Goal: Task Accomplishment & Management: Manage account settings

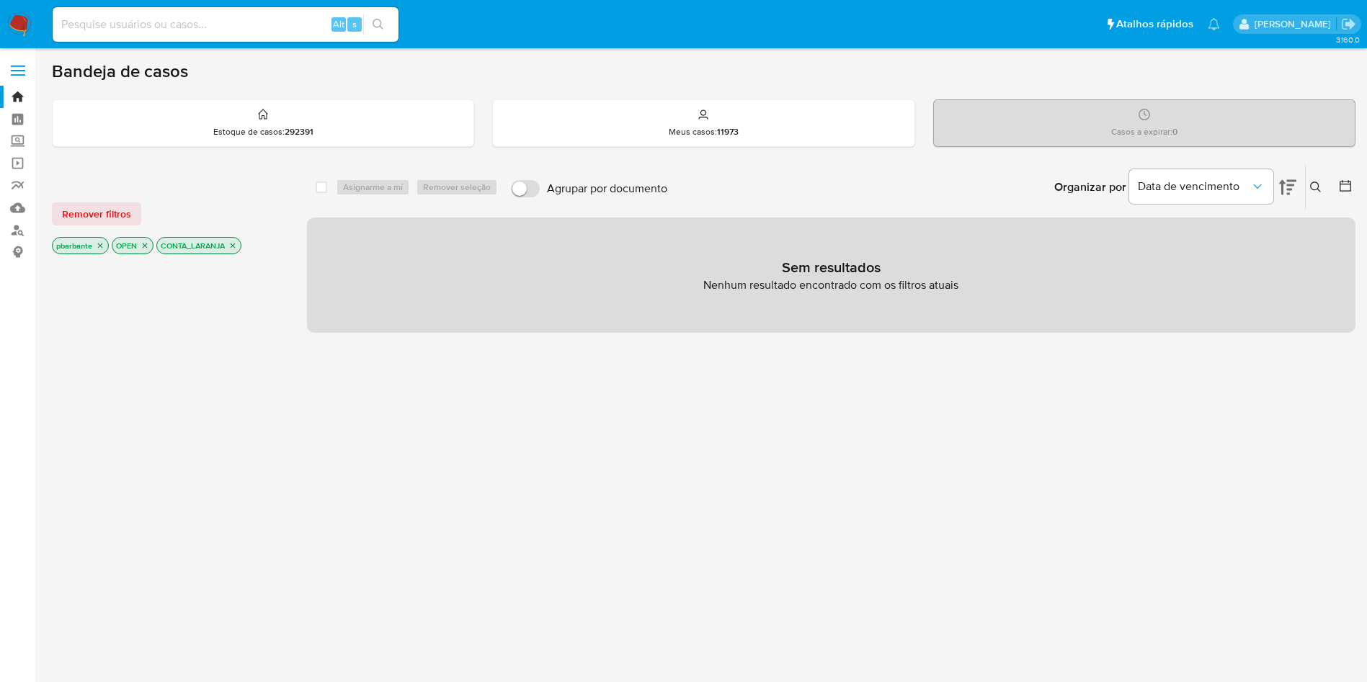
click at [25, 23] on img at bounding box center [19, 24] width 25 height 25
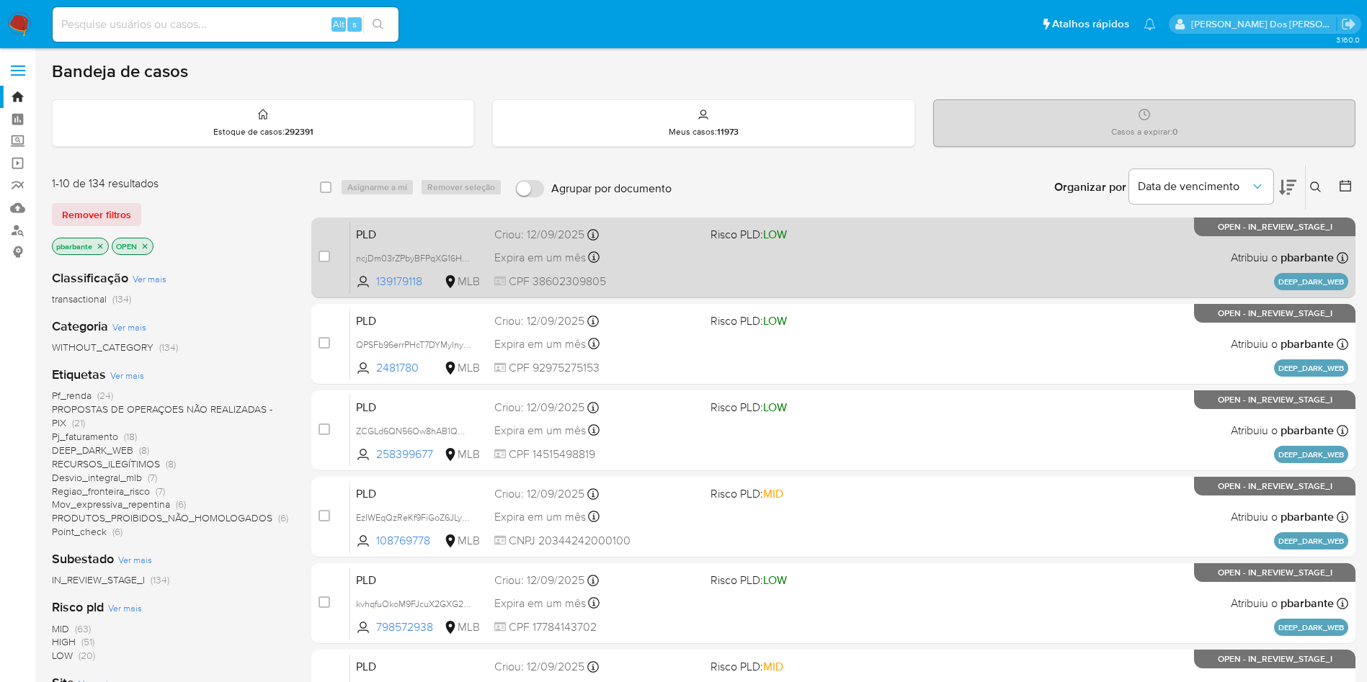
click at [853, 259] on span at bounding box center [813, 257] width 205 height 3
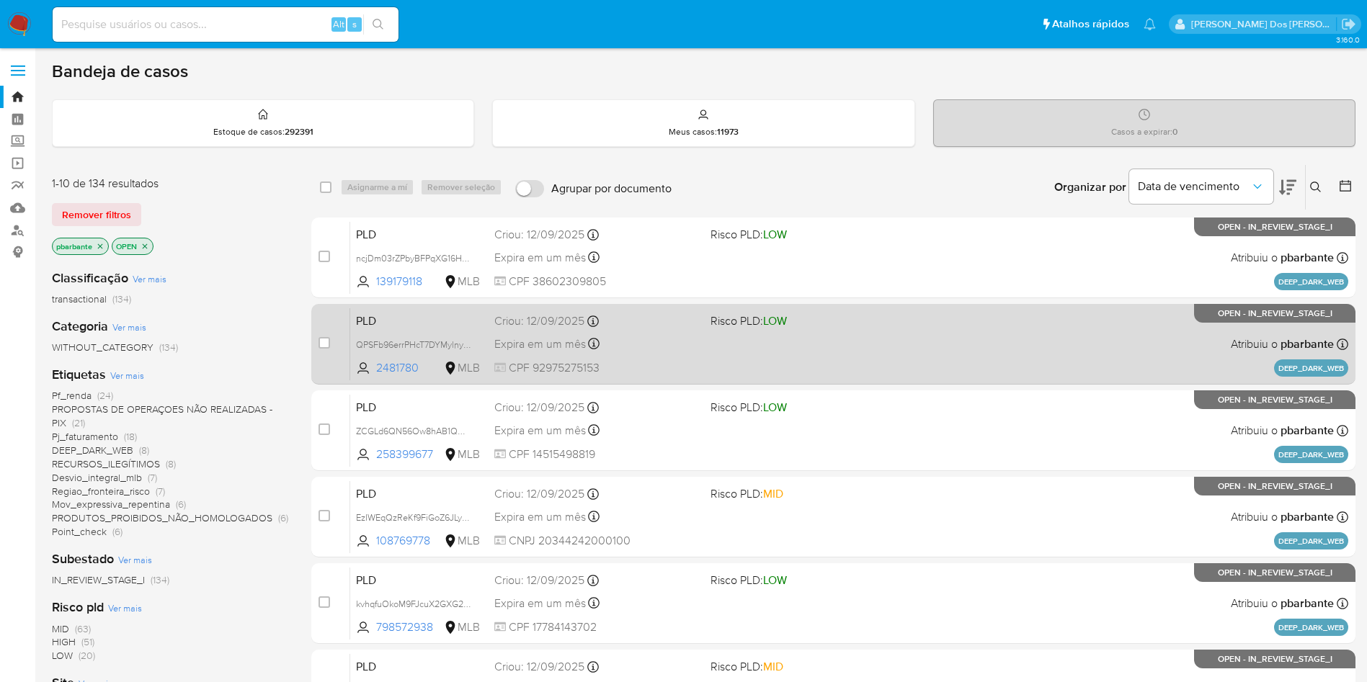
click at [843, 354] on div "PLD QPSFb96errPHcT7DYMylnybg 2481780 MLB Risco PLD: LOW Criou: 12/09/2025 Criou…" at bounding box center [849, 344] width 998 height 73
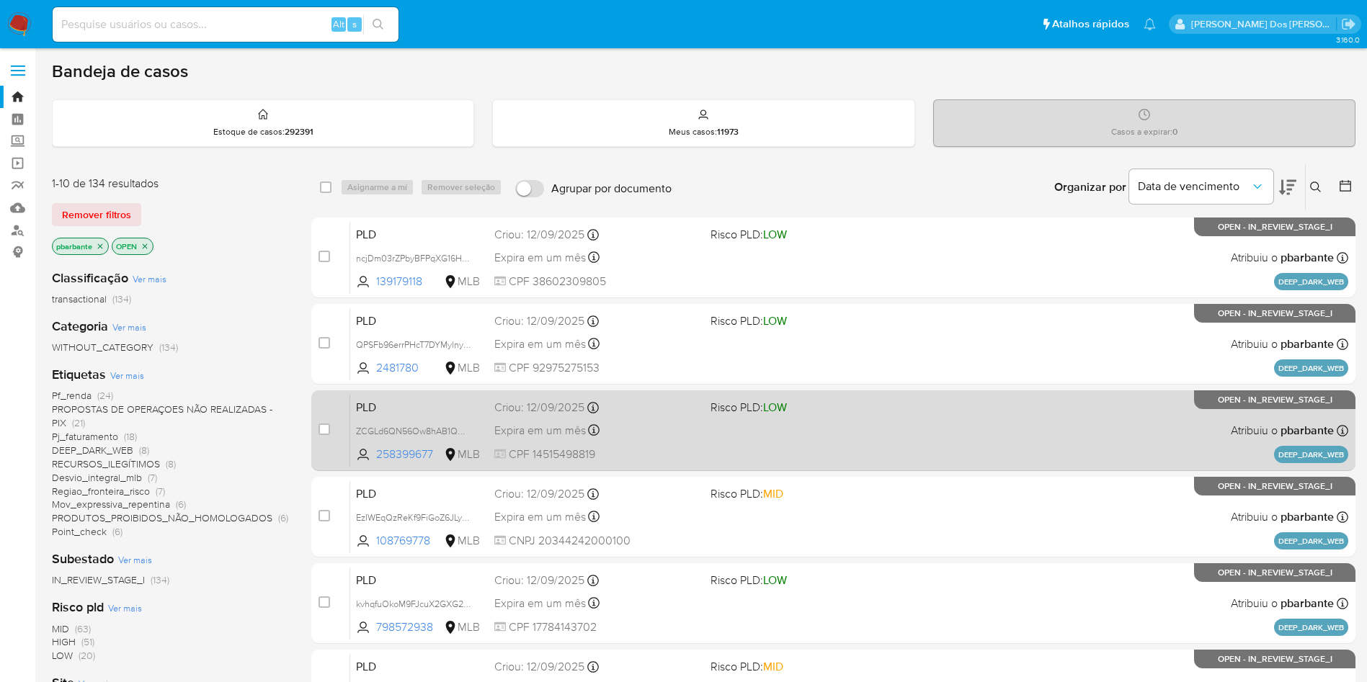
click at [829, 458] on div "PLD ZCGLd6QN56Ow8hAB1QCJfjho 258399677 MLB Risco PLD: LOW Criou: 12/09/2025 Cri…" at bounding box center [849, 430] width 998 height 73
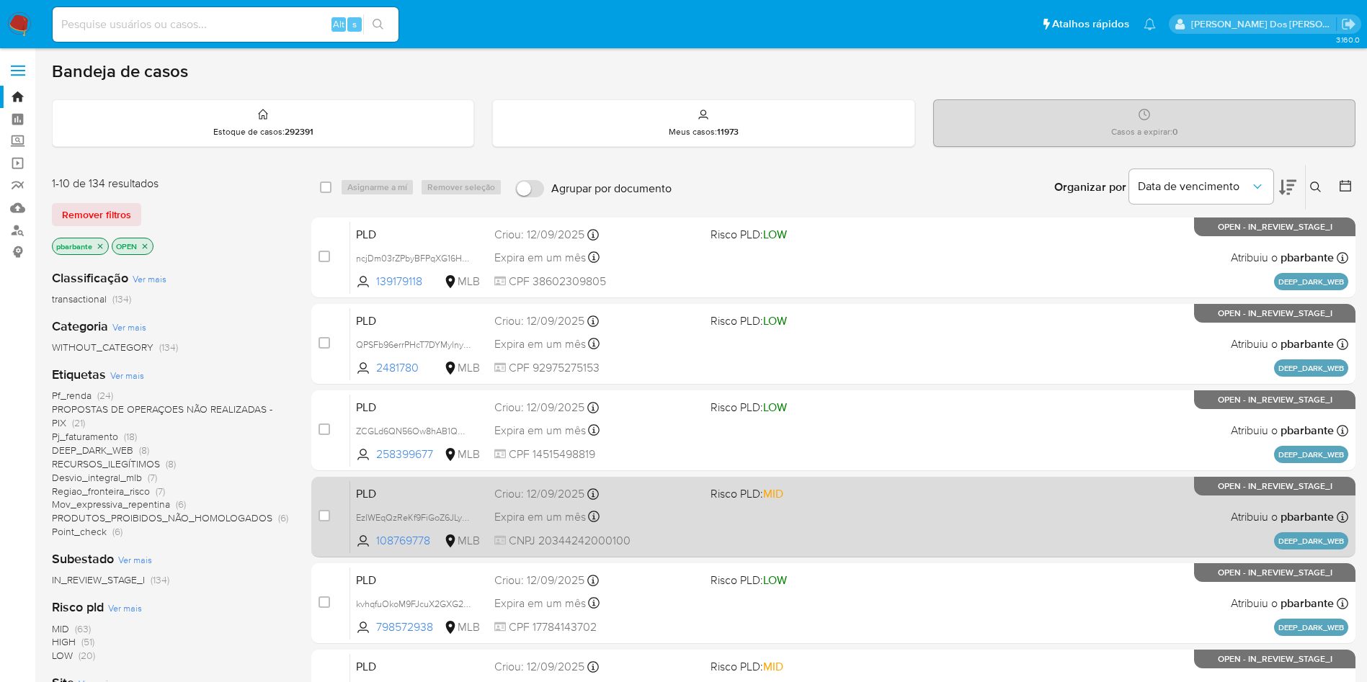
click at [827, 518] on span at bounding box center [813, 516] width 205 height 3
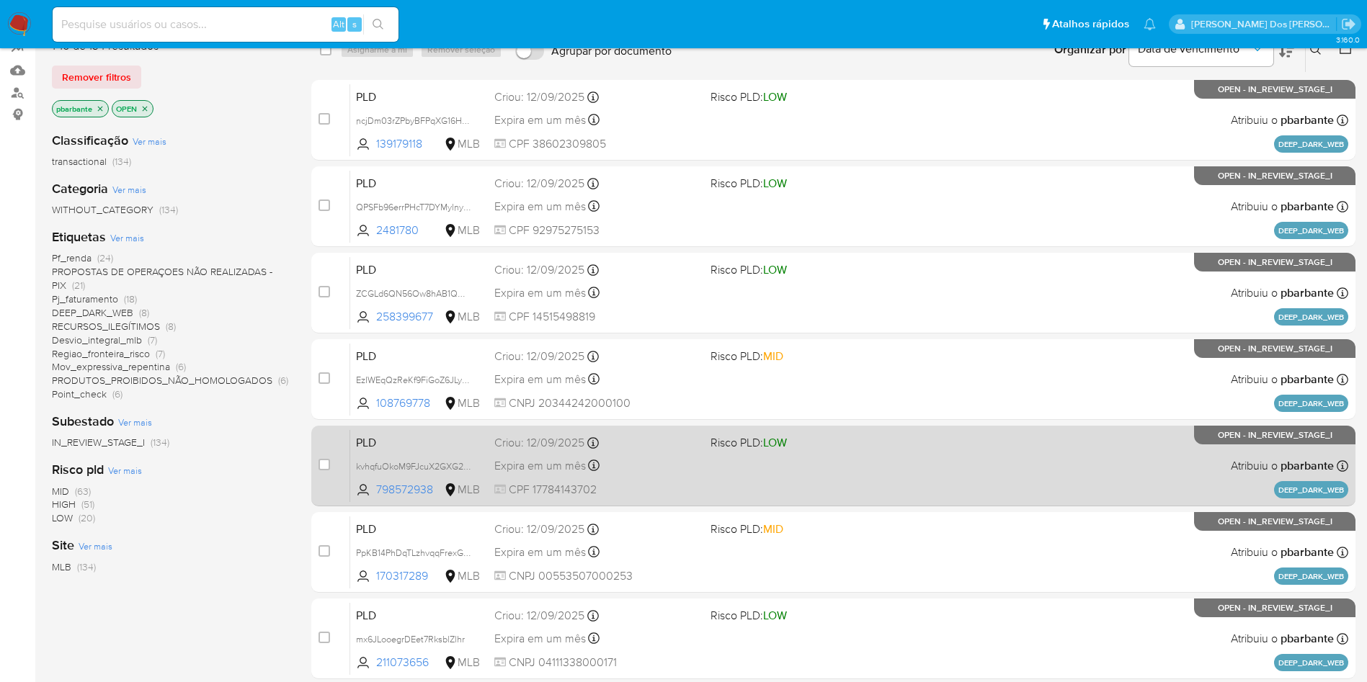
click at [872, 502] on div "PLD kvhqfuOkoM9FJcuX2GXG2Mgo 798572938 MLB Risco PLD: LOW Criou: 12/09/2025 Cri…" at bounding box center [849, 466] width 998 height 73
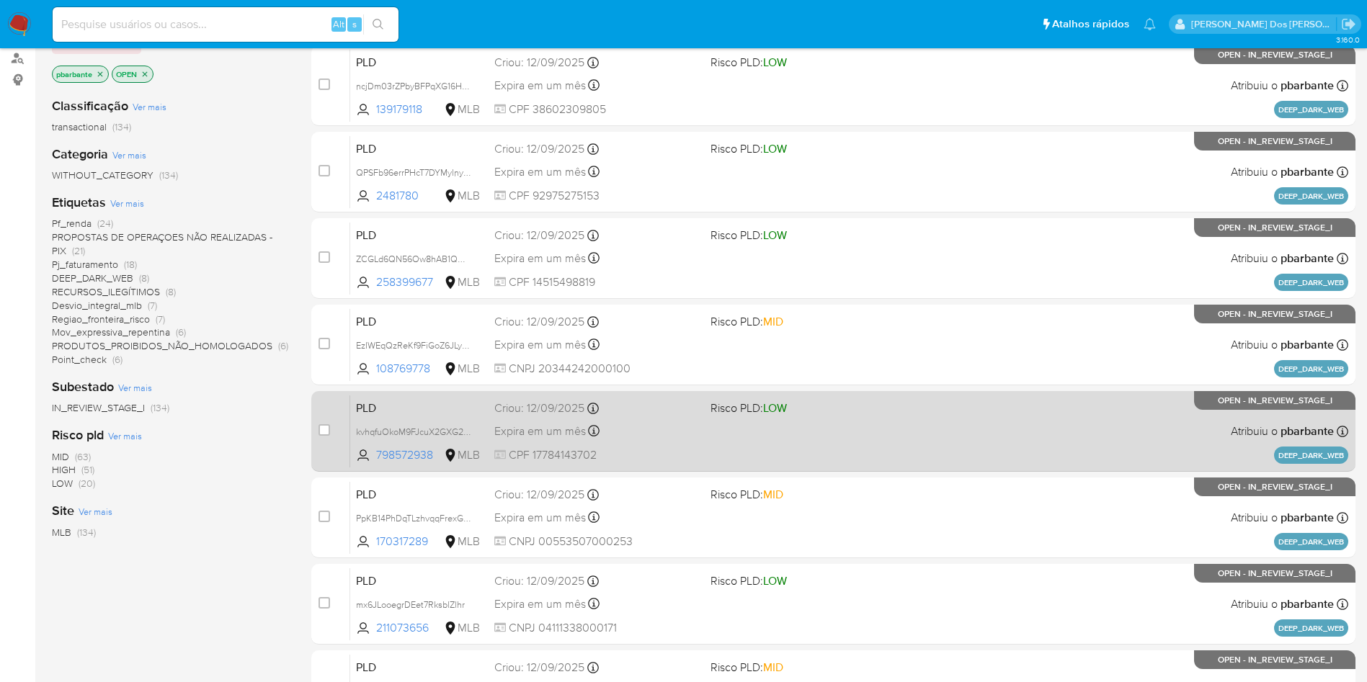
scroll to position [223, 0]
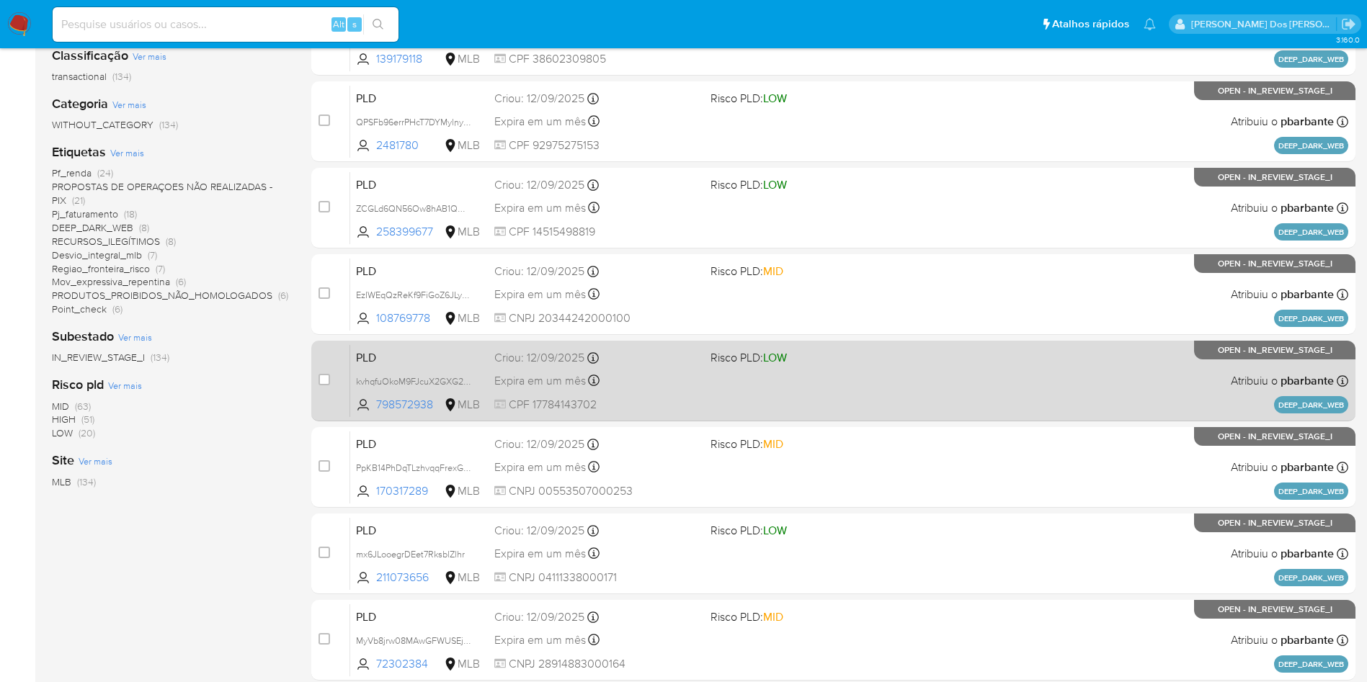
click at [872, 504] on div "PLD PpKB14PhDqTLzhvqqFrexGyG 170317289 MLB Risco PLD: MID Criou: 12/09/2025 Cri…" at bounding box center [849, 467] width 998 height 73
click at [872, 526] on div "PLD mx6JLooegrDEet7RksblZlhr 211073656 MLB Risco PLD: LOW Criou: 12/09/2025 Cri…" at bounding box center [849, 553] width 998 height 73
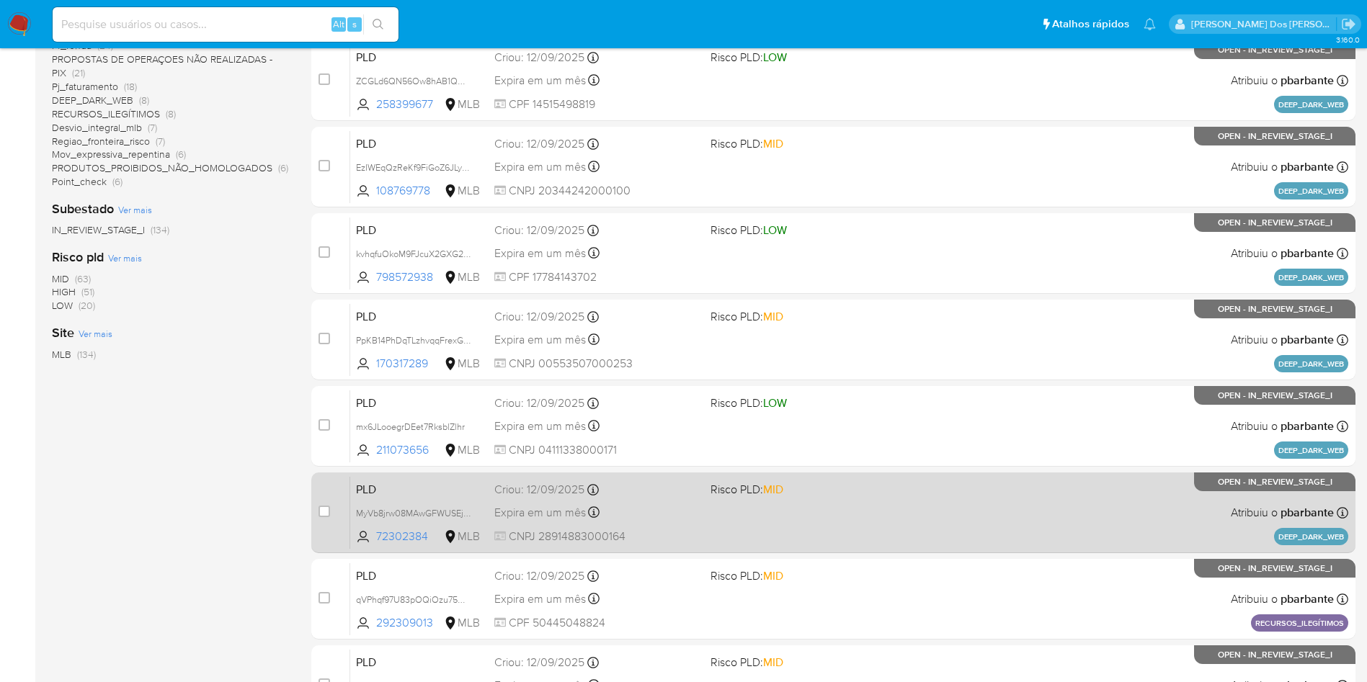
click at [851, 549] on div "PLD MyVb8jrw08MAwGFWUSEjdMq5 72302384 MLB Risco PLD: MID Criou: 12/09/2025 Crio…" at bounding box center [849, 512] width 998 height 73
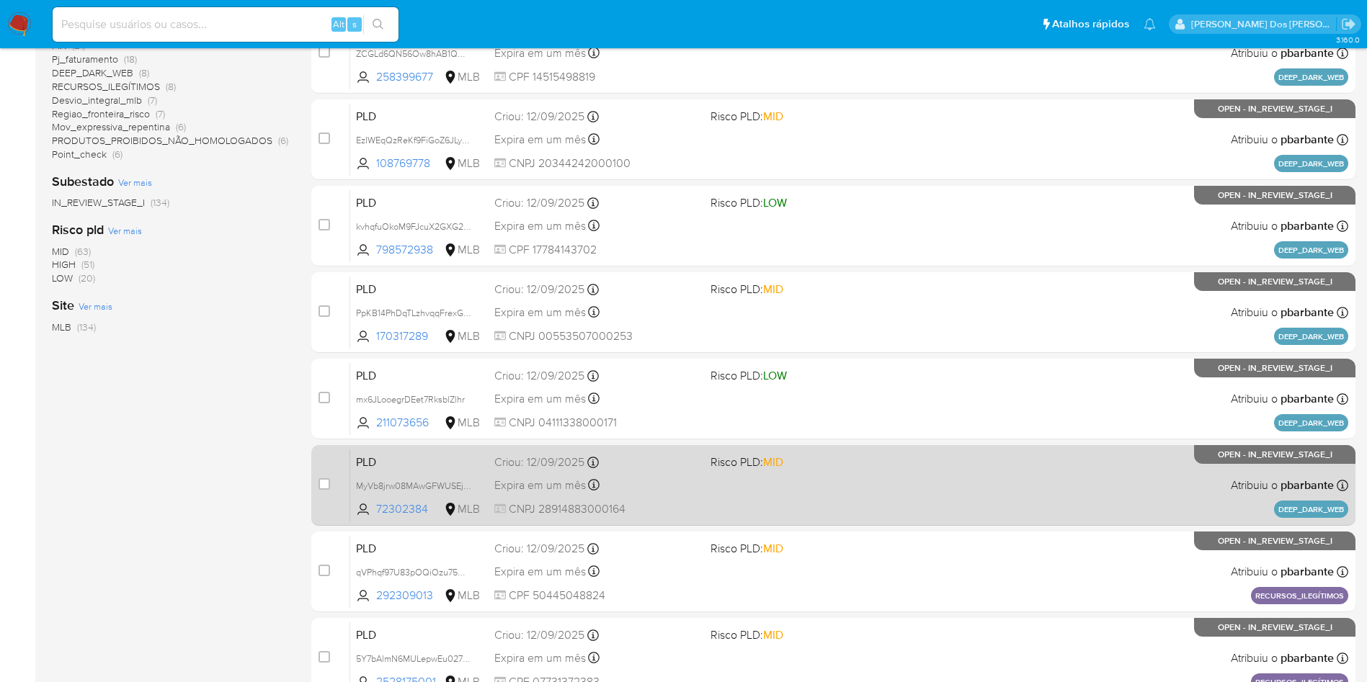
scroll to position [473, 0]
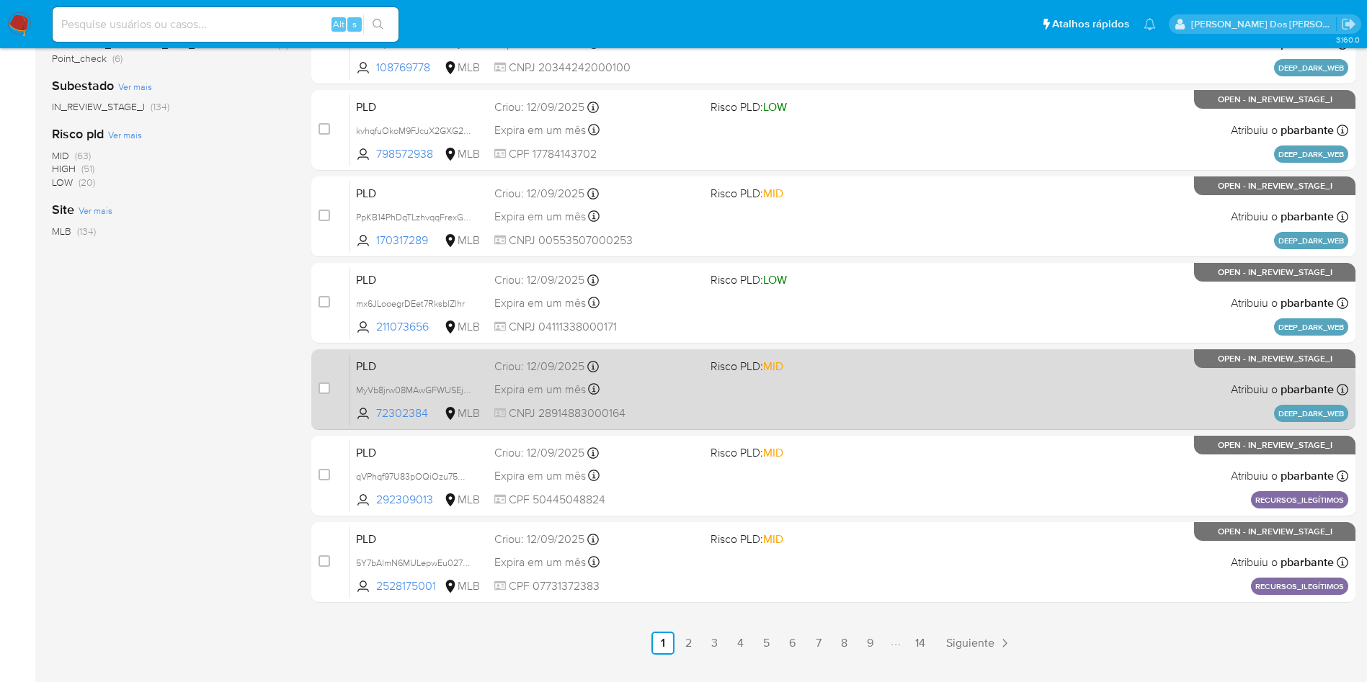
click at [851, 512] on div "PLD qVPhqf97U83pOQiOzu75WFP6 292309013 MLB Risco PLD: MID Criou: 12/09/2025 Cri…" at bounding box center [849, 476] width 998 height 73
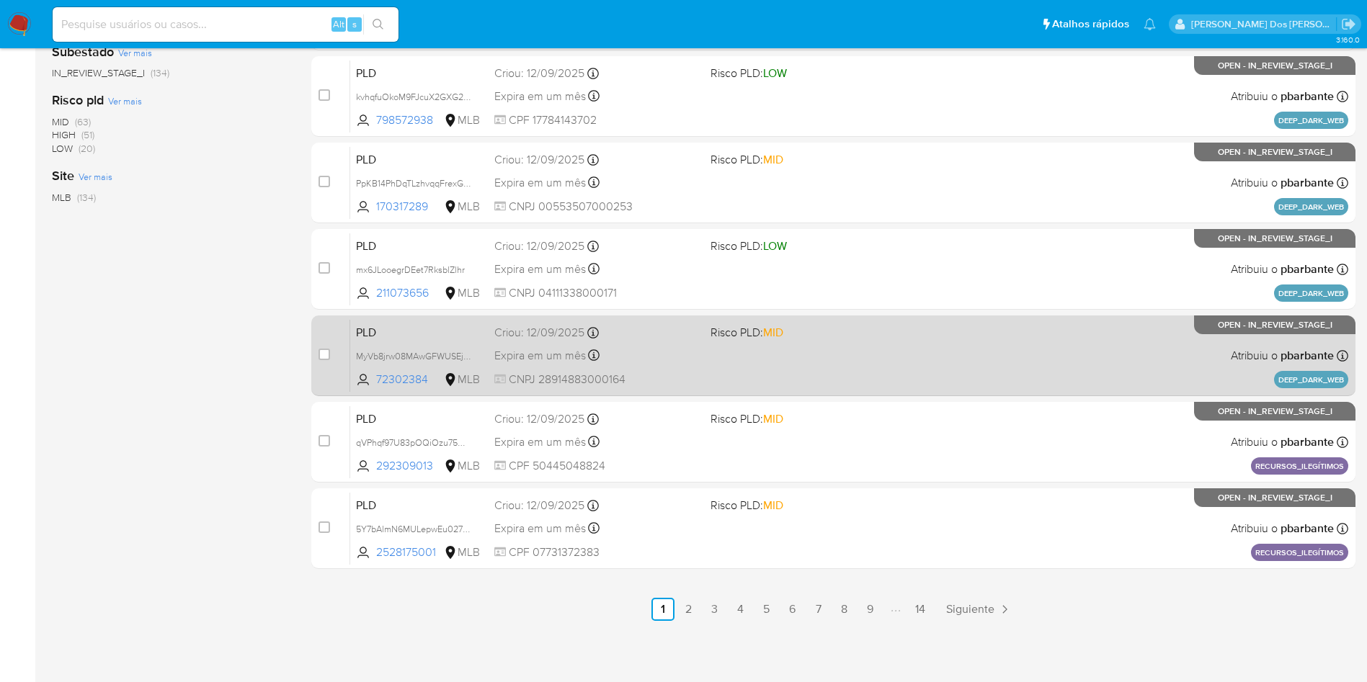
scroll to position [613, 0]
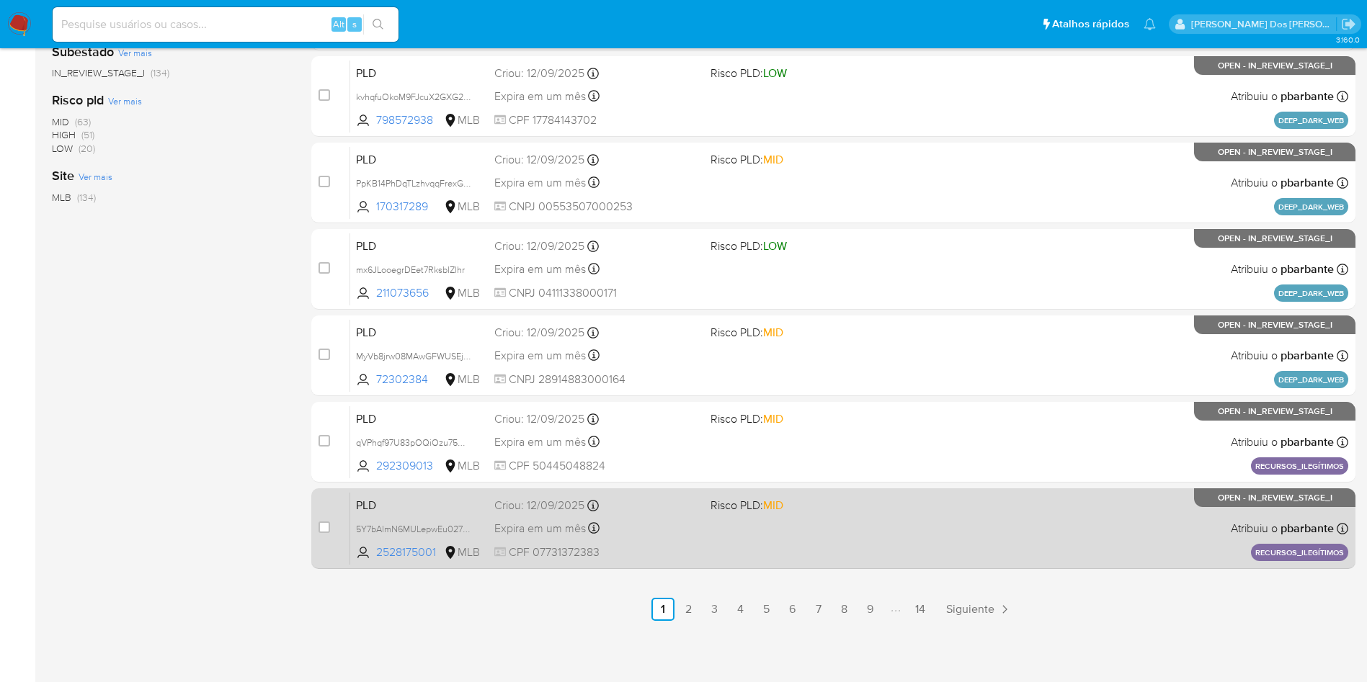
click at [904, 551] on div "PLD 5Y7bAlmN6MULepwEu027Opgl 2528175001 MLB Risco PLD: MID Criou: 12/09/2025 Cr…" at bounding box center [849, 528] width 998 height 73
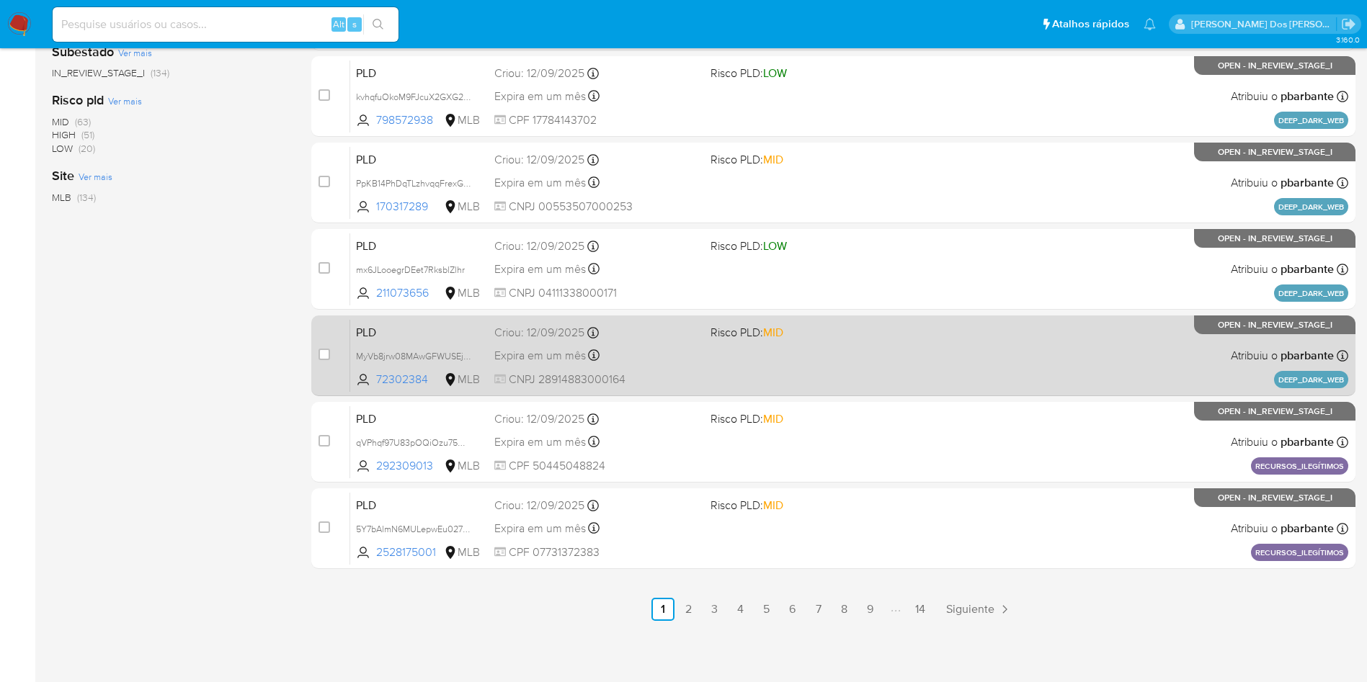
scroll to position [623, 0]
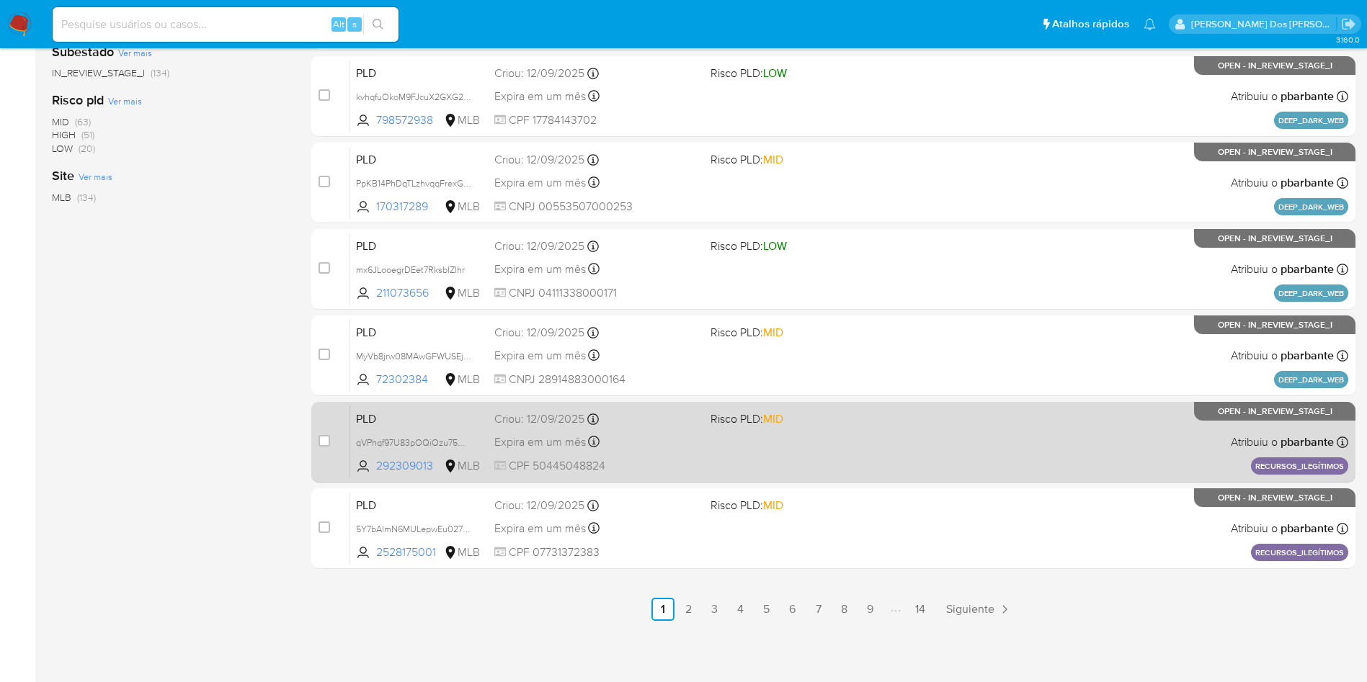
click at [815, 418] on div "PLD qVPhqf97U83pOQiOzu75WFP6 292309013 MLB Risco PLD: MID Criou: 12/09/2025 Cri…" at bounding box center [849, 442] width 998 height 73
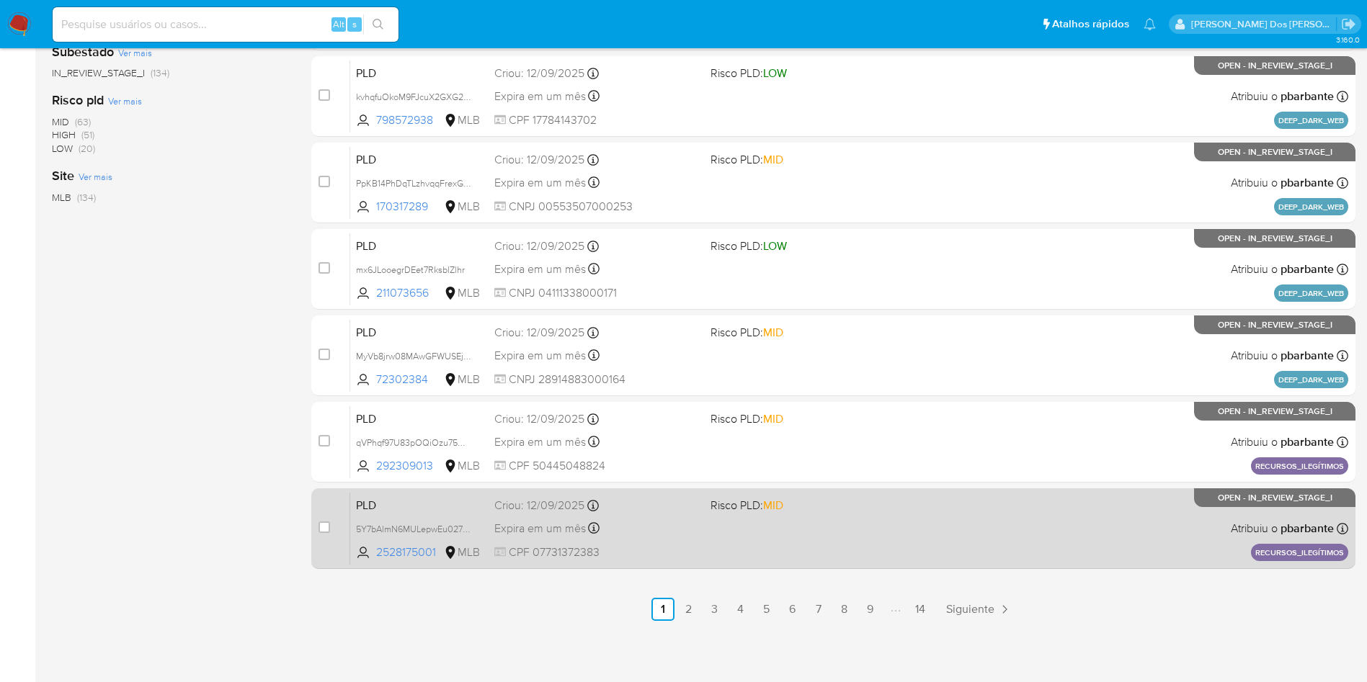
click at [809, 524] on div "PLD 5Y7bAlmN6MULepwEu027Opgl 2528175001 MLB Risco PLD: MID Criou: 12/09/2025 Cr…" at bounding box center [849, 528] width 998 height 73
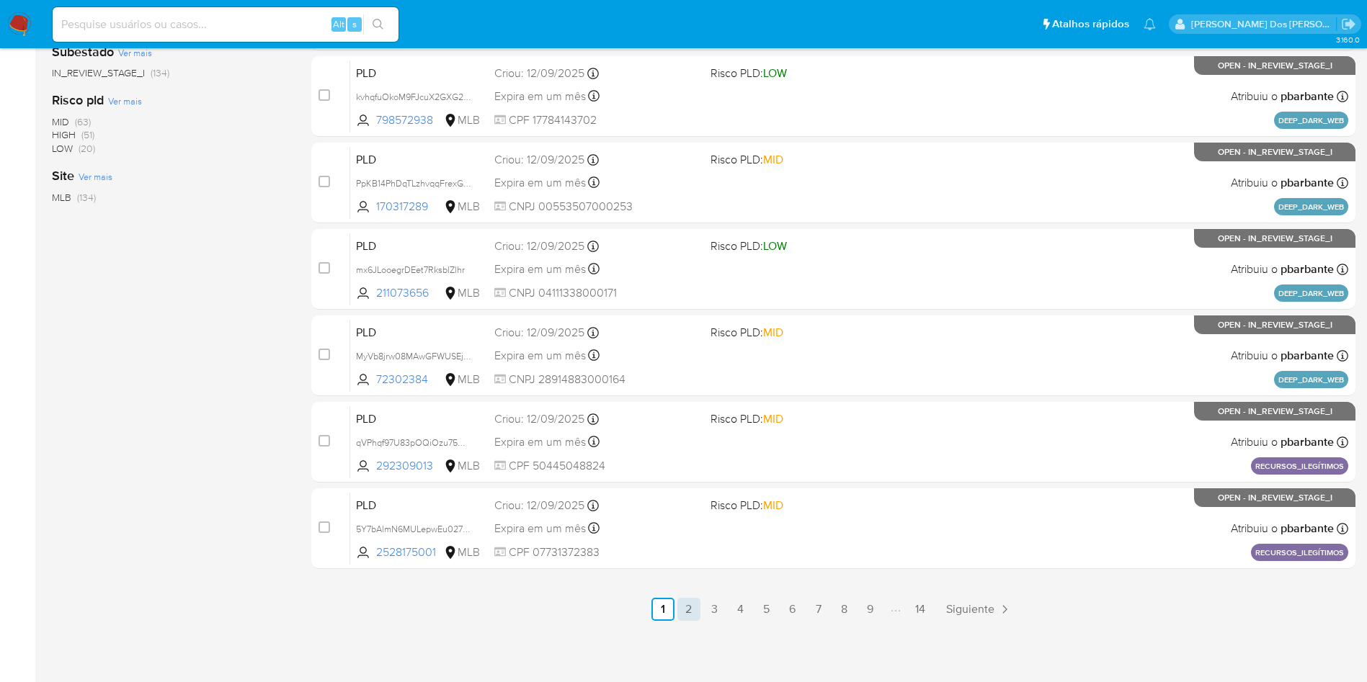
click at [700, 610] on link "2" at bounding box center [688, 609] width 23 height 23
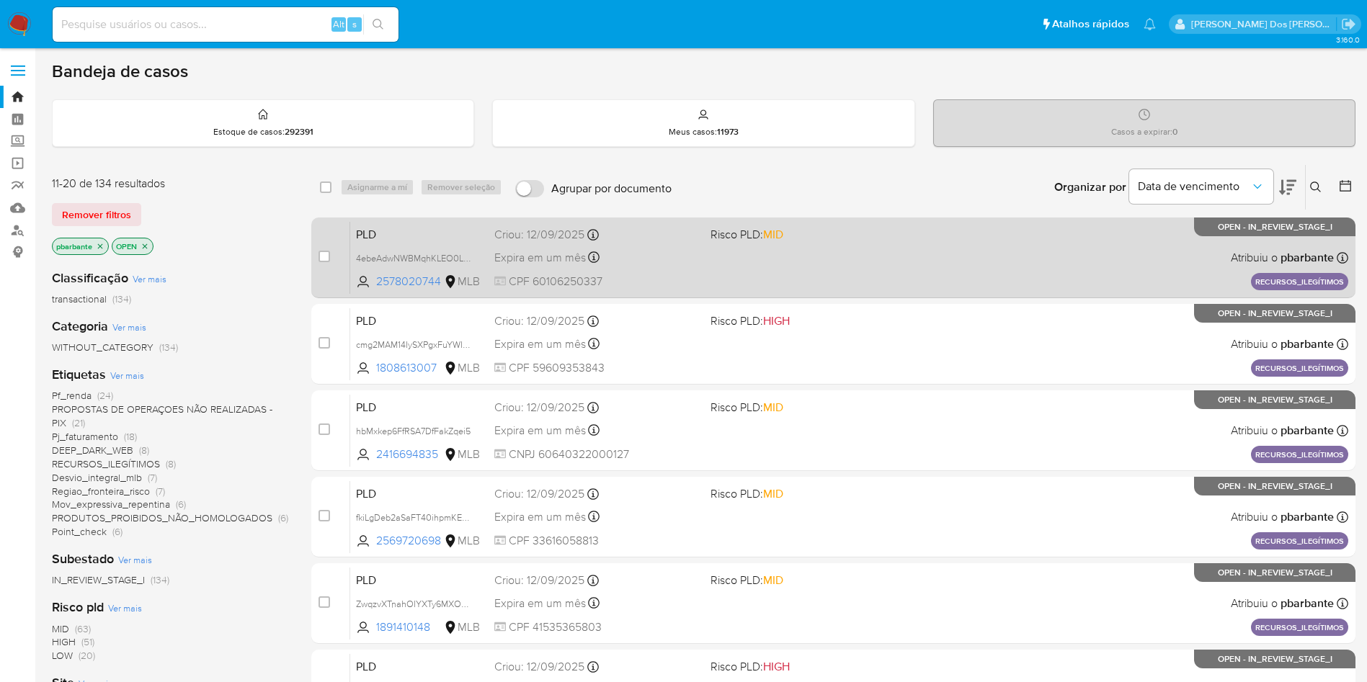
click at [845, 259] on div "PLD 4ebeAdwNWBMqhKLEO0LLgxp1 2578020744 MLB Risco PLD: MID Criou: 12/09/2025 Cr…" at bounding box center [849, 257] width 998 height 73
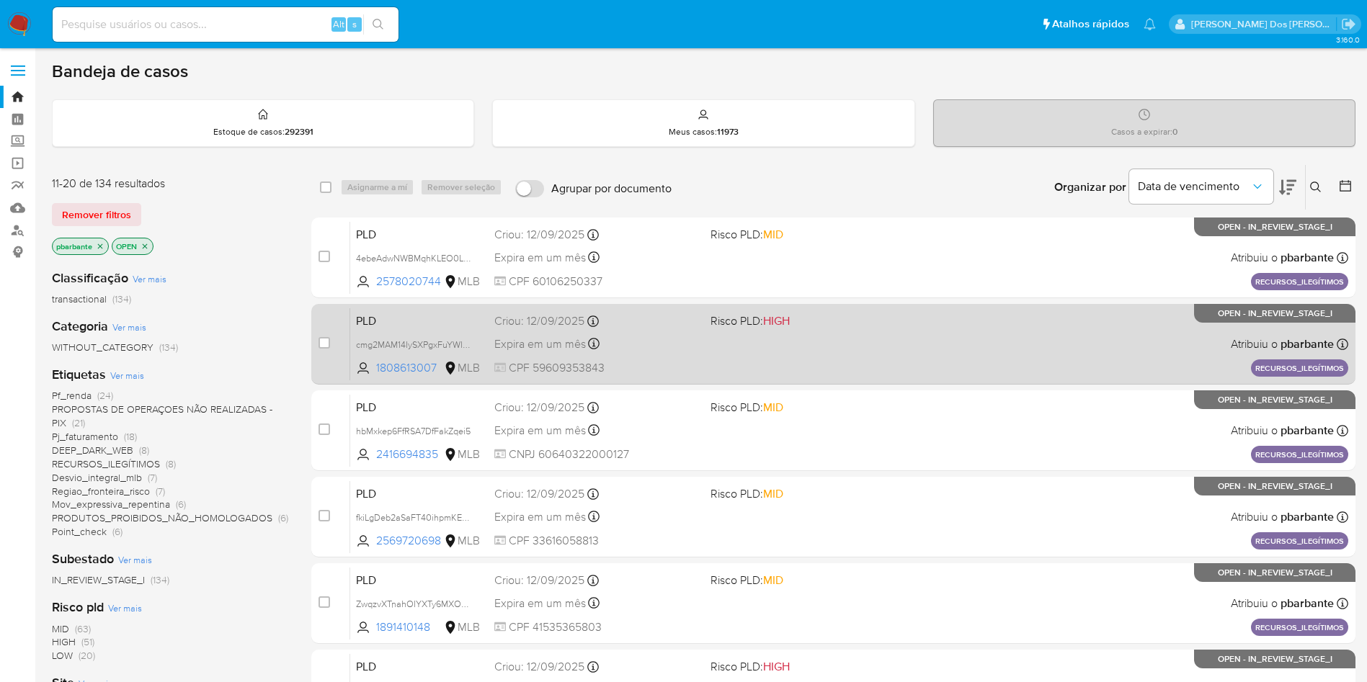
click at [818, 328] on span "Risco PLD: HIGH" at bounding box center [813, 320] width 205 height 19
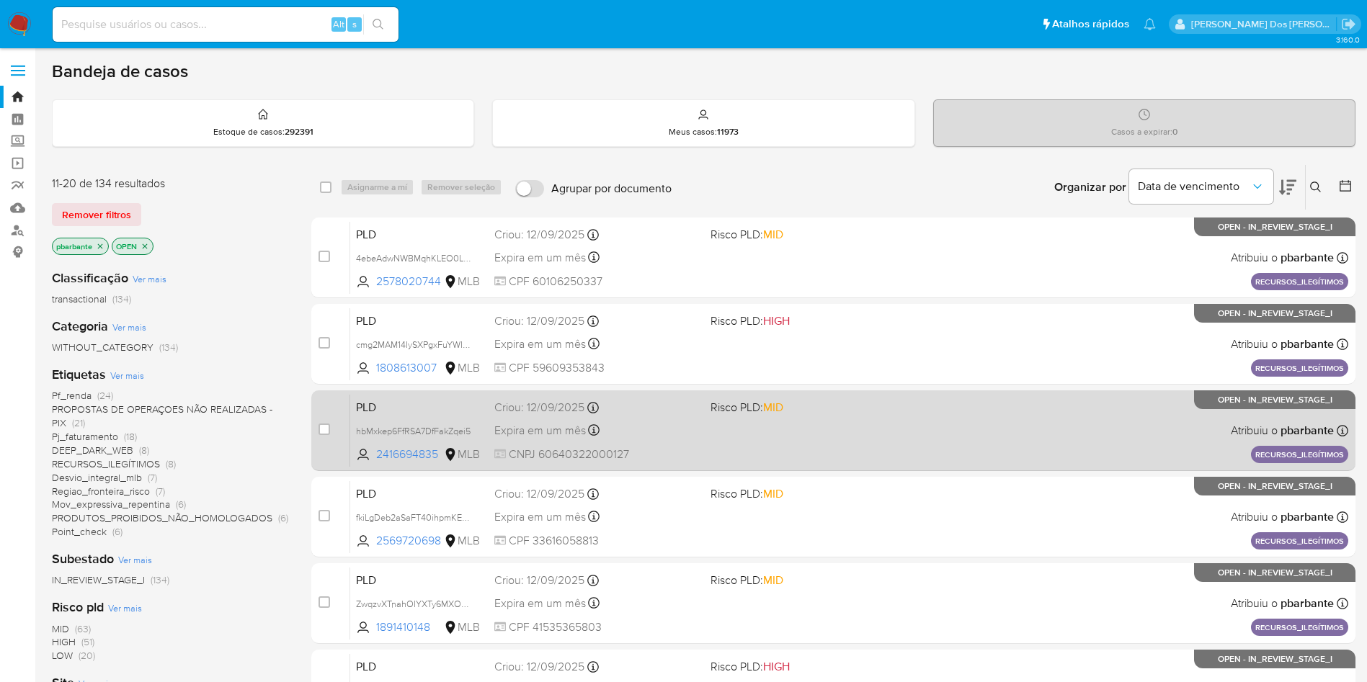
click at [796, 467] on div "PLD hbMxkep6FfRSA7DfFakZqei5 2416694835 MLB Risco PLD: MID Criou: 12/09/2025 Cr…" at bounding box center [849, 430] width 998 height 73
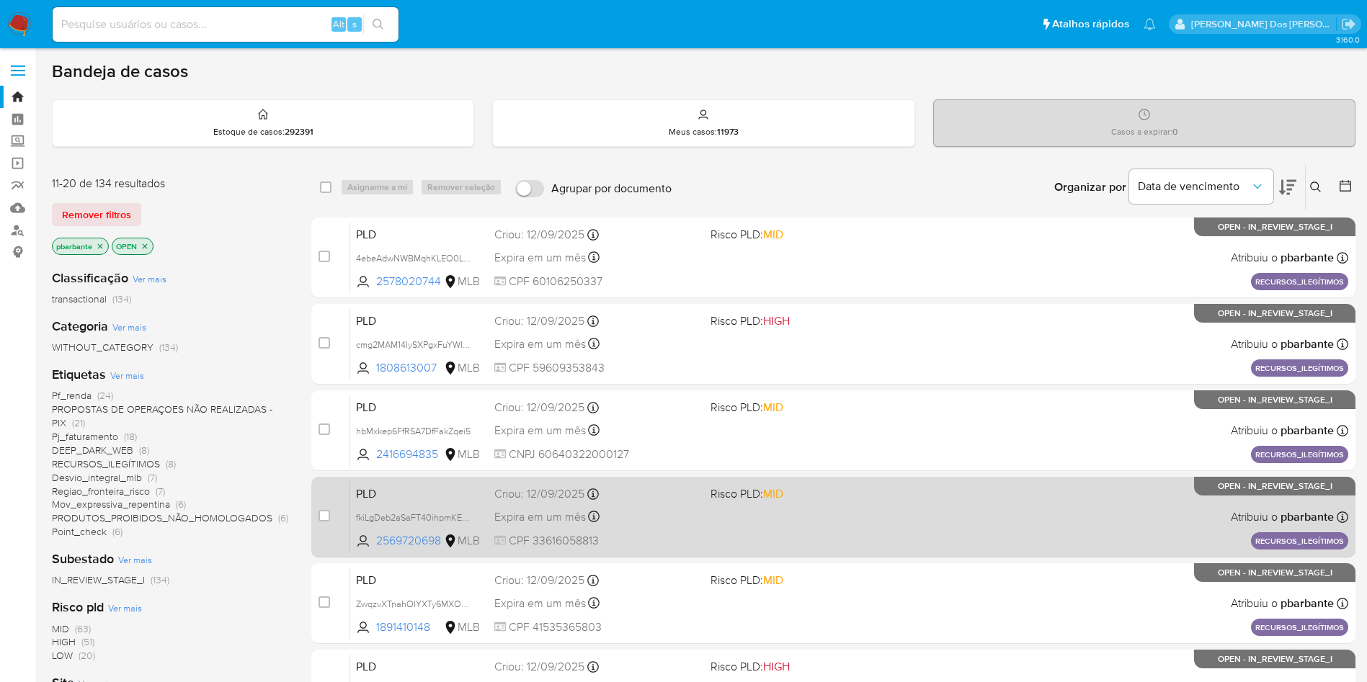
click at [793, 553] on div "PLD fkiLgDeb2aSaFT40ihpmKE6d 2569720698 MLB Risco PLD: MID Criou: 12/09/2025 Cr…" at bounding box center [849, 517] width 998 height 73
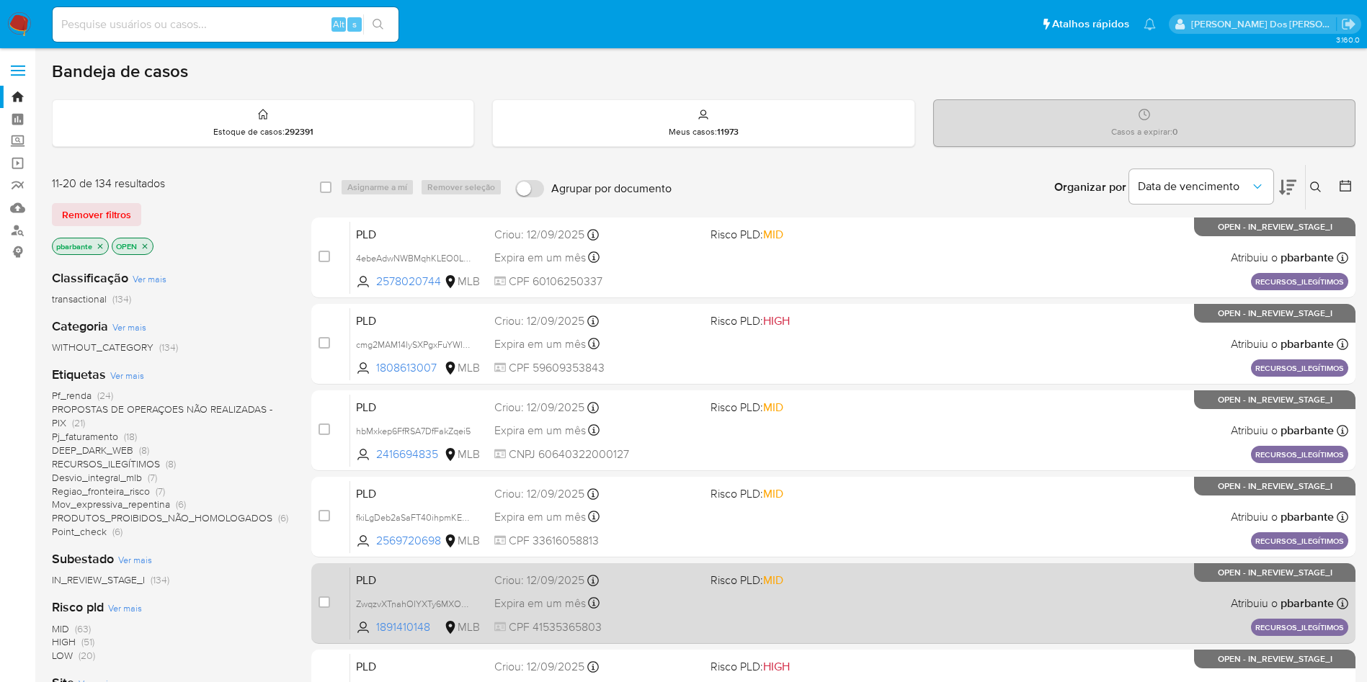
click at [783, 588] on span "Risco PLD: MID" at bounding box center [747, 580] width 73 height 16
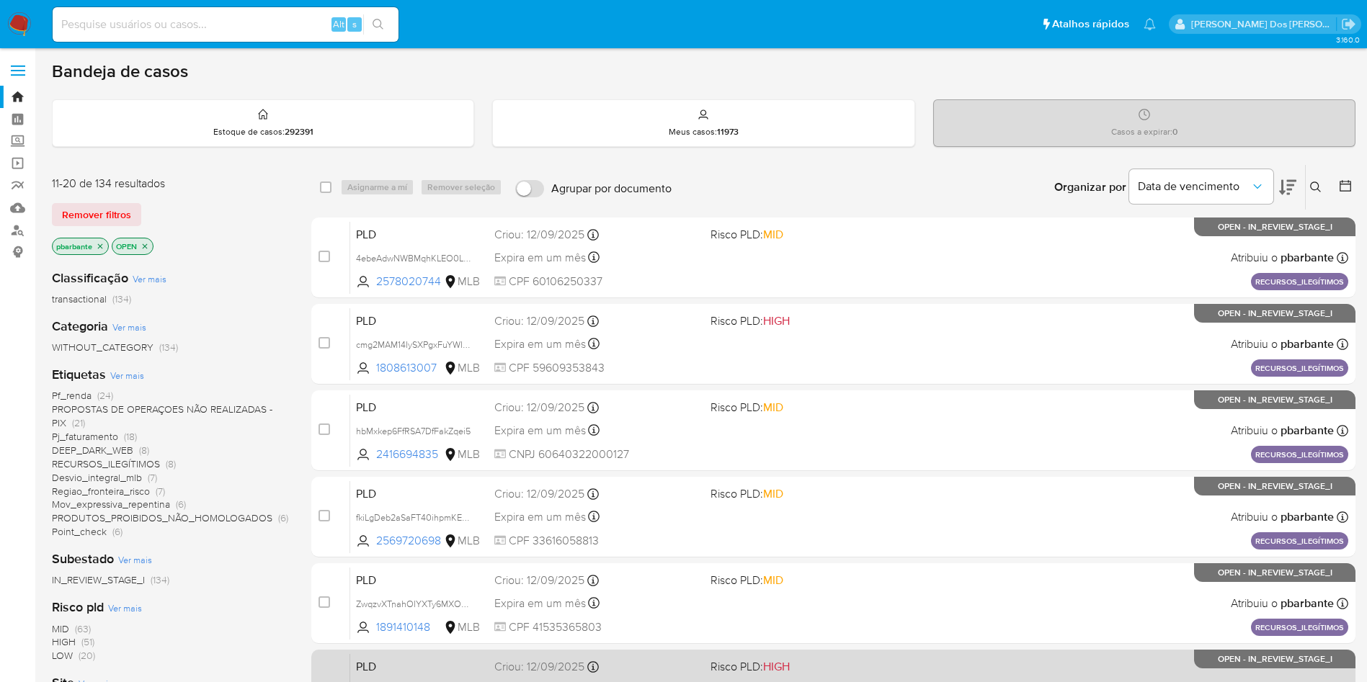
scroll to position [160, 0]
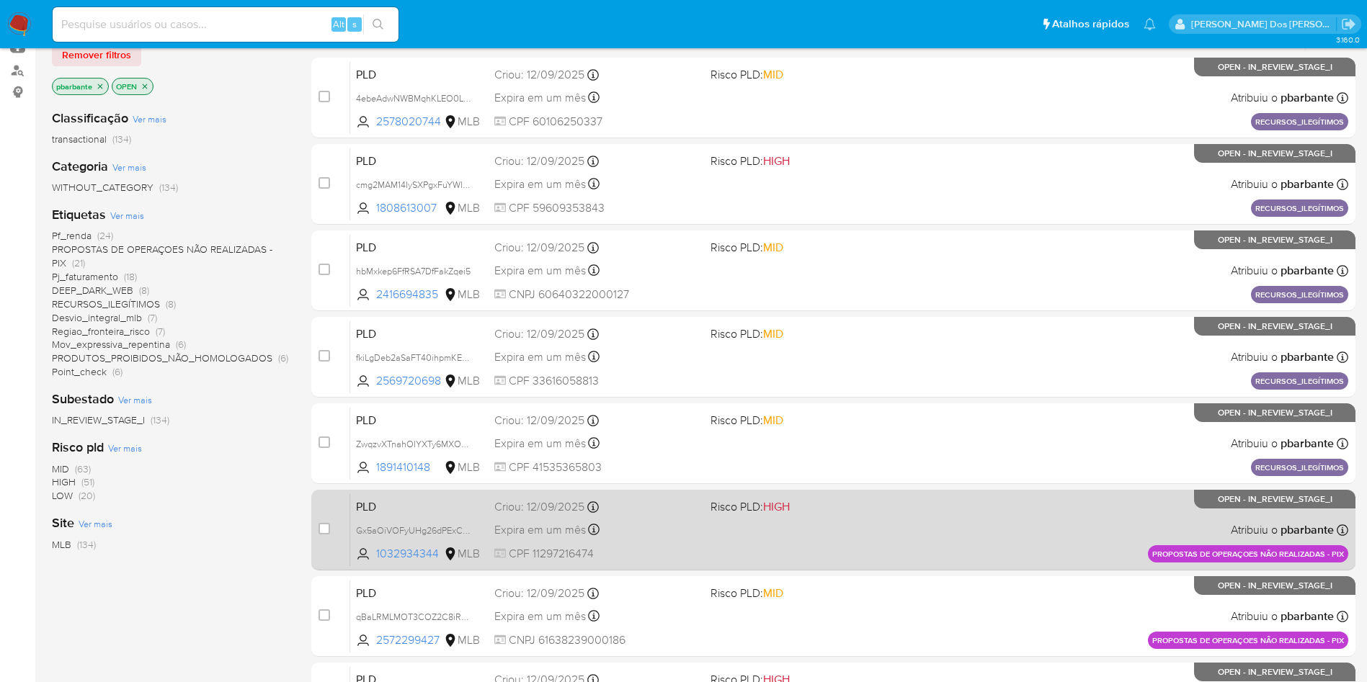
click at [856, 566] on div "PLD Gx5aOiVOFyUHg26dPExCW5dw 1032934344 MLB Risco PLD: HIGH Criou: 12/09/2025 C…" at bounding box center [849, 530] width 998 height 73
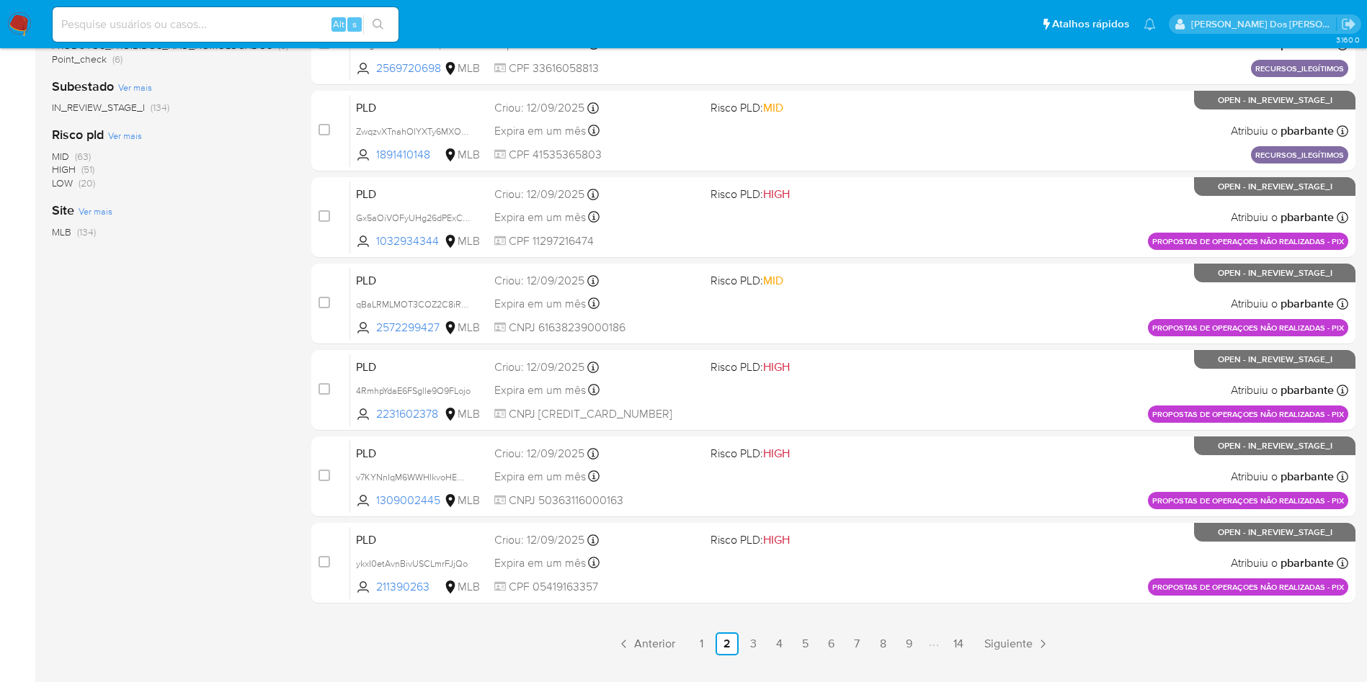
scroll to position [0, 0]
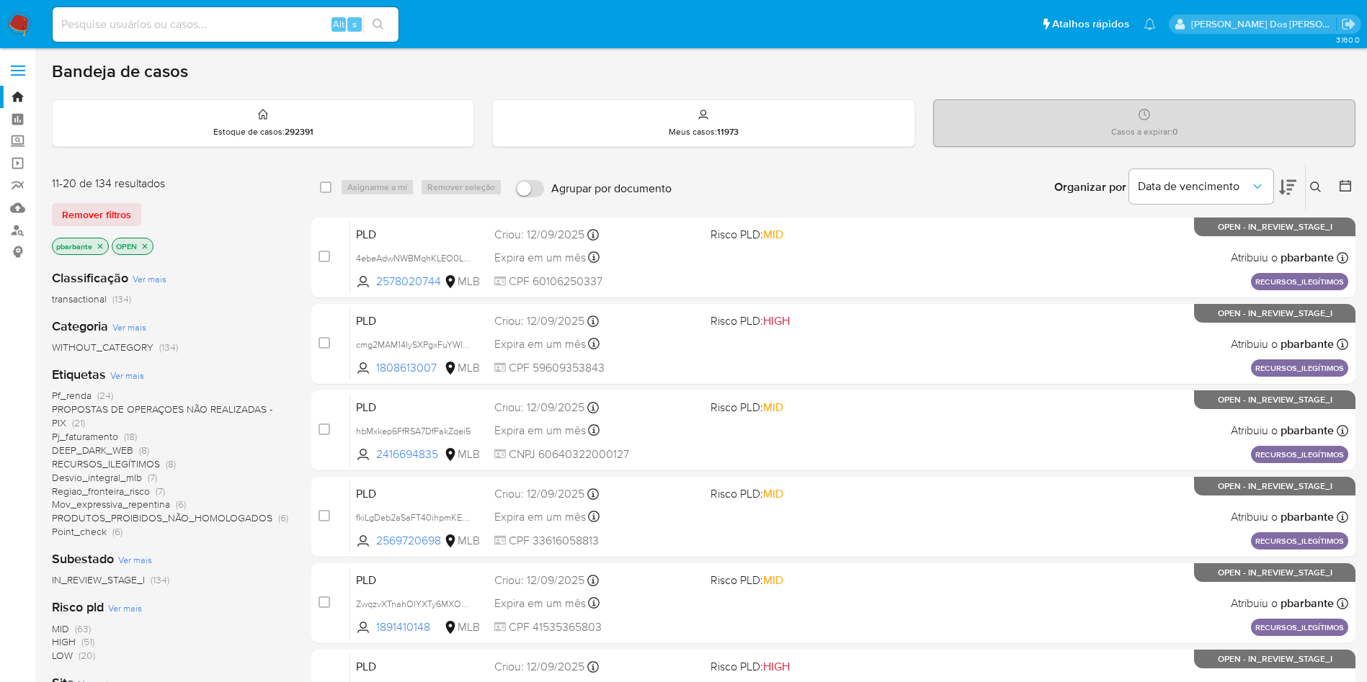
click at [1290, 192] on icon at bounding box center [1287, 187] width 17 height 15
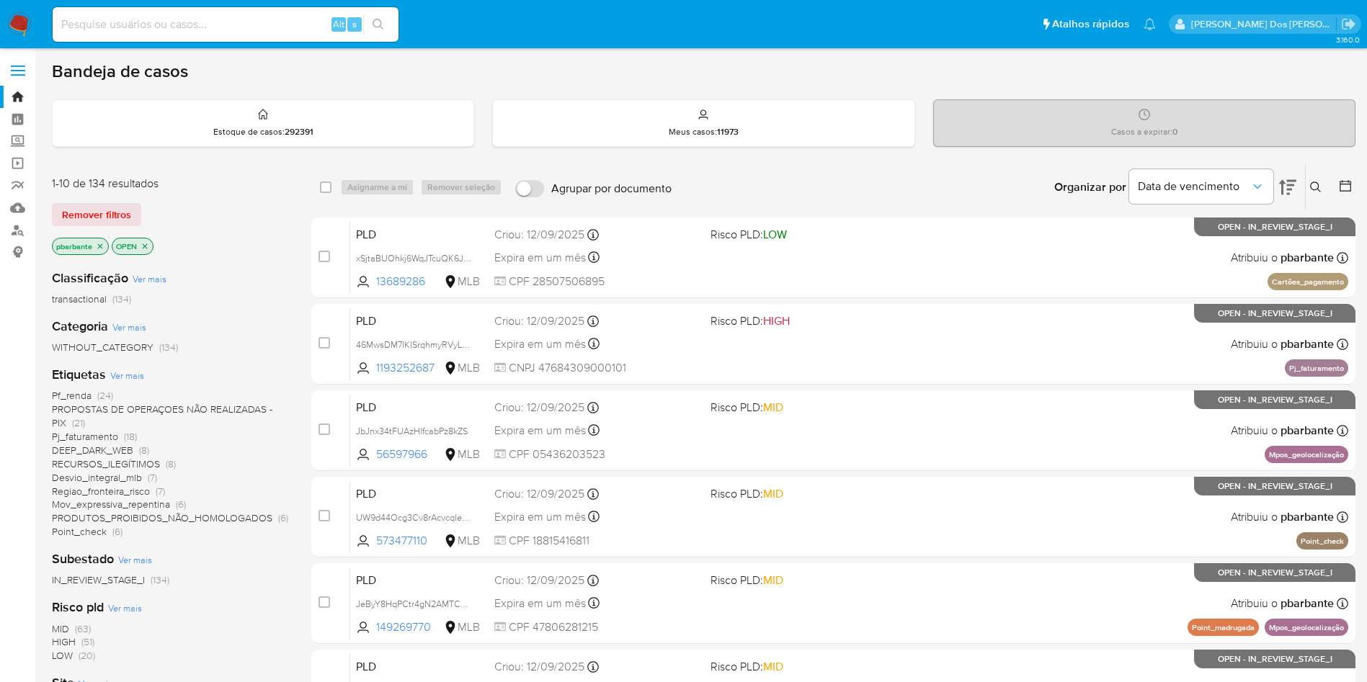
click at [1290, 192] on icon at bounding box center [1287, 187] width 17 height 15
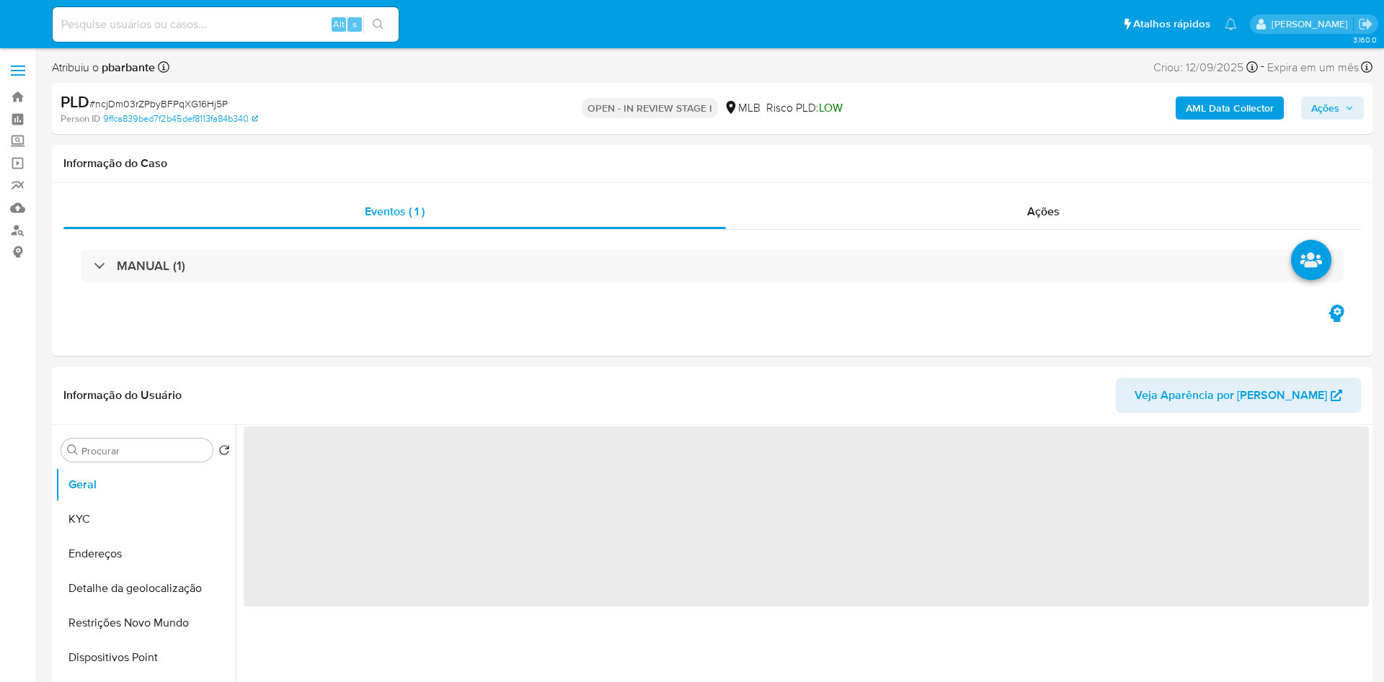
select select "10"
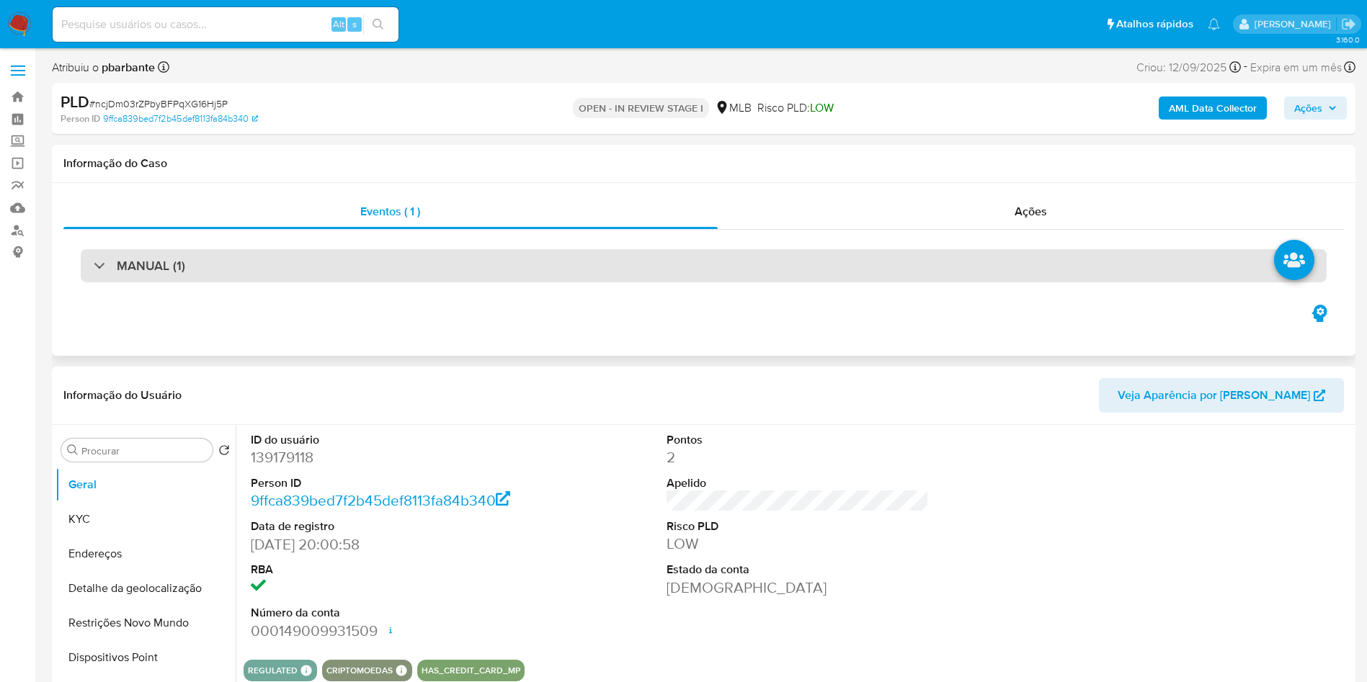
click at [370, 253] on div "MANUAL (1)" at bounding box center [704, 265] width 1246 height 33
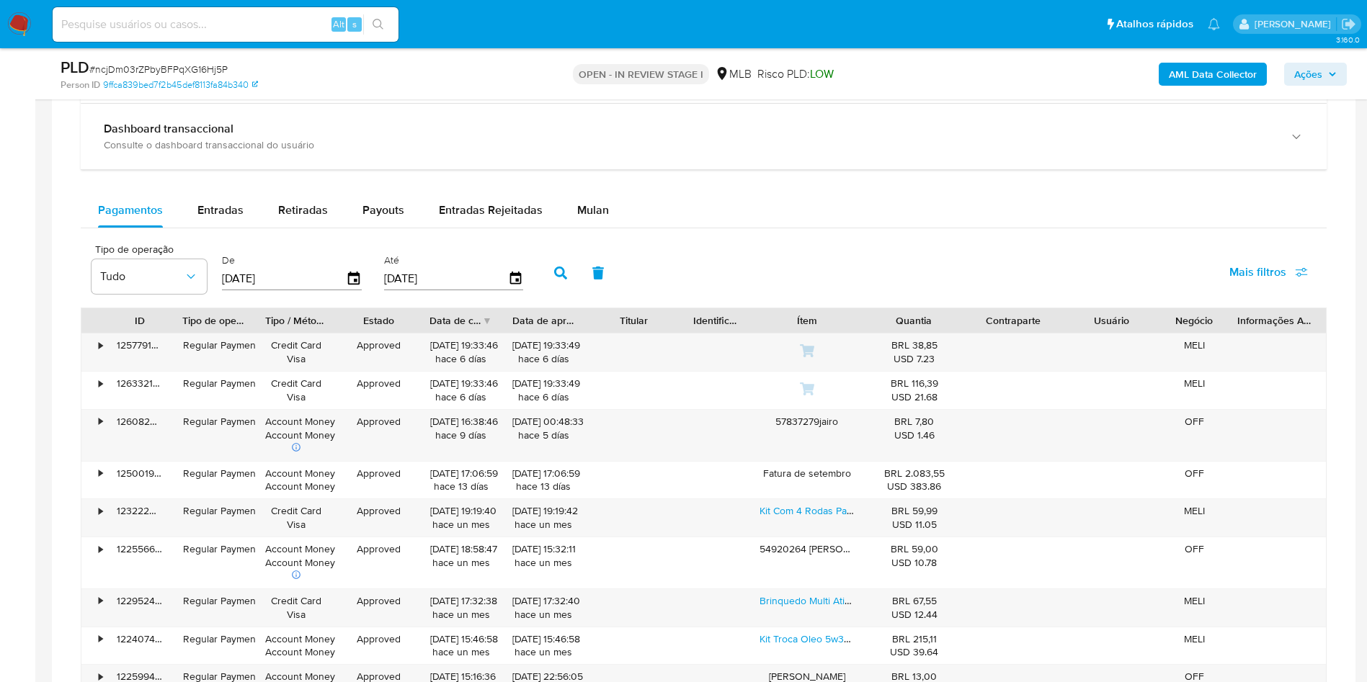
scroll to position [1258, 0]
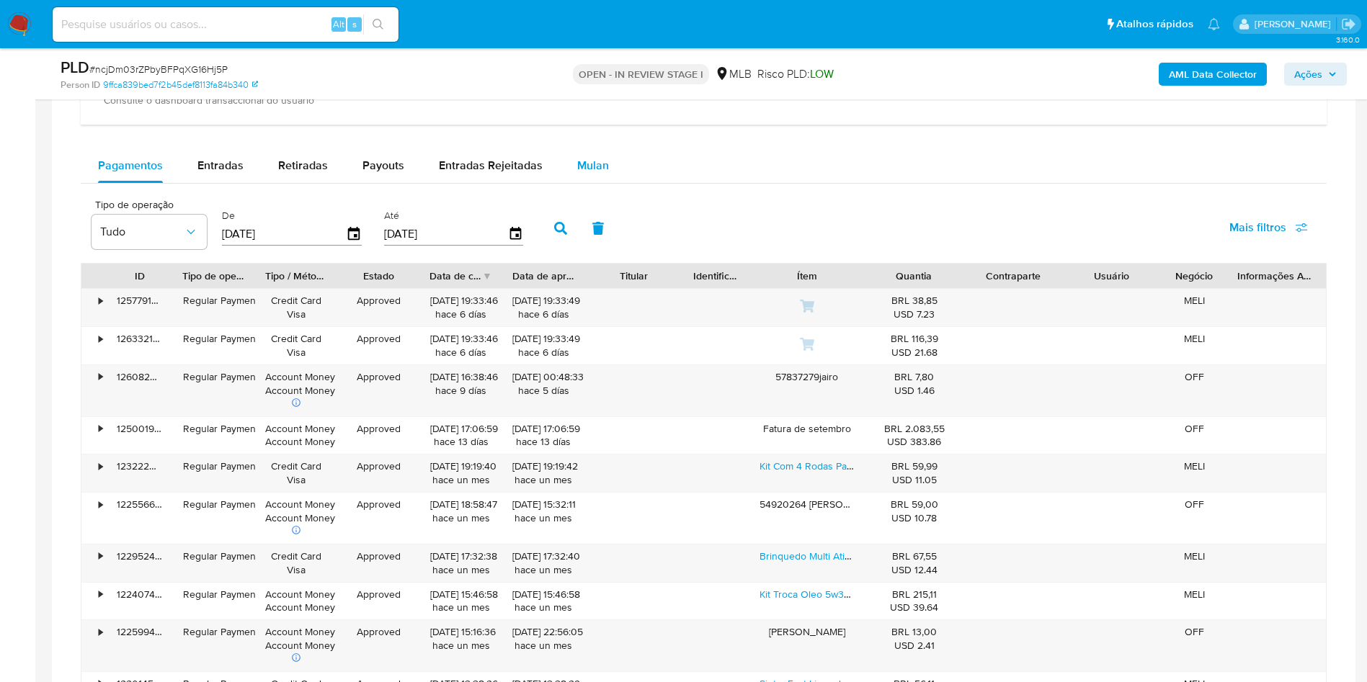
click at [583, 169] on span "Mulan" at bounding box center [593, 165] width 32 height 17
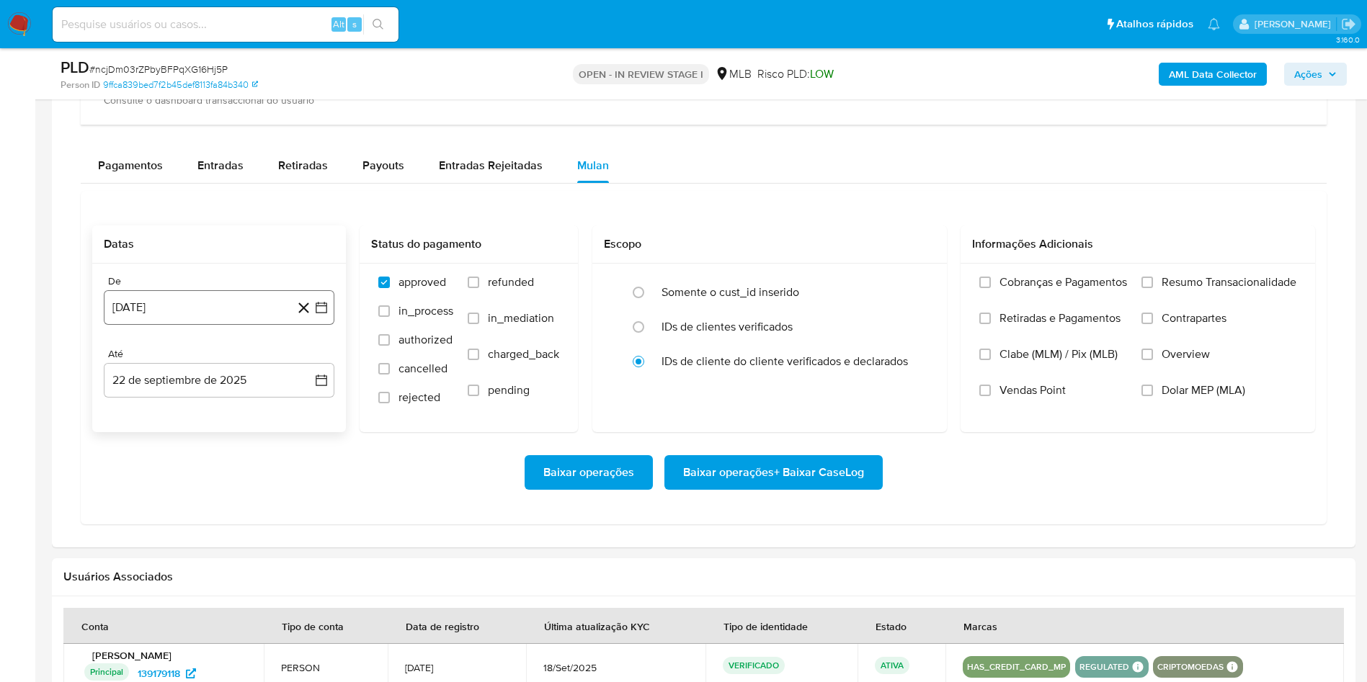
click at [326, 315] on icon "button" at bounding box center [321, 308] width 14 height 14
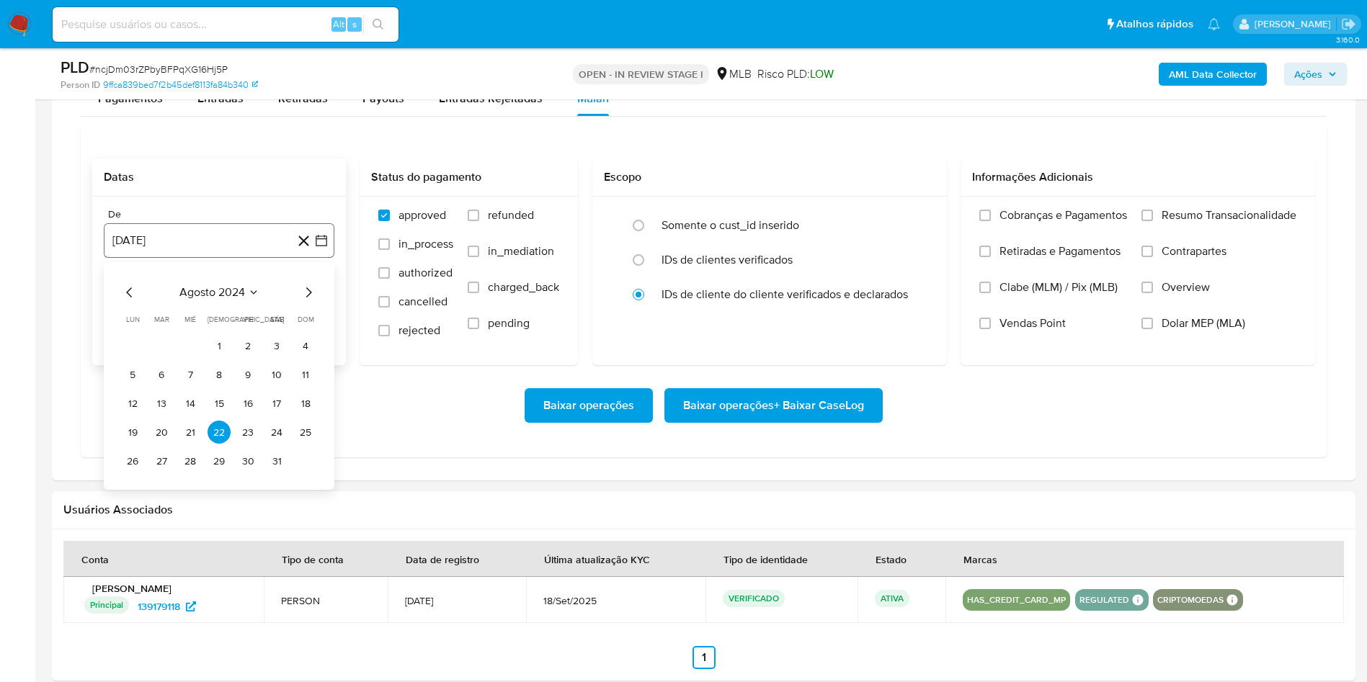
scroll to position [1342, 0]
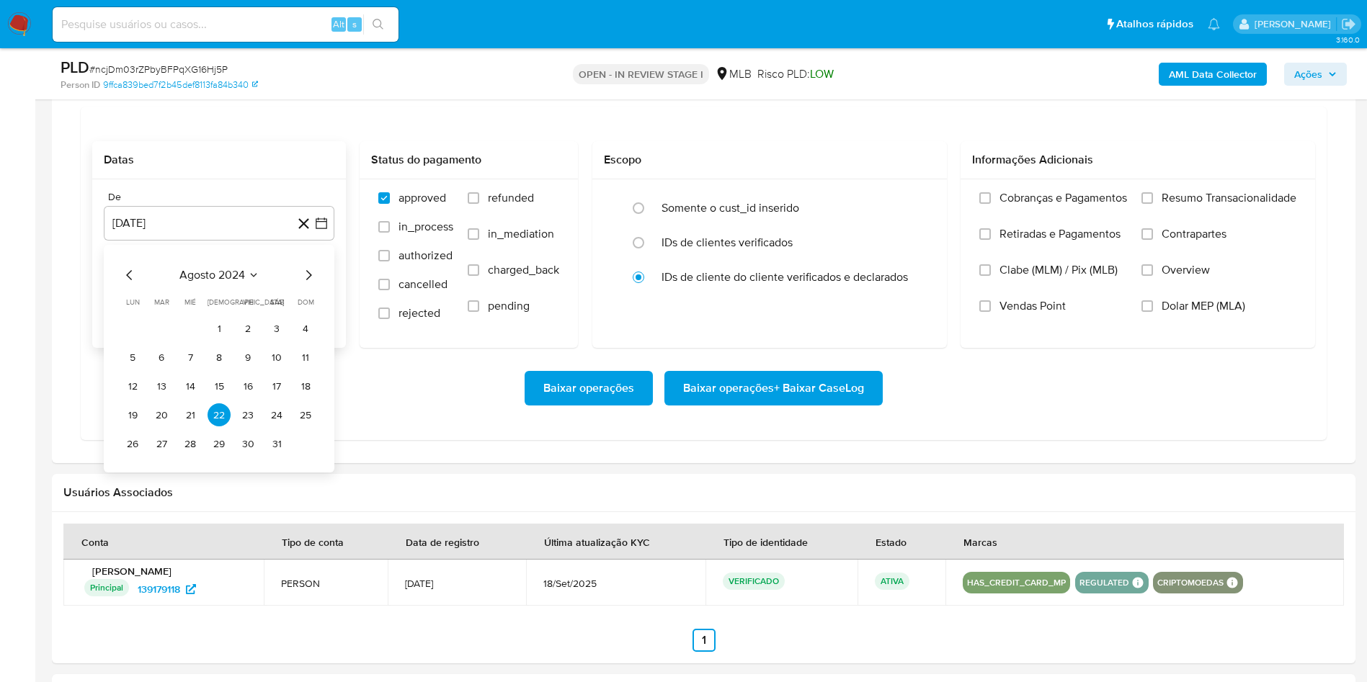
click at [311, 275] on icon "Mes siguiente" at bounding box center [308, 275] width 17 height 17
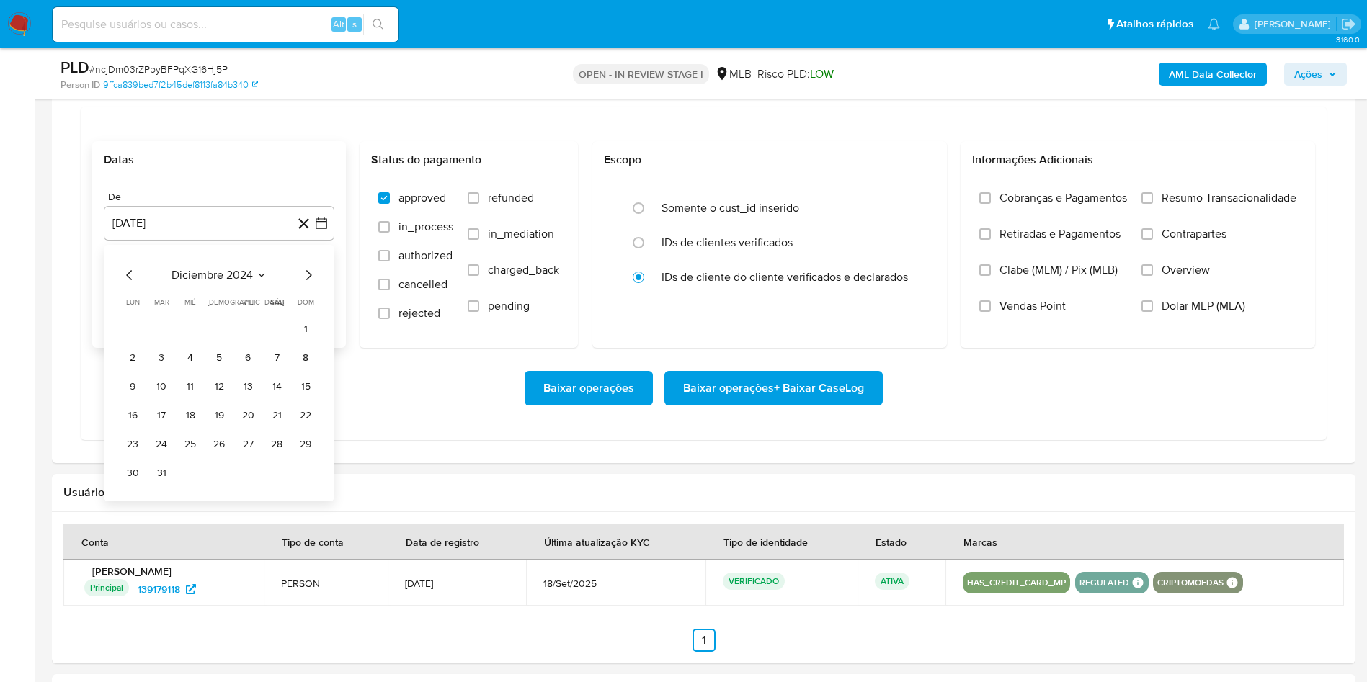
click at [311, 275] on icon "Mes siguiente" at bounding box center [308, 275] width 17 height 17
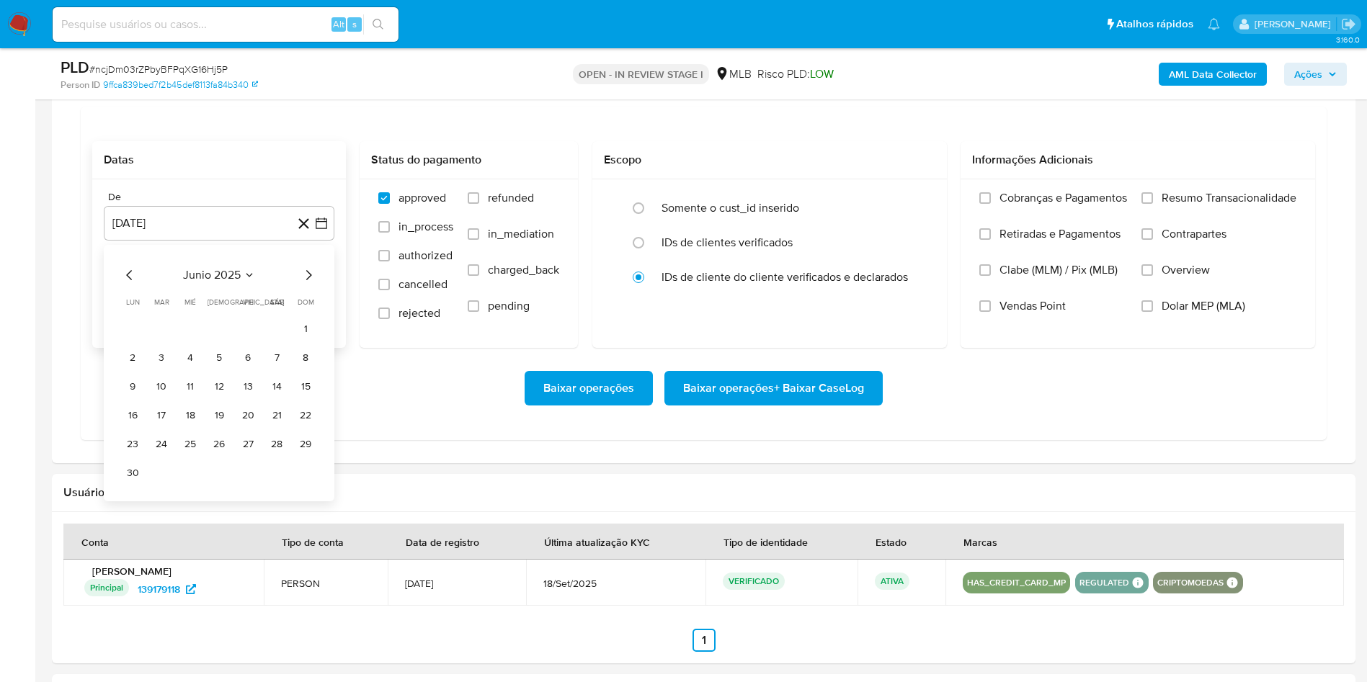
click at [311, 275] on icon "Mes siguiente" at bounding box center [308, 275] width 17 height 17
click at [250, 338] on button "1" at bounding box center [247, 328] width 23 height 23
click at [1216, 203] on span "Resumo Transacionalidade" at bounding box center [1229, 198] width 135 height 14
click at [1153, 203] on input "Resumo Transacionalidade" at bounding box center [1148, 198] width 12 height 12
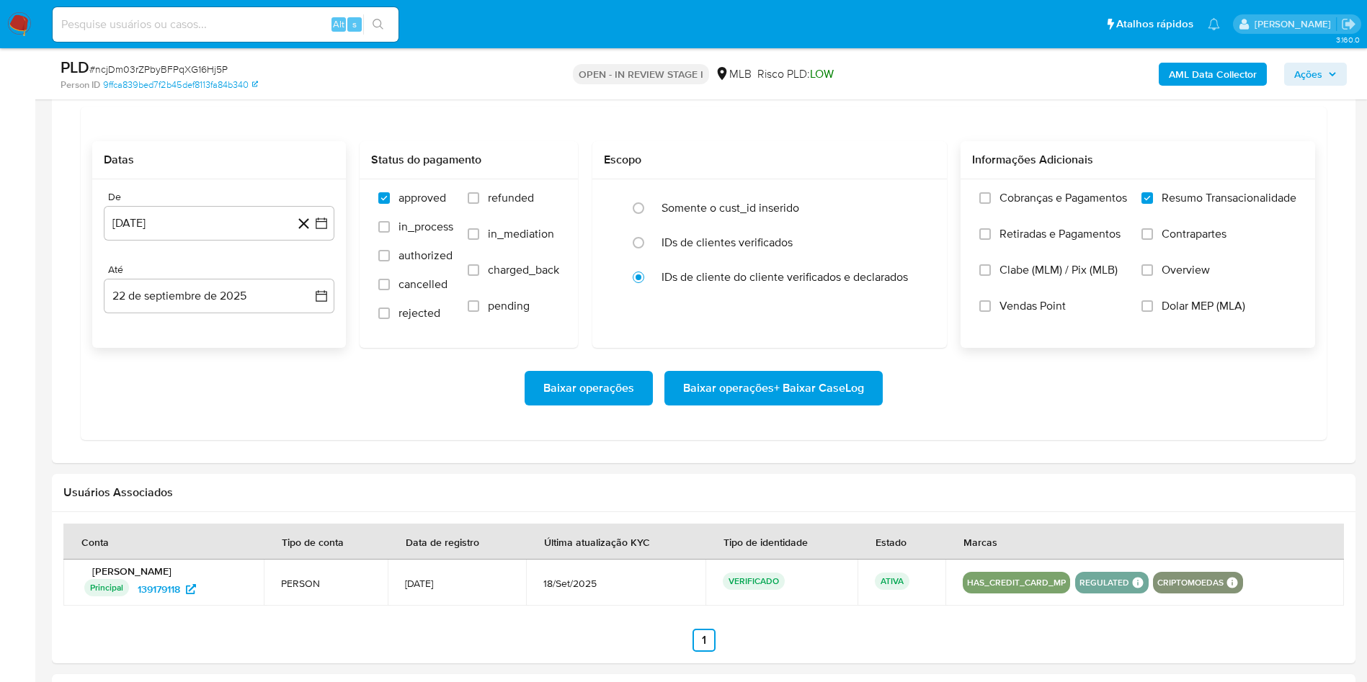
click at [761, 401] on span "Baixar operações + Baixar CaseLog" at bounding box center [773, 389] width 181 height 32
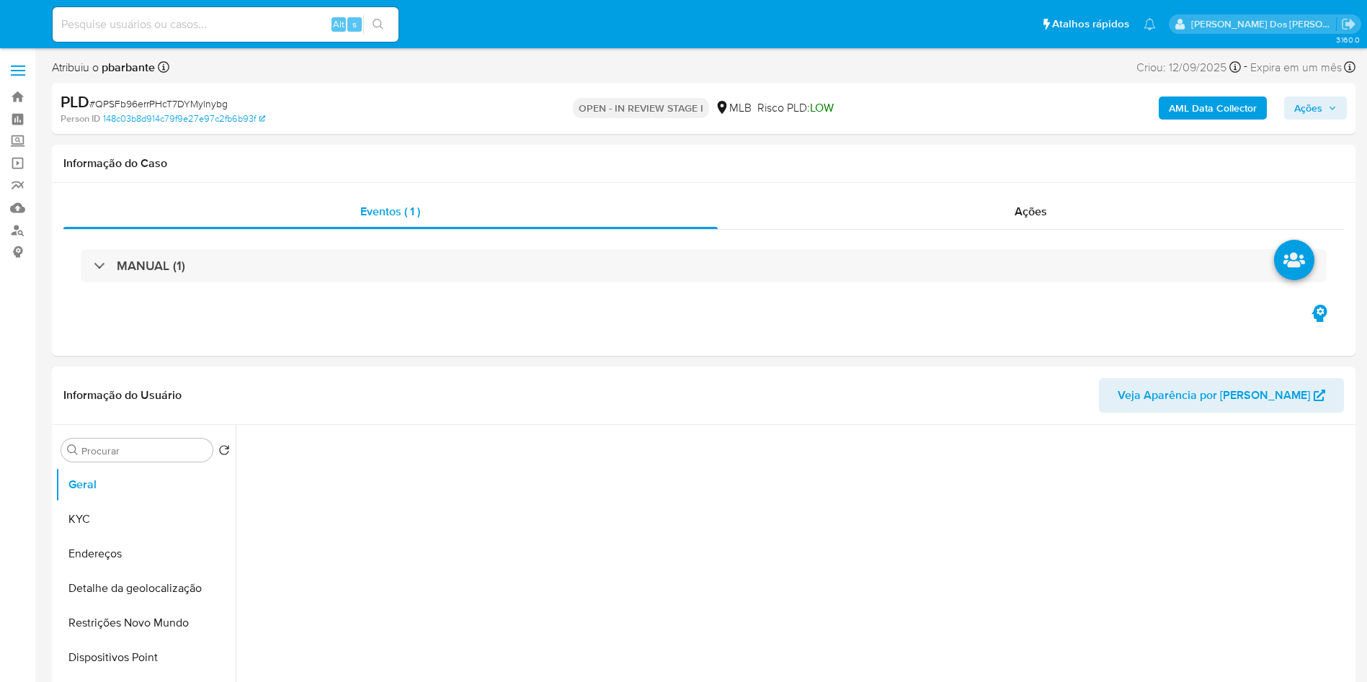
select select "10"
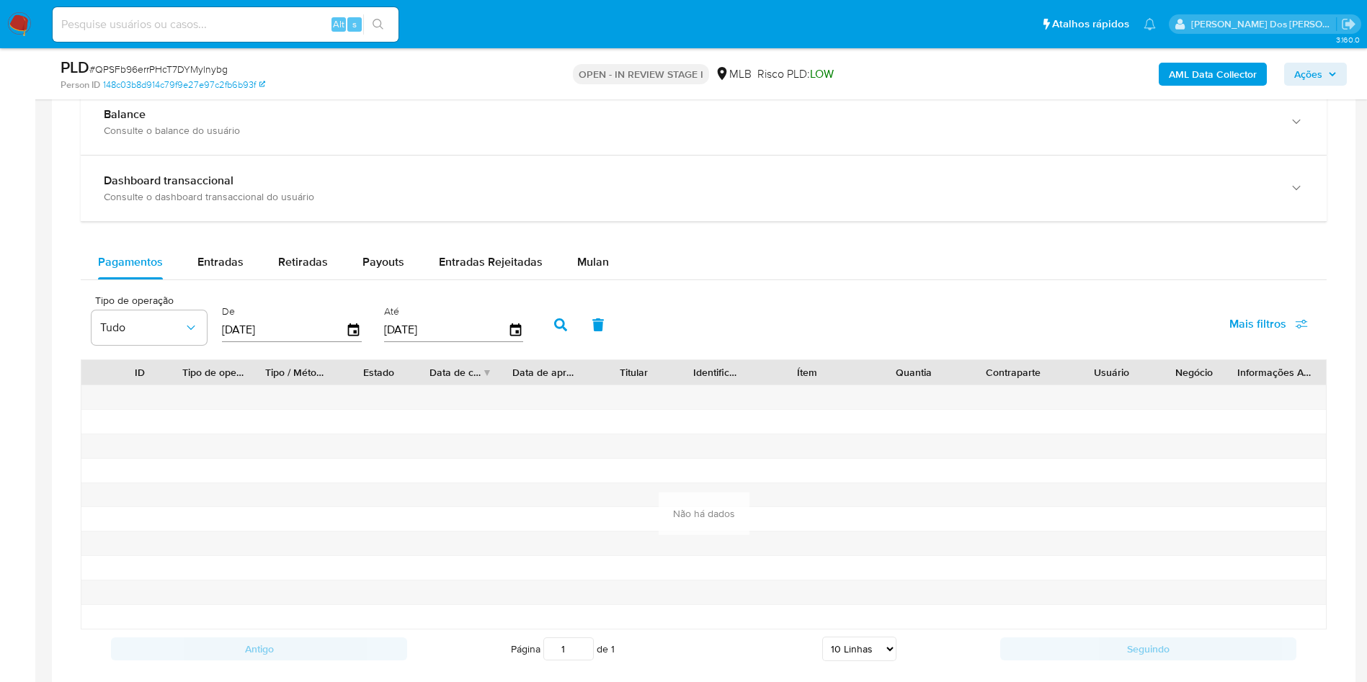
scroll to position [1067, 0]
click at [602, 272] on div "Mulan" at bounding box center [593, 263] width 32 height 35
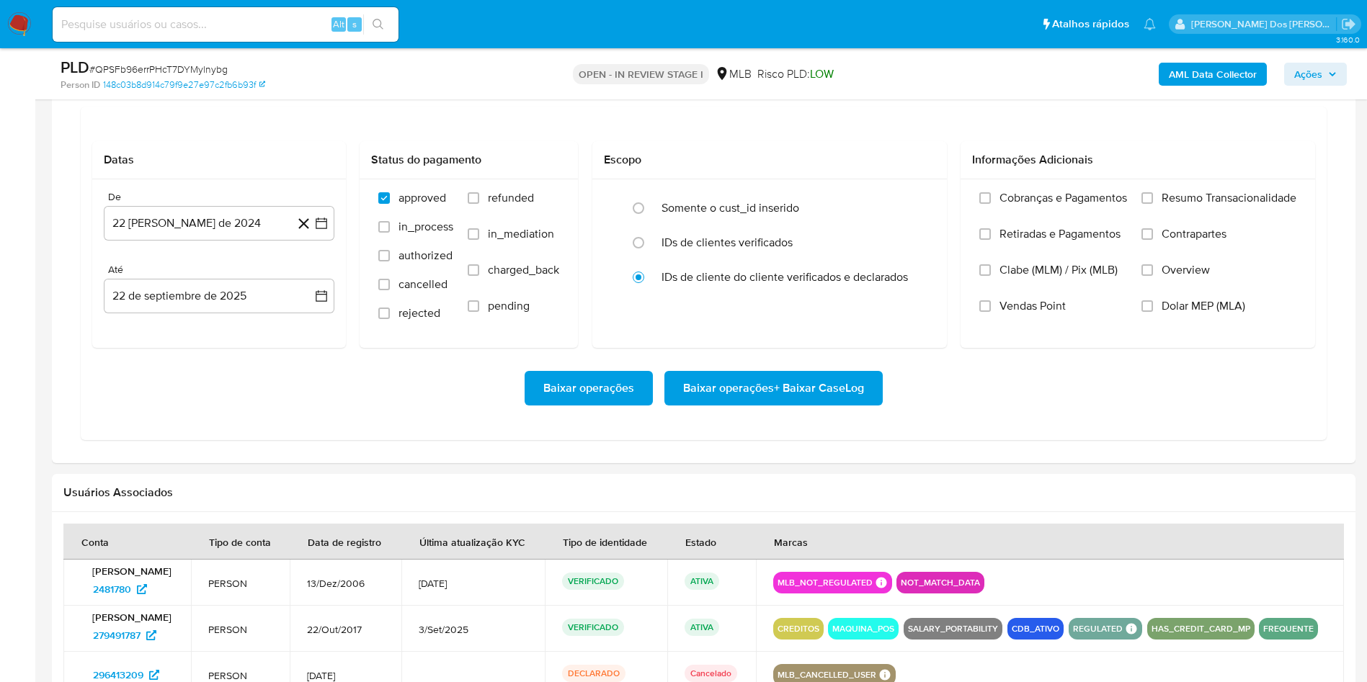
scroll to position [1251, 0]
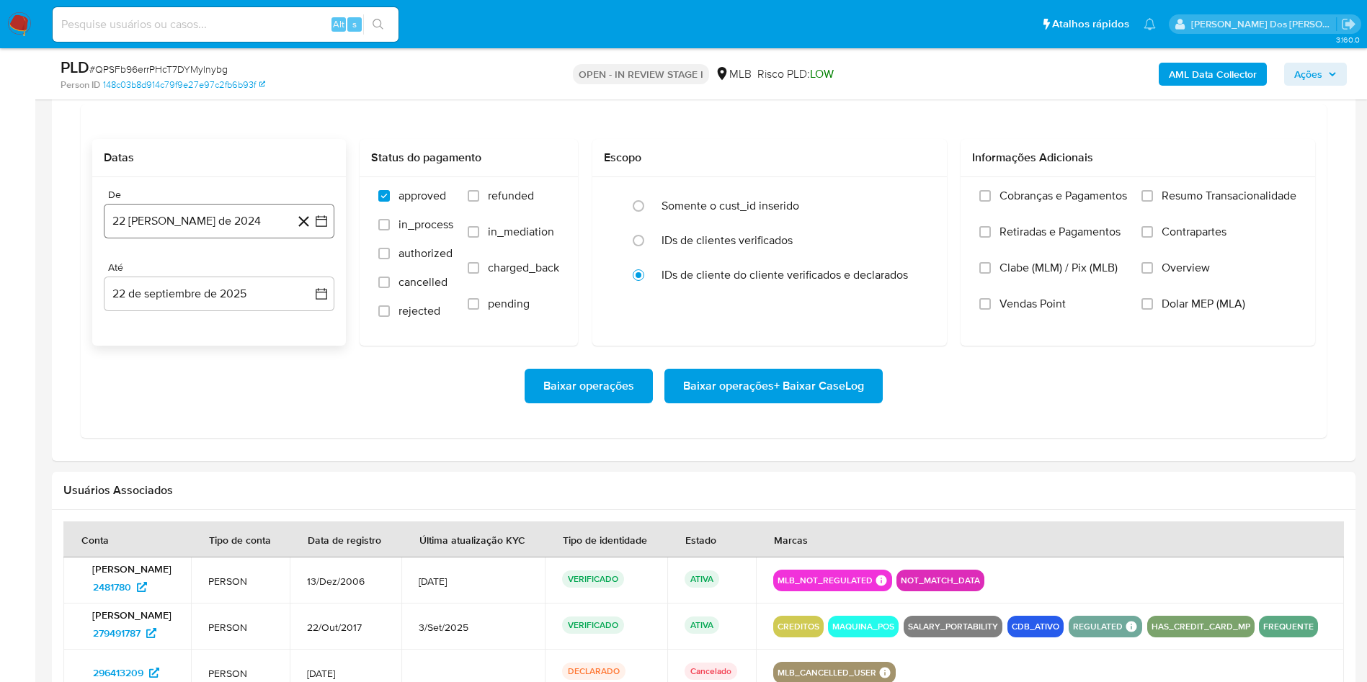
click at [321, 228] on icon "button" at bounding box center [321, 221] width 14 height 14
click at [311, 282] on icon "Mes siguiente" at bounding box center [308, 272] width 17 height 17
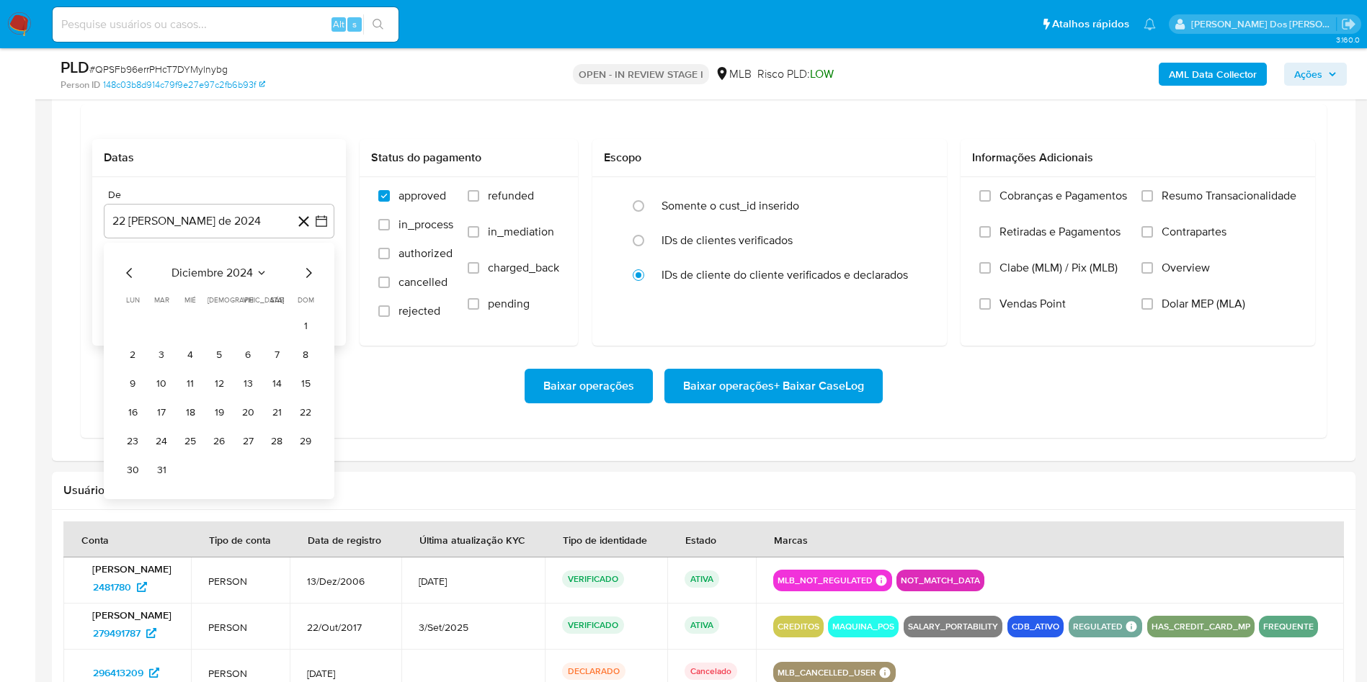
click at [311, 282] on icon "Mes siguiente" at bounding box center [308, 272] width 17 height 17
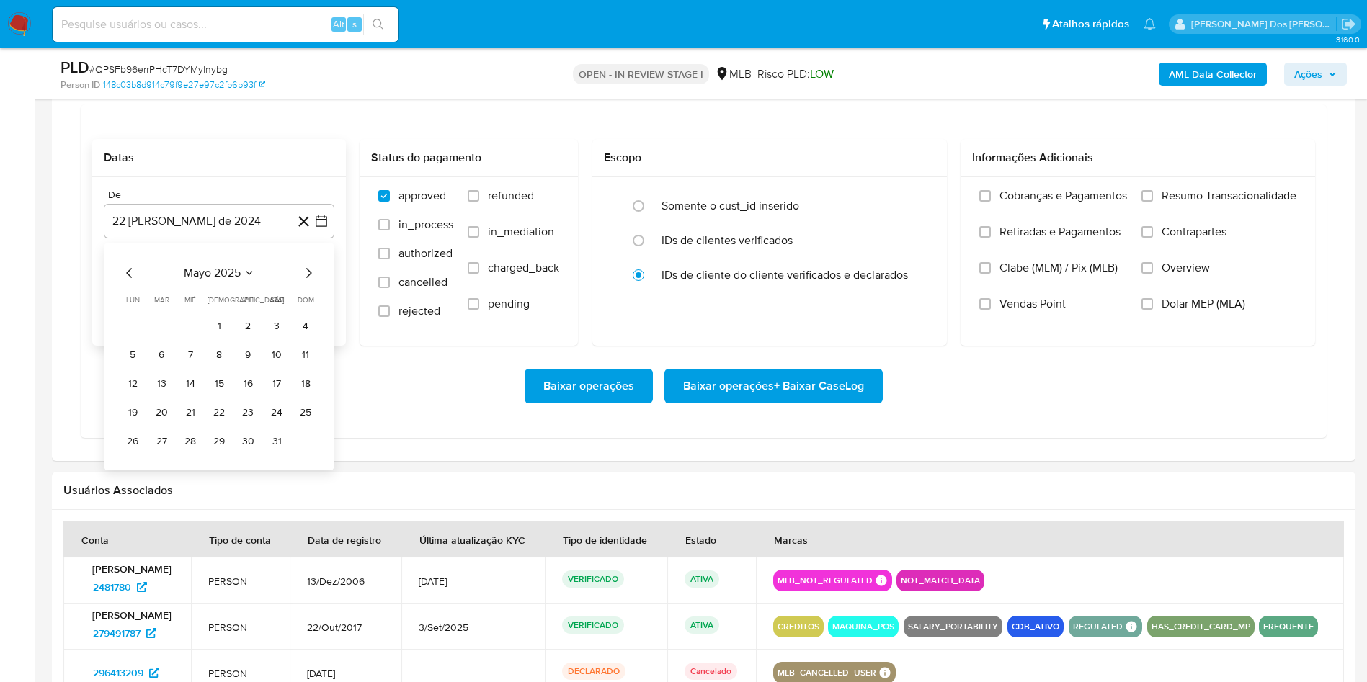
click at [311, 282] on icon "Mes siguiente" at bounding box center [308, 272] width 17 height 17
click at [484, 398] on div "Baixar operações Baixar operações + Baixar CaseLog" at bounding box center [703, 386] width 1223 height 81
click at [215, 94] on div "PLD # QPSFb96errPHcT7DYMylnybg Person ID 148c03b8d914c79f9e27e97c2fb6b93f OPEN …" at bounding box center [704, 73] width 1304 height 51
click at [215, 87] on span "Entradas" at bounding box center [220, 79] width 46 height 17
select select "10"
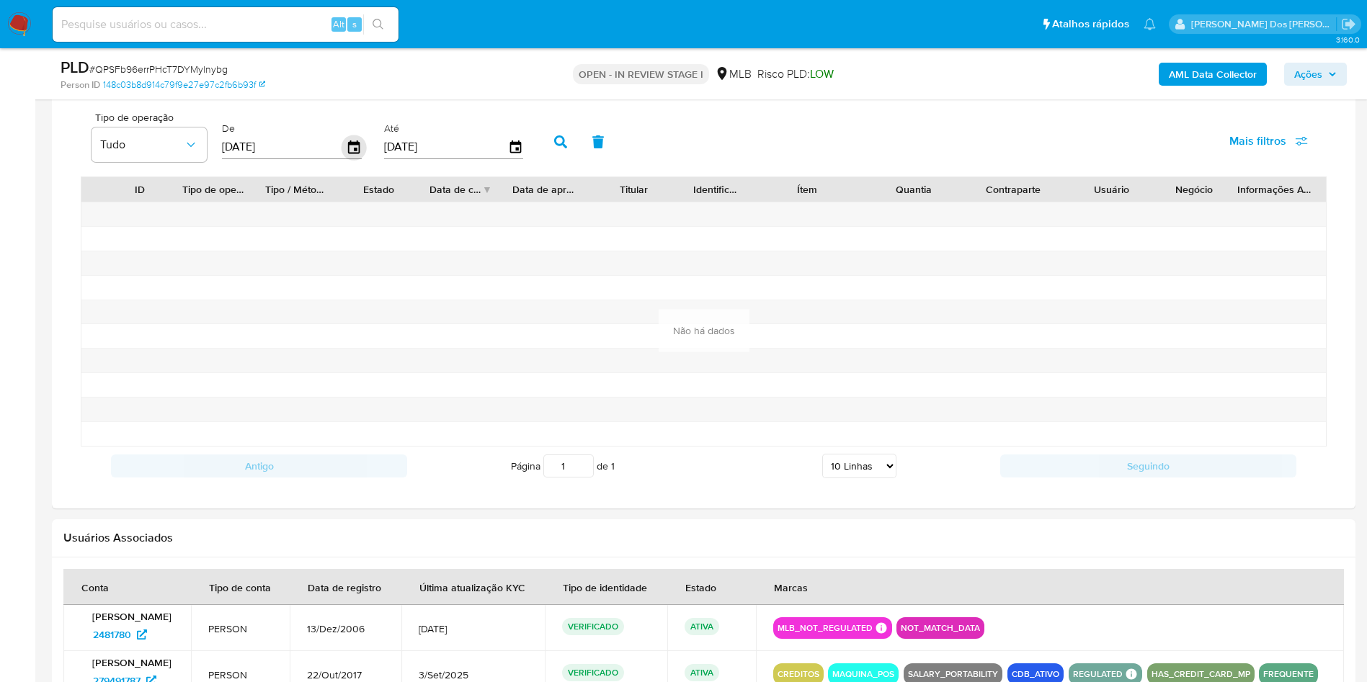
click at [365, 160] on icon "button" at bounding box center [354, 147] width 25 height 25
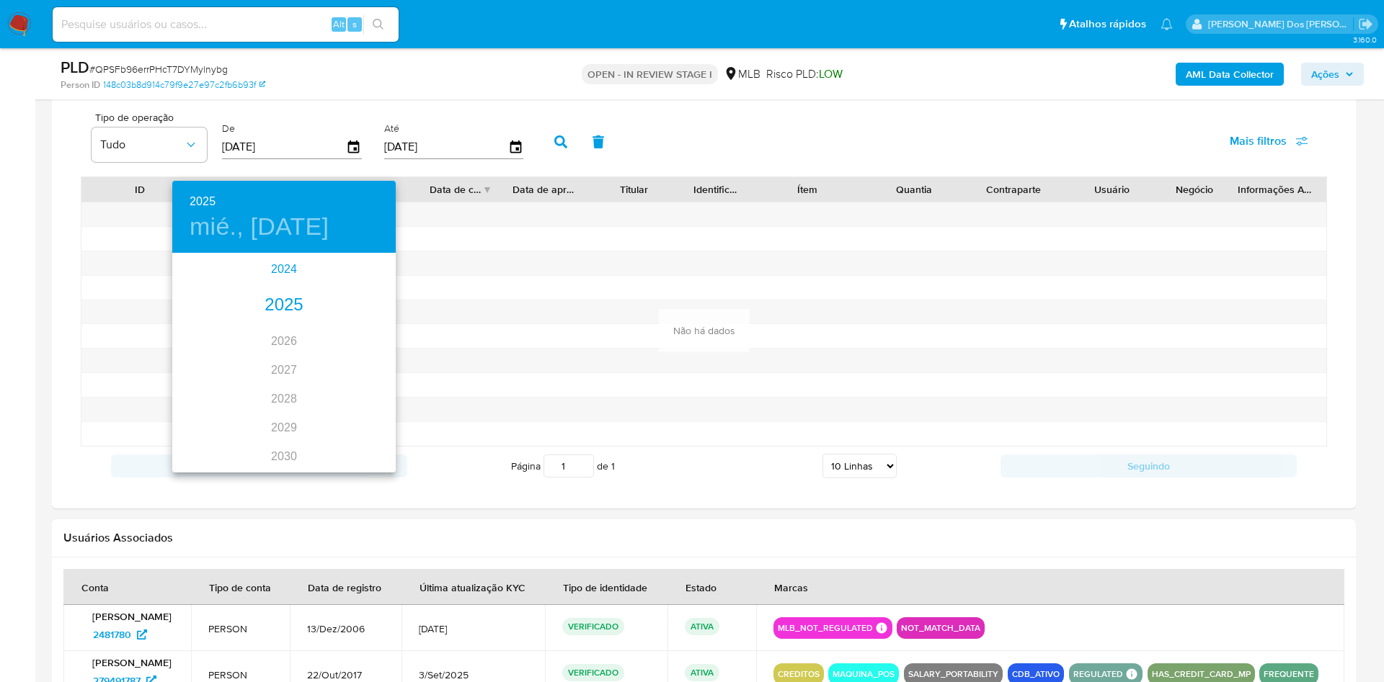
click at [284, 270] on div "2024" at bounding box center [283, 269] width 223 height 29
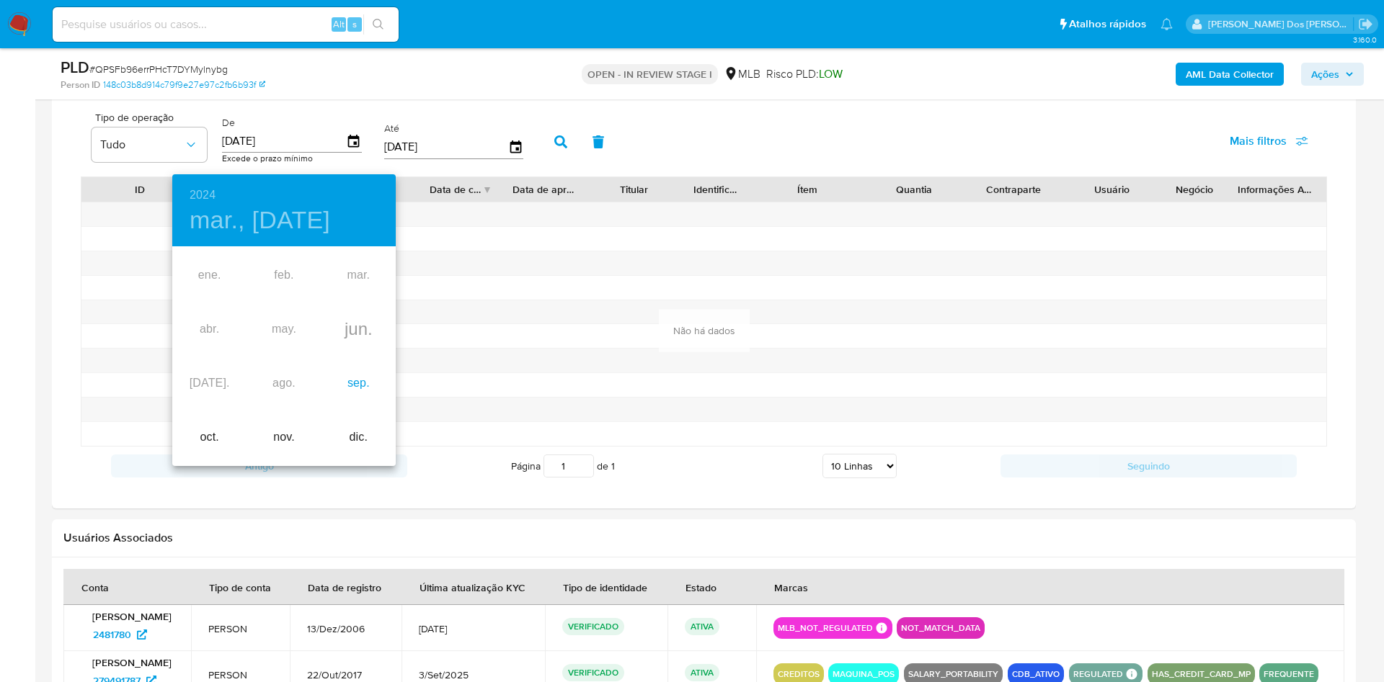
click at [370, 393] on div "sep." at bounding box center [358, 384] width 74 height 54
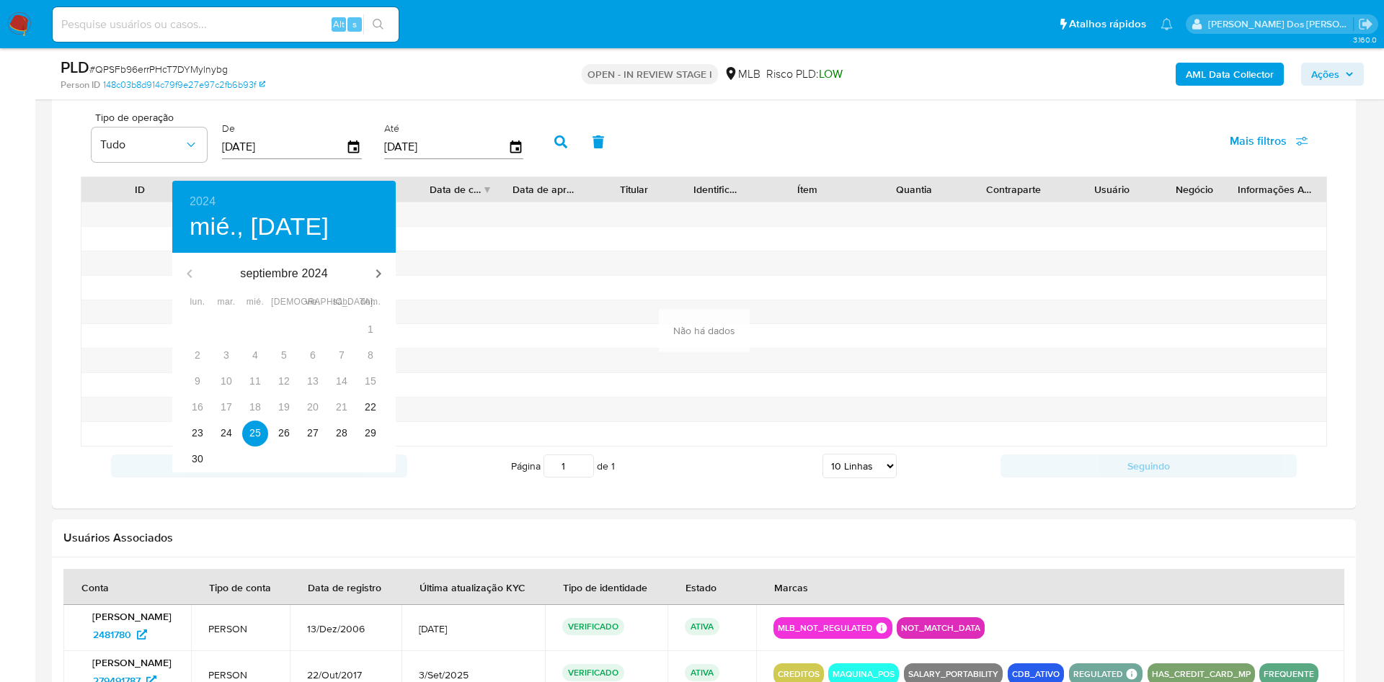
click at [187, 451] on div "30" at bounding box center [197, 460] width 29 height 26
type input "30/09/2024"
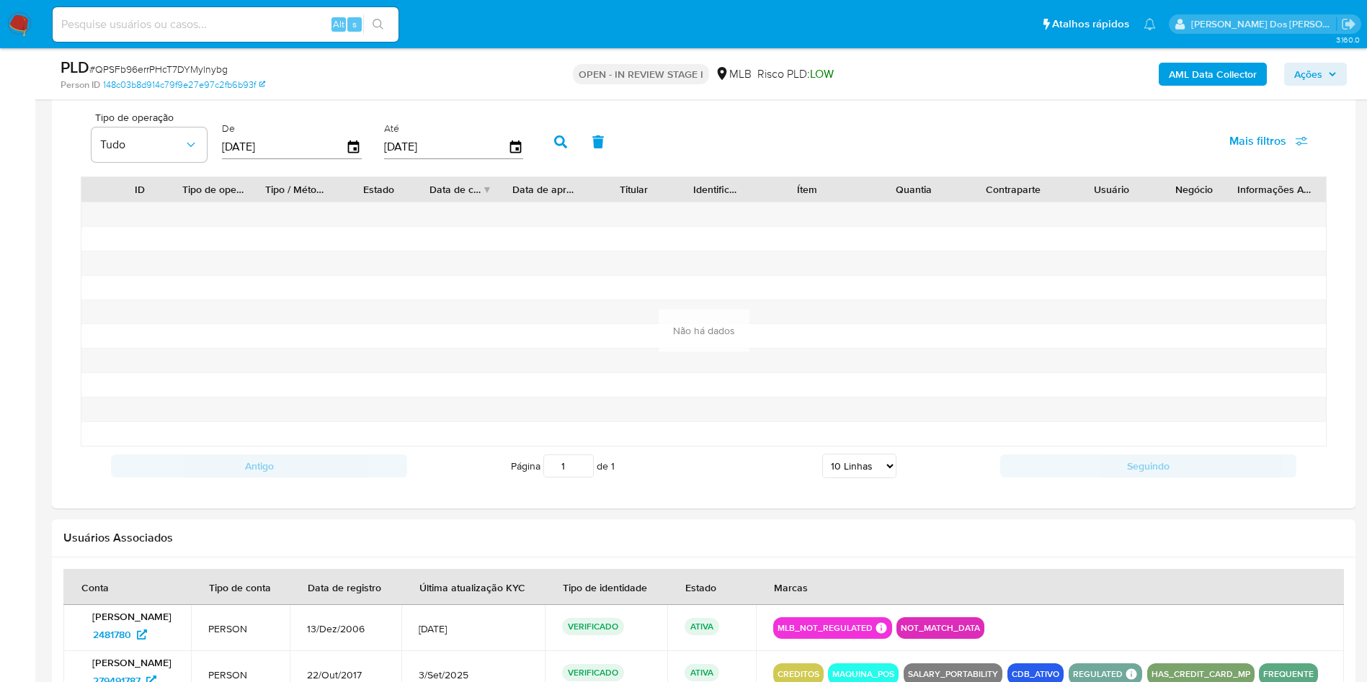
click at [557, 159] on button "button" at bounding box center [560, 142] width 37 height 35
click at [135, 97] on div "Pagamentos" at bounding box center [130, 79] width 65 height 35
click at [354, 153] on icon "button" at bounding box center [354, 147] width 12 height 13
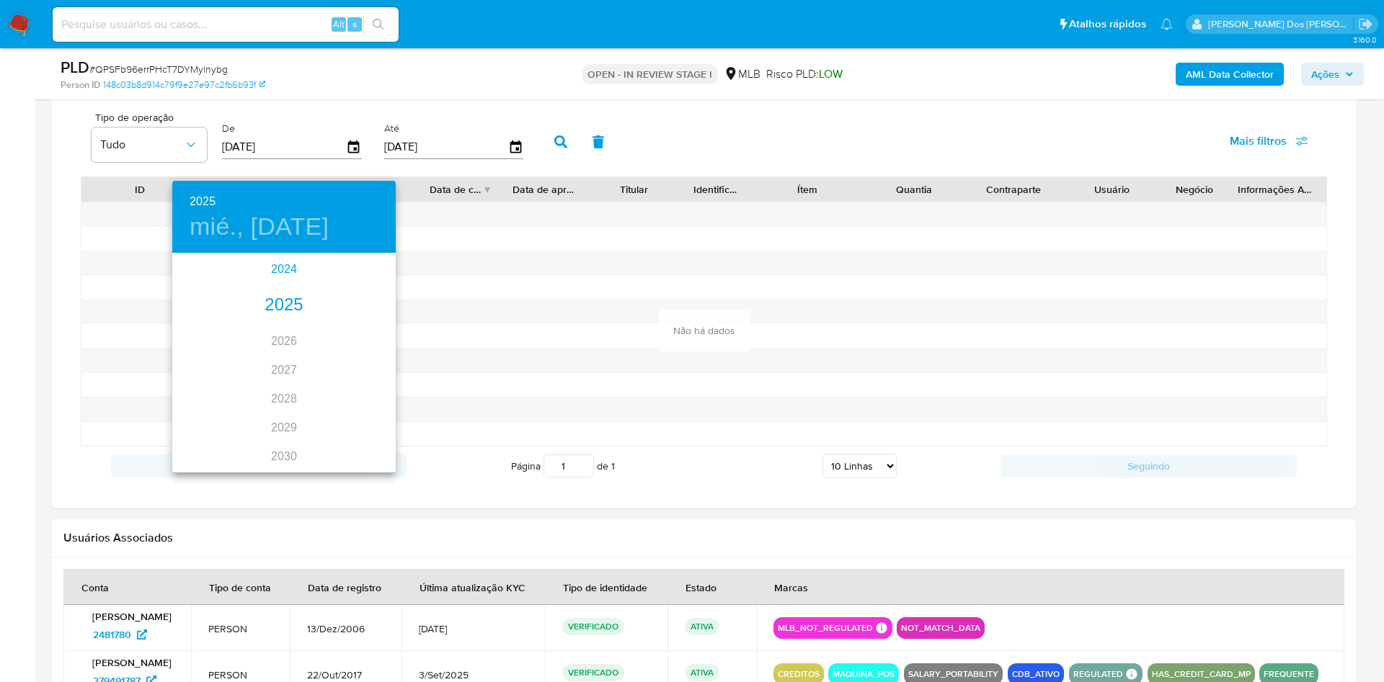
click at [270, 269] on div "2024" at bounding box center [283, 269] width 223 height 29
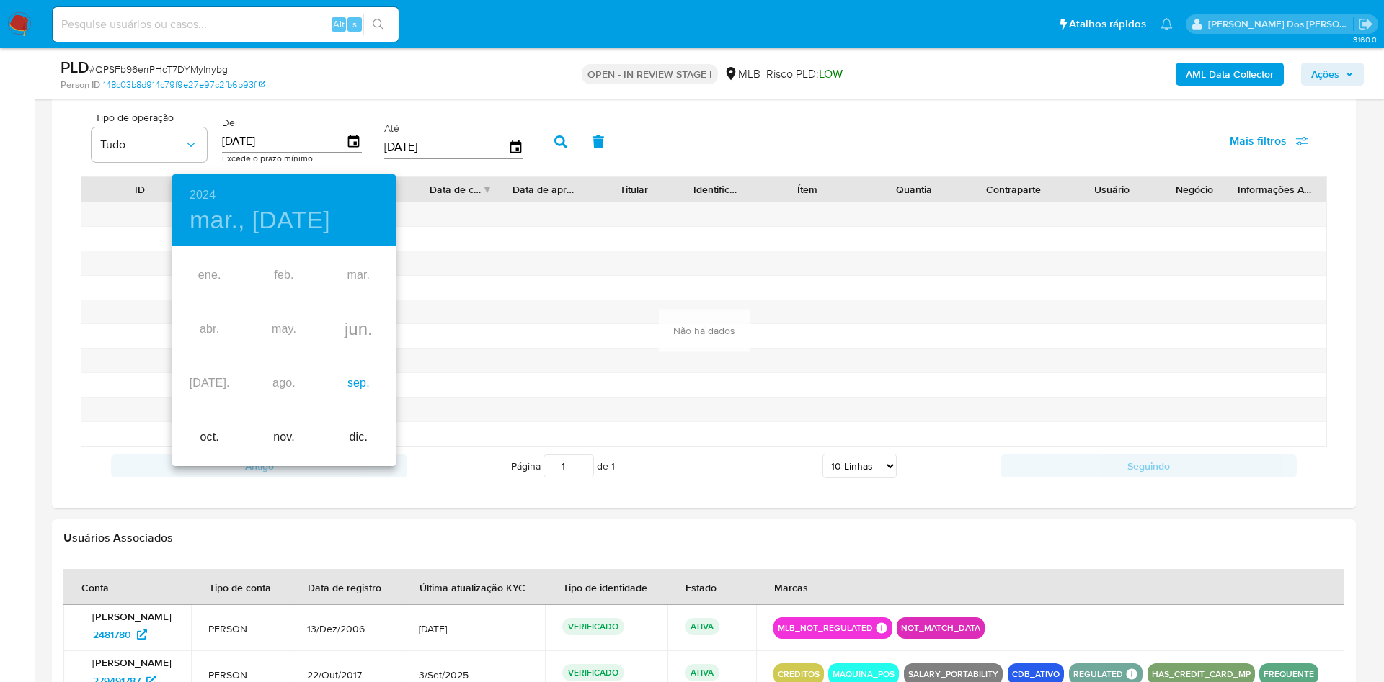
click at [348, 380] on div "sep." at bounding box center [358, 384] width 74 height 54
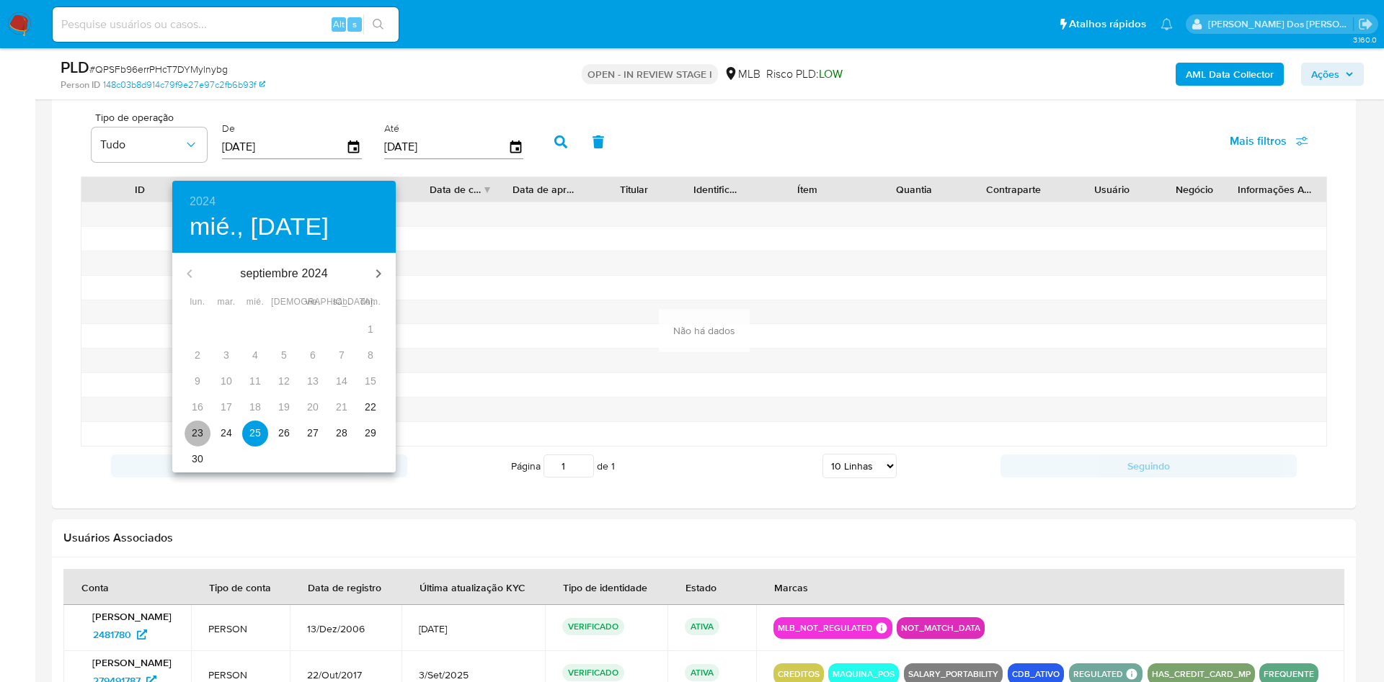
click at [197, 431] on p "23" at bounding box center [198, 433] width 12 height 14
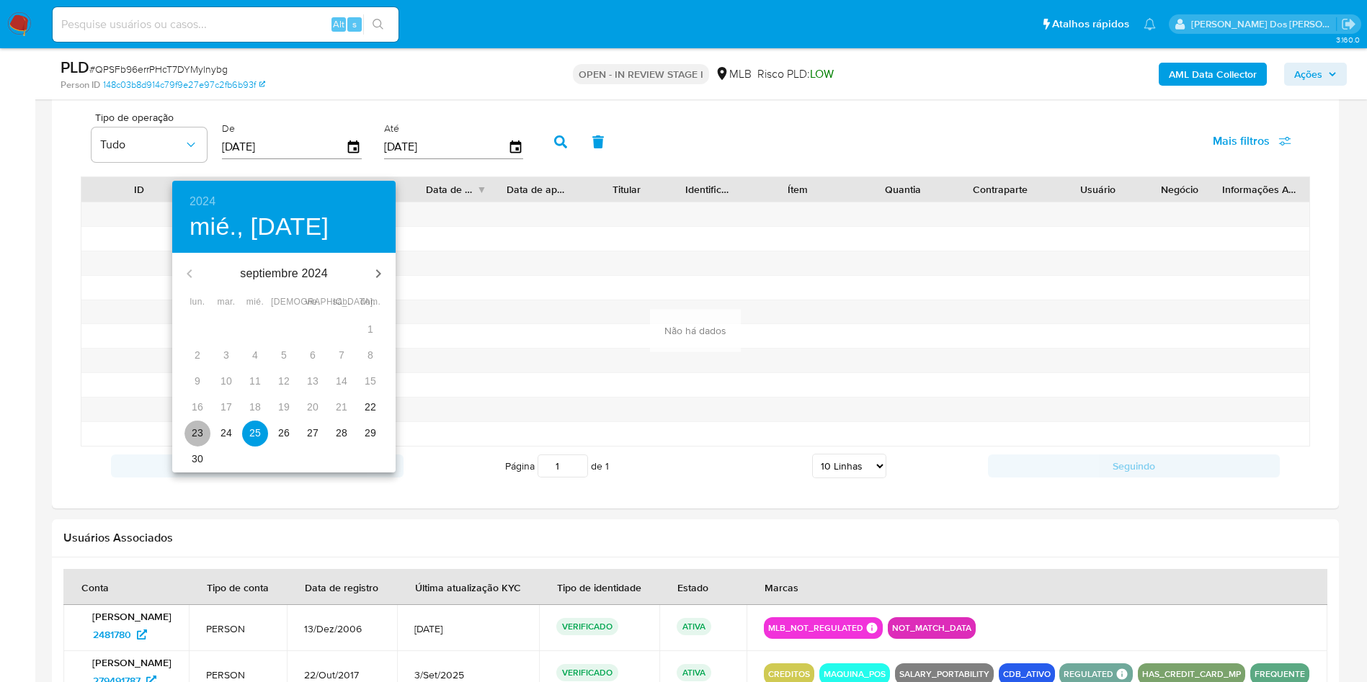
type input "23/09/2024"
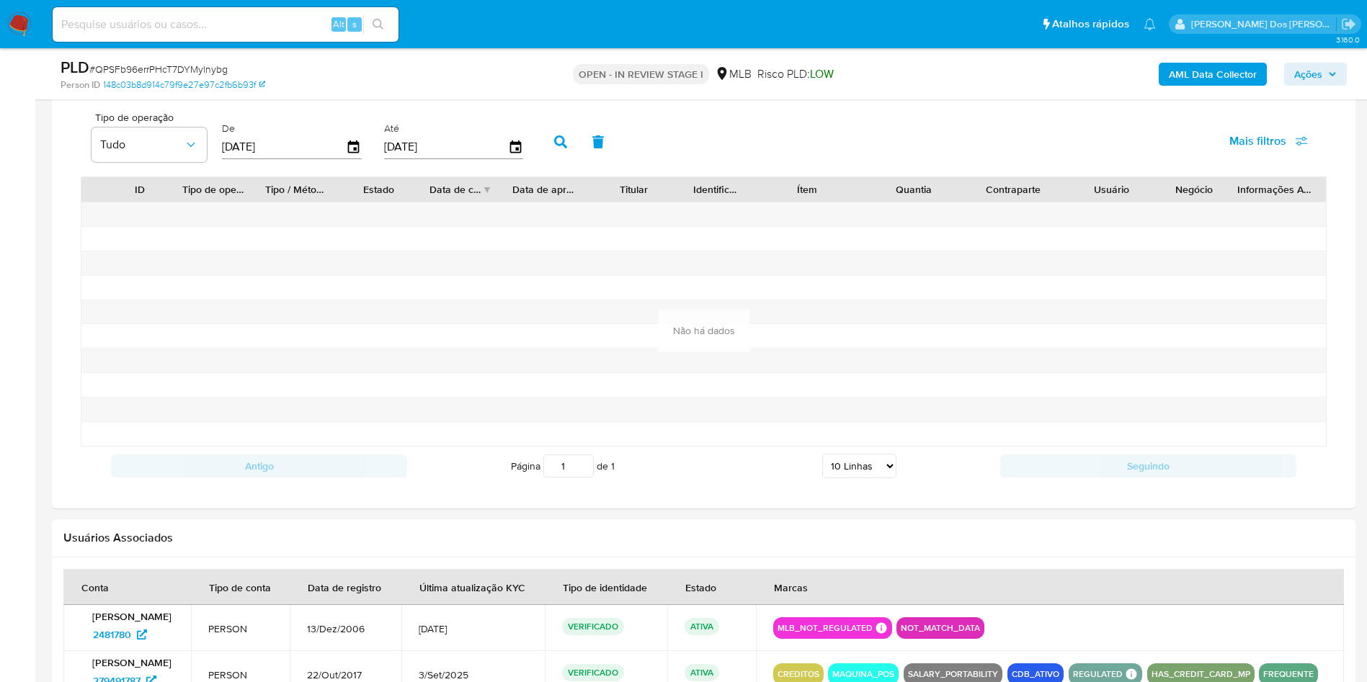
click at [579, 159] on button "button" at bounding box center [560, 142] width 37 height 35
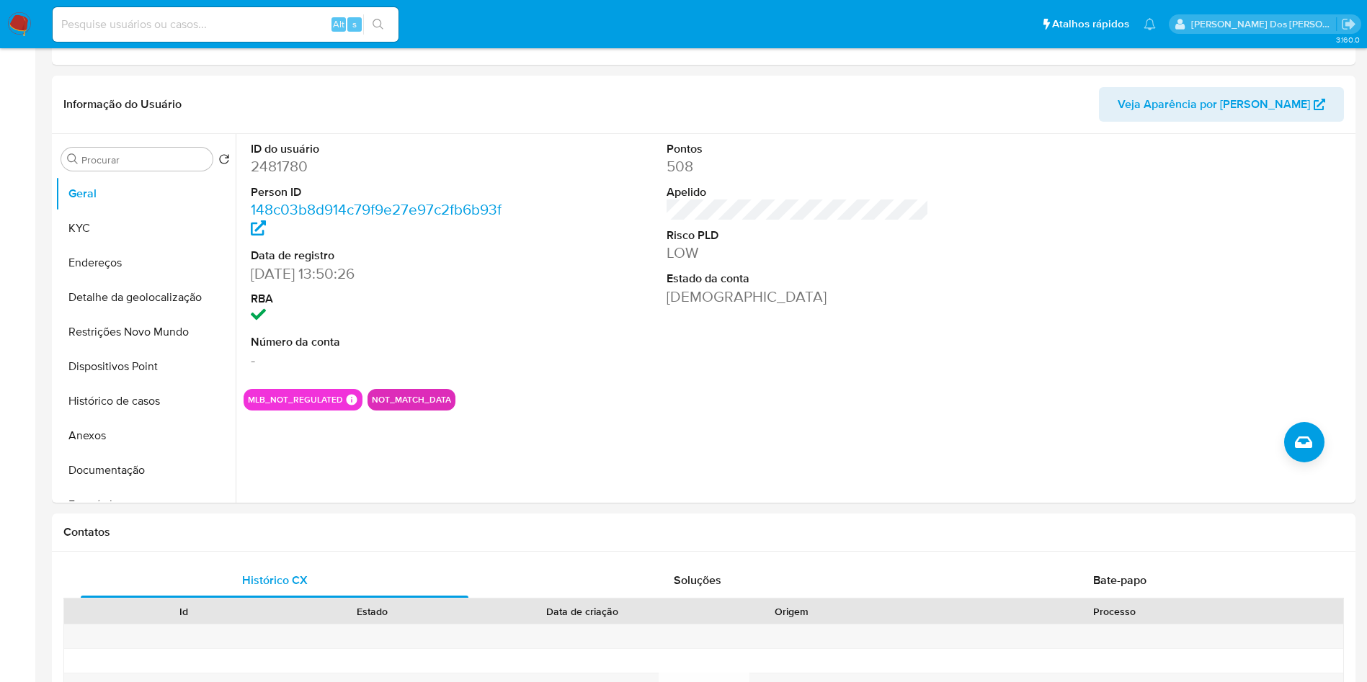
scroll to position [0, 0]
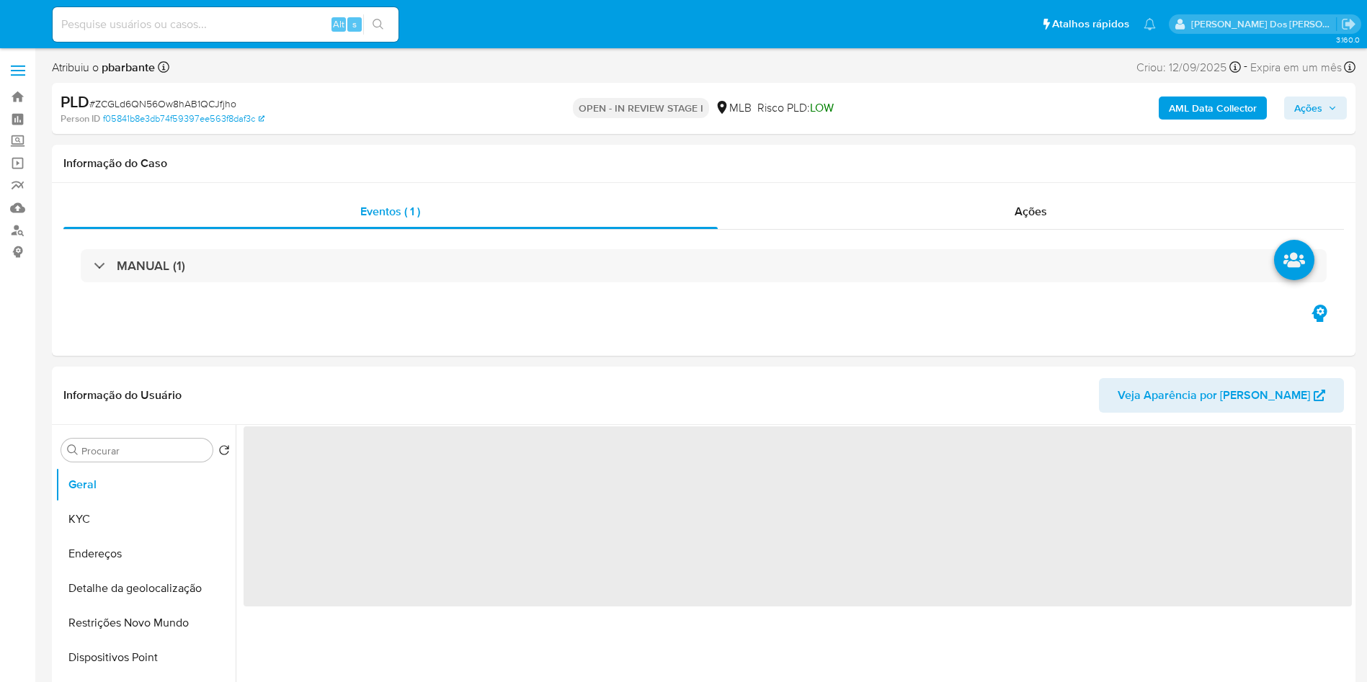
select select "10"
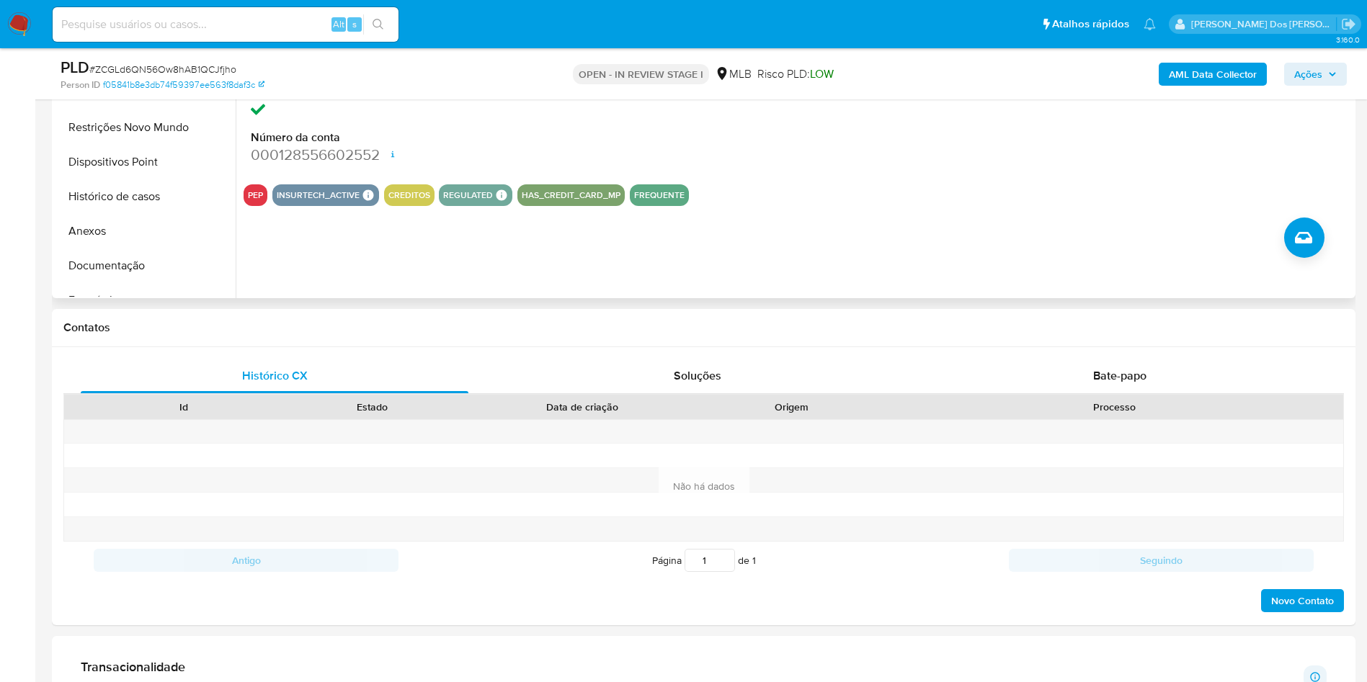
scroll to position [447, 0]
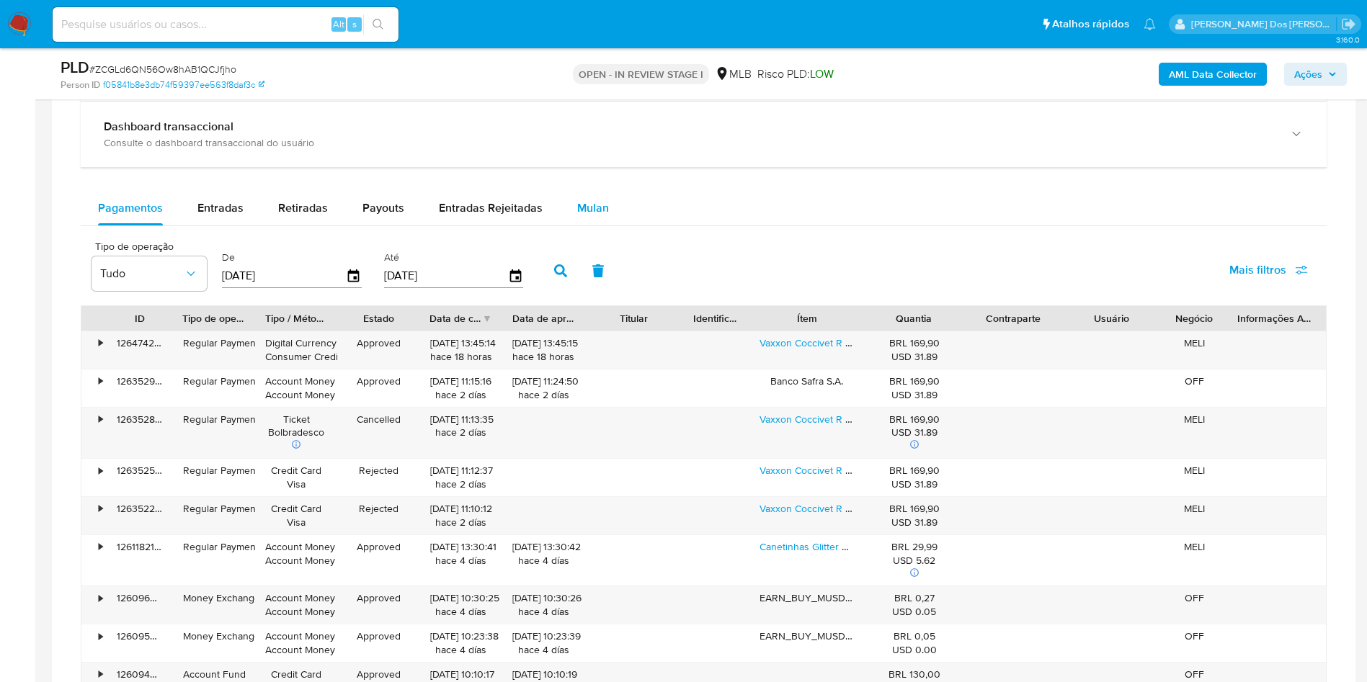
click at [602, 216] on span "Mulan" at bounding box center [593, 208] width 32 height 17
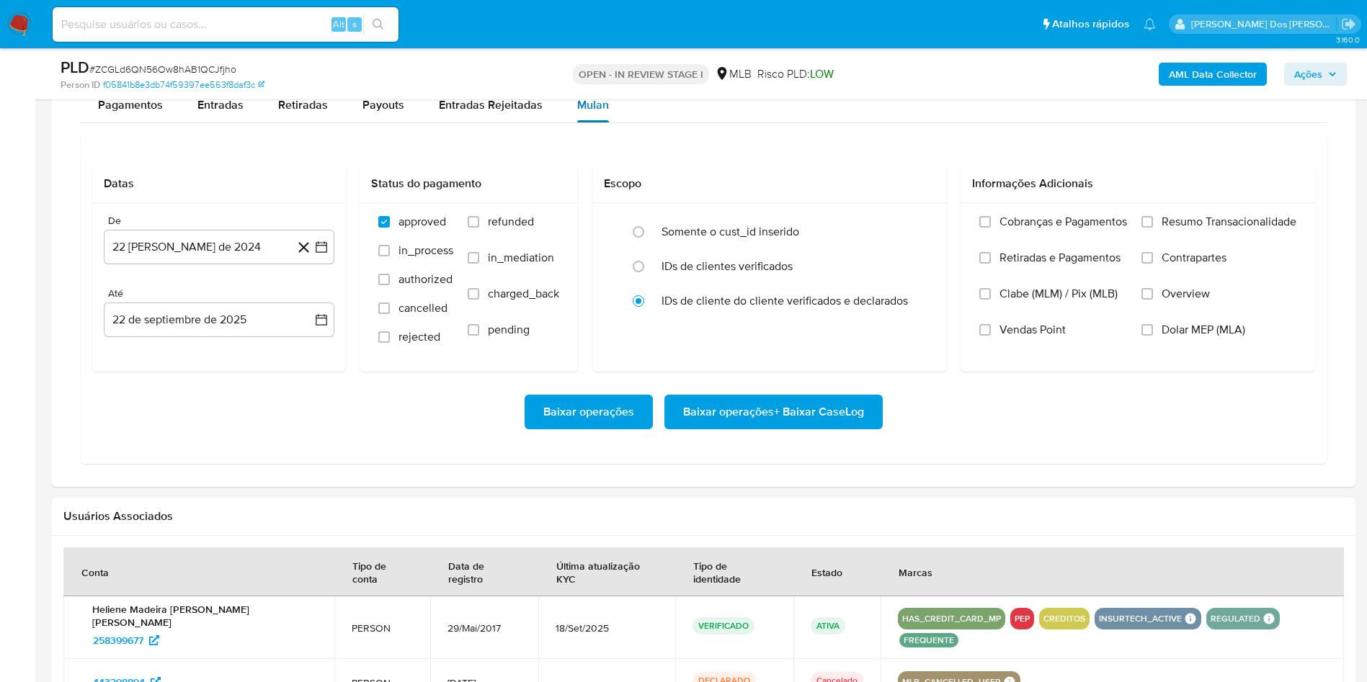
scroll to position [1227, 0]
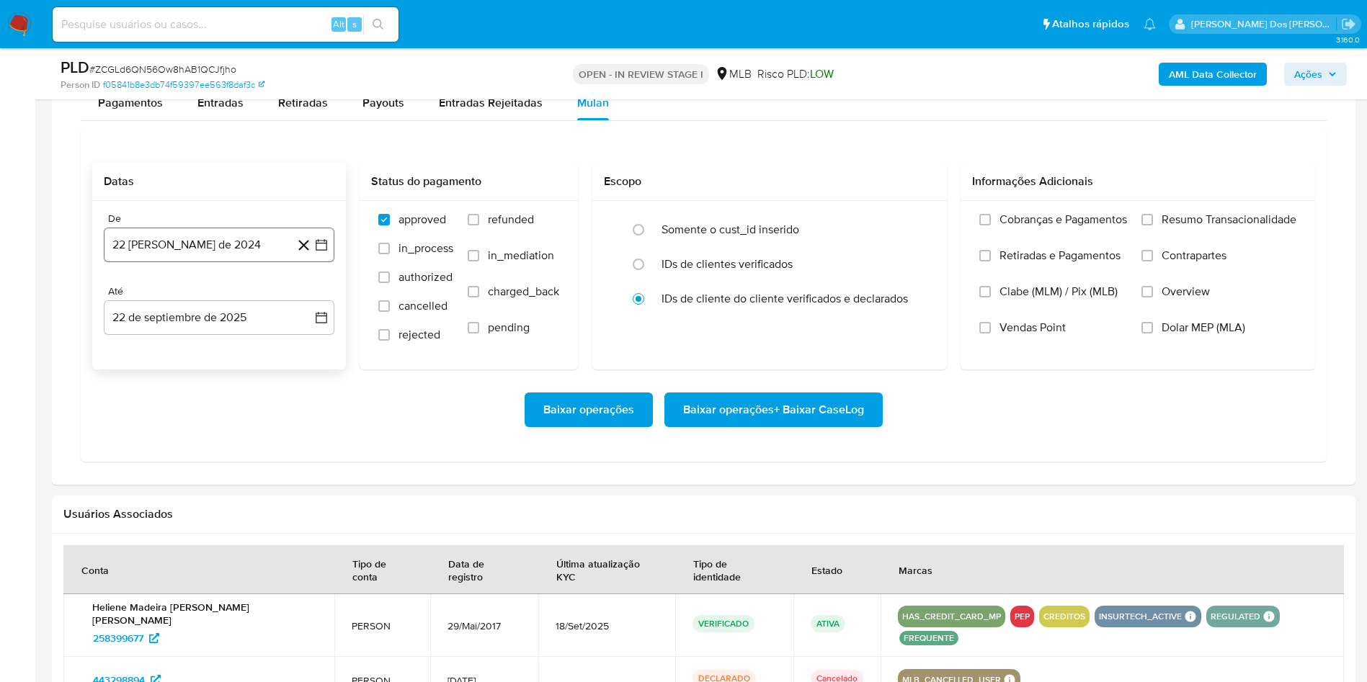
click at [324, 252] on icon "button" at bounding box center [321, 245] width 14 height 14
click at [304, 306] on icon "Mes siguiente" at bounding box center [308, 296] width 17 height 17
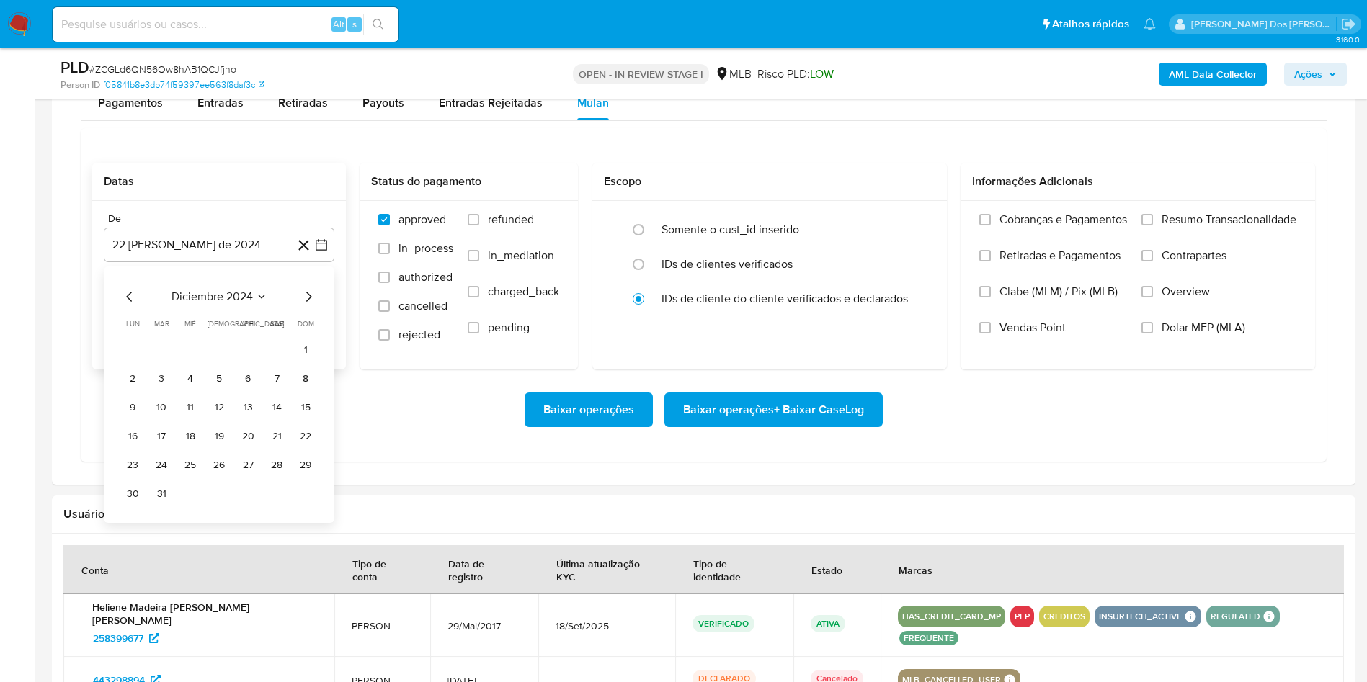
click at [304, 306] on icon "Mes siguiente" at bounding box center [308, 296] width 17 height 17
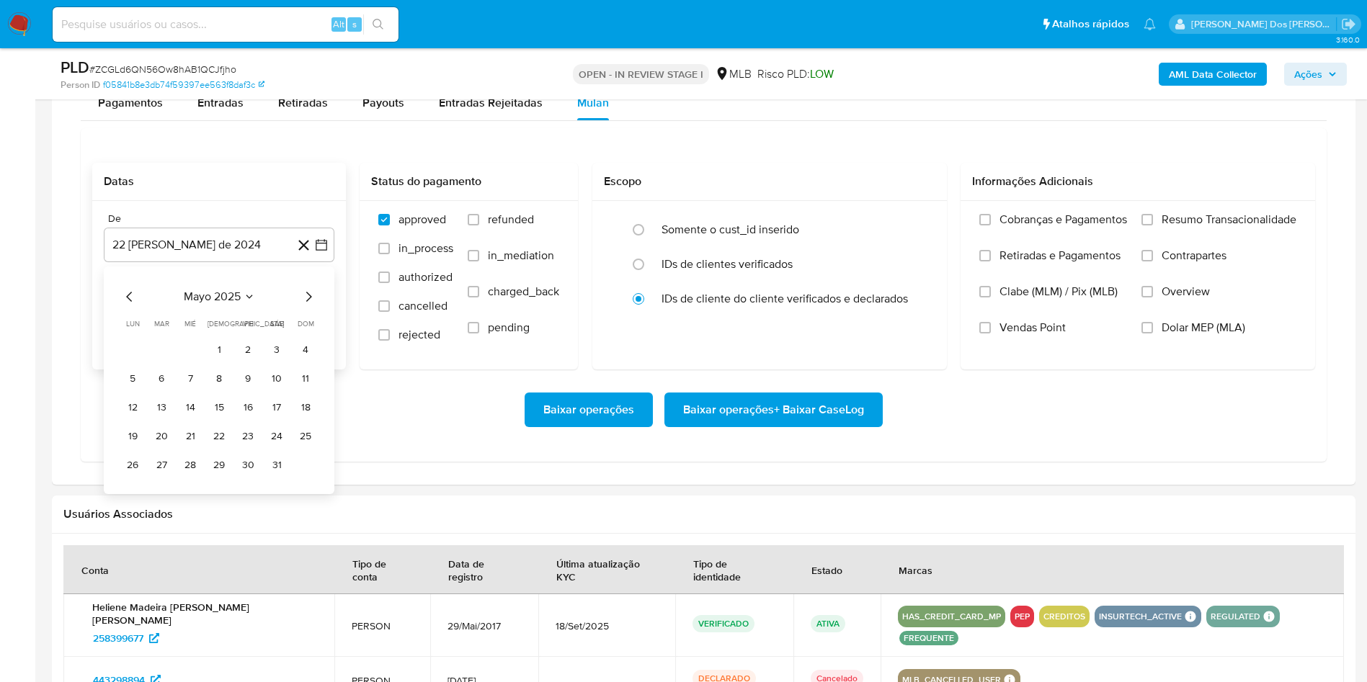
click at [304, 306] on icon "Mes siguiente" at bounding box center [308, 296] width 17 height 17
click at [249, 362] on button "1" at bounding box center [247, 350] width 23 height 23
click at [1219, 227] on span "Resumo Transacionalidade" at bounding box center [1229, 220] width 135 height 14
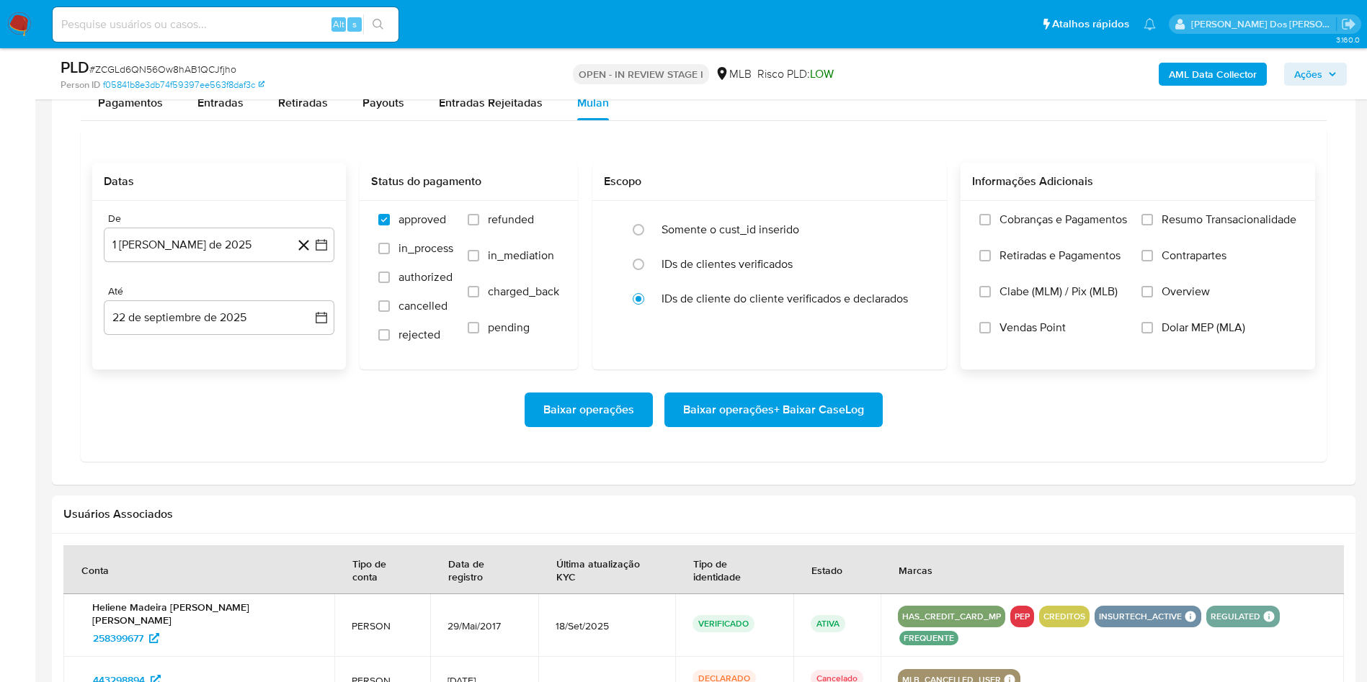
click at [1153, 226] on input "Resumo Transacionalidade" at bounding box center [1148, 220] width 12 height 12
click at [791, 426] on span "Baixar operações + Baixar CaseLog" at bounding box center [773, 410] width 181 height 32
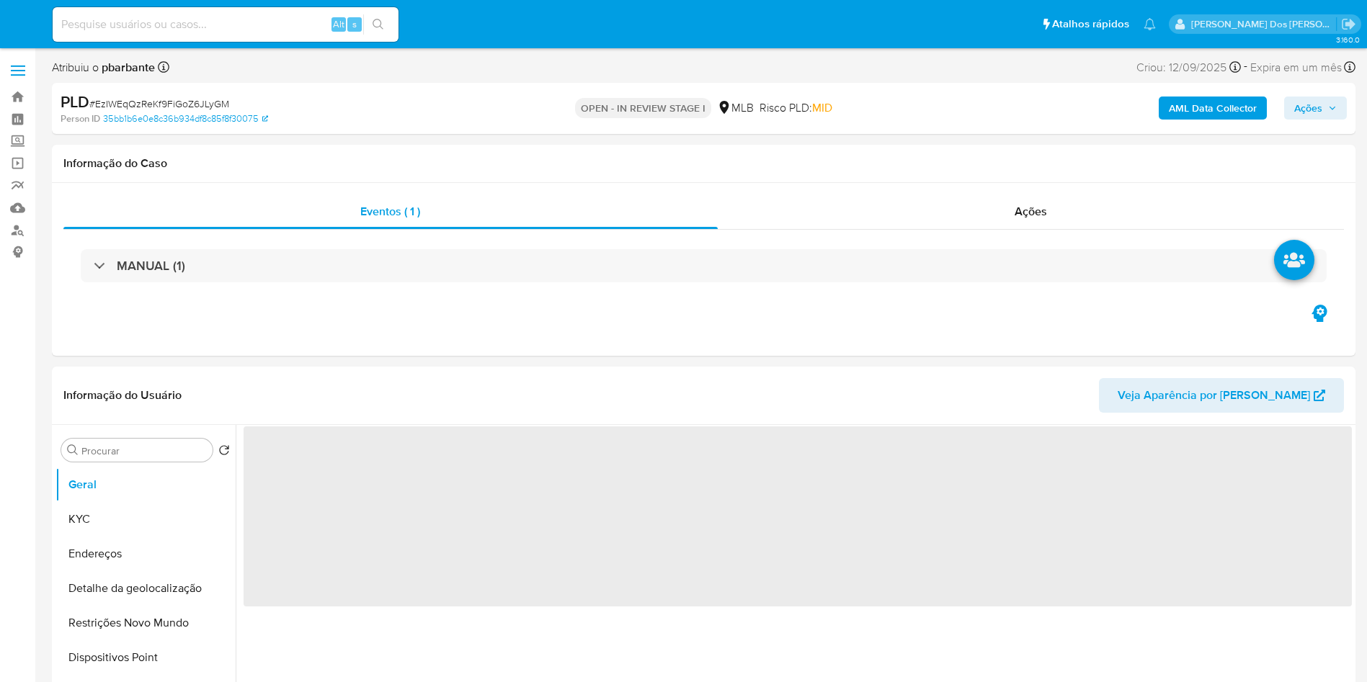
select select "10"
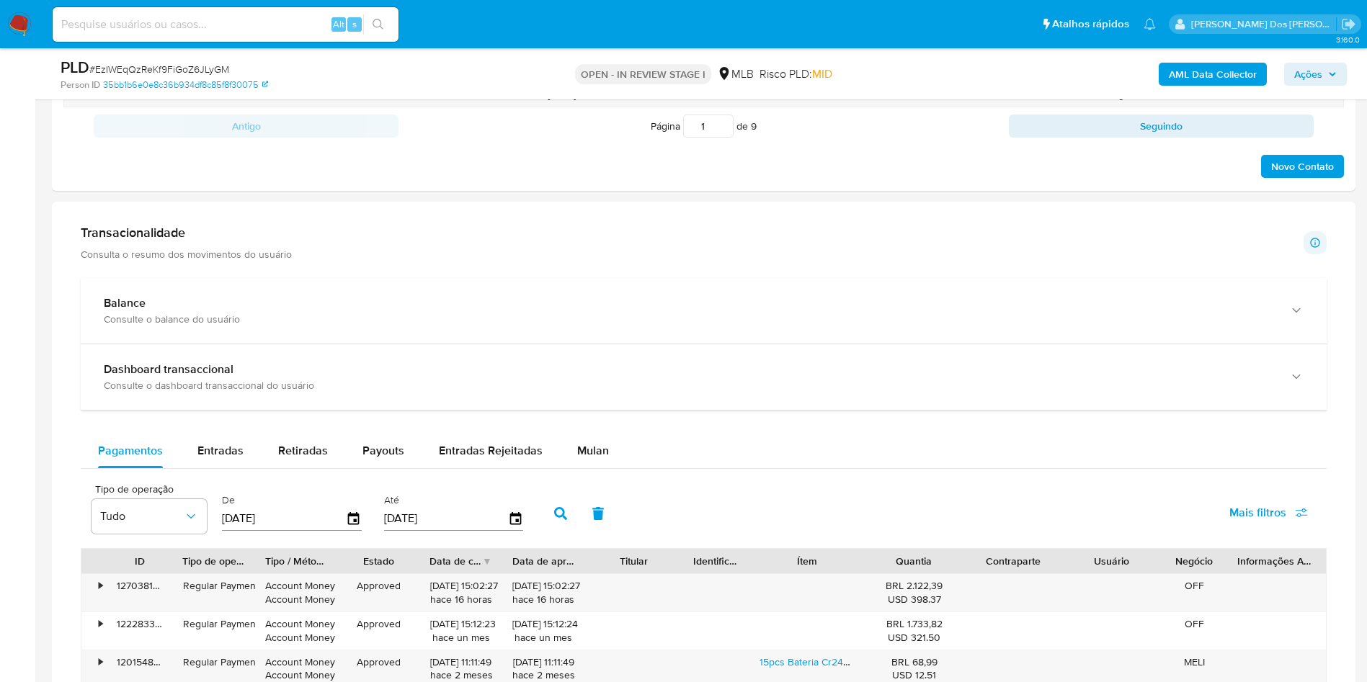
scroll to position [884, 0]
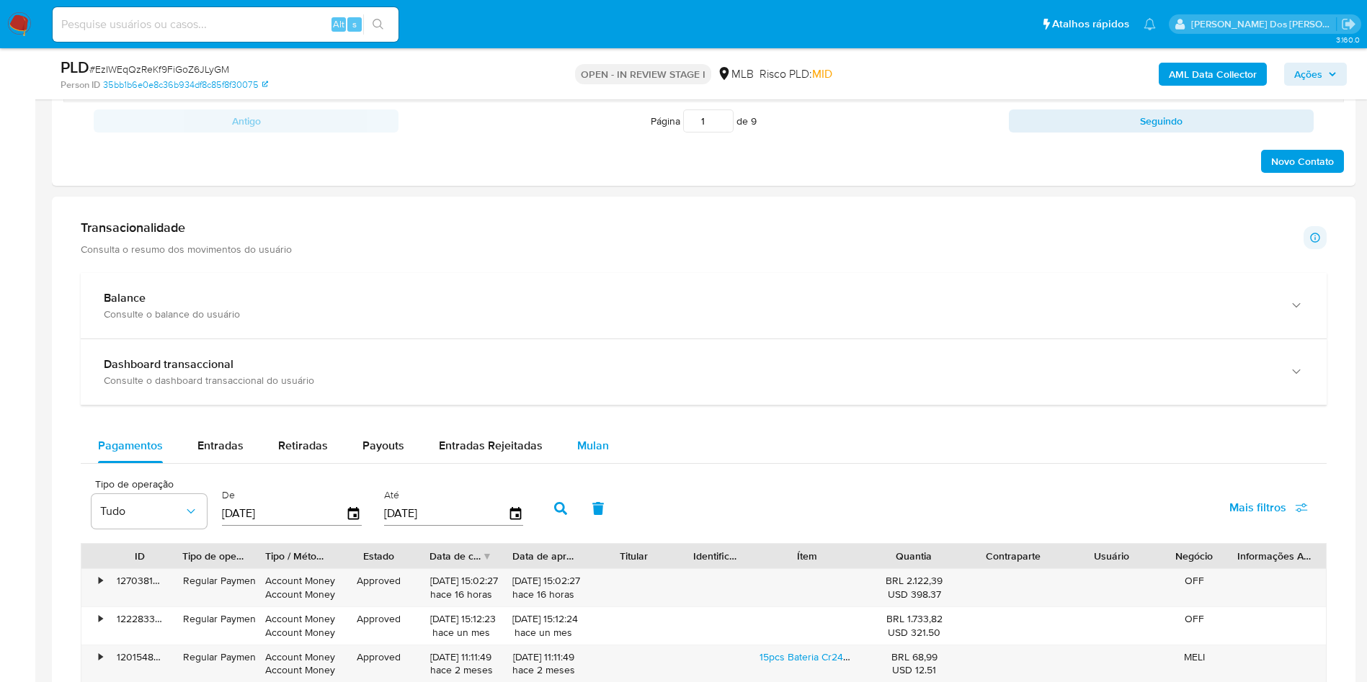
click at [605, 463] on button "Mulan" at bounding box center [593, 446] width 66 height 35
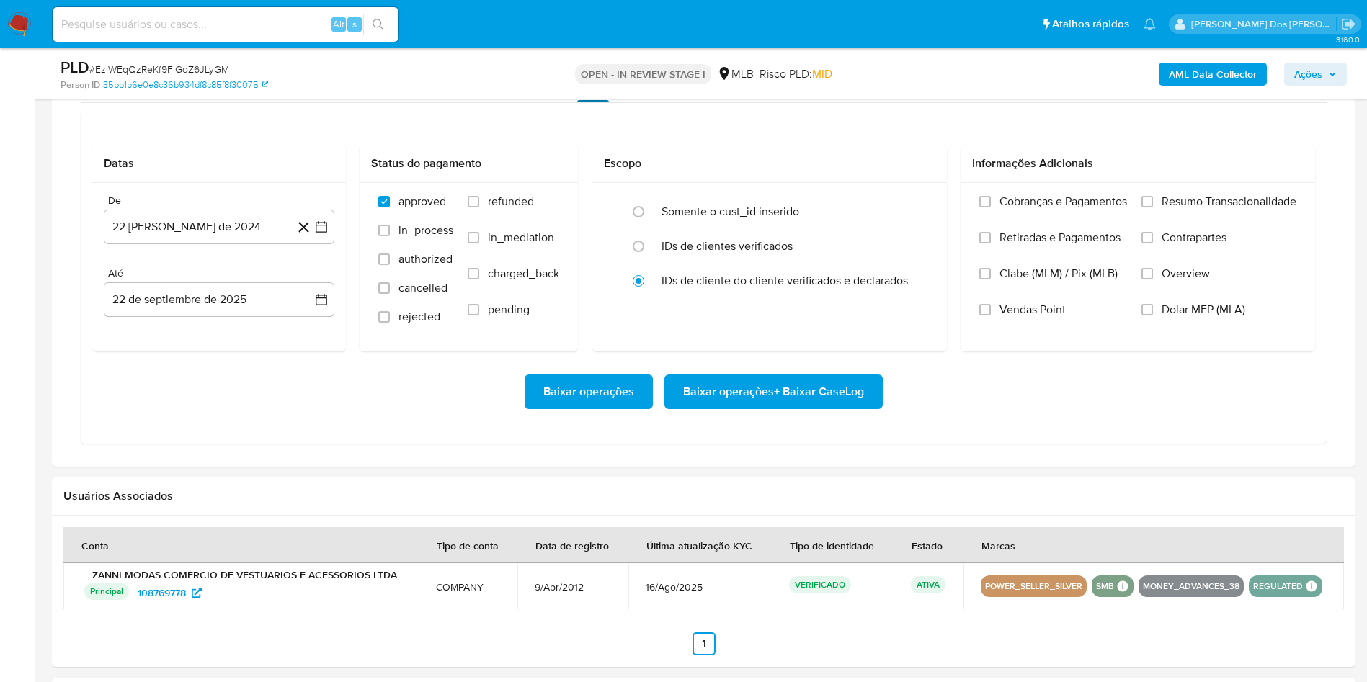
scroll to position [1247, 0]
click at [320, 243] on button "22 [PERSON_NAME] de 2024" at bounding box center [219, 225] width 231 height 35
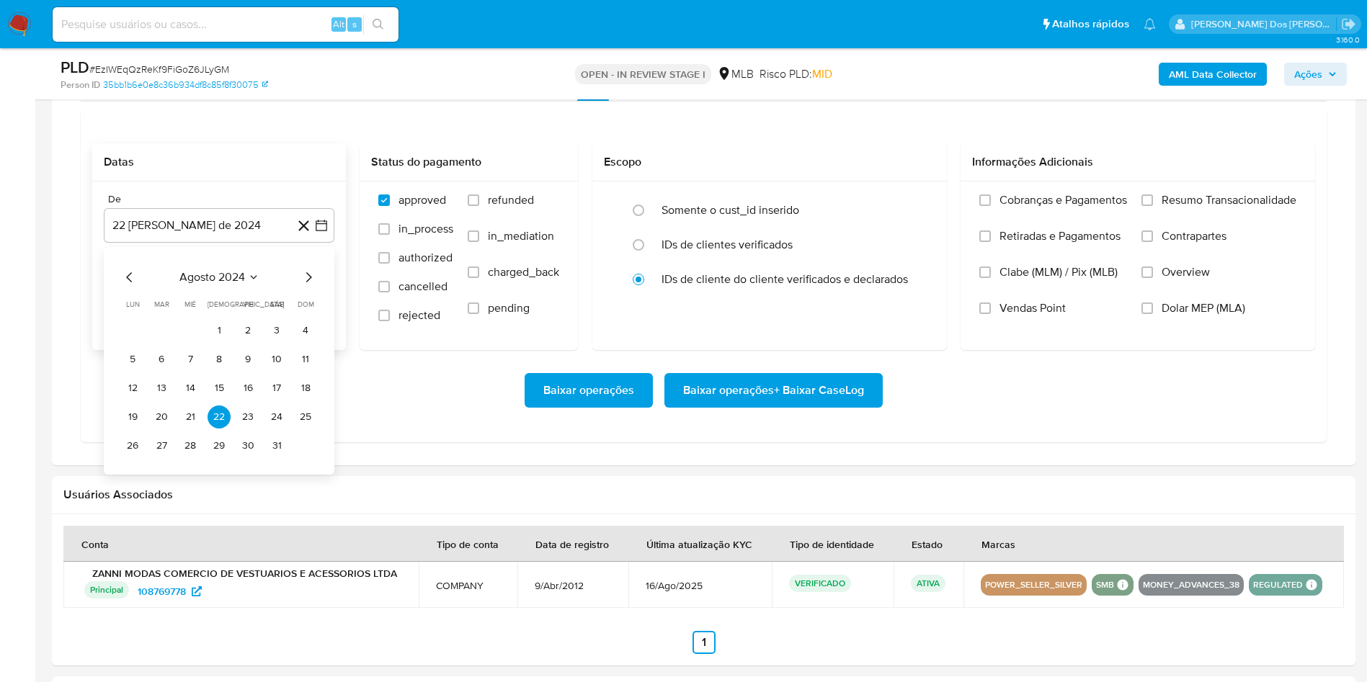
click at [311, 286] on icon "Mes siguiente" at bounding box center [308, 277] width 17 height 17
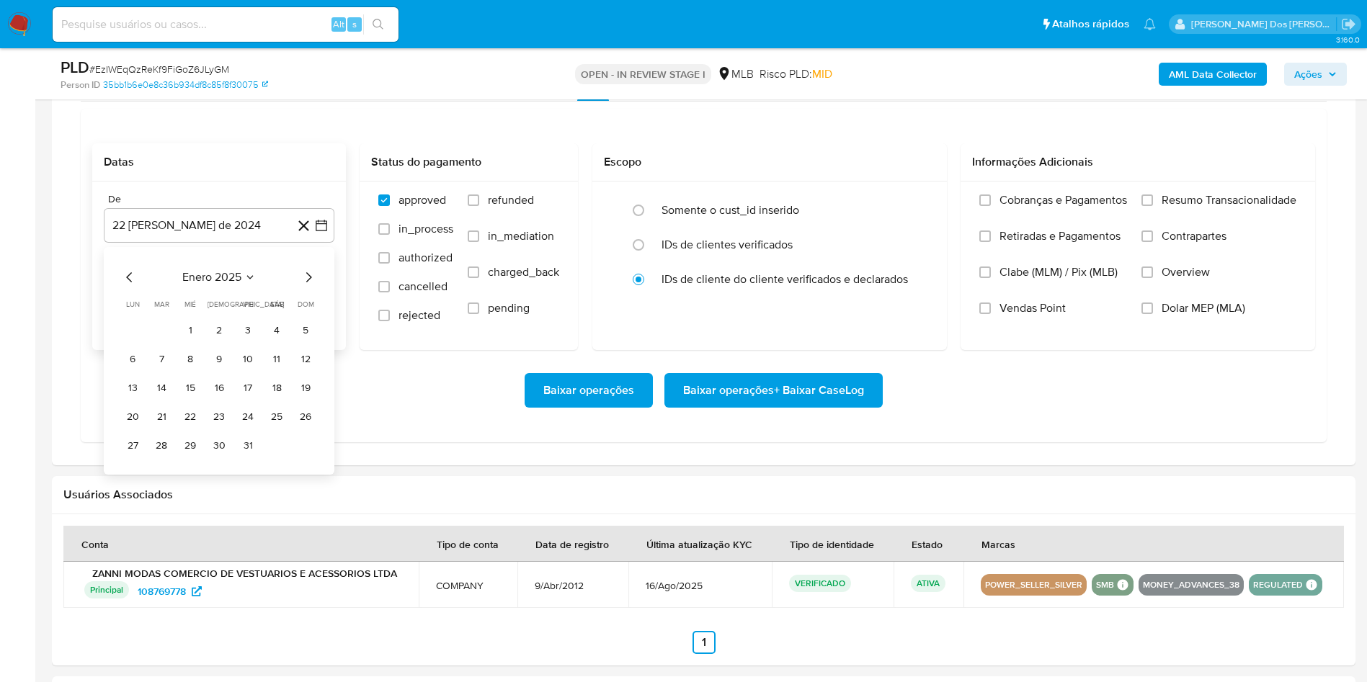
click at [311, 286] on icon "Mes siguiente" at bounding box center [308, 277] width 17 height 17
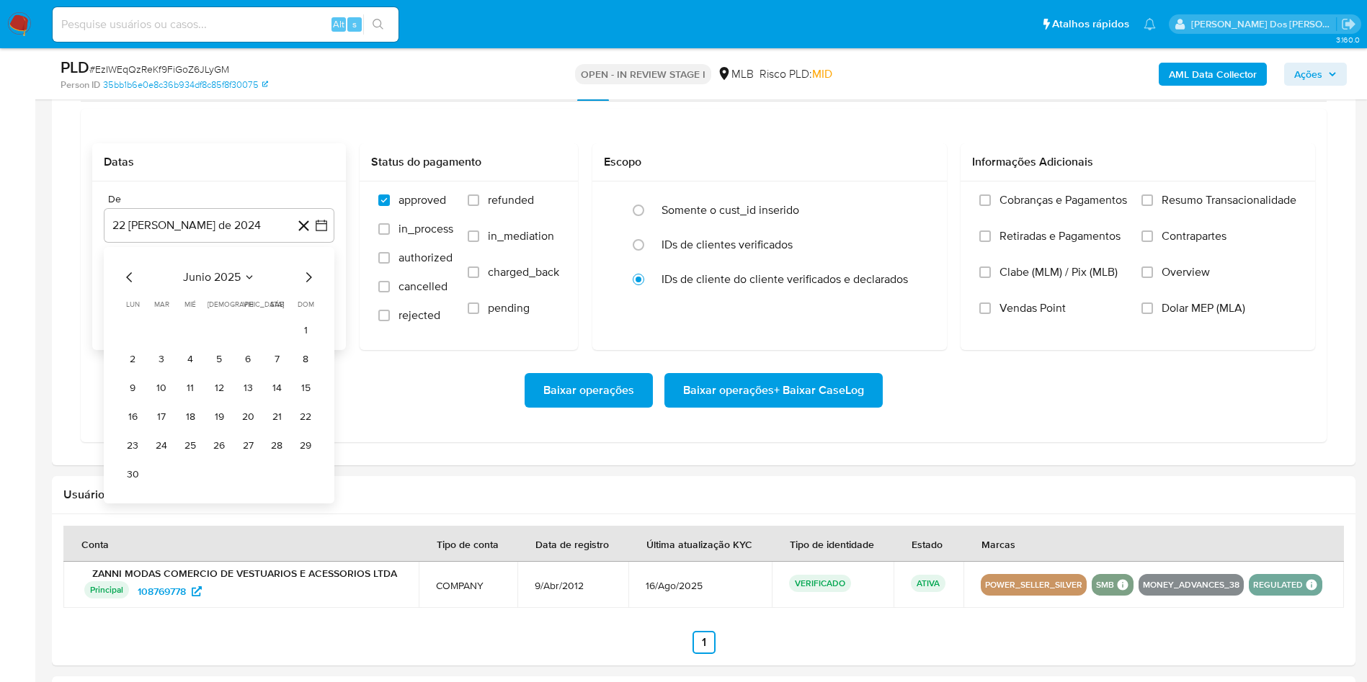
click at [311, 286] on icon "Mes siguiente" at bounding box center [308, 277] width 17 height 17
click at [246, 342] on button "1" at bounding box center [247, 330] width 23 height 23
click at [1178, 208] on span "Resumo Transacionalidade" at bounding box center [1229, 200] width 135 height 14
click at [1153, 206] on input "Resumo Transacionalidade" at bounding box center [1148, 201] width 12 height 12
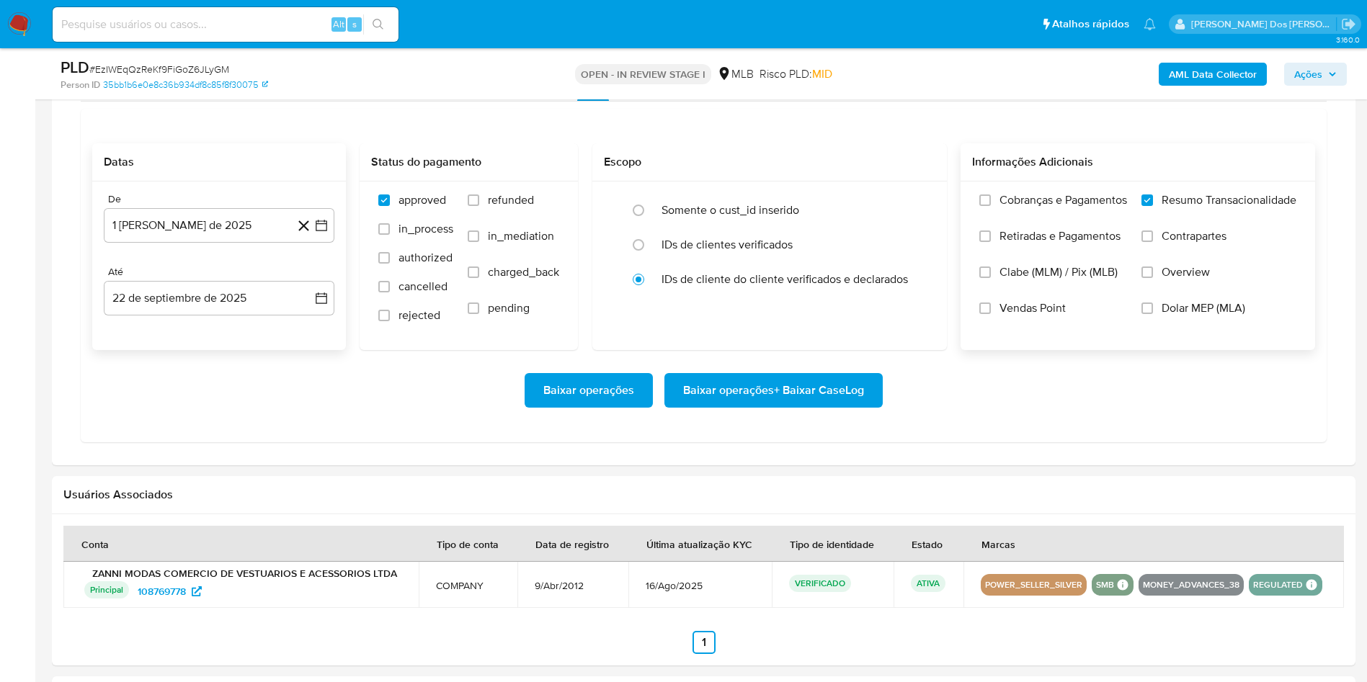
click at [671, 408] on button "Baixar operações + Baixar CaseLog" at bounding box center [773, 390] width 218 height 35
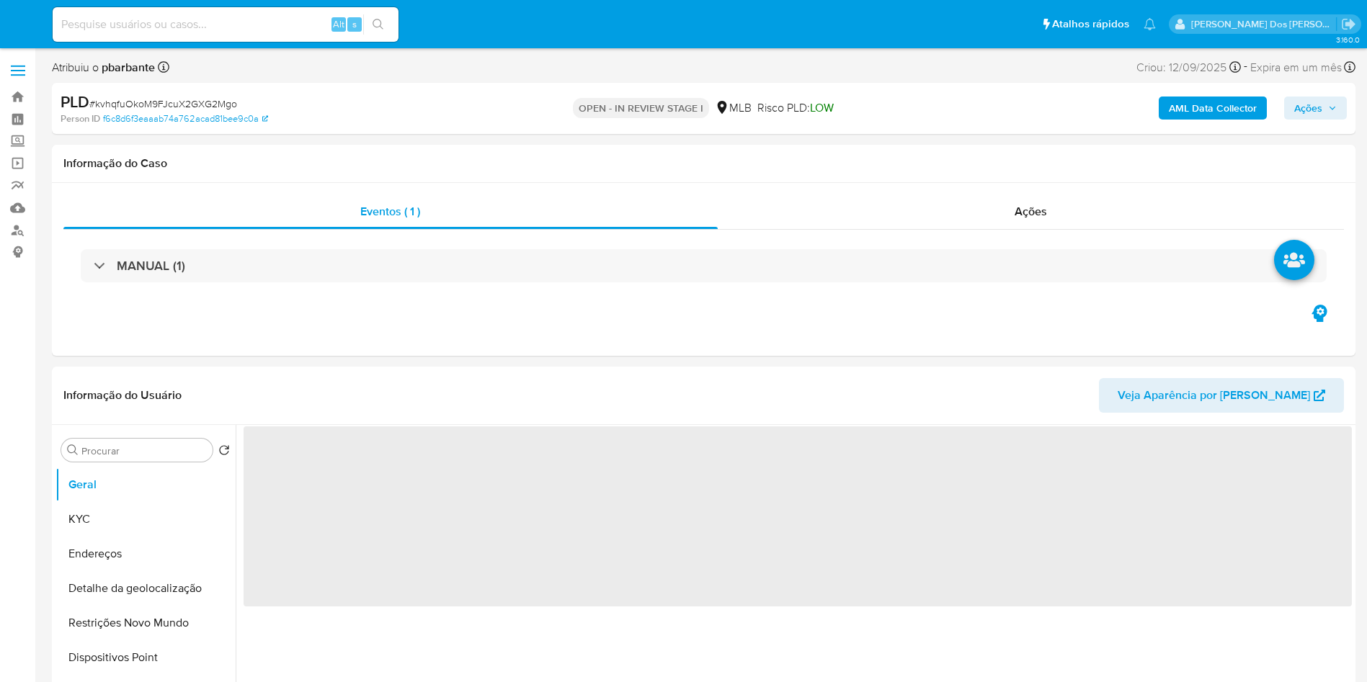
select select "10"
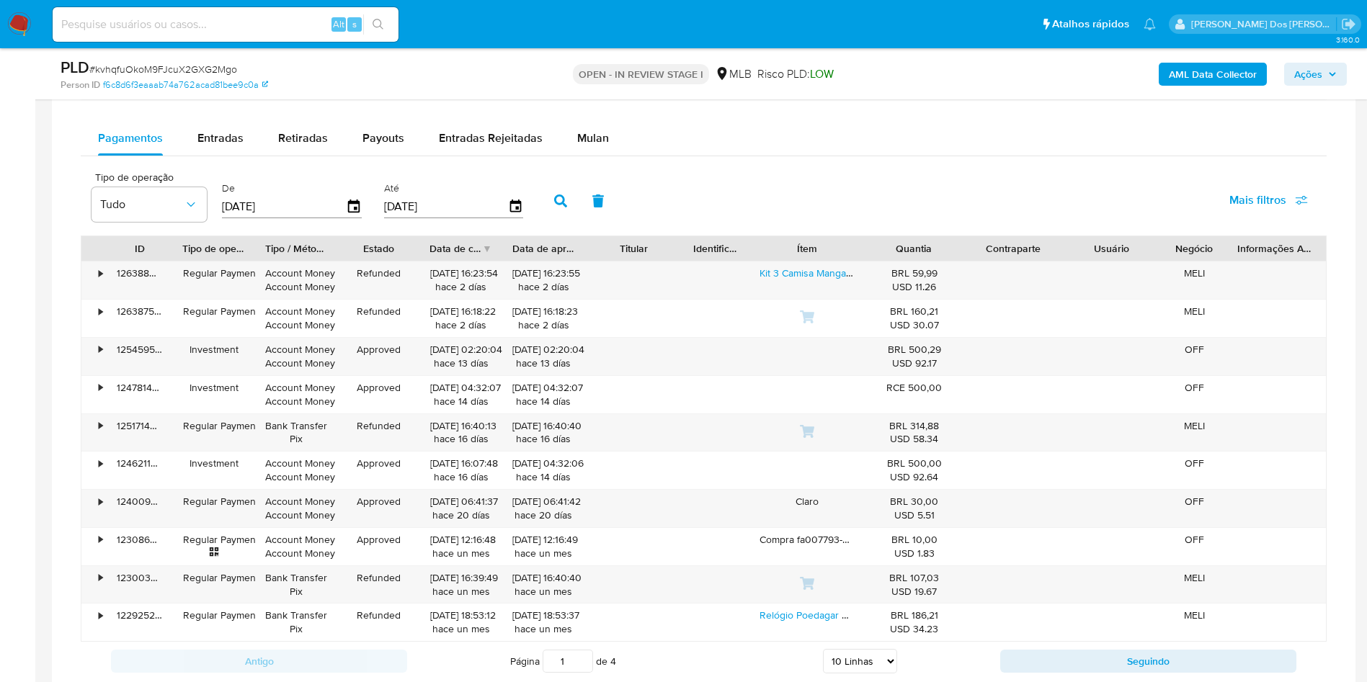
scroll to position [1096, 0]
click at [607, 153] on button "Mulan" at bounding box center [593, 136] width 66 height 35
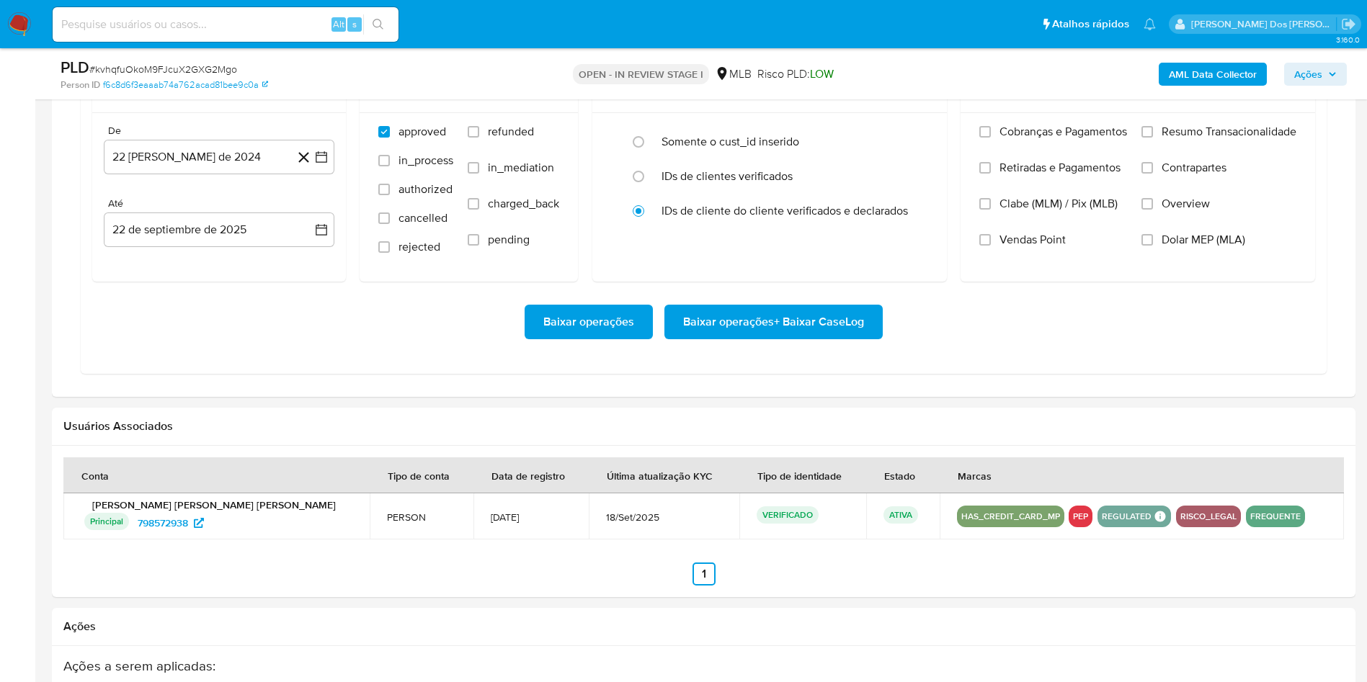
scroll to position [1215, 0]
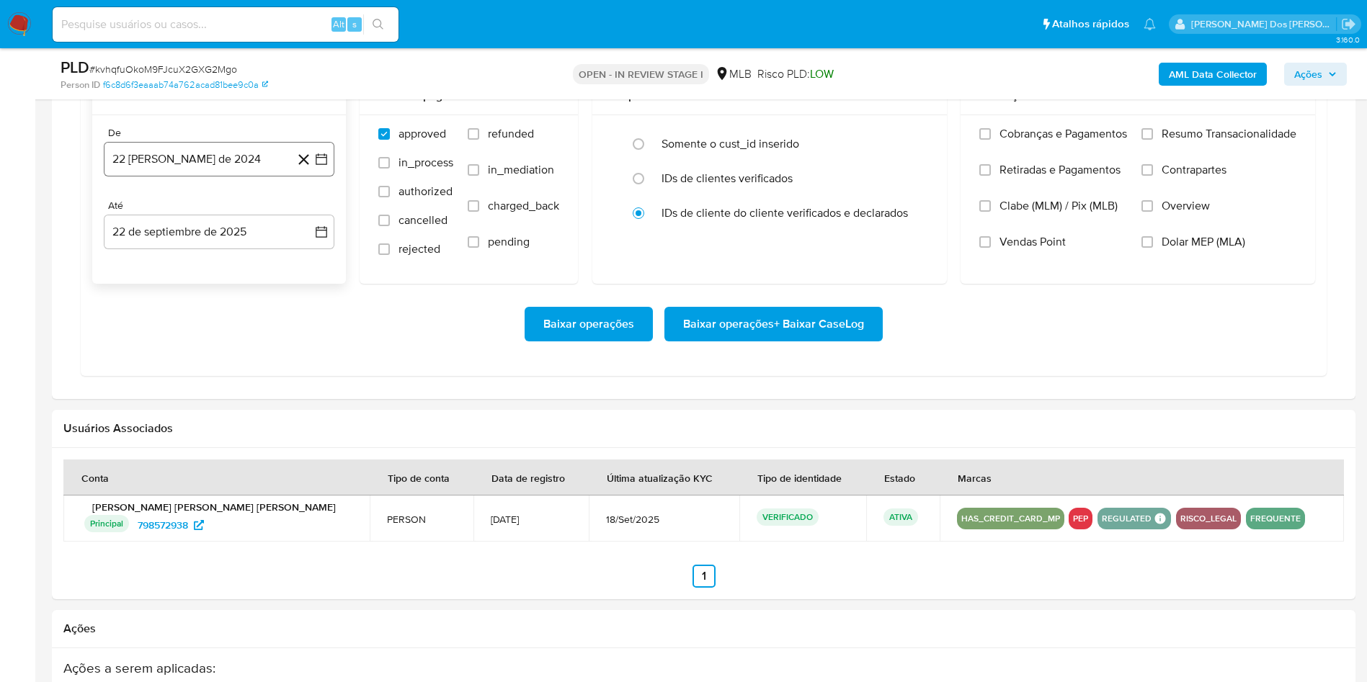
click at [329, 177] on button "22 de agosto de 2024" at bounding box center [219, 159] width 231 height 35
click at [303, 220] on icon "Mes siguiente" at bounding box center [308, 211] width 17 height 17
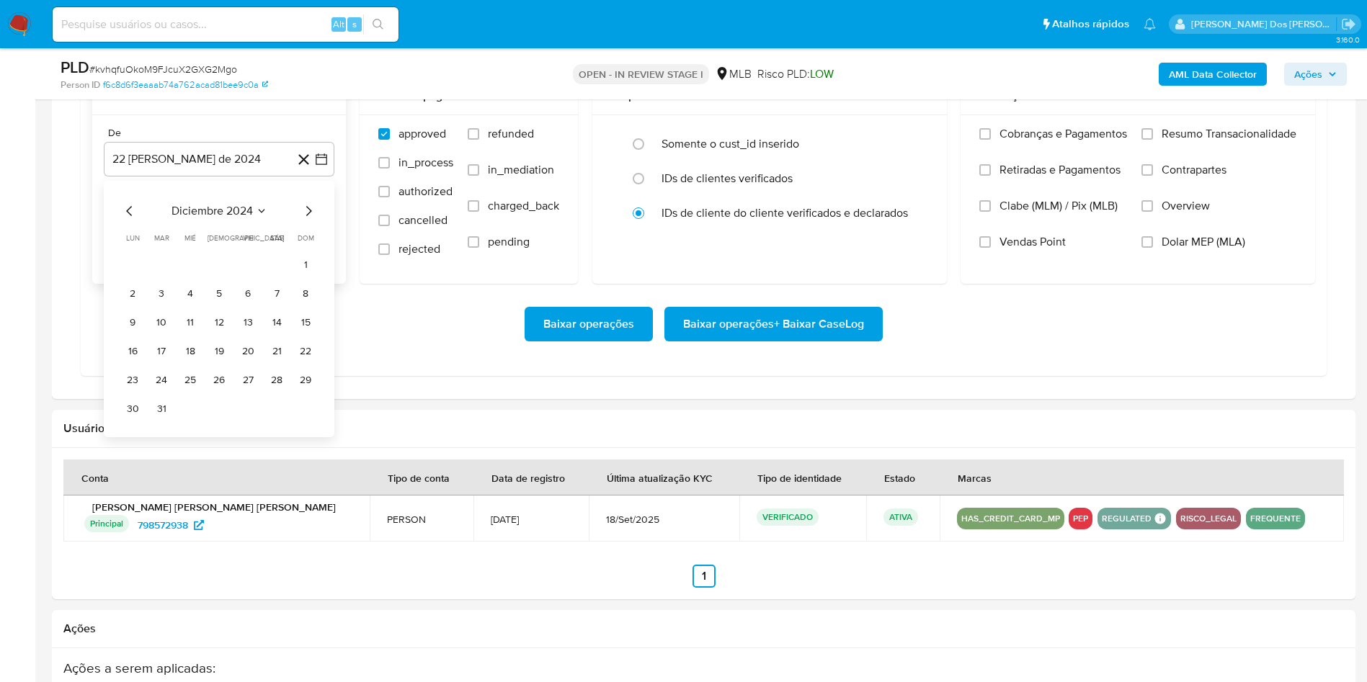
click at [303, 220] on icon "Mes siguiente" at bounding box center [308, 211] width 17 height 17
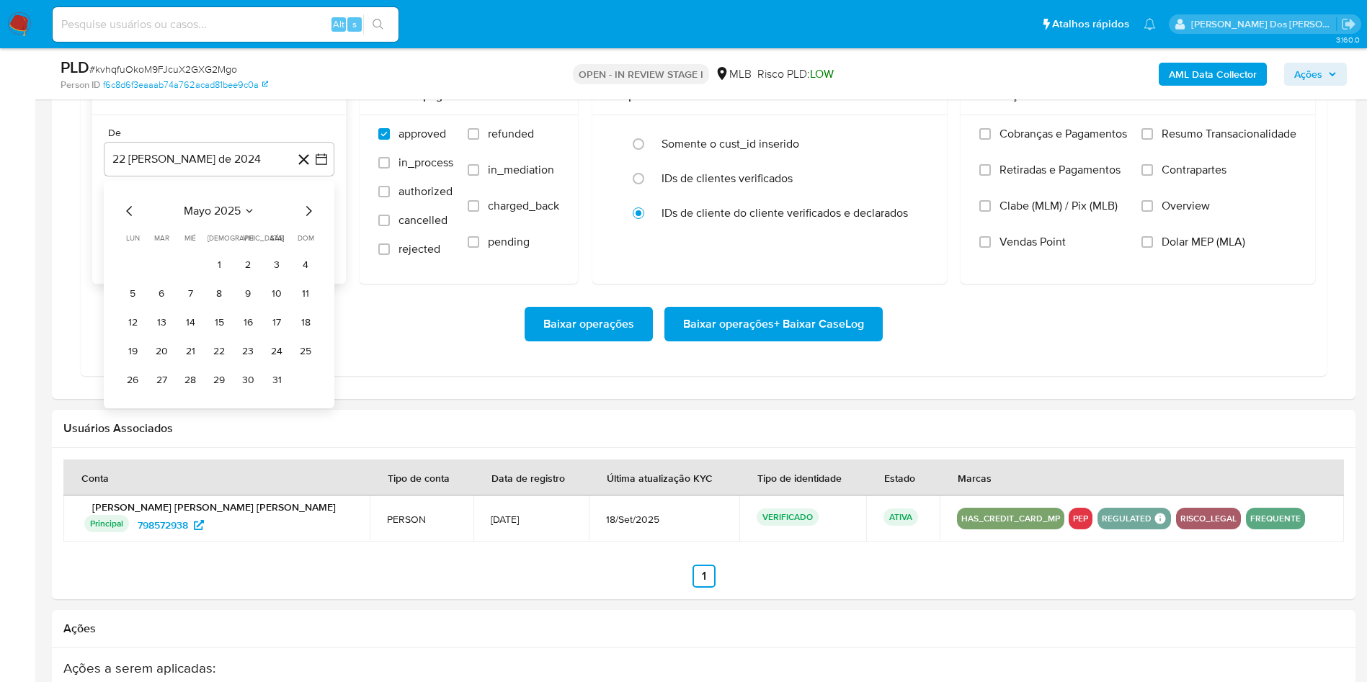
click at [303, 220] on icon "Mes siguiente" at bounding box center [308, 211] width 17 height 17
click at [252, 276] on button "1" at bounding box center [247, 264] width 23 height 23
click at [1215, 143] on div "Cobranças e Pagamentos Retiradas e Pagamentos Clabe (MLM) / Pix (MLB) Vendas Po…" at bounding box center [1138, 198] width 355 height 167
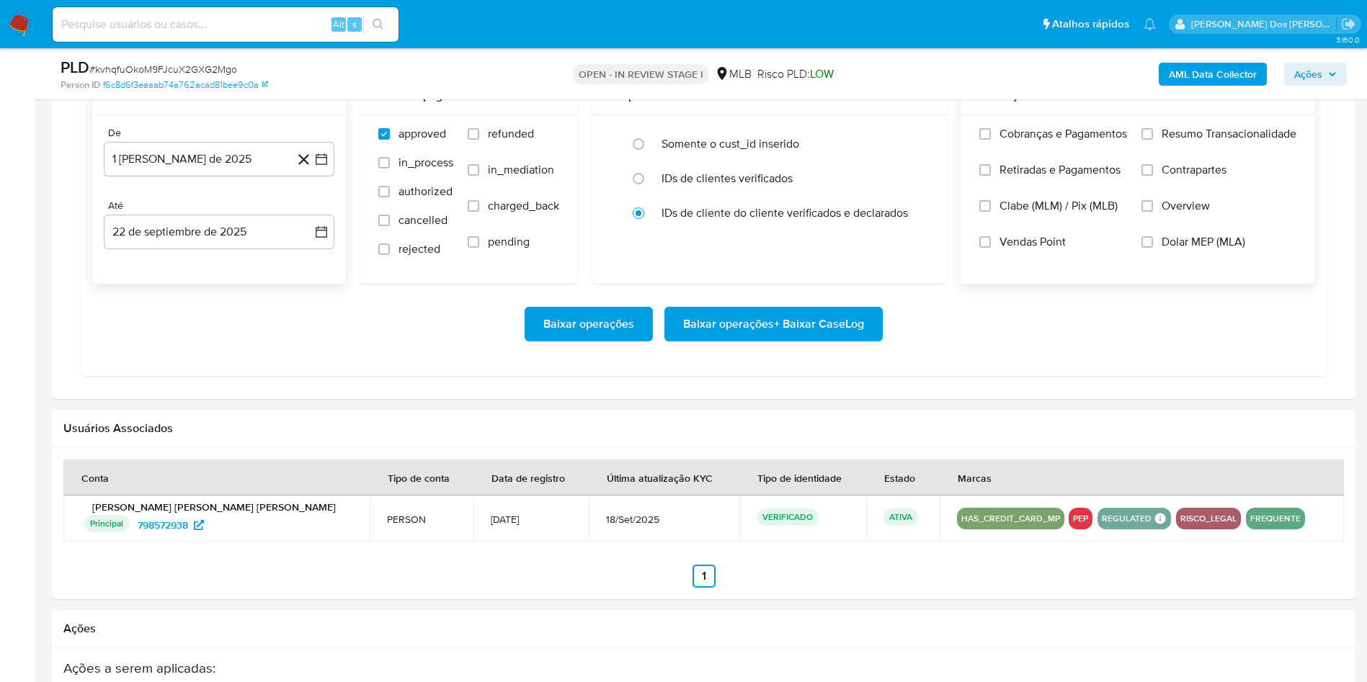
click at [1188, 141] on span "Resumo Transacionalidade" at bounding box center [1229, 134] width 135 height 14
click at [1153, 140] on input "Resumo Transacionalidade" at bounding box center [1148, 134] width 12 height 12
click at [828, 329] on div "Baixar operações Baixar operações + Baixar CaseLog" at bounding box center [703, 324] width 1223 height 81
click at [813, 340] on span "Baixar operações + Baixar CaseLog" at bounding box center [773, 324] width 181 height 32
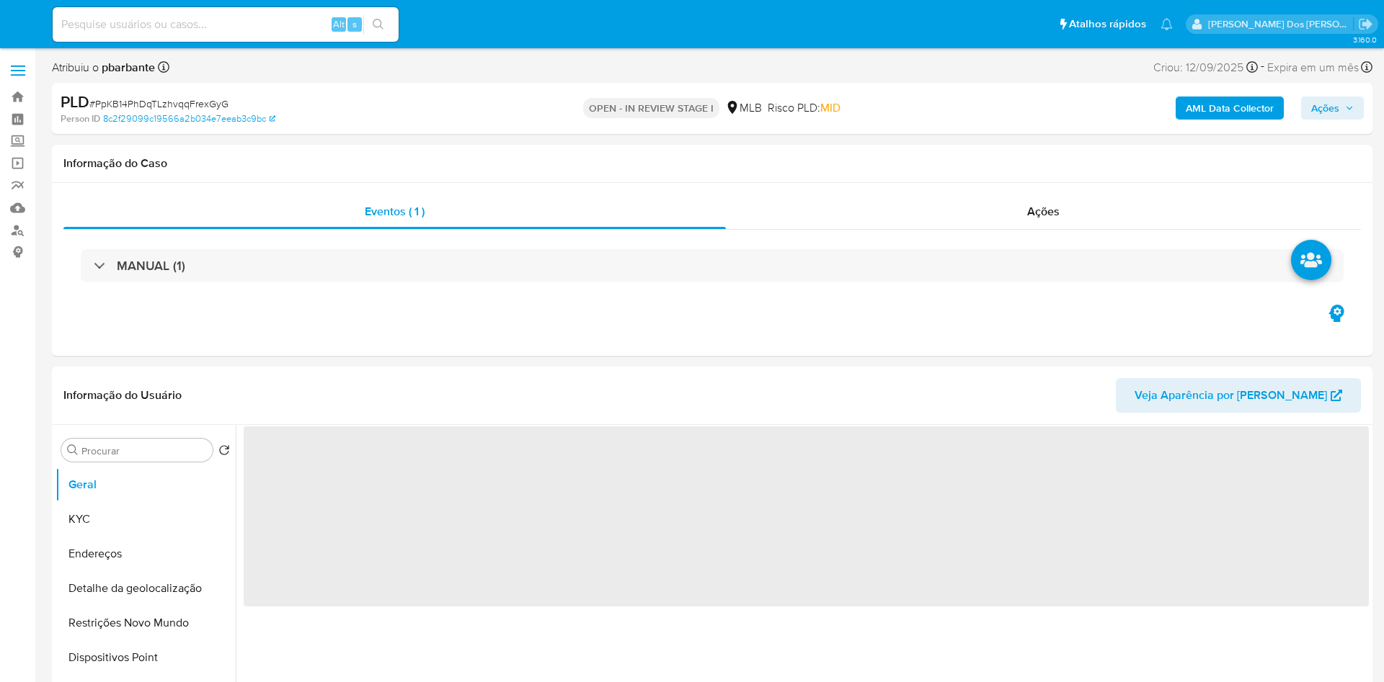
select select "10"
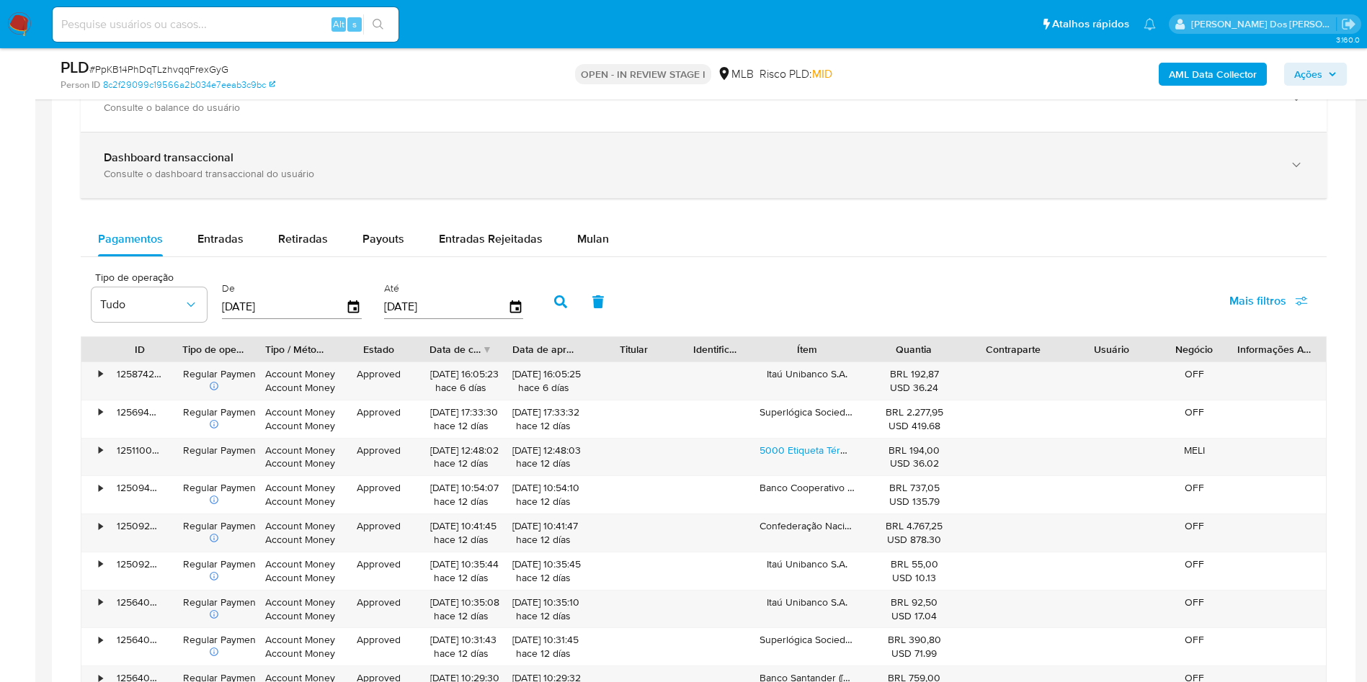
scroll to position [1098, 0]
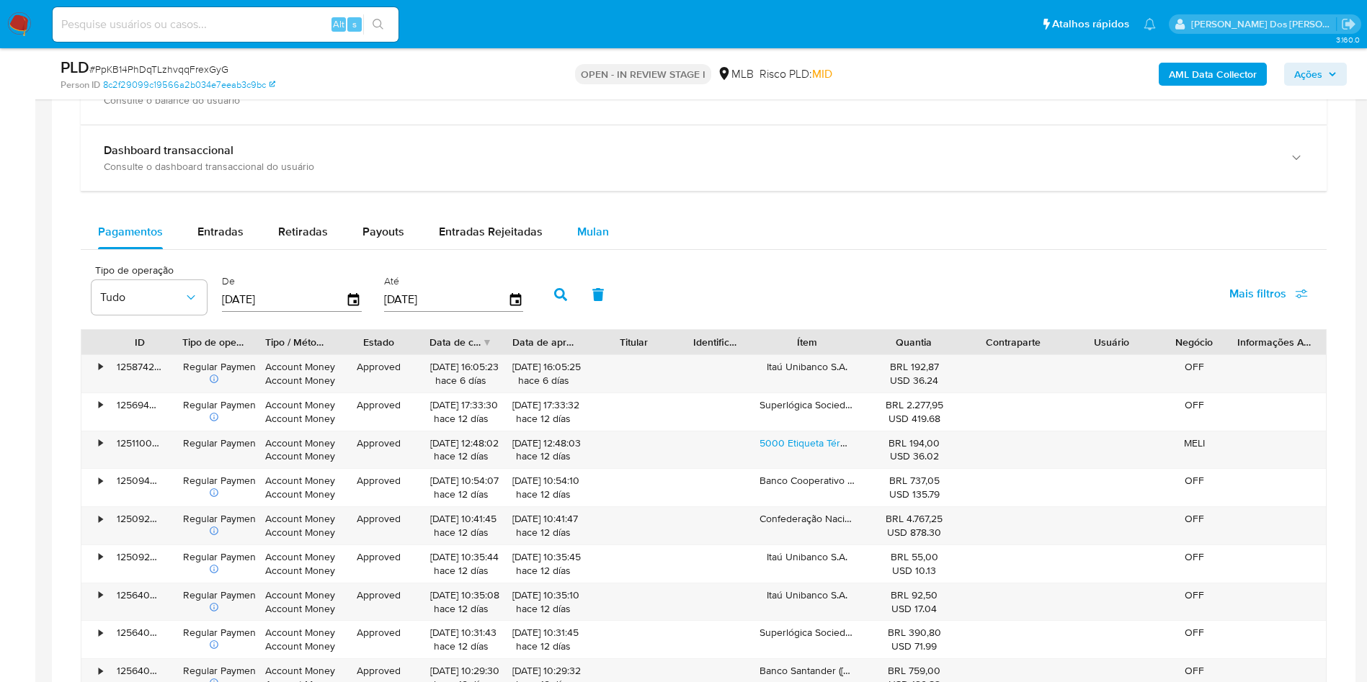
click at [570, 249] on button "Mulan" at bounding box center [593, 232] width 66 height 35
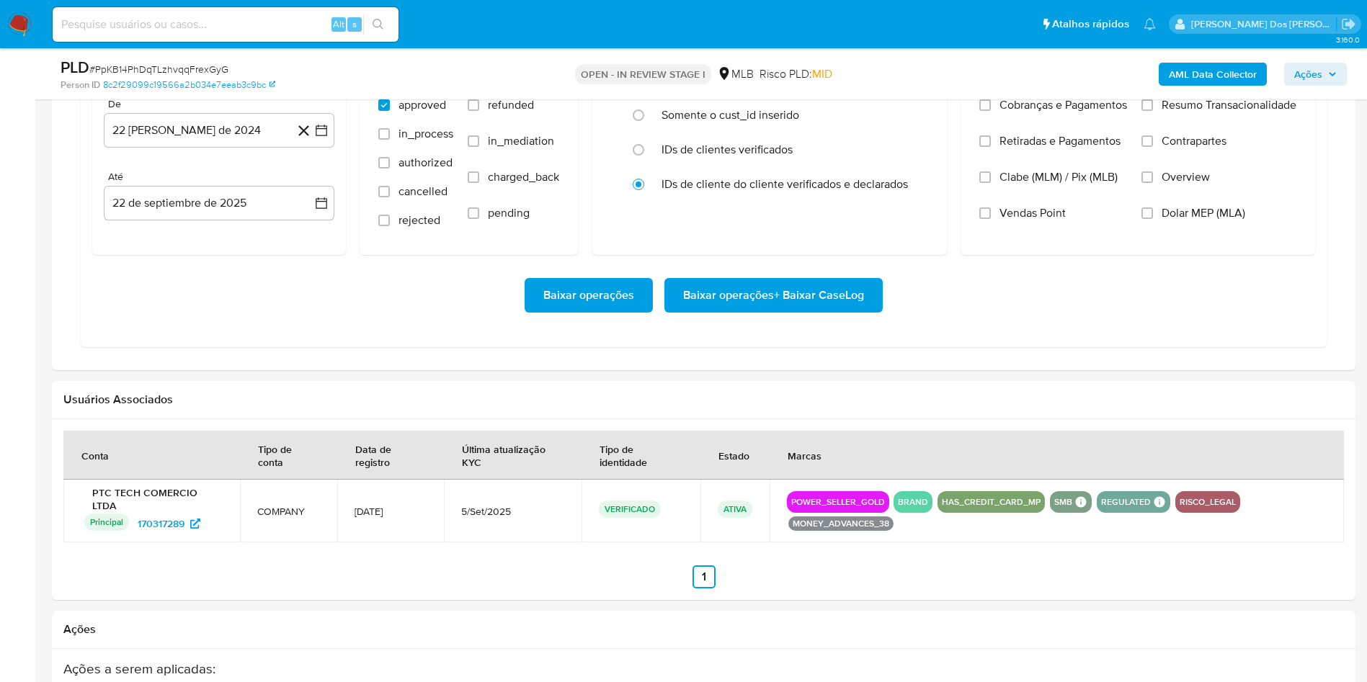
scroll to position [1343, 0]
click at [321, 137] on icon "button" at bounding box center [321, 130] width 14 height 14
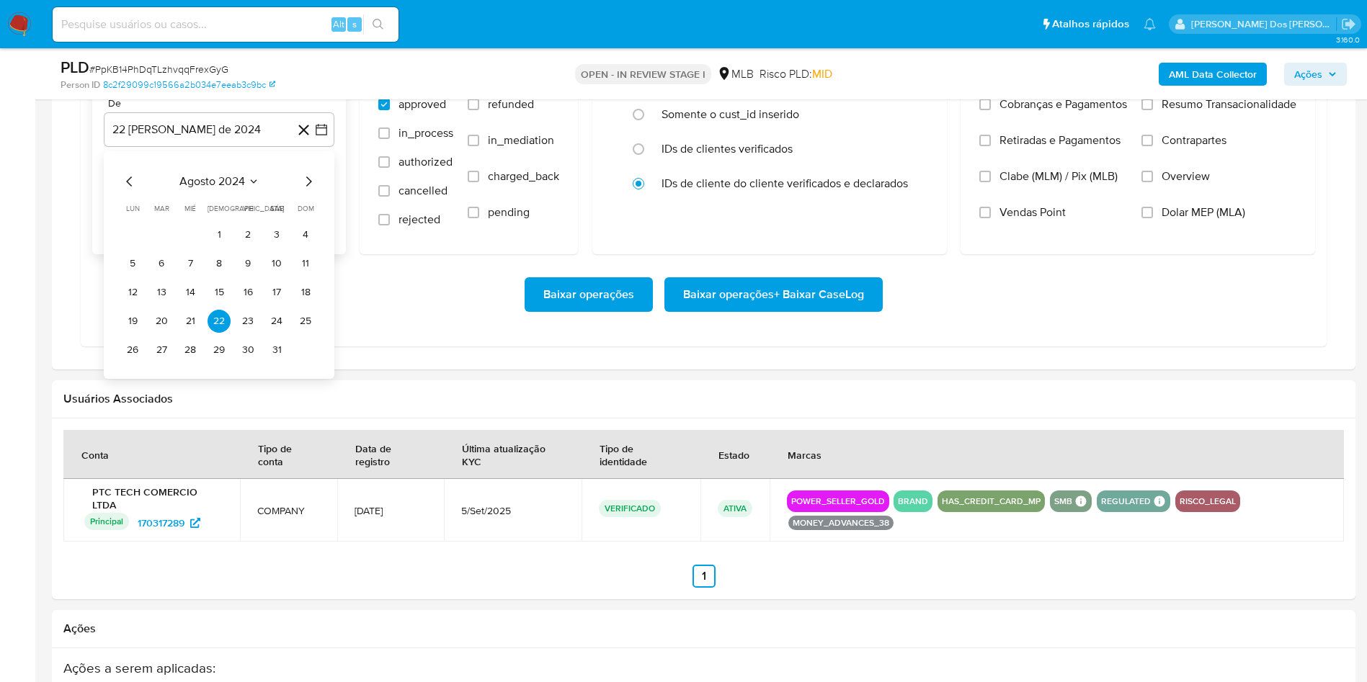
click at [306, 190] on icon "Mes siguiente" at bounding box center [308, 181] width 17 height 17
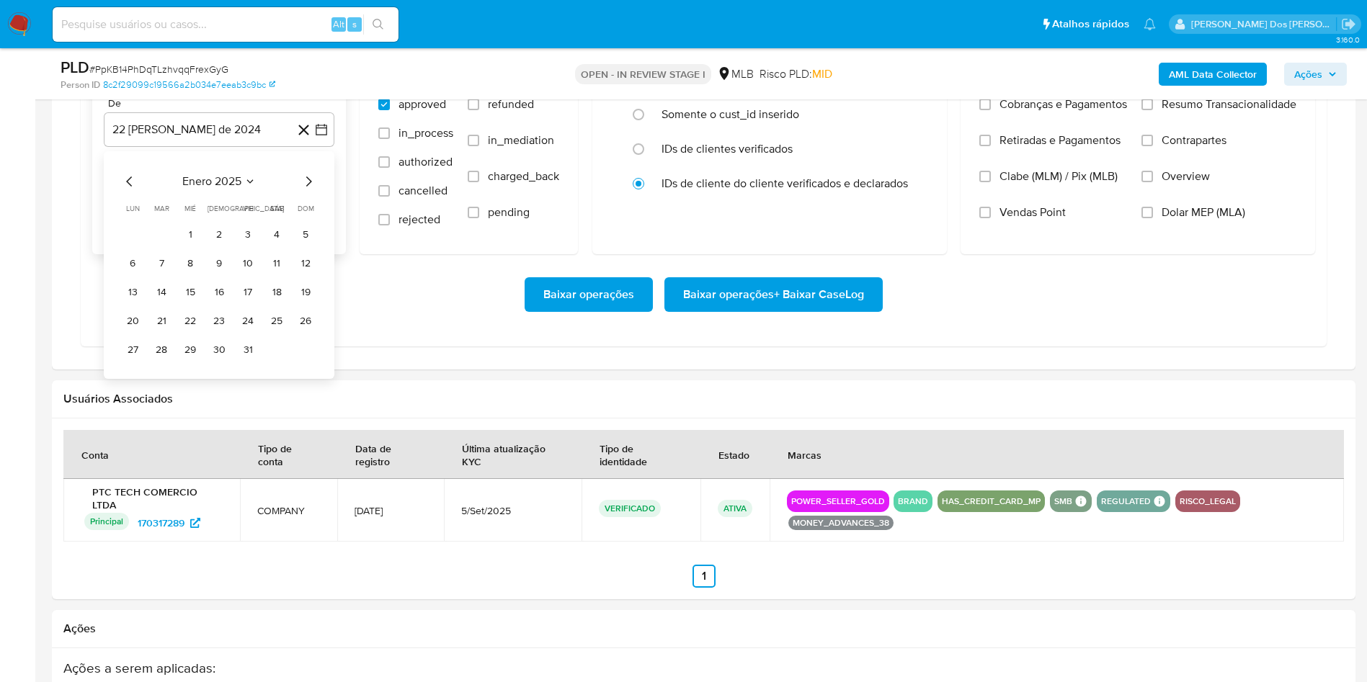
click at [306, 190] on icon "Mes siguiente" at bounding box center [308, 181] width 17 height 17
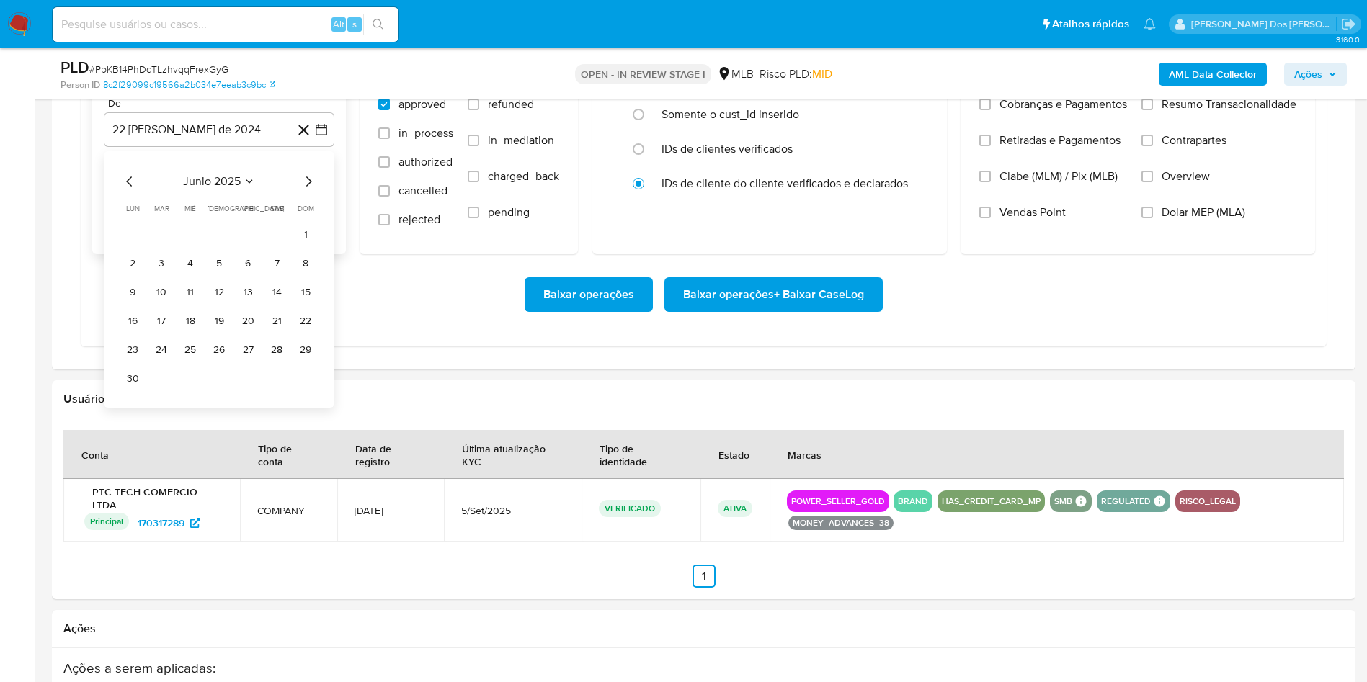
click at [306, 190] on icon "Mes siguiente" at bounding box center [308, 181] width 17 height 17
click at [246, 246] on button "1" at bounding box center [247, 234] width 23 height 23
click at [1233, 133] on label "Resumo Transacionalidade" at bounding box center [1219, 115] width 155 height 36
click at [1153, 110] on input "Resumo Transacionalidade" at bounding box center [1148, 105] width 12 height 12
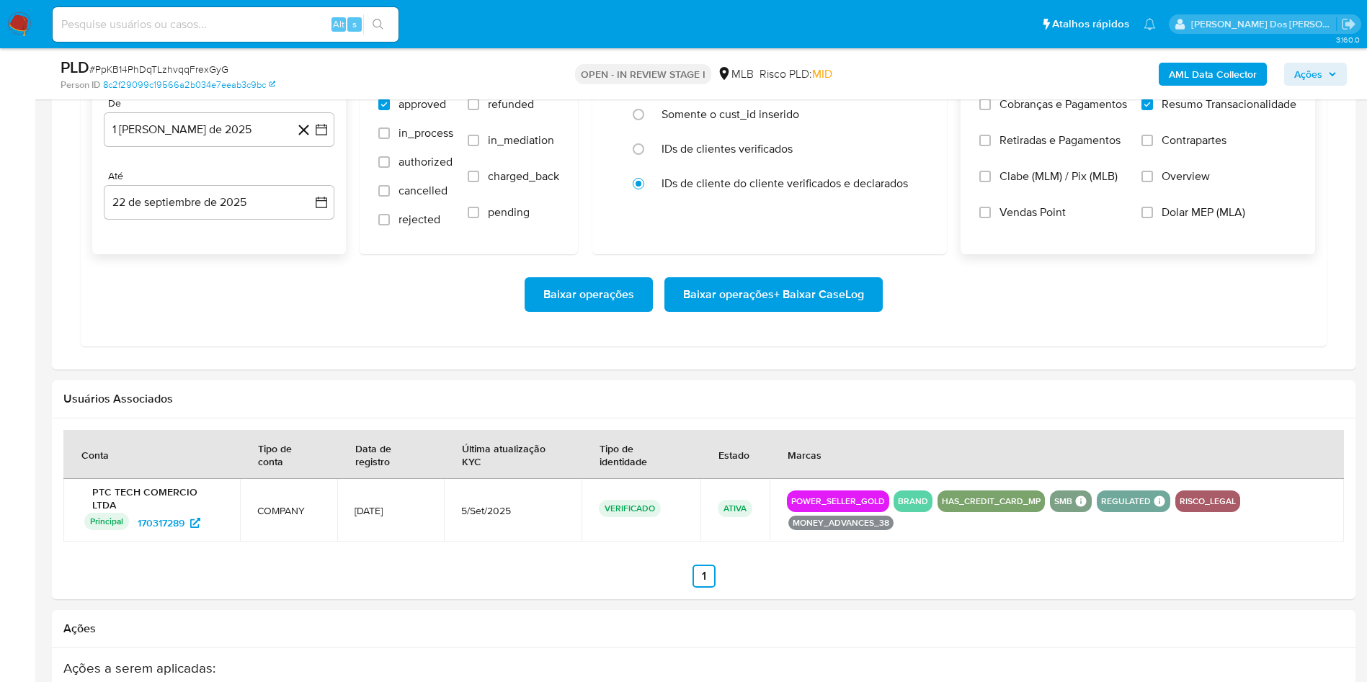
click at [777, 311] on span "Baixar operações + Baixar CaseLog" at bounding box center [773, 295] width 181 height 32
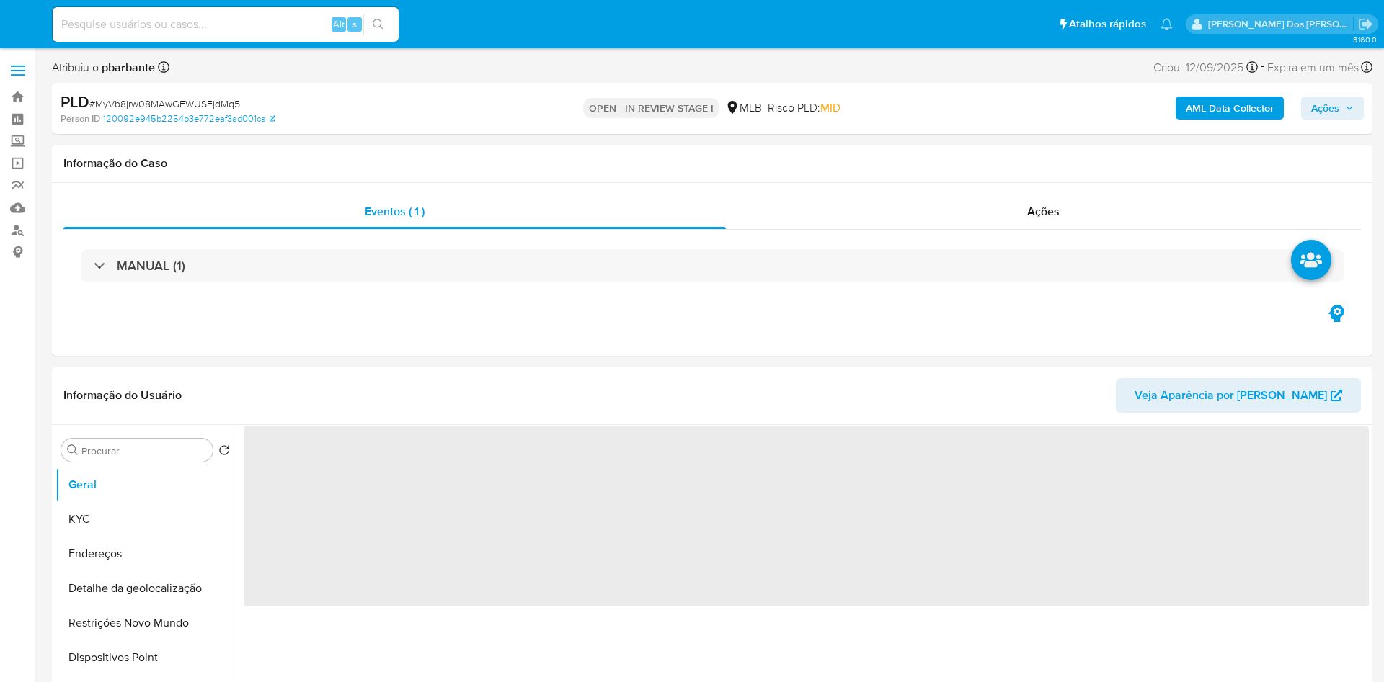
select select "10"
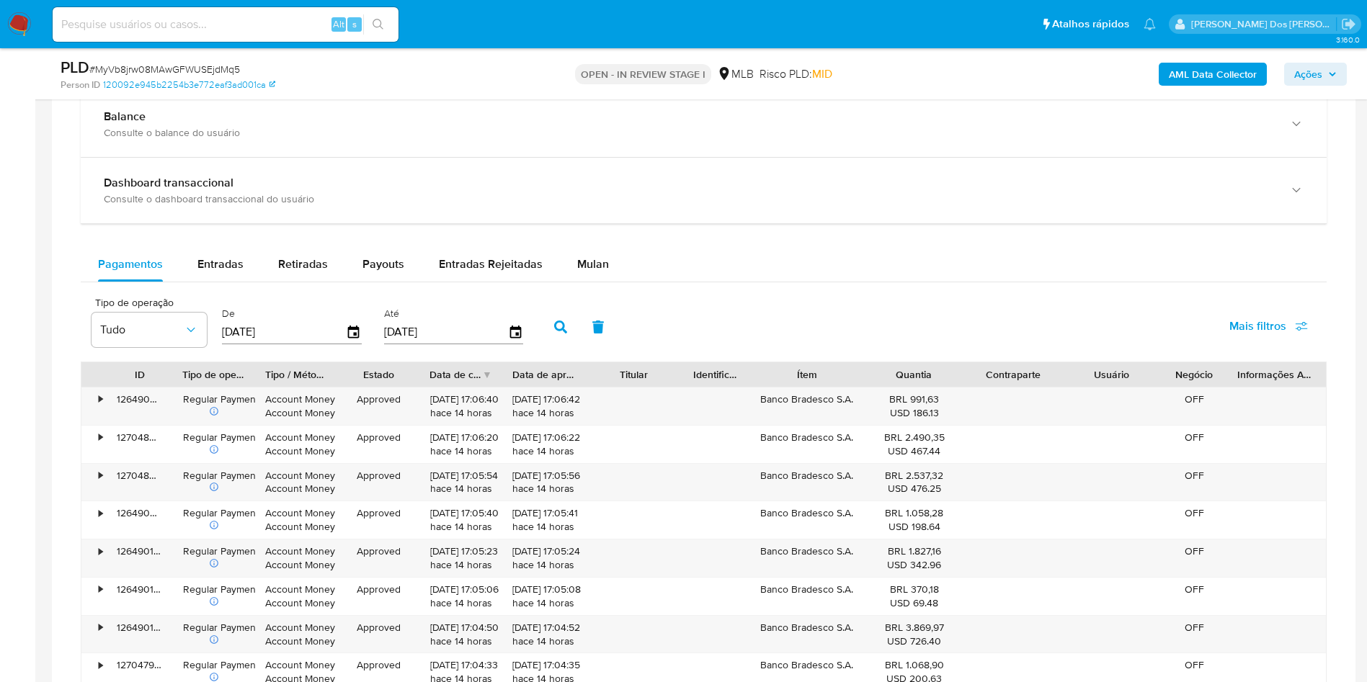
scroll to position [1067, 0]
click at [604, 280] on button "Mulan" at bounding box center [593, 263] width 66 height 35
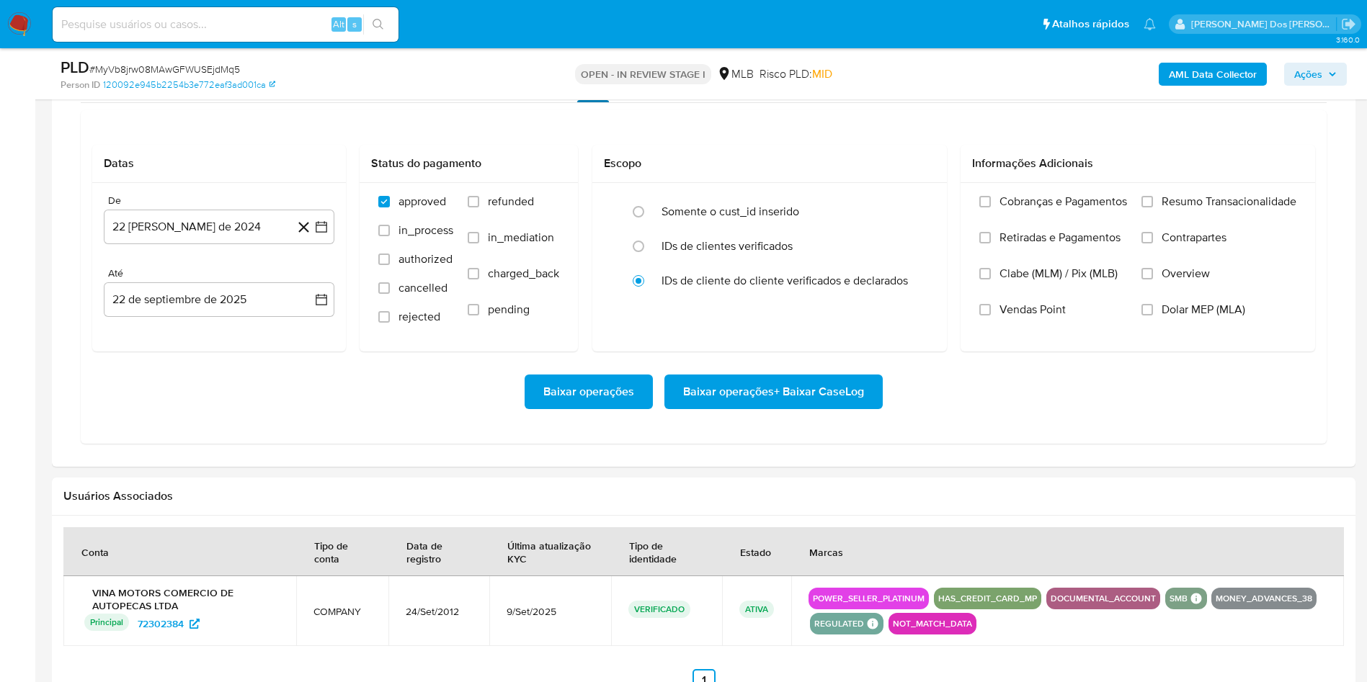
scroll to position [1279, 0]
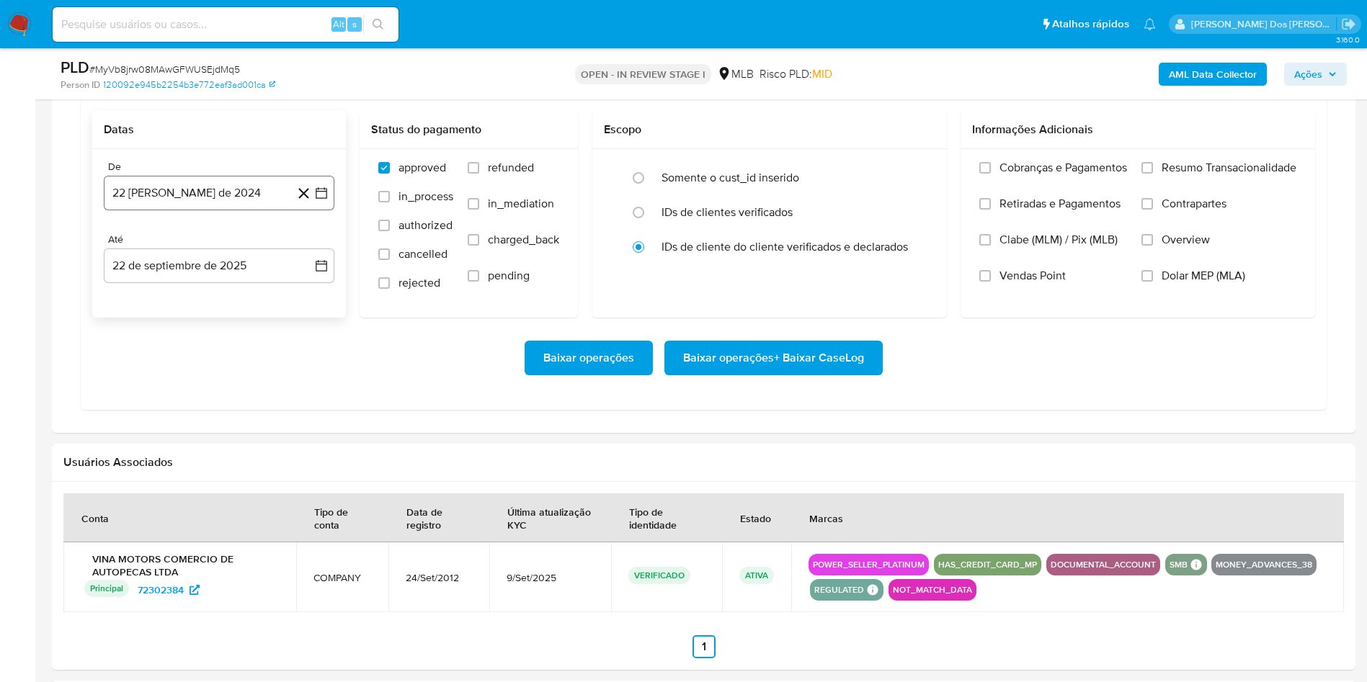
click at [325, 200] on icon "button" at bounding box center [321, 193] width 14 height 14
click at [310, 254] on icon "Mes siguiente" at bounding box center [308, 244] width 17 height 17
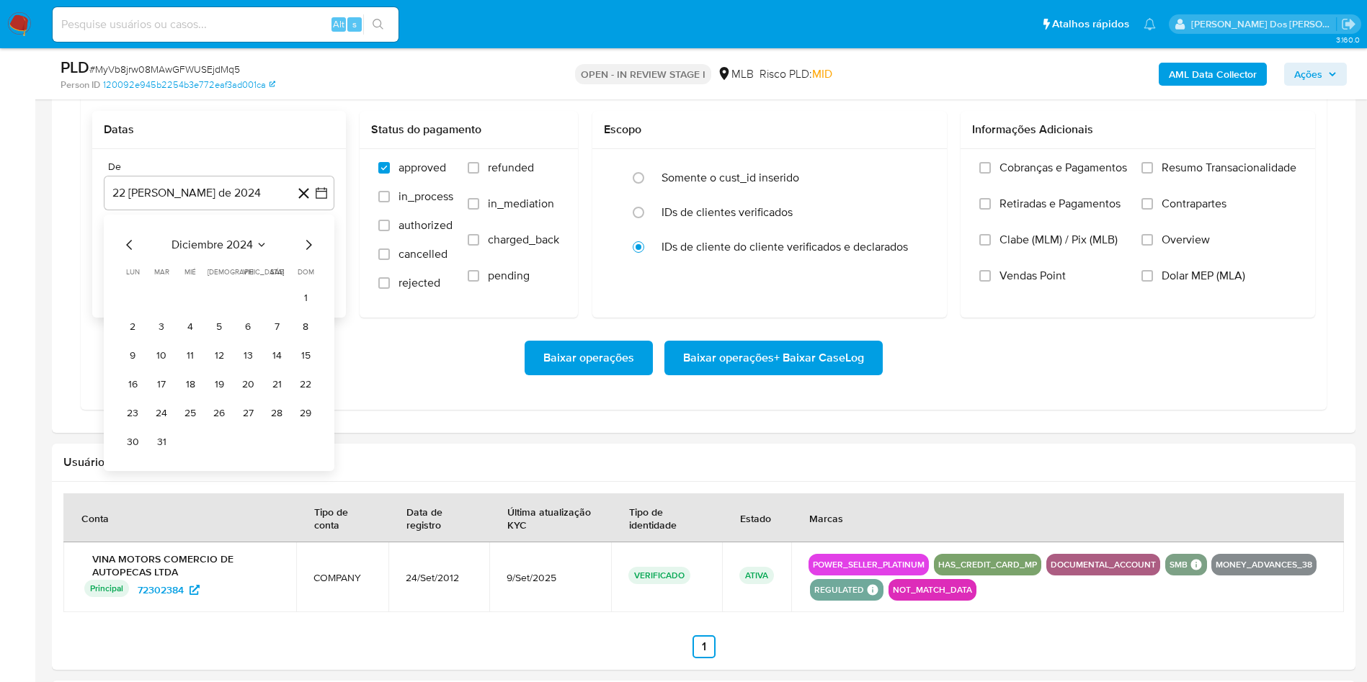
click at [310, 254] on icon "Mes siguiente" at bounding box center [308, 244] width 17 height 17
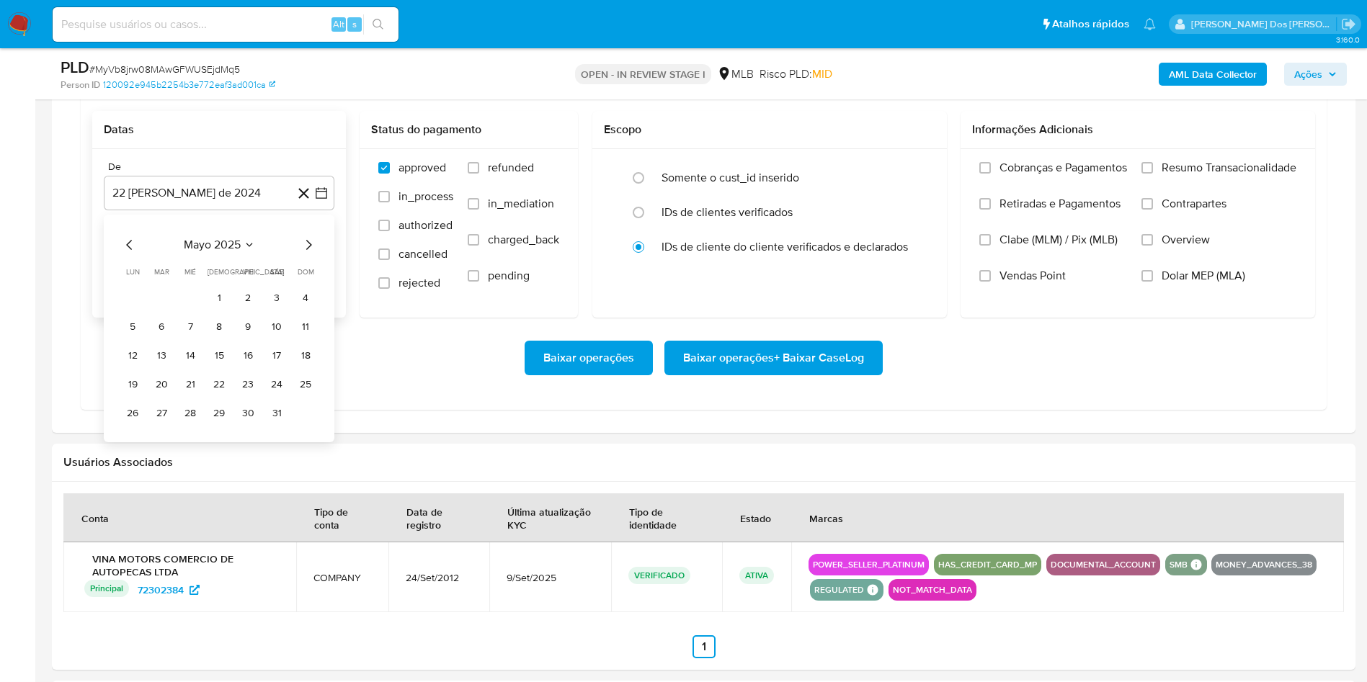
click at [310, 254] on icon "Mes siguiente" at bounding box center [308, 244] width 17 height 17
click at [243, 310] on td "1" at bounding box center [247, 298] width 23 height 23
click at [249, 310] on button "1" at bounding box center [247, 298] width 23 height 23
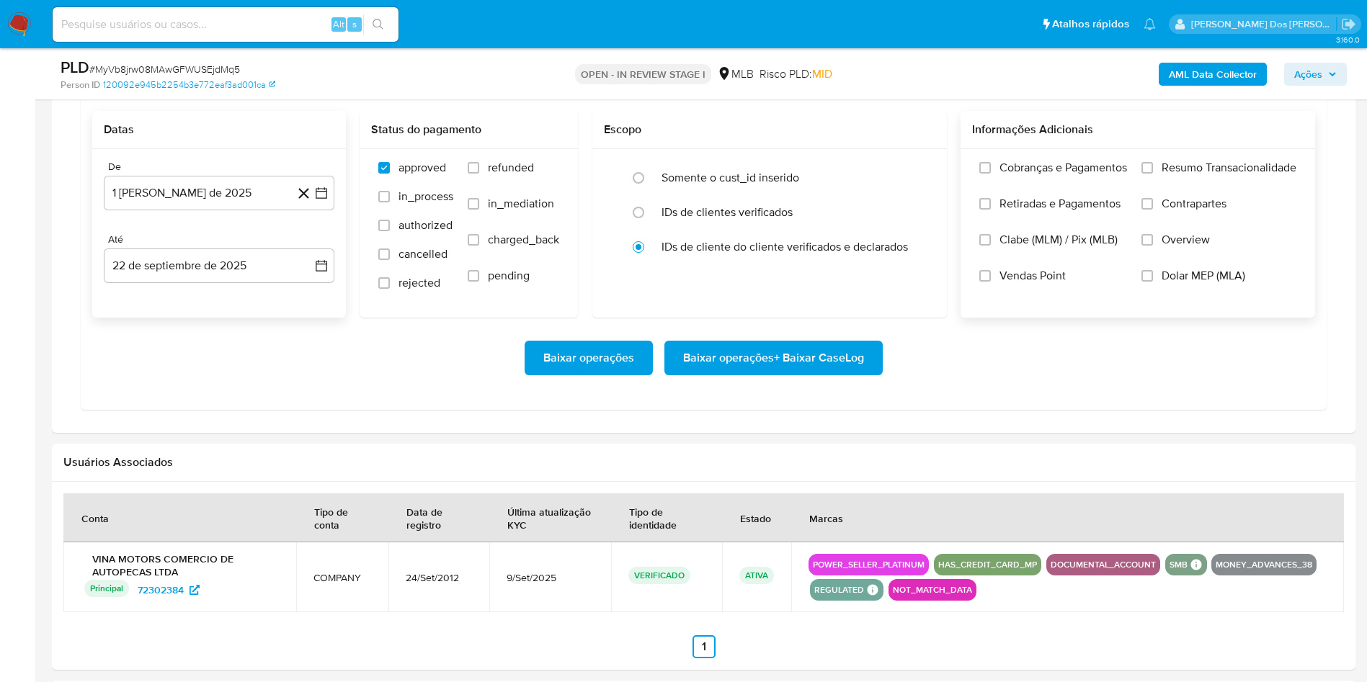
click at [1244, 182] on div "Cobranças e Pagamentos Retiradas e Pagamentos Clabe (MLM) / Pix (MLB) Vendas Po…" at bounding box center [1138, 232] width 355 height 167
click at [1244, 175] on span "Resumo Transacionalidade" at bounding box center [1229, 168] width 135 height 14
click at [1153, 174] on input "Resumo Transacionalidade" at bounding box center [1148, 168] width 12 height 12
click at [757, 374] on span "Baixar operações + Baixar CaseLog" at bounding box center [773, 358] width 181 height 32
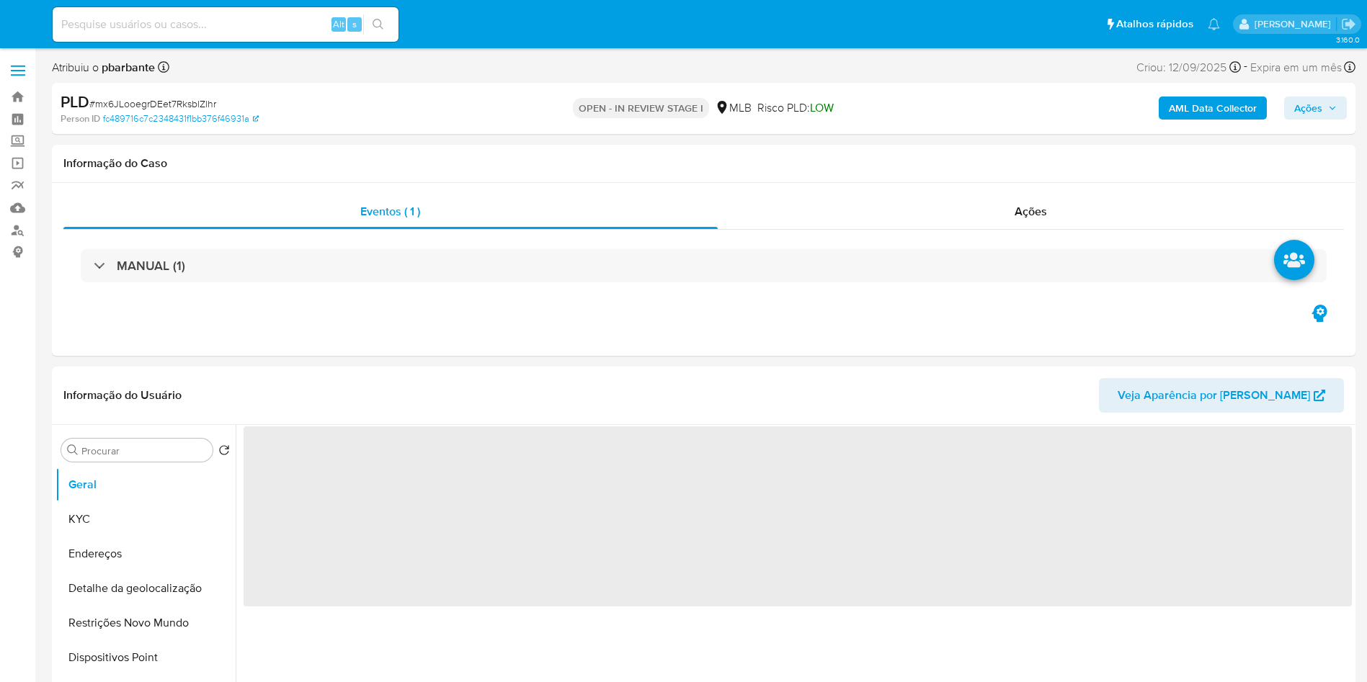
select select "10"
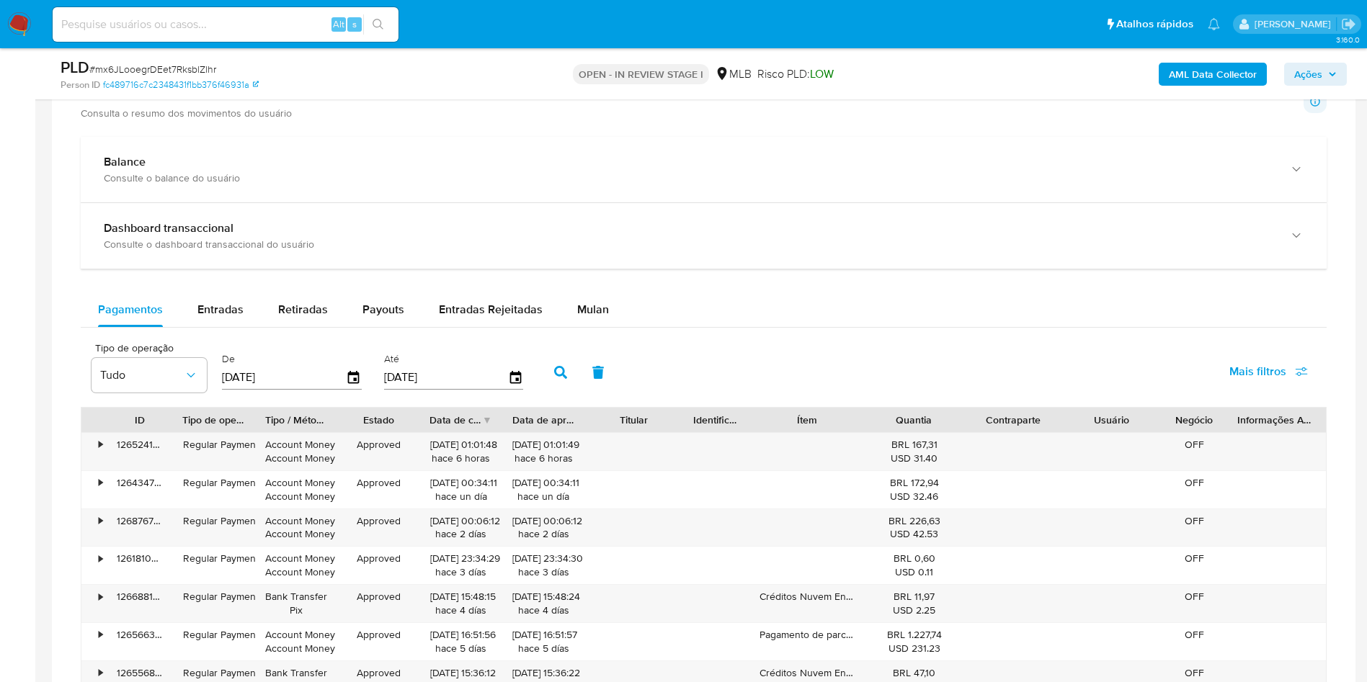
scroll to position [1043, 0]
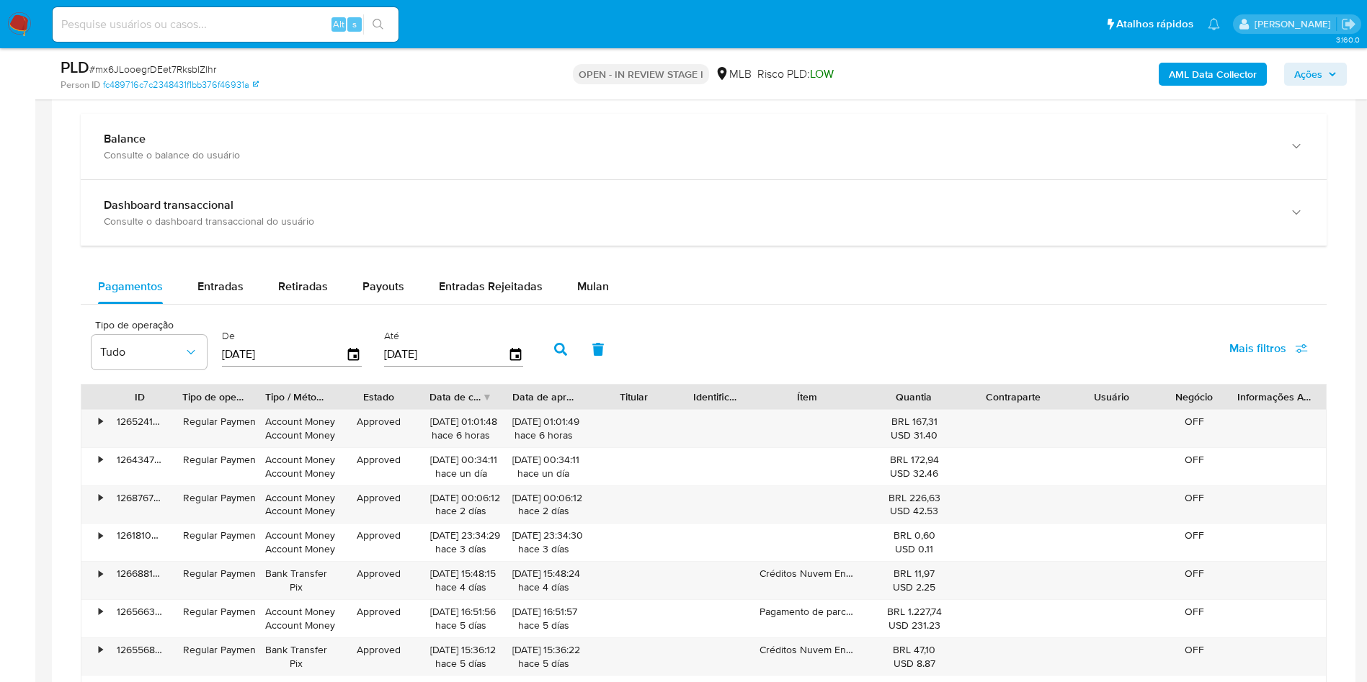
click at [591, 327] on div "Pagamentos Entradas Retiradas Payouts Entradas Rejeitadas Mulan Tipo de operaçã…" at bounding box center [704, 550] width 1246 height 560
click at [591, 305] on div "Pagamentos Entradas Retiradas Payouts Entradas Rejeitadas Mulan" at bounding box center [704, 287] width 1246 height 35
click at [582, 295] on span "Mulan" at bounding box center [593, 286] width 32 height 17
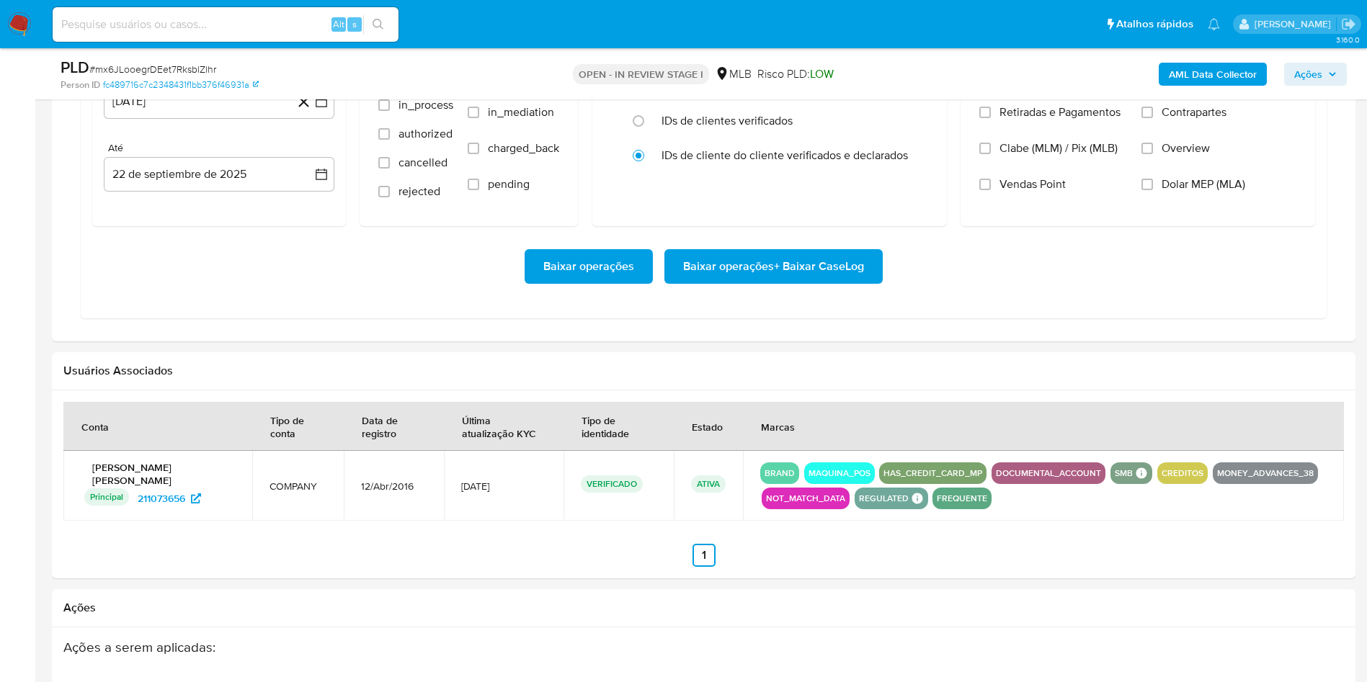
scroll to position [1379, 0]
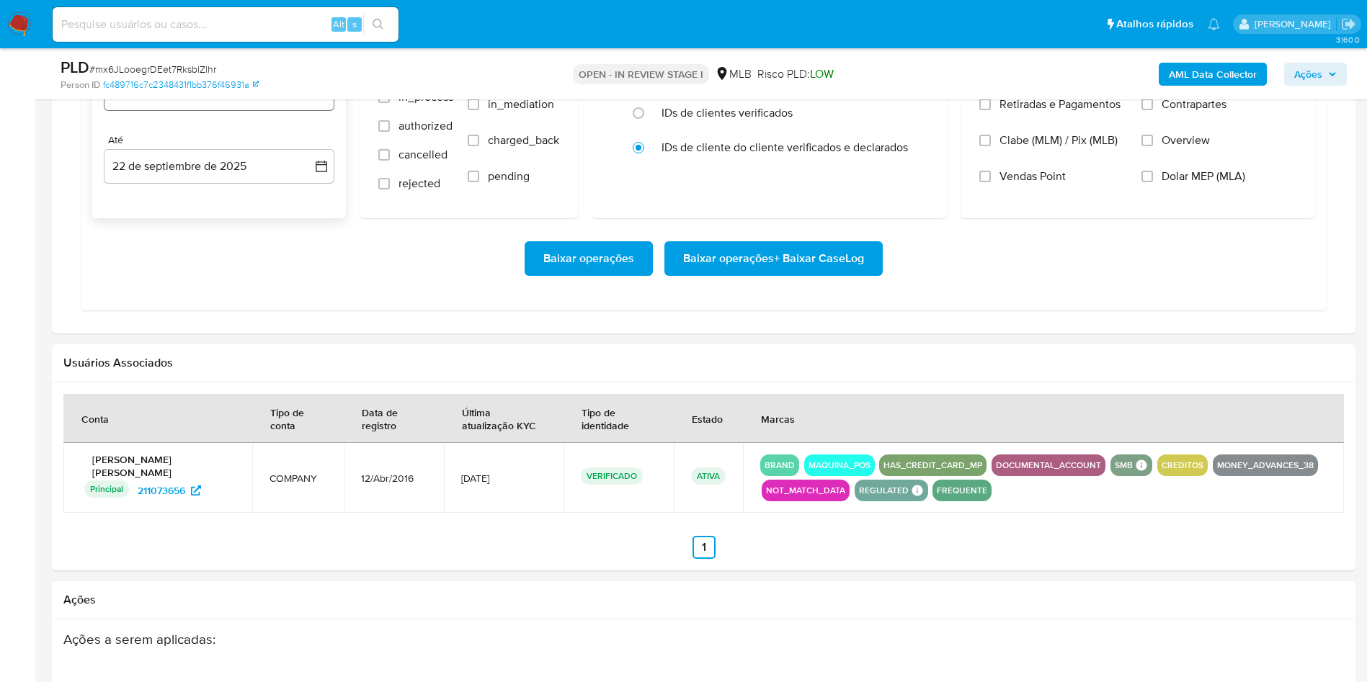
click at [317, 99] on icon "button" at bounding box center [322, 94] width 12 height 12
click at [308, 154] on icon "Mes siguiente" at bounding box center [308, 145] width 17 height 17
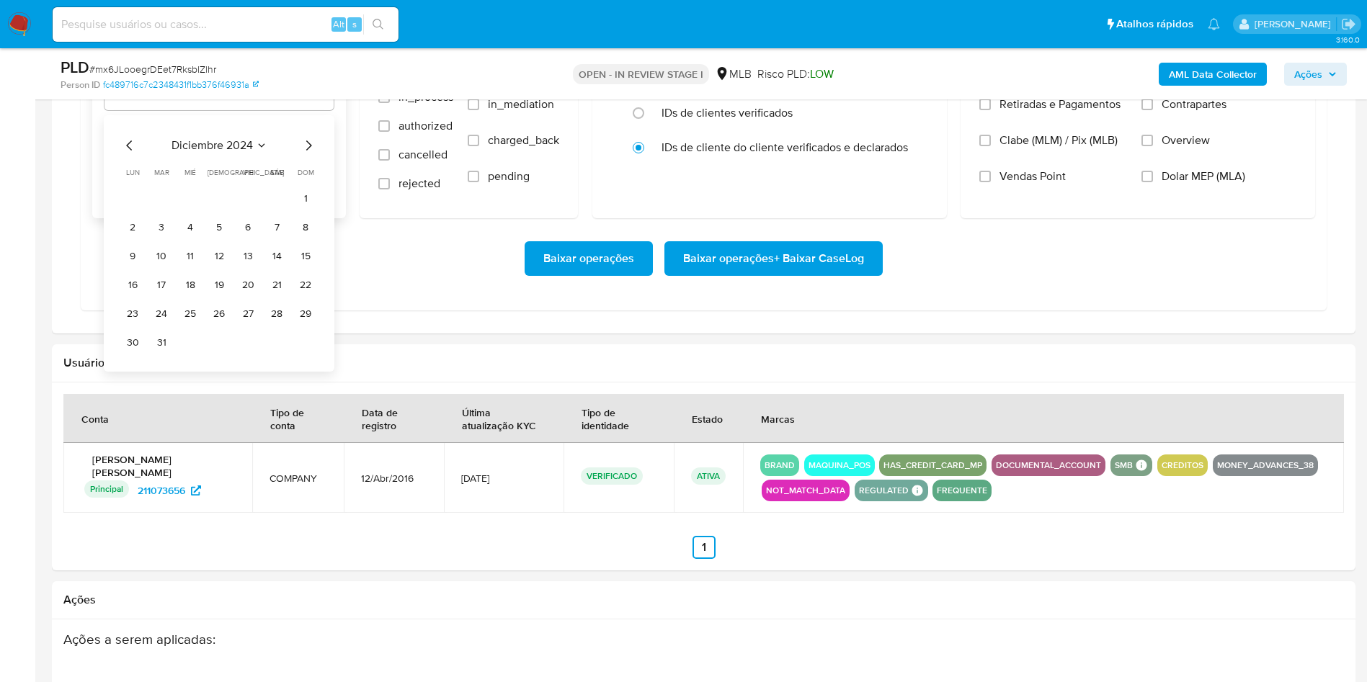
click at [308, 154] on icon "Mes siguiente" at bounding box center [308, 145] width 17 height 17
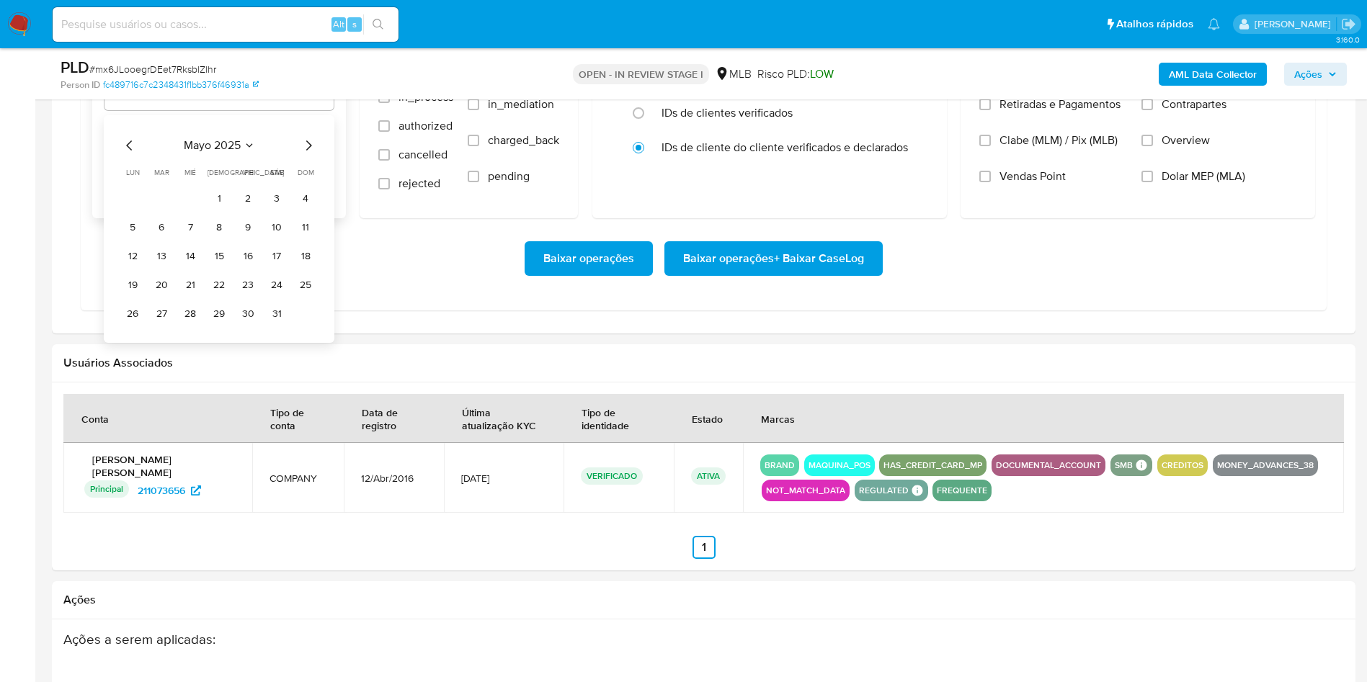
click at [308, 154] on icon "Mes siguiente" at bounding box center [308, 145] width 17 height 17
click at [252, 210] on button "1" at bounding box center [247, 198] width 23 height 23
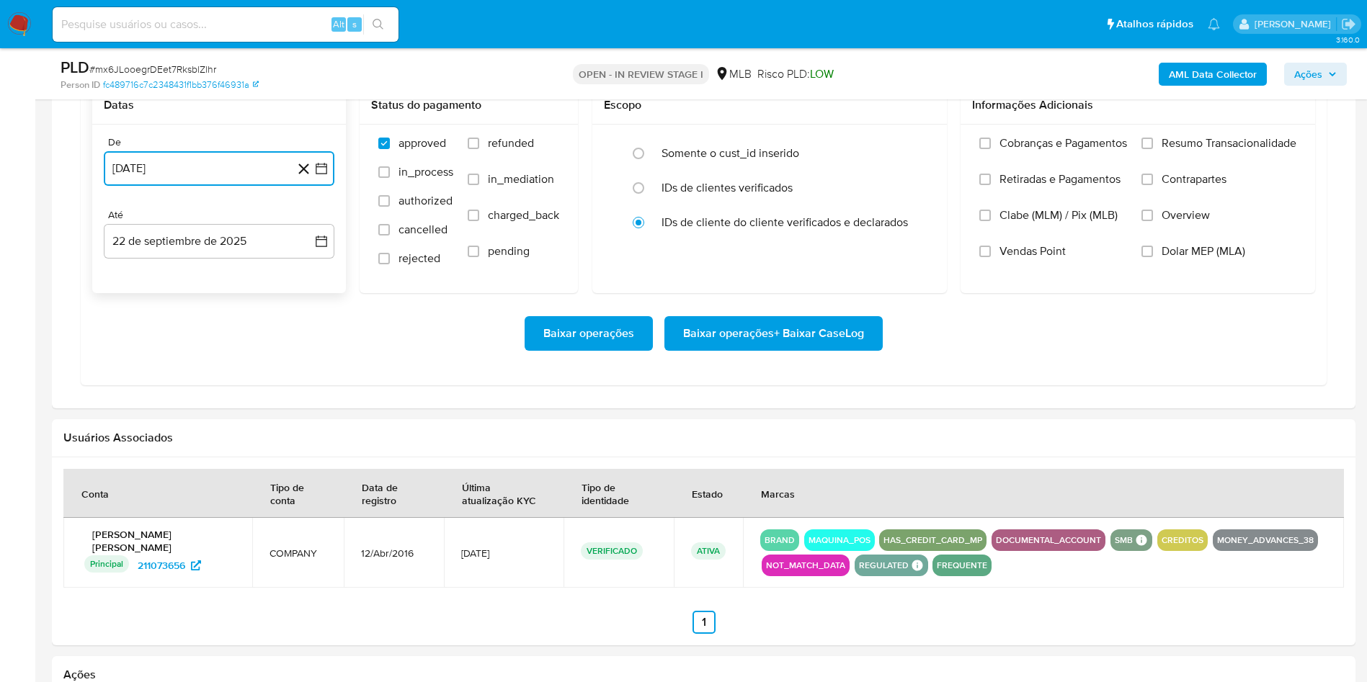
scroll to position [1286, 0]
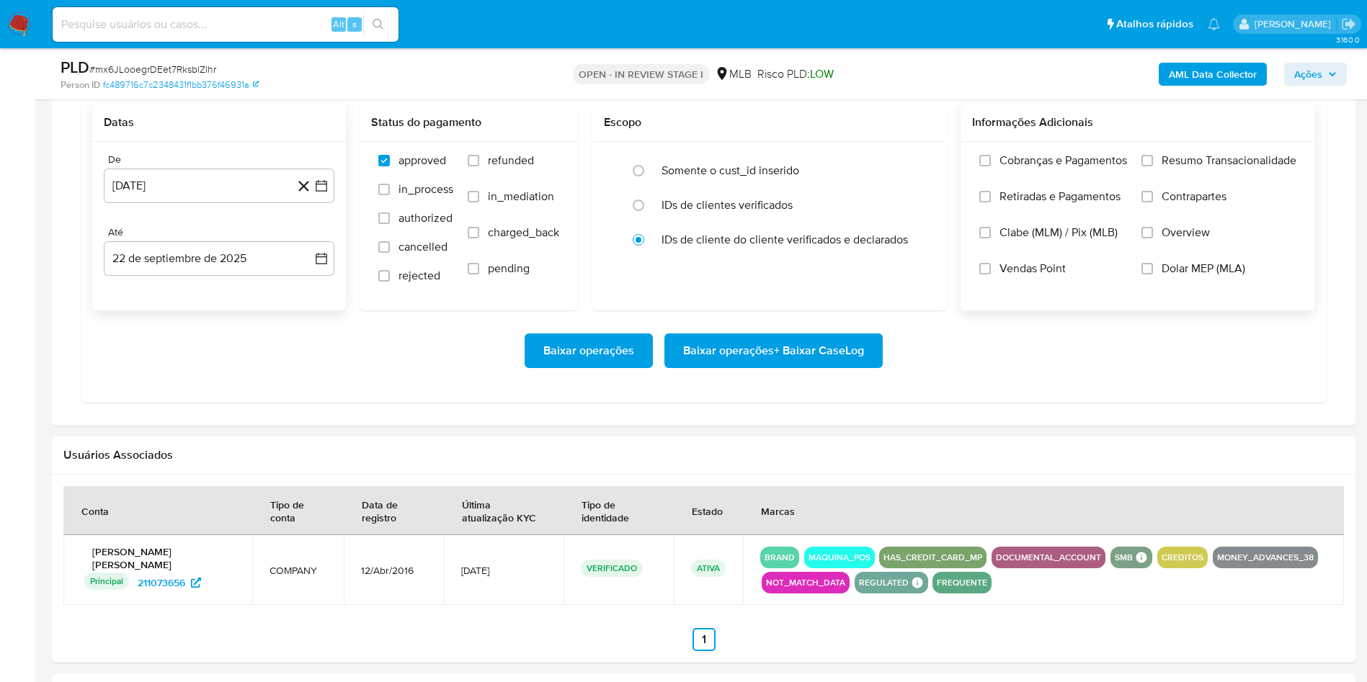
click at [1178, 190] on label "Resumo Transacionalidade" at bounding box center [1219, 171] width 155 height 36
click at [1153, 166] on input "Resumo Transacionalidade" at bounding box center [1148, 161] width 12 height 12
click at [826, 367] on span "Baixar operações + Baixar CaseLog" at bounding box center [773, 351] width 181 height 32
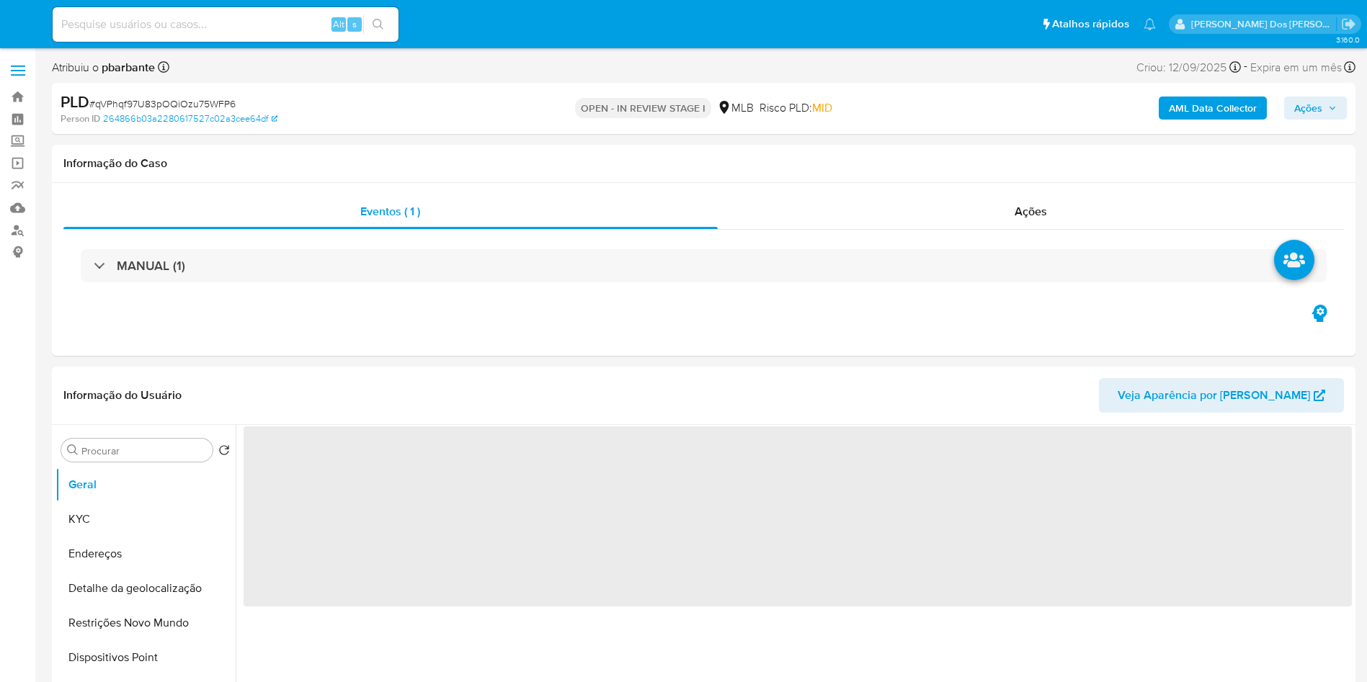
select select "10"
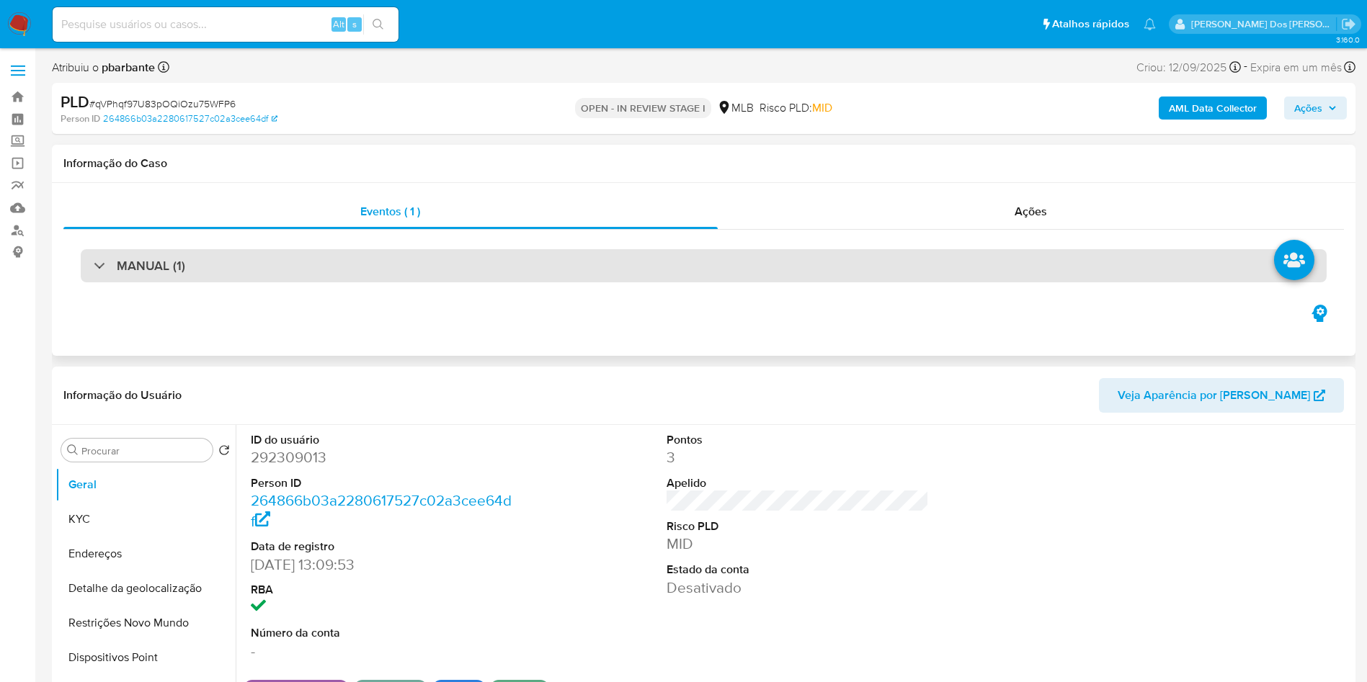
click at [492, 262] on div "MANUAL (1)" at bounding box center [704, 265] width 1246 height 33
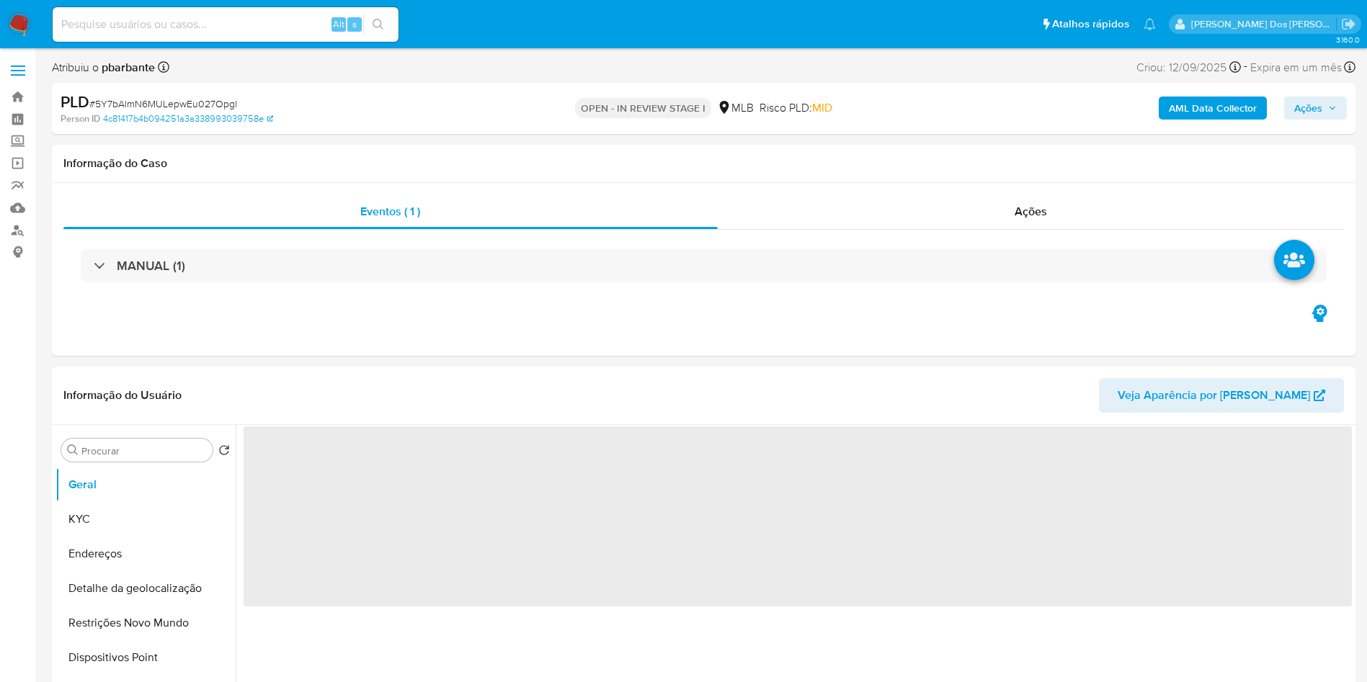
select select "10"
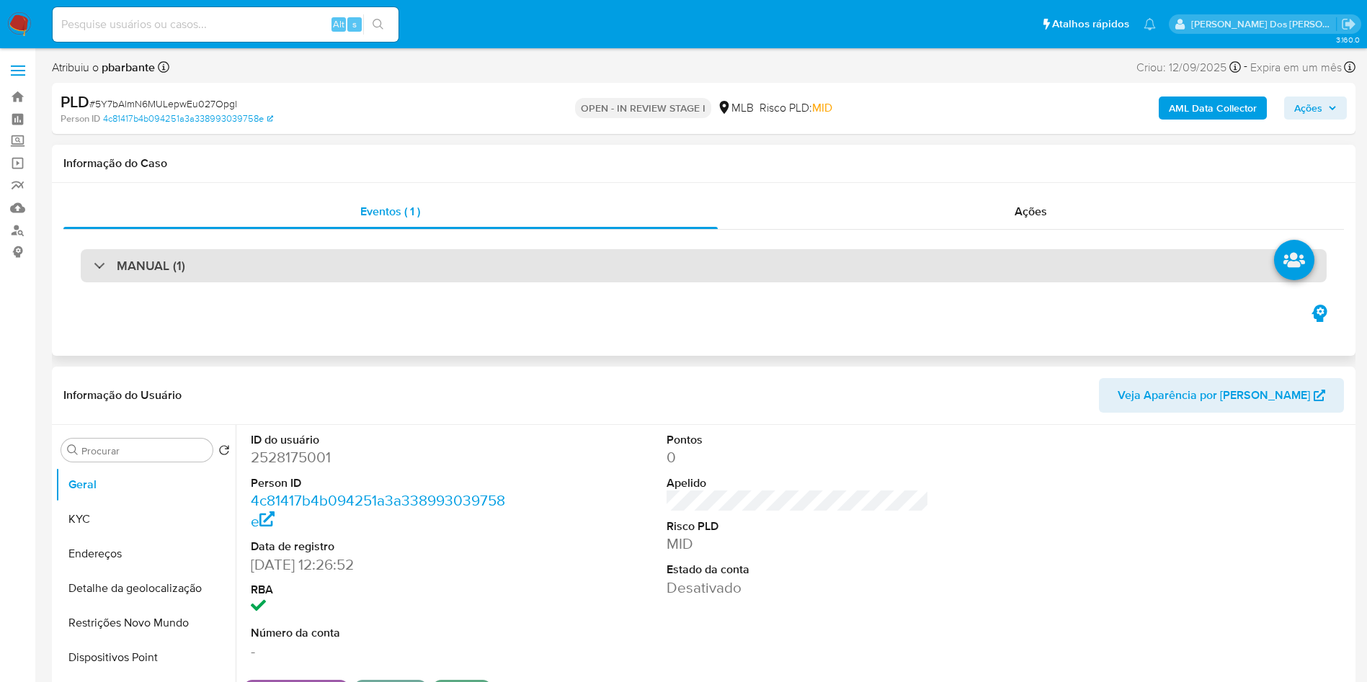
click at [416, 265] on div "MANUAL (1)" at bounding box center [704, 265] width 1246 height 33
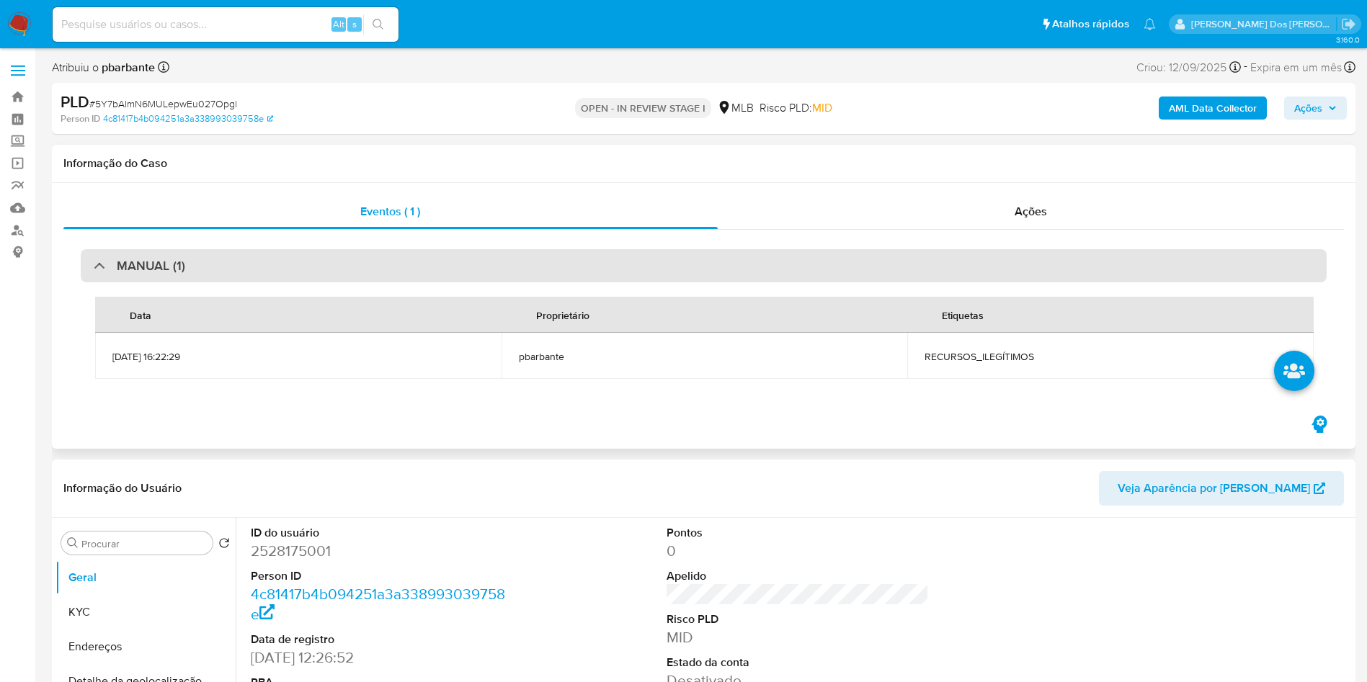
click at [416, 265] on div "MANUAL (1)" at bounding box center [704, 265] width 1246 height 33
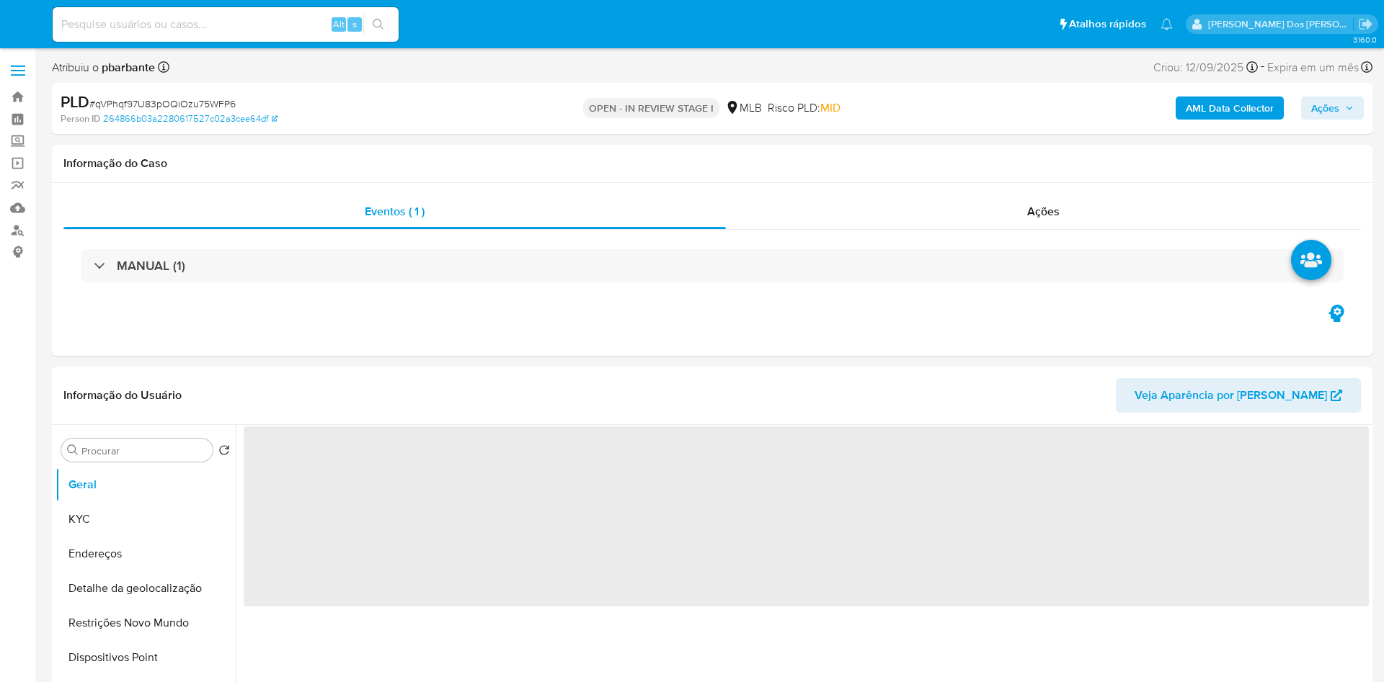
select select "10"
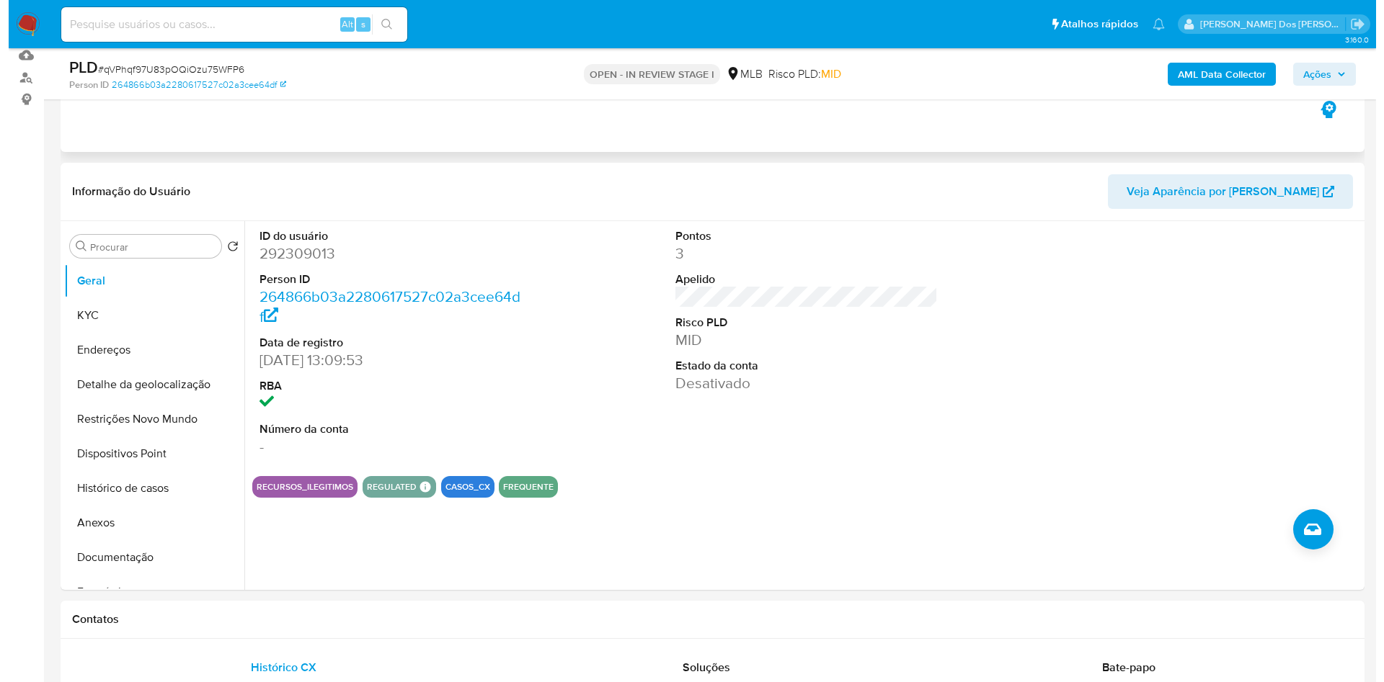
scroll to position [166, 0]
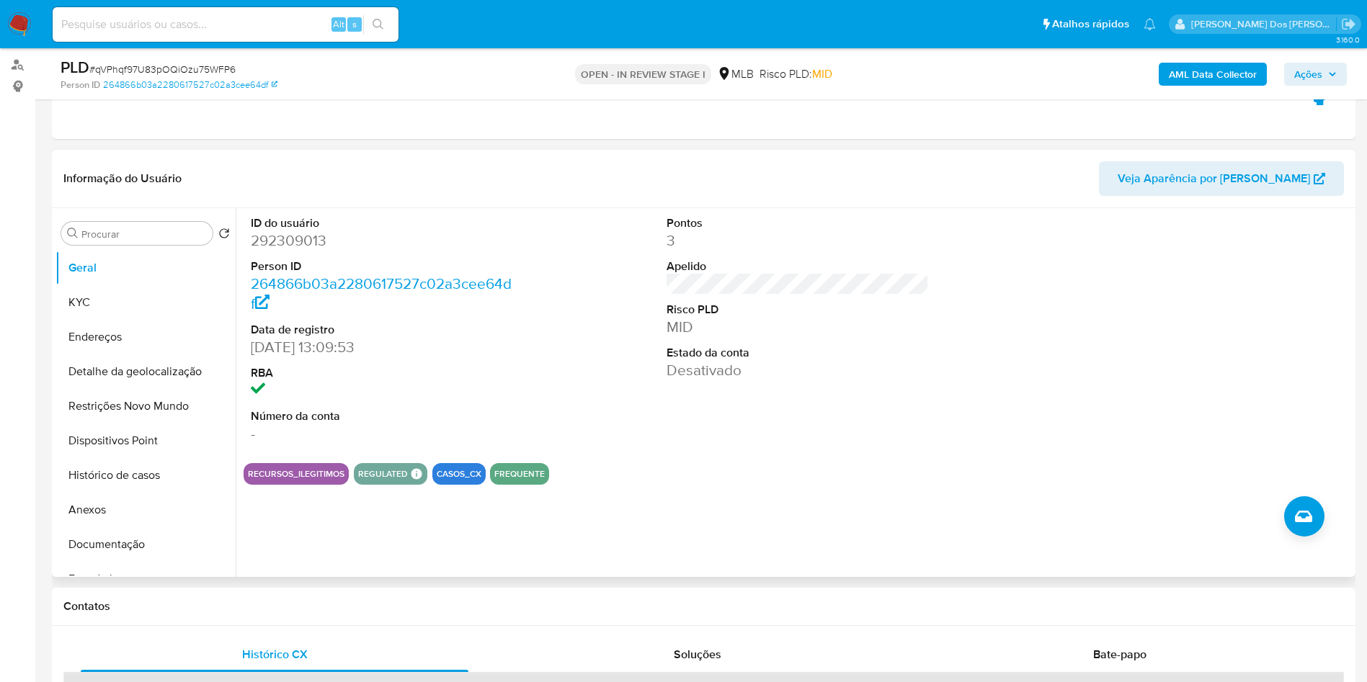
click at [275, 231] on dt "ID do usuário" at bounding box center [382, 223] width 263 height 16
click at [271, 251] on dd "292309013" at bounding box center [382, 241] width 263 height 20
copy dd "292309013"
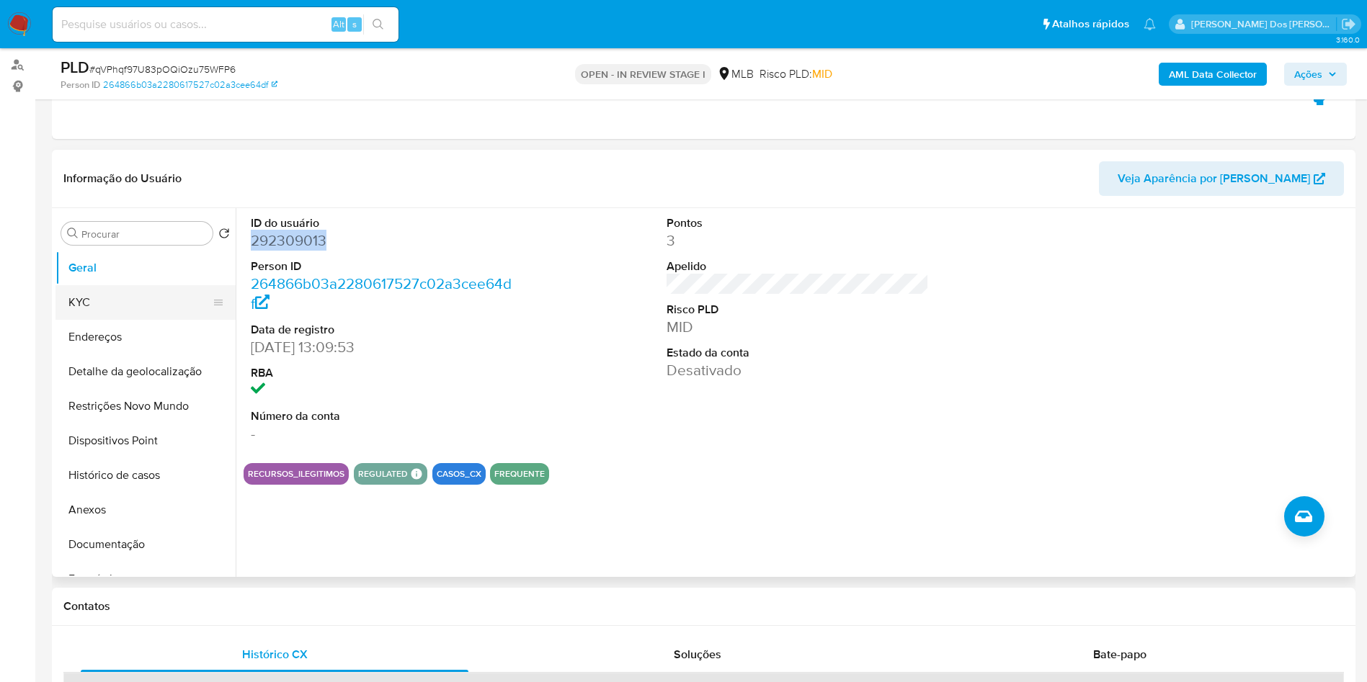
click at [107, 313] on button "KYC" at bounding box center [139, 302] width 169 height 35
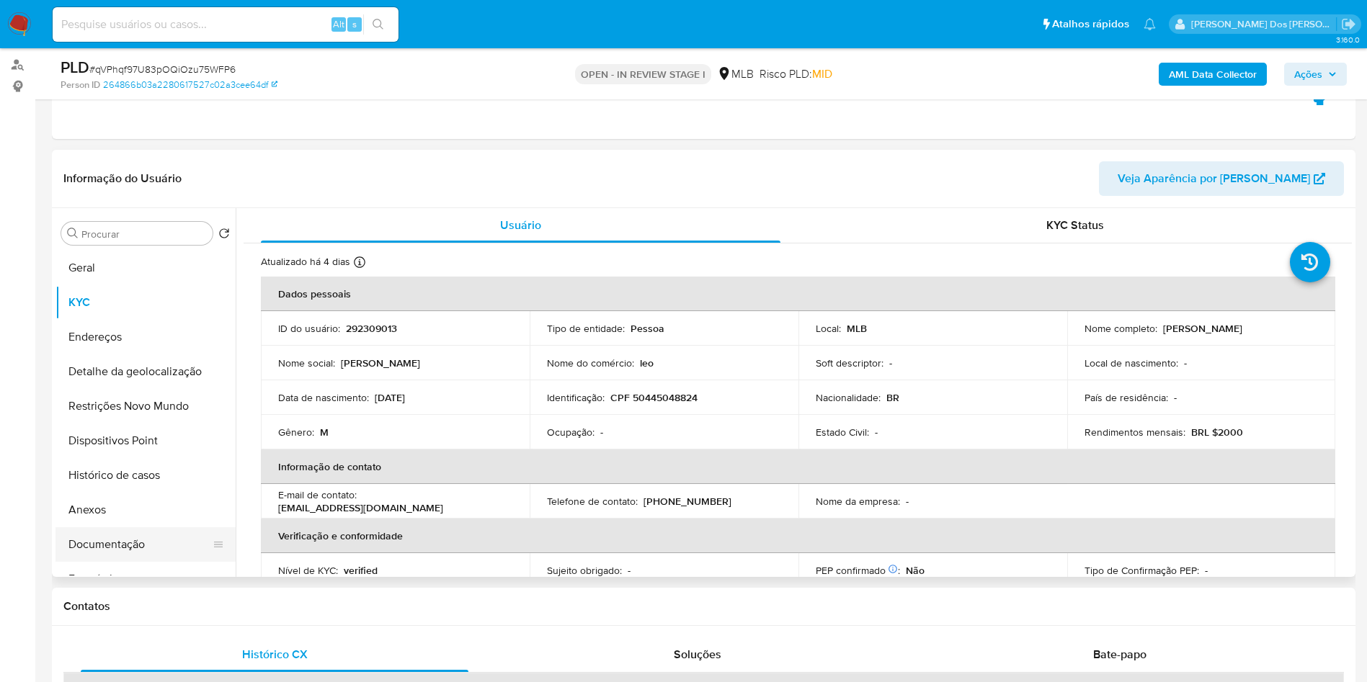
click at [143, 558] on button "Documentação" at bounding box center [139, 545] width 169 height 35
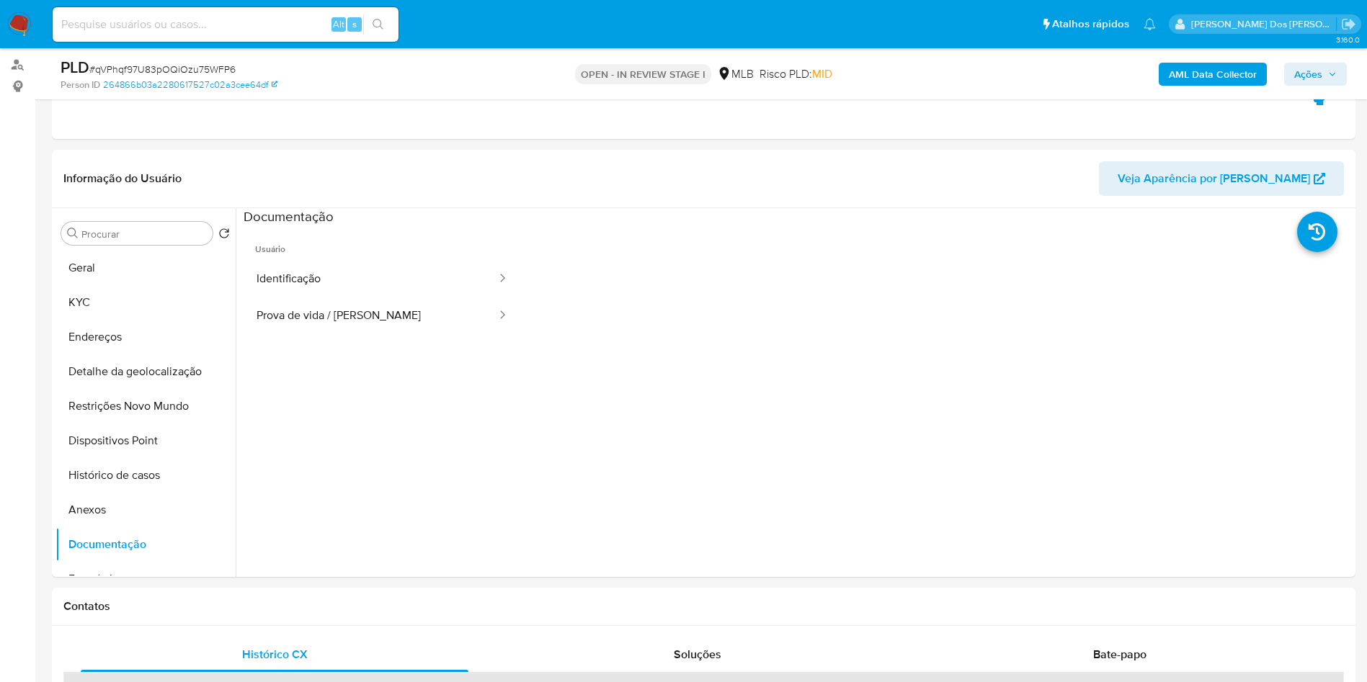
click at [357, 295] on button "Identificação" at bounding box center [371, 279] width 254 height 37
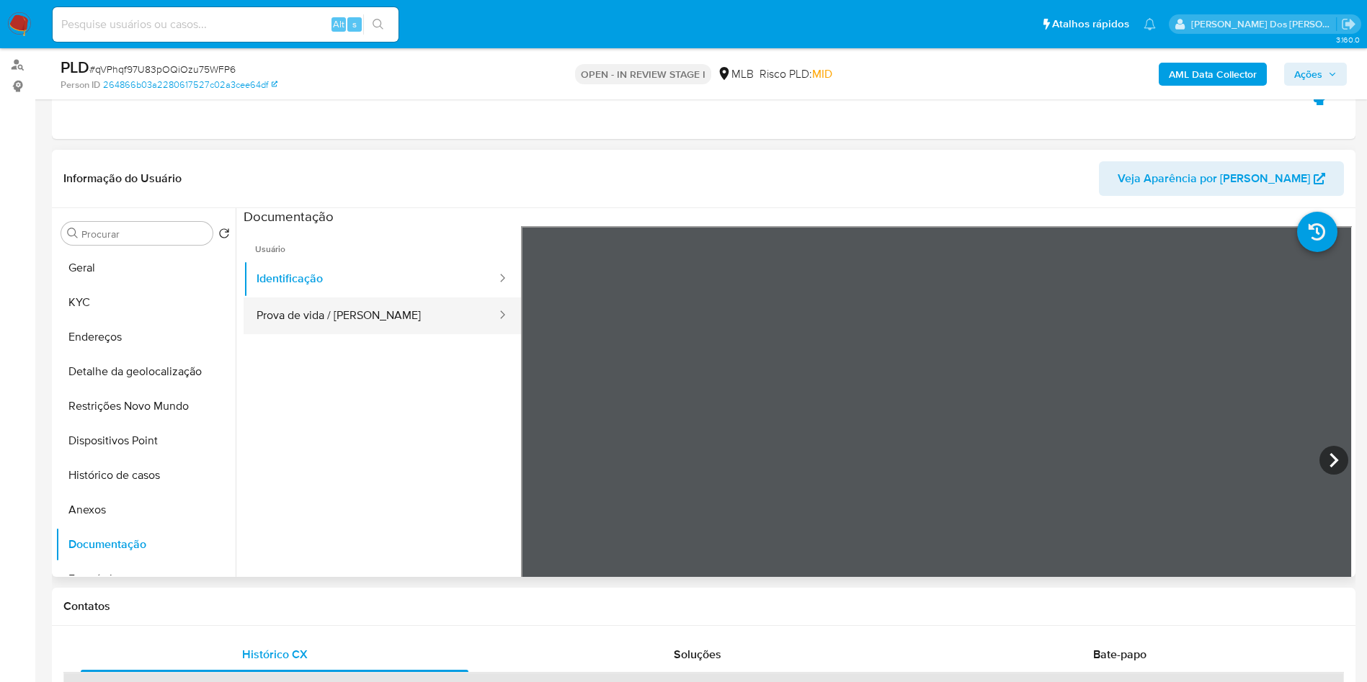
click at [324, 334] on button "Prova de vida / [PERSON_NAME]" at bounding box center [371, 316] width 254 height 37
click at [1184, 78] on b "AML Data Collector" at bounding box center [1213, 74] width 88 height 23
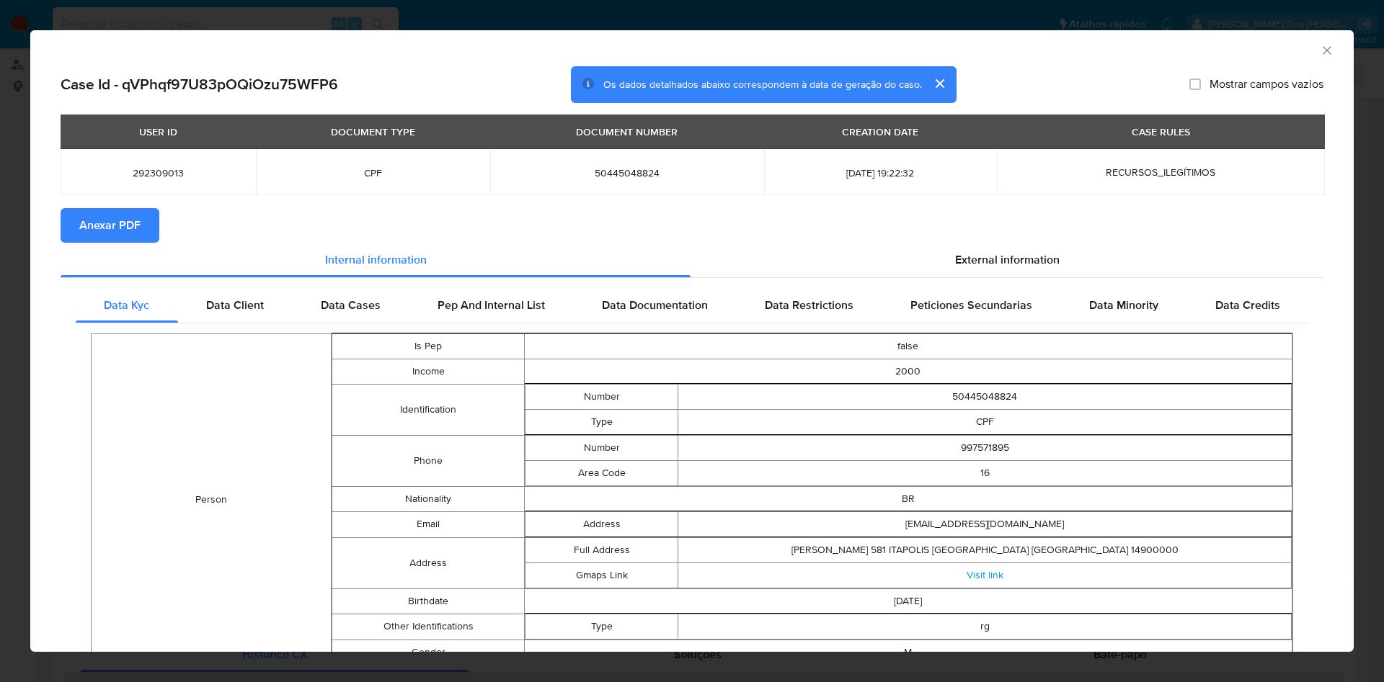
click at [952, 243] on section "Anexar PDF" at bounding box center [692, 225] width 1263 height 35
click at [952, 247] on div "External information" at bounding box center [1006, 260] width 633 height 35
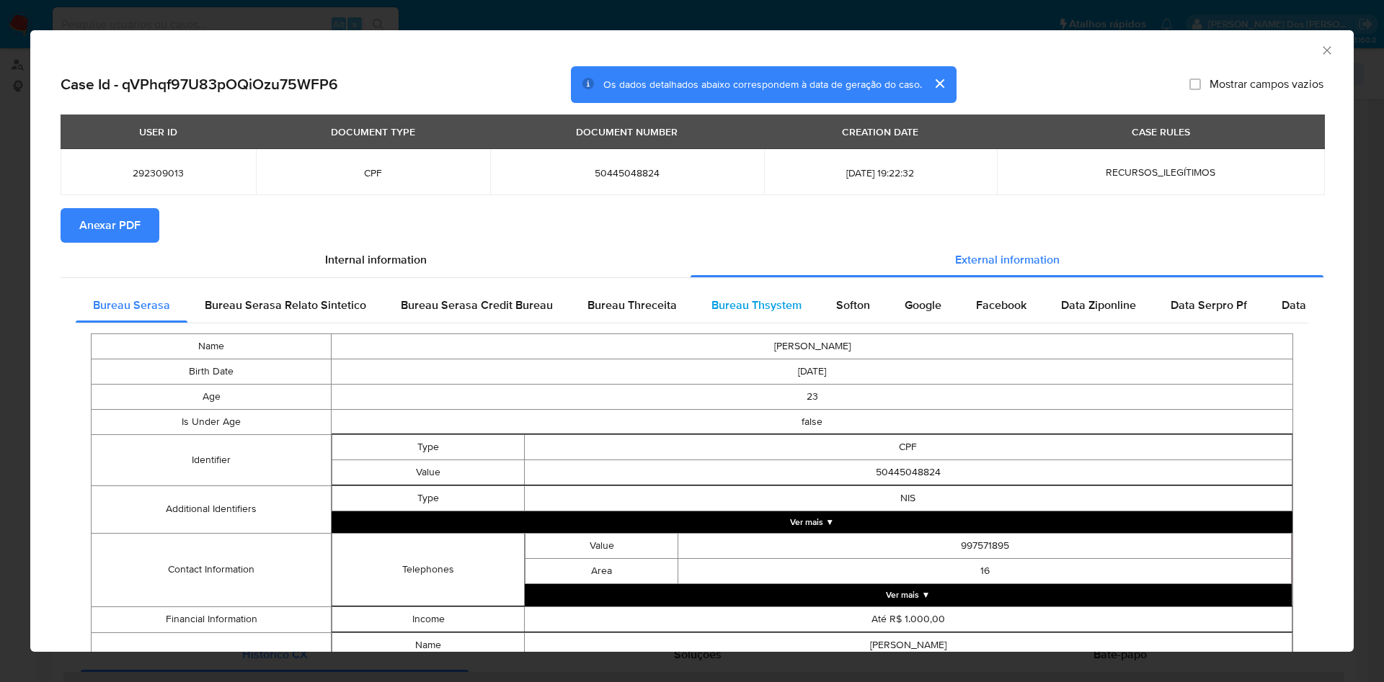
click at [755, 297] on div "Bureau Thsystem" at bounding box center [756, 305] width 125 height 35
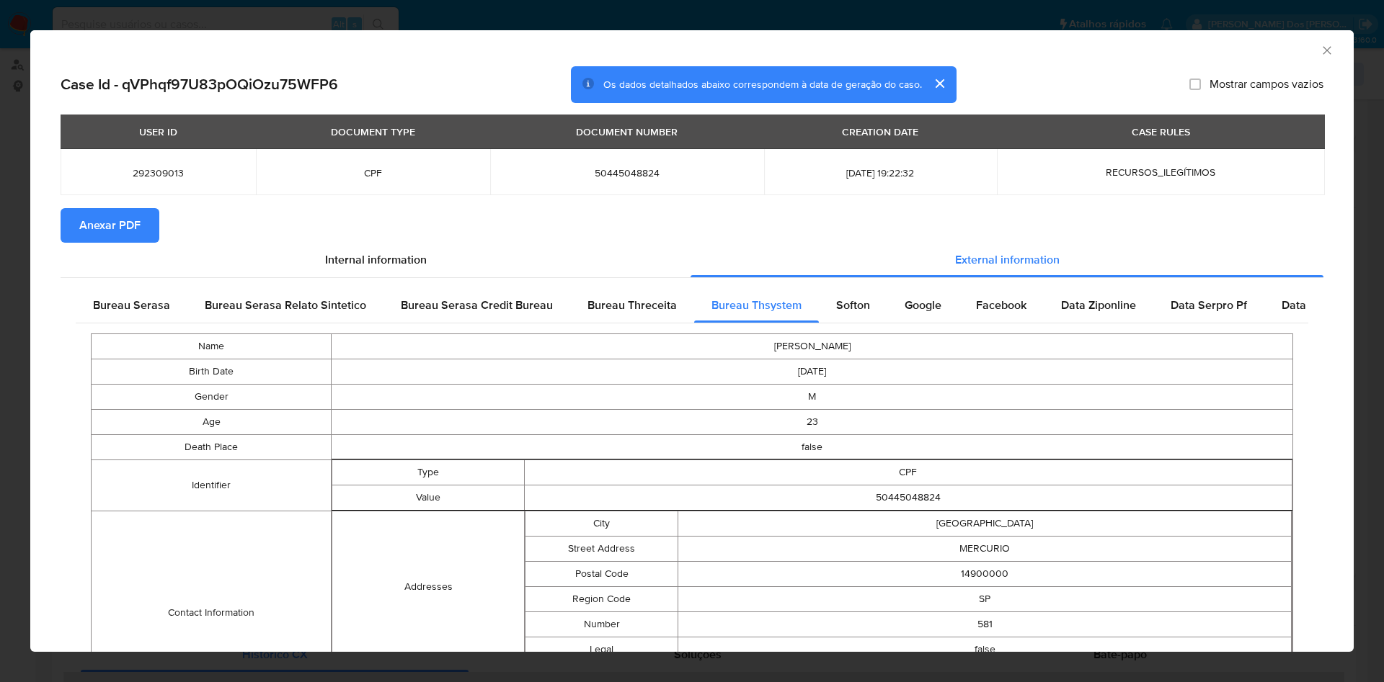
click at [74, 236] on button "Anexar PDF" at bounding box center [110, 225] width 99 height 35
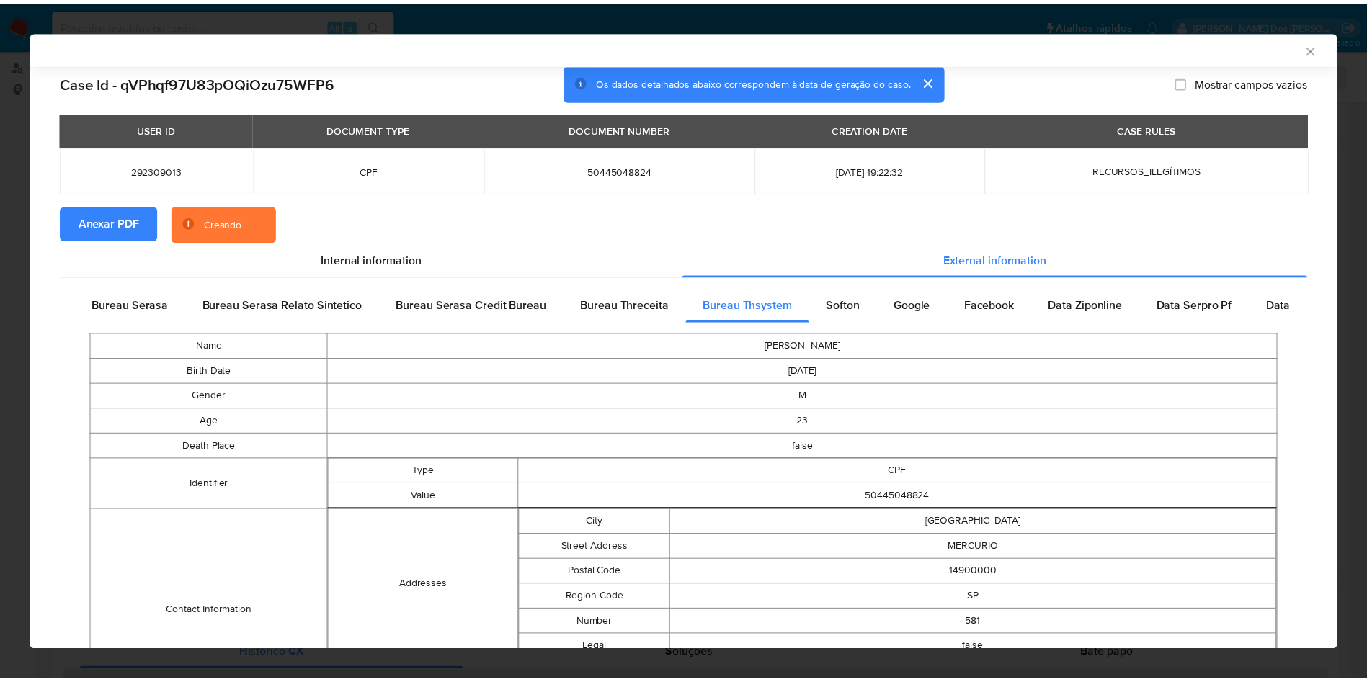
scroll to position [190, 0]
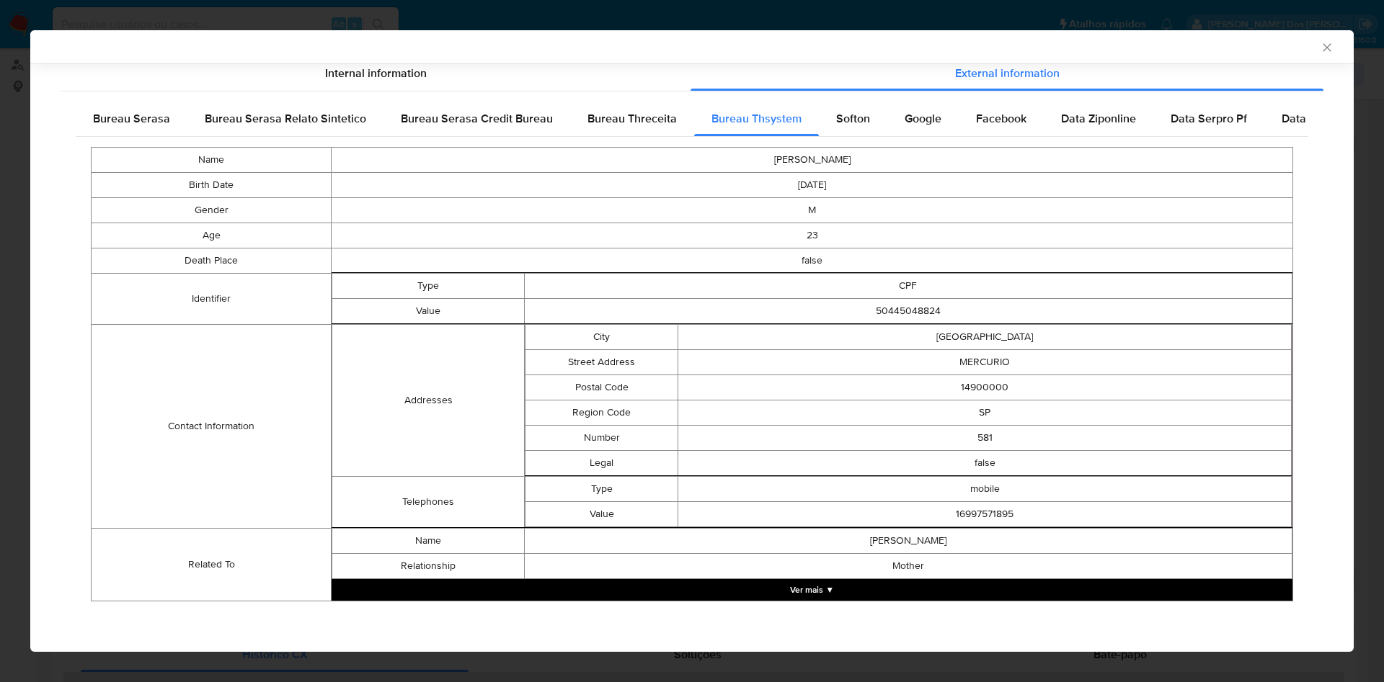
click at [1320, 45] on icon "Fechar a janela" at bounding box center [1327, 47] width 14 height 14
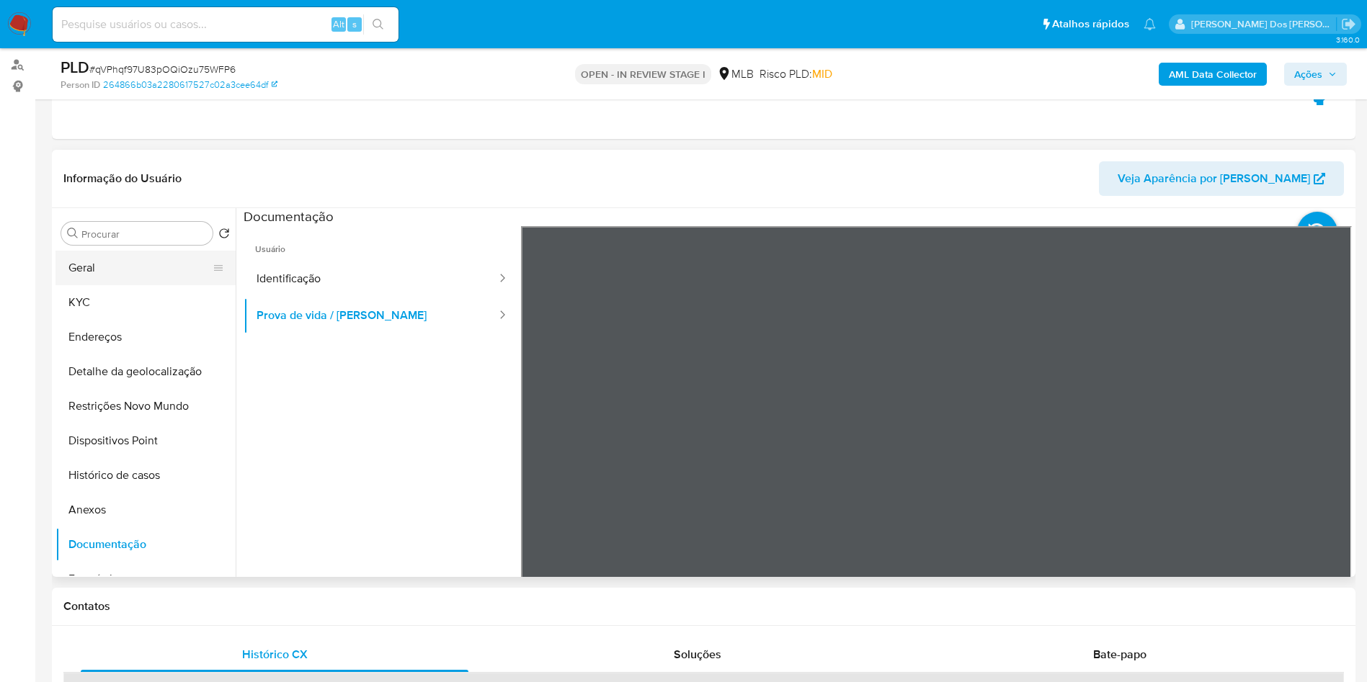
click at [120, 285] on button "Geral" at bounding box center [139, 268] width 169 height 35
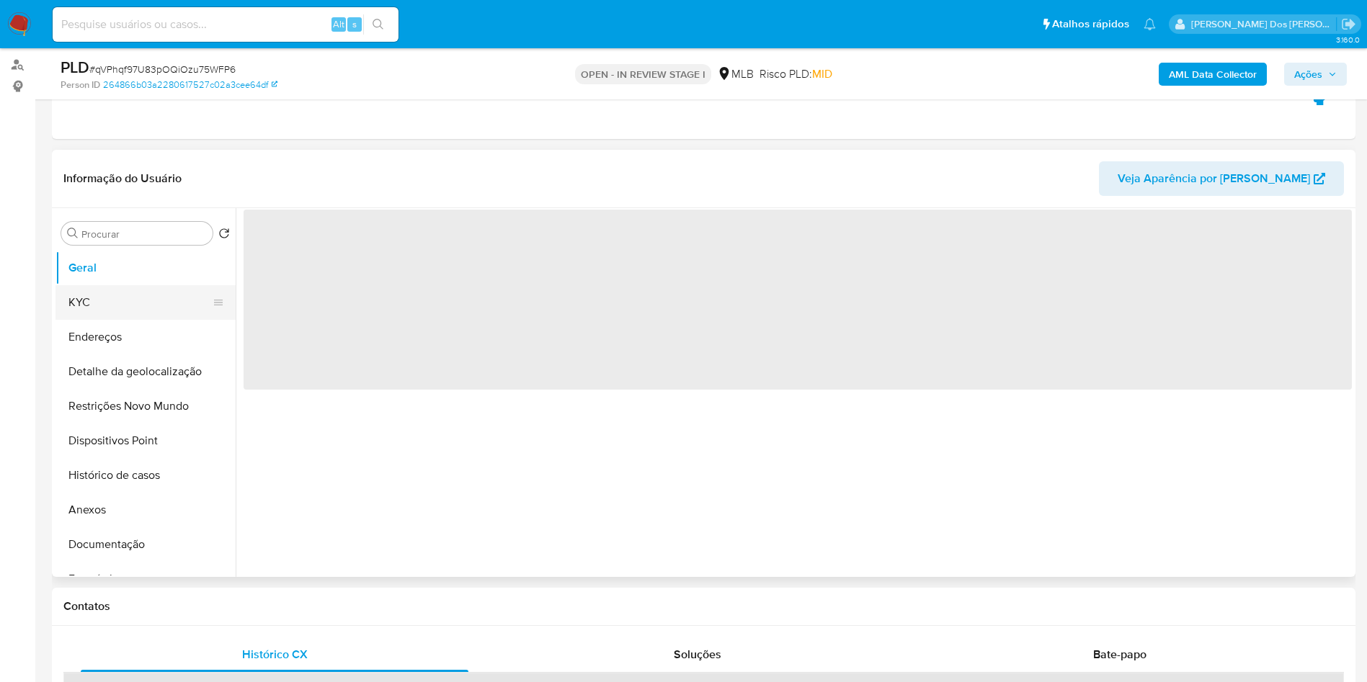
click at [84, 320] on button "KYC" at bounding box center [139, 302] width 169 height 35
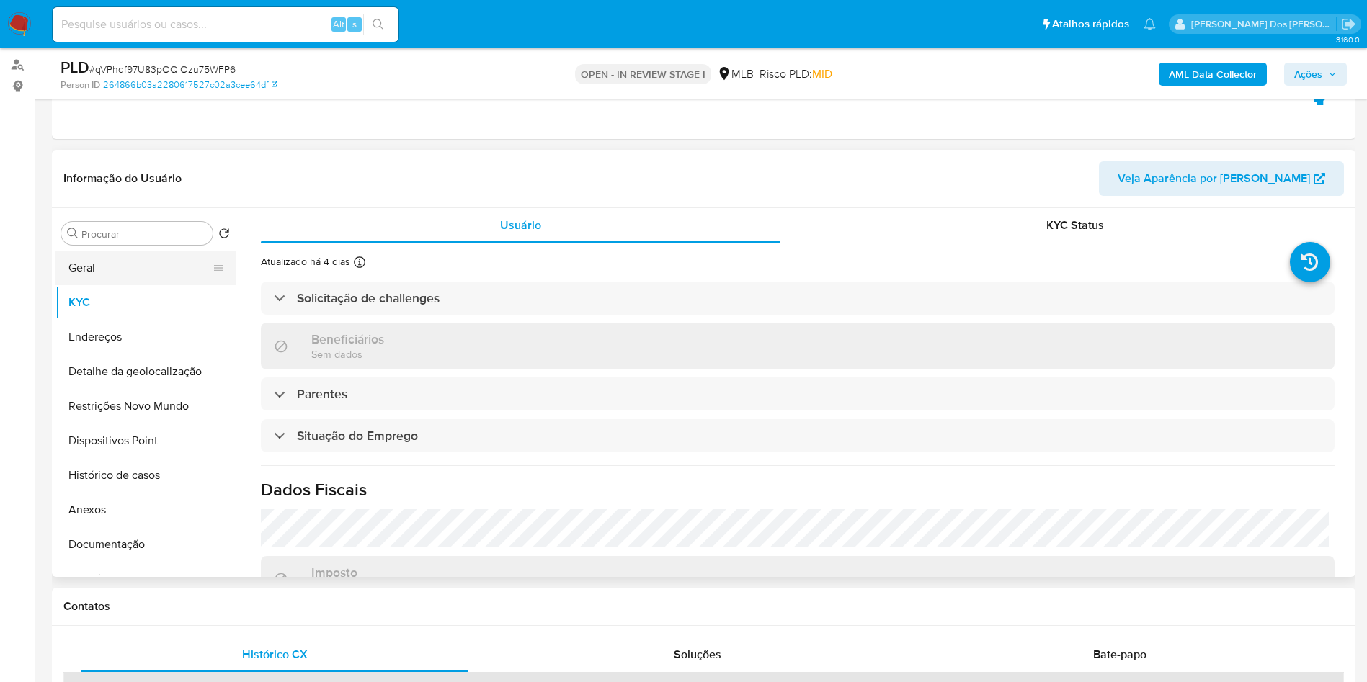
click at [72, 285] on button "Geral" at bounding box center [139, 268] width 169 height 35
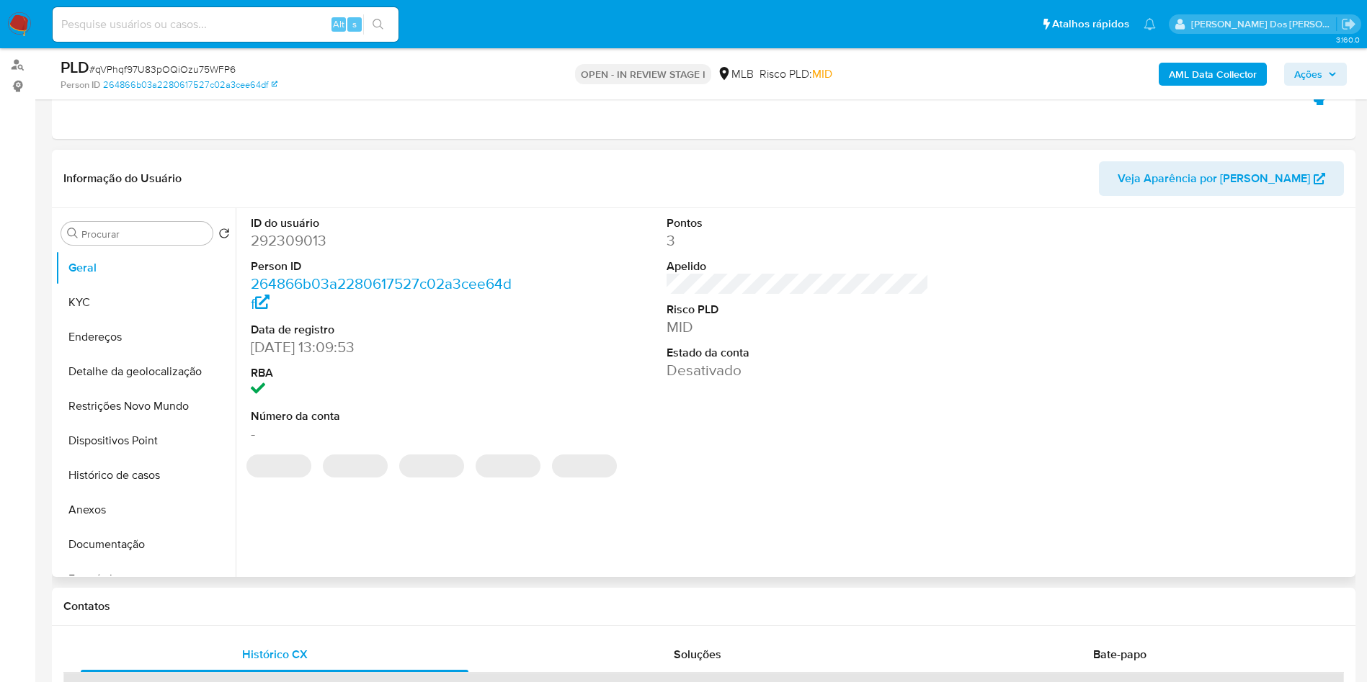
click at [272, 251] on dd "292309013" at bounding box center [382, 241] width 263 height 20
copy dd "292309013"
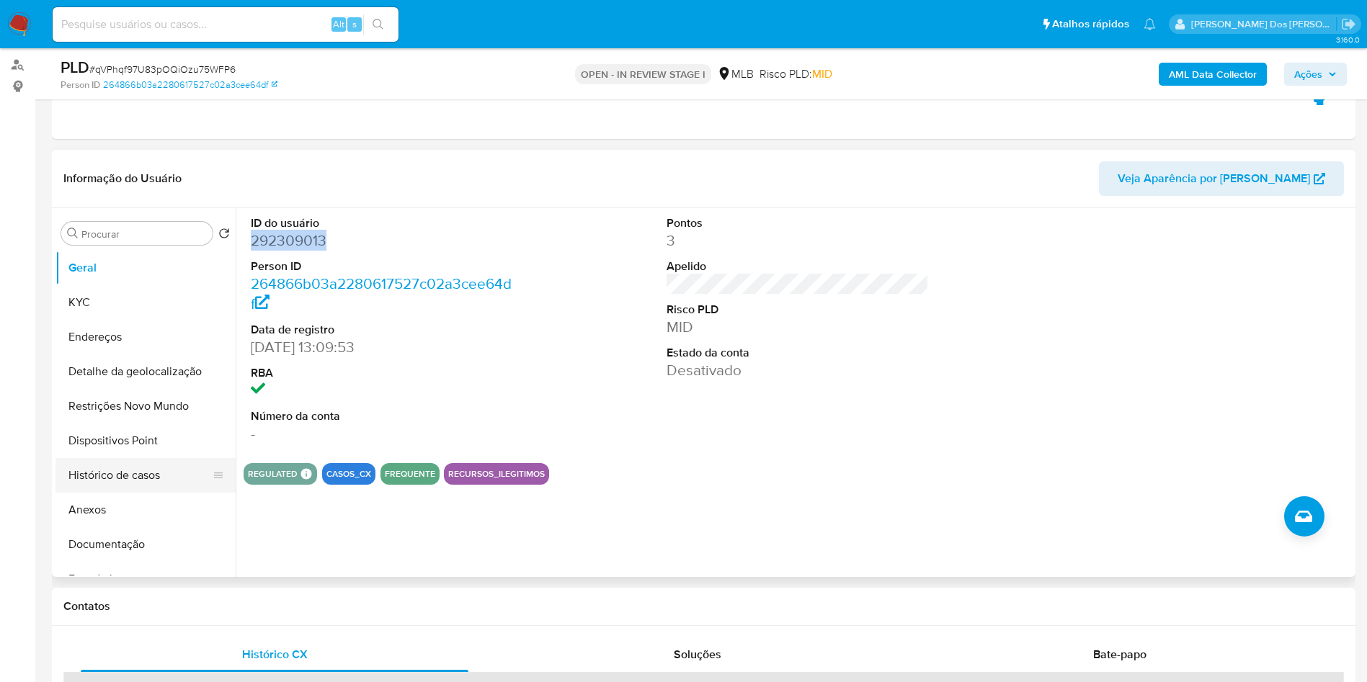
click at [118, 492] on button "Histórico de casos" at bounding box center [139, 475] width 169 height 35
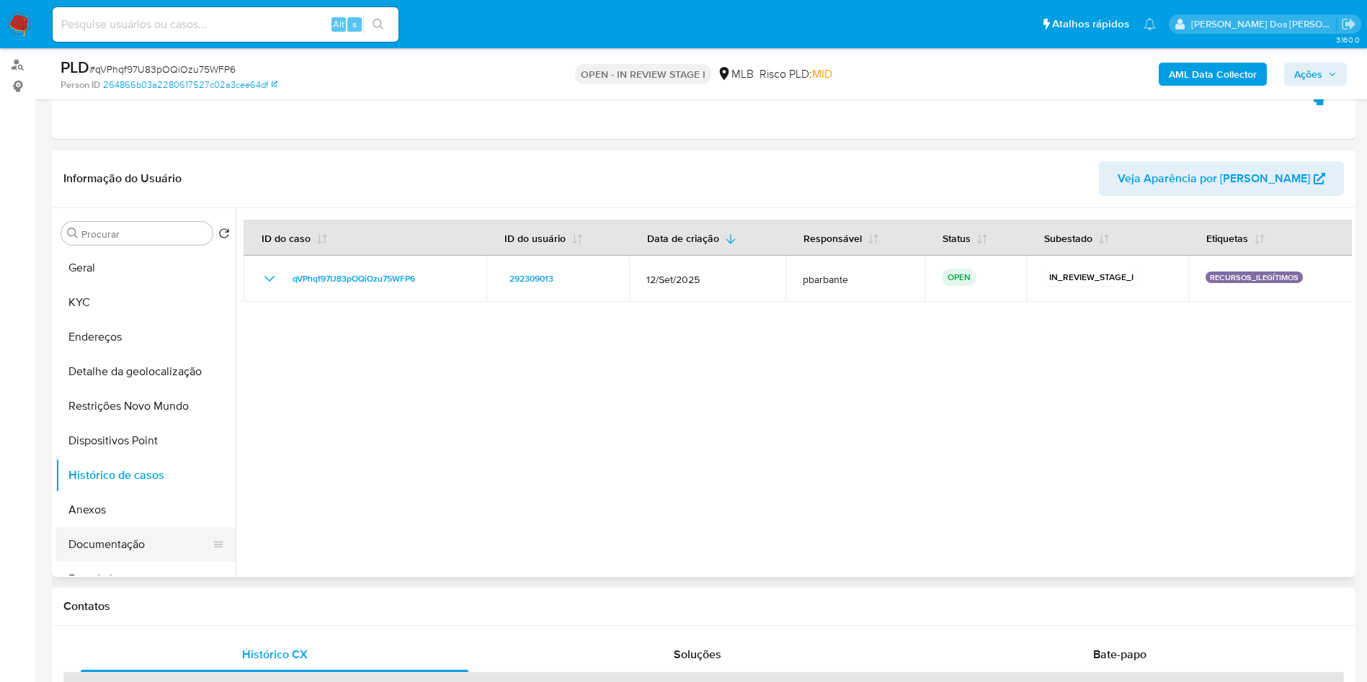
click at [111, 562] on button "Documentação" at bounding box center [139, 545] width 169 height 35
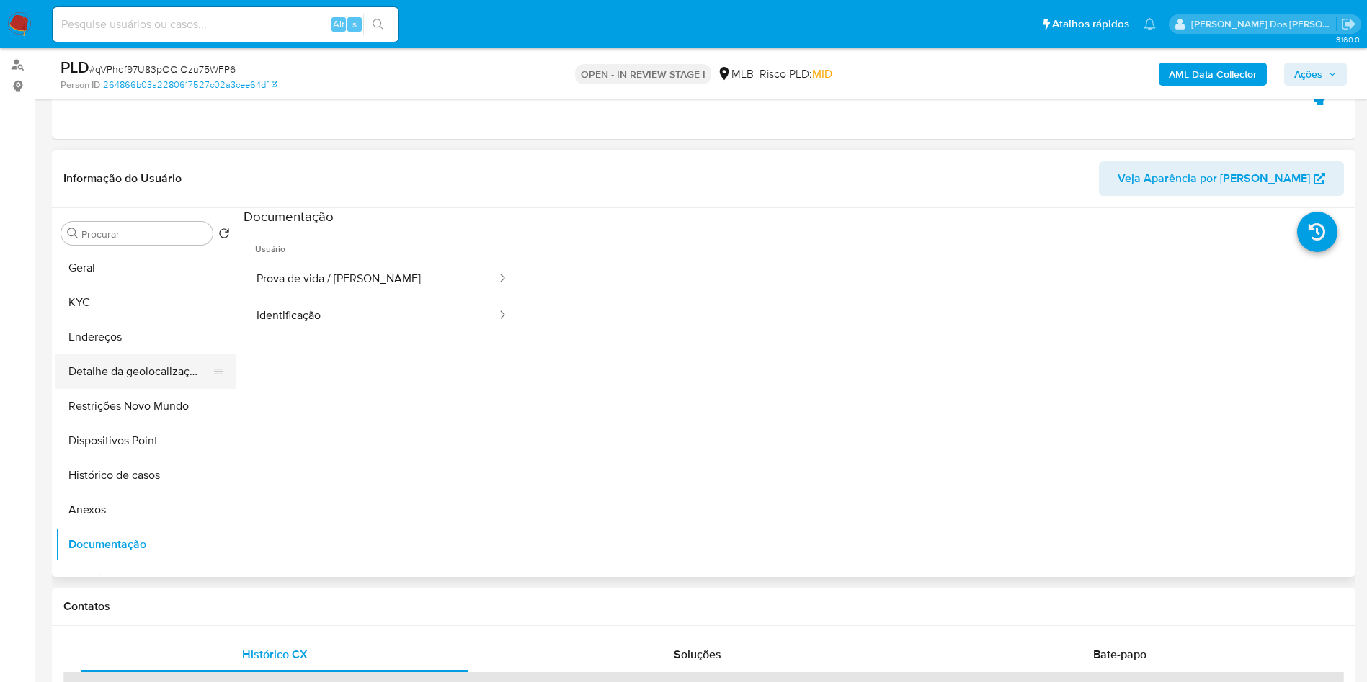
click at [150, 389] on button "Detalhe da geolocalização" at bounding box center [139, 372] width 169 height 35
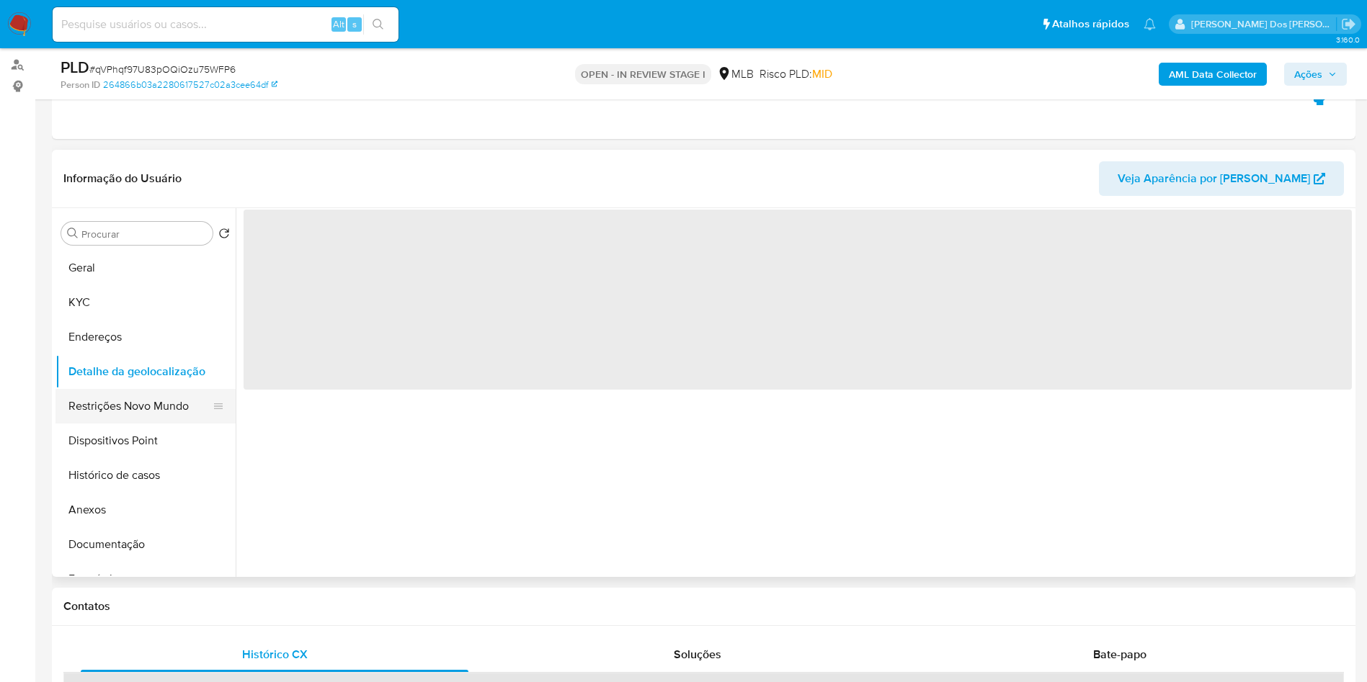
click at [143, 418] on button "Restrições Novo Mundo" at bounding box center [139, 406] width 169 height 35
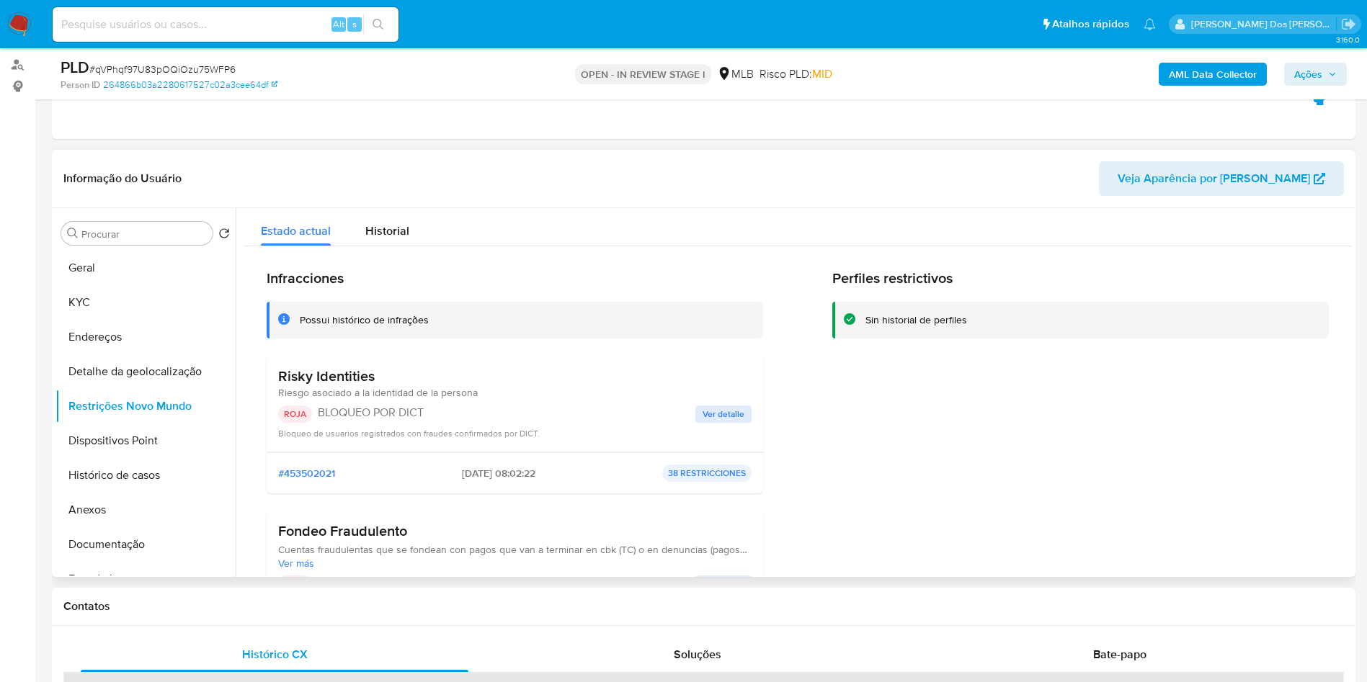
click at [720, 422] on span "Ver detalle" at bounding box center [724, 414] width 42 height 14
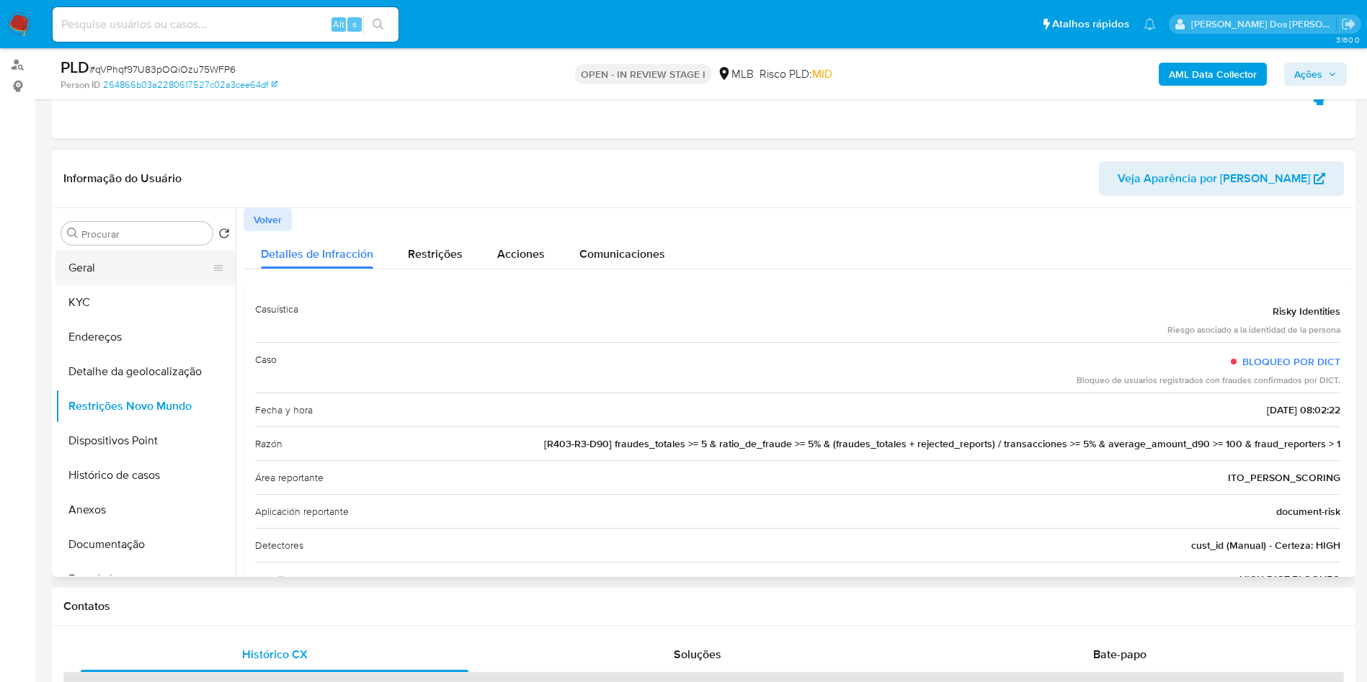
click at [112, 280] on button "Geral" at bounding box center [139, 268] width 169 height 35
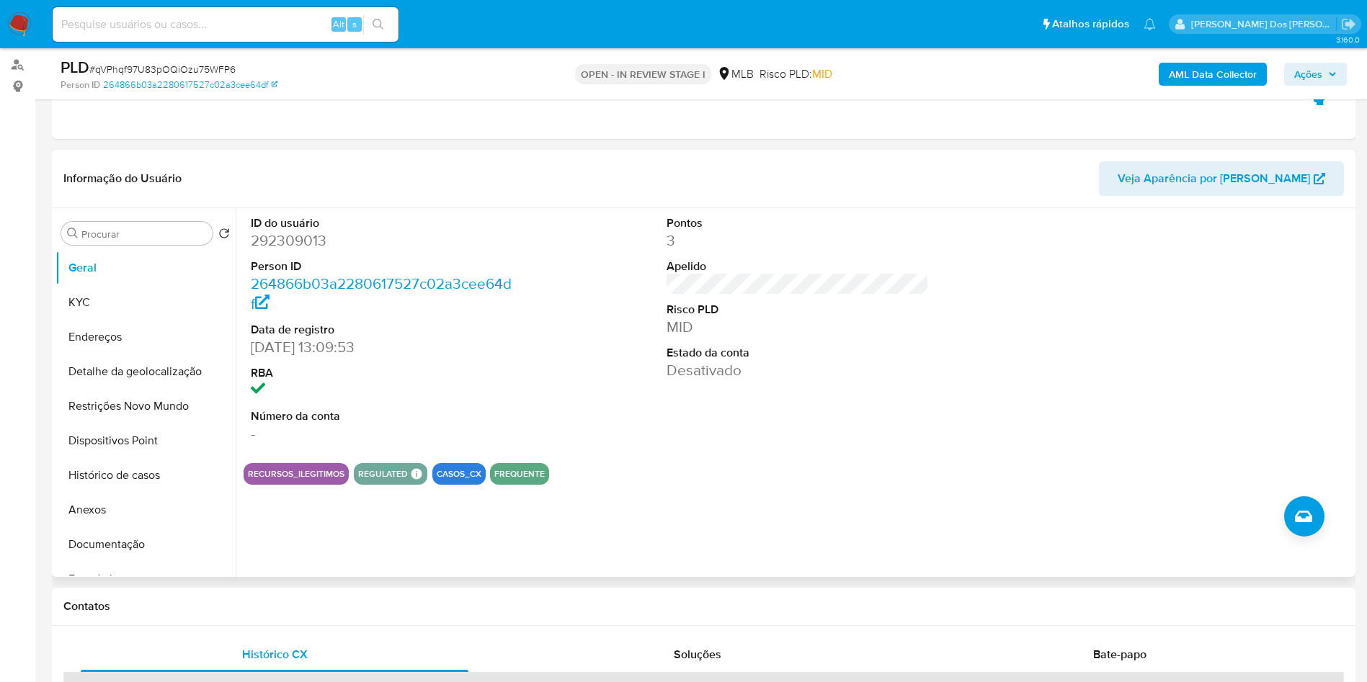
copy dd "292309013"
click at [192, 320] on button "KYC" at bounding box center [139, 302] width 169 height 35
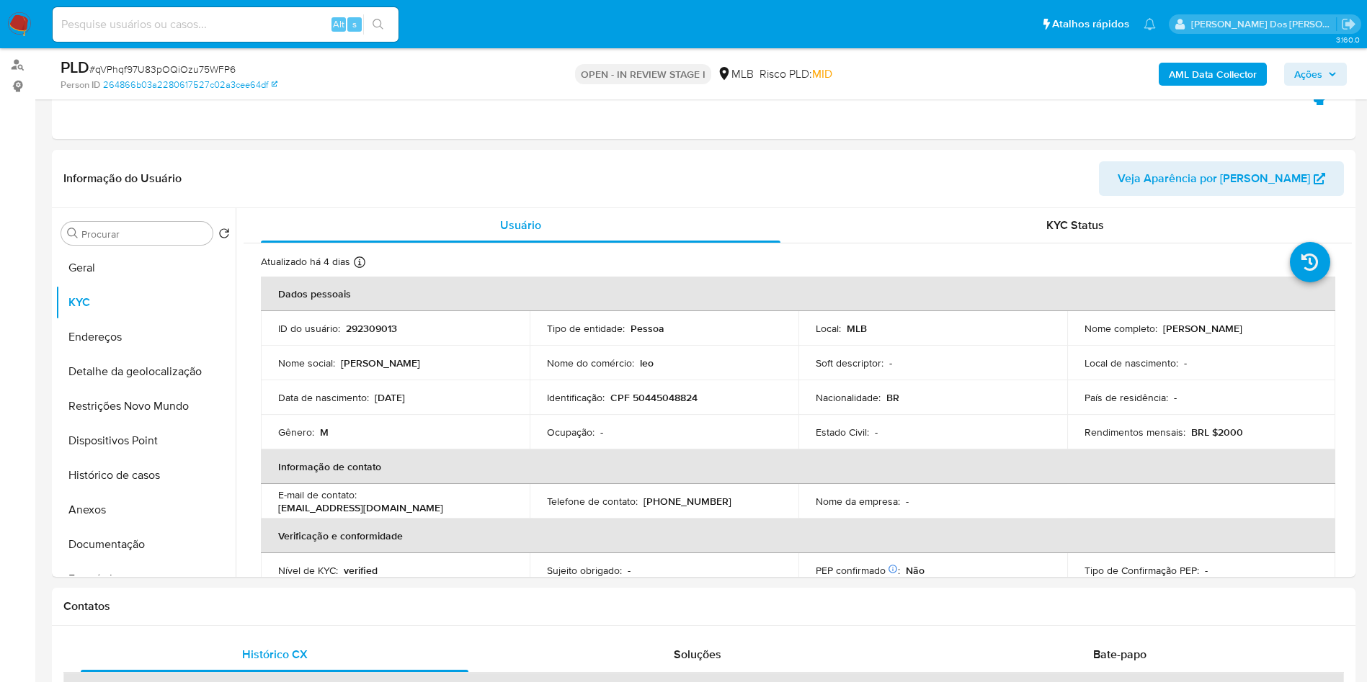
copy dd "292309013"
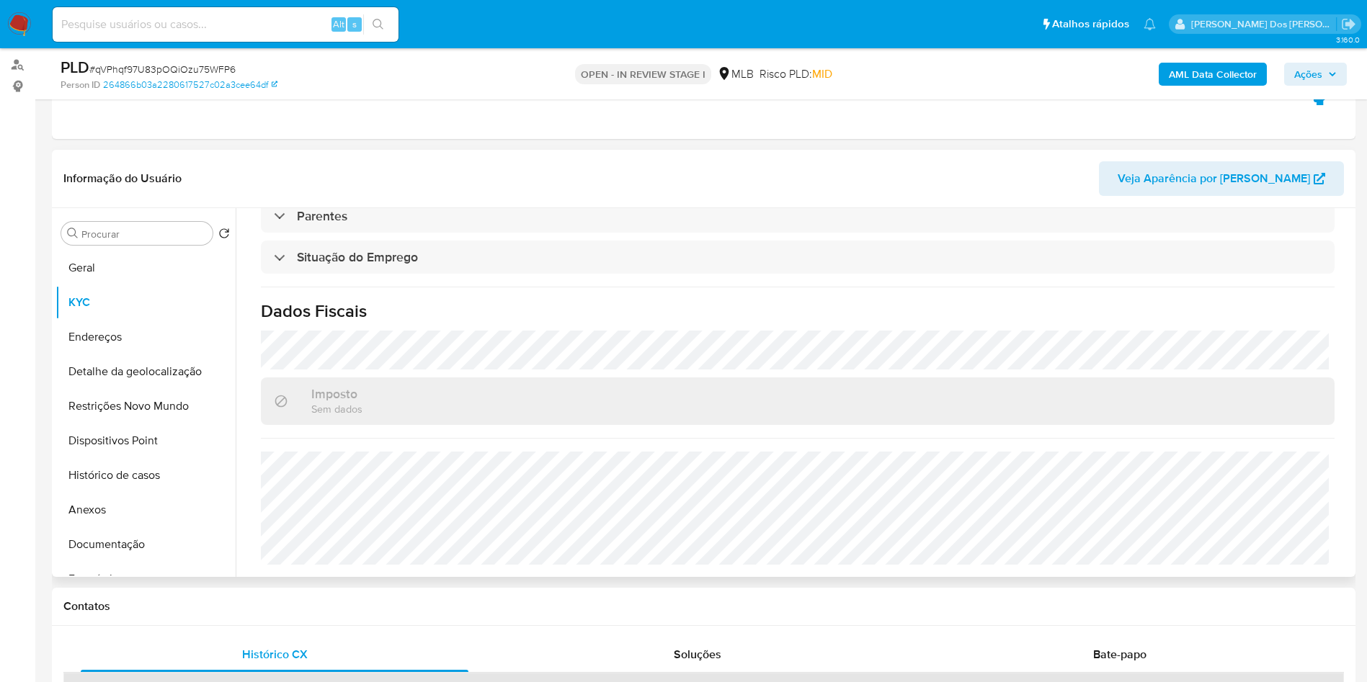
copy dd "292309013"
click at [141, 389] on button "Detalhe da geolocalização" at bounding box center [139, 372] width 169 height 35
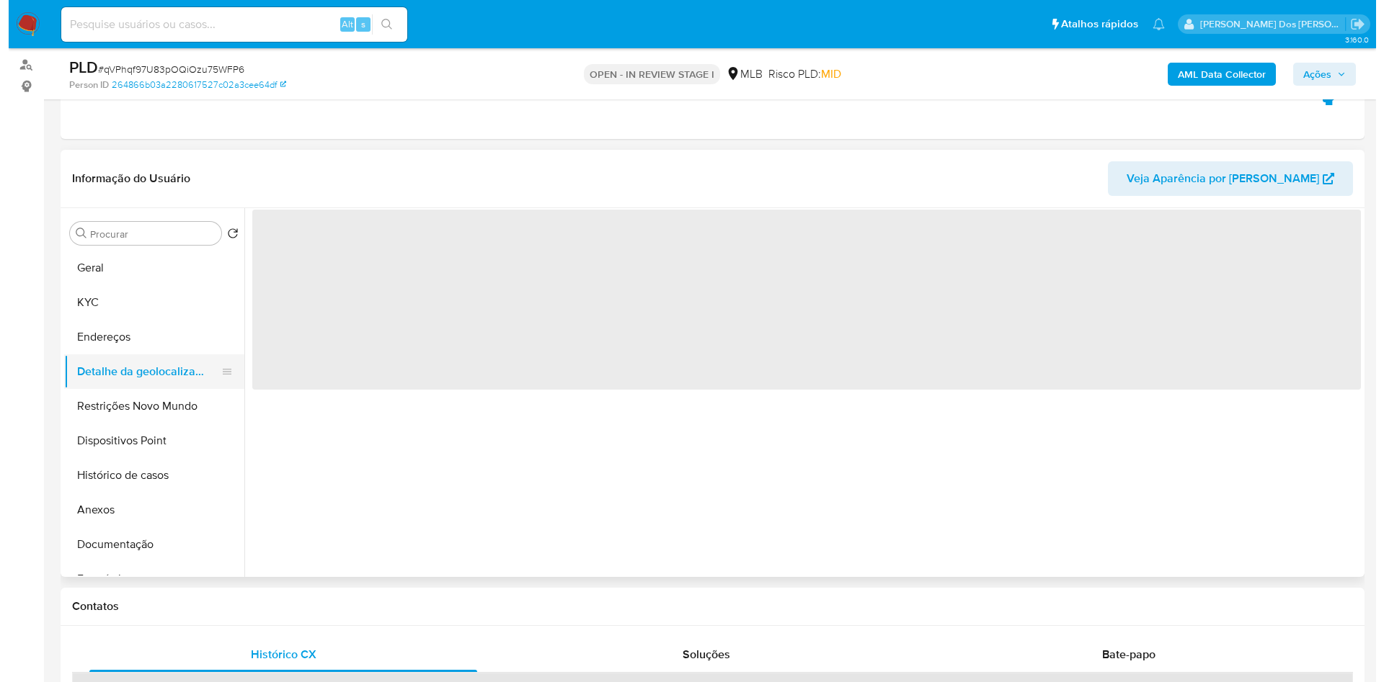
scroll to position [0, 0]
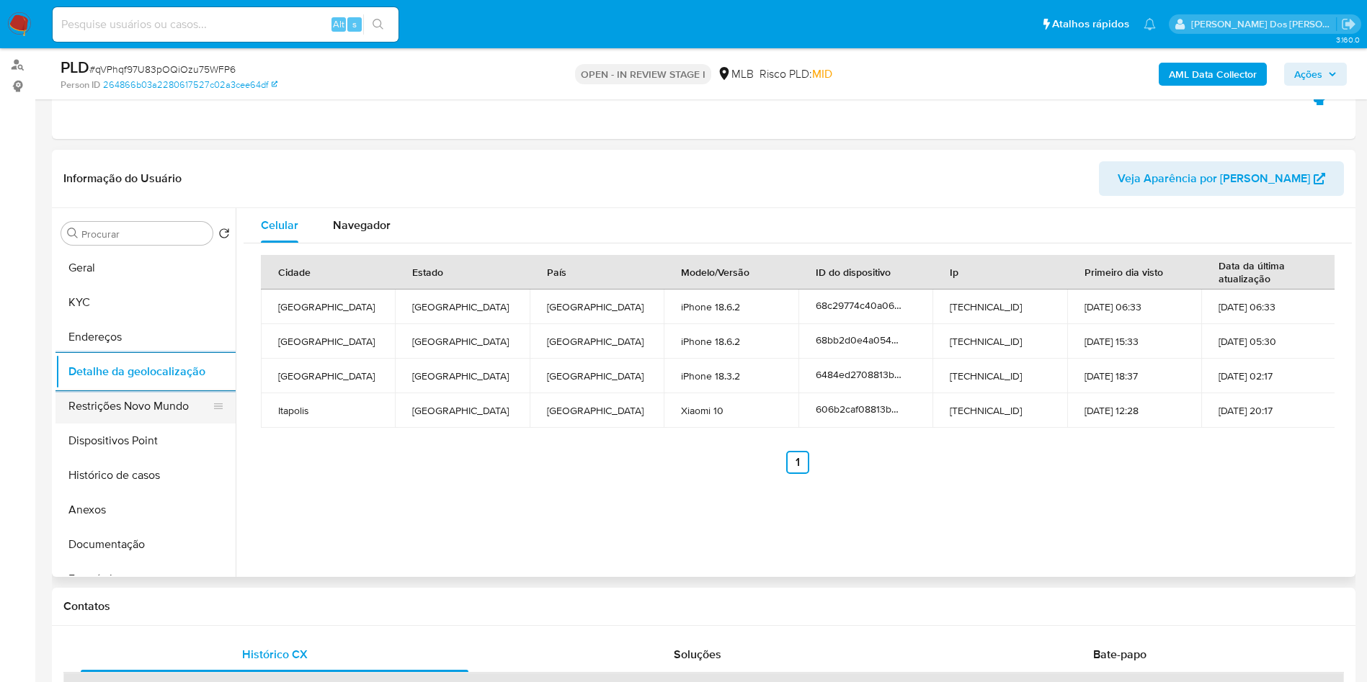
click at [152, 423] on button "Restrições Novo Mundo" at bounding box center [139, 406] width 169 height 35
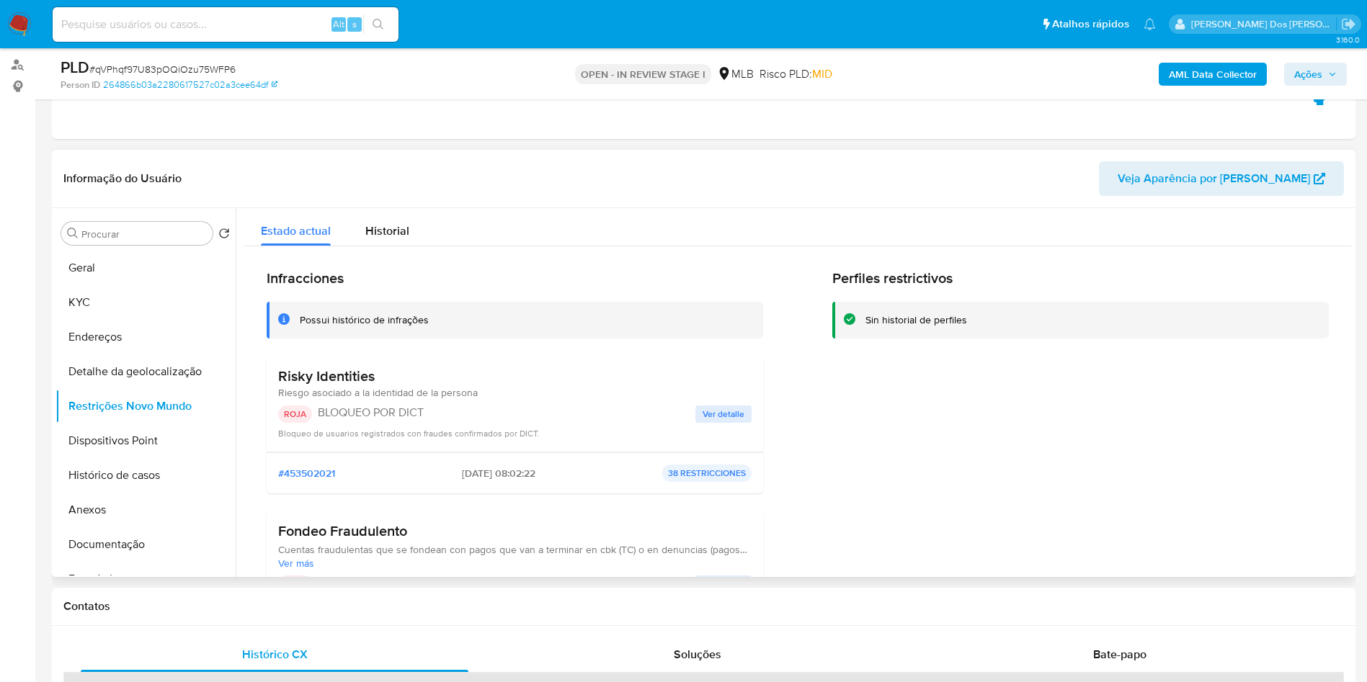
click at [721, 422] on span "Ver detalle" at bounding box center [724, 414] width 42 height 14
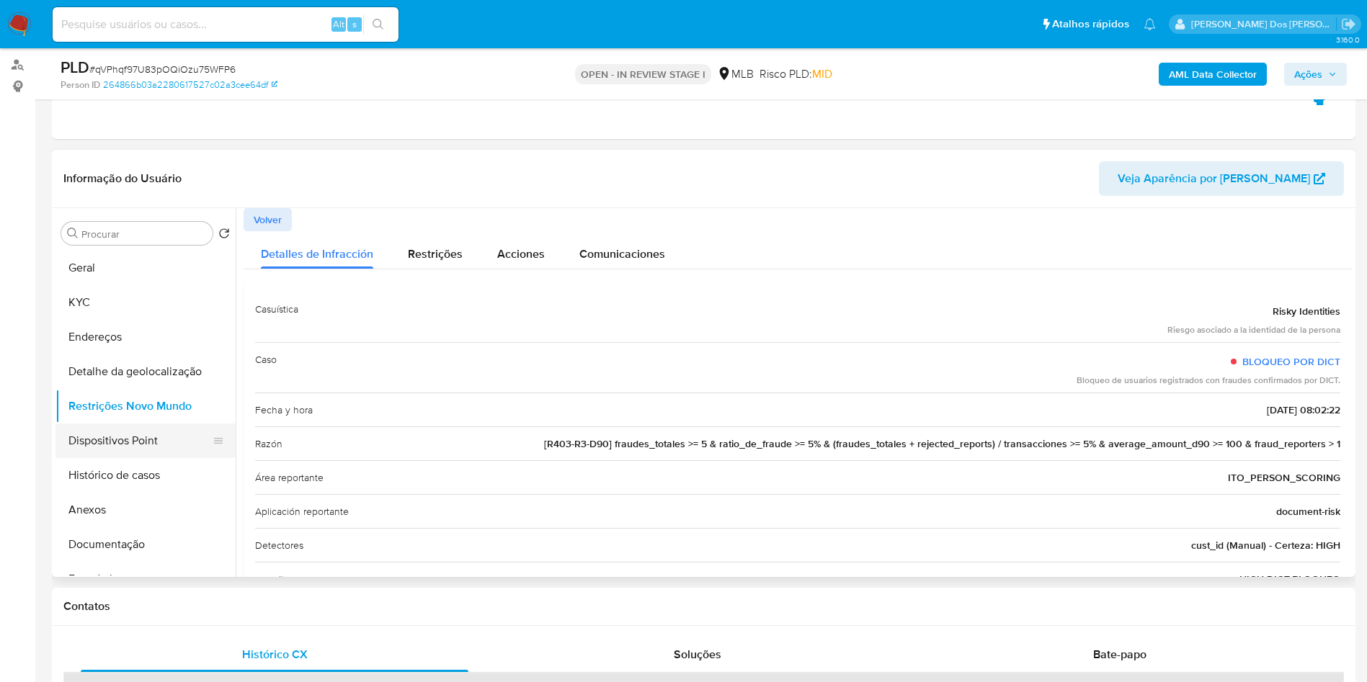
click at [83, 457] on button "Dispositivos Point" at bounding box center [139, 441] width 169 height 35
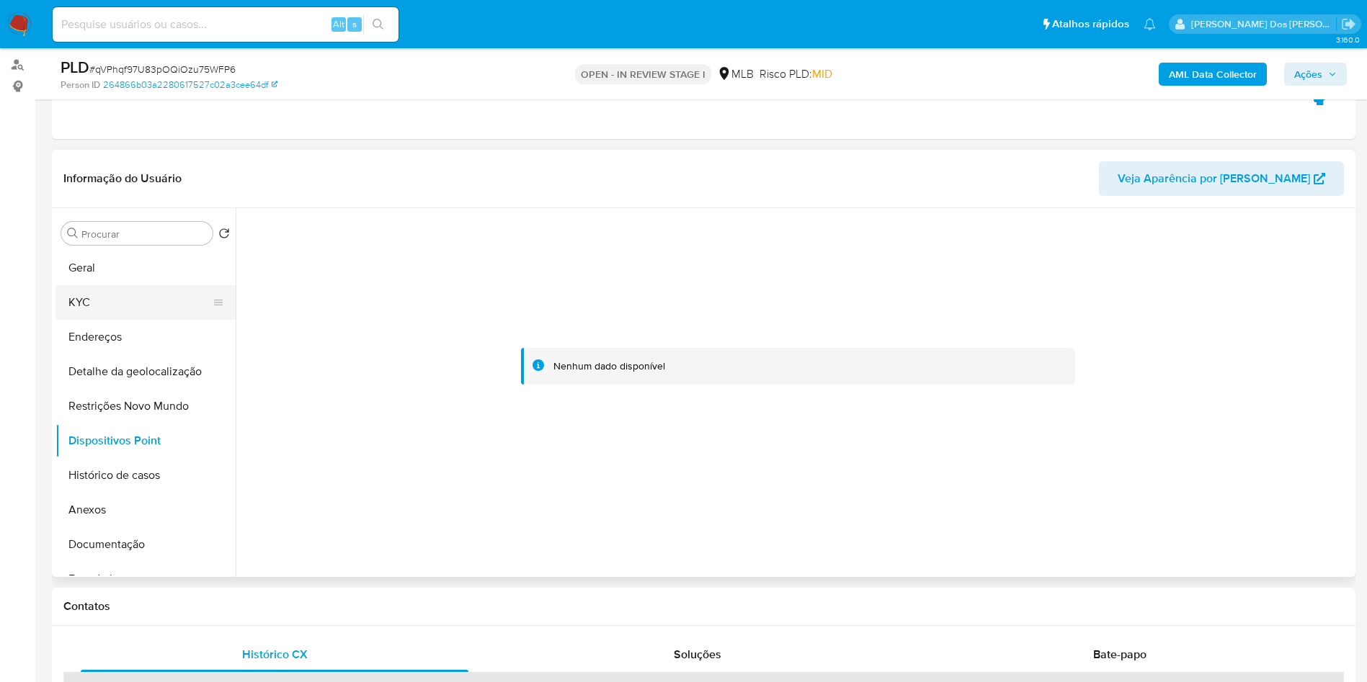
click at [174, 320] on button "KYC" at bounding box center [139, 302] width 169 height 35
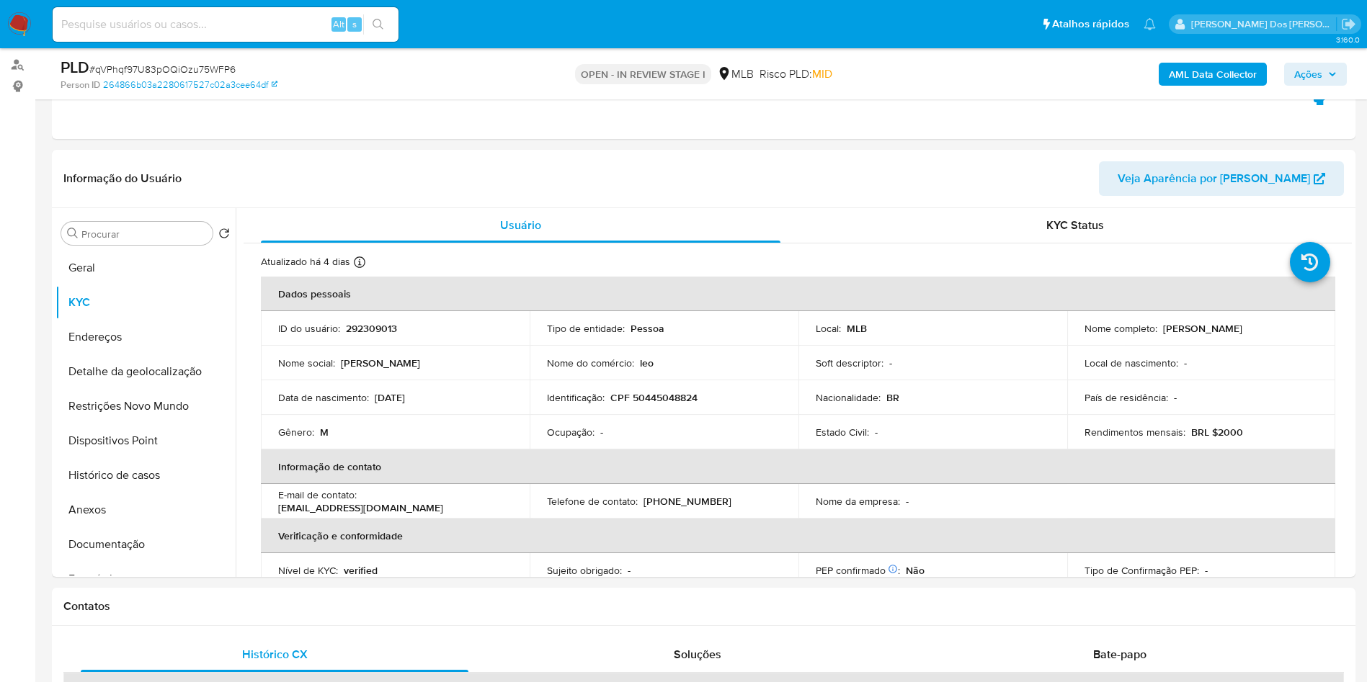
click at [1323, 65] on span "Ações" at bounding box center [1315, 74] width 43 height 20
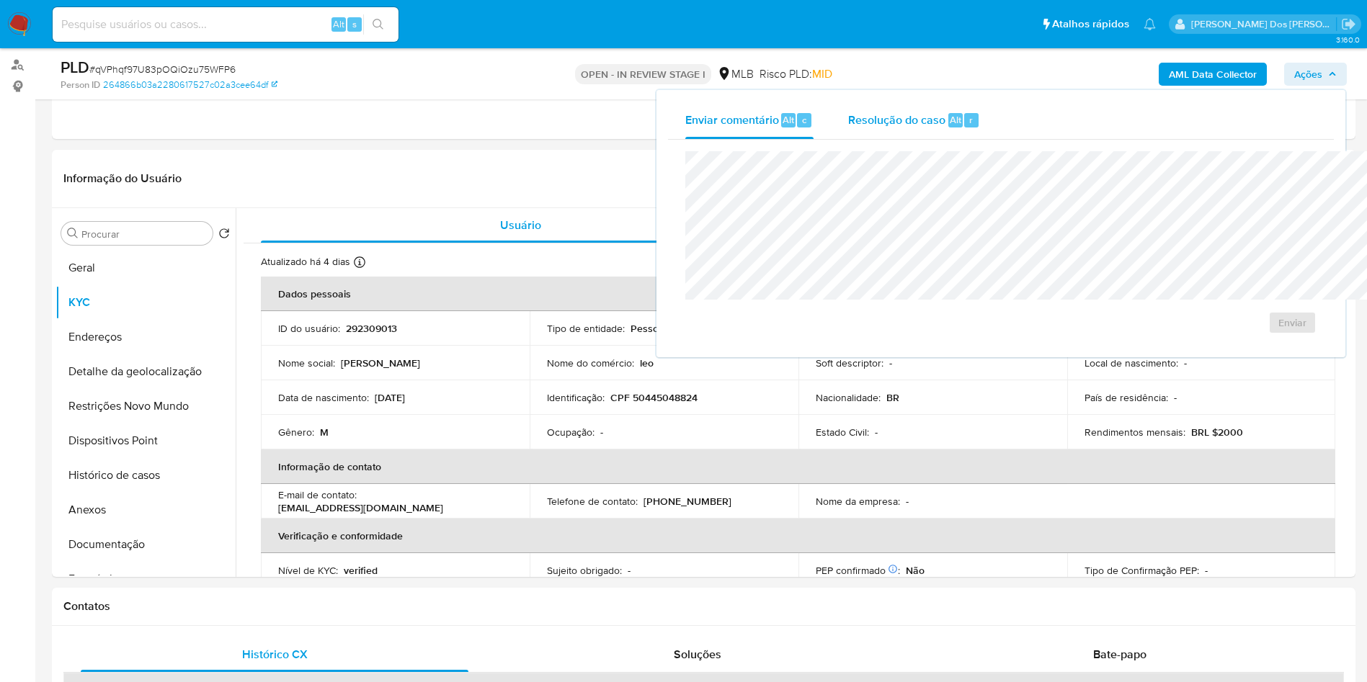
click at [848, 110] on div "Resolução do caso Alt r" at bounding box center [914, 120] width 132 height 37
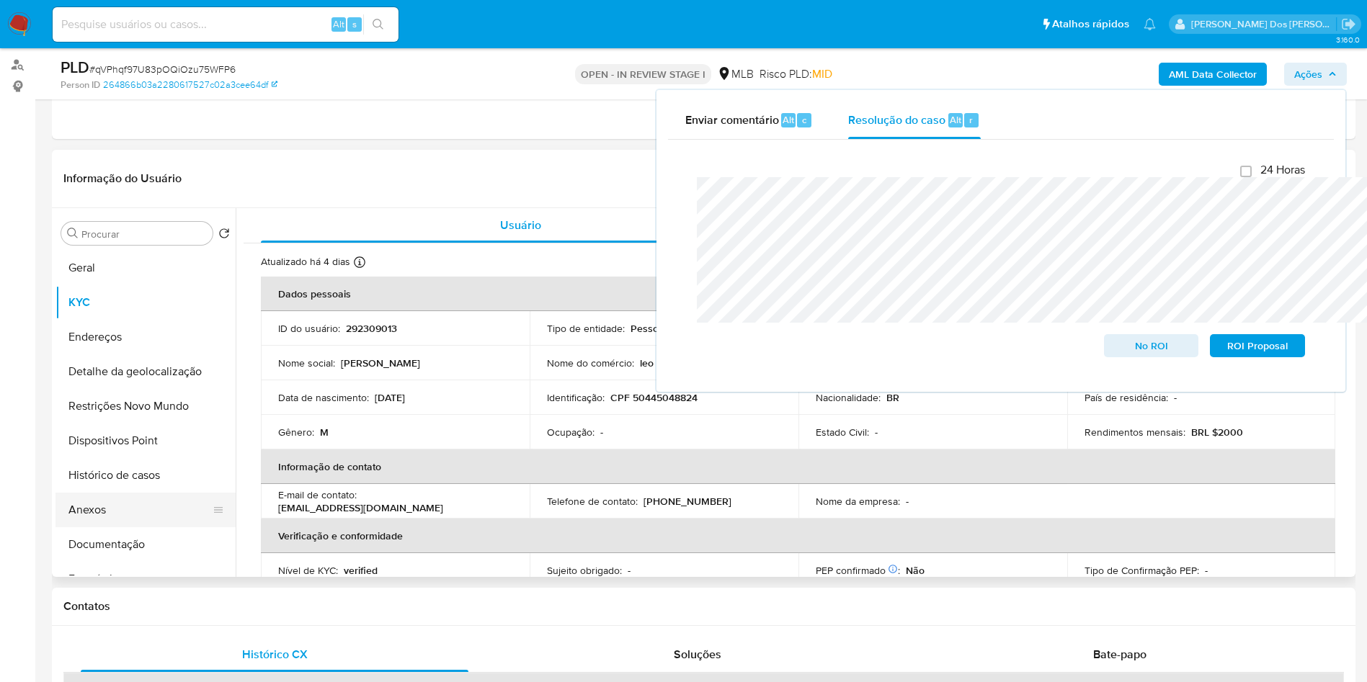
click at [83, 528] on button "Anexos" at bounding box center [139, 510] width 169 height 35
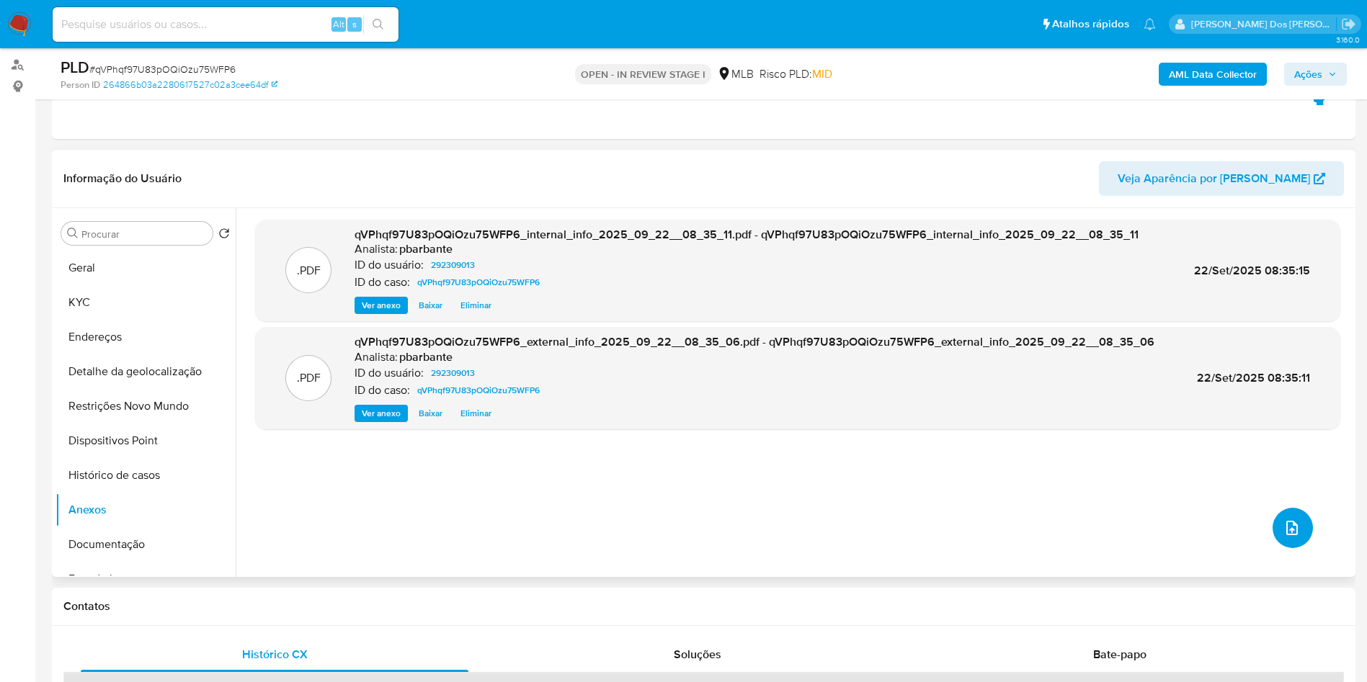
click at [1291, 548] on button "upload-file" at bounding box center [1293, 528] width 40 height 40
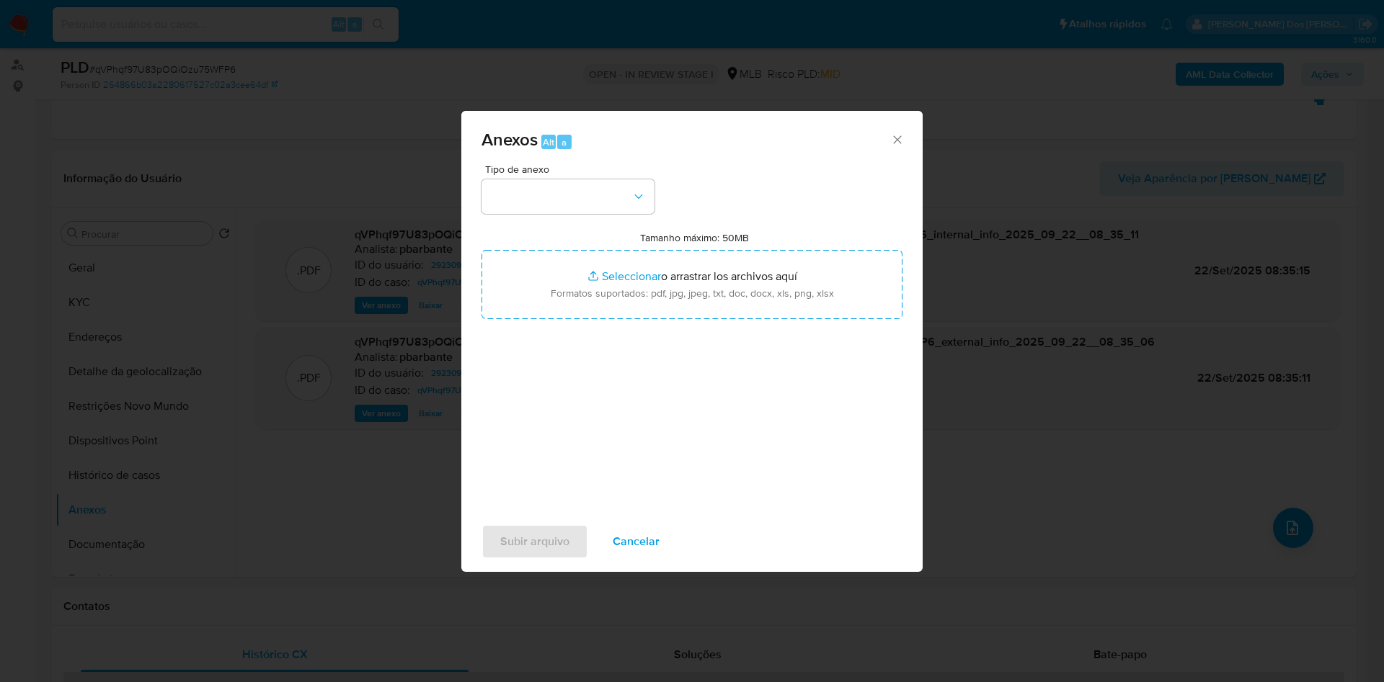
click at [549, 164] on span "Tipo de anexo" at bounding box center [571, 169] width 173 height 10
click at [525, 179] on button "button" at bounding box center [567, 196] width 173 height 35
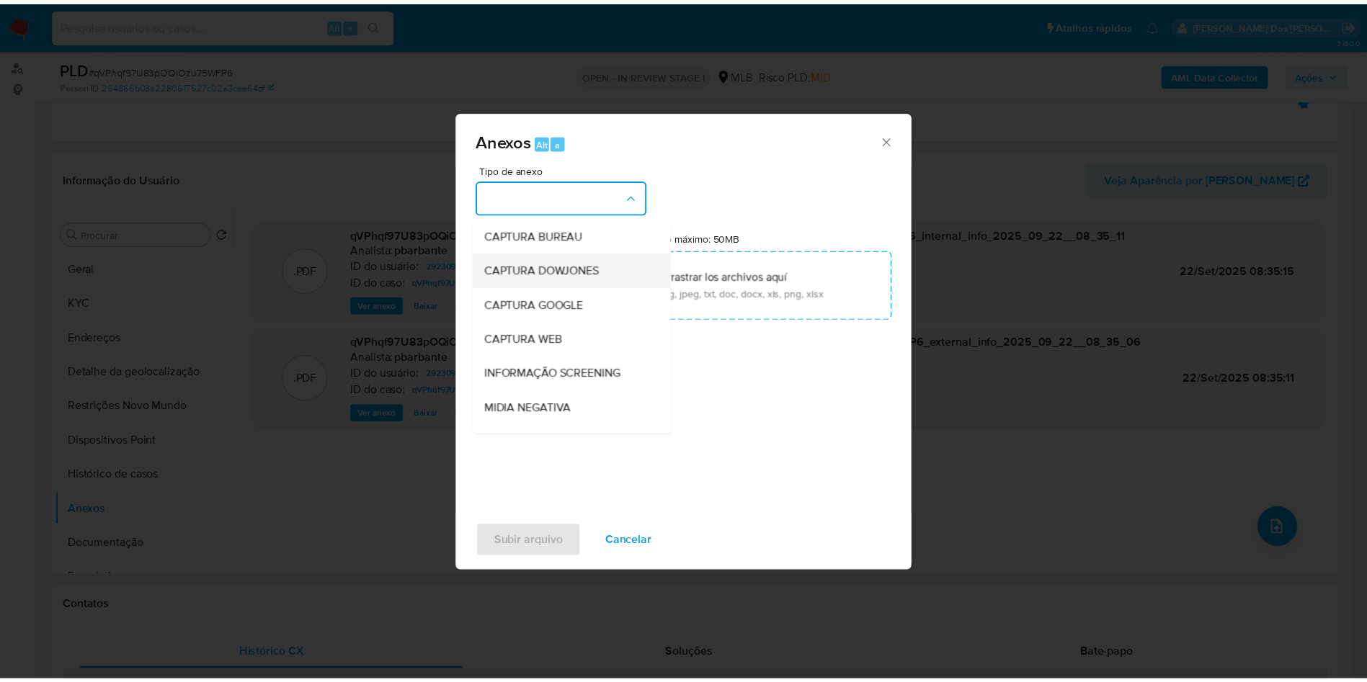
scroll to position [193, 0]
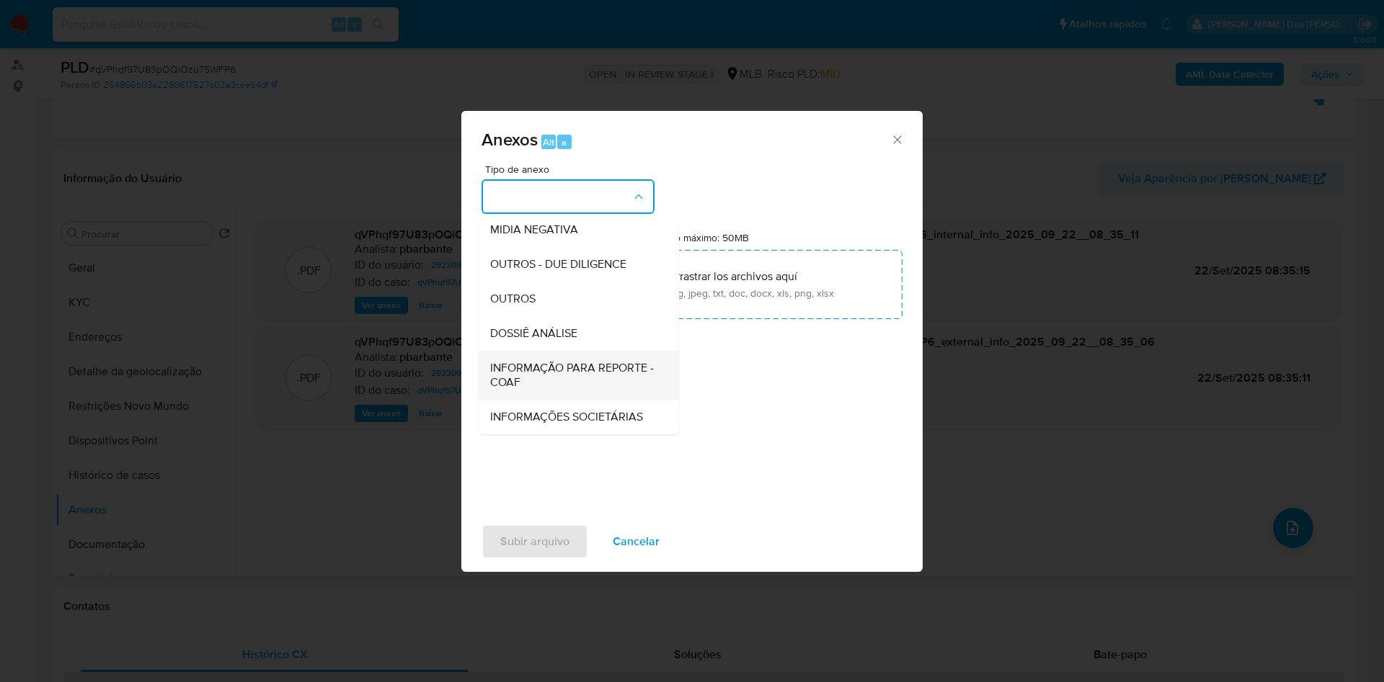
click at [490, 361] on span "INFORMAÇÃO PARA REPORTE - COAF" at bounding box center [574, 375] width 169 height 29
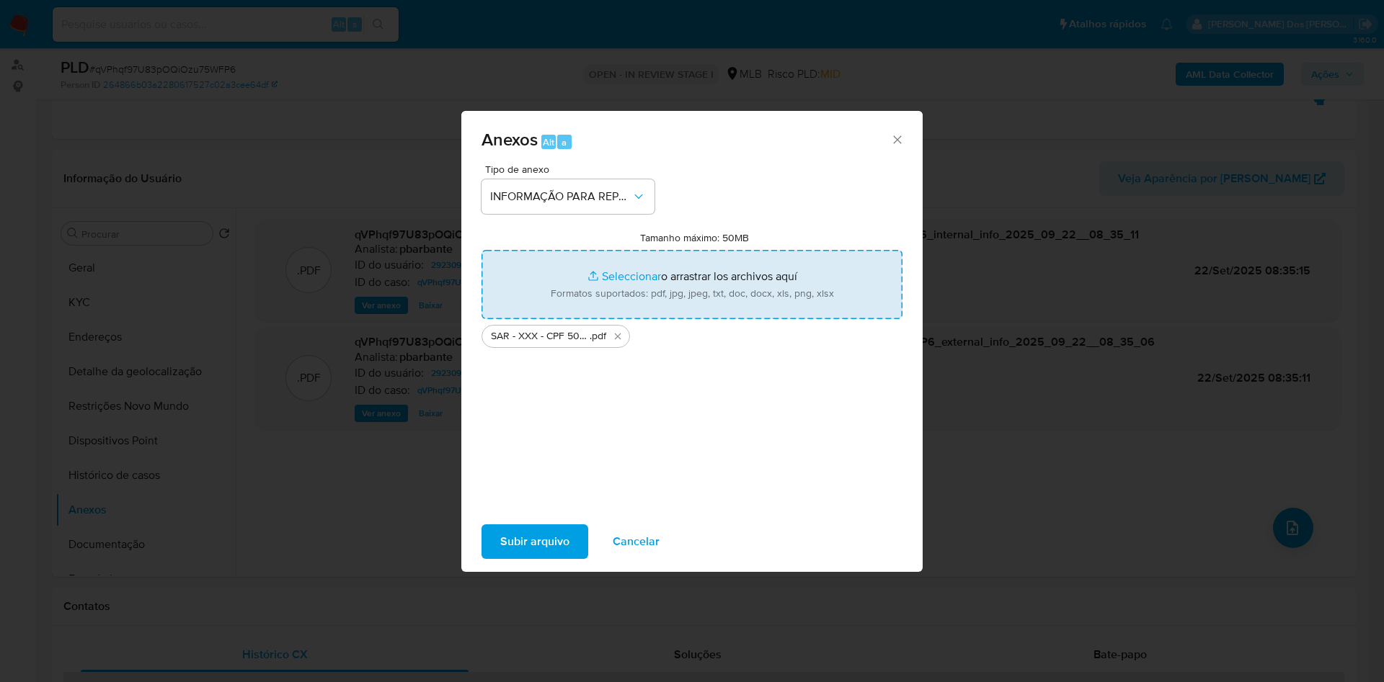
type input "C:\fakepath\Mulan 292309013_2025_09_18_11_53_58.xlsx"
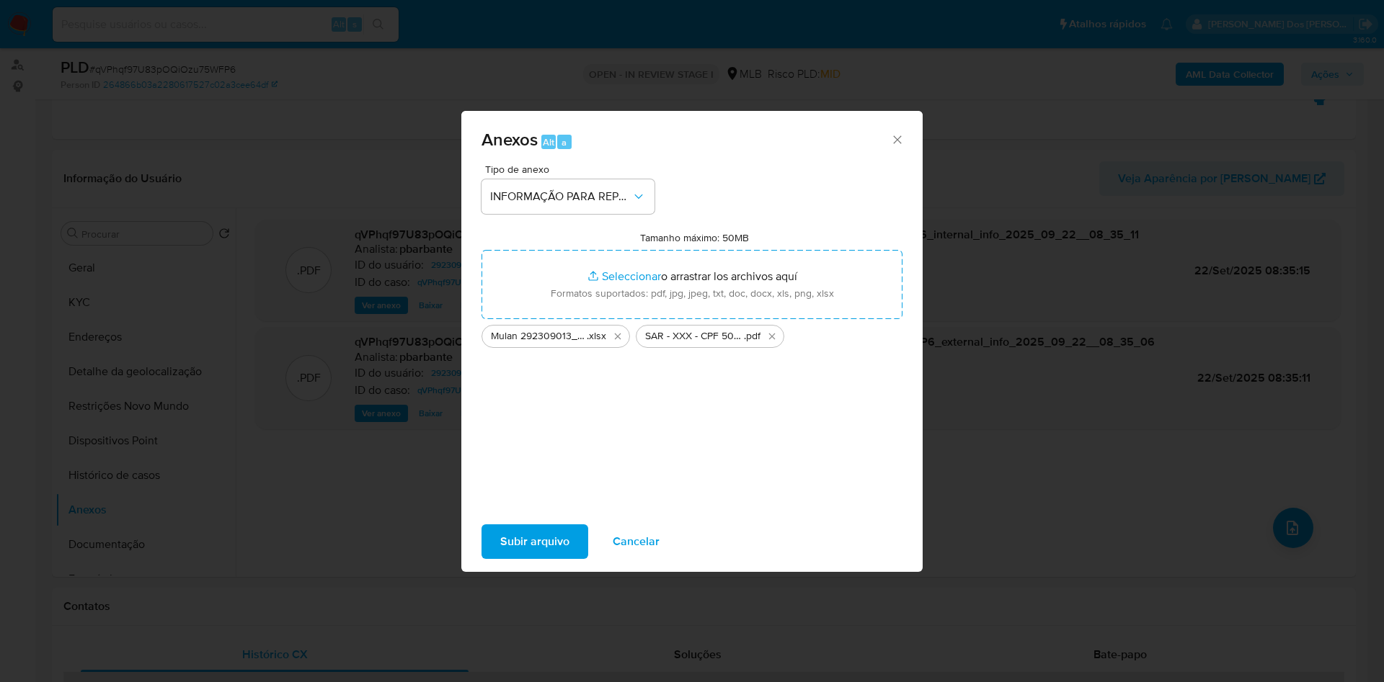
click at [516, 558] on span "Subir arquivo" at bounding box center [534, 542] width 69 height 32
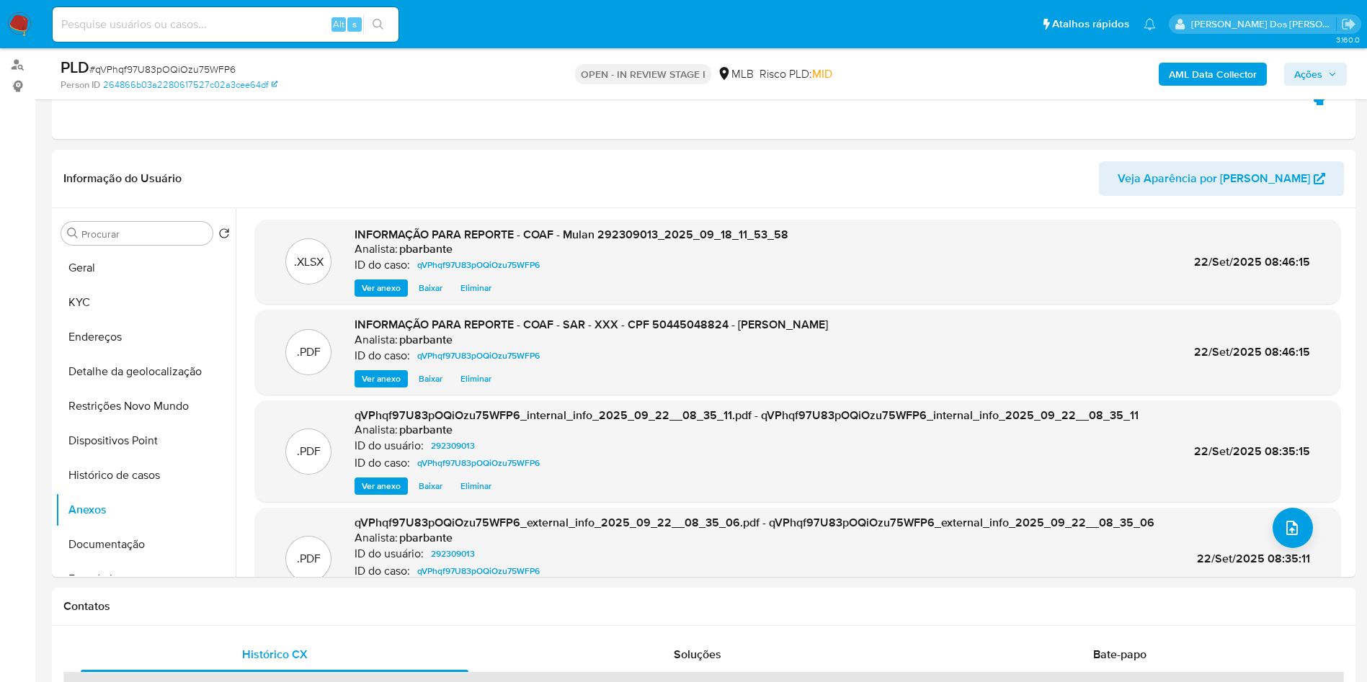
click at [1316, 80] on span "Ações" at bounding box center [1308, 74] width 28 height 23
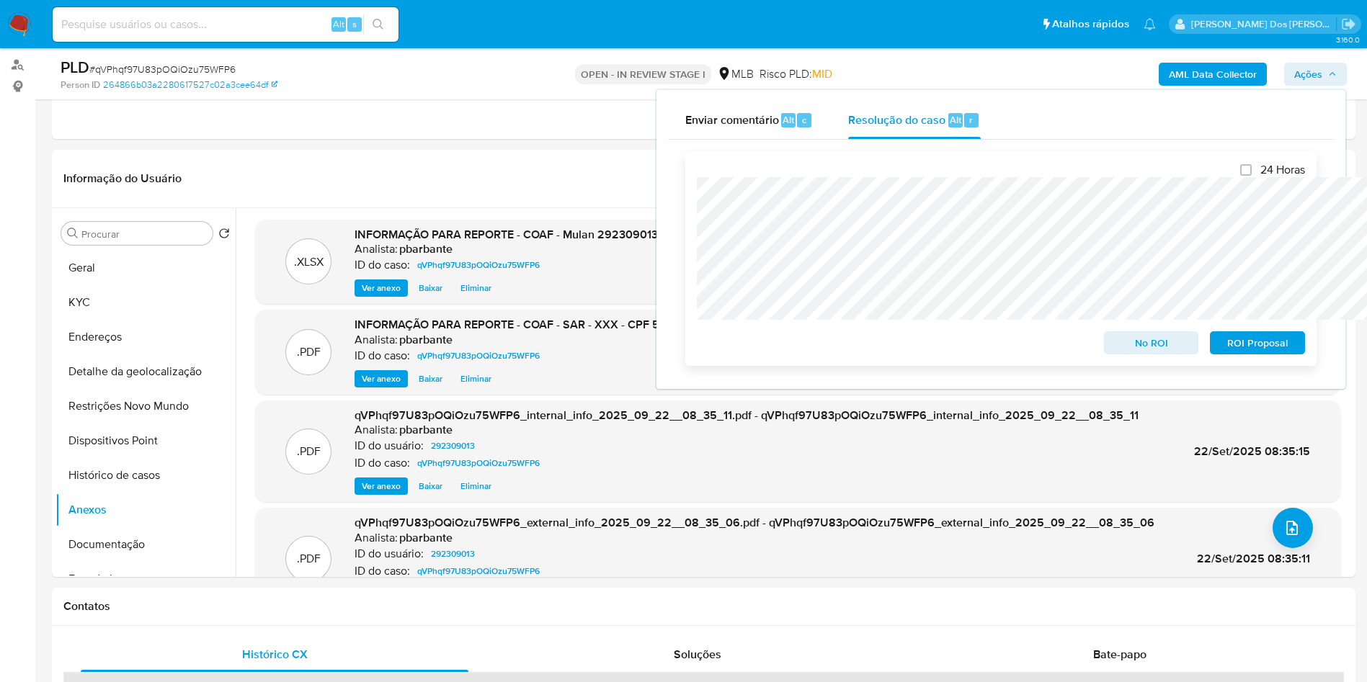
click at [1232, 338] on span "ROI Proposal" at bounding box center [1257, 343] width 75 height 20
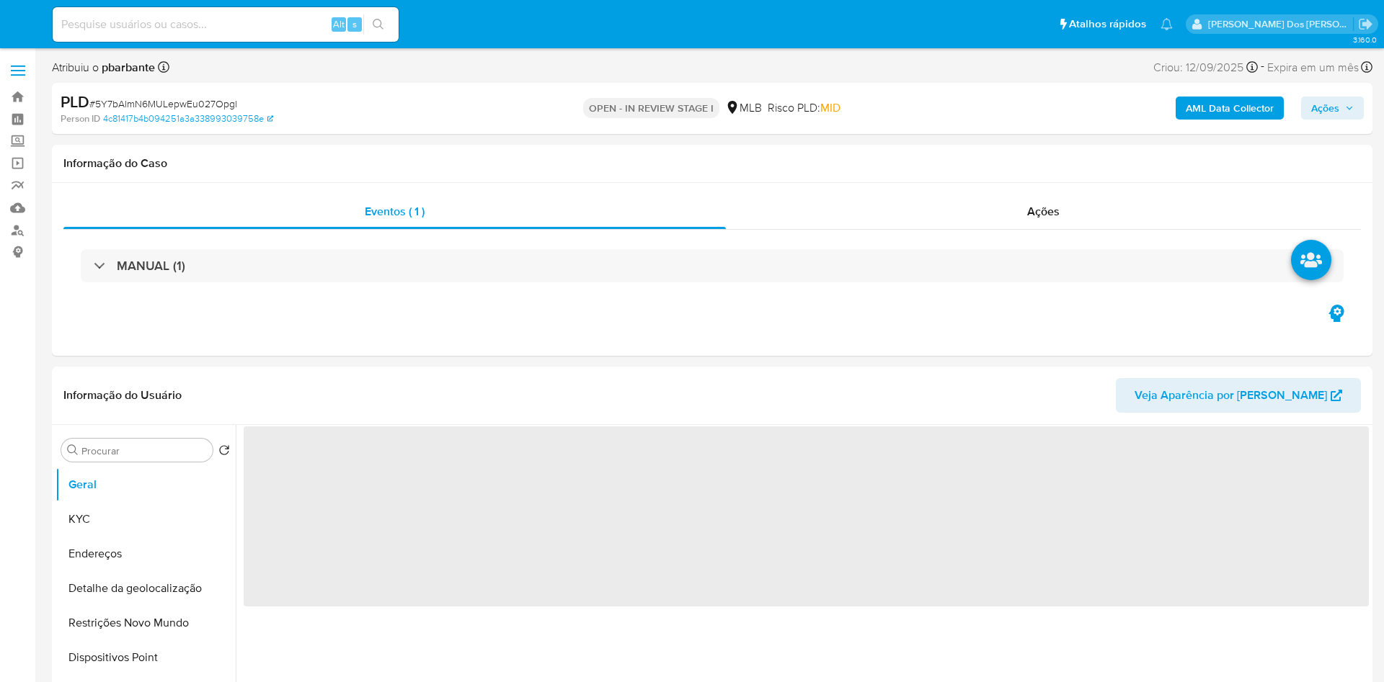
select select "10"
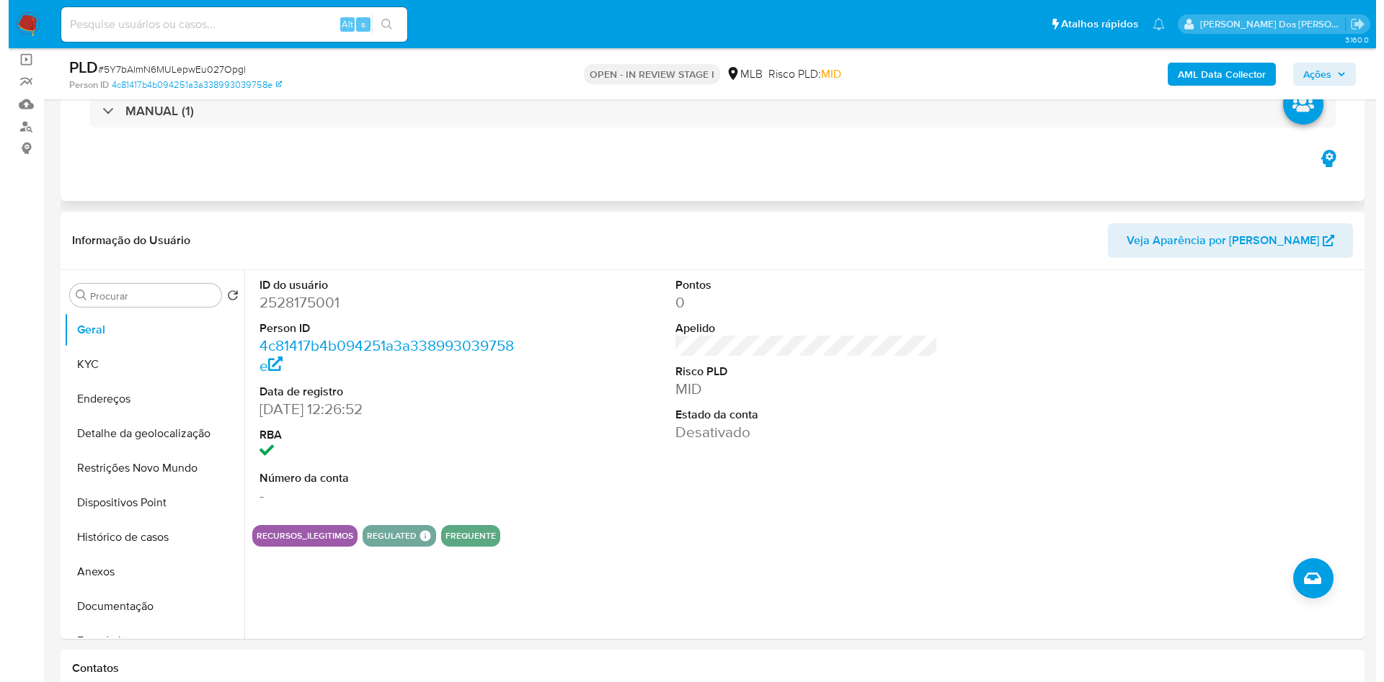
scroll to position [101, 0]
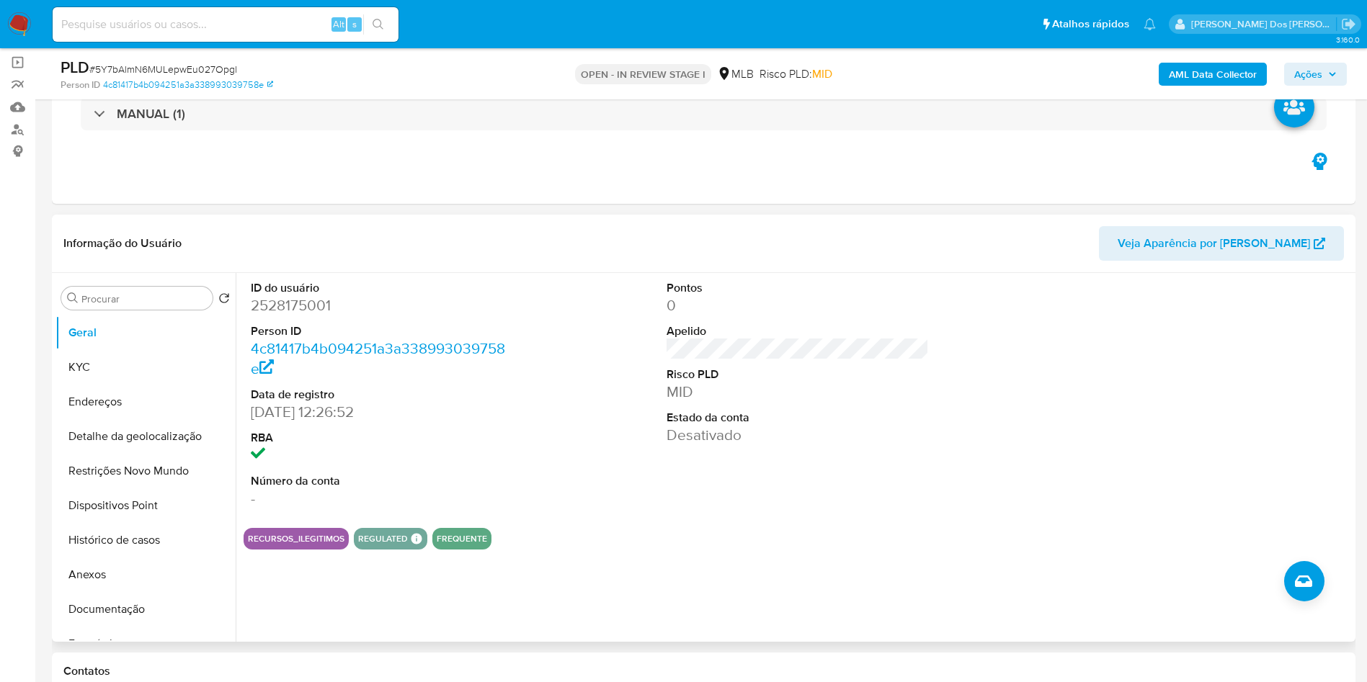
click at [270, 316] on dd "2528175001" at bounding box center [382, 305] width 263 height 20
copy dd "2528175001"
click at [79, 385] on button "KYC" at bounding box center [139, 367] width 169 height 35
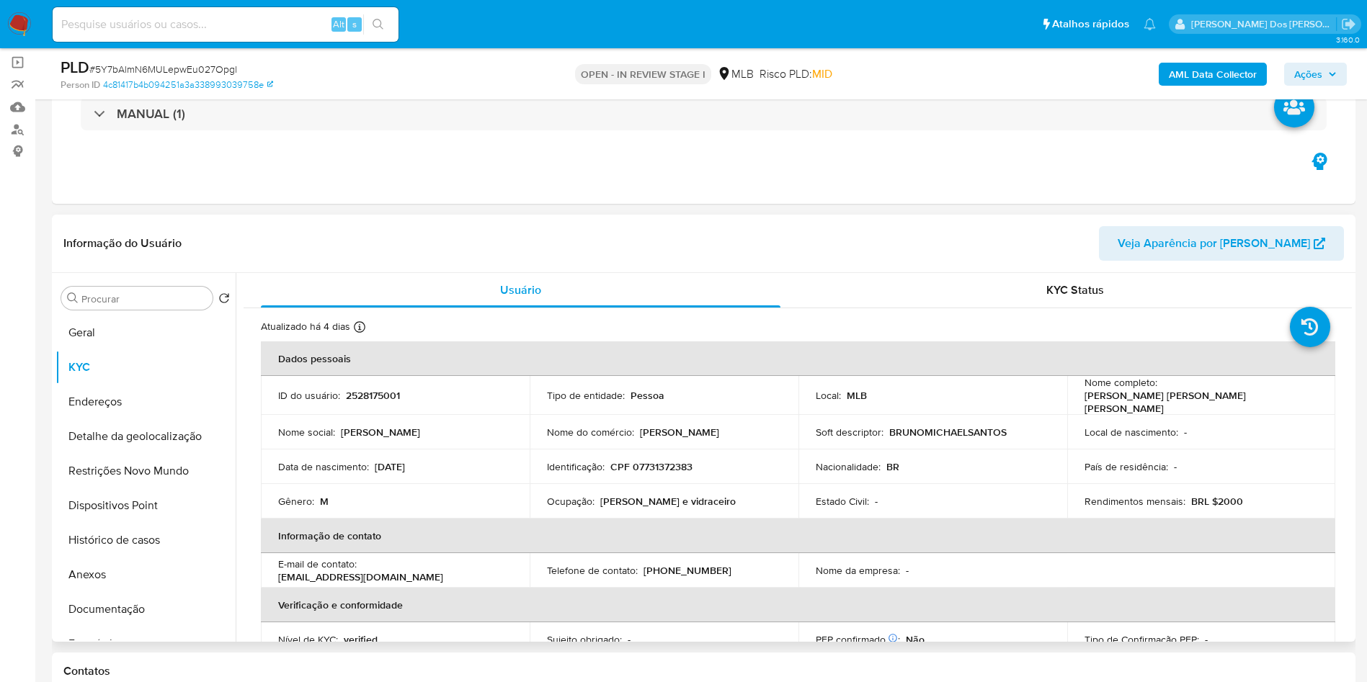
drag, startPoint x: 747, startPoint y: 520, endPoint x: 600, endPoint y: 523, distance: 147.1
click at [600, 508] on div "Ocupação : [PERSON_NAME] e vidraceiro" at bounding box center [664, 501] width 234 height 13
copy p "[PERSON_NAME] e vidraceiro"
click at [141, 627] on button "Documentação" at bounding box center [139, 609] width 169 height 35
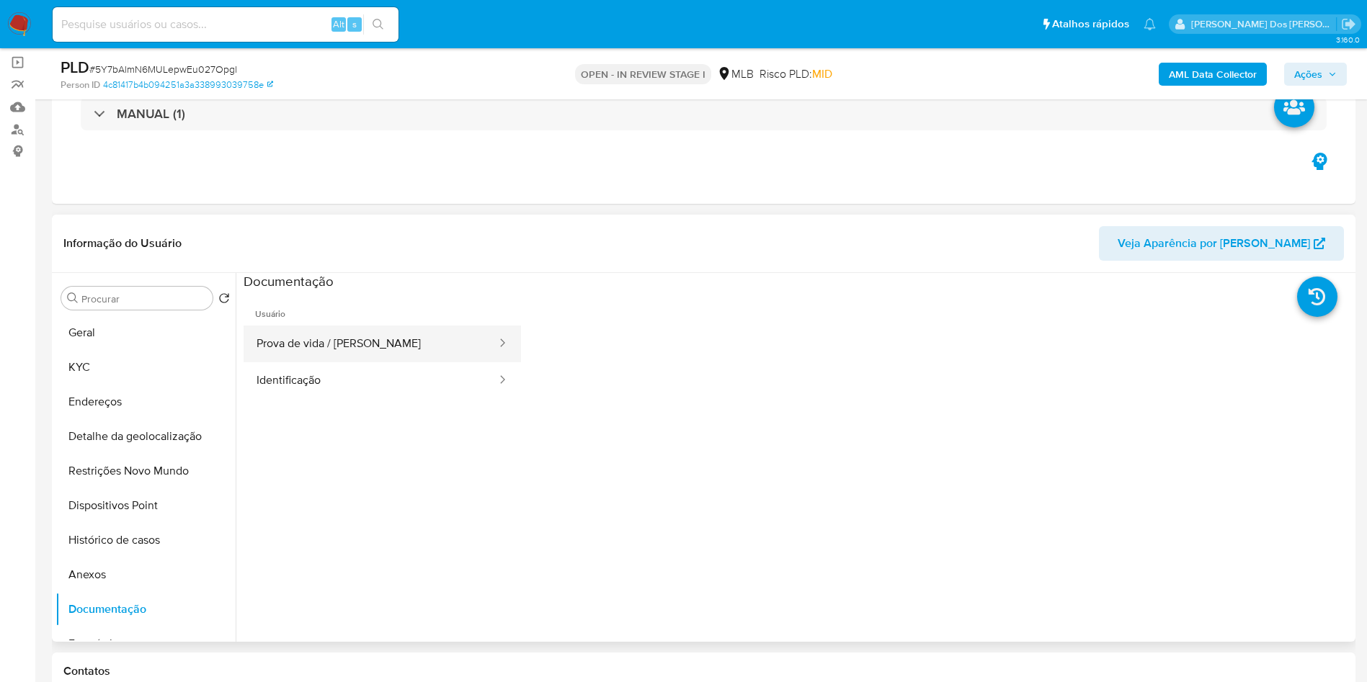
click at [375, 362] on button "Prova de vida / [PERSON_NAME]" at bounding box center [371, 344] width 254 height 37
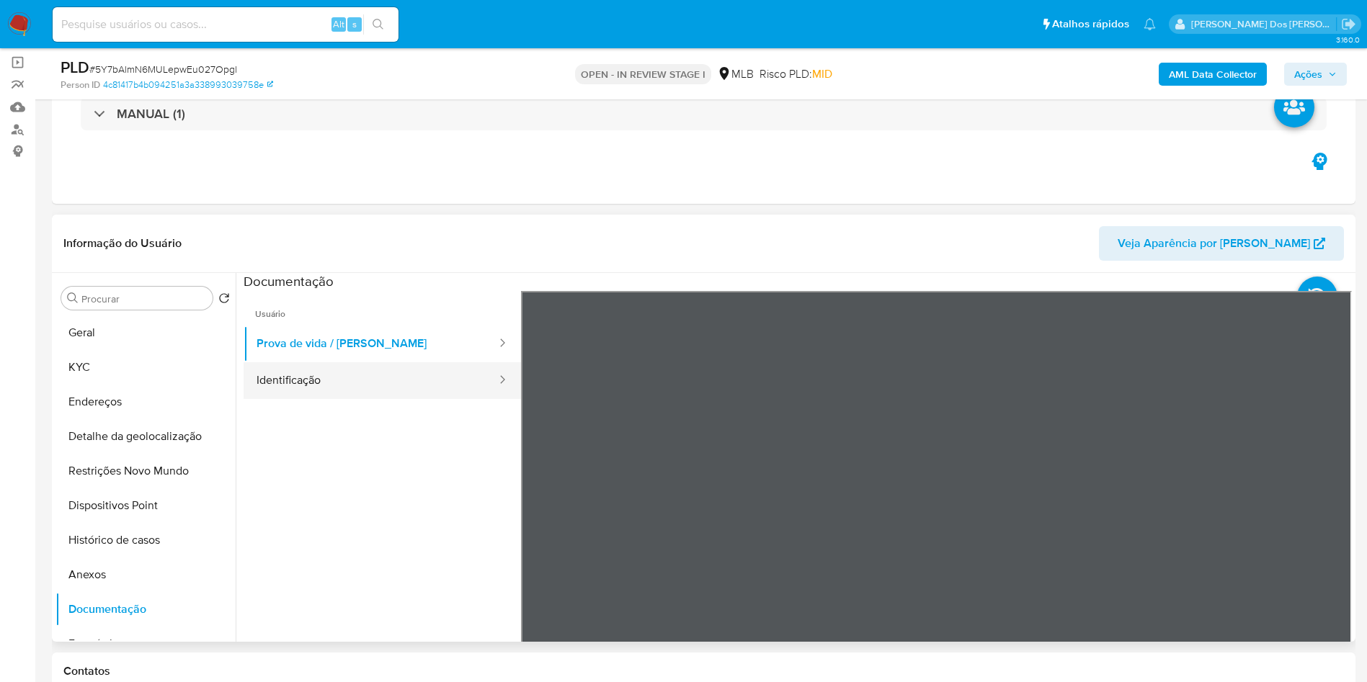
click at [327, 399] on button "Identificação" at bounding box center [371, 380] width 254 height 37
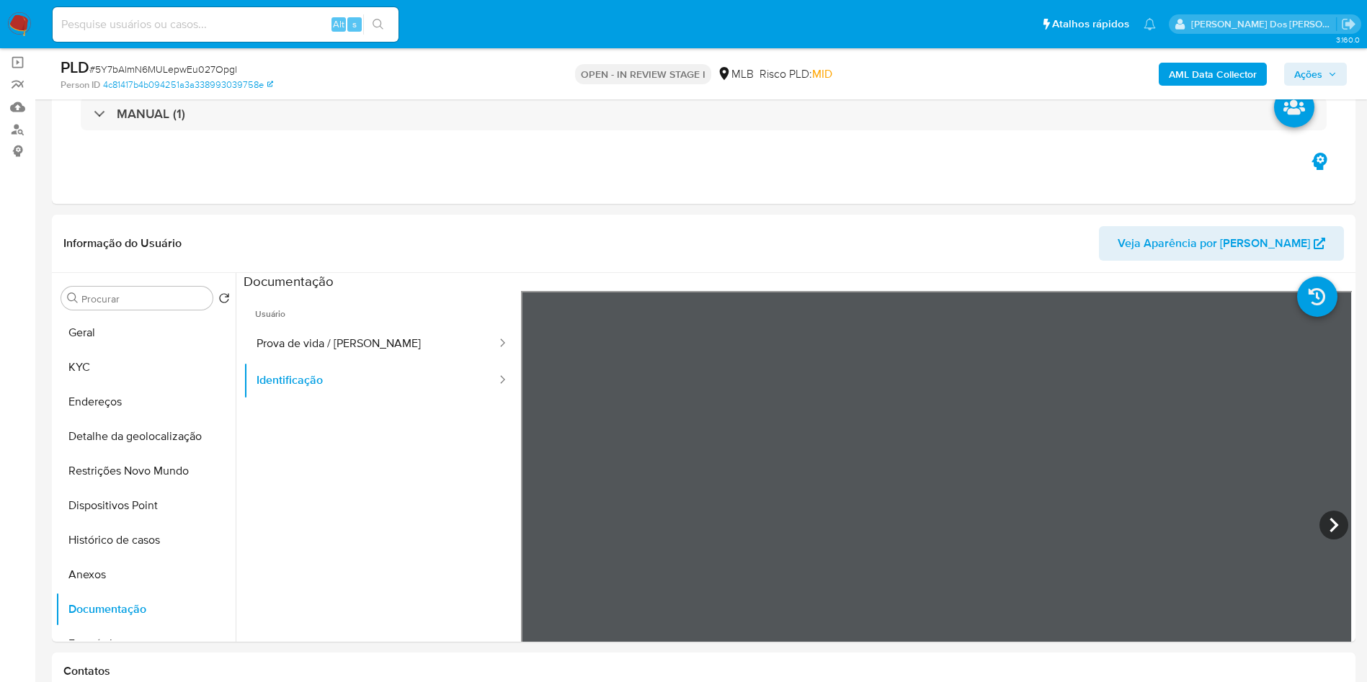
click at [1244, 75] on b "AML Data Collector" at bounding box center [1213, 74] width 88 height 23
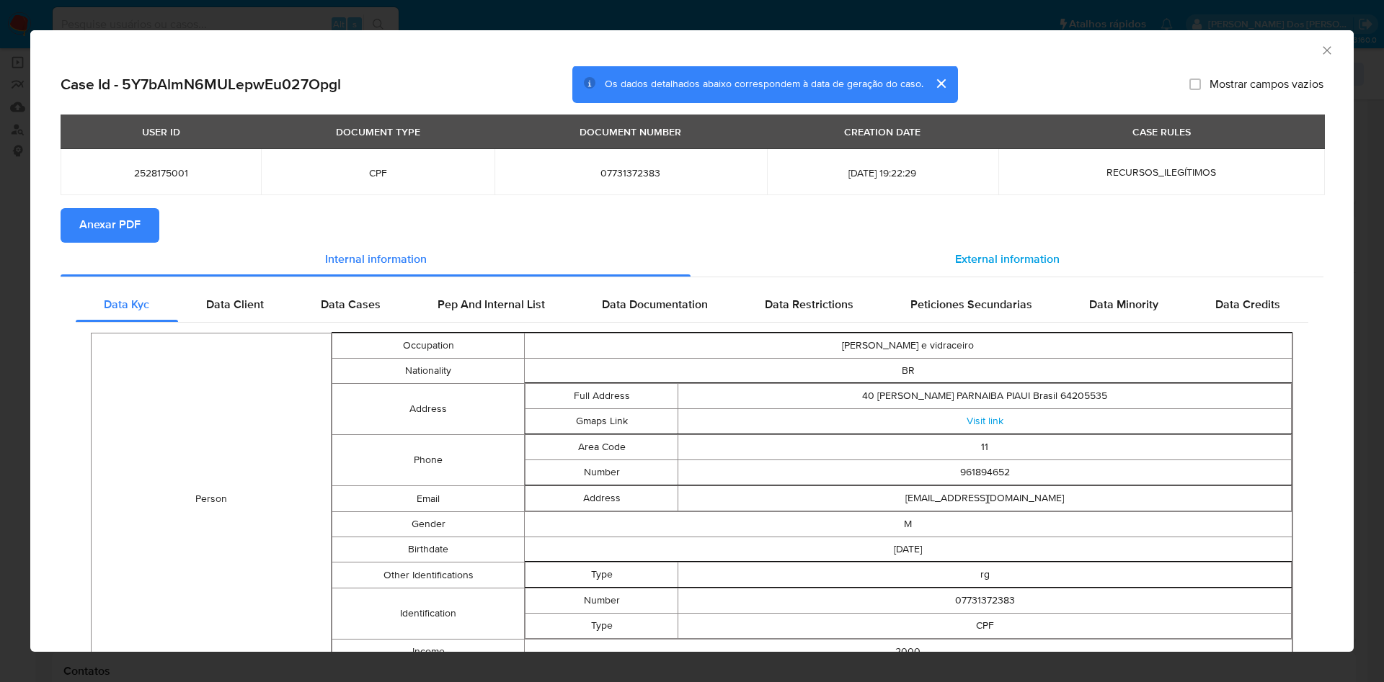
click at [1028, 268] on span "External information" at bounding box center [1007, 260] width 104 height 17
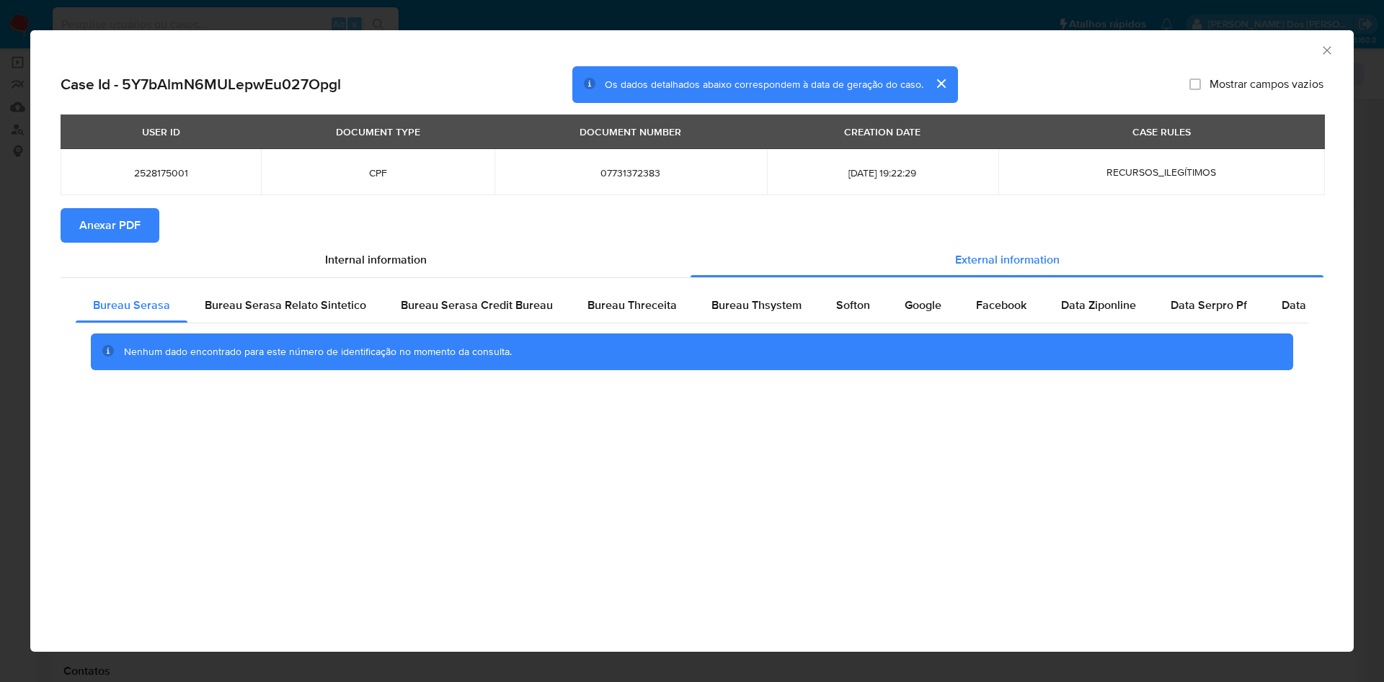
click at [110, 236] on span "Anexar PDF" at bounding box center [109, 226] width 61 height 32
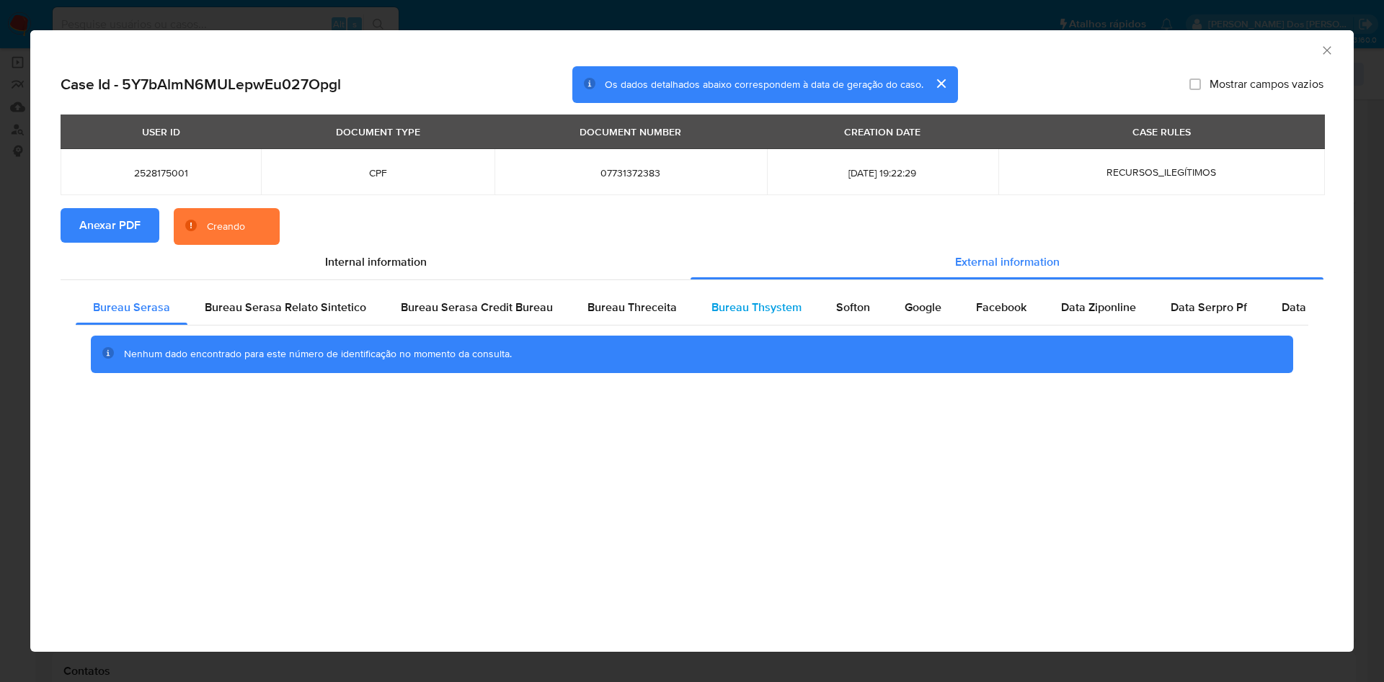
click at [755, 316] on span "Bureau Thsystem" at bounding box center [756, 307] width 90 height 17
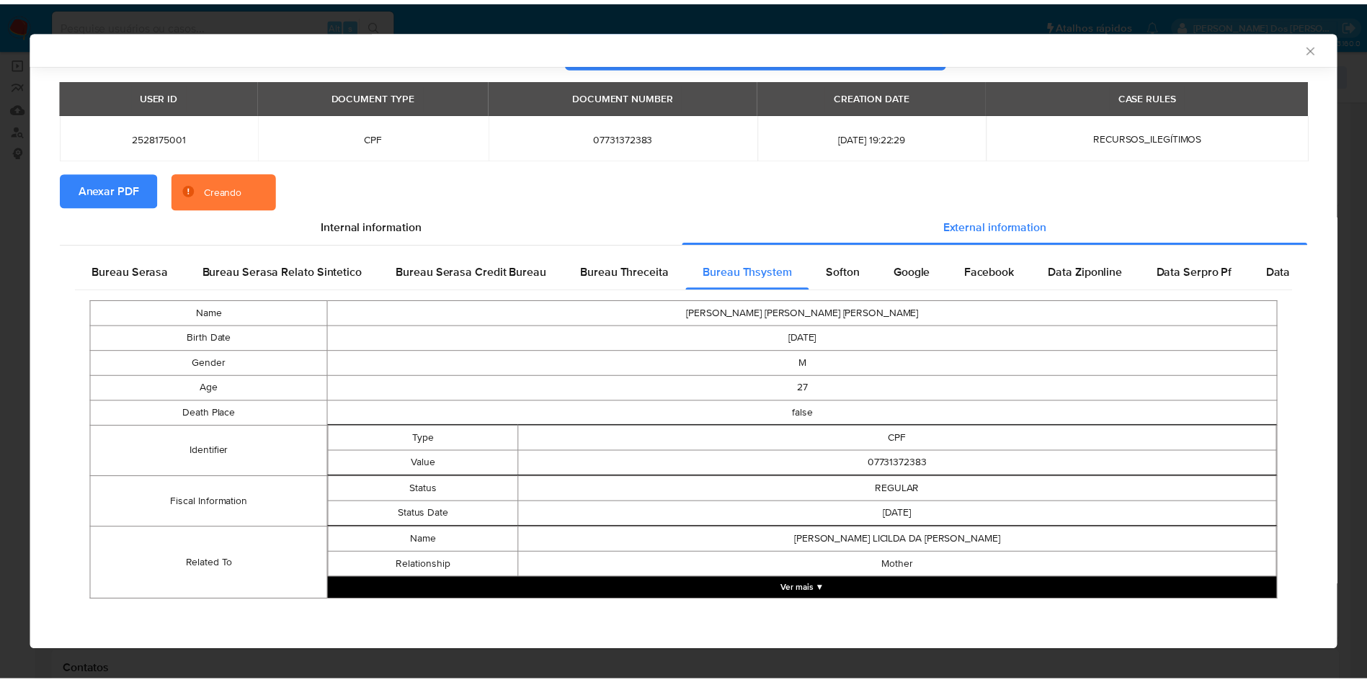
scroll to position [35, 0]
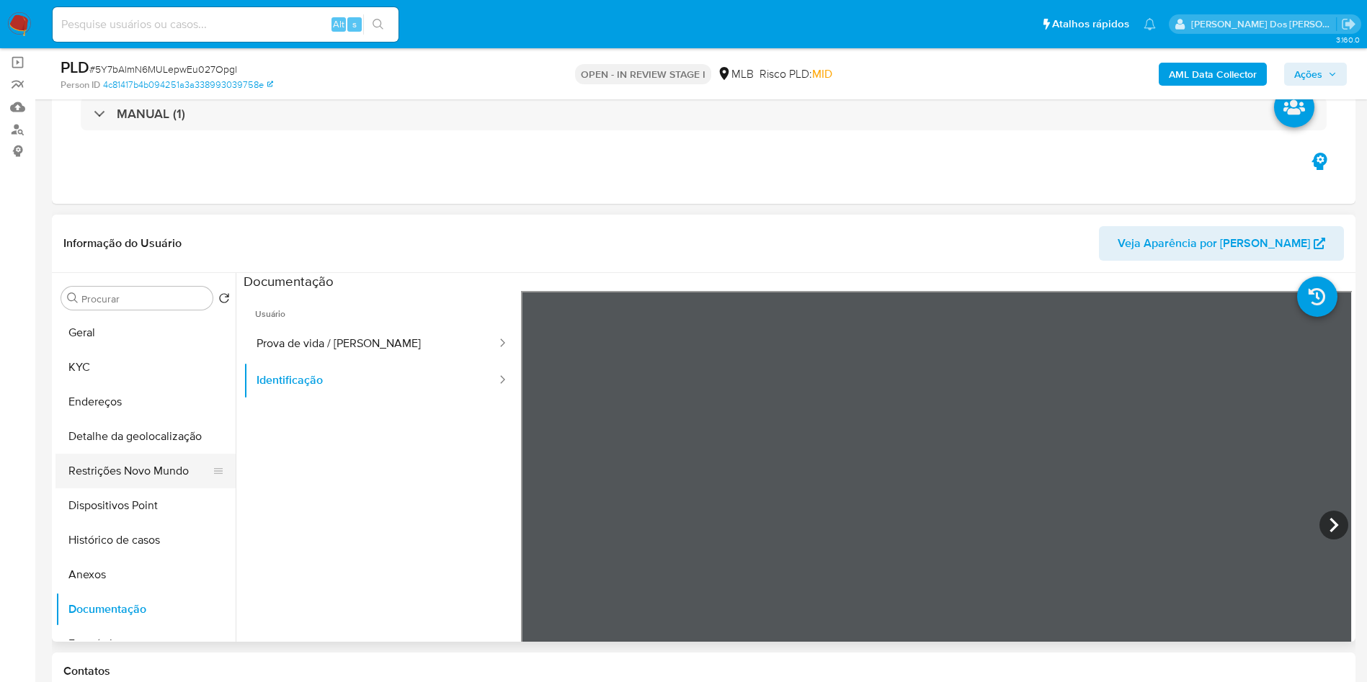
click at [117, 489] on button "Restrições Novo Mundo" at bounding box center [139, 471] width 169 height 35
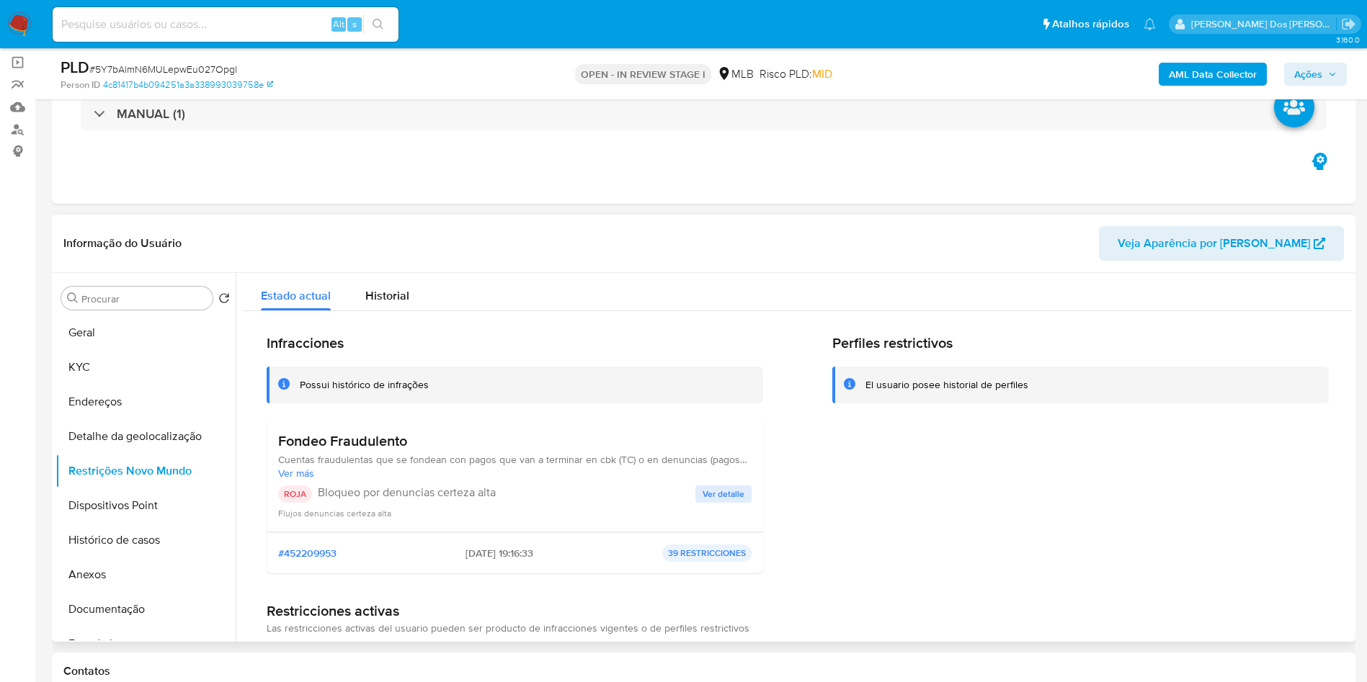
click at [733, 502] on span "Ver detalle" at bounding box center [724, 494] width 42 height 14
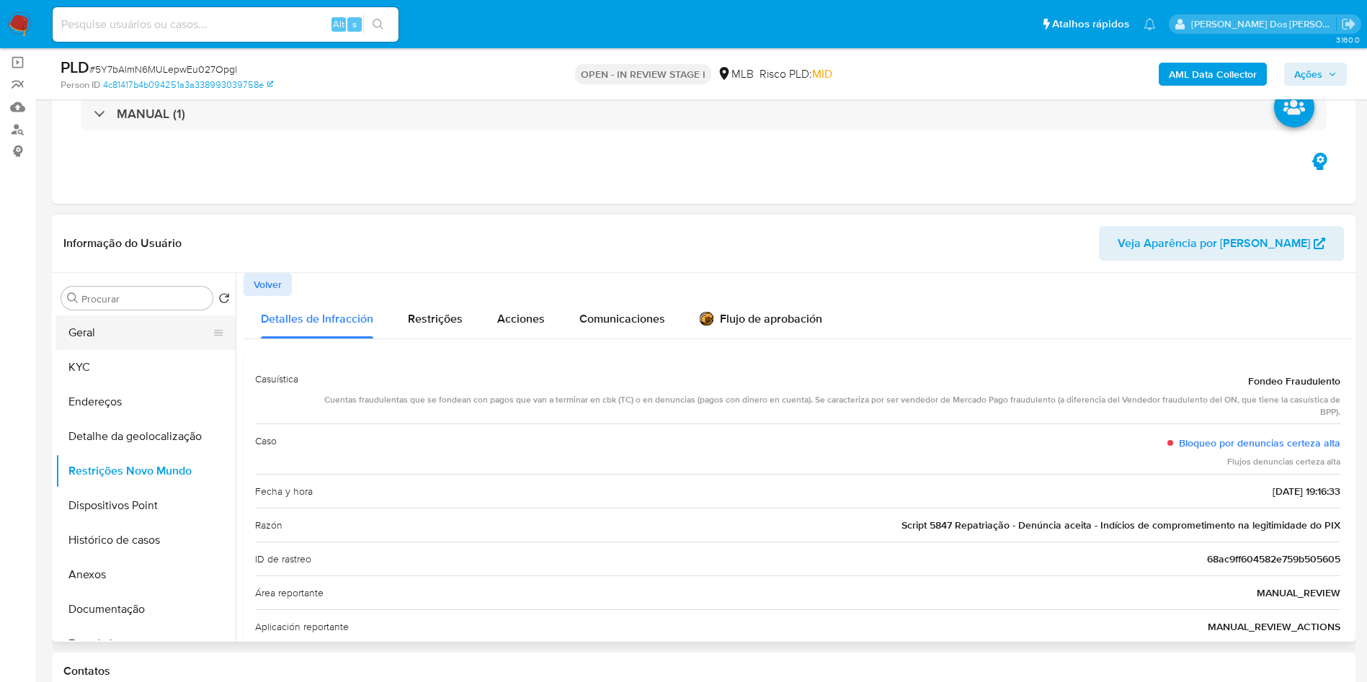
click at [140, 347] on button "Geral" at bounding box center [139, 333] width 169 height 35
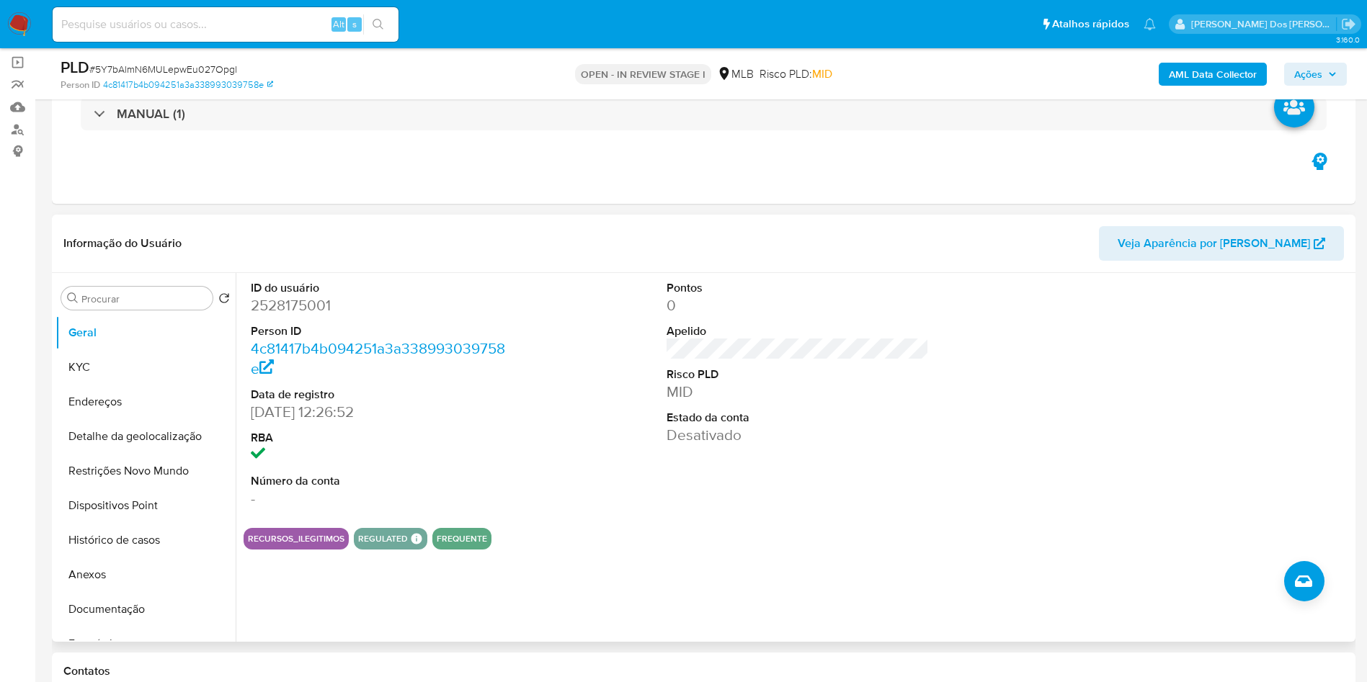
copy p "[PERSON_NAME] e vidraceiro"
click at [143, 385] on button "KYC" at bounding box center [139, 367] width 169 height 35
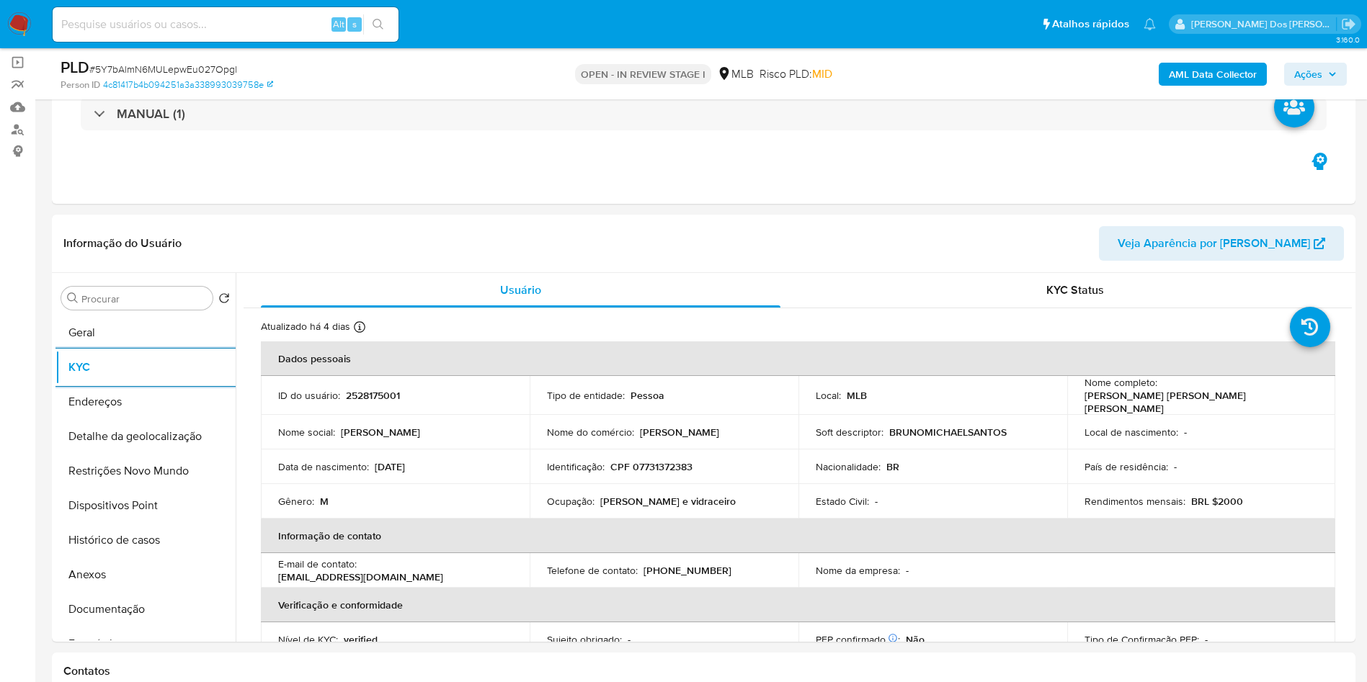
copy p "[PERSON_NAME] e vidraceiro"
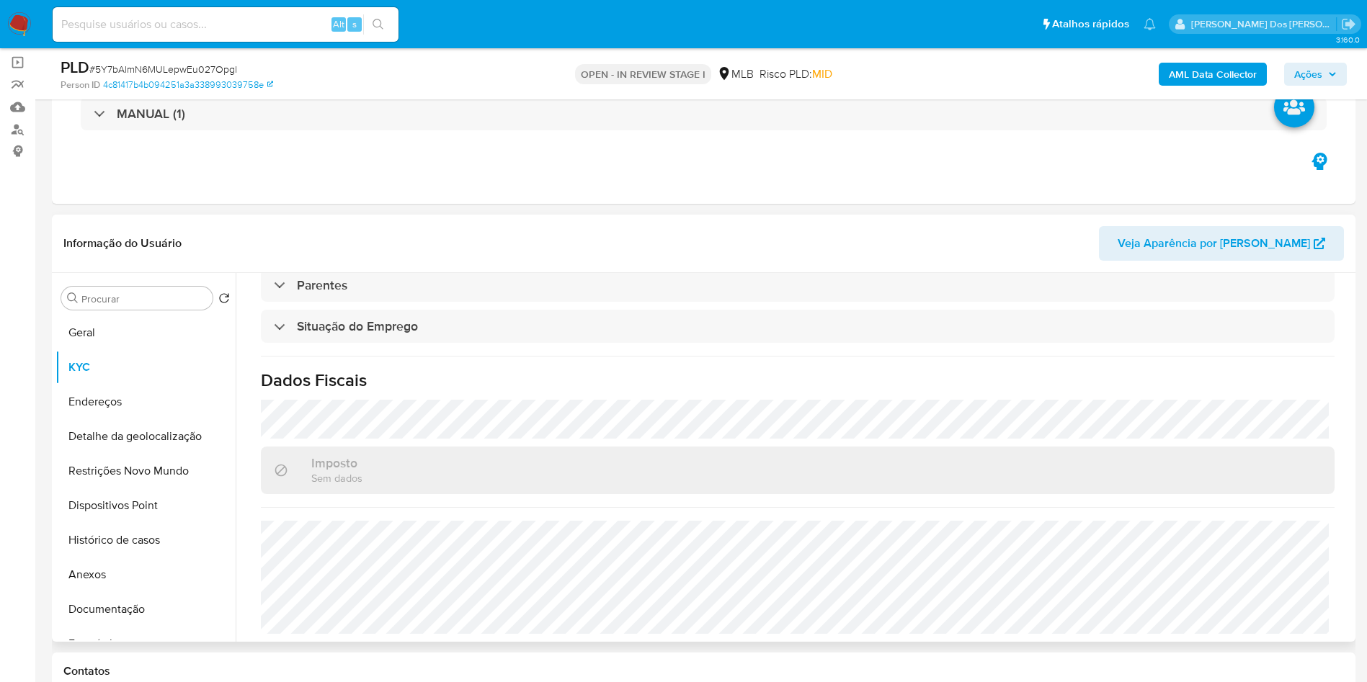
copy p "[PERSON_NAME] e vidraceiro"
click at [90, 454] on button "Detalhe da geolocalização" at bounding box center [139, 436] width 169 height 35
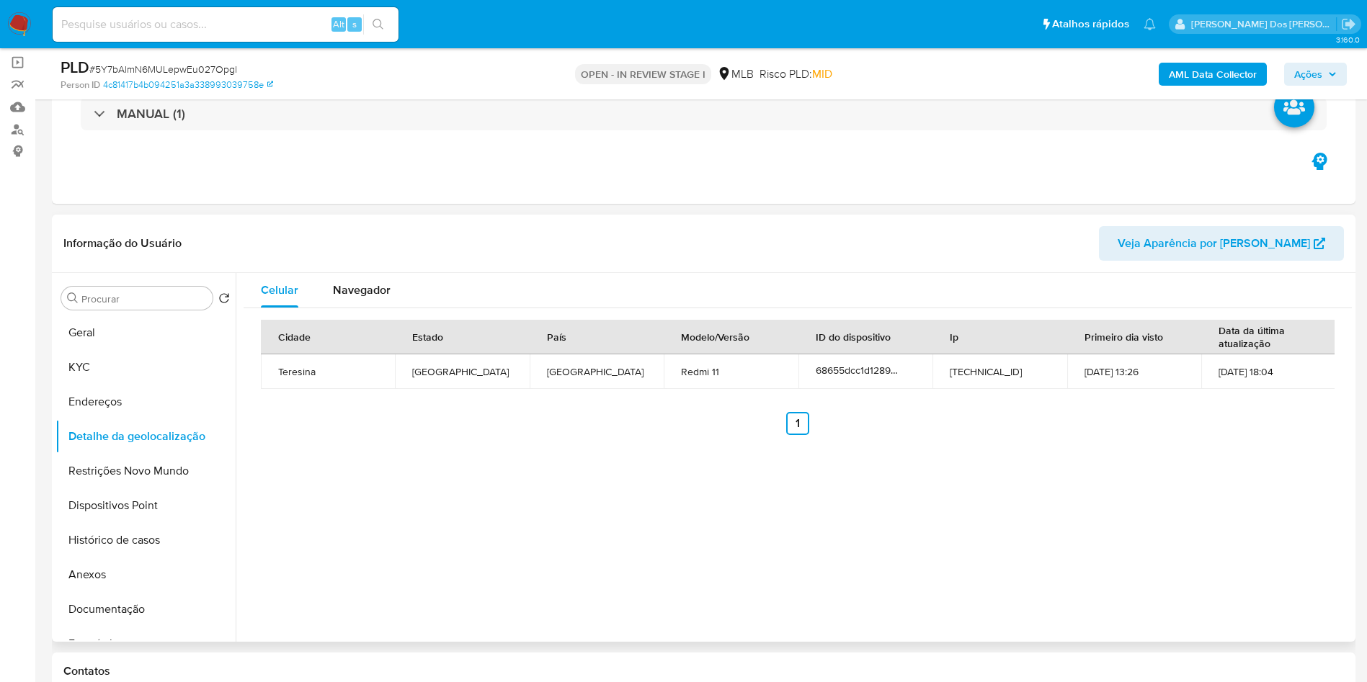
copy p "Pintor, carpinteiro e vidraceiro"
click at [130, 489] on button "Restrições Novo Mundo" at bounding box center [139, 471] width 169 height 35
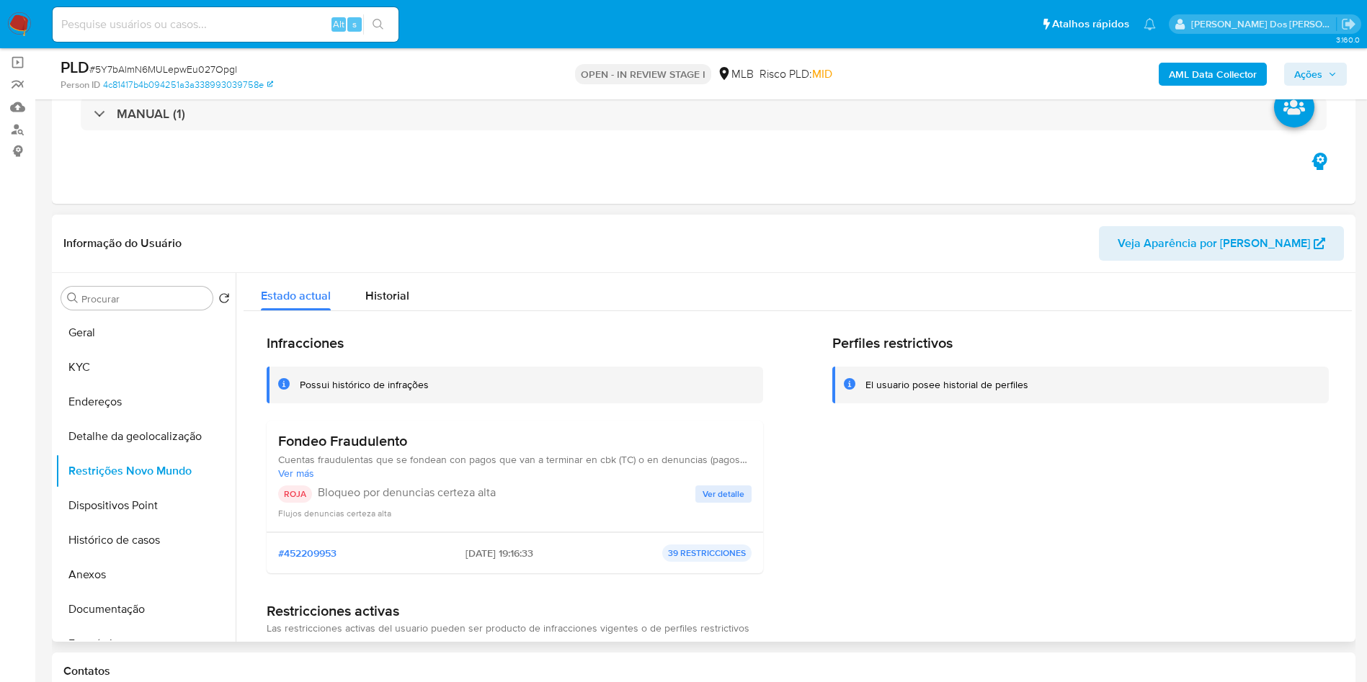
click at [724, 502] on span "Ver detalle" at bounding box center [724, 494] width 42 height 14
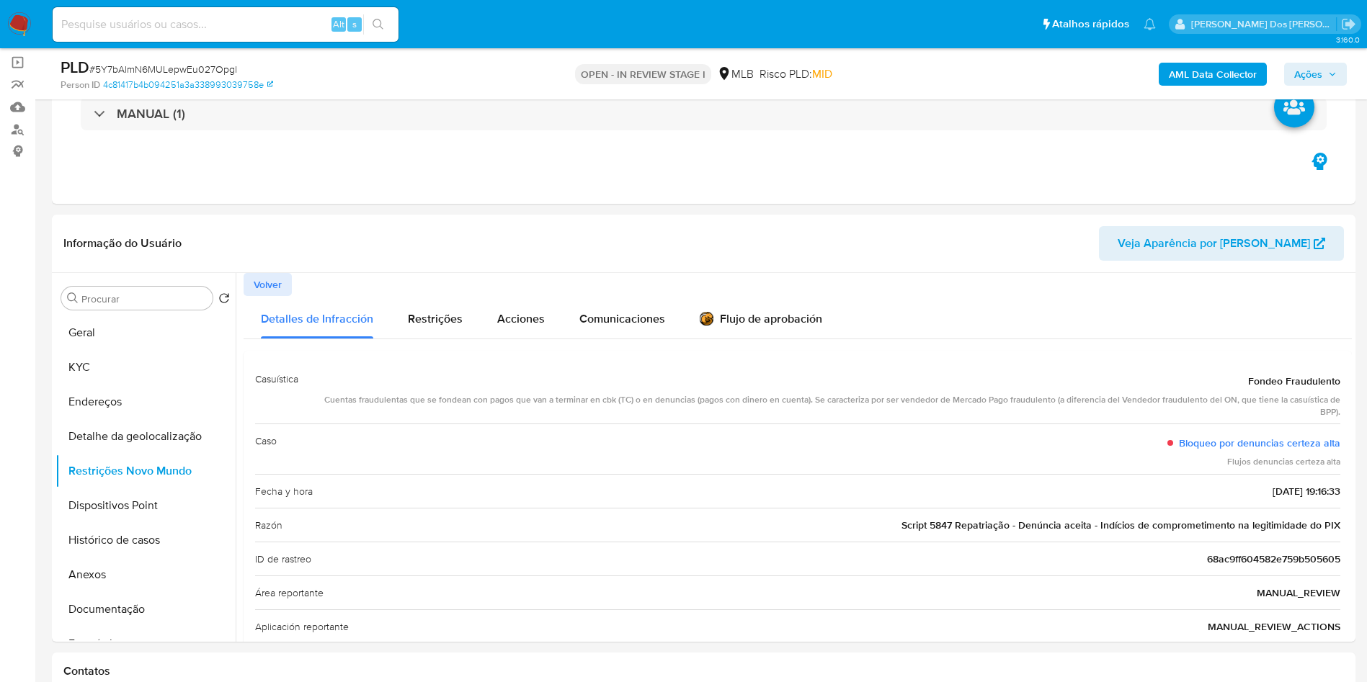
copy p "Pintor, carpinteiro e vidraceiro"
click at [174, 523] on button "Dispositivos Point" at bounding box center [139, 506] width 169 height 35
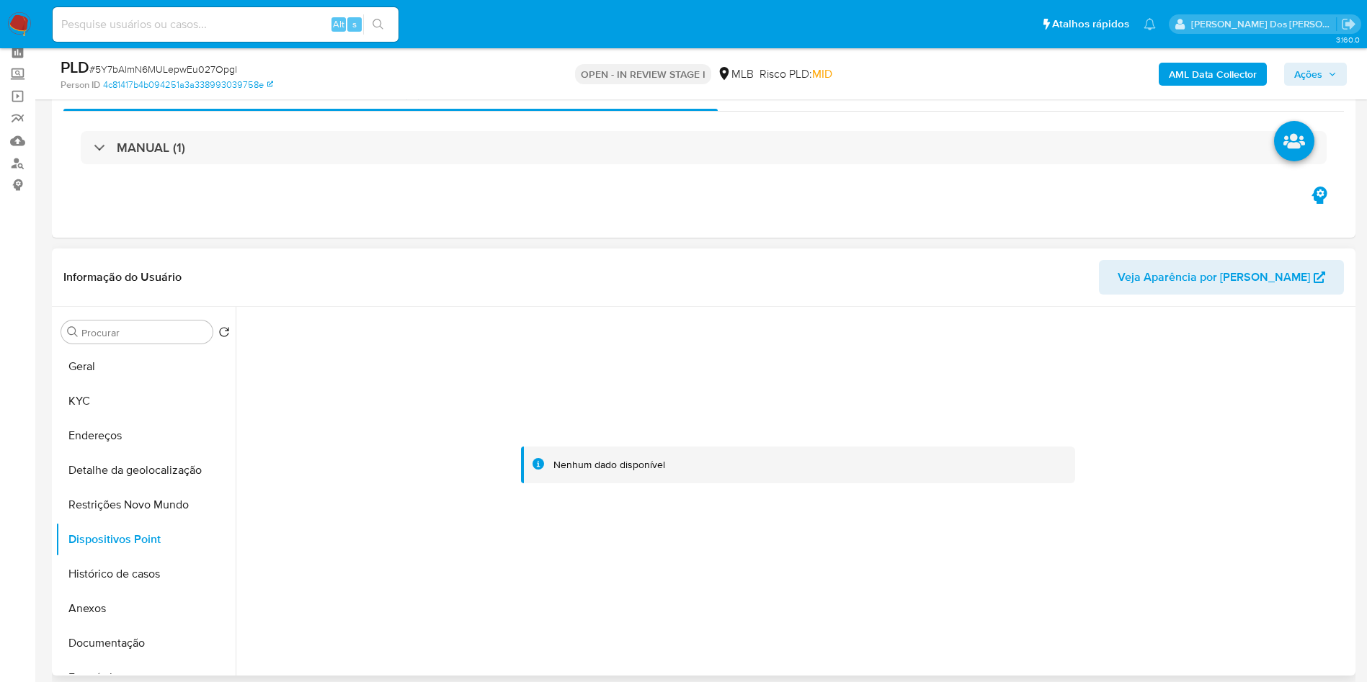
scroll to position [66, 0]
click at [130, 419] on button "KYC" at bounding box center [139, 402] width 169 height 35
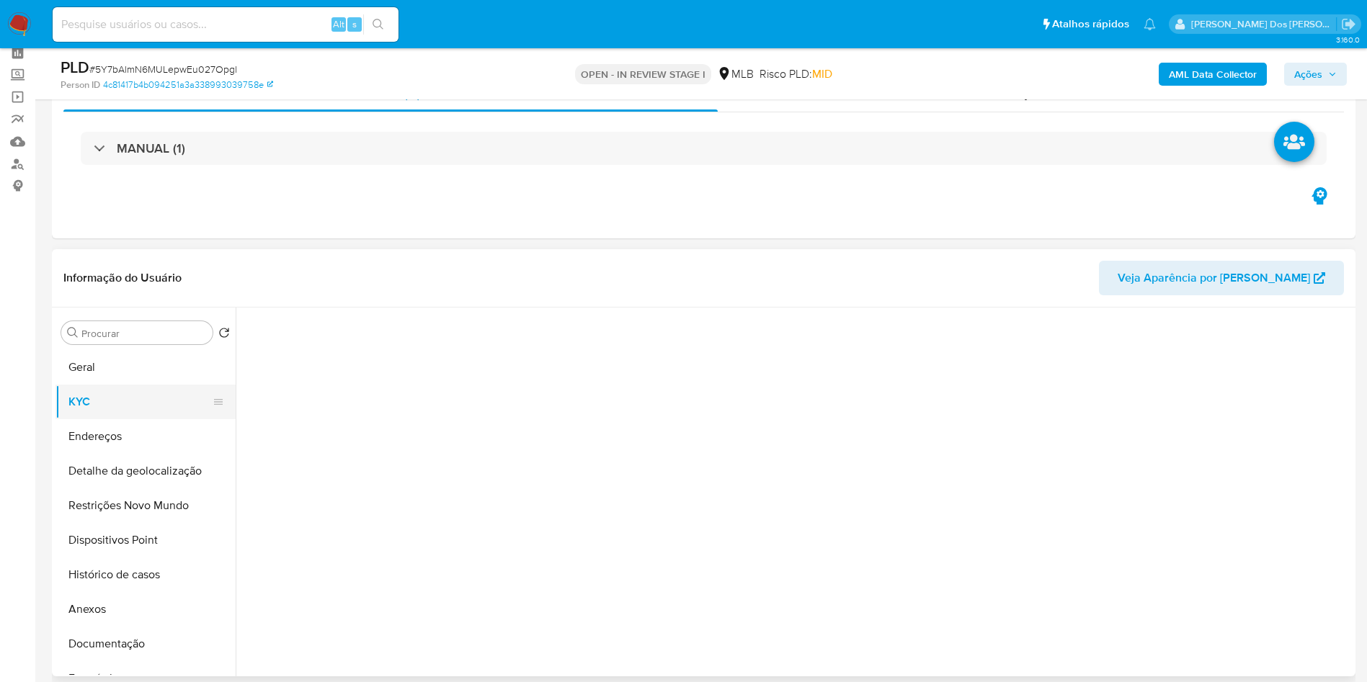
click at [130, 419] on button "KYC" at bounding box center [139, 402] width 169 height 35
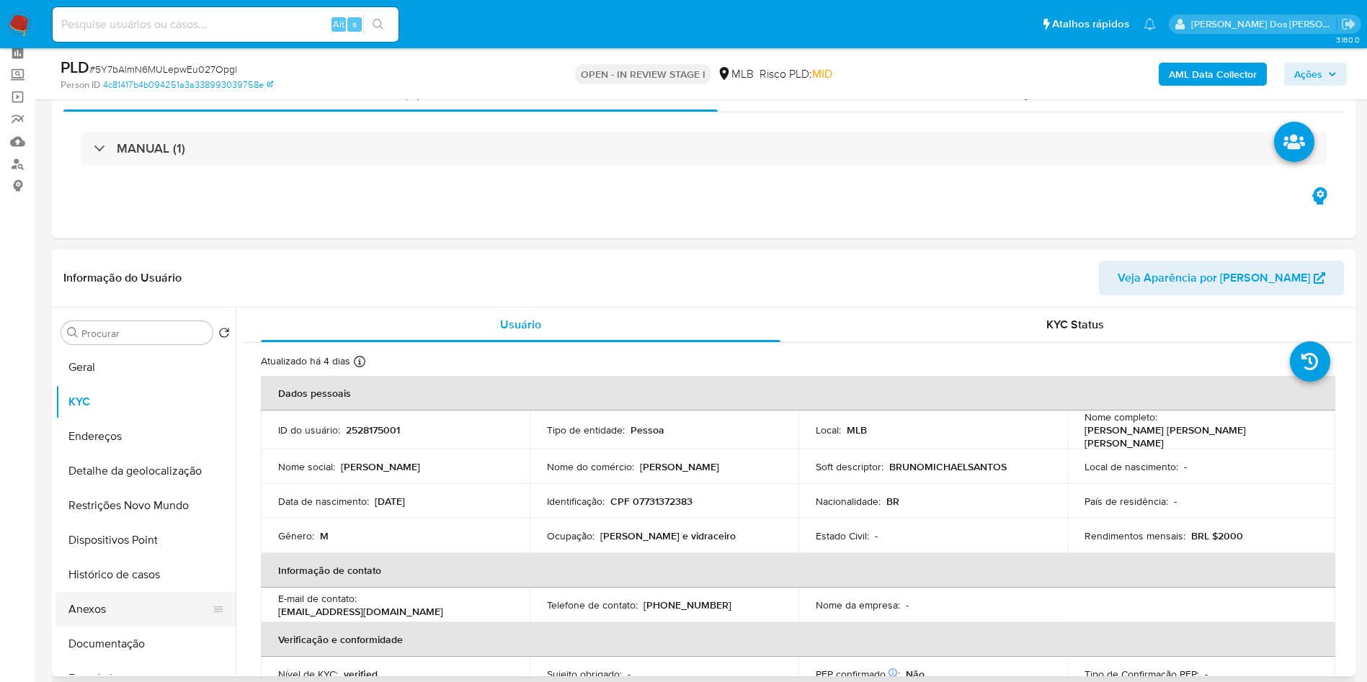
click at [110, 618] on button "Anexos" at bounding box center [139, 609] width 169 height 35
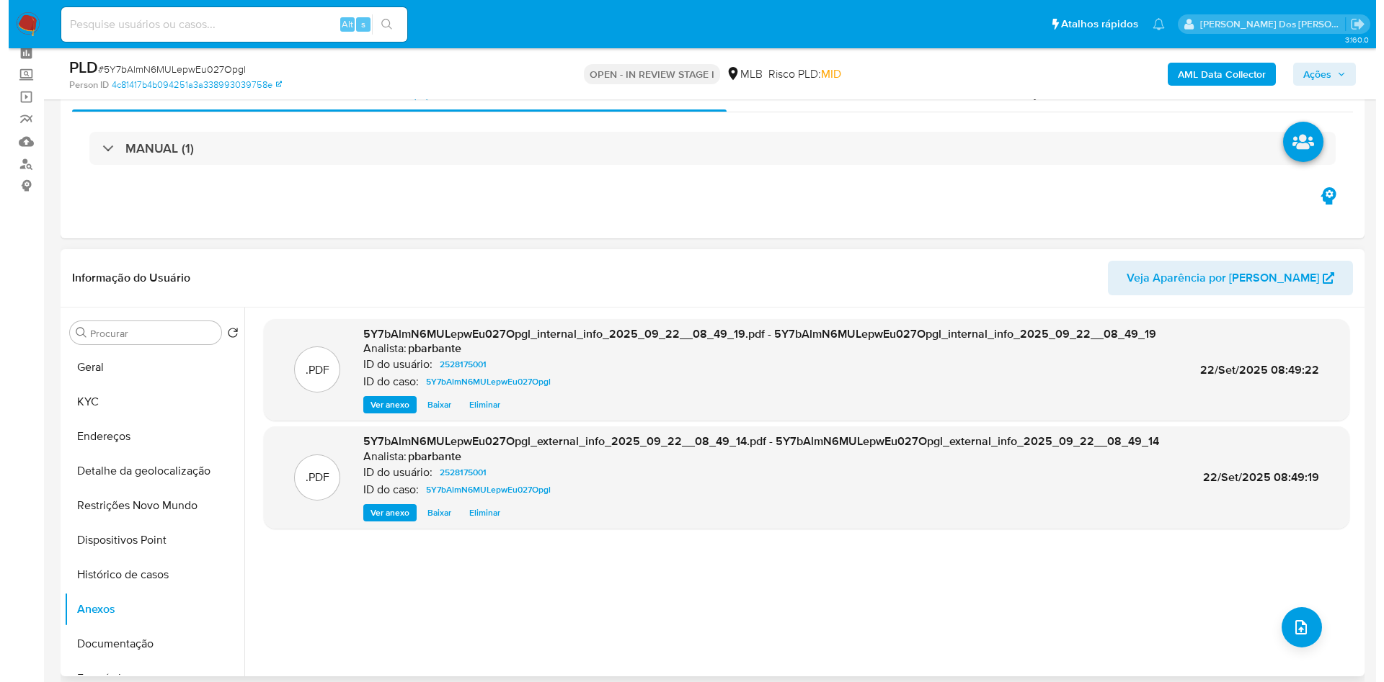
scroll to position [39, 0]
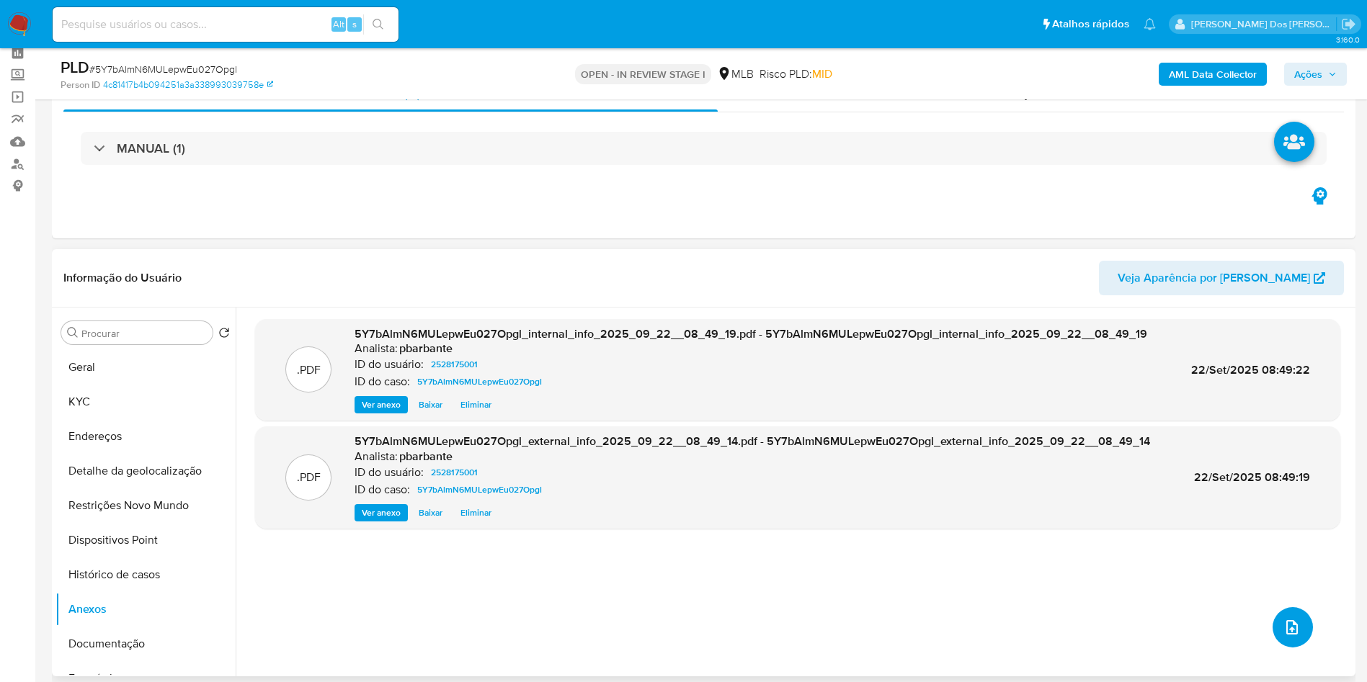
click at [1283, 636] on icon "upload-file" at bounding box center [1291, 627] width 17 height 17
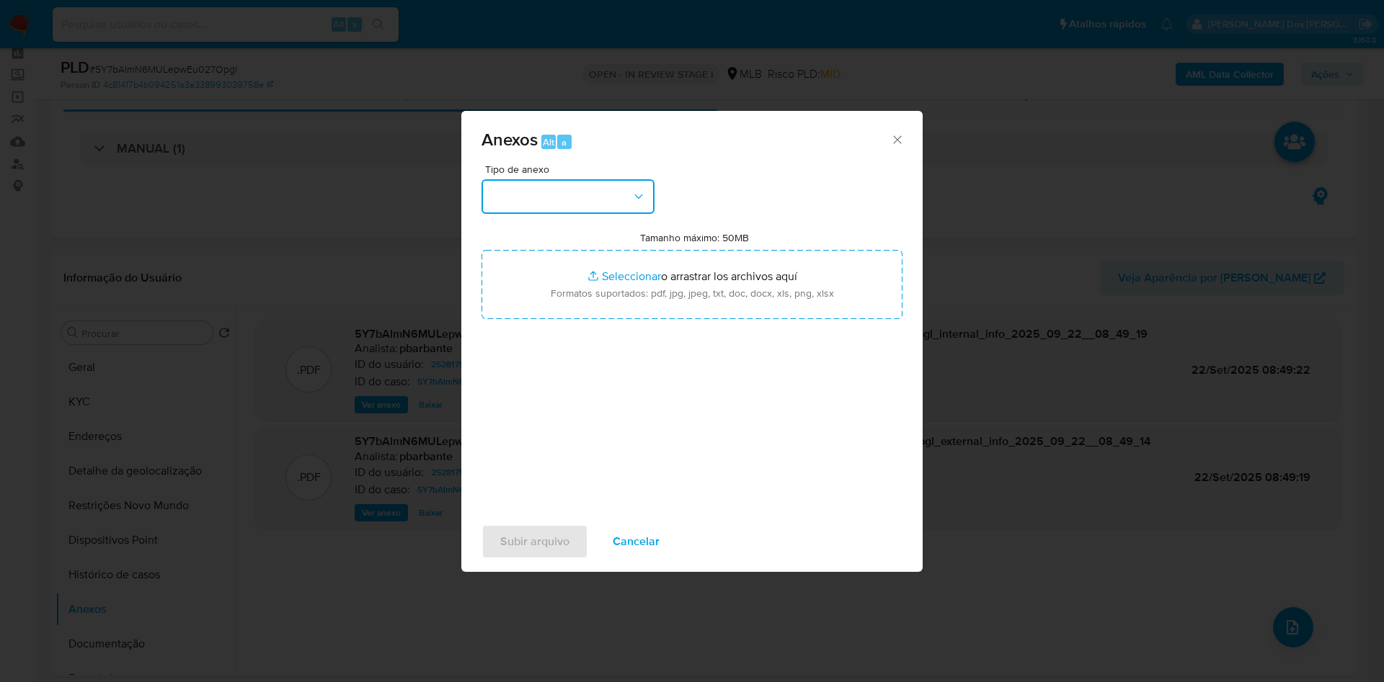
click at [610, 182] on button "button" at bounding box center [567, 196] width 173 height 35
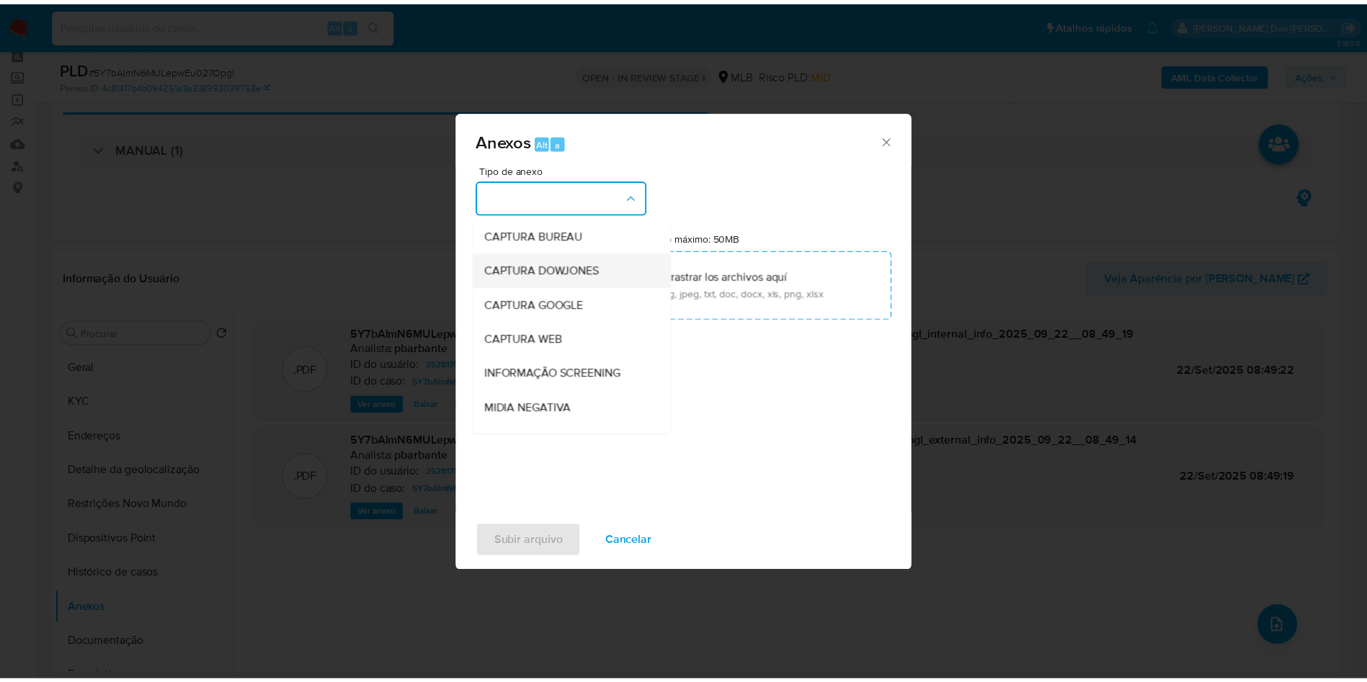
scroll to position [193, 0]
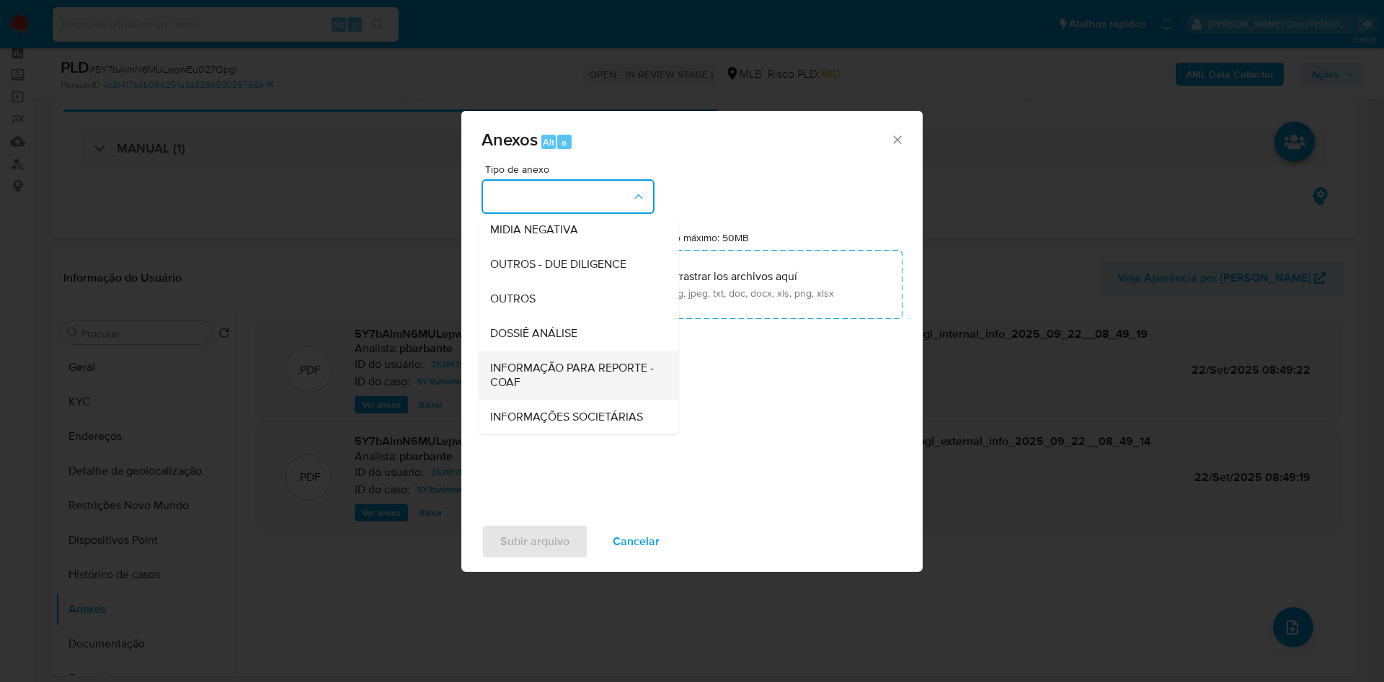
click at [513, 351] on div "INFORMAÇÃO PARA REPORTE - COAF" at bounding box center [574, 375] width 169 height 49
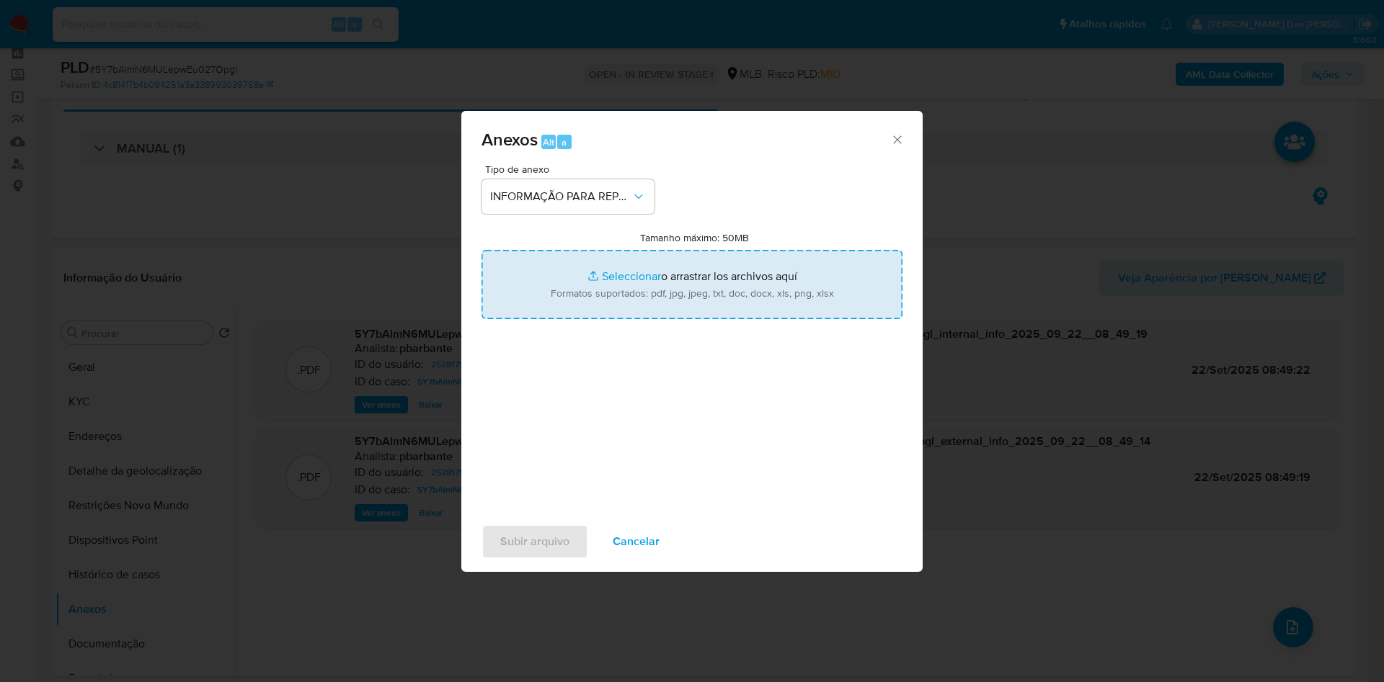
type input "C:\fakepath\Mulan 2528175001_2025_09_18_11_48_59.xlsx"
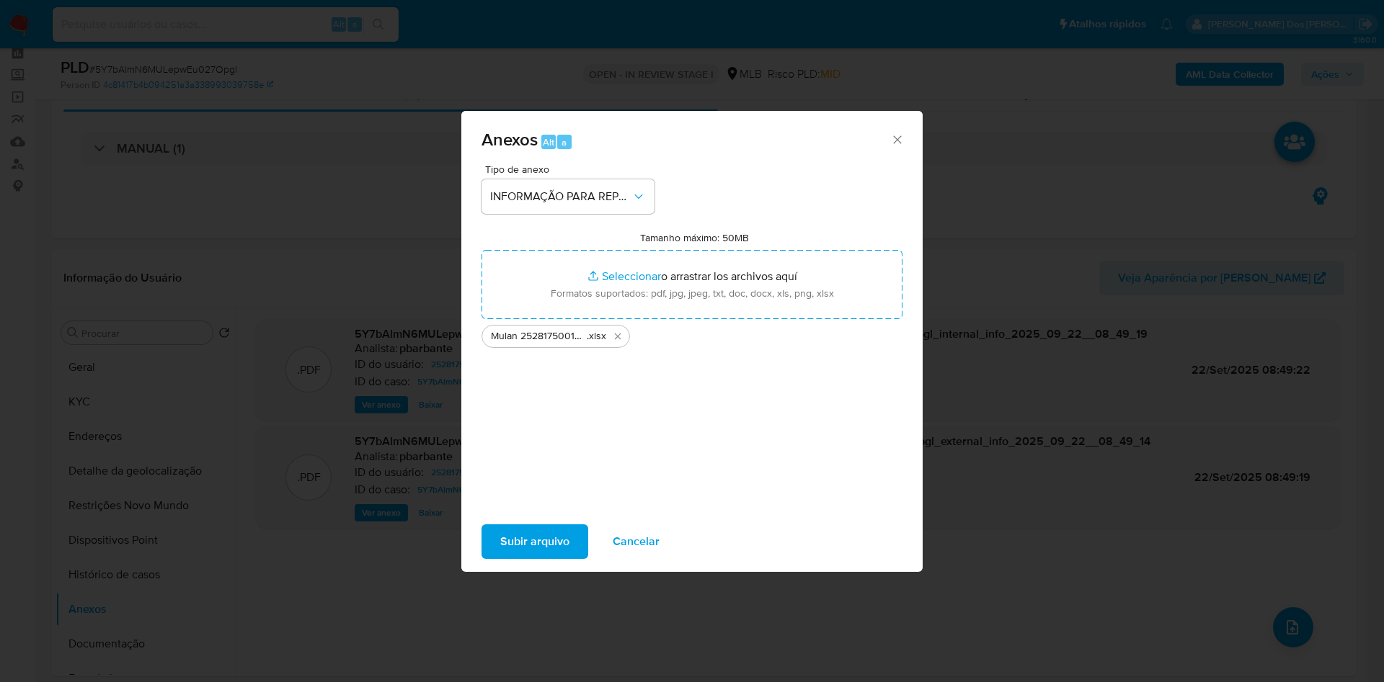
click at [500, 539] on span "Subir arquivo" at bounding box center [534, 542] width 69 height 32
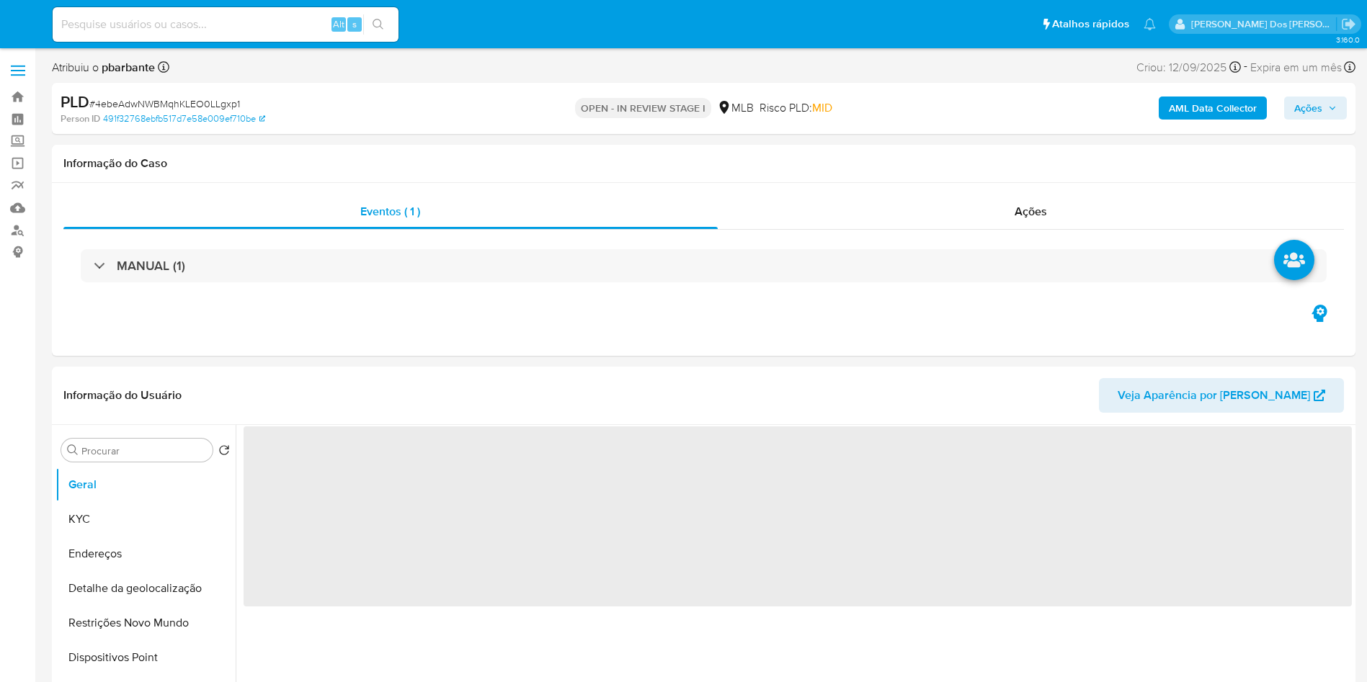
select select "10"
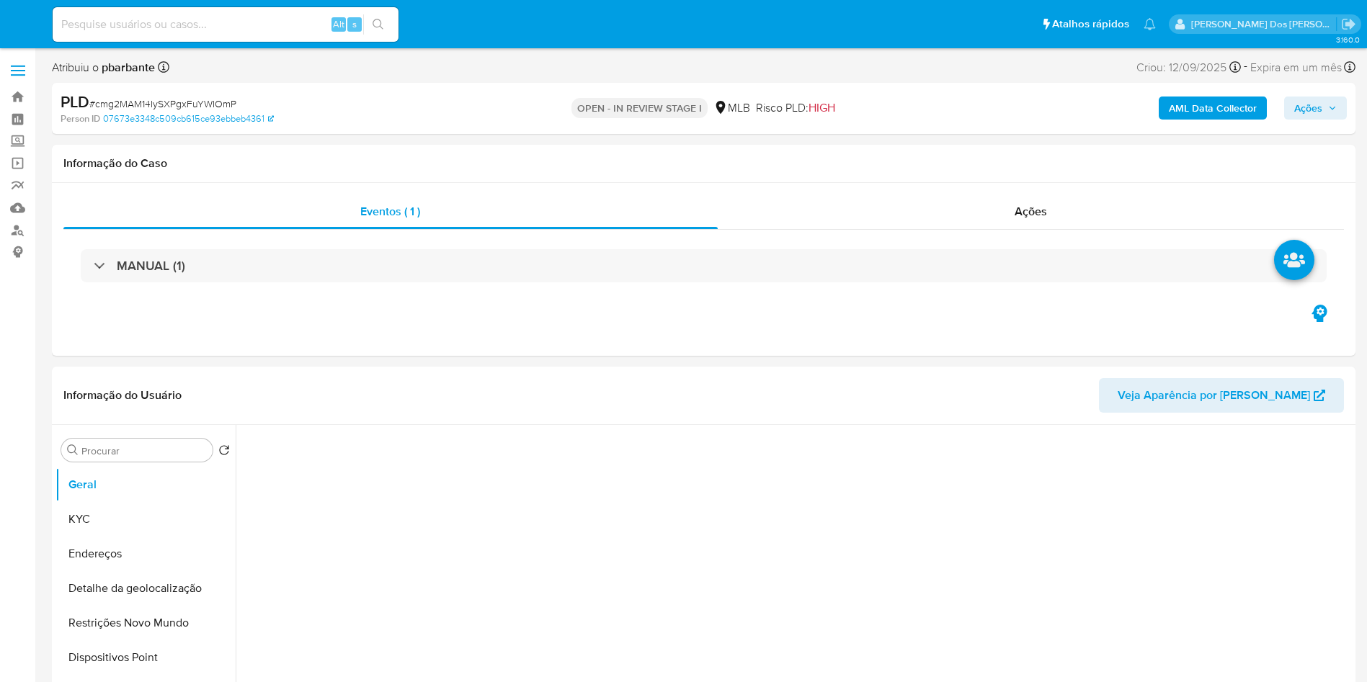
select select "10"
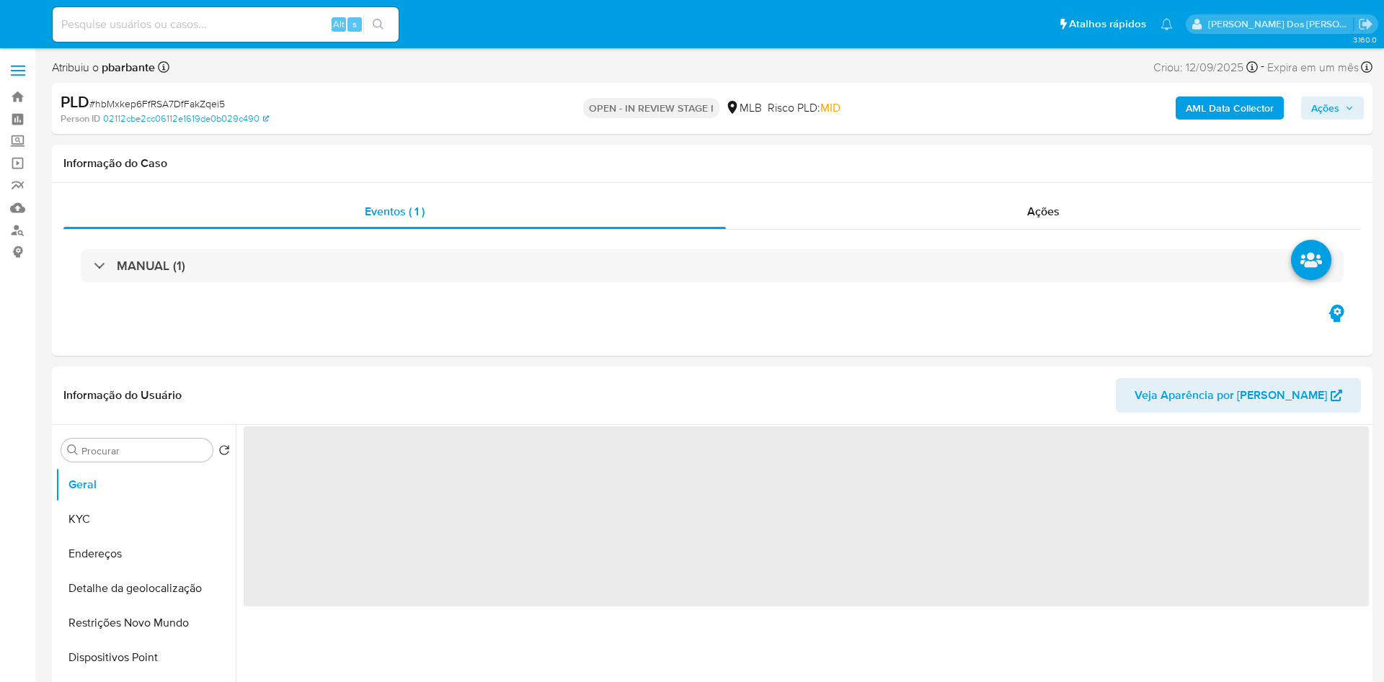
select select "10"
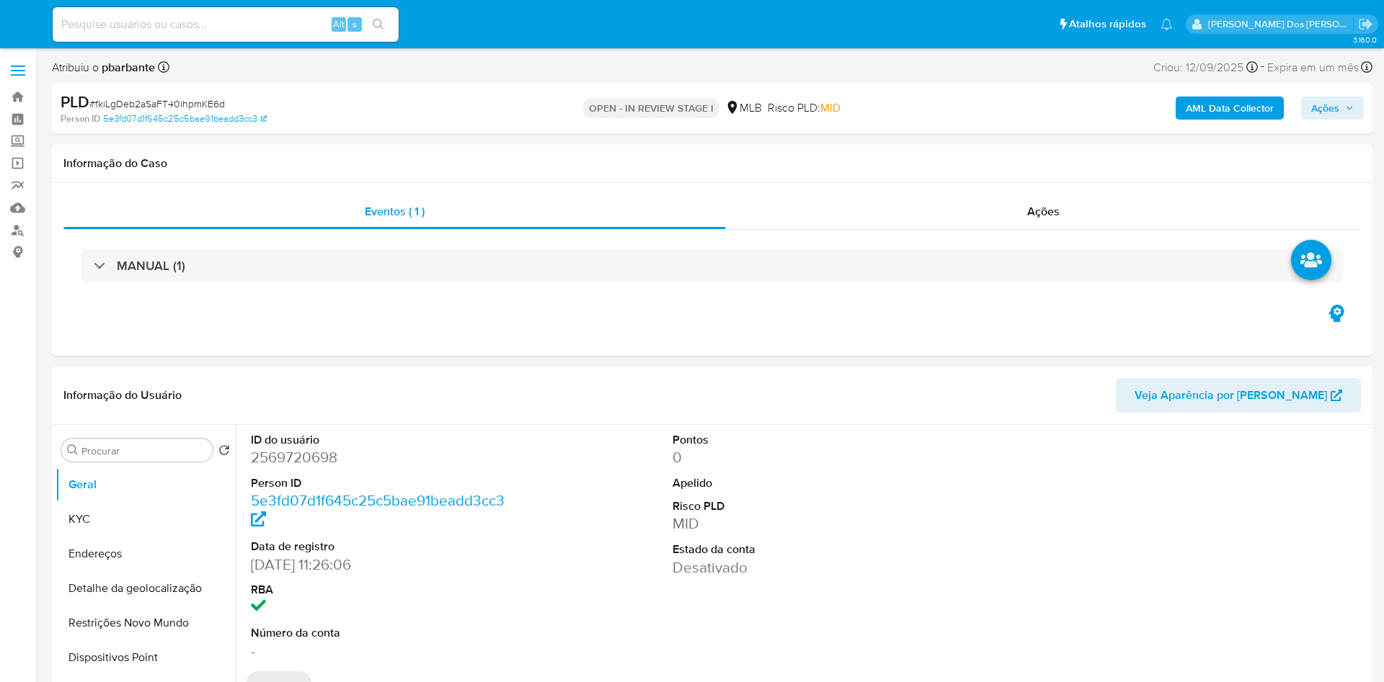
select select "10"
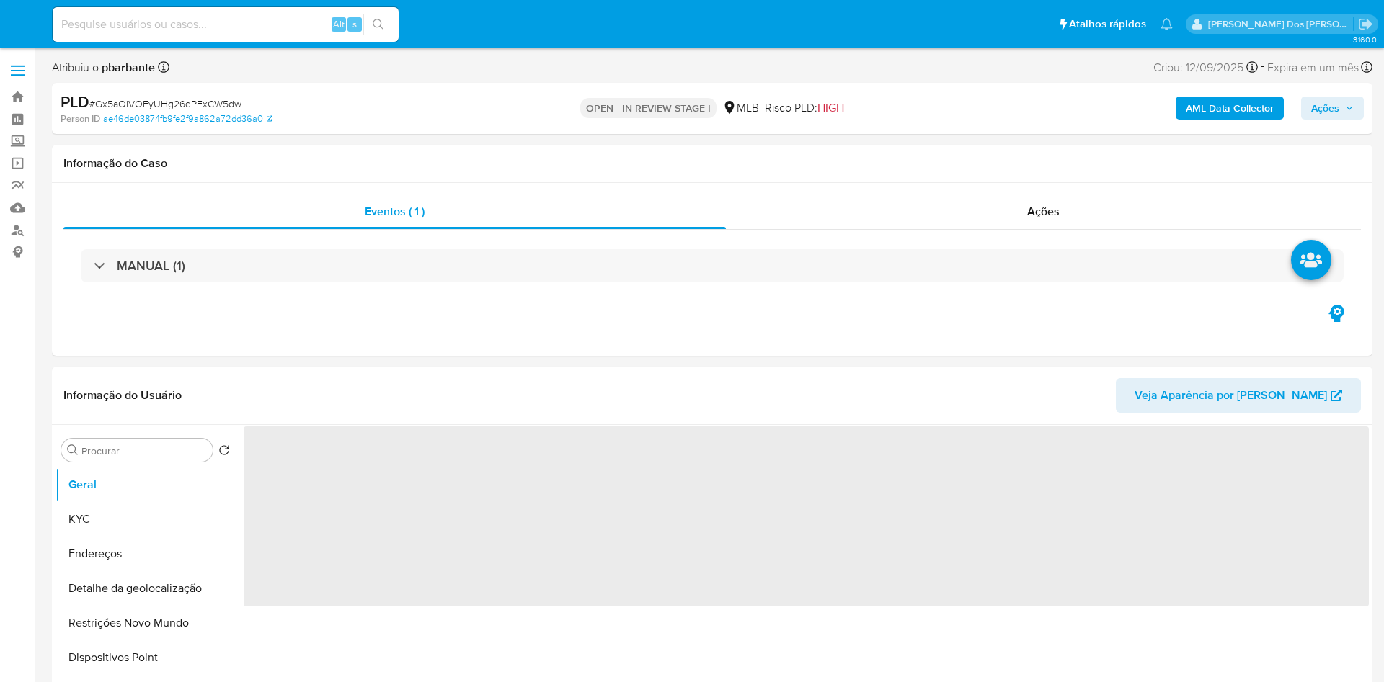
select select "10"
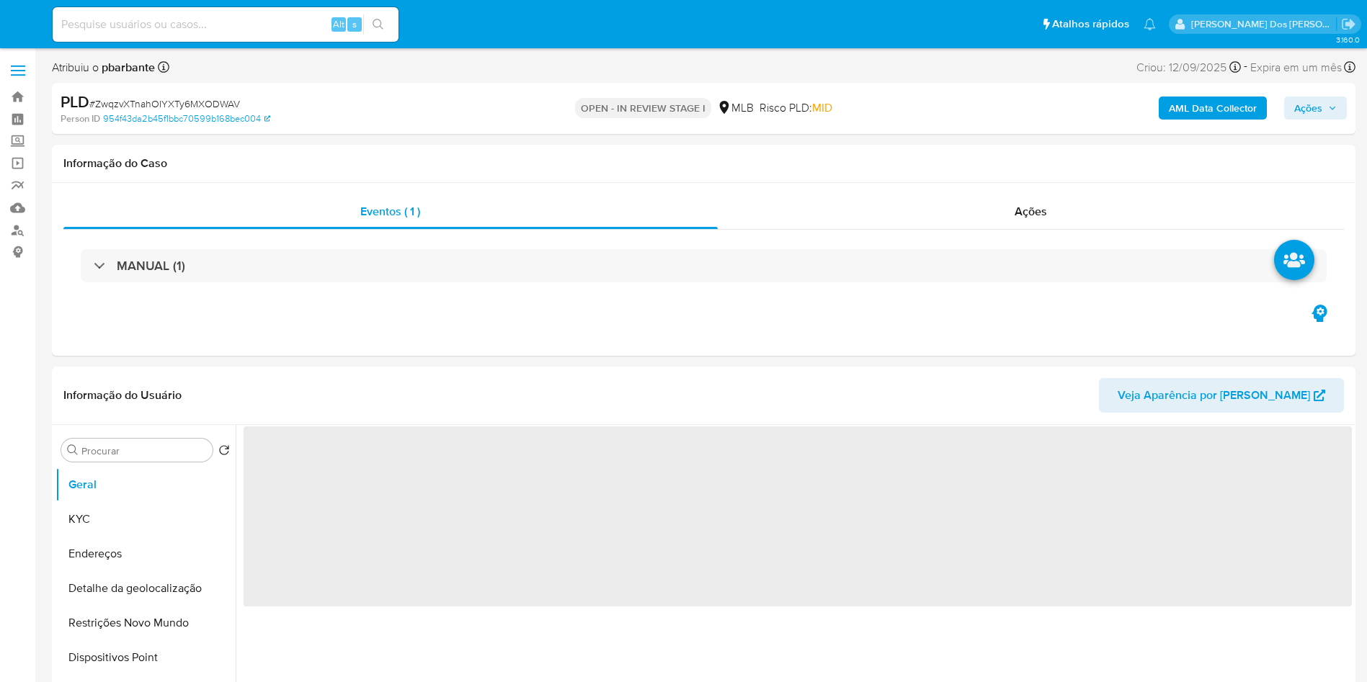
select select "10"
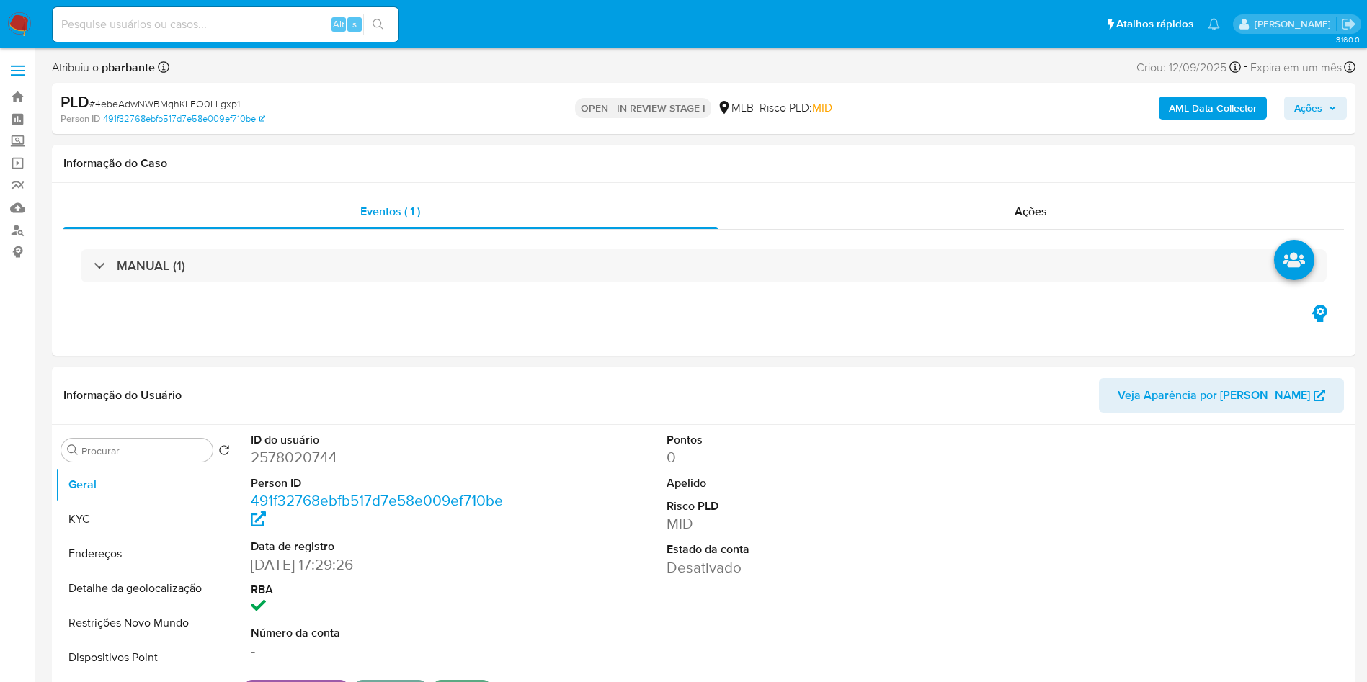
select select "10"
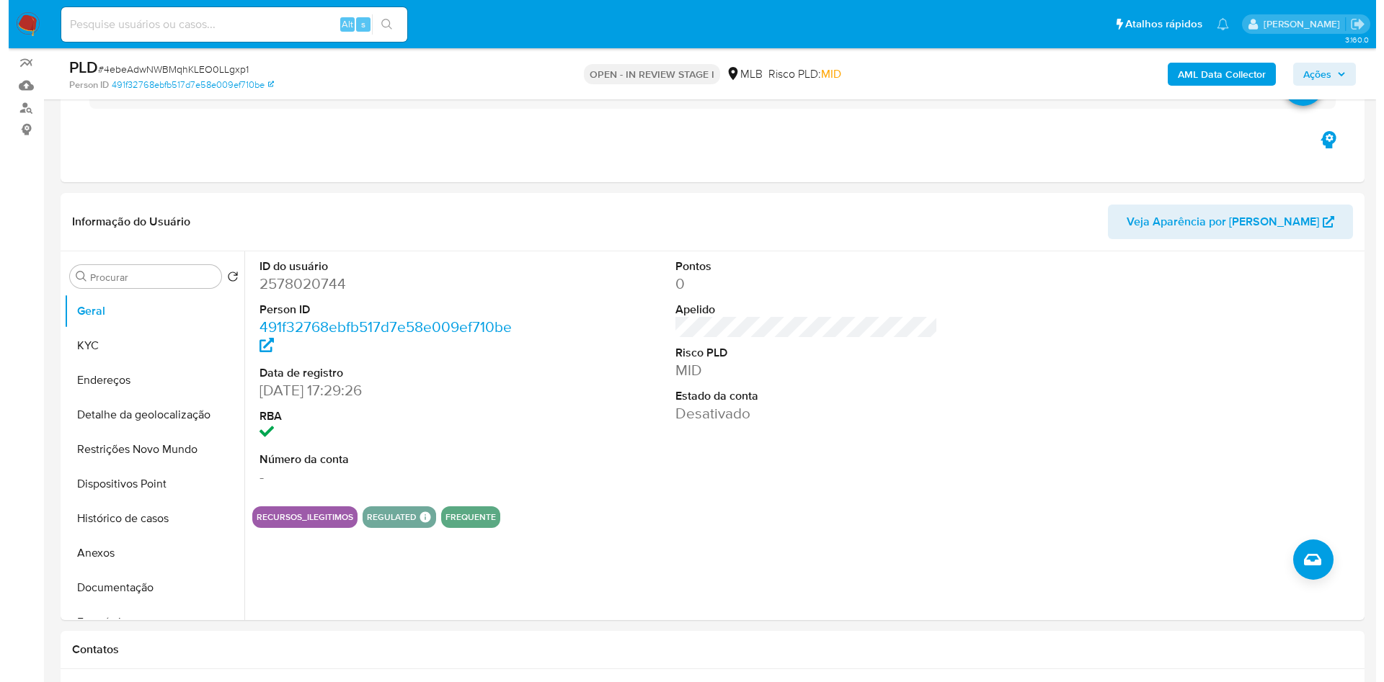
scroll to position [133, 0]
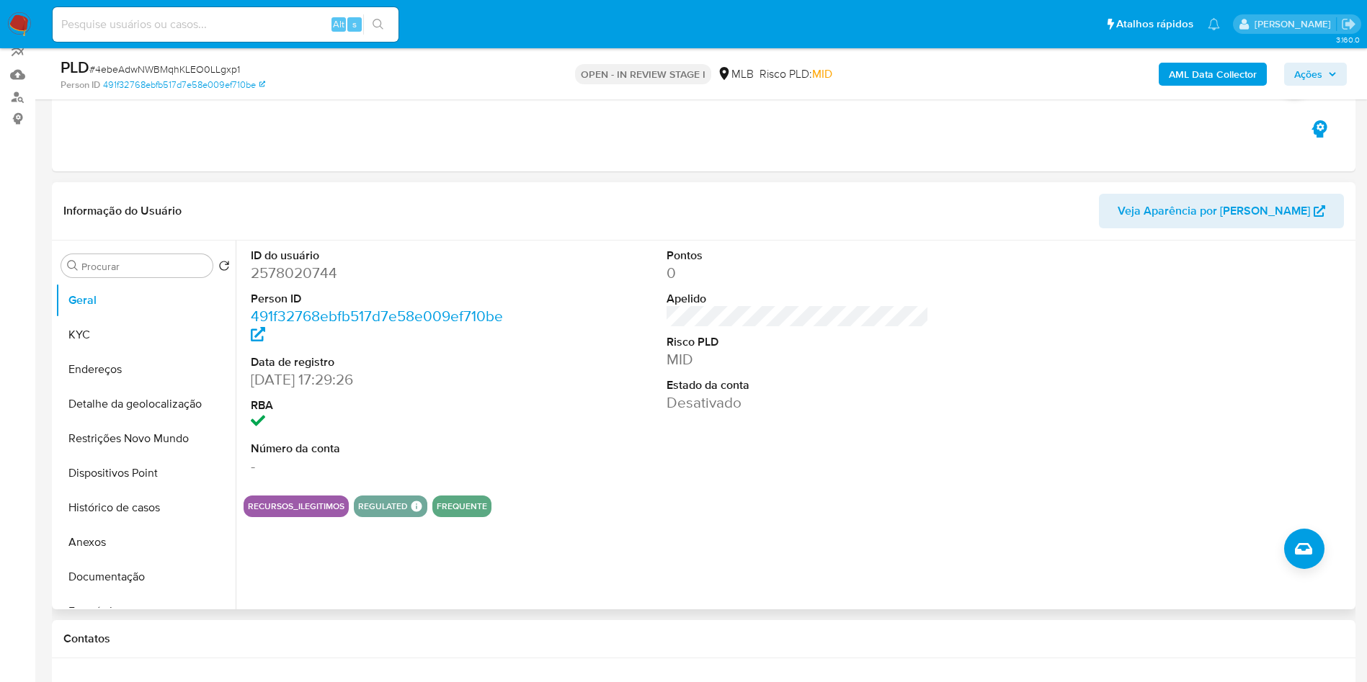
click at [319, 283] on dd "2578020744" at bounding box center [382, 273] width 263 height 20
copy dd "2578020744"
click at [175, 352] on button "KYC" at bounding box center [139, 335] width 169 height 35
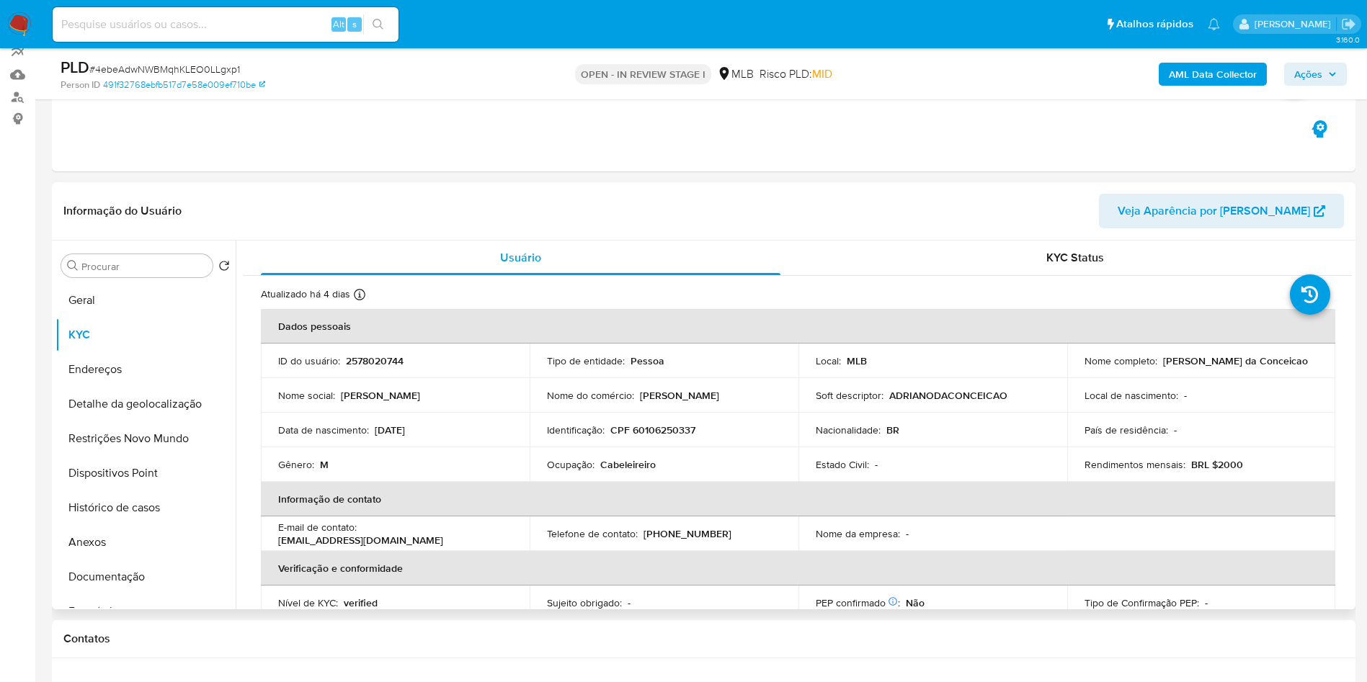
click at [628, 471] on p "Cabeleireiro" at bounding box center [627, 464] width 55 height 13
copy p "Cabeleireiro"
click at [120, 595] on button "Documentação" at bounding box center [139, 577] width 169 height 35
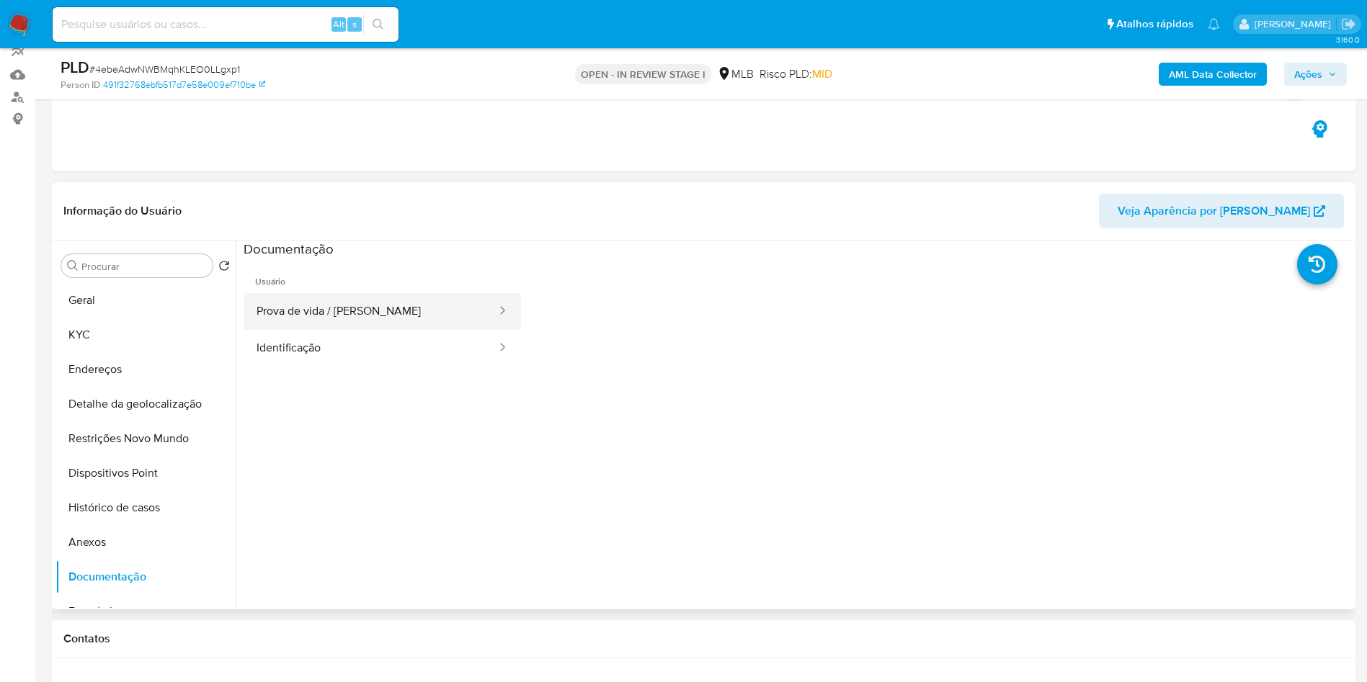
click at [344, 330] on button "Prova de vida / [PERSON_NAME]" at bounding box center [371, 311] width 254 height 37
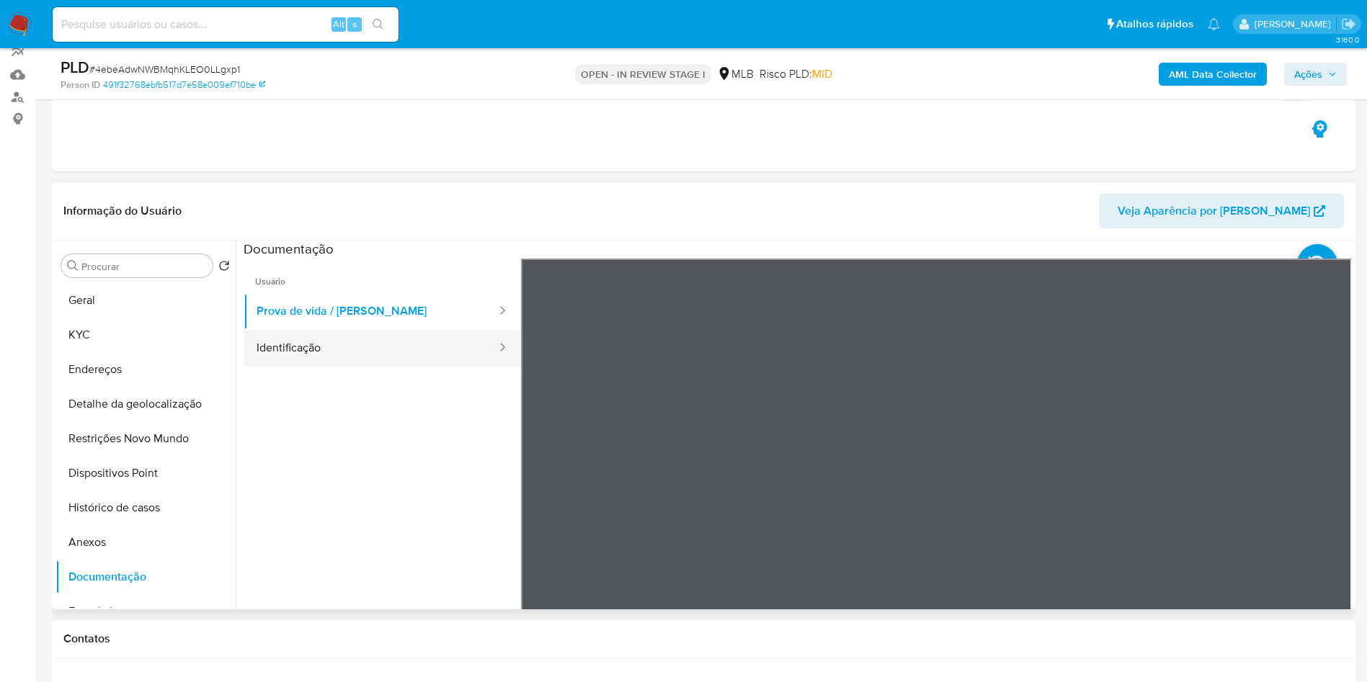
click at [308, 367] on button "Identificação" at bounding box center [371, 348] width 254 height 37
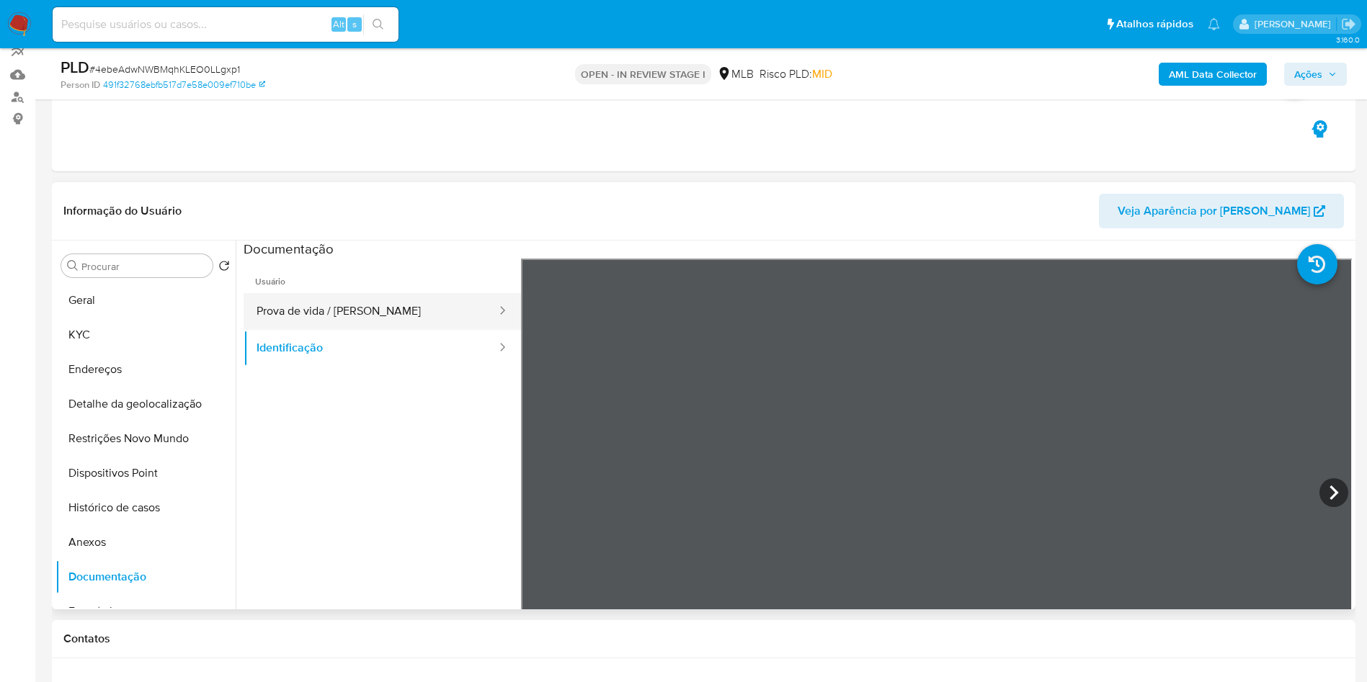
click at [385, 330] on button "Prova de vida / [PERSON_NAME]" at bounding box center [371, 311] width 254 height 37
click at [1217, 63] on b "AML Data Collector" at bounding box center [1213, 74] width 88 height 23
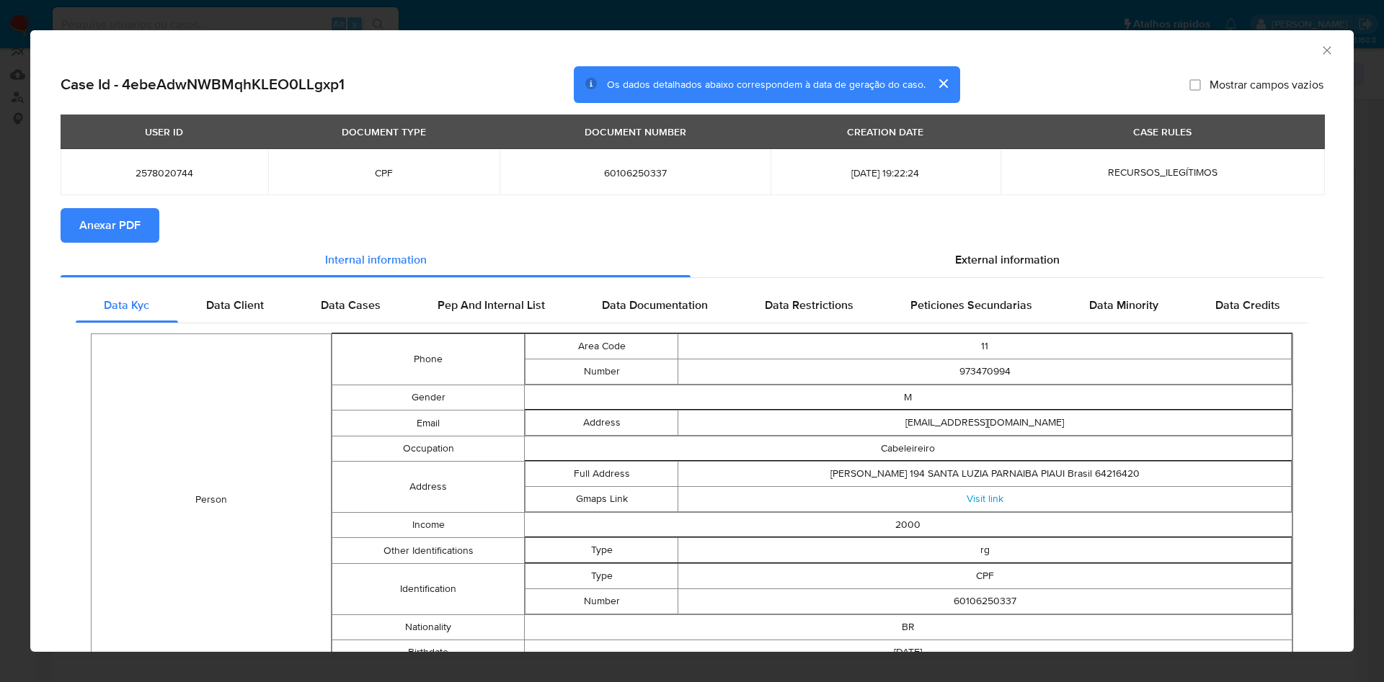
click at [1029, 246] on div "External information" at bounding box center [1006, 260] width 633 height 35
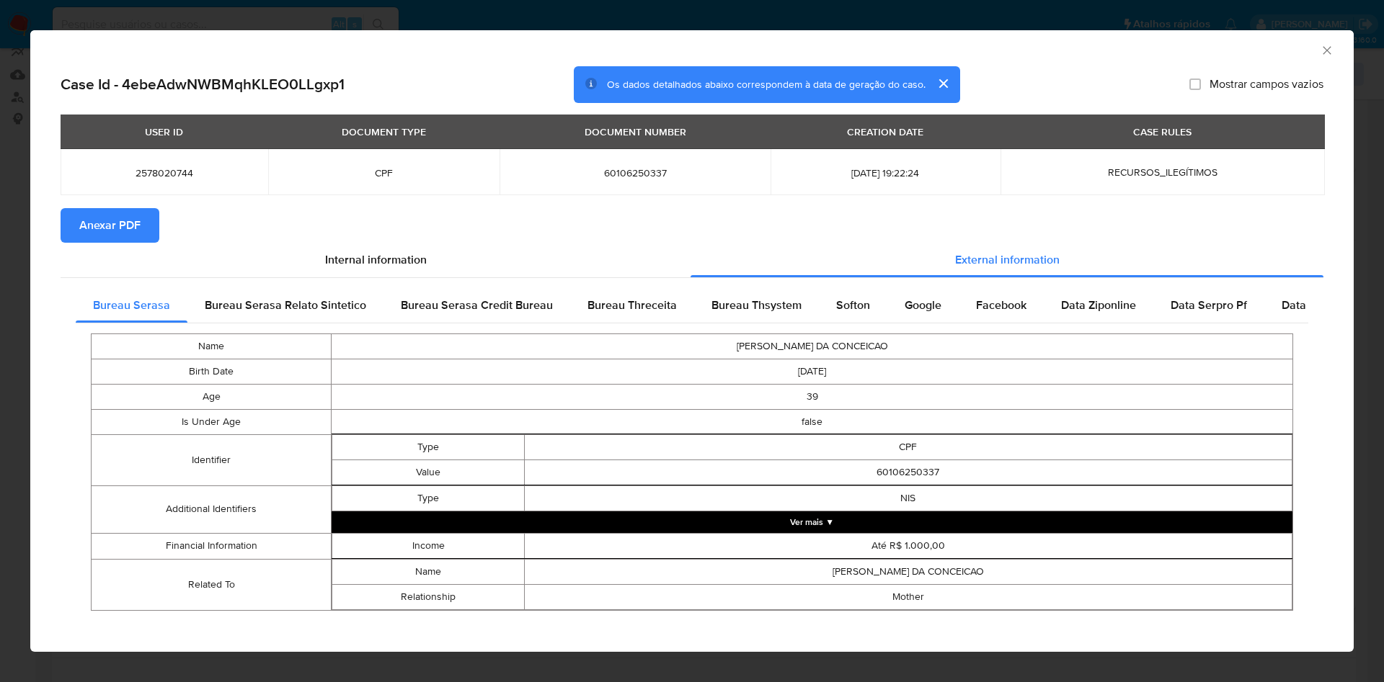
click at [107, 233] on span "Anexar PDF" at bounding box center [109, 226] width 61 height 32
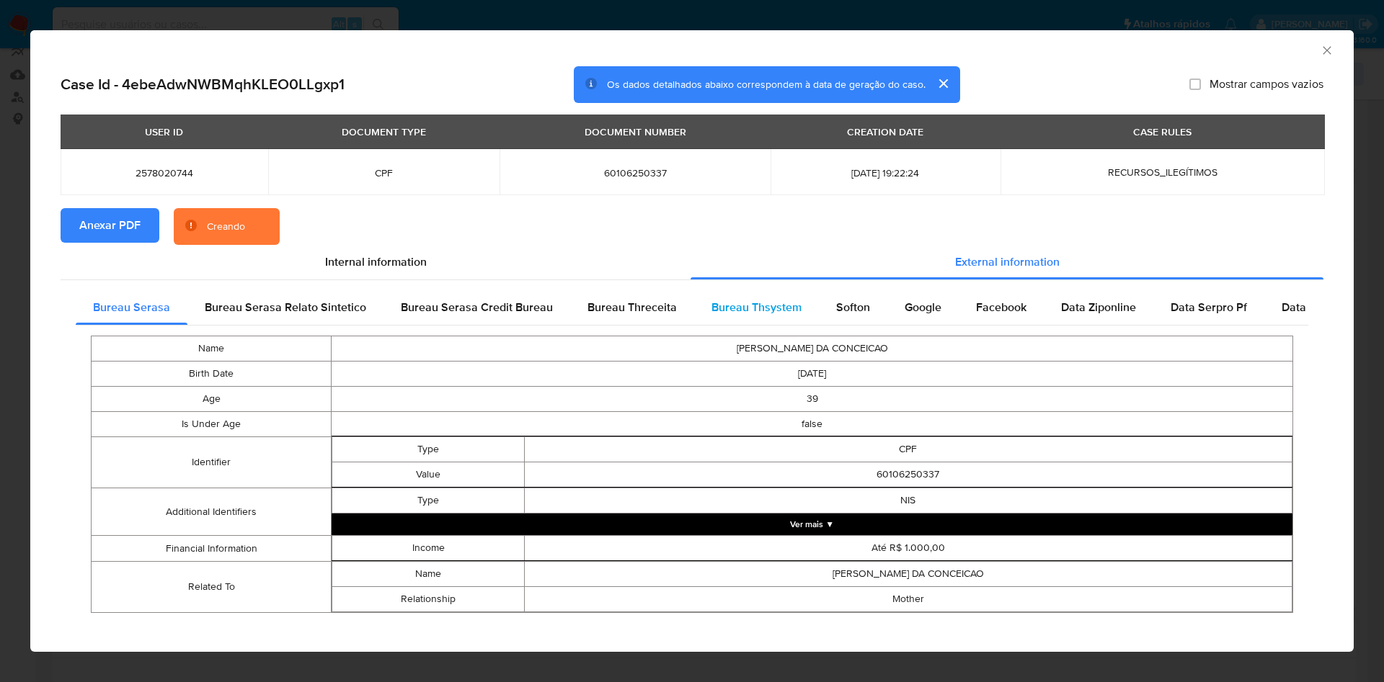
click at [734, 312] on span "Bureau Thsystem" at bounding box center [756, 307] width 90 height 17
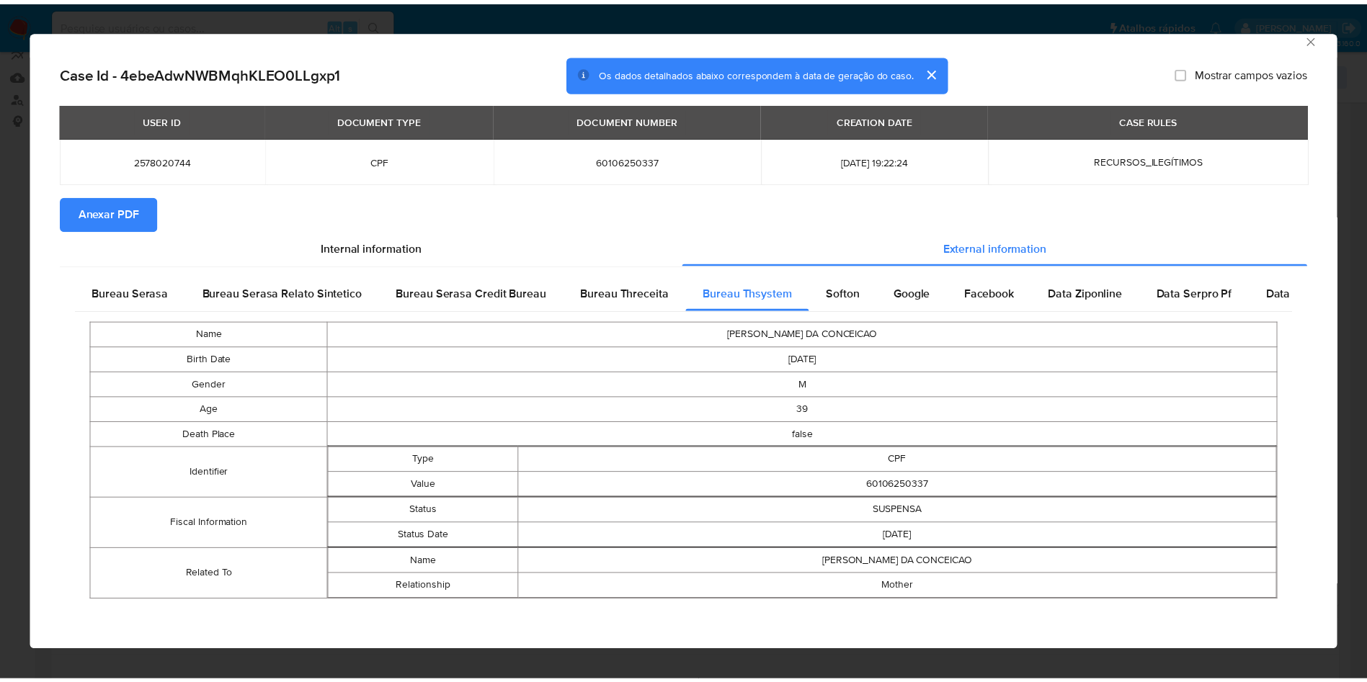
scroll to position [16, 0]
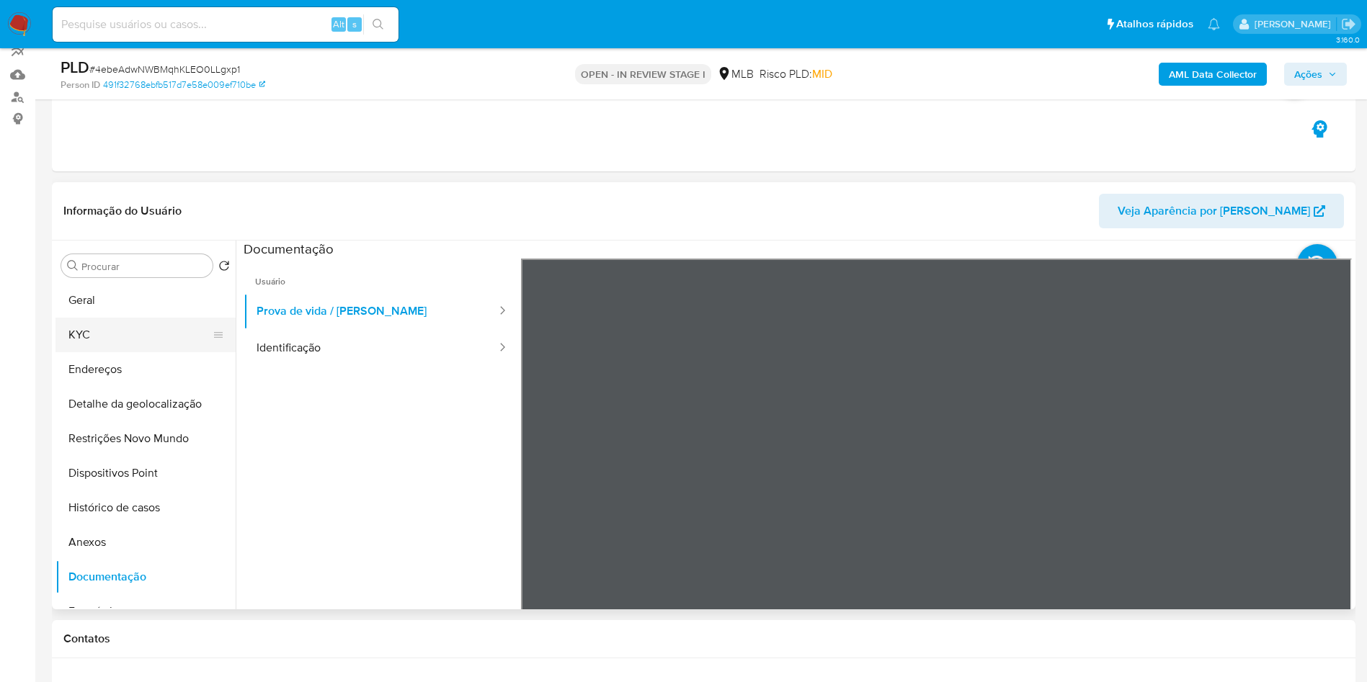
click at [102, 349] on button "KYC" at bounding box center [139, 335] width 169 height 35
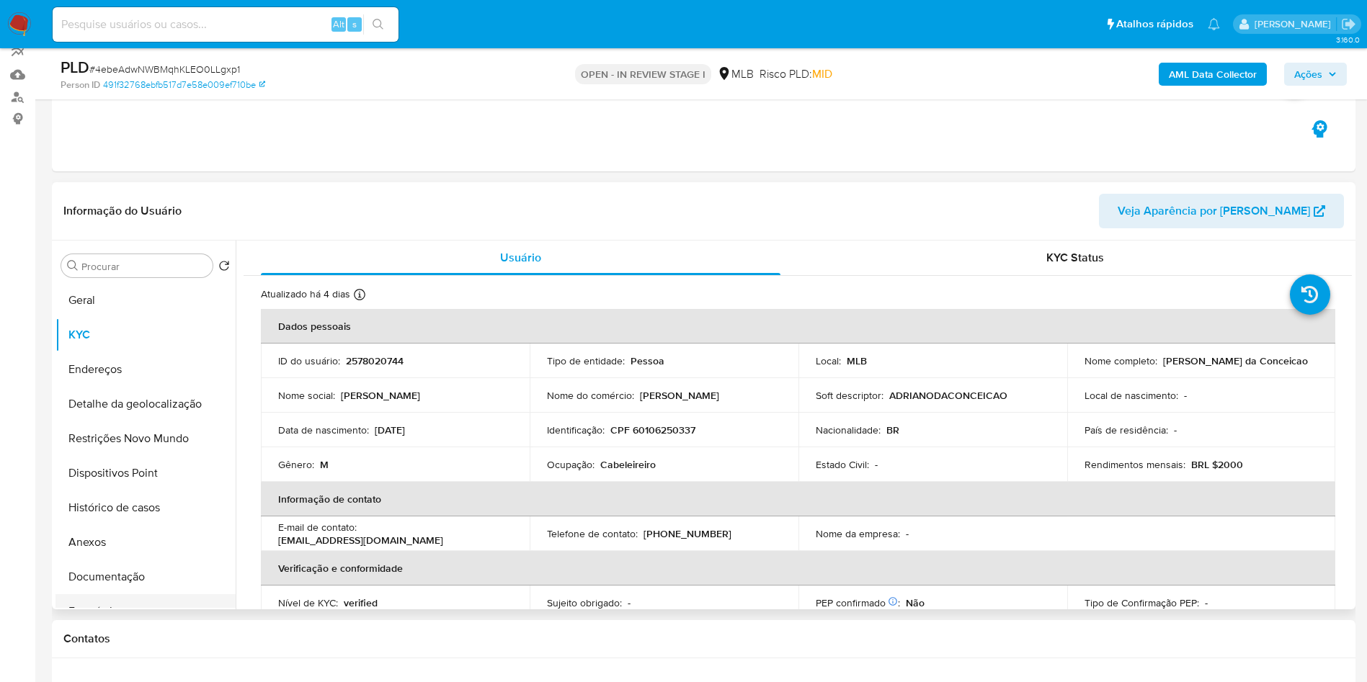
click at [97, 618] on button "Empréstimos" at bounding box center [139, 612] width 169 height 35
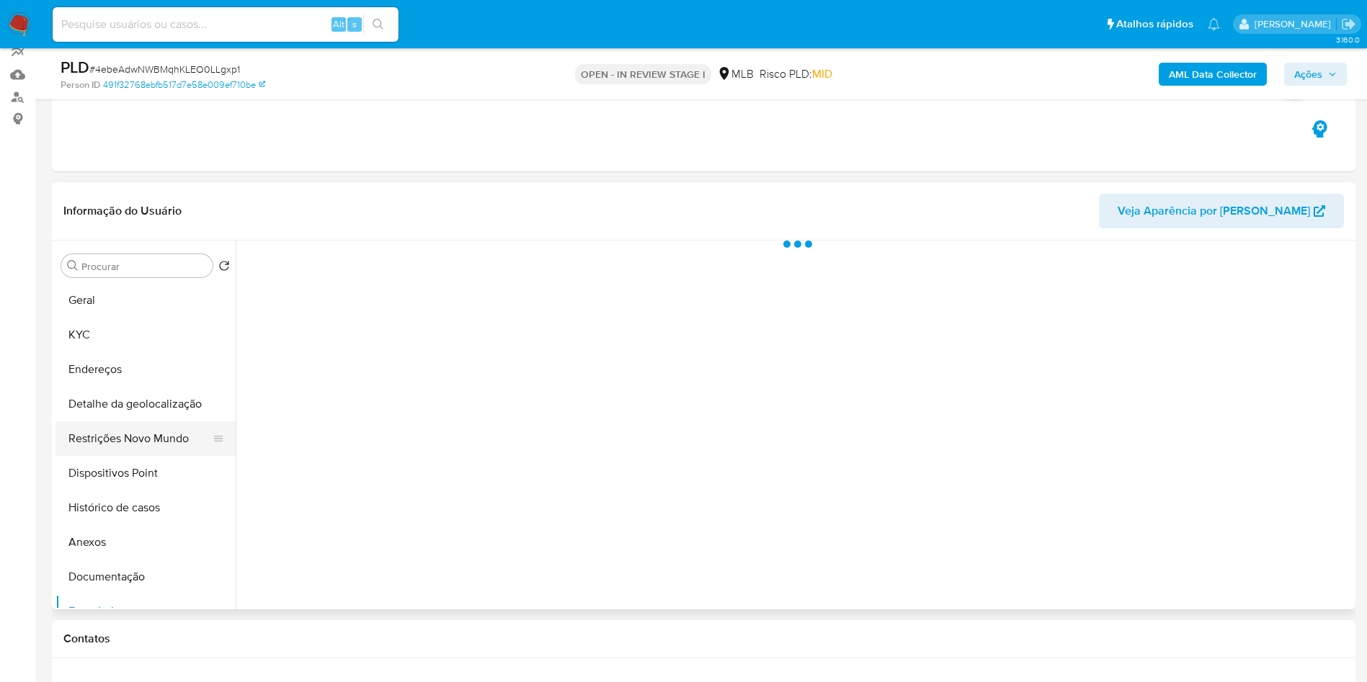
click at [187, 448] on button "Restrições Novo Mundo" at bounding box center [139, 439] width 169 height 35
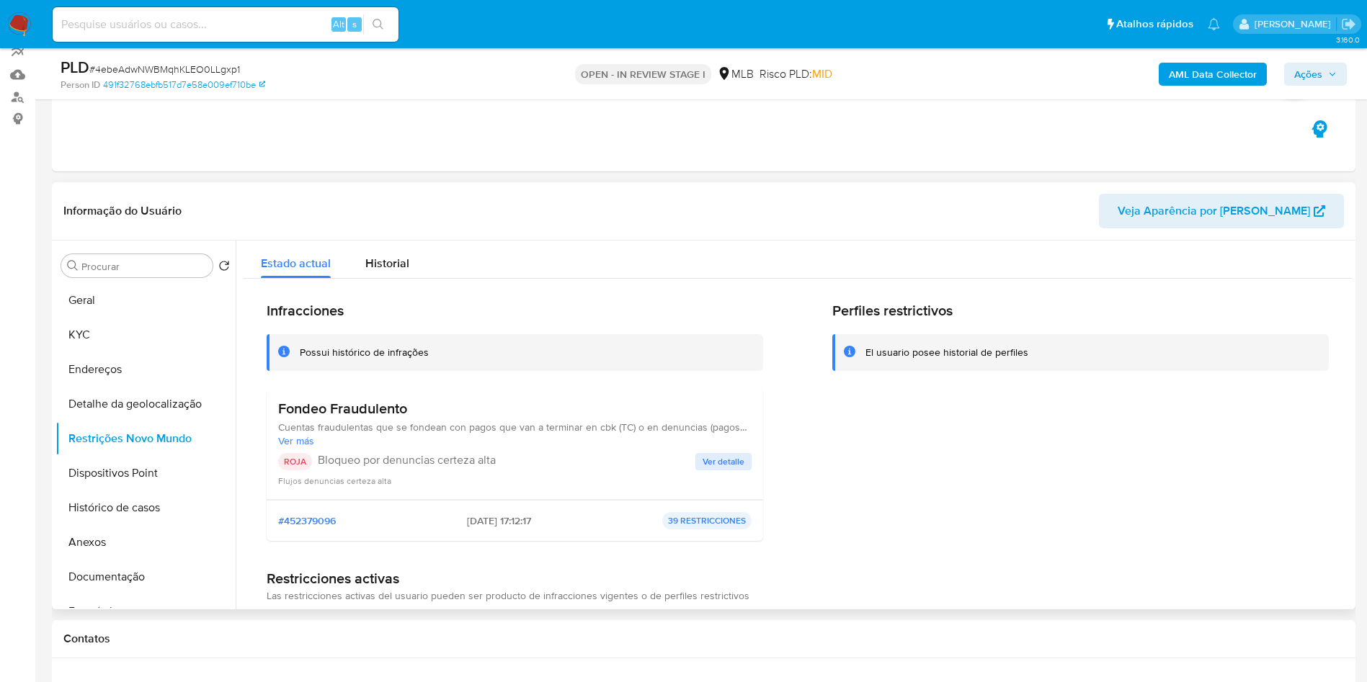
click at [731, 469] on span "Ver detalle" at bounding box center [724, 462] width 42 height 14
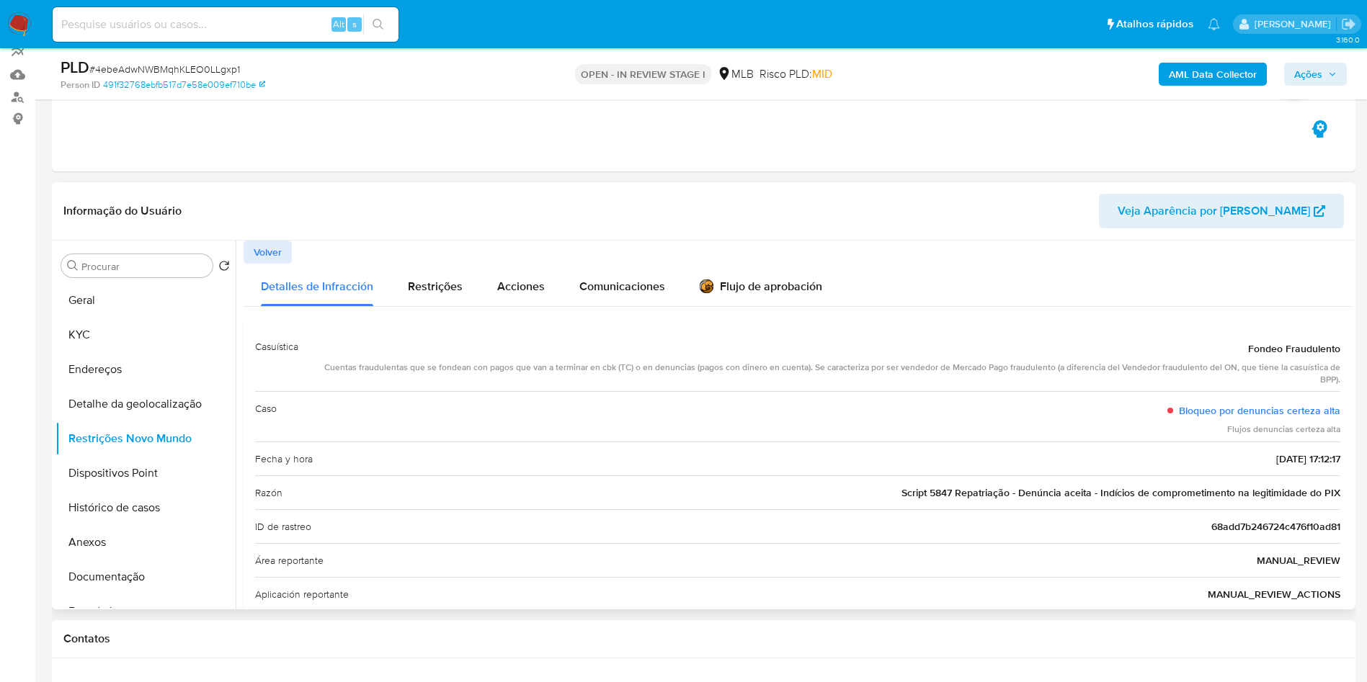
drag, startPoint x: 1339, startPoint y: 507, endPoint x: 952, endPoint y: 515, distance: 387.1
click at [952, 515] on div "Casuística Fondeo Fraudulento Cuentas fraudulentas que se fondean con pagos que…" at bounding box center [798, 572] width 1108 height 507
click at [97, 314] on button "Geral" at bounding box center [139, 300] width 169 height 35
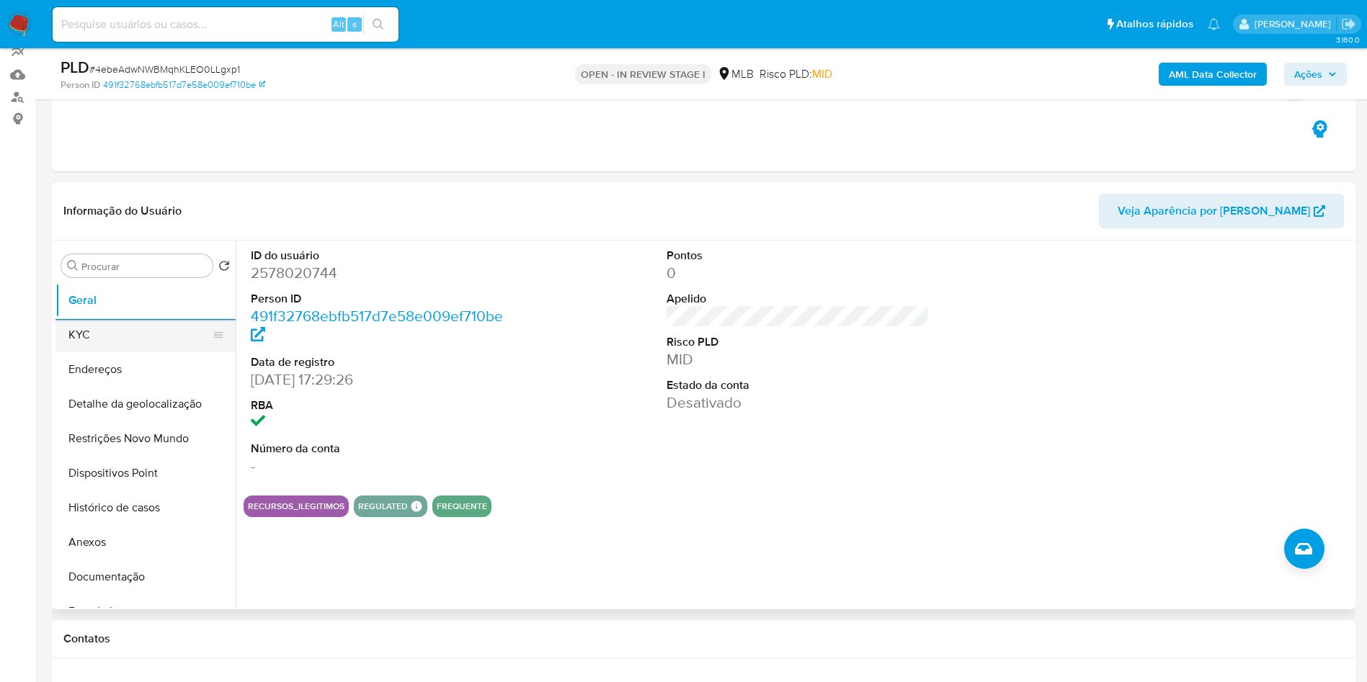
click at [111, 352] on button "KYC" at bounding box center [139, 335] width 169 height 35
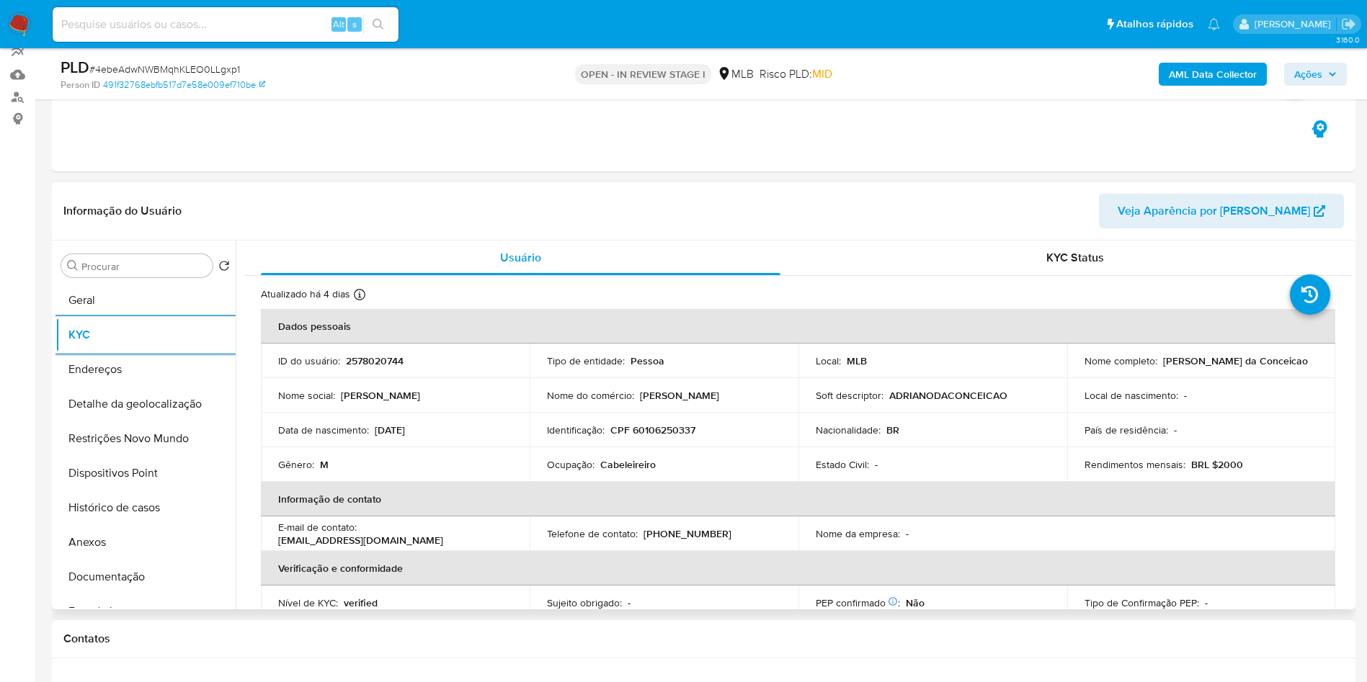
scroll to position [600, 0]
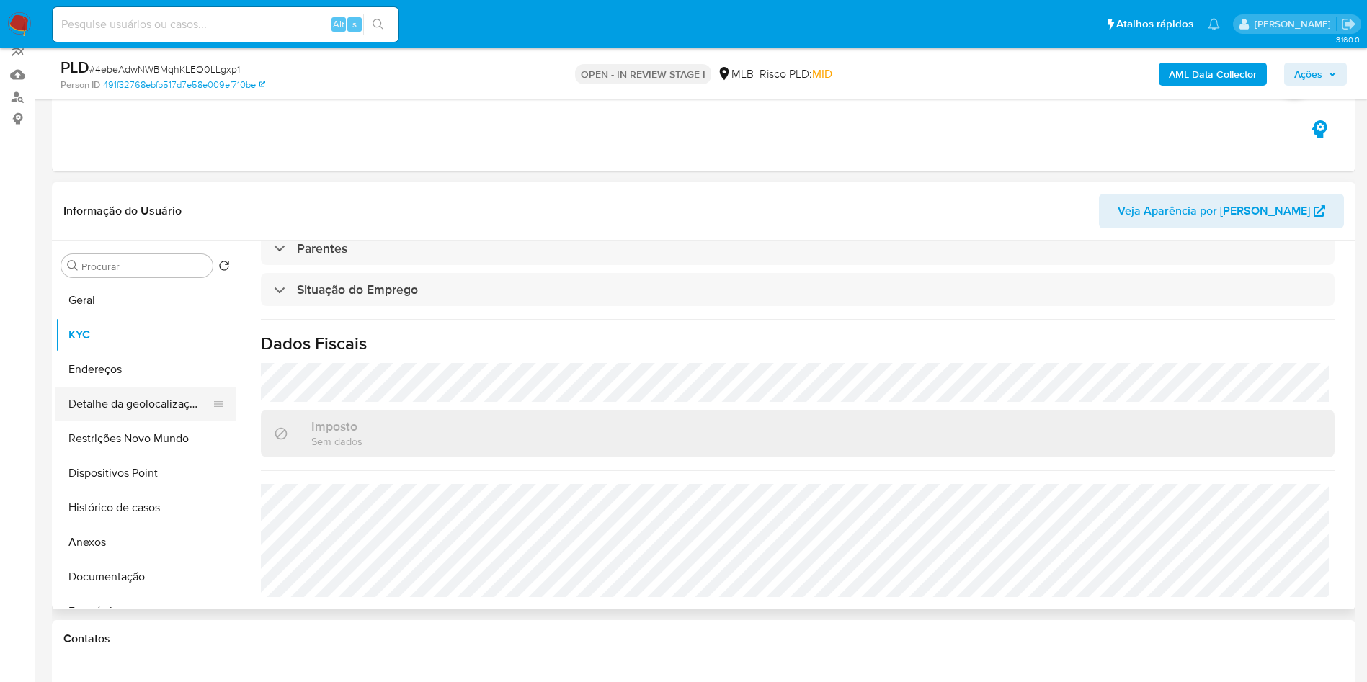
click at [96, 422] on button "Detalhe da geolocalização" at bounding box center [139, 404] width 169 height 35
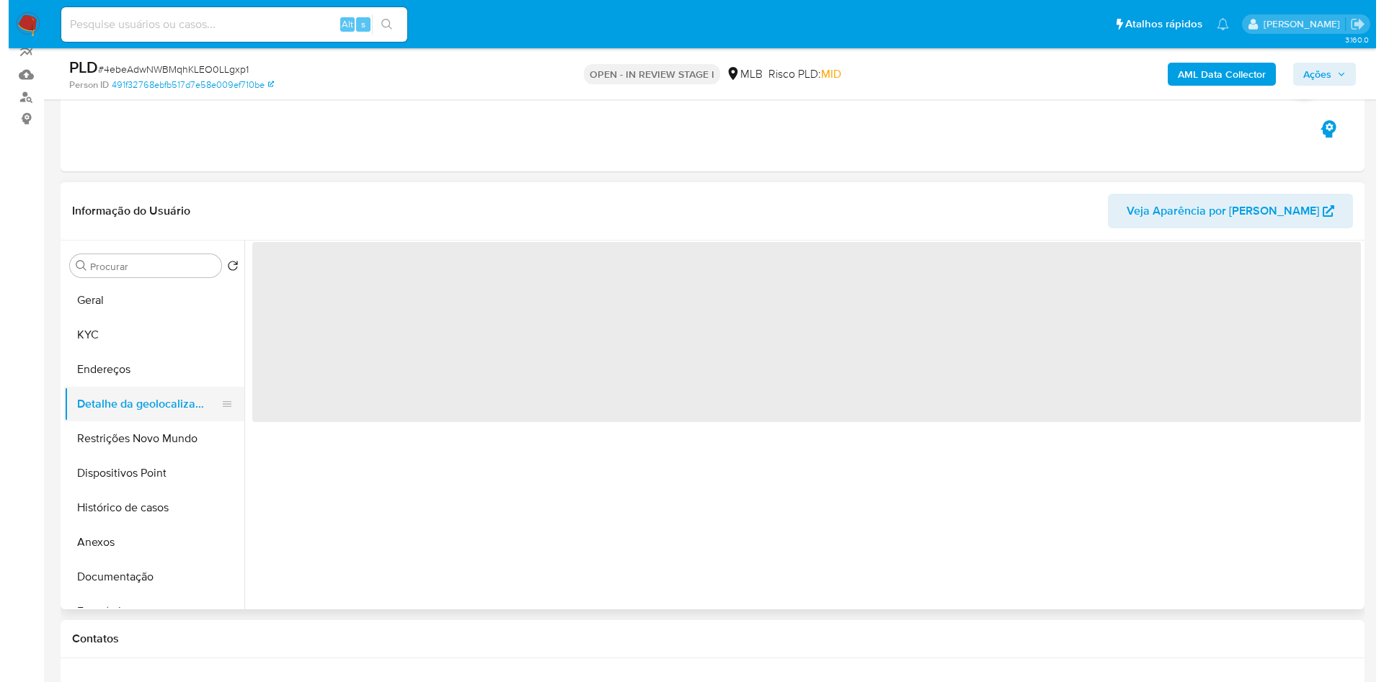
scroll to position [0, 0]
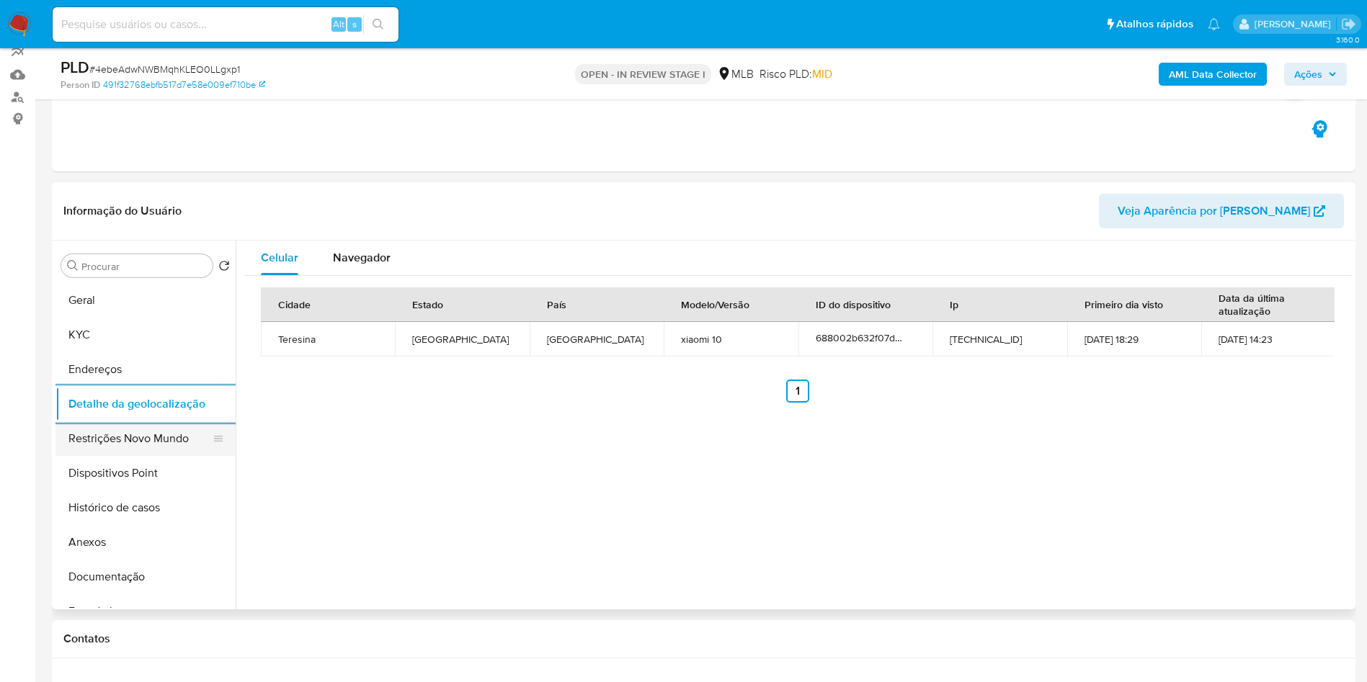
click at [141, 456] on button "Restrições Novo Mundo" at bounding box center [139, 439] width 169 height 35
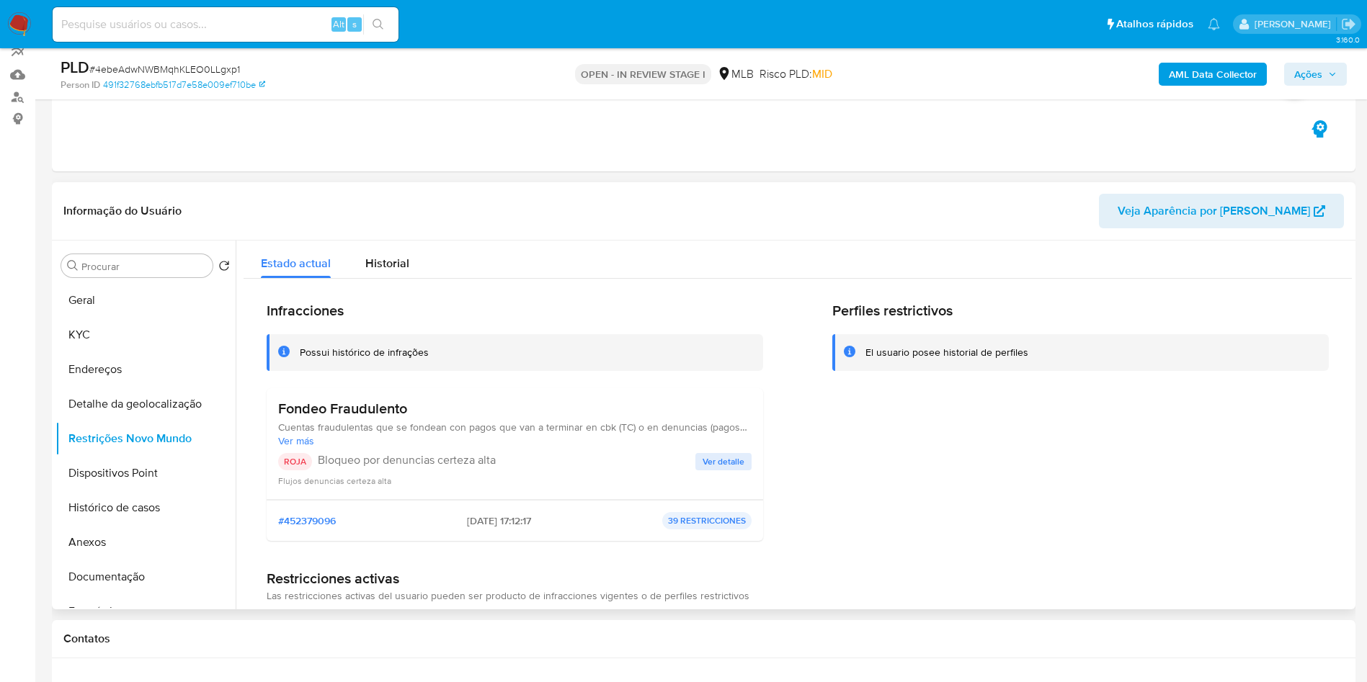
click at [719, 469] on span "Ver detalle" at bounding box center [724, 462] width 42 height 14
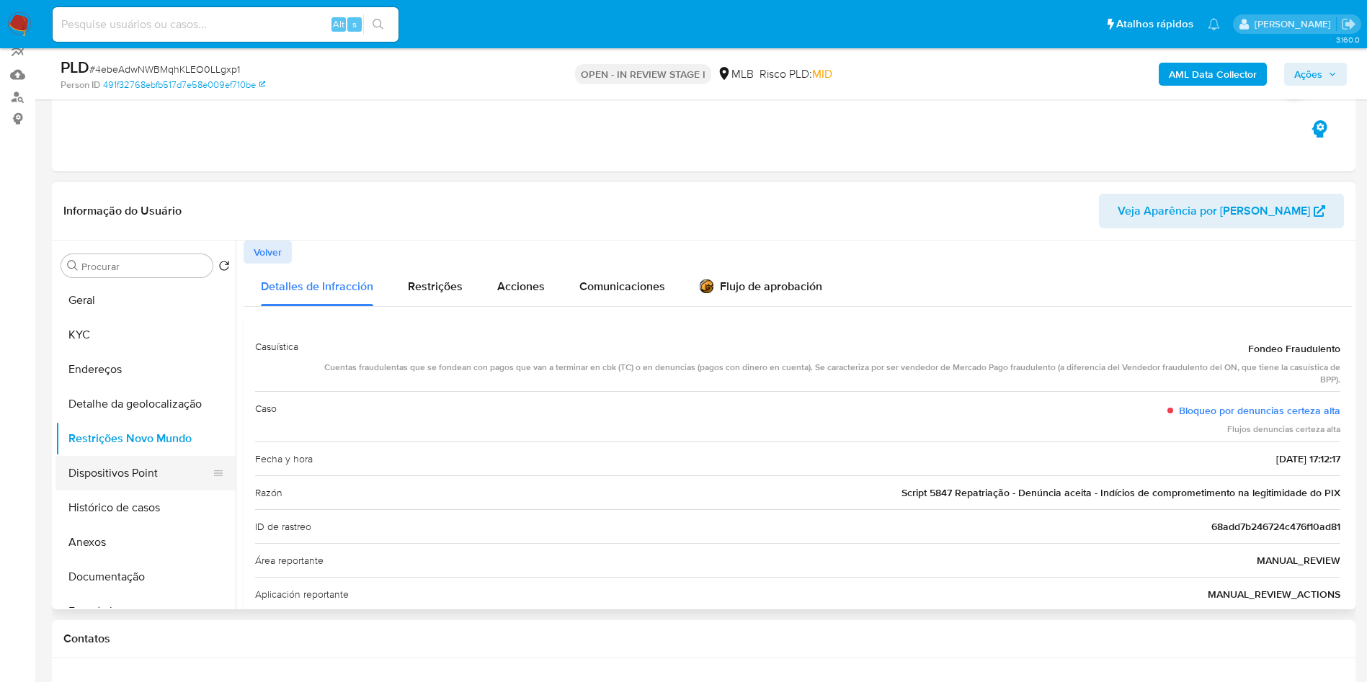
click at [125, 491] on button "Dispositivos Point" at bounding box center [139, 473] width 169 height 35
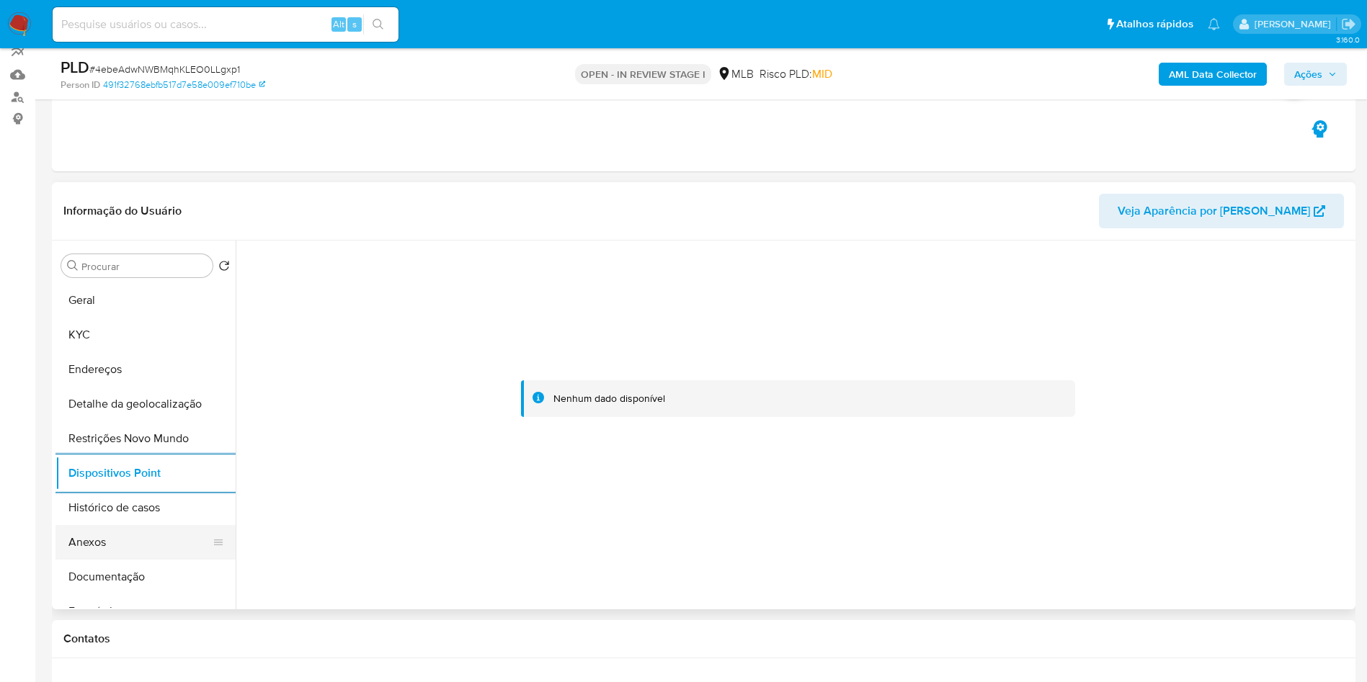
click at [84, 560] on button "Anexos" at bounding box center [139, 542] width 169 height 35
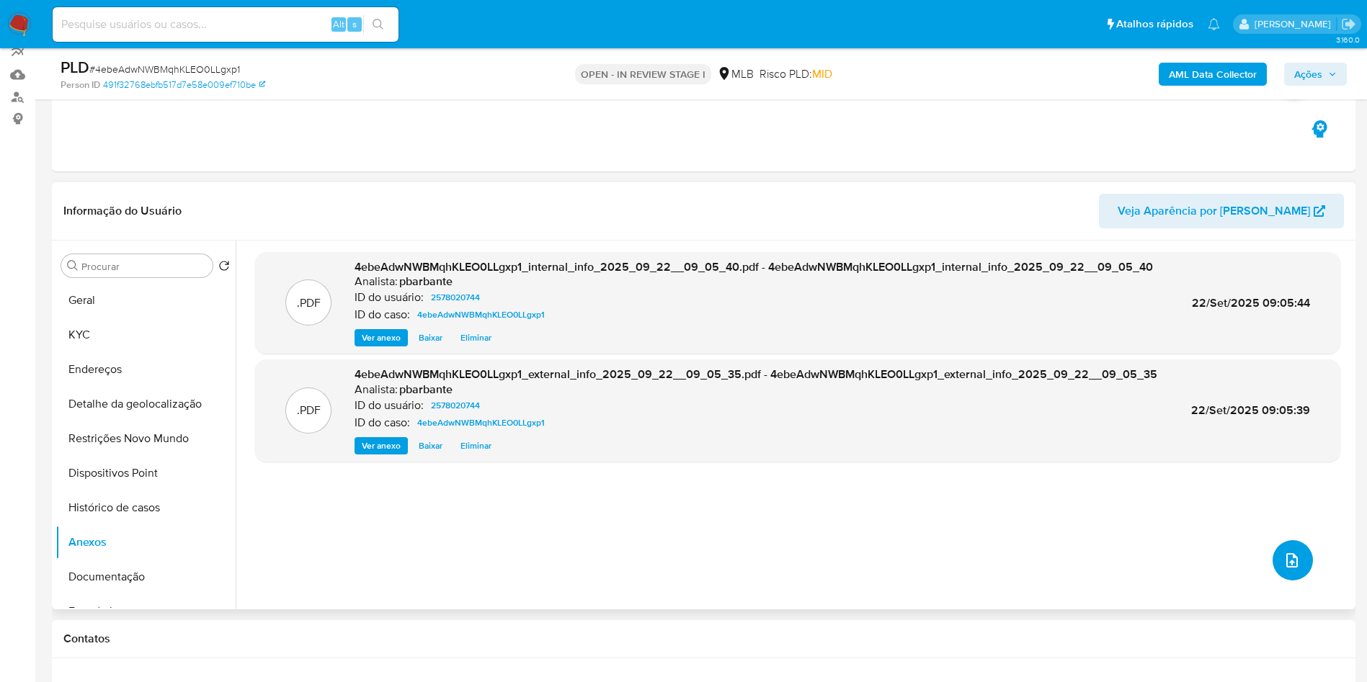
click at [1286, 581] on button "upload-file" at bounding box center [1293, 560] width 40 height 40
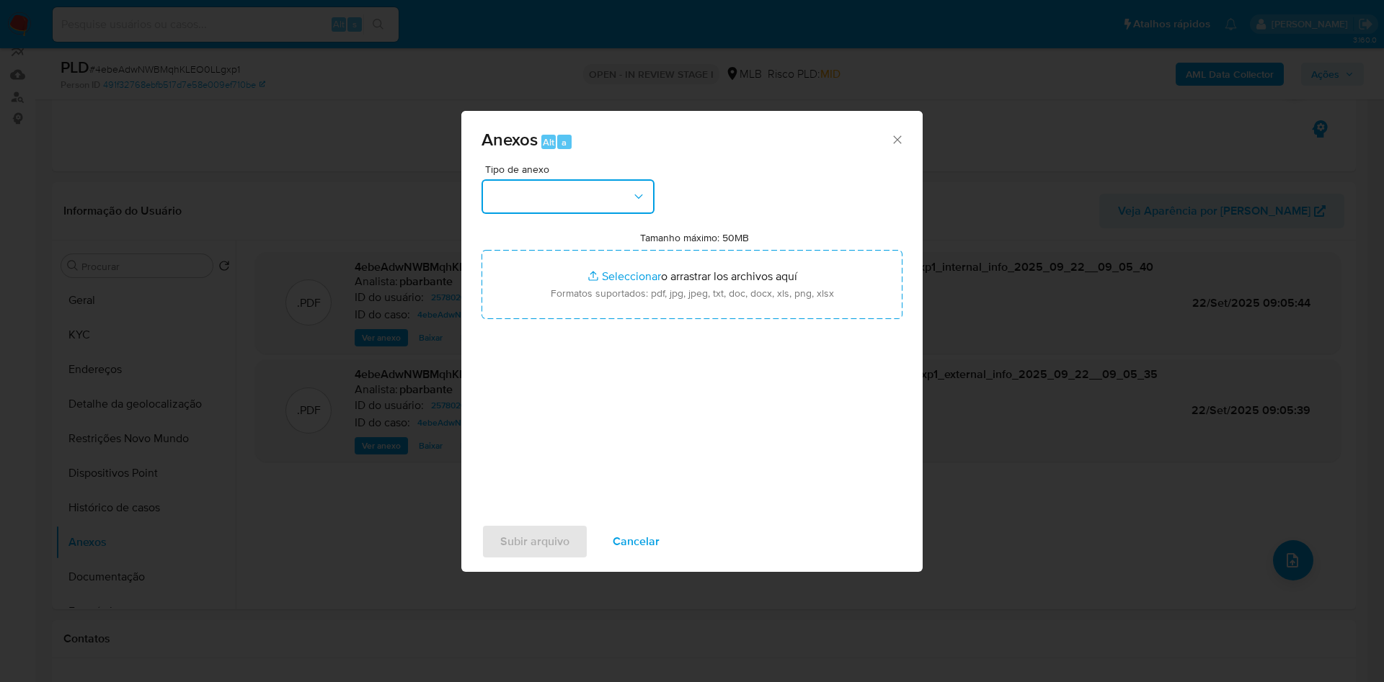
click at [551, 179] on button "button" at bounding box center [567, 196] width 173 height 35
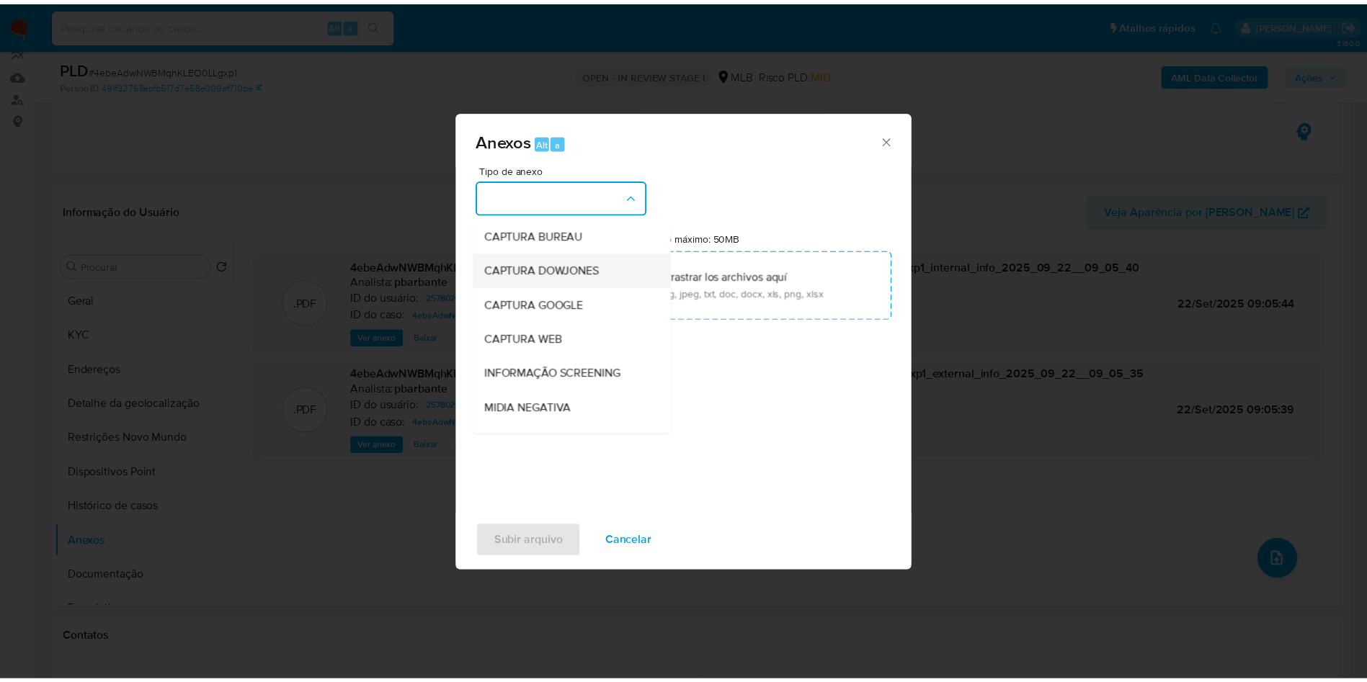
scroll to position [193, 0]
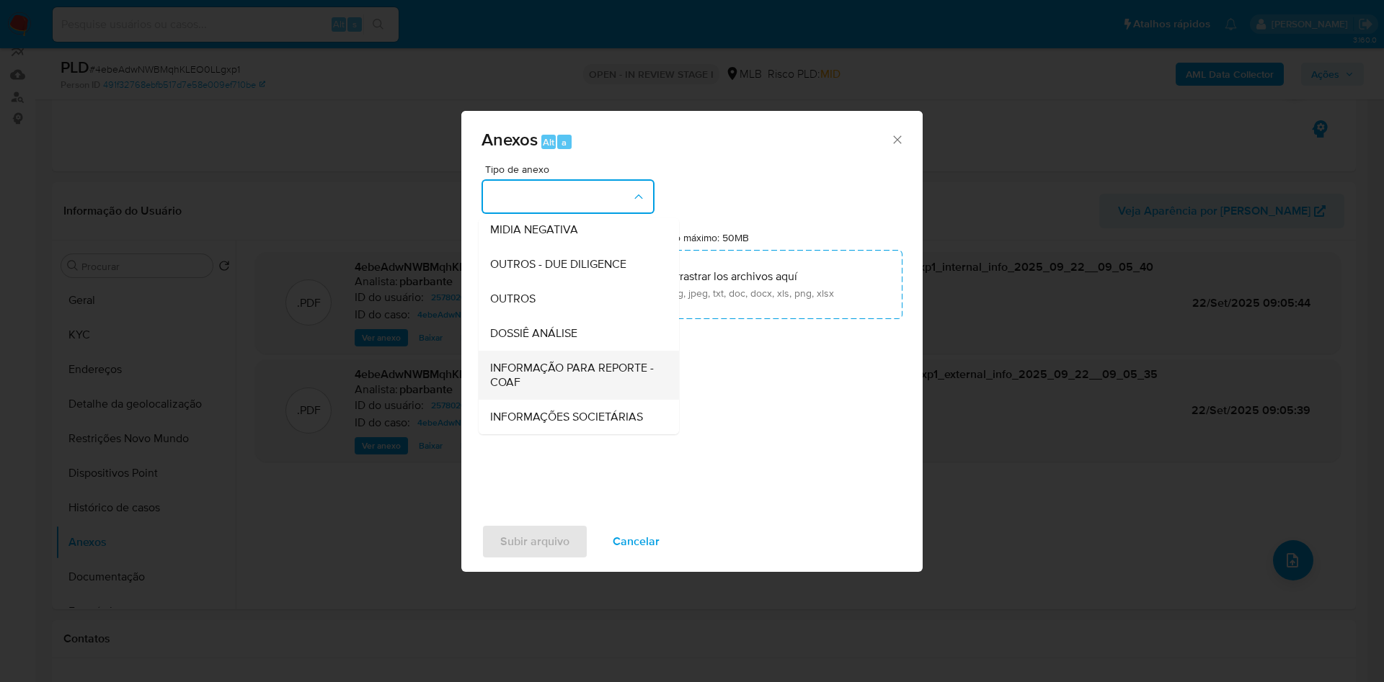
click at [502, 351] on div "INFORMAÇÃO PARA REPORTE - COAF" at bounding box center [574, 375] width 169 height 49
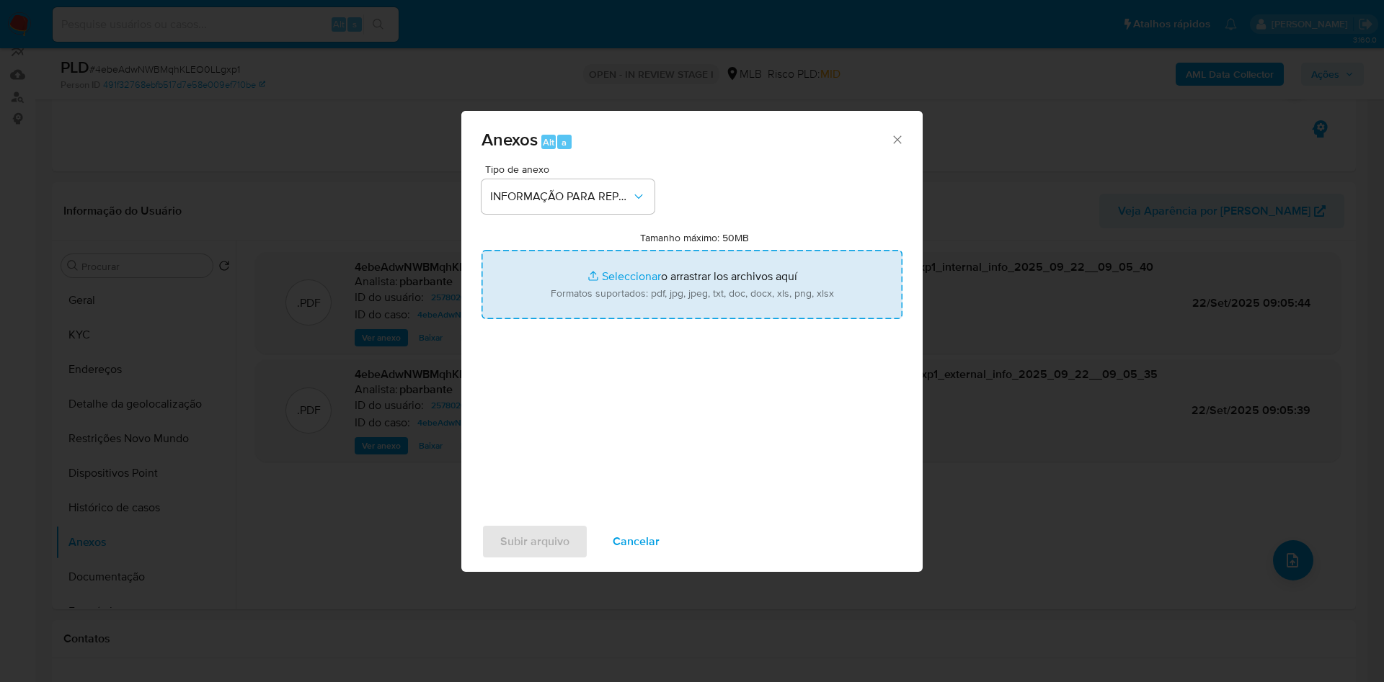
type input "C:\fakepath\Mulan 2578020744_2025_09_18_11_47_46.xlsx"
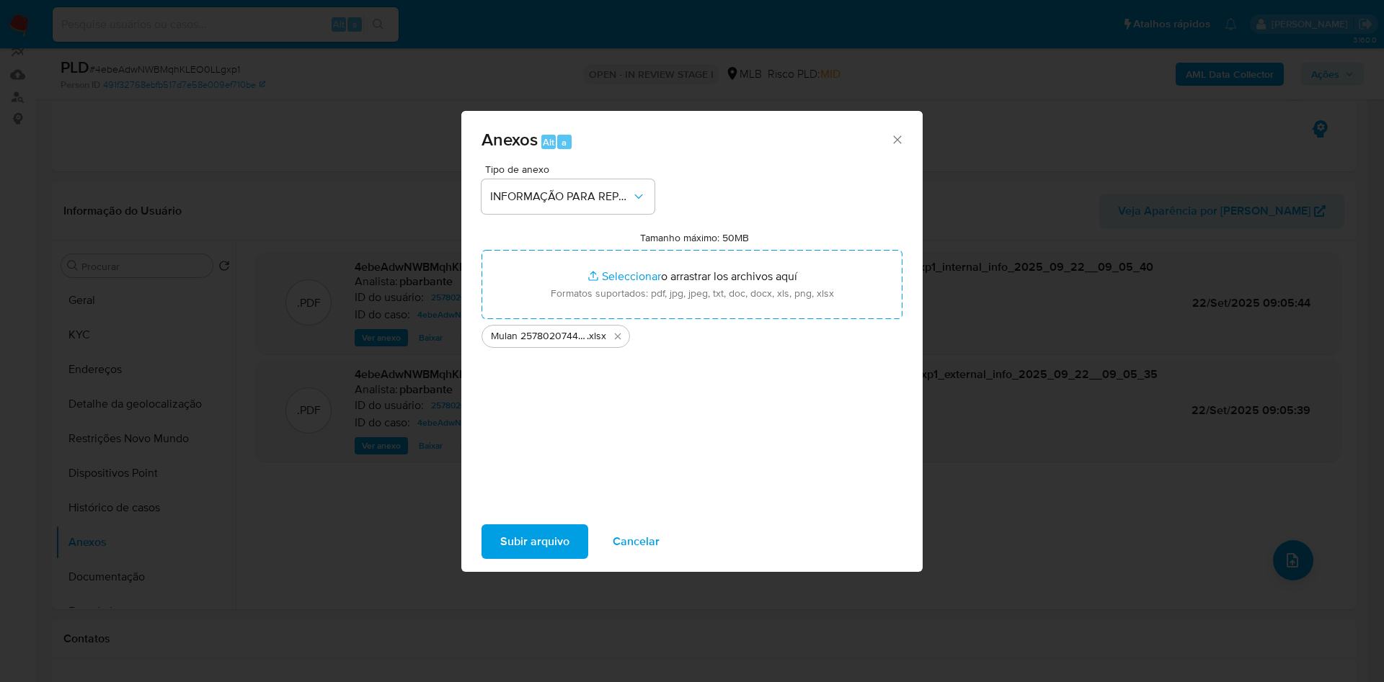
click at [522, 536] on div "Subir arquivo Cancelar" at bounding box center [691, 542] width 461 height 55
click at [509, 553] on span "Subir arquivo" at bounding box center [534, 542] width 69 height 32
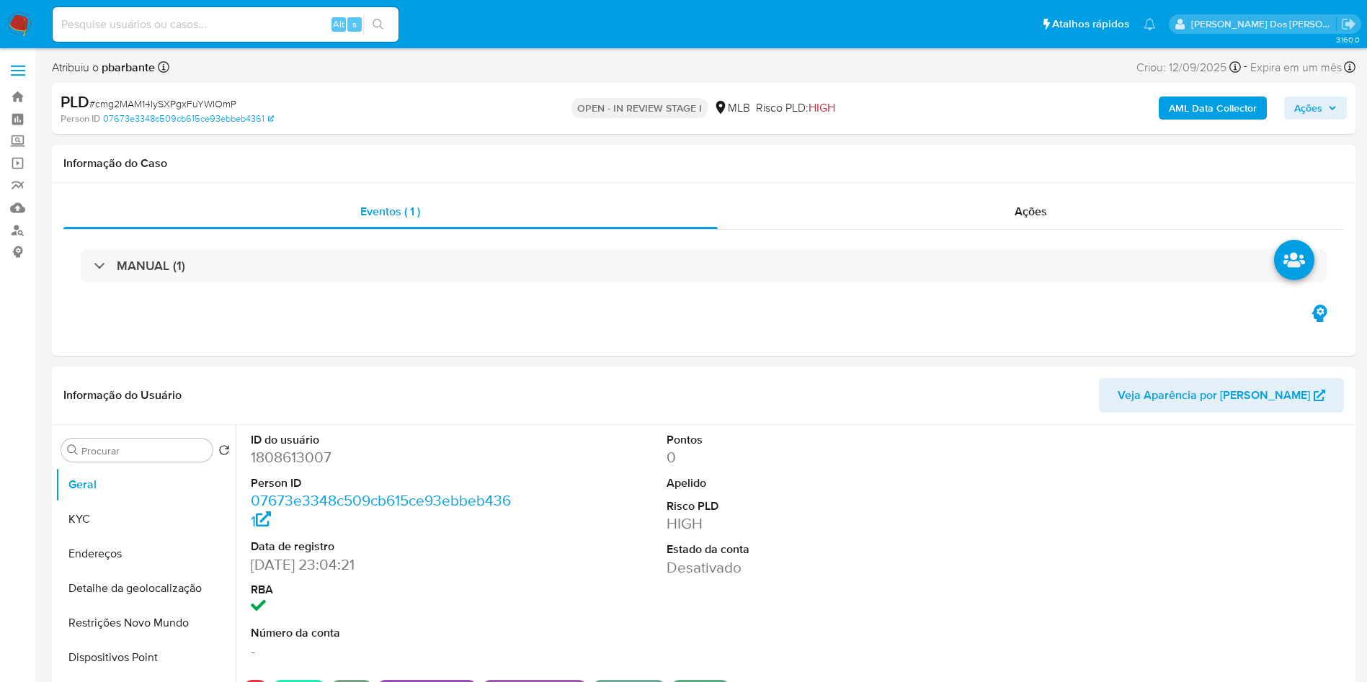
select select "10"
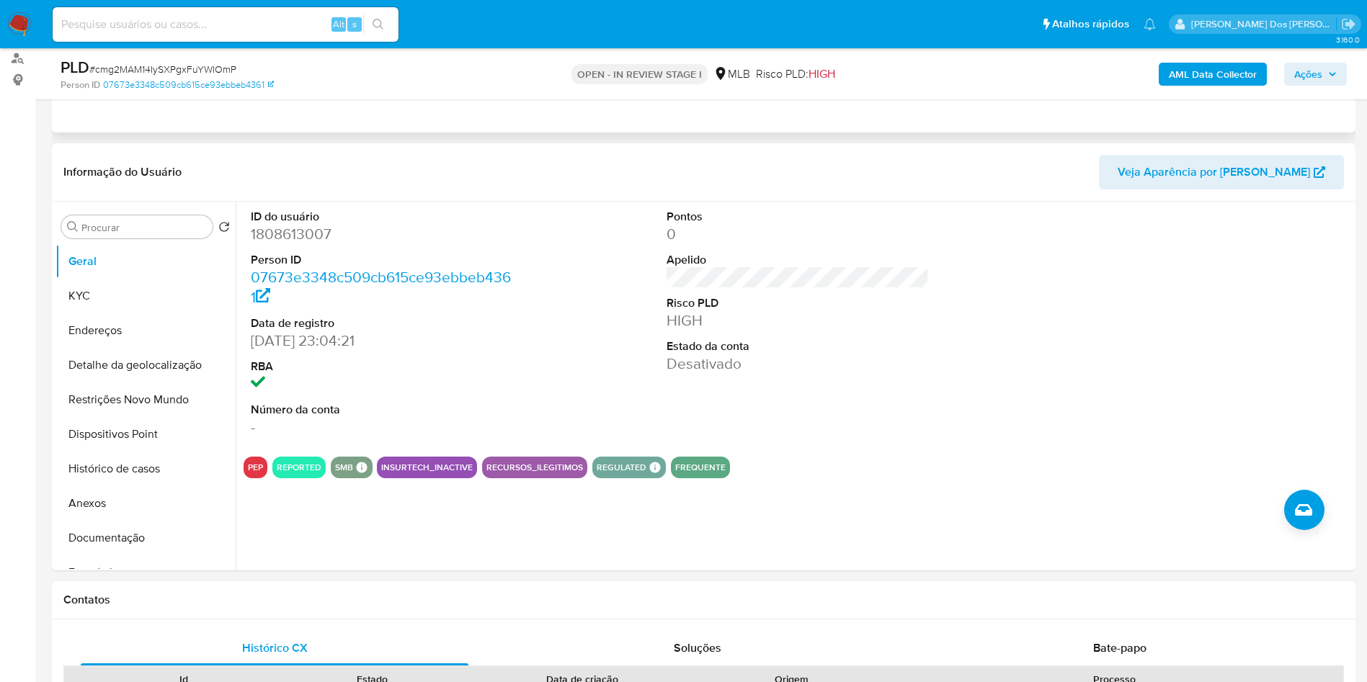
scroll to position [173, 0]
click at [81, 486] on button "Histórico de casos" at bounding box center [139, 468] width 169 height 35
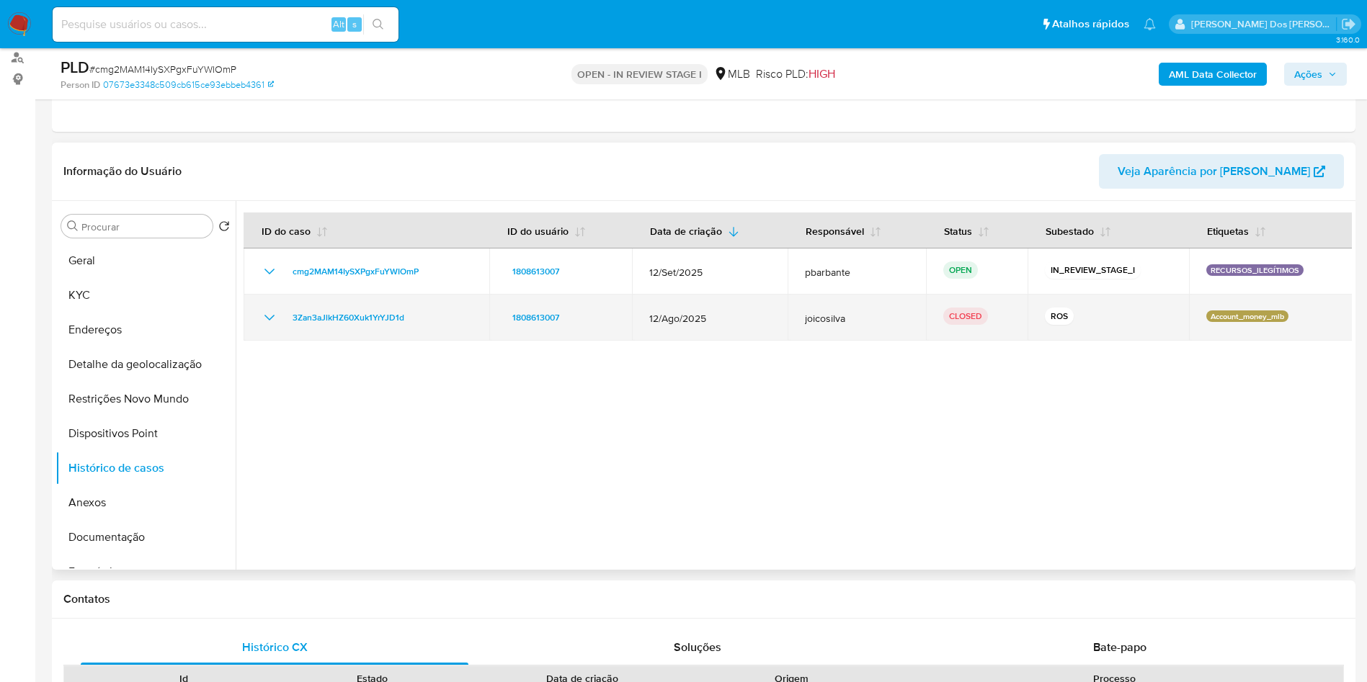
click at [273, 326] on icon "Mostrar/Ocultar" at bounding box center [269, 317] width 17 height 17
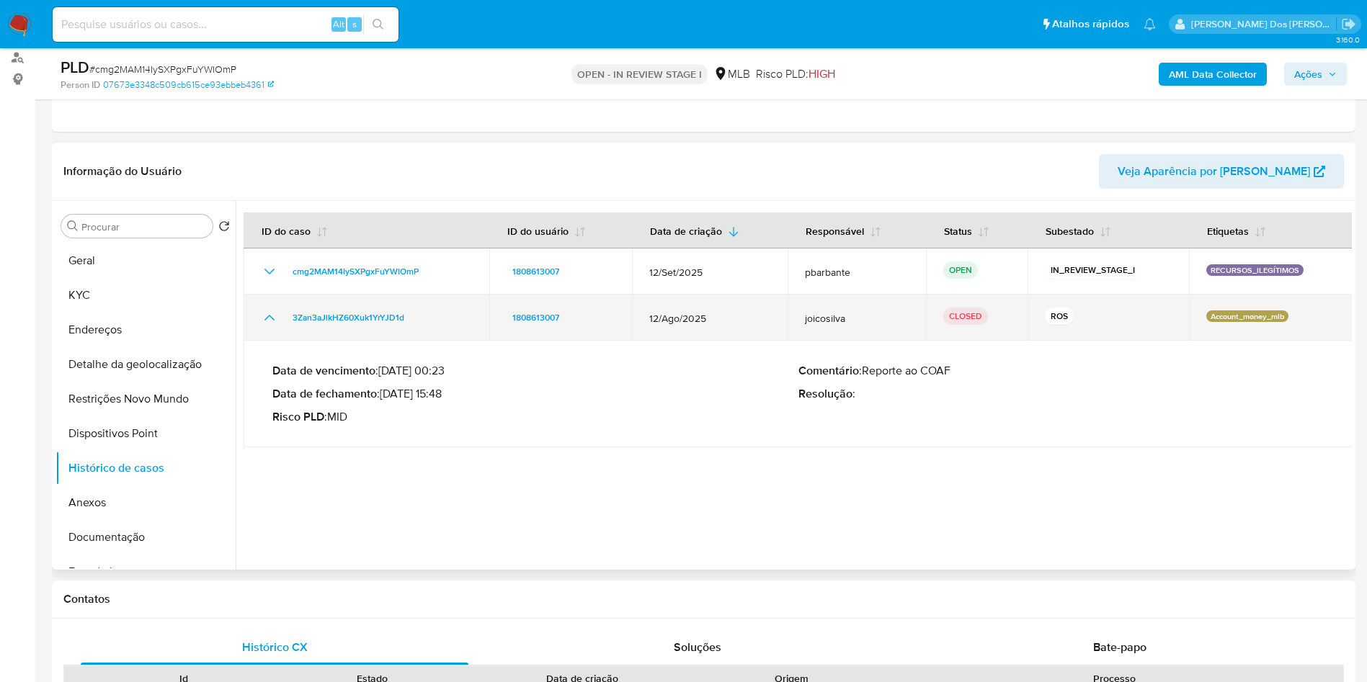
click at [273, 326] on icon "Mostrar/Ocultar" at bounding box center [269, 317] width 17 height 17
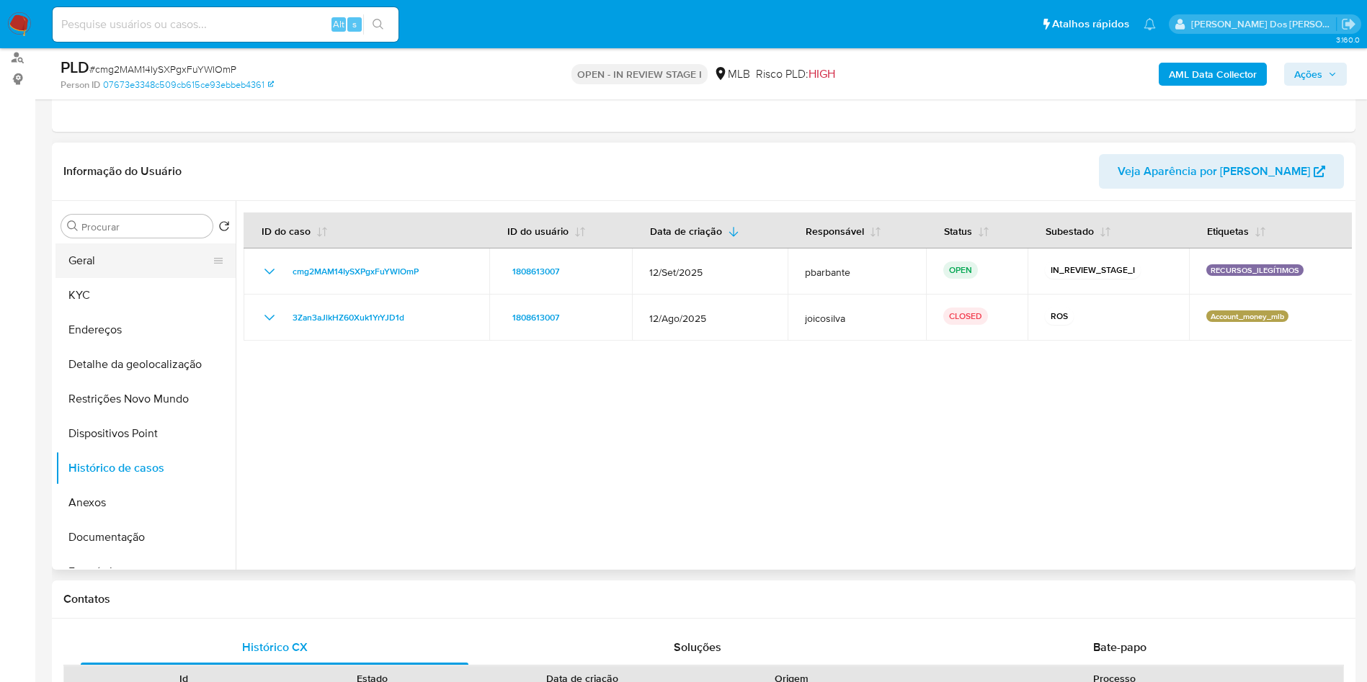
click at [148, 278] on button "Geral" at bounding box center [139, 261] width 169 height 35
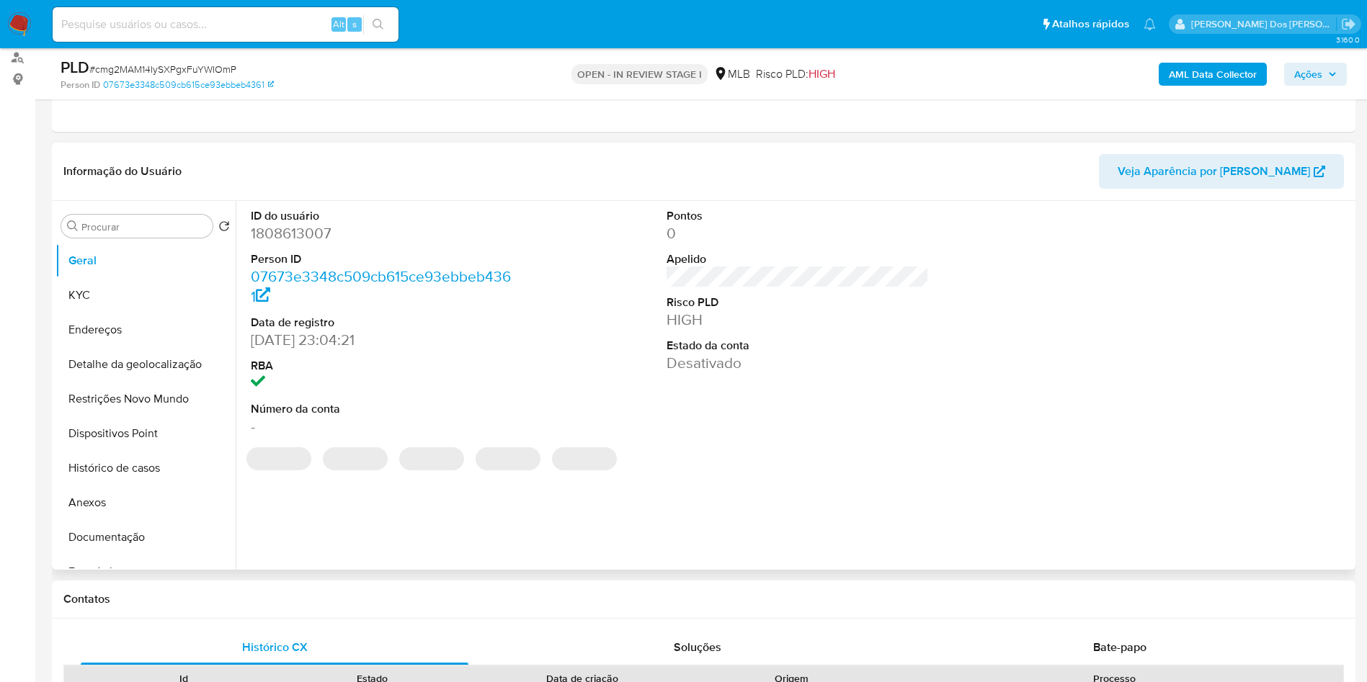
click at [292, 269] on dl "ID do usuário 1808613007 Person ID 07673e3348c509cb615ce93ebbeb4361 Data de reg…" at bounding box center [382, 322] width 263 height 229
click at [315, 244] on dd "1808613007" at bounding box center [382, 233] width 263 height 20
copy dd "1808613007"
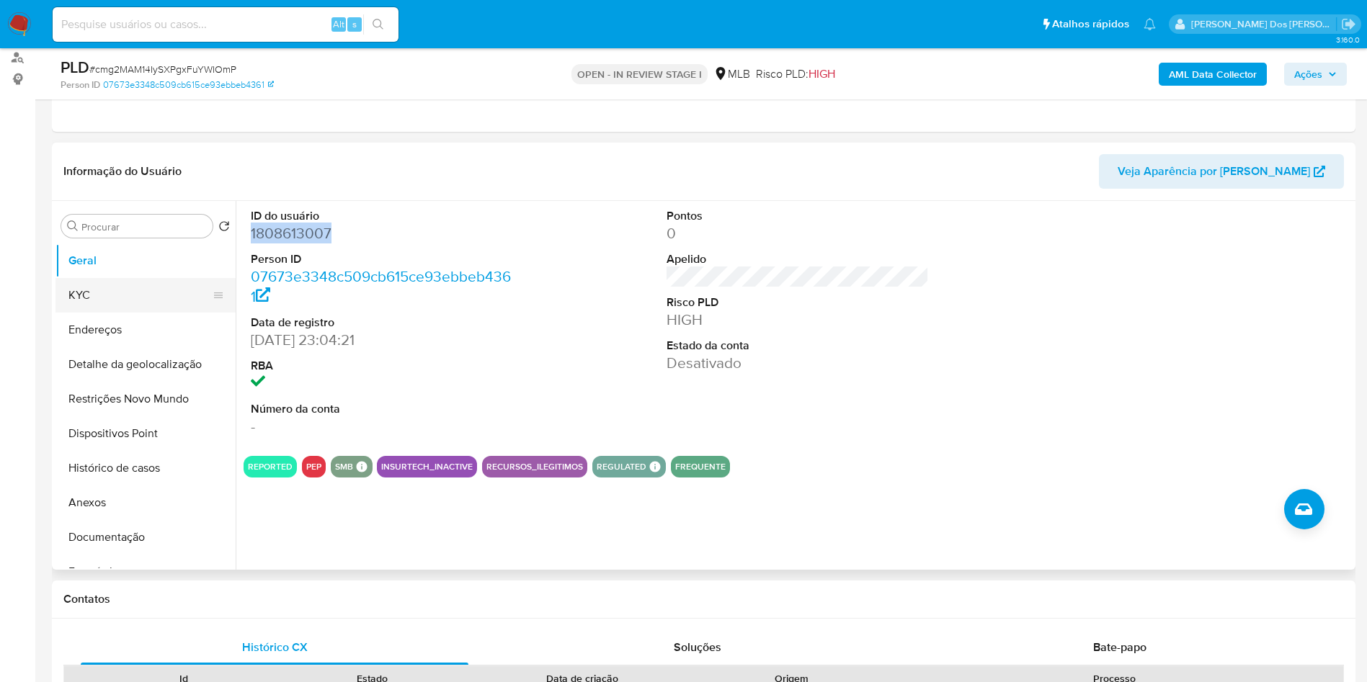
click at [147, 313] on button "KYC" at bounding box center [139, 295] width 169 height 35
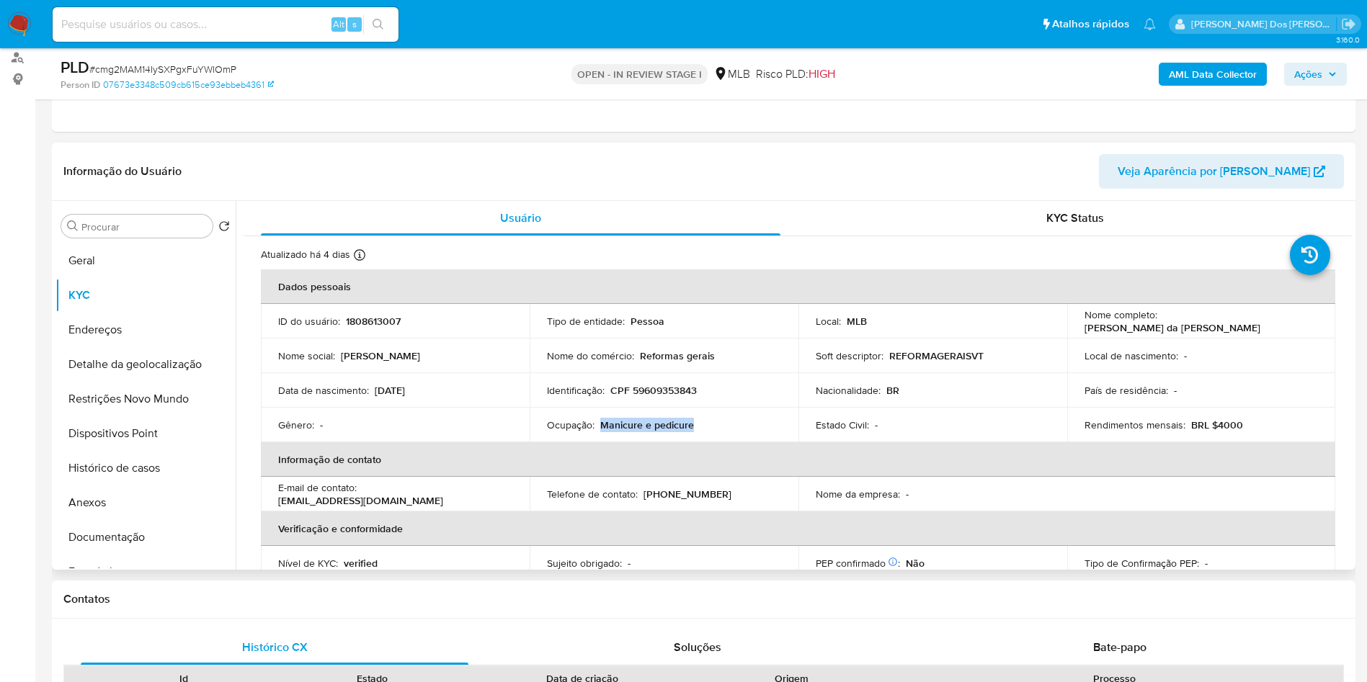
drag, startPoint x: 695, startPoint y: 455, endPoint x: 600, endPoint y: 448, distance: 95.3
click at [600, 442] on td "Ocupação : Manicure e pedicure" at bounding box center [664, 425] width 269 height 35
copy p "Manicure e pedicure"
click at [131, 553] on button "Documentação" at bounding box center [139, 537] width 169 height 35
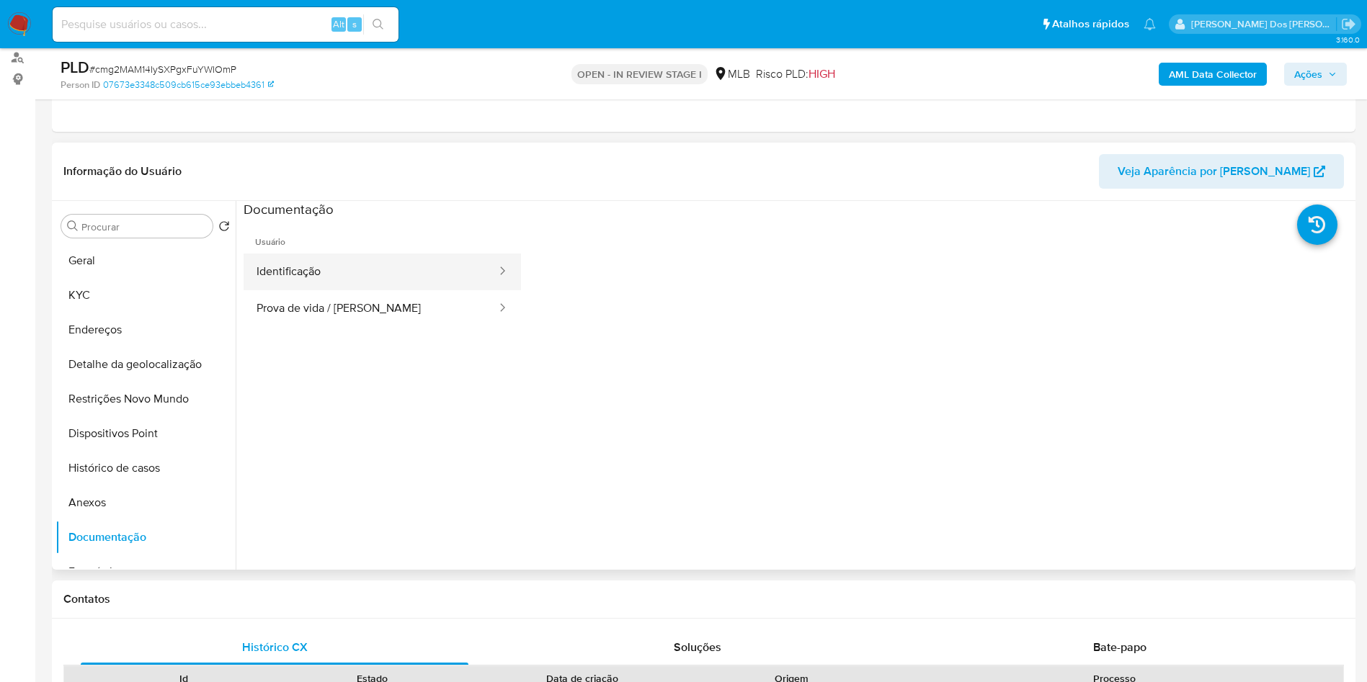
click at [362, 290] on button "Identificação" at bounding box center [371, 272] width 254 height 37
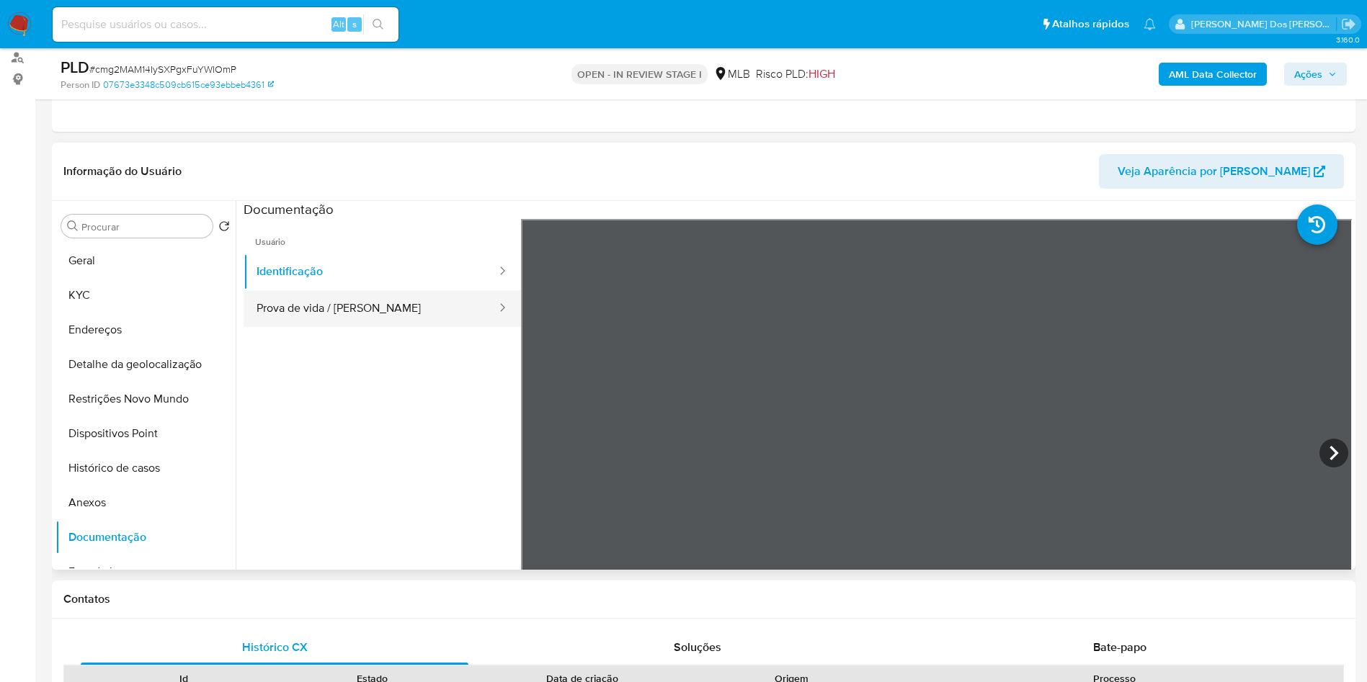
click at [332, 327] on button "Prova de vida / Selfie" at bounding box center [371, 308] width 254 height 37
click at [1198, 71] on b "AML Data Collector" at bounding box center [1213, 74] width 88 height 23
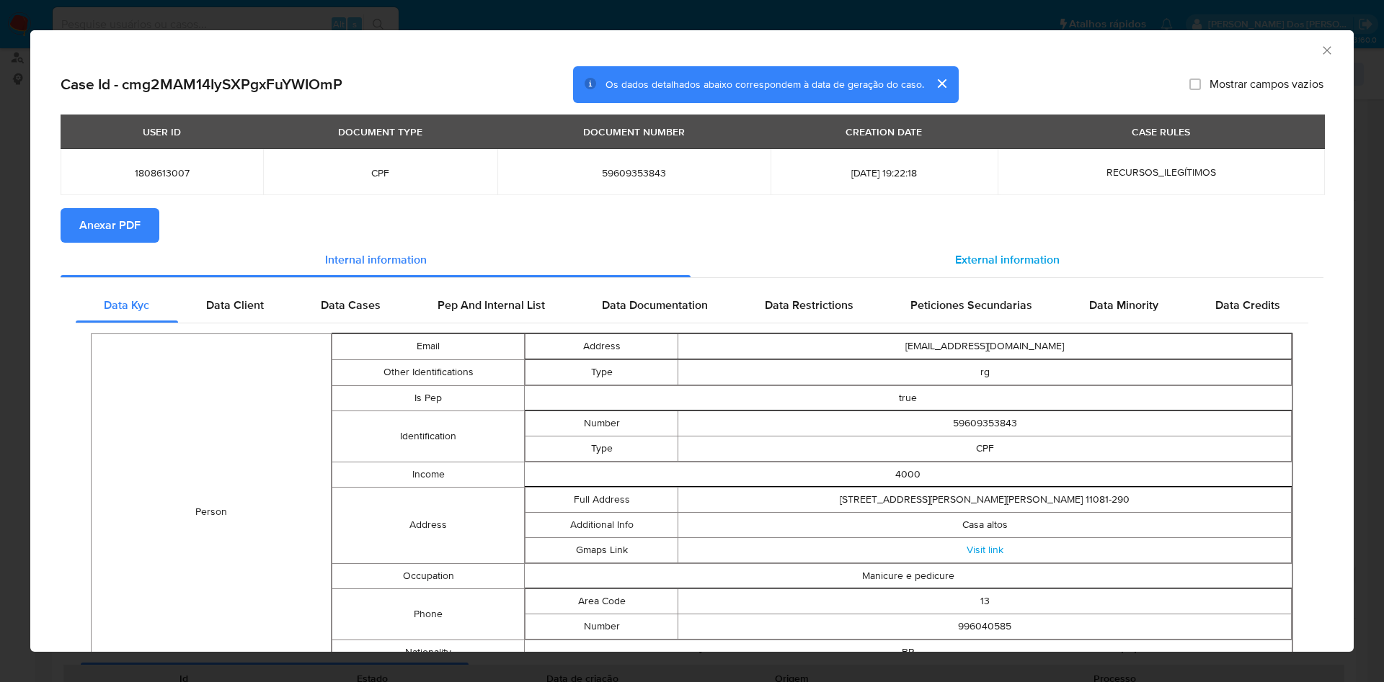
click at [1000, 262] on span "External information" at bounding box center [1007, 260] width 104 height 17
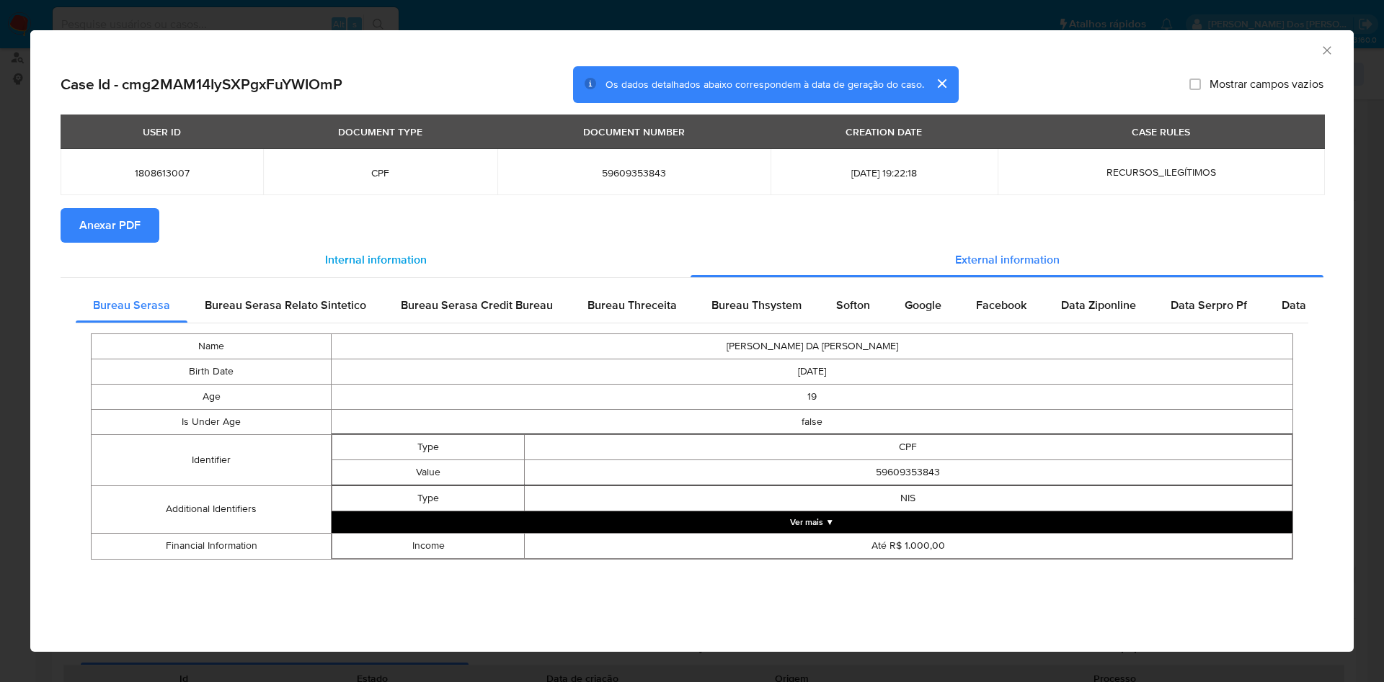
click at [136, 249] on div "Internal information" at bounding box center [376, 260] width 630 height 35
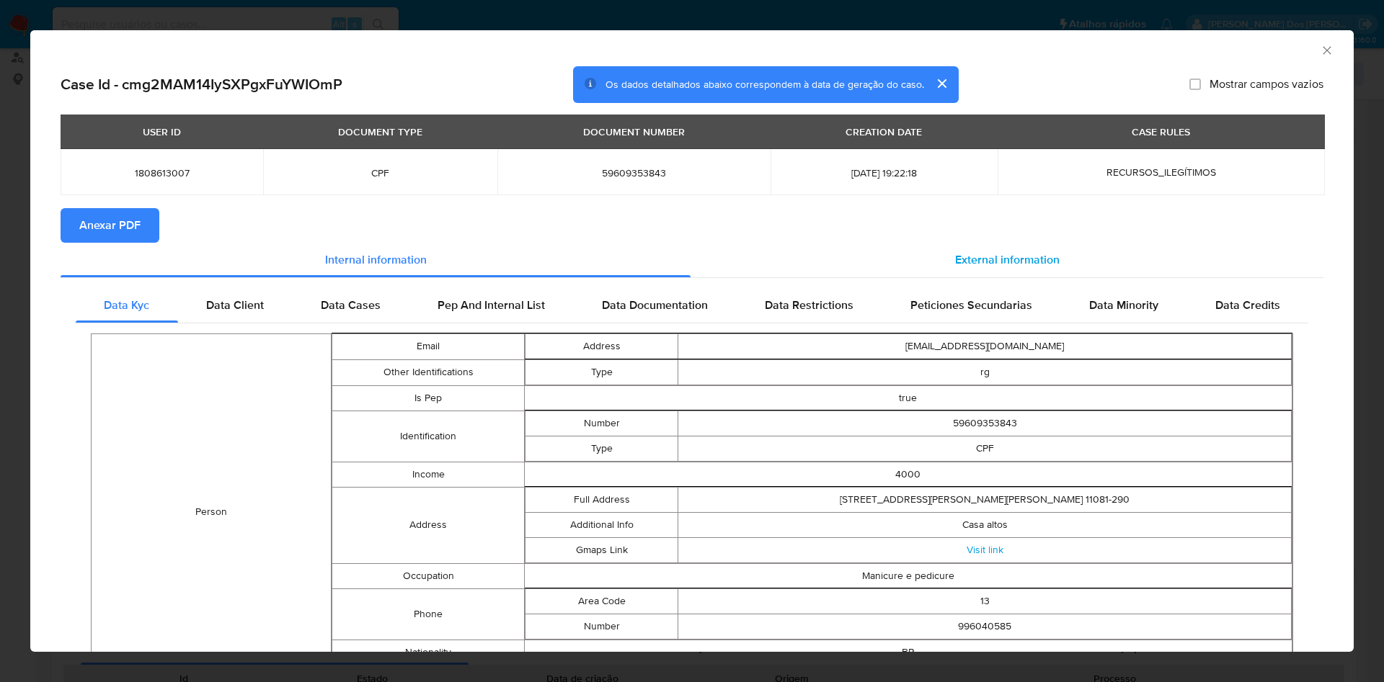
click at [1044, 263] on span "External information" at bounding box center [1007, 260] width 104 height 17
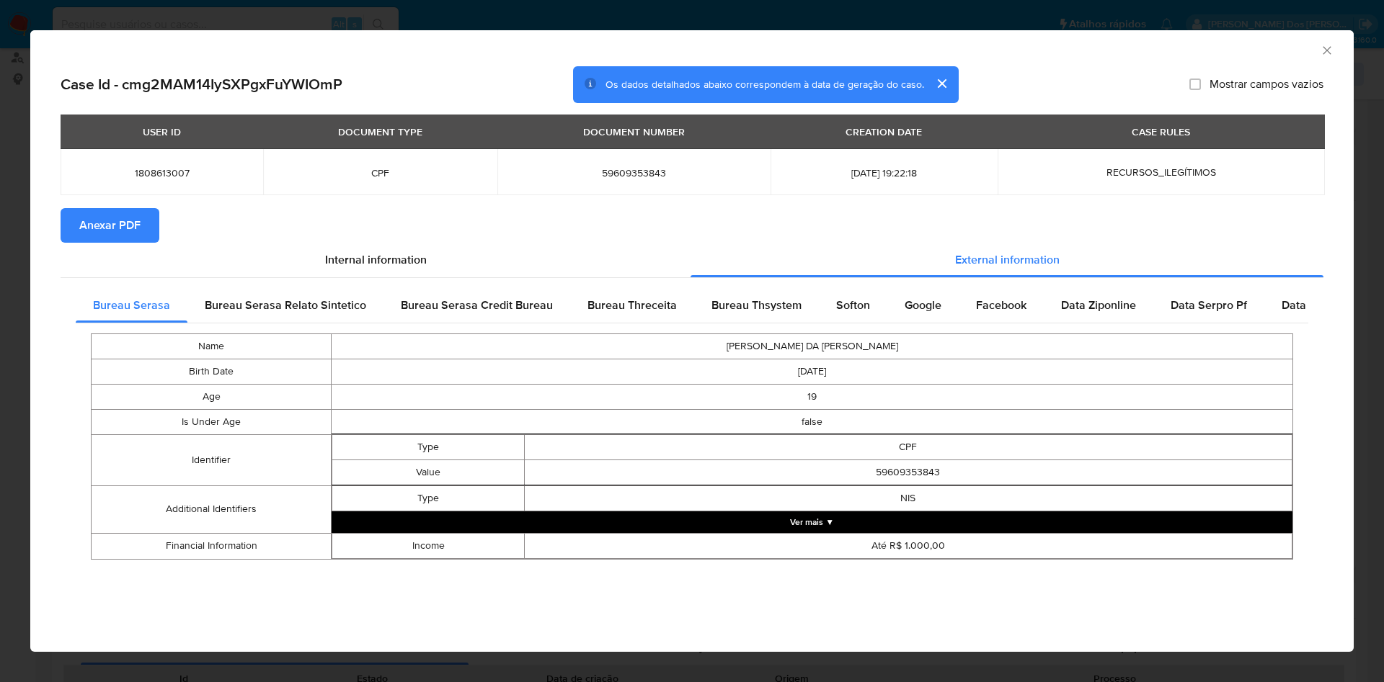
click at [110, 229] on span "Anexar PDF" at bounding box center [109, 226] width 61 height 32
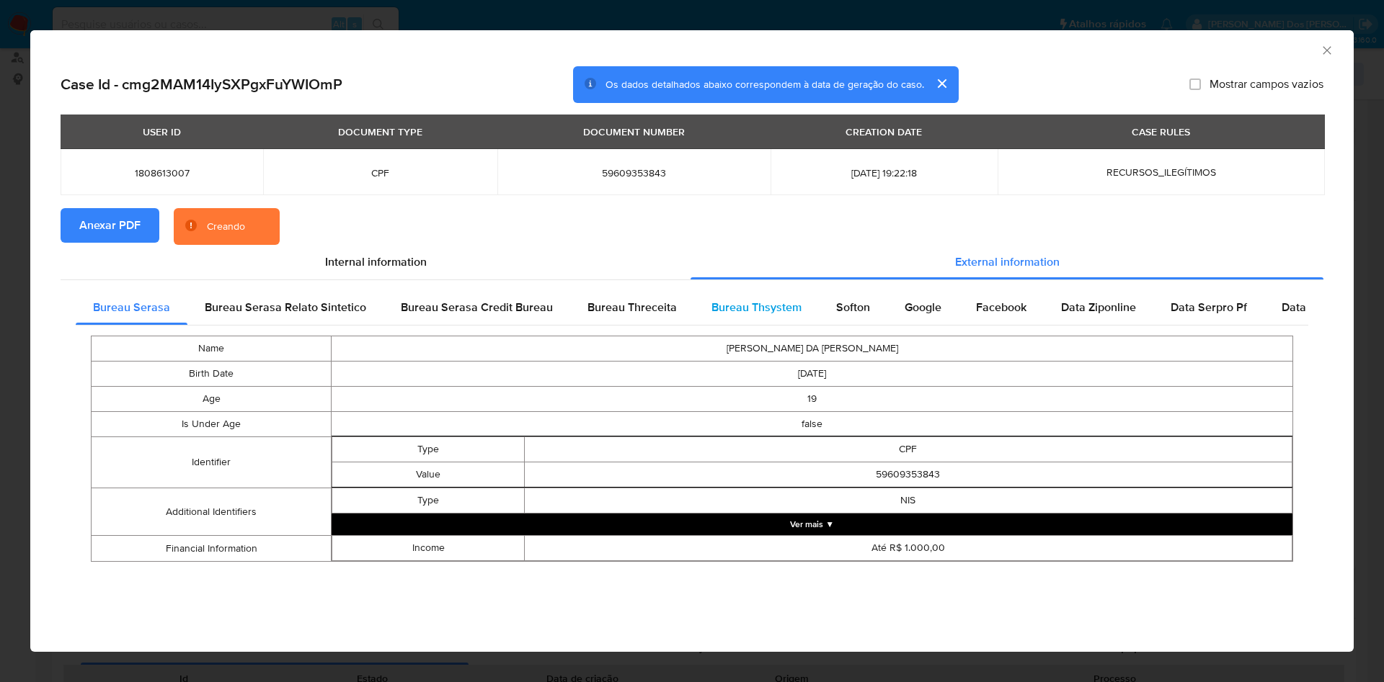
click at [749, 314] on span "Bureau Thsystem" at bounding box center [756, 307] width 90 height 17
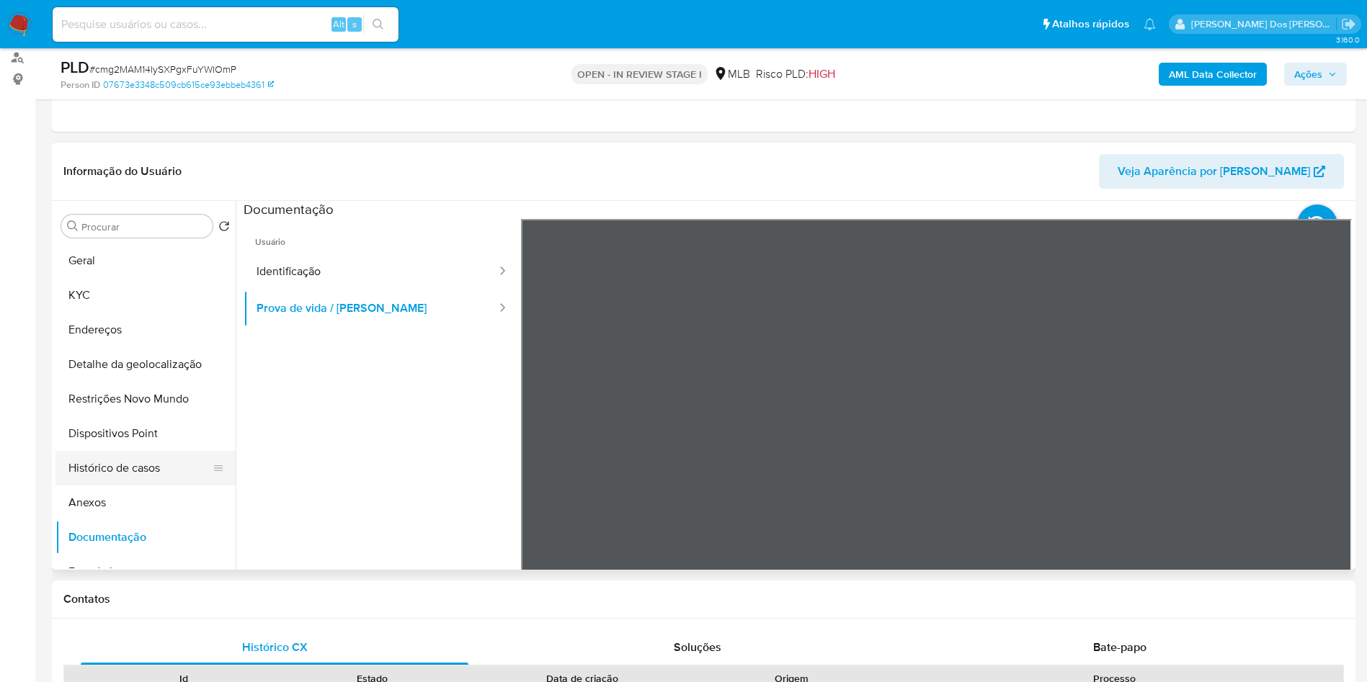
click at [130, 486] on button "Histórico de casos" at bounding box center [139, 468] width 169 height 35
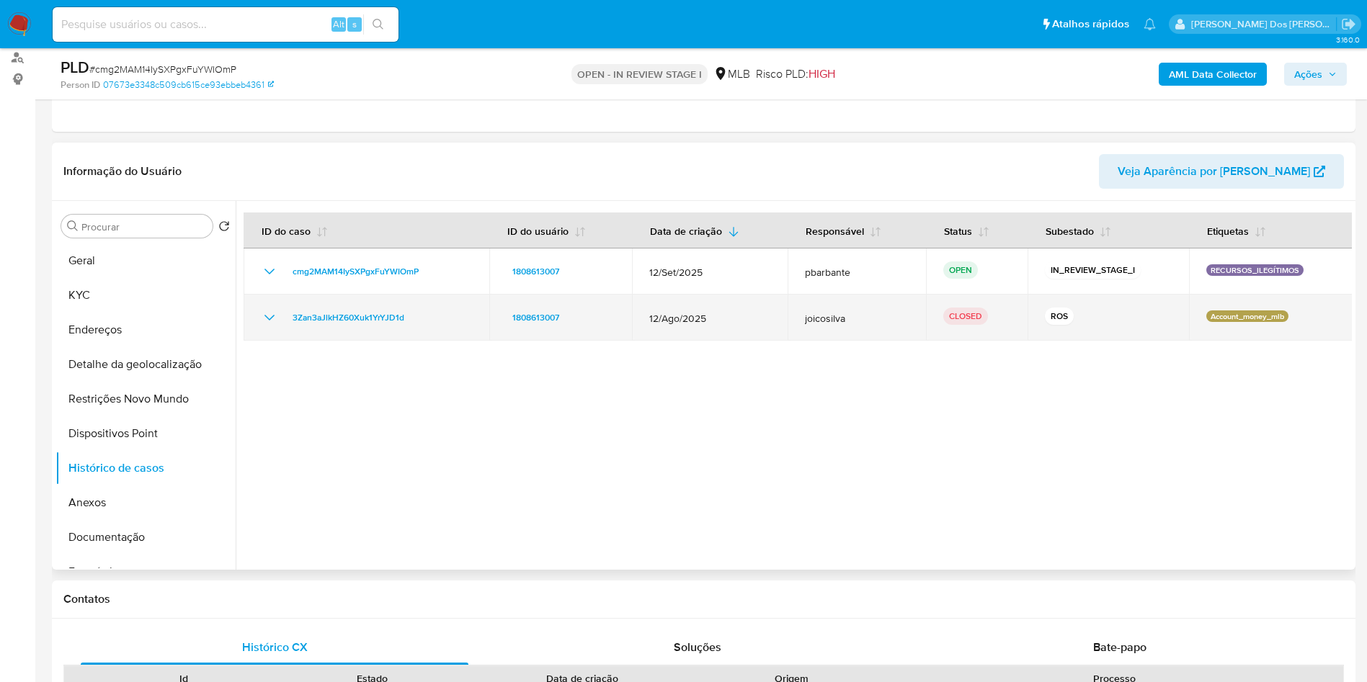
click at [262, 326] on icon "Mostrar/Ocultar" at bounding box center [269, 317] width 17 height 17
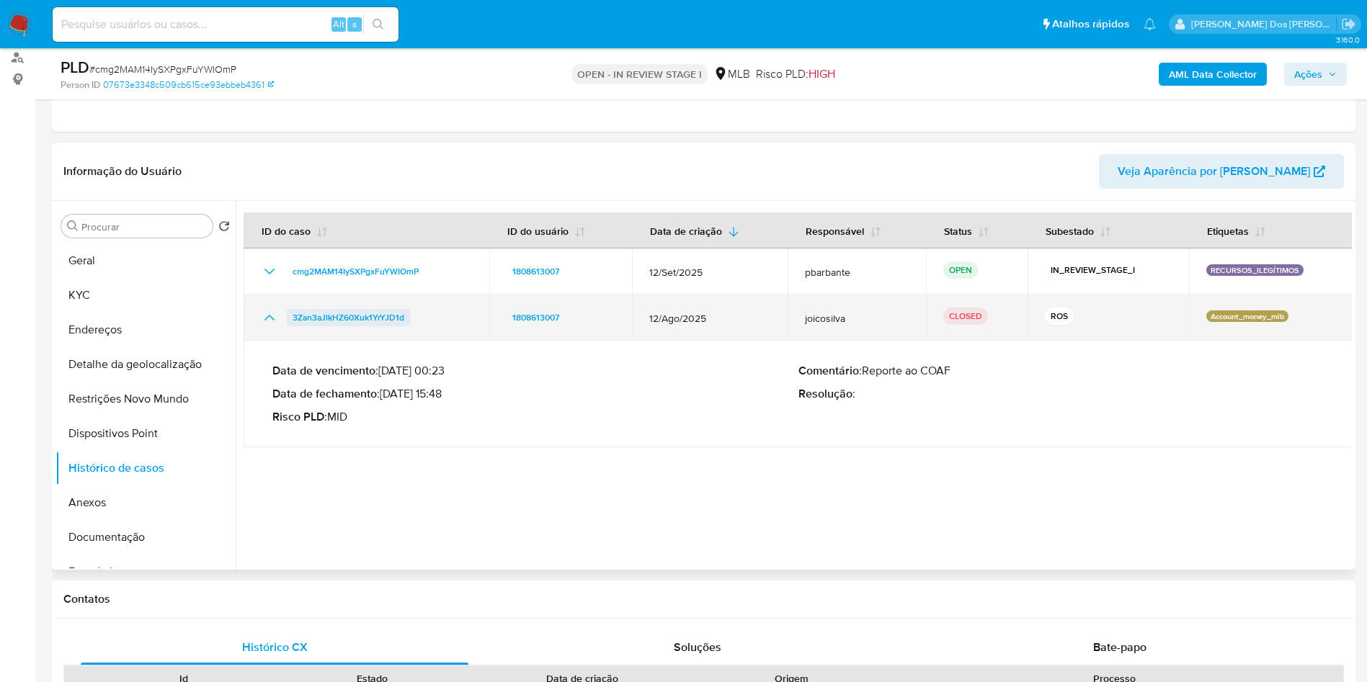
click at [336, 326] on span "3Zan3aJlkHZ60Xuk1YrYJD1d" at bounding box center [349, 317] width 112 height 17
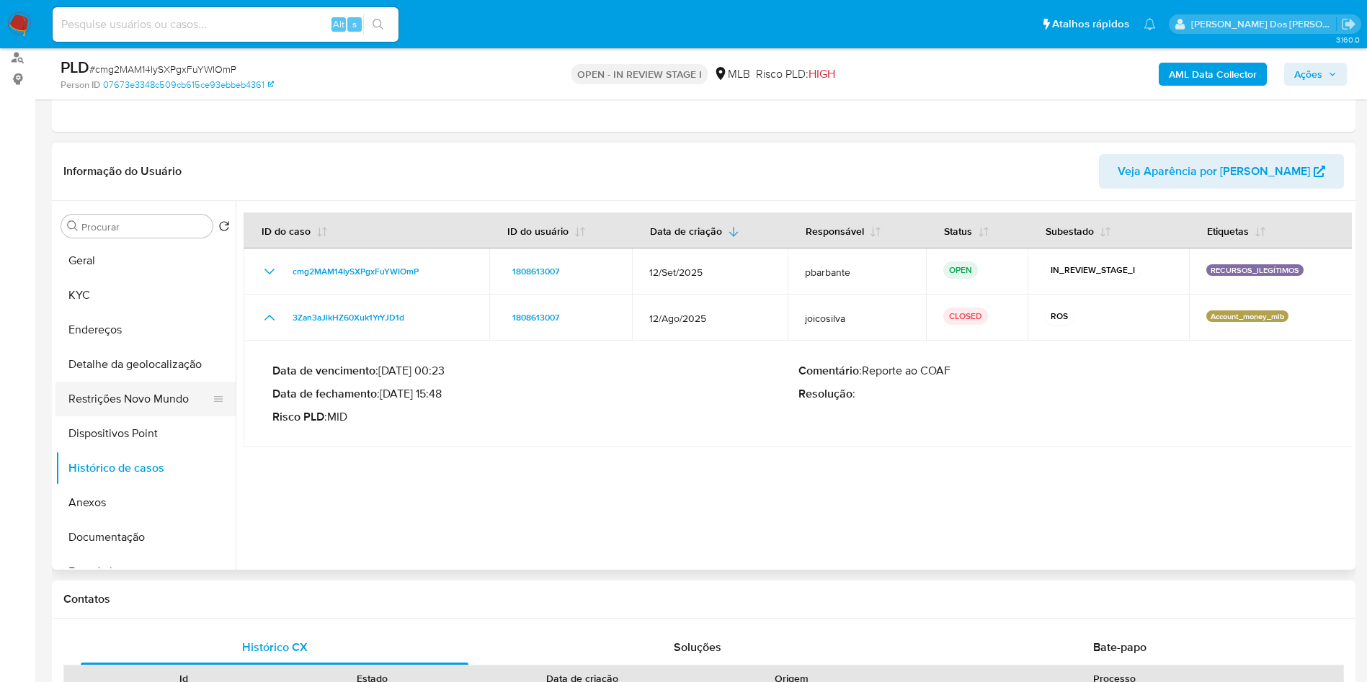
click at [187, 406] on button "Restrições Novo Mundo" at bounding box center [139, 399] width 169 height 35
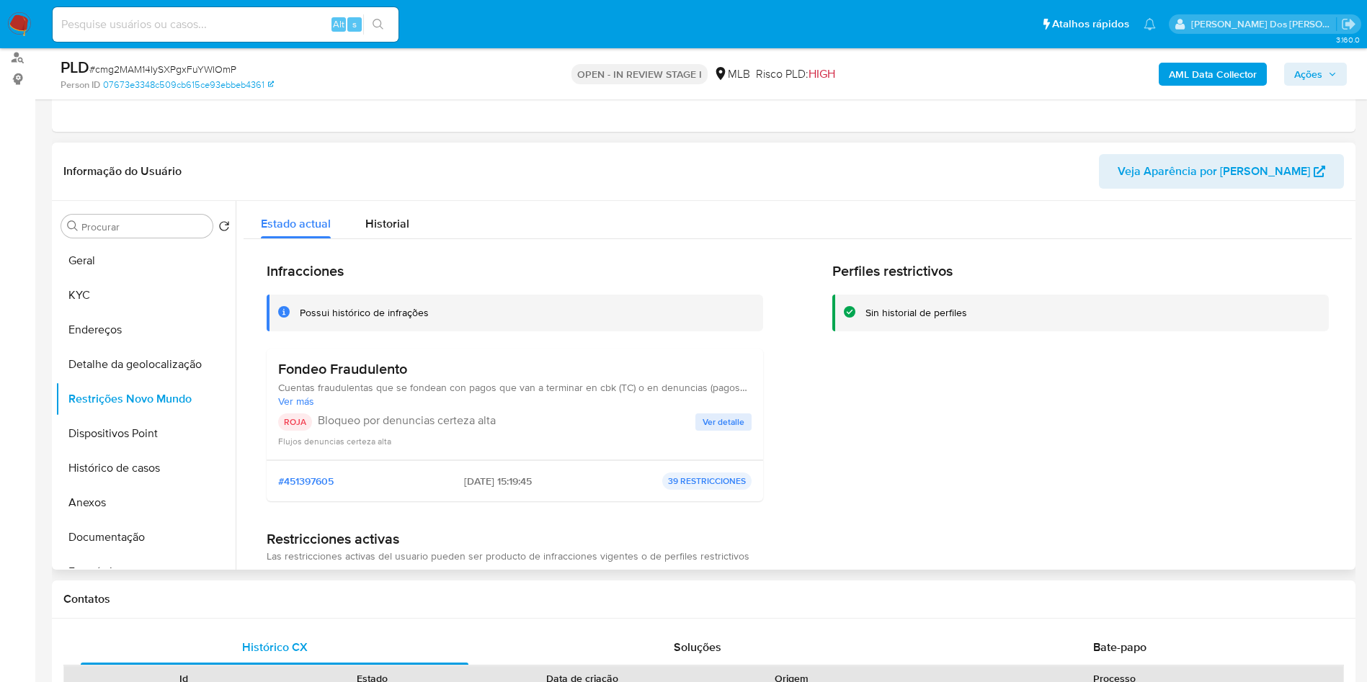
click at [716, 430] on span "Ver detalle" at bounding box center [724, 422] width 42 height 14
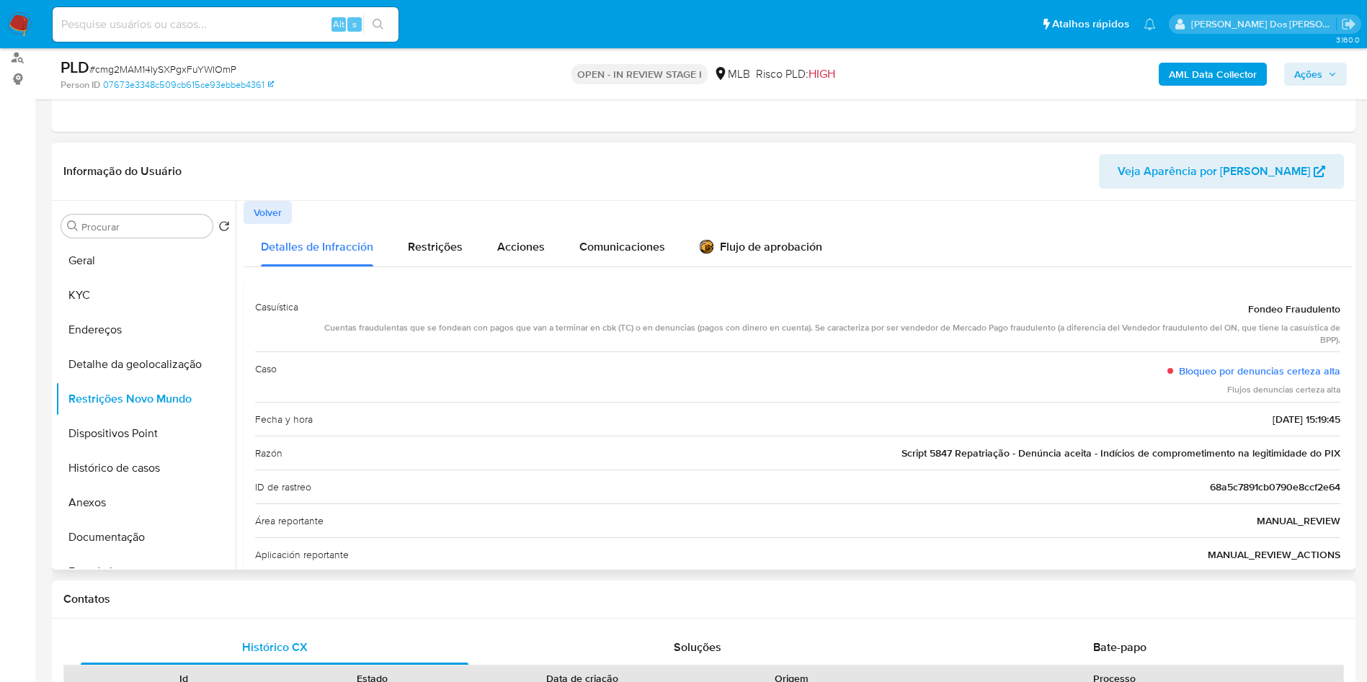
drag, startPoint x: 1234, startPoint y: 329, endPoint x: 1327, endPoint y: 337, distance: 94.0
click at [1327, 322] on div "Fondeo Fraudulento" at bounding box center [825, 309] width 1031 height 26
drag, startPoint x: 1336, startPoint y: 473, endPoint x: 952, endPoint y: 485, distance: 384.3
click at [952, 485] on div "Casuística Fondeo Fraudulento Cuentas fraudulentas que se fondean con pagos que…" at bounding box center [798, 532] width 1108 height 507
click at [135, 278] on button "Geral" at bounding box center [139, 261] width 169 height 35
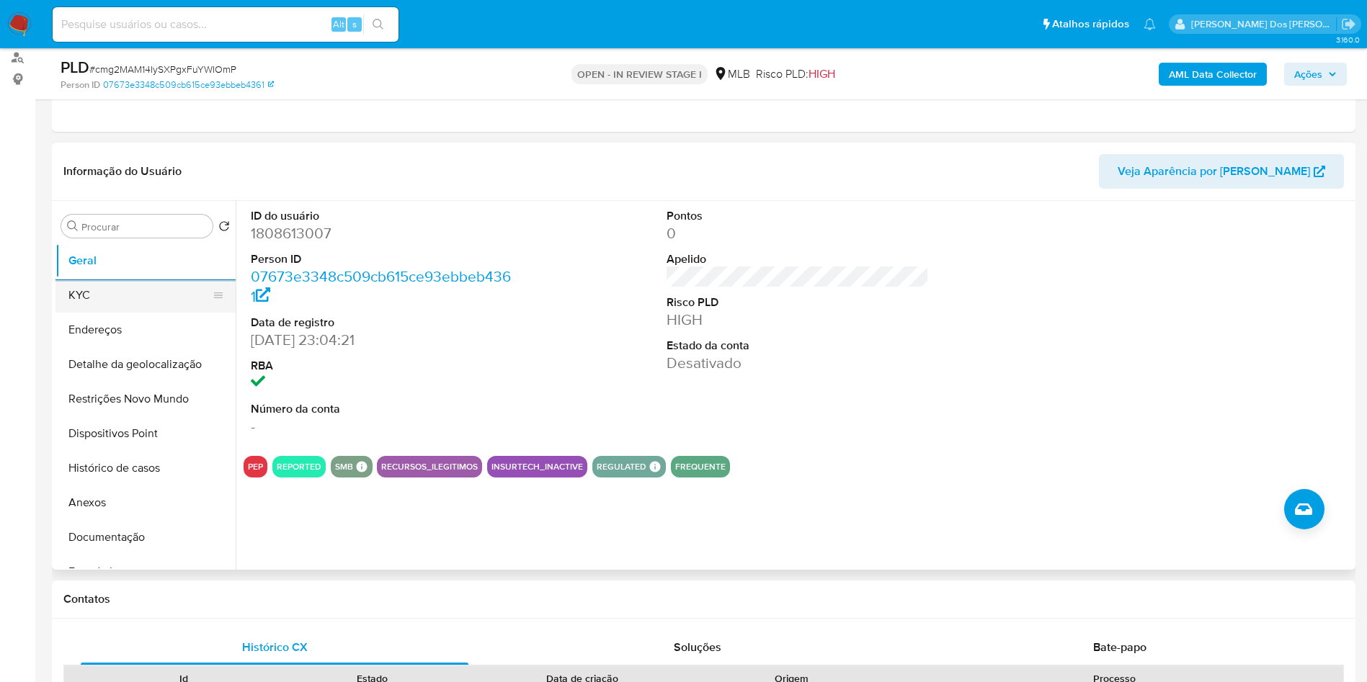
click at [94, 313] on button "KYC" at bounding box center [139, 295] width 169 height 35
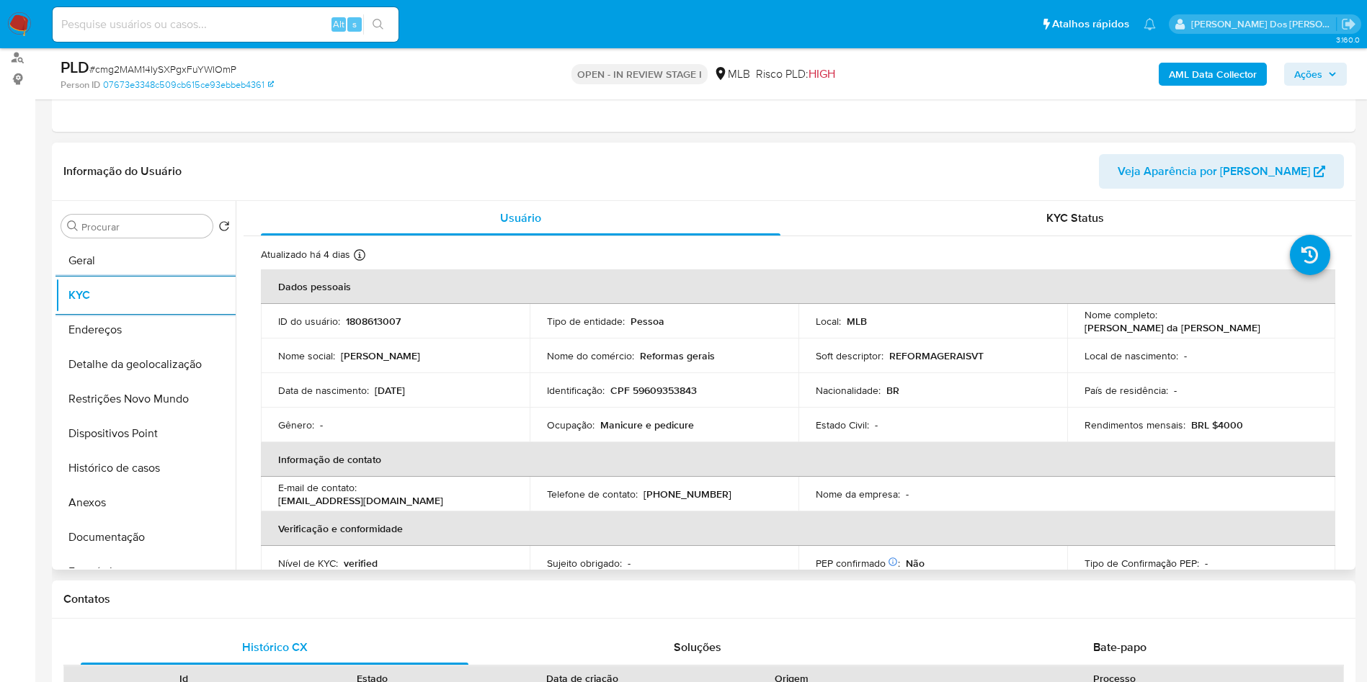
scroll to position [614, 0]
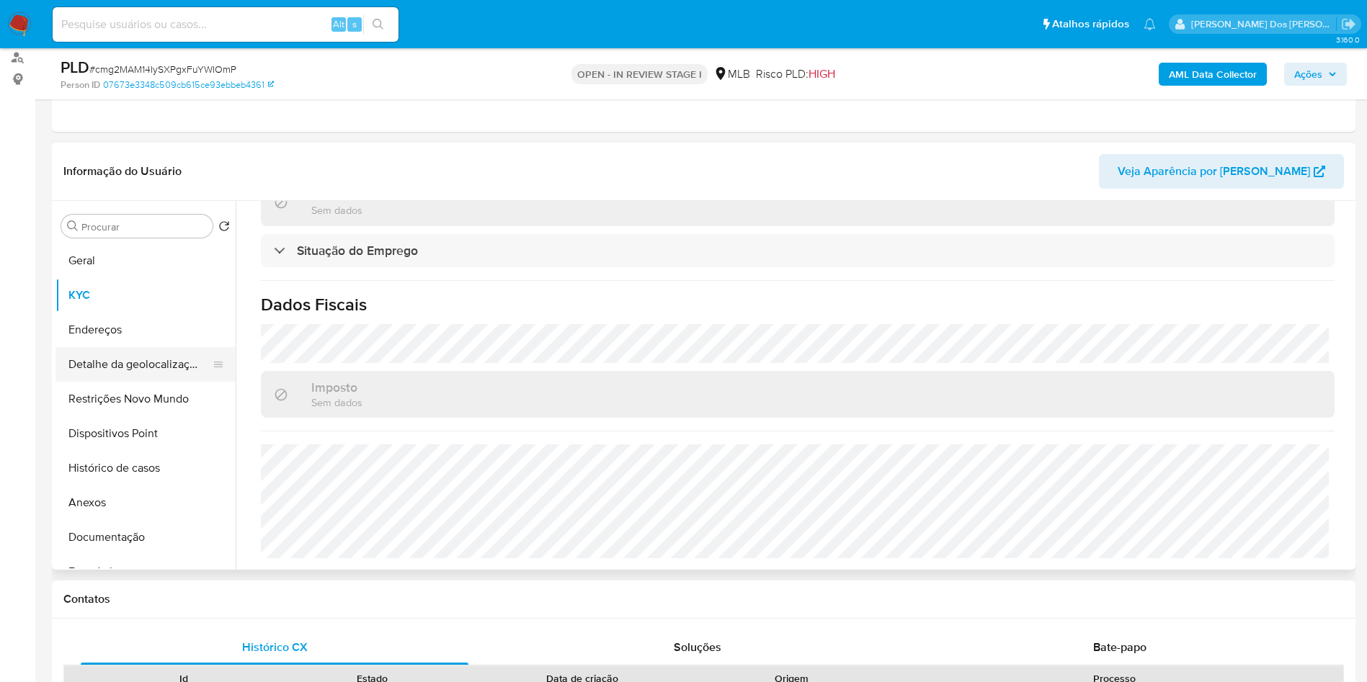
click at [197, 382] on button "Detalhe da geolocalização" at bounding box center [139, 364] width 169 height 35
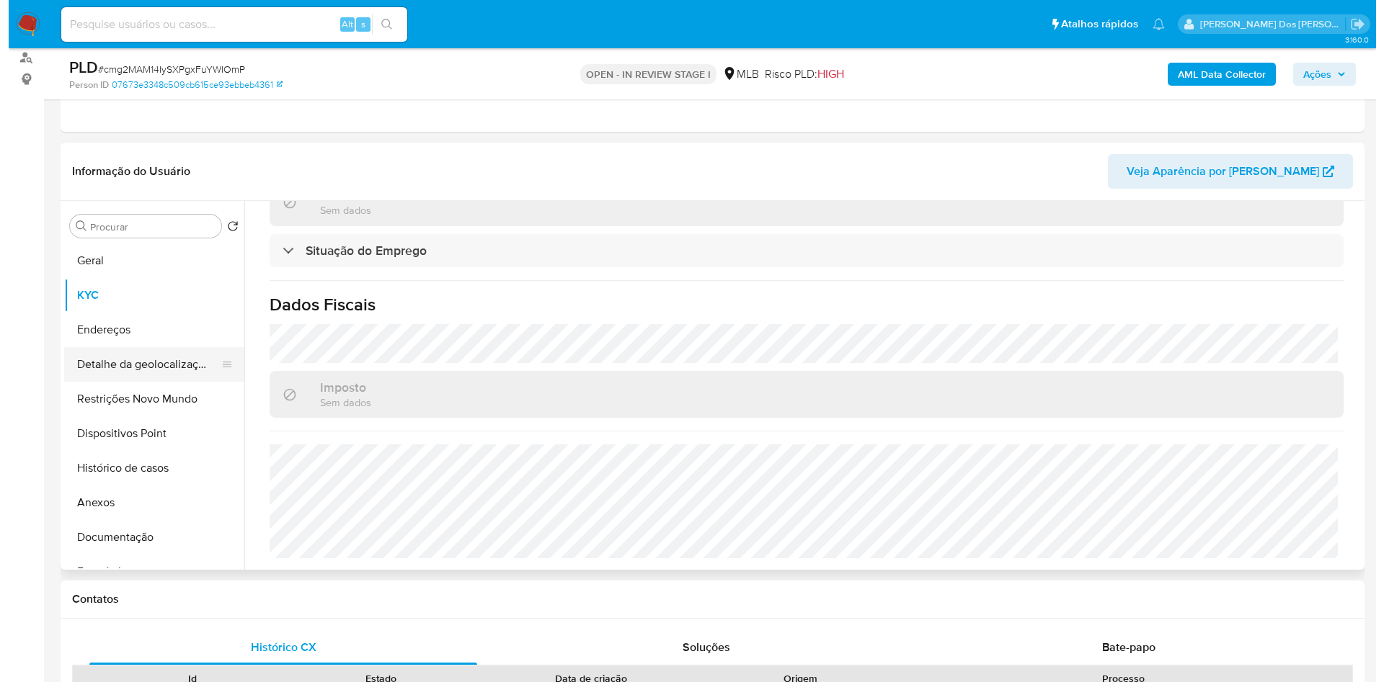
scroll to position [0, 0]
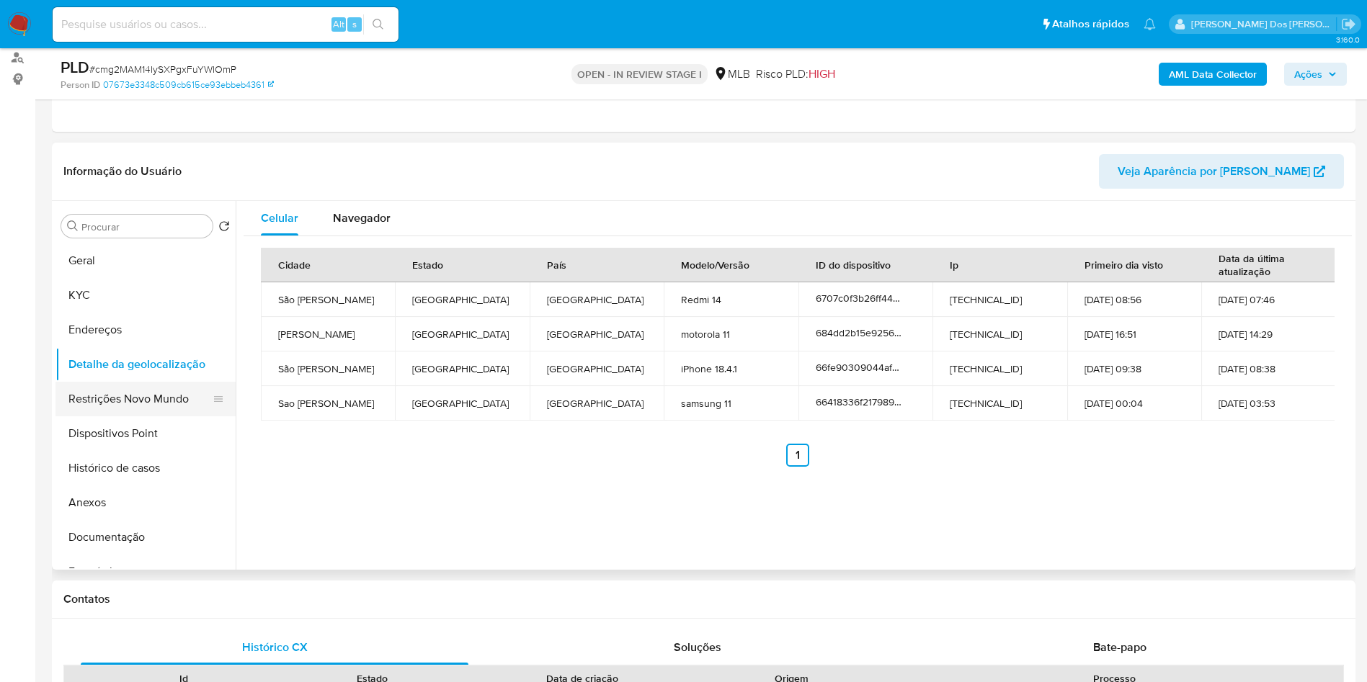
click at [148, 417] on button "Restrições Novo Mundo" at bounding box center [139, 399] width 169 height 35
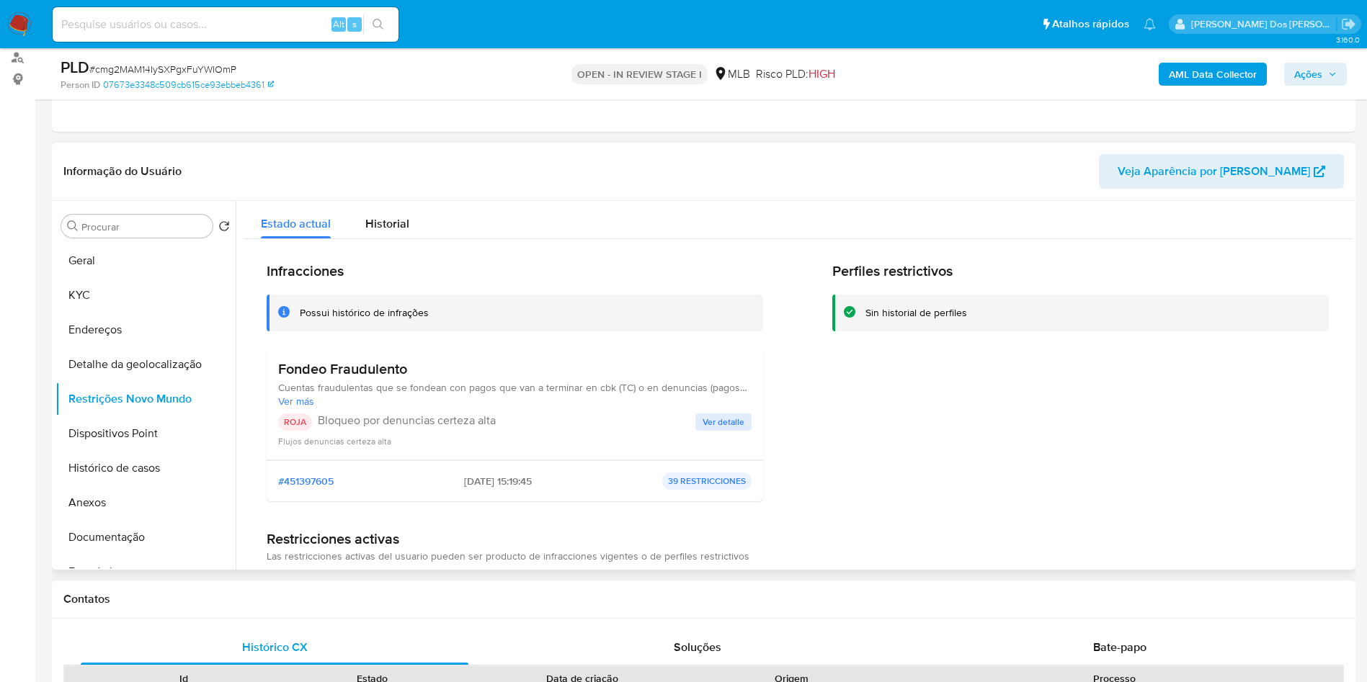
click at [743, 431] on button "Ver detalle" at bounding box center [723, 422] width 56 height 17
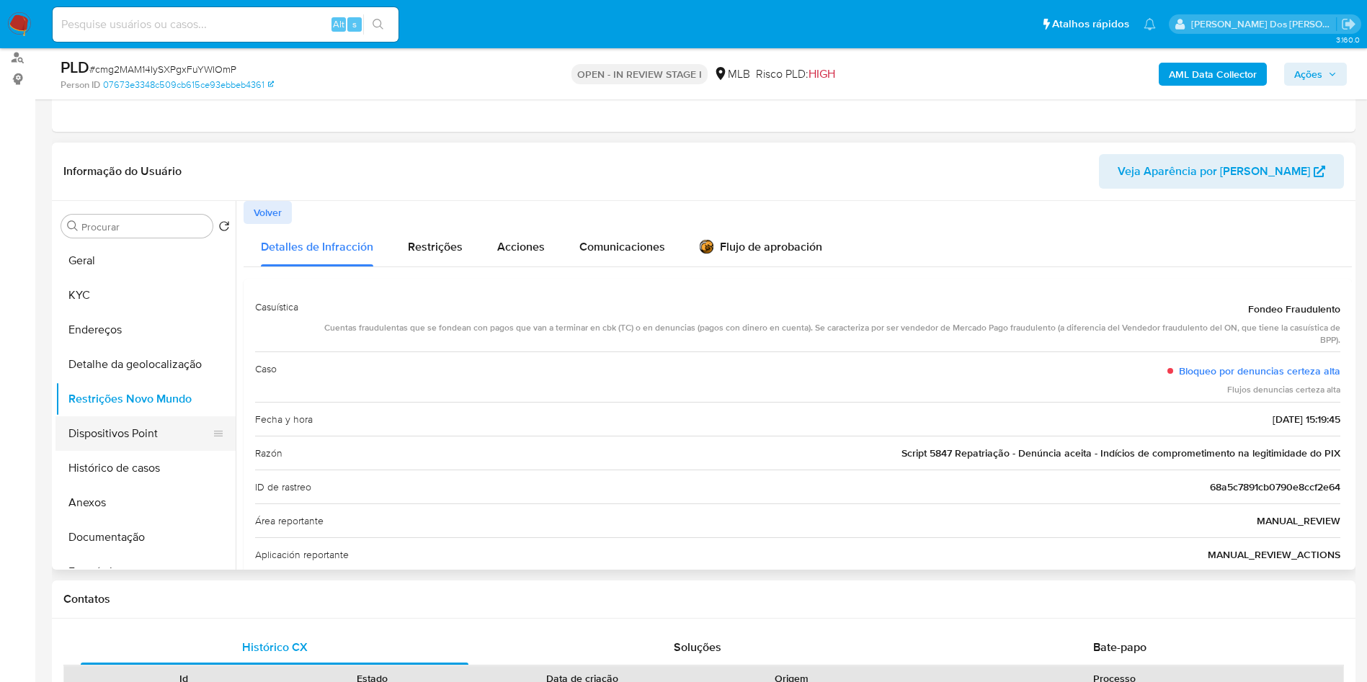
click at [146, 451] on button "Dispositivos Point" at bounding box center [139, 434] width 169 height 35
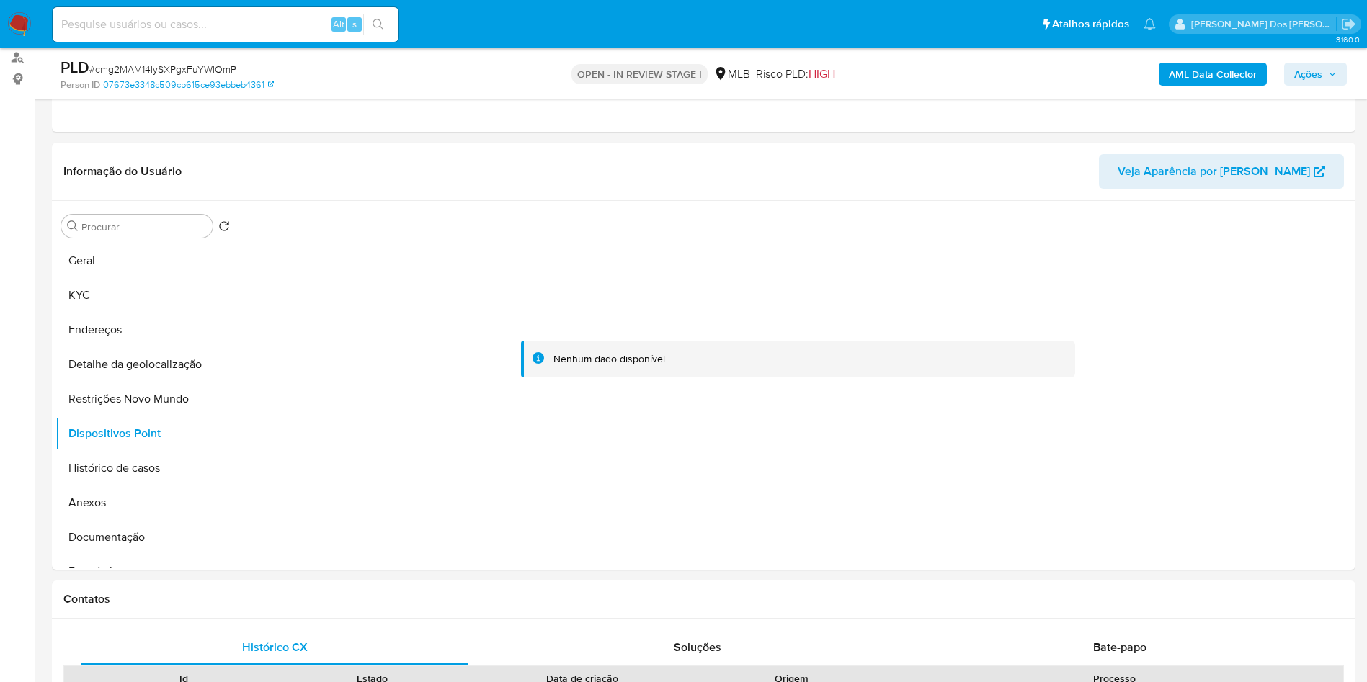
click at [1350, 74] on div "PLD # cmg2MAM14IySXPgxFuYWIOmP Person ID 07673e3348c509cb615ce93ebbeb4361 OPEN …" at bounding box center [704, 73] width 1304 height 51
click at [1317, 71] on span "Ações" at bounding box center [1308, 74] width 28 height 23
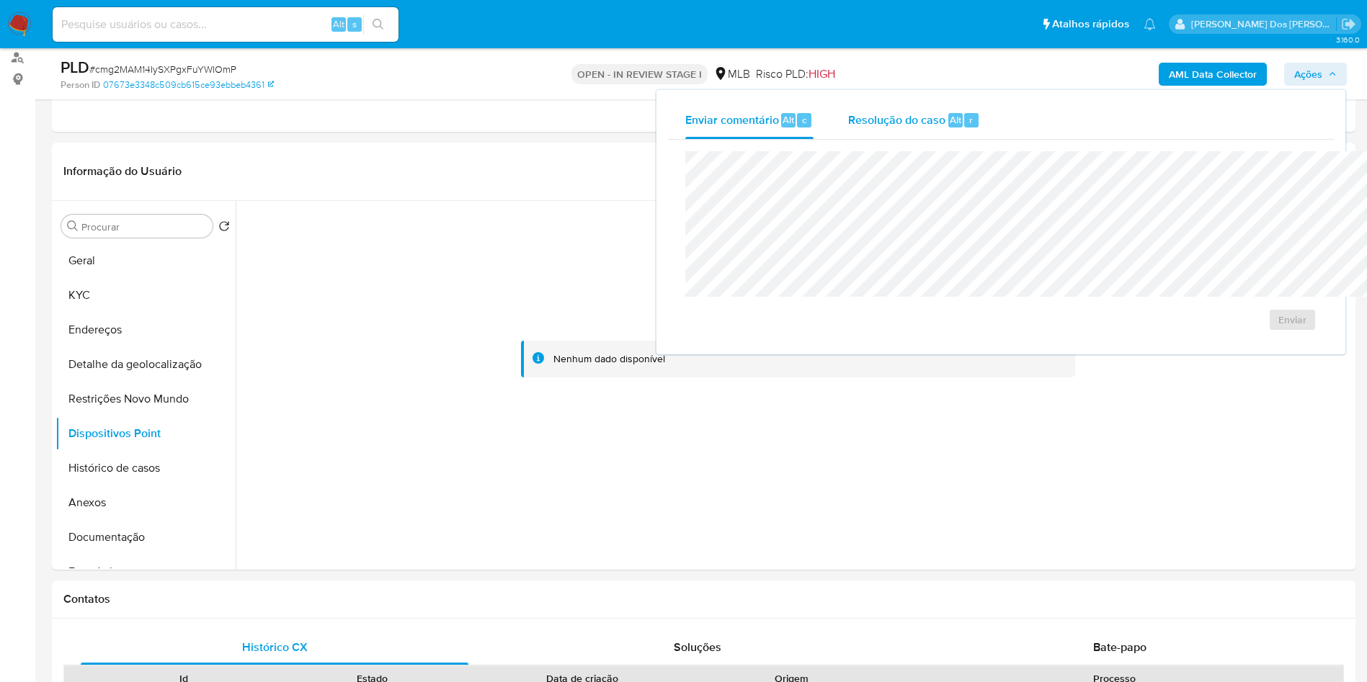
click at [848, 117] on span "Resolução do caso" at bounding box center [896, 119] width 97 height 17
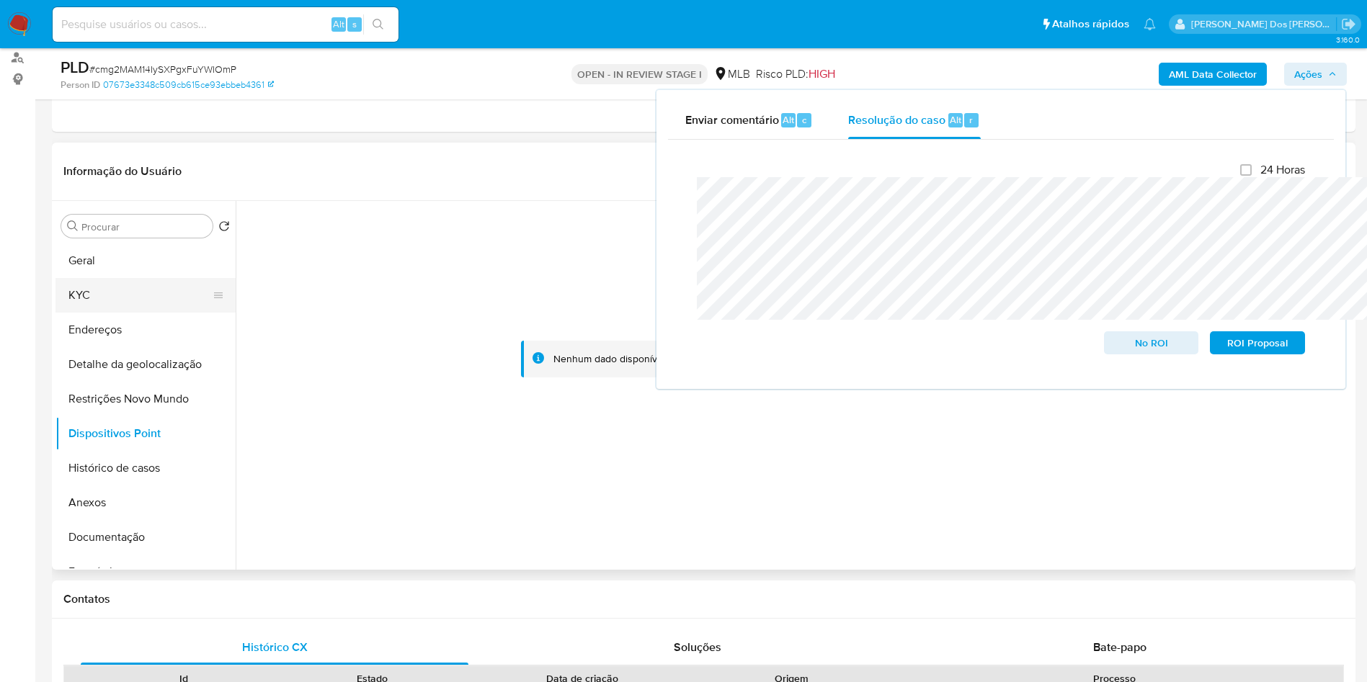
click at [141, 313] on button "KYC" at bounding box center [139, 295] width 169 height 35
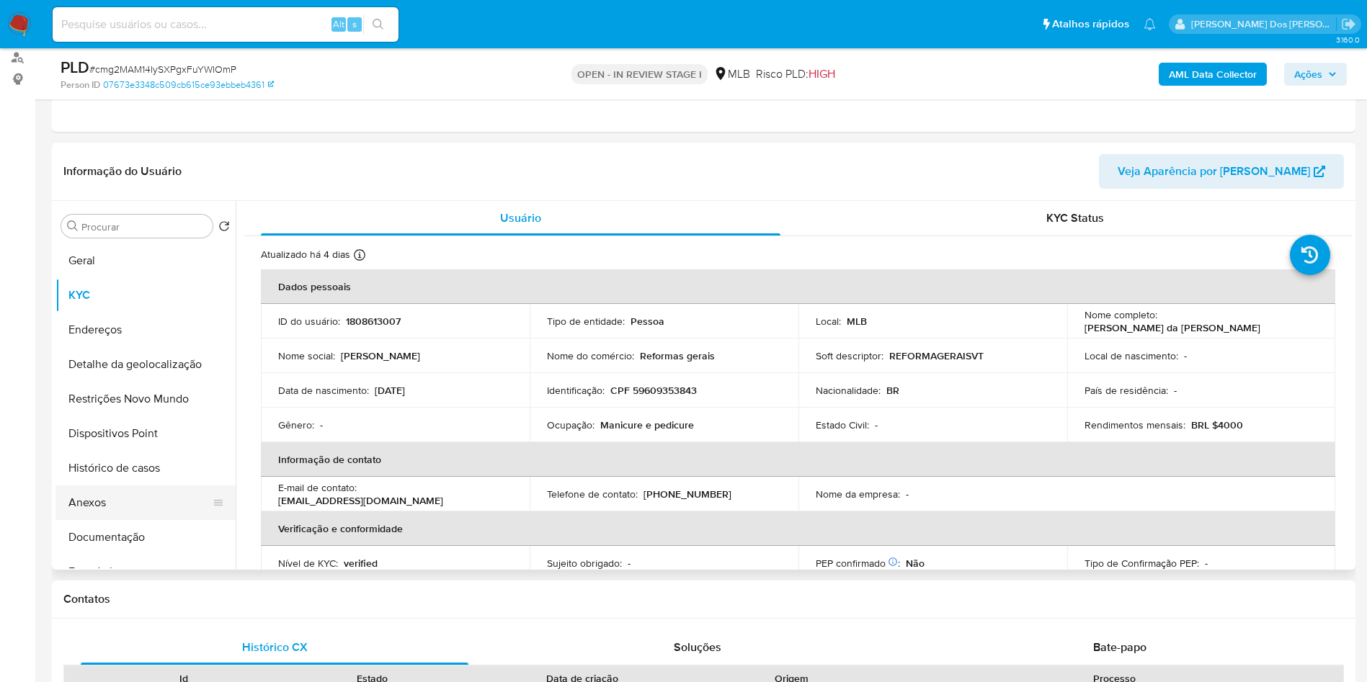
click at [104, 518] on button "Anexos" at bounding box center [139, 503] width 169 height 35
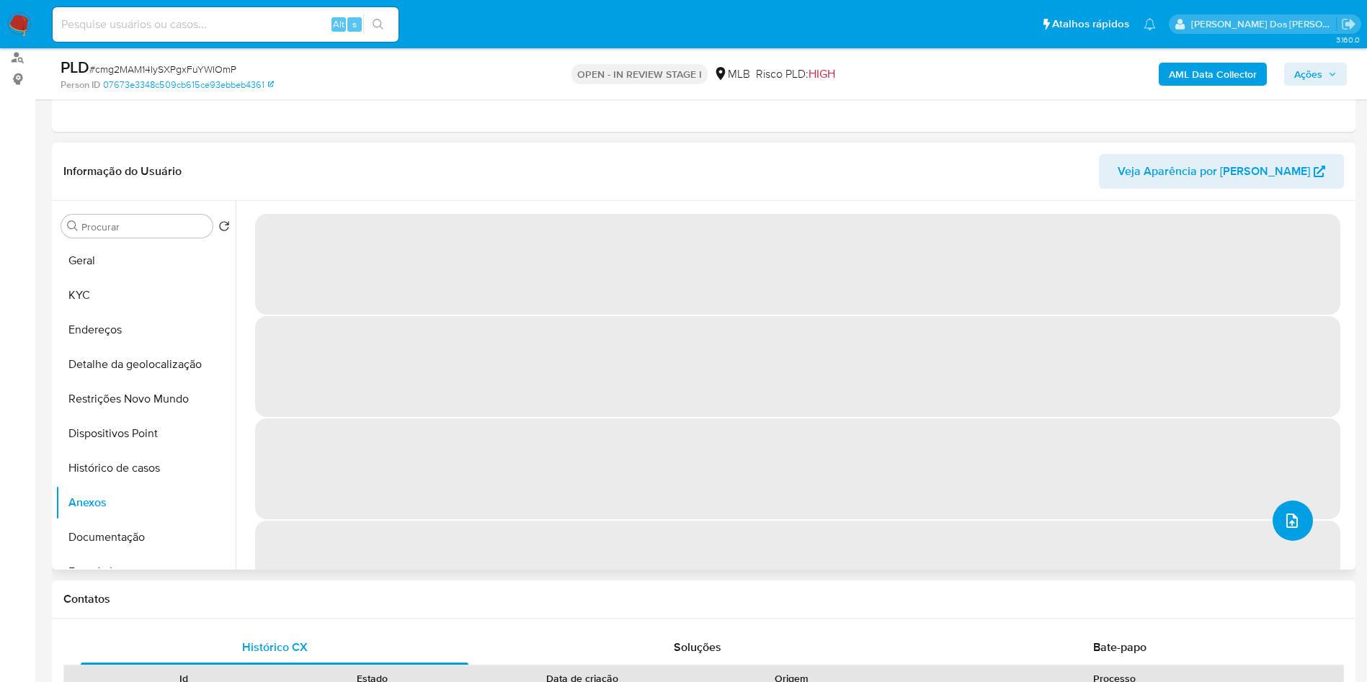
click at [1278, 541] on button "upload-file" at bounding box center [1293, 521] width 40 height 40
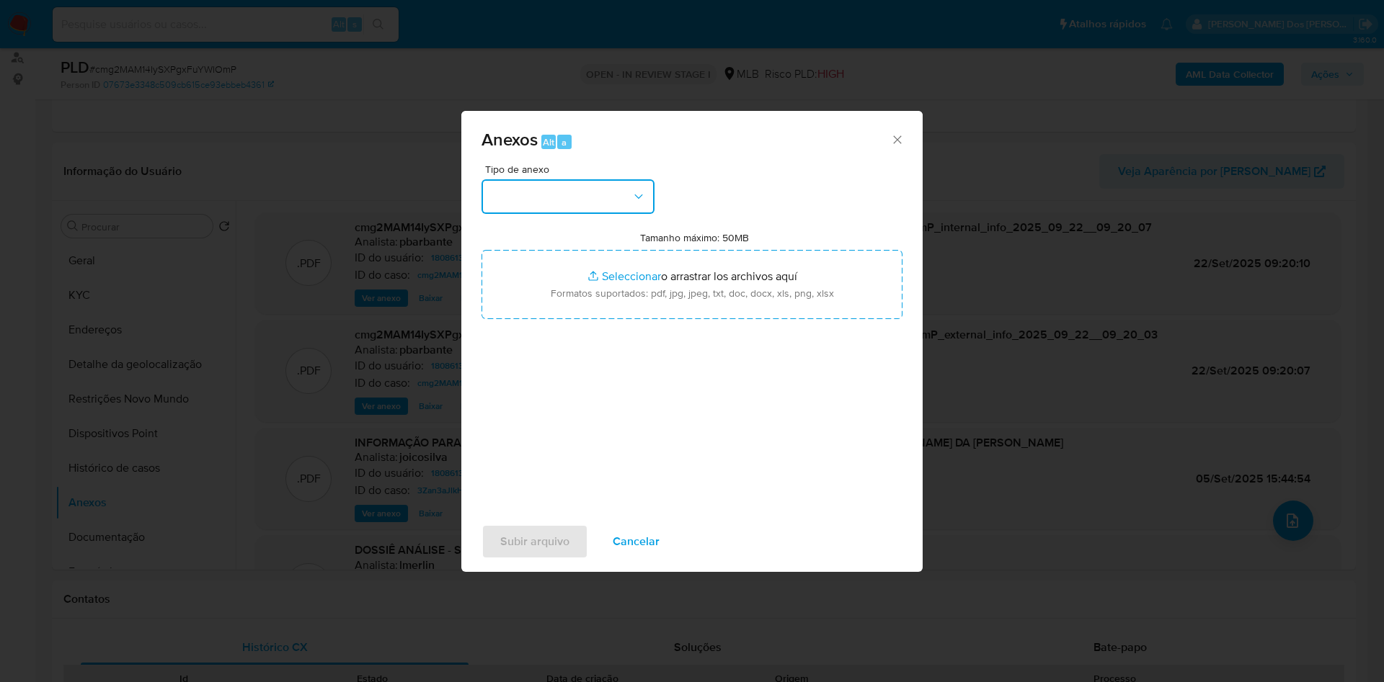
click at [518, 179] on button "button" at bounding box center [567, 196] width 173 height 35
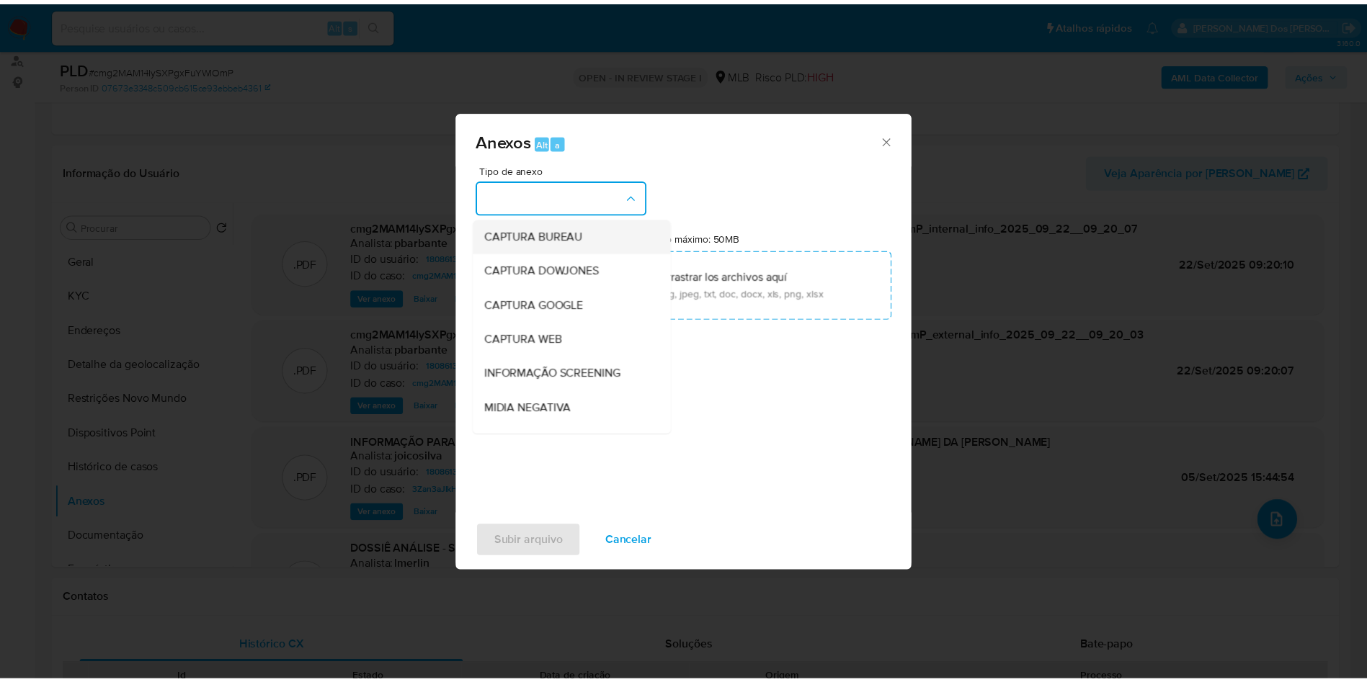
scroll to position [193, 0]
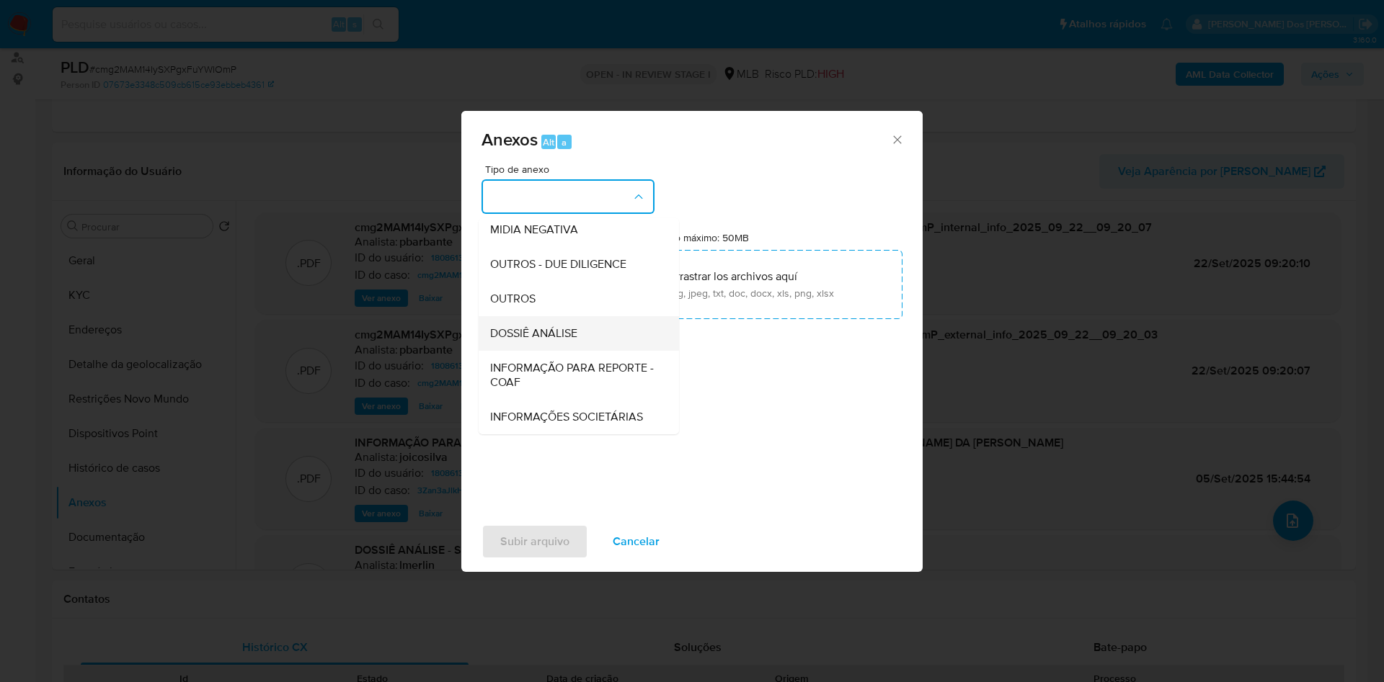
click at [507, 326] on span "DOSSIÊ ANÁLISE" at bounding box center [533, 333] width 87 height 14
click at [507, 284] on input "Tamanho máximo: 50MB Seleccionar archivos" at bounding box center [691, 284] width 421 height 69
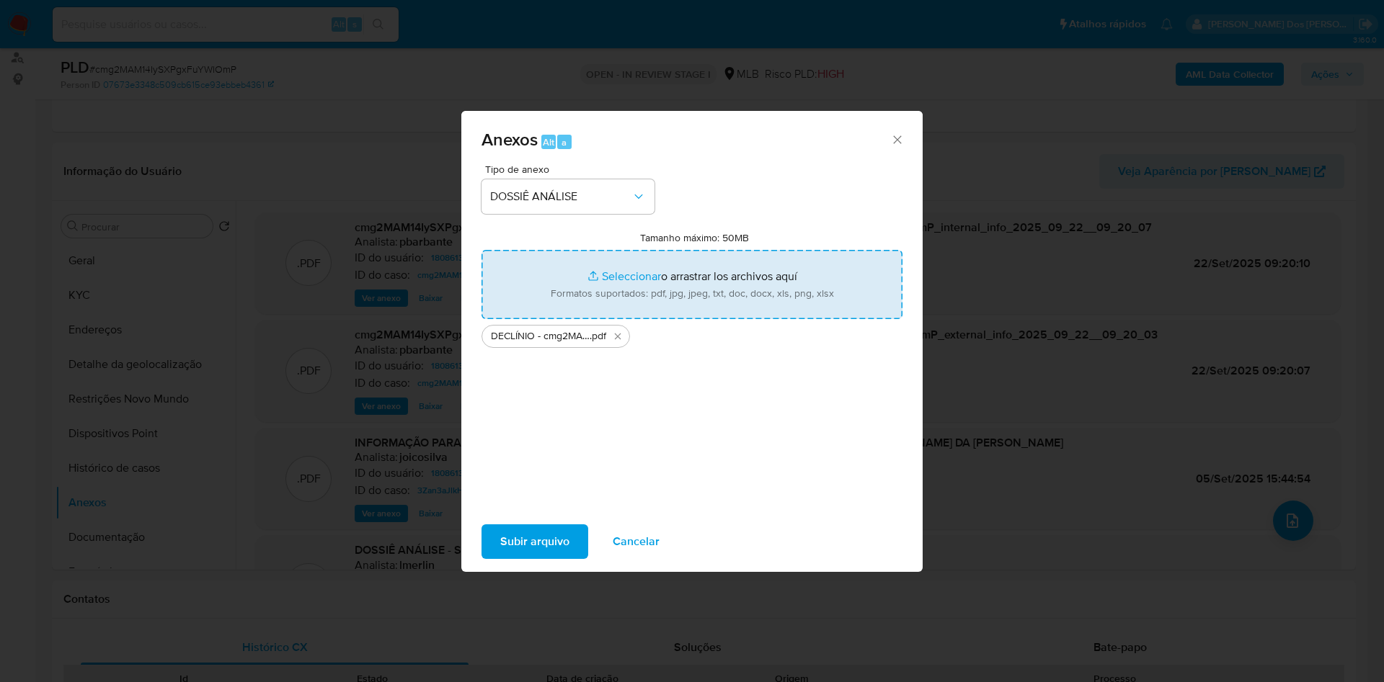
type input "C:\fakepath\Mulan 1808613007_2025_09_18_11_48_22.xlsx"
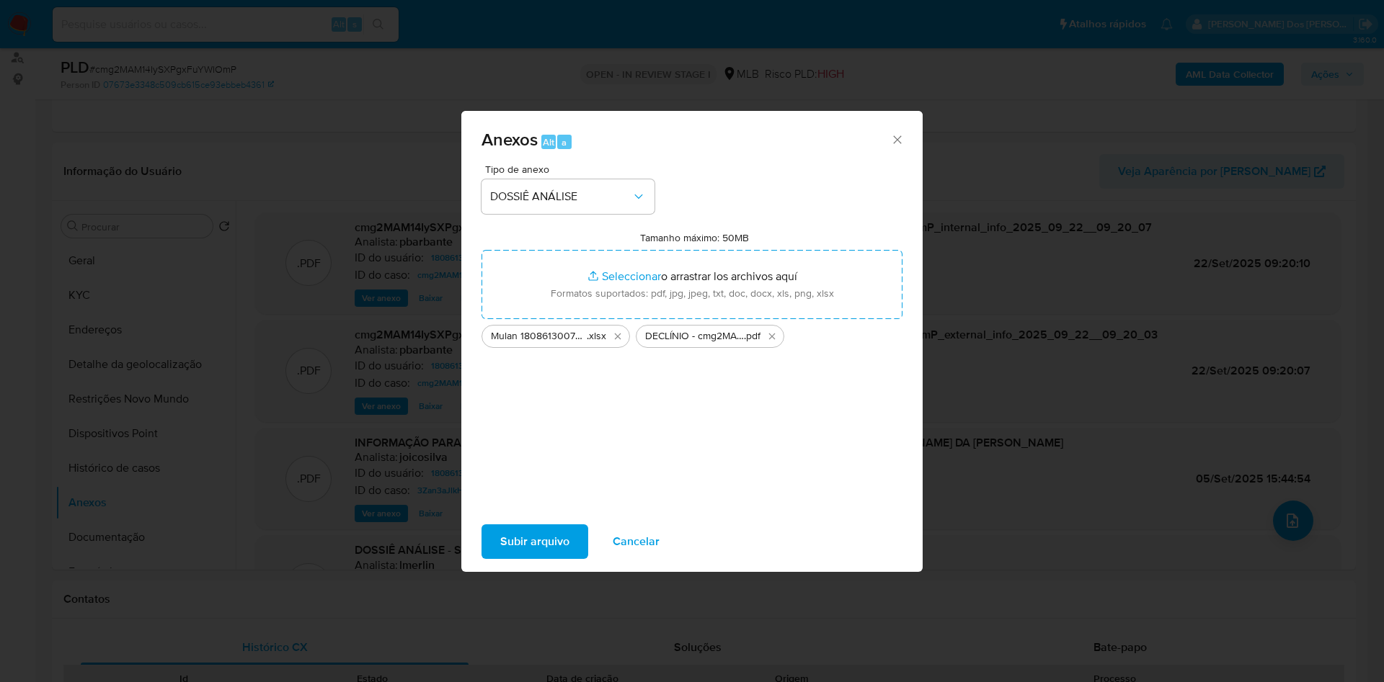
click at [505, 558] on span "Subir arquivo" at bounding box center [534, 542] width 69 height 32
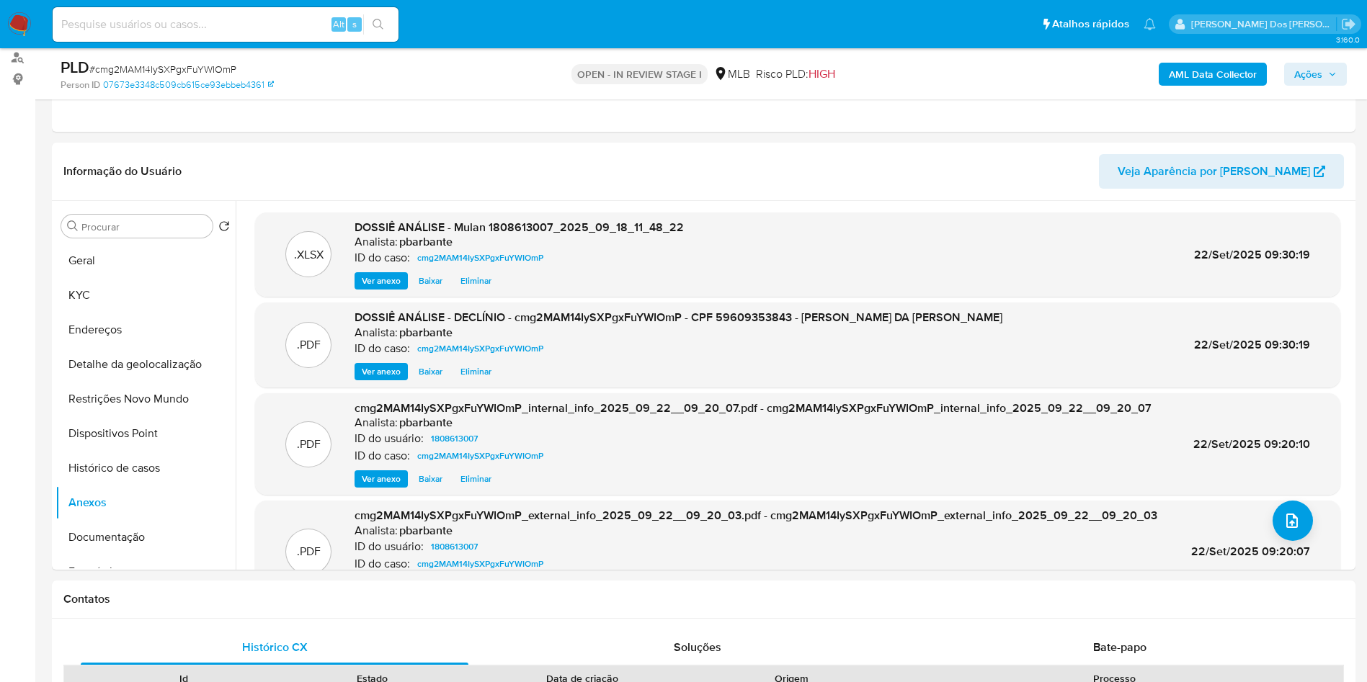
click at [1323, 80] on span "Ações" at bounding box center [1315, 74] width 43 height 20
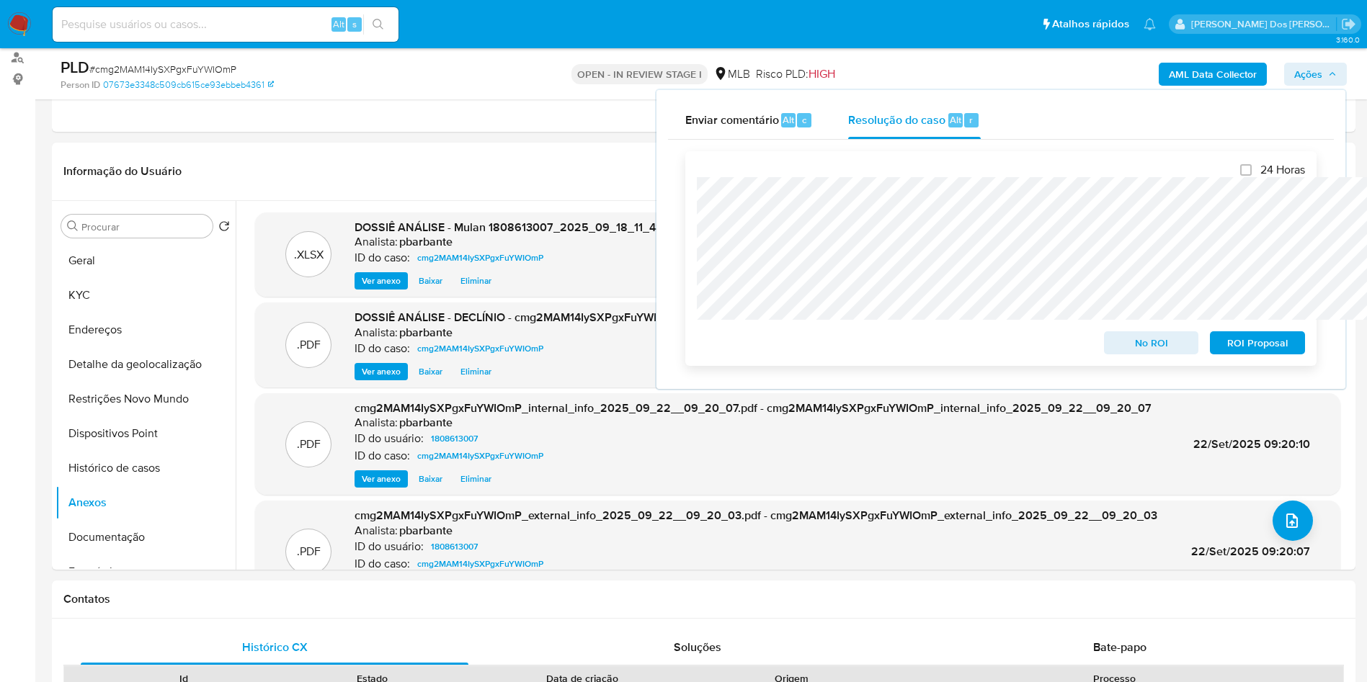
click at [1134, 351] on span "No ROI" at bounding box center [1151, 343] width 75 height 20
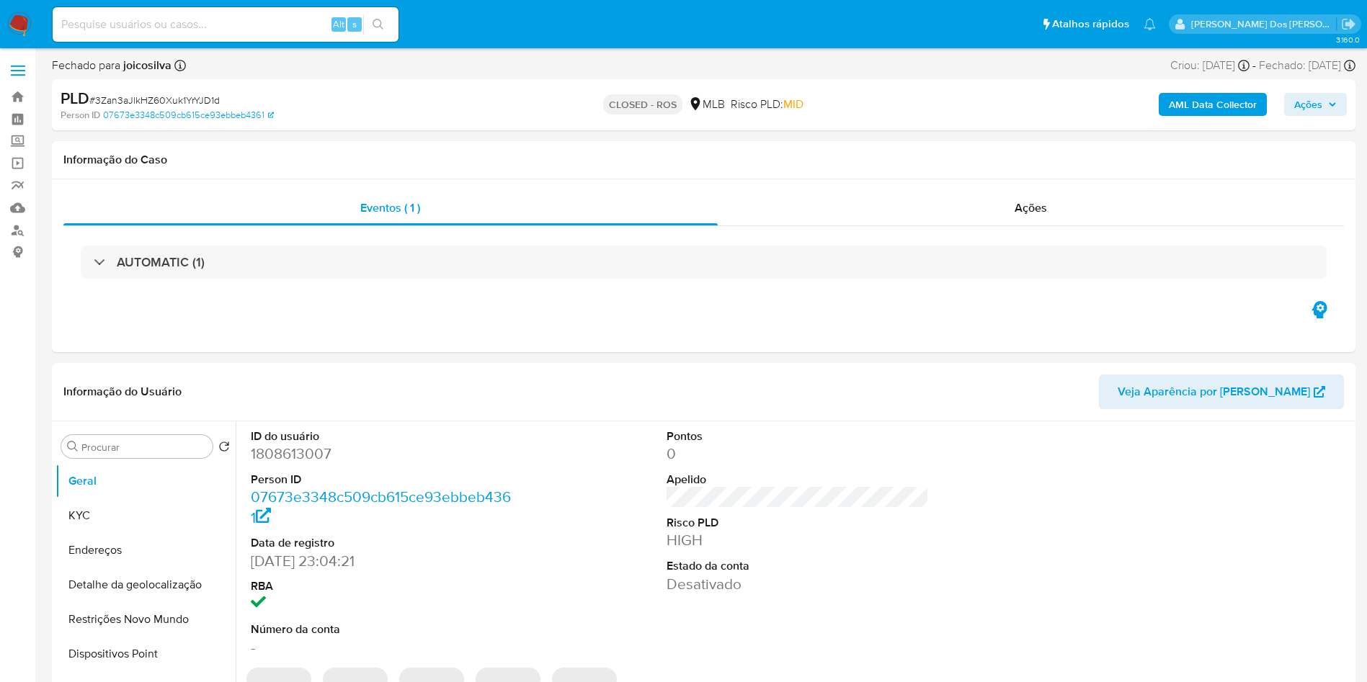
select select "10"
click at [1004, 205] on div "Ações" at bounding box center [1031, 208] width 627 height 35
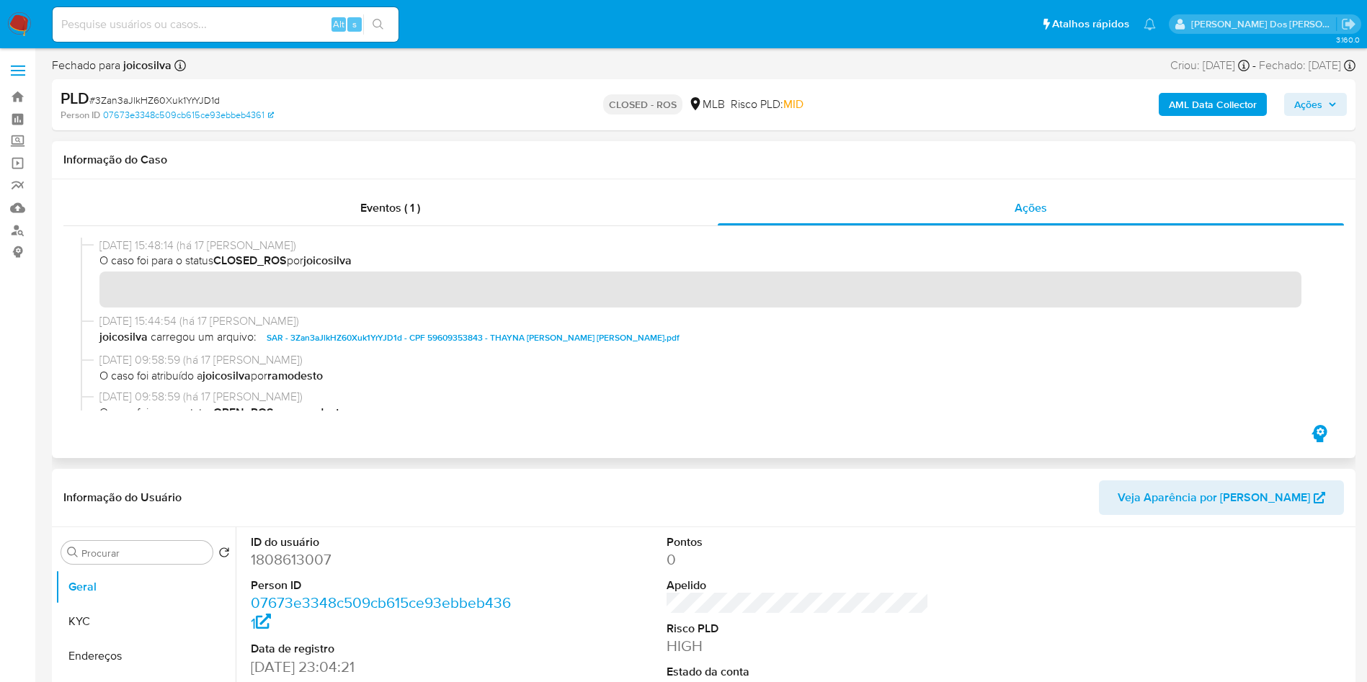
click at [474, 333] on span "SAR - 3Zan3aJlkHZ60Xuk1YrYJD1d - CPF 59609353843 - THAYNA [PERSON_NAME] [PERSON…" at bounding box center [473, 337] width 413 height 17
drag, startPoint x: 98, startPoint y: 244, endPoint x: 166, endPoint y: 244, distance: 68.5
click at [166, 244] on div "[DATE] 15:48:14 (há 17 [PERSON_NAME]) O caso foi para o status CLOSED_ROS por j…" at bounding box center [704, 276] width 1246 height 76
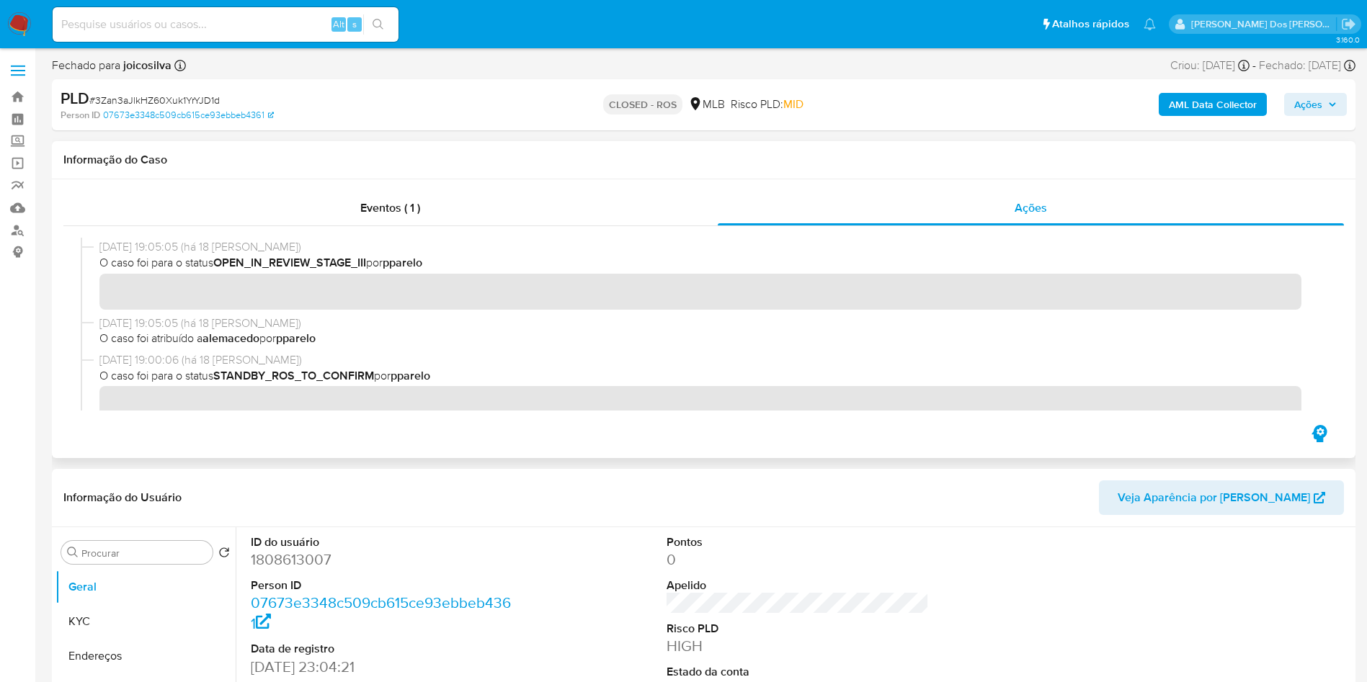
scroll to position [529, 0]
click at [193, 97] on span "# 3Zan3aJlkHZ60Xuk1YrYJD1d" at bounding box center [154, 100] width 130 height 14
copy span "3Zan3aJlkHZ60Xuk1YrYJD1d"
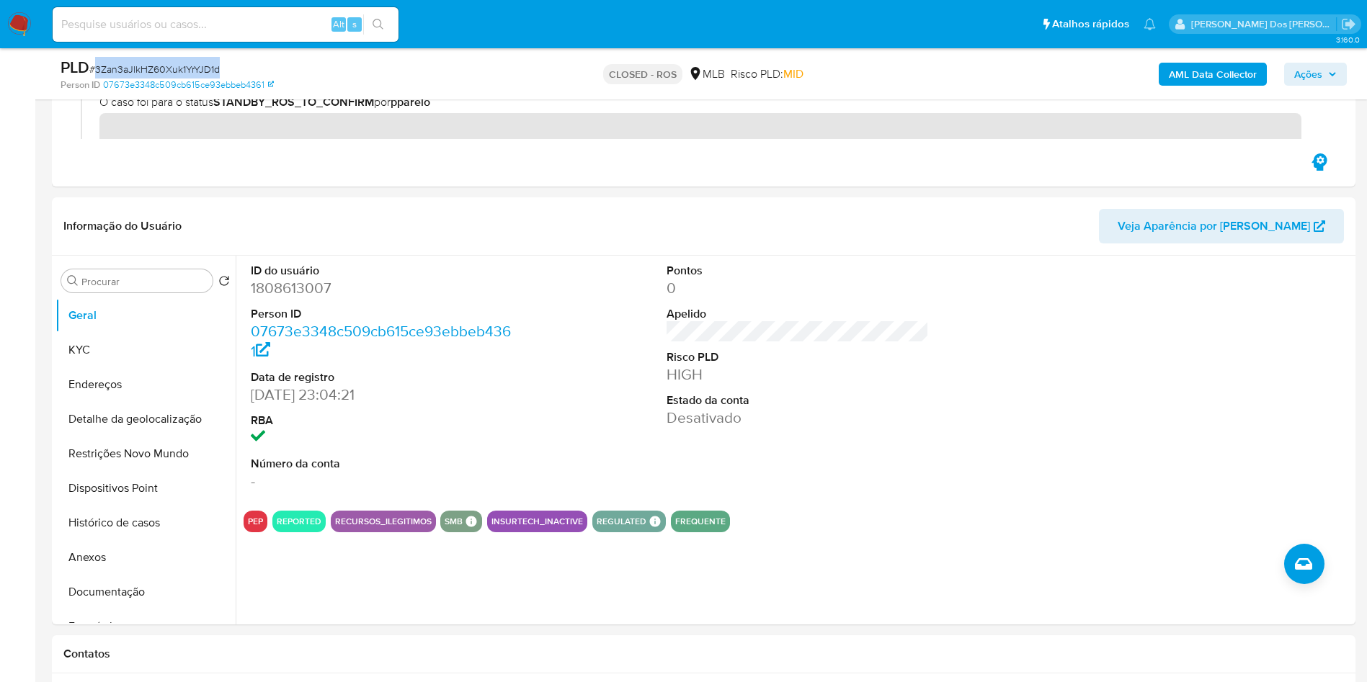
scroll to position [240, 0]
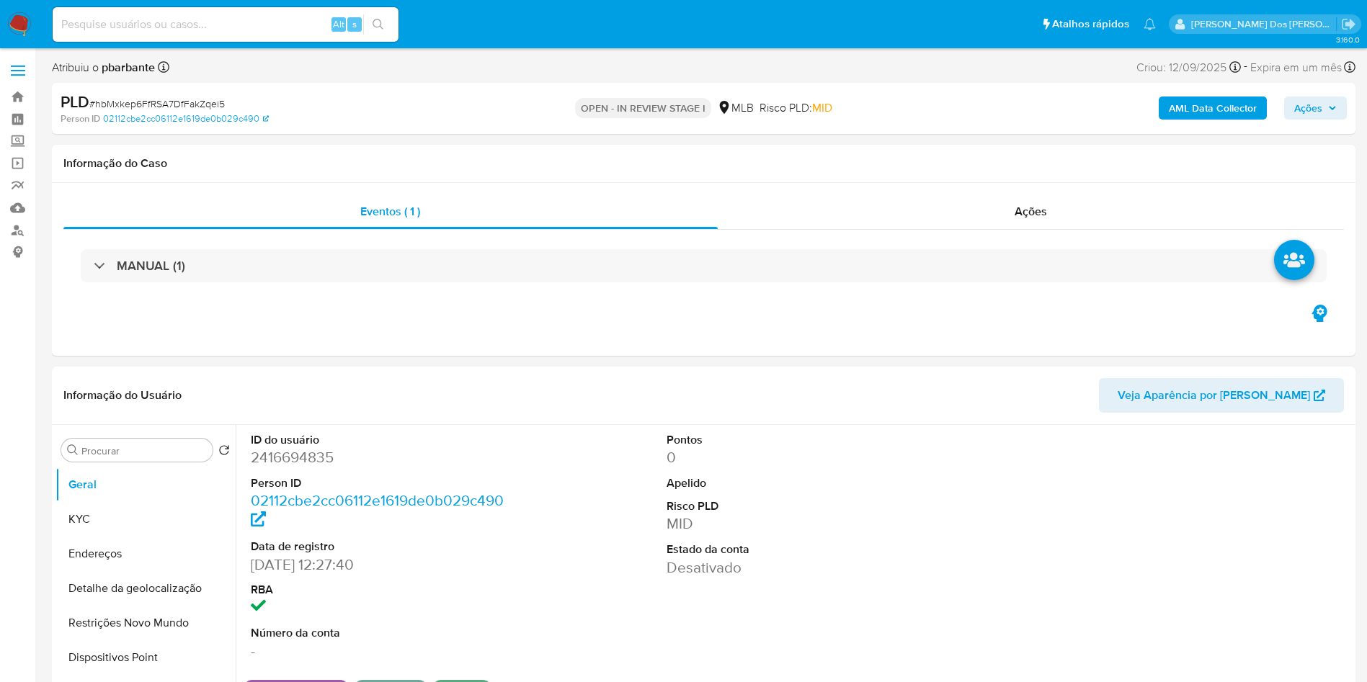
select select "10"
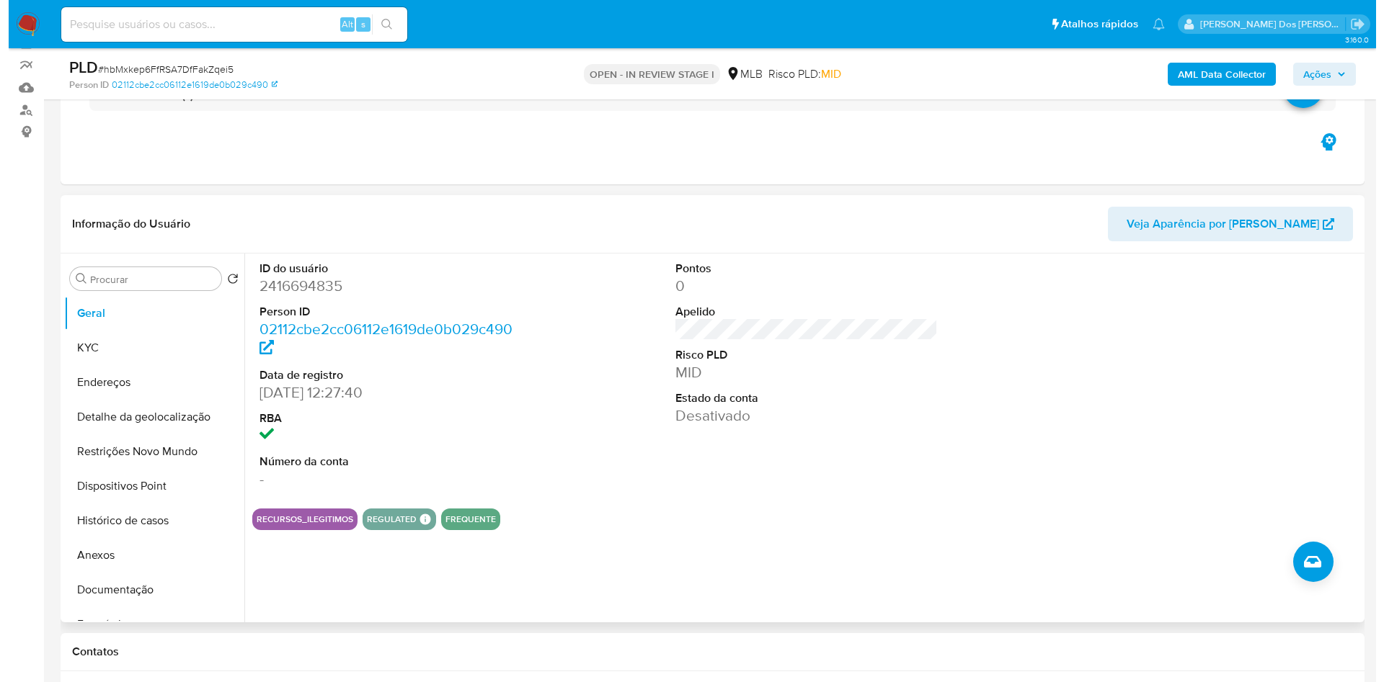
scroll to position [121, 0]
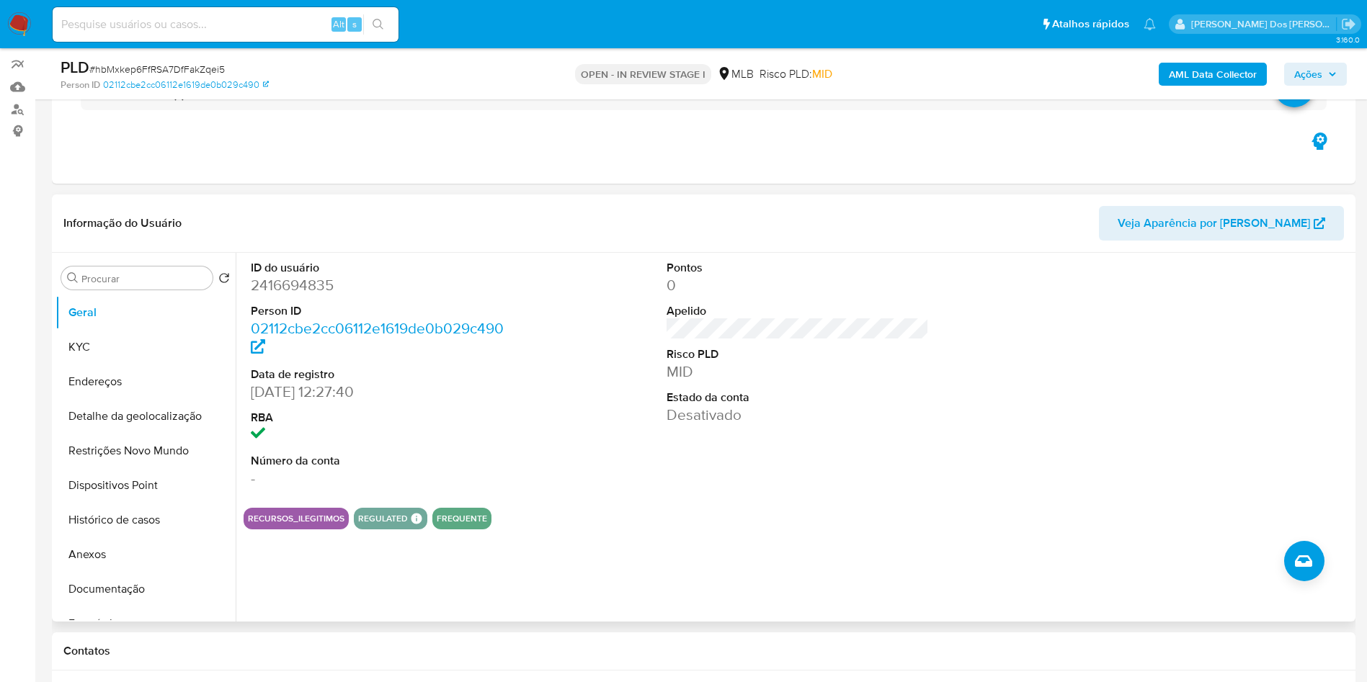
click at [264, 295] on dd "2416694835" at bounding box center [382, 285] width 263 height 20
copy dd "2416694835"
click at [1203, 63] on b "AML Data Collector" at bounding box center [1213, 74] width 88 height 23
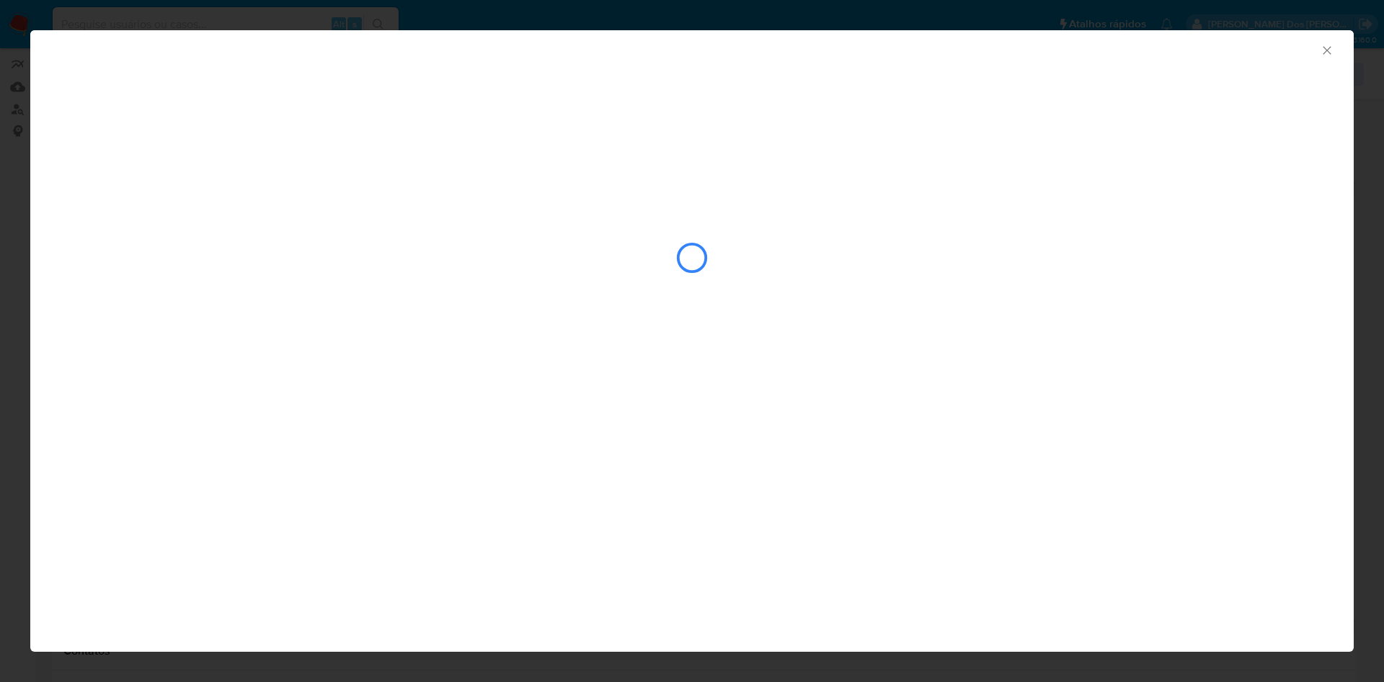
click at [953, 223] on div "closure-recommendation-modal" at bounding box center [692, 258] width 1263 height 144
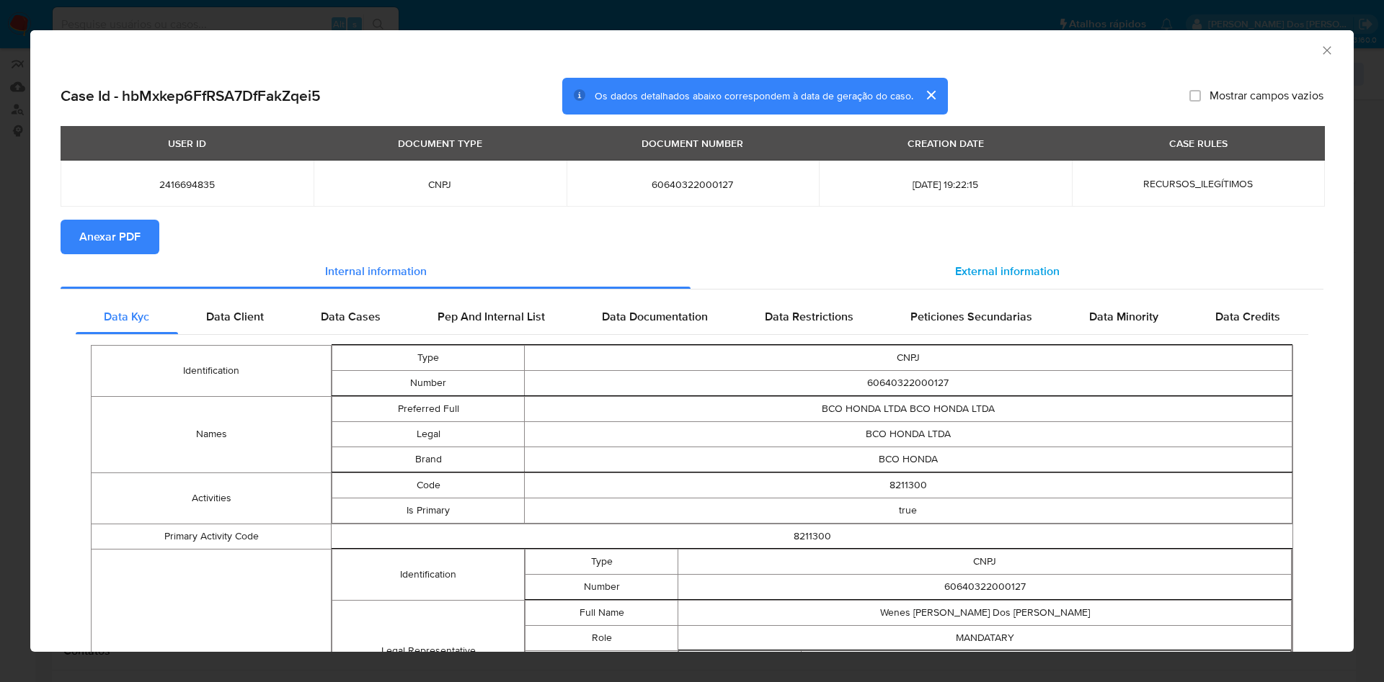
click at [965, 262] on div "External information" at bounding box center [1006, 271] width 633 height 35
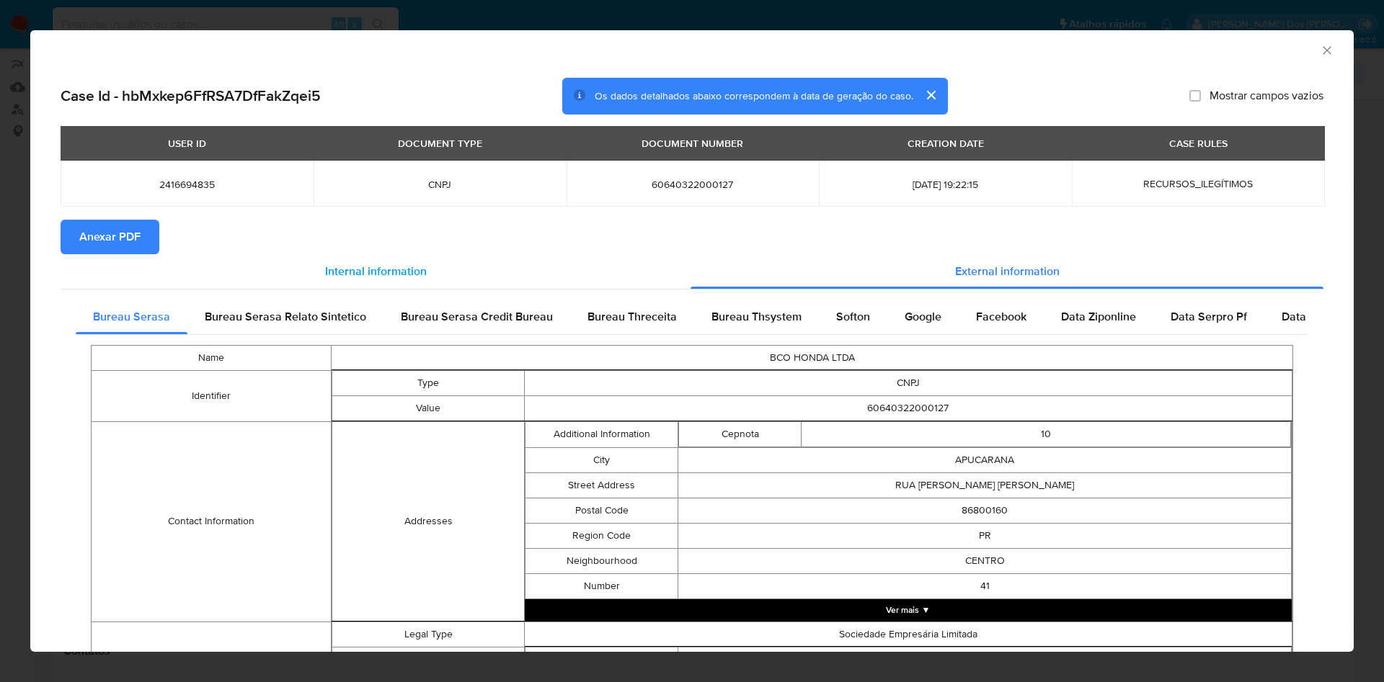
click at [153, 255] on div "Internal information" at bounding box center [376, 271] width 630 height 35
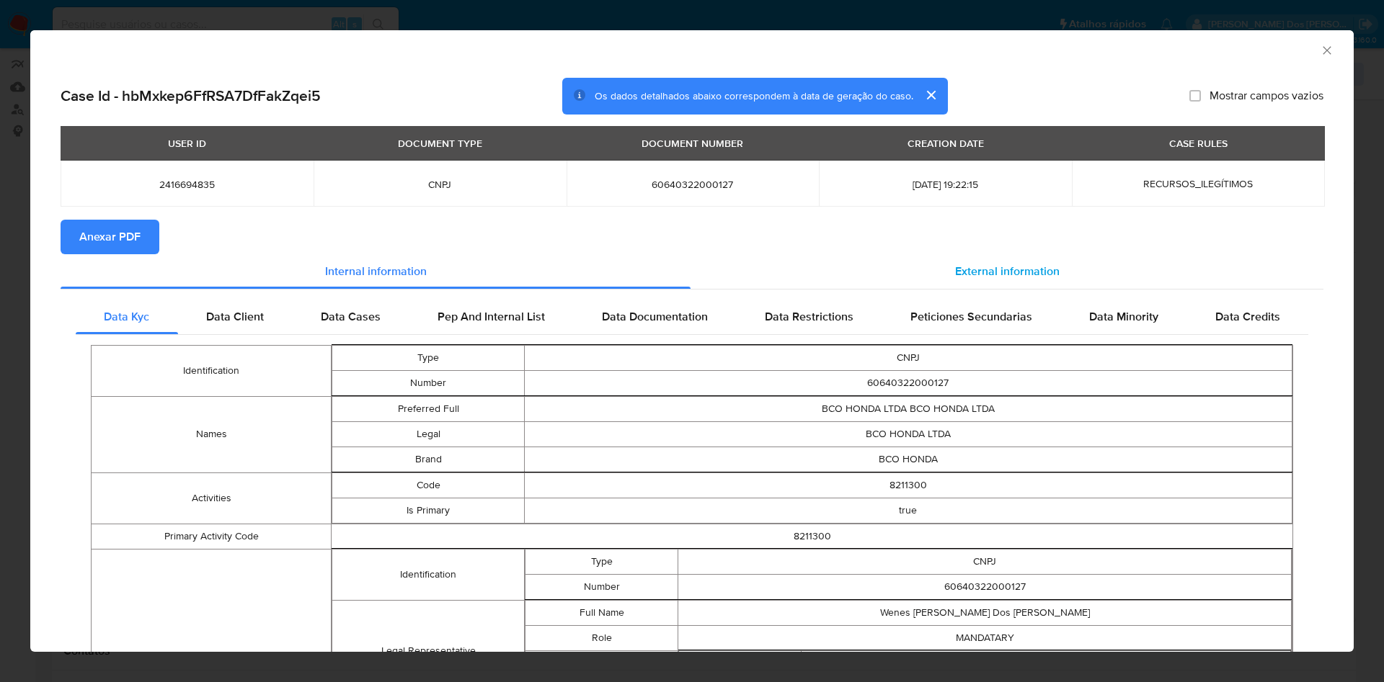
click at [1042, 288] on div "External information" at bounding box center [1006, 271] width 633 height 35
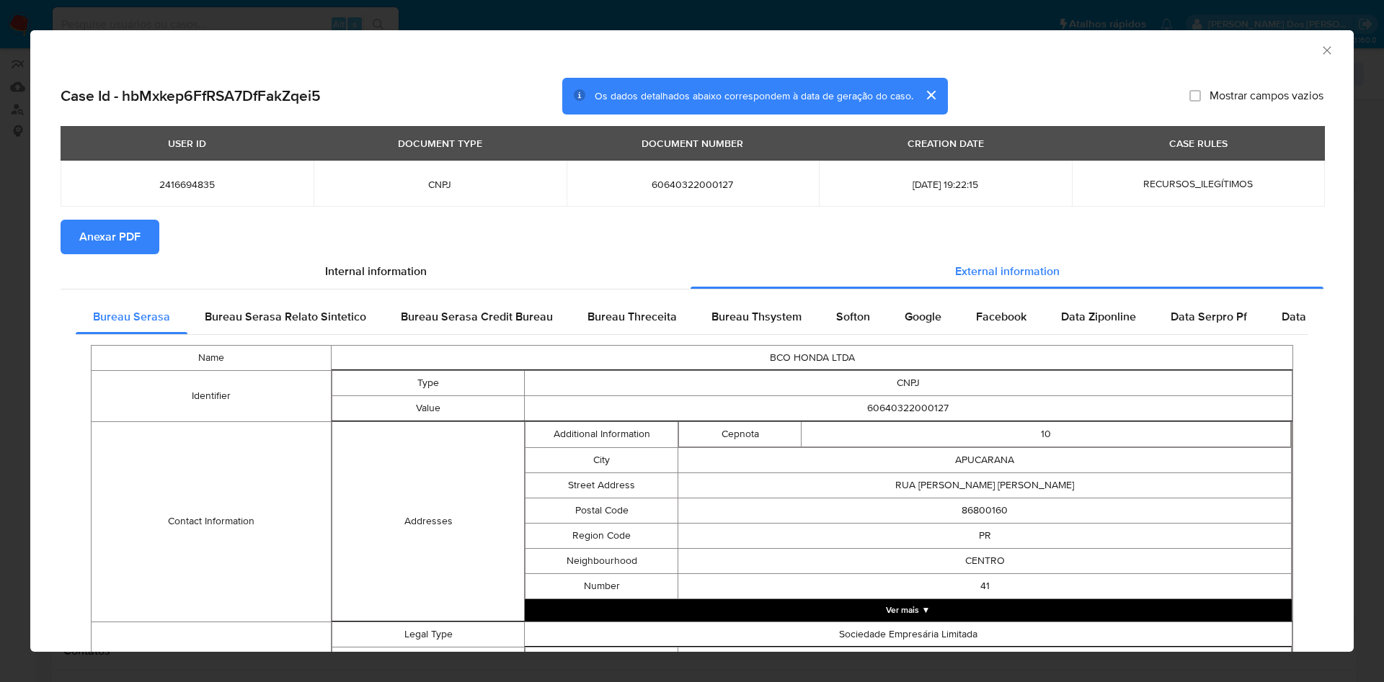
click at [79, 225] on button "Anexar PDF" at bounding box center [110, 237] width 99 height 35
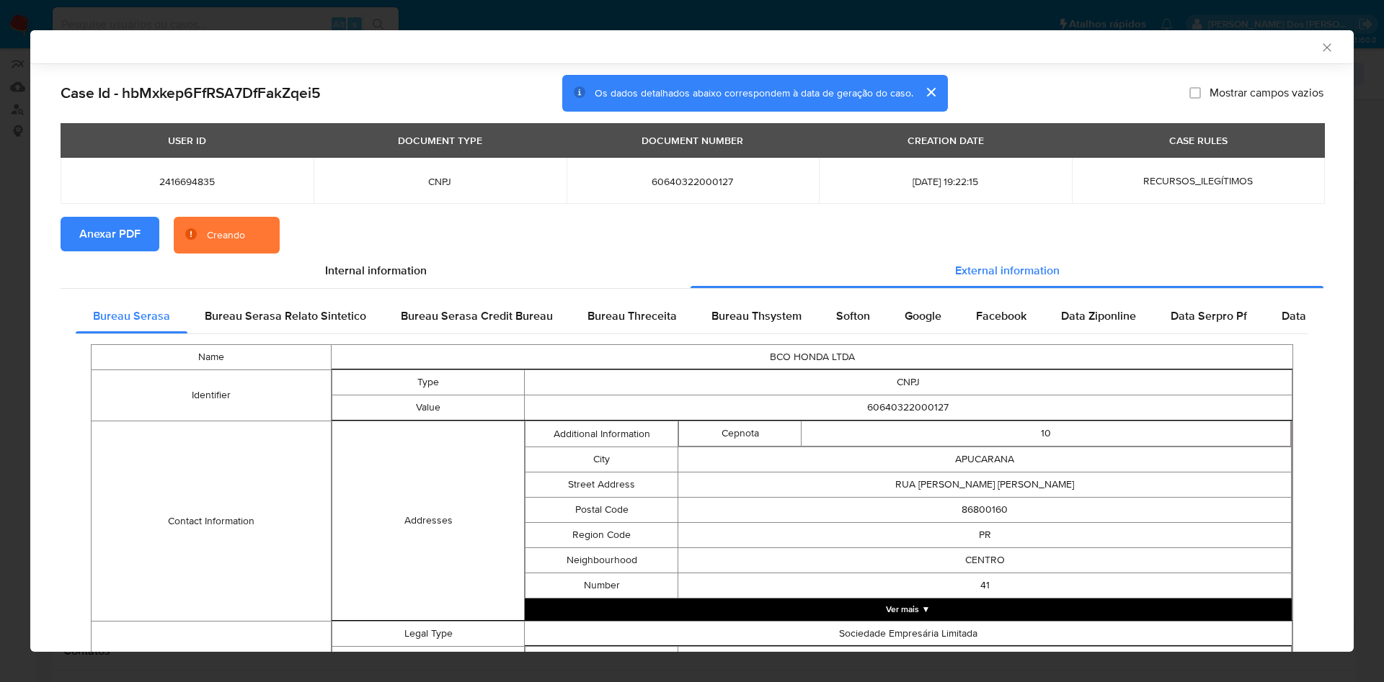
scroll to position [430, 0]
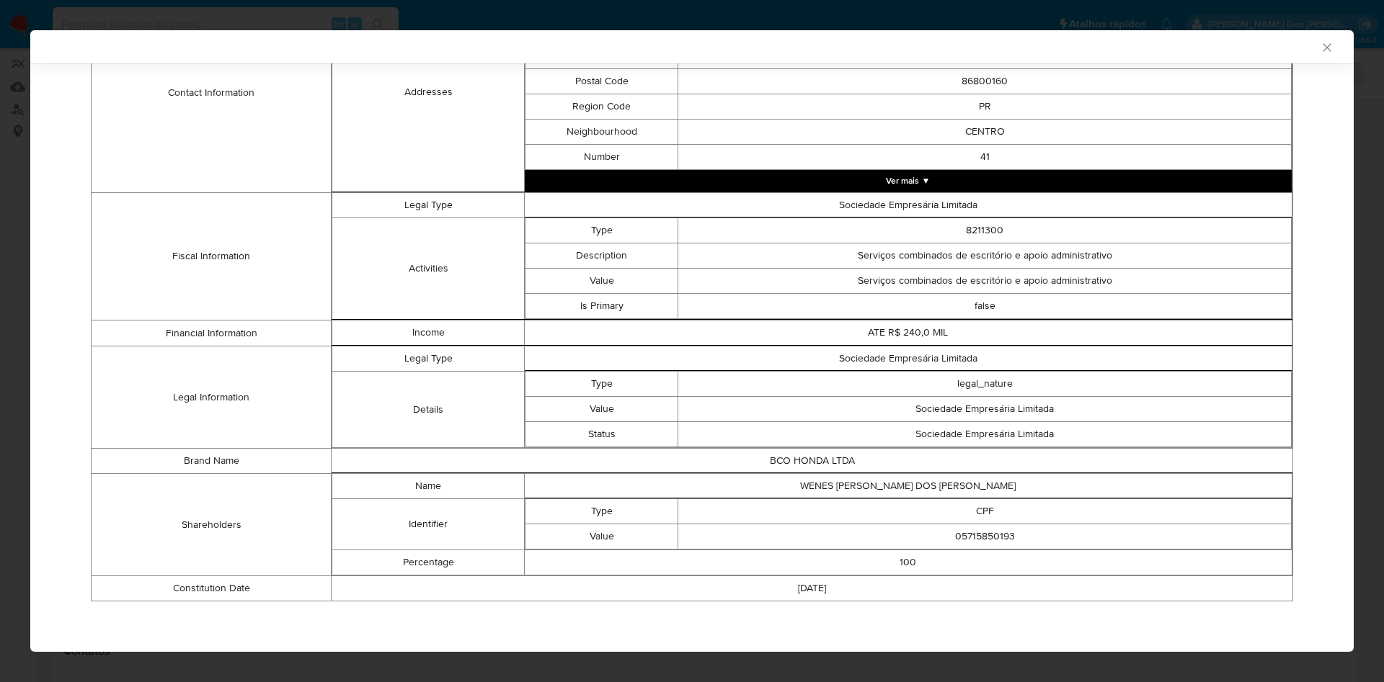
click at [985, 539] on td "05715850193" at bounding box center [984, 537] width 613 height 25
copy td "05715850193"
click at [985, 539] on td "05715850193" at bounding box center [984, 537] width 613 height 25
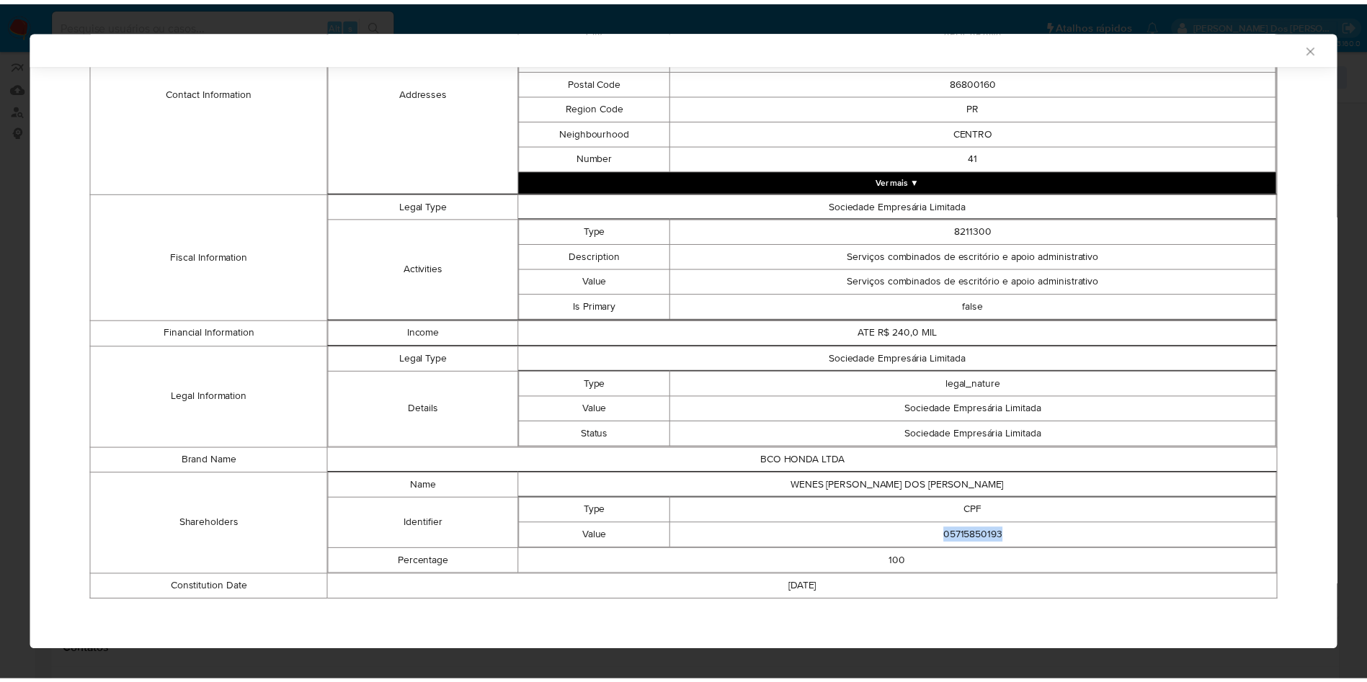
scroll to position [427, 0]
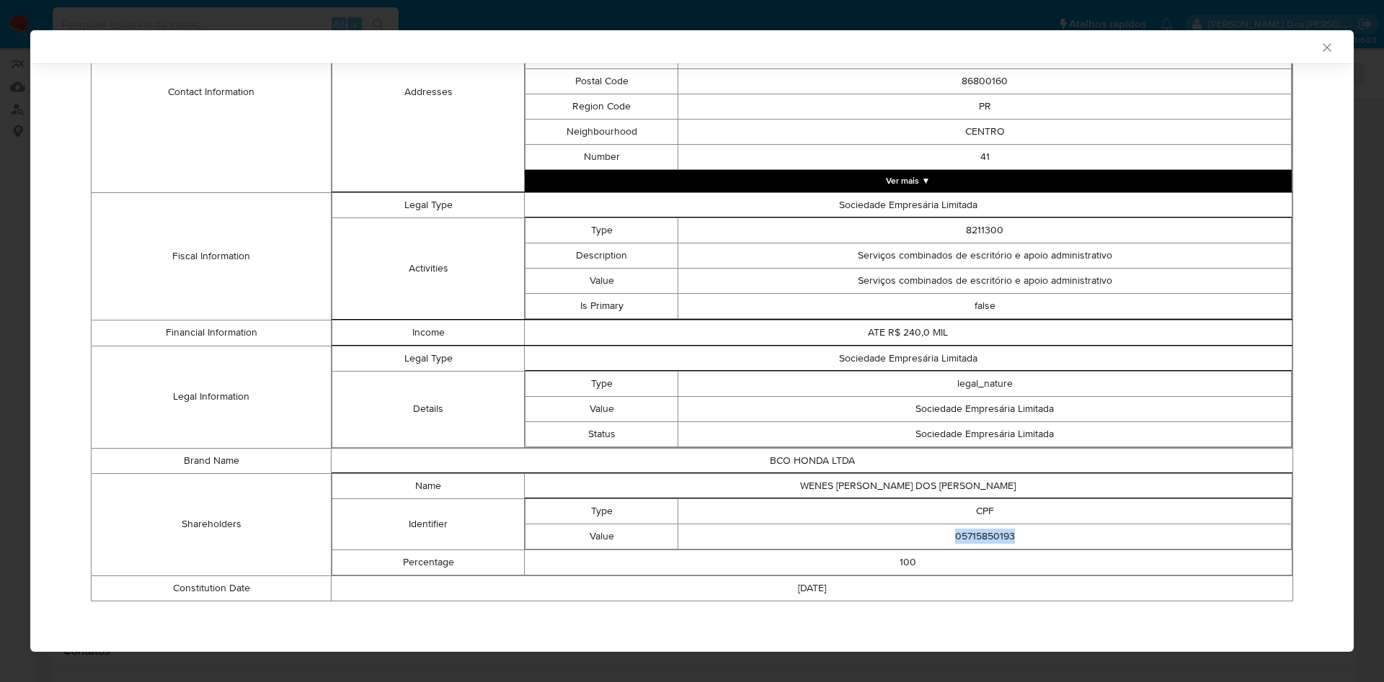
copy td "05715850193"
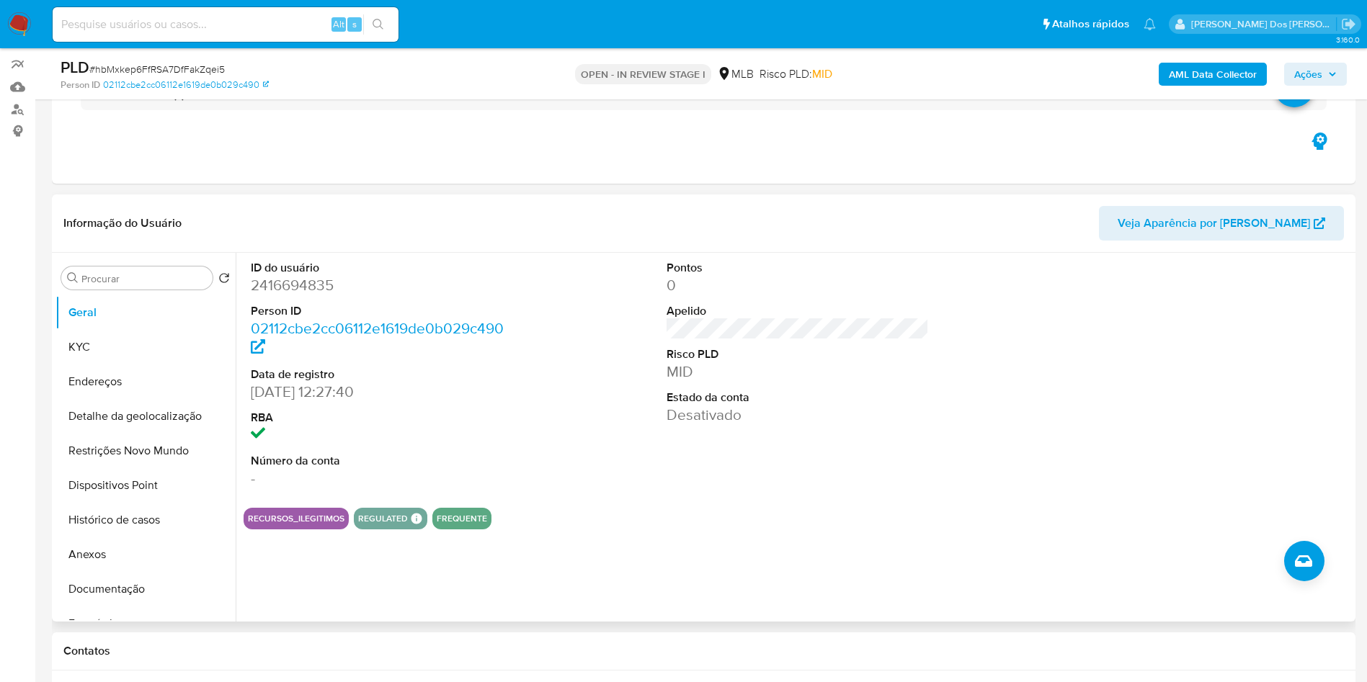
click at [571, 468] on div "ID do usuário 2416694835 Person ID 02112cbe2cc06112e1619de0b029c490 Data de reg…" at bounding box center [798, 375] width 1108 height 244
click at [99, 360] on button "KYC" at bounding box center [139, 347] width 169 height 35
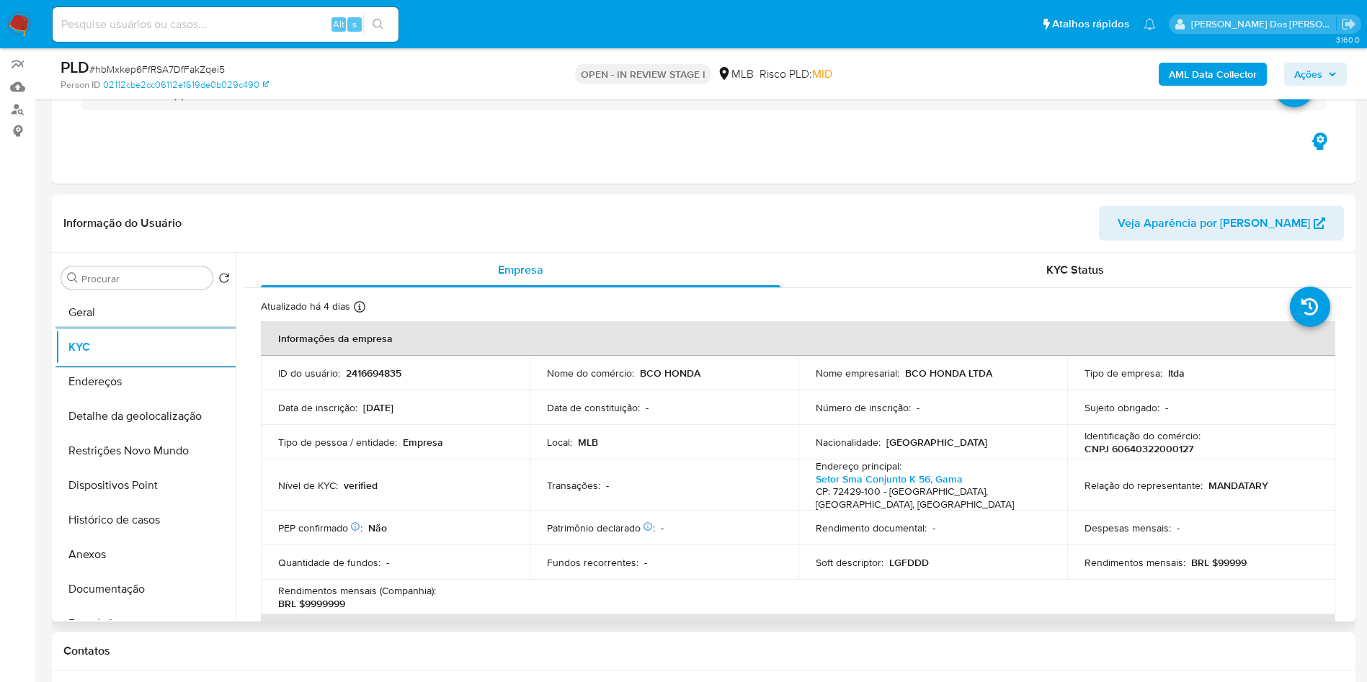
scroll to position [765, 0]
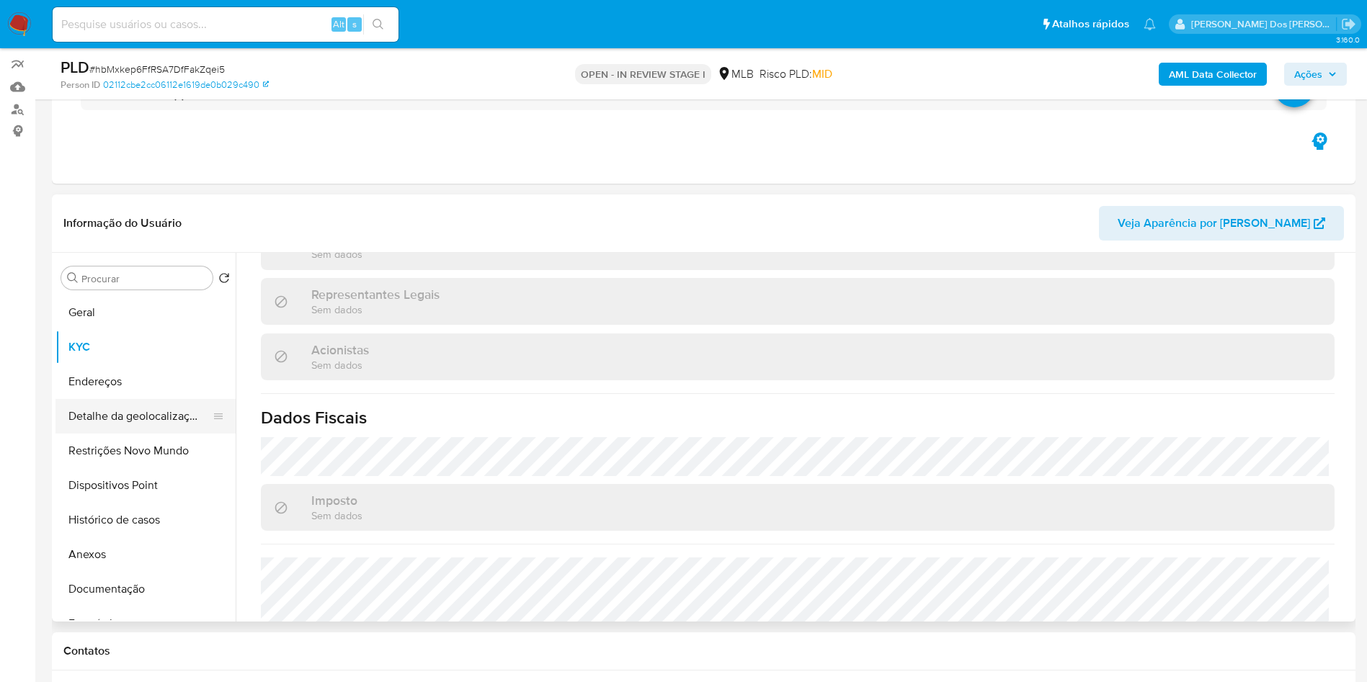
click at [120, 434] on button "Detalhe da geolocalização" at bounding box center [139, 416] width 169 height 35
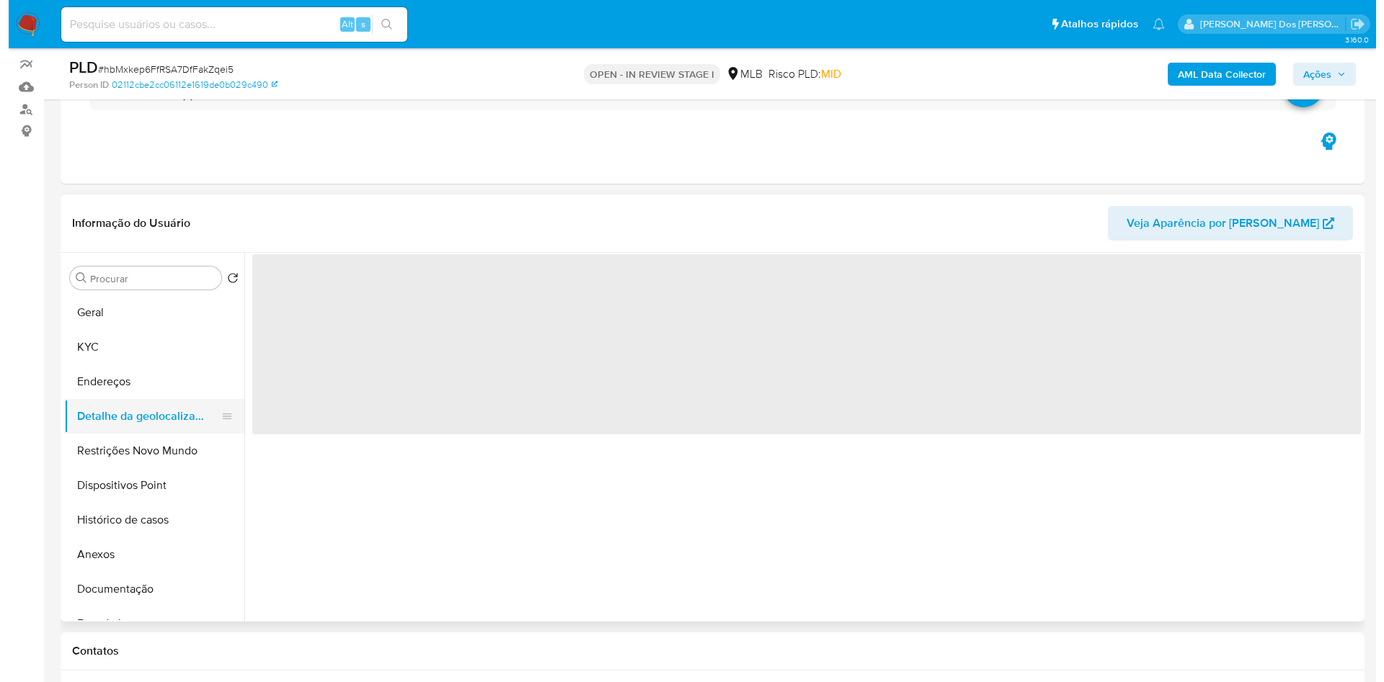
scroll to position [0, 0]
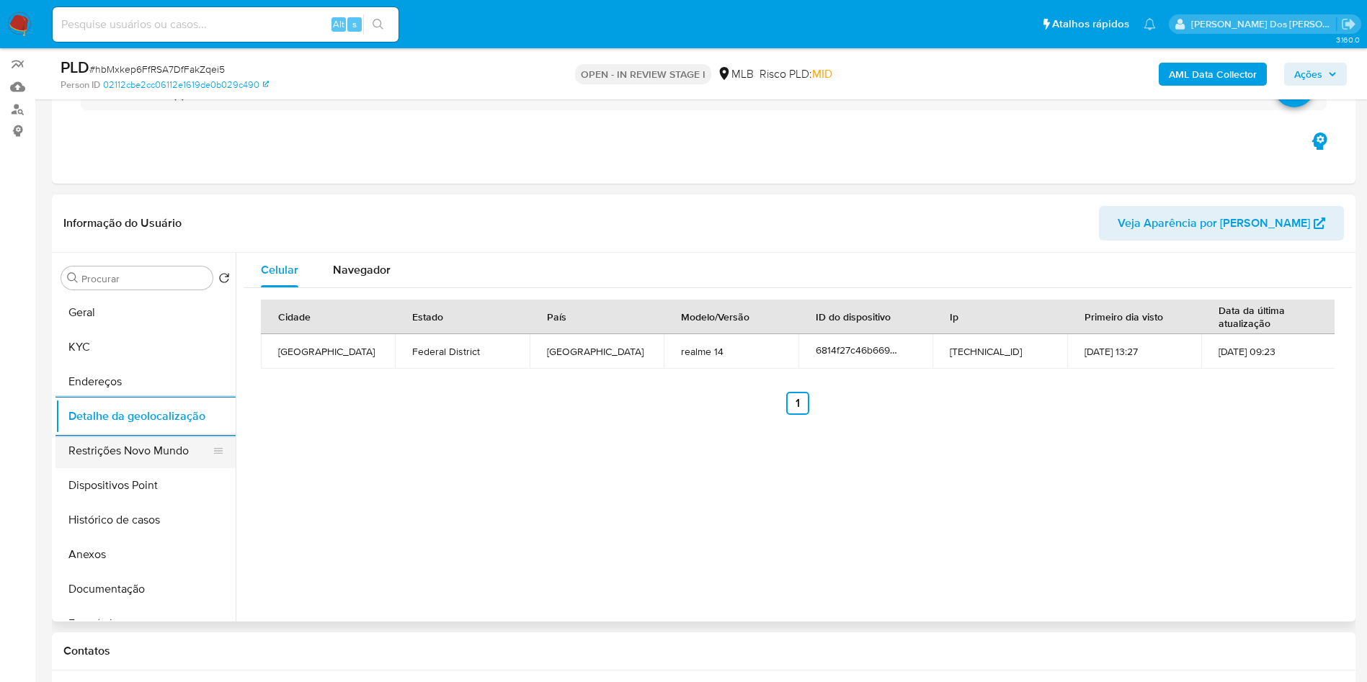
click at [74, 468] on button "Restrições Novo Mundo" at bounding box center [139, 451] width 169 height 35
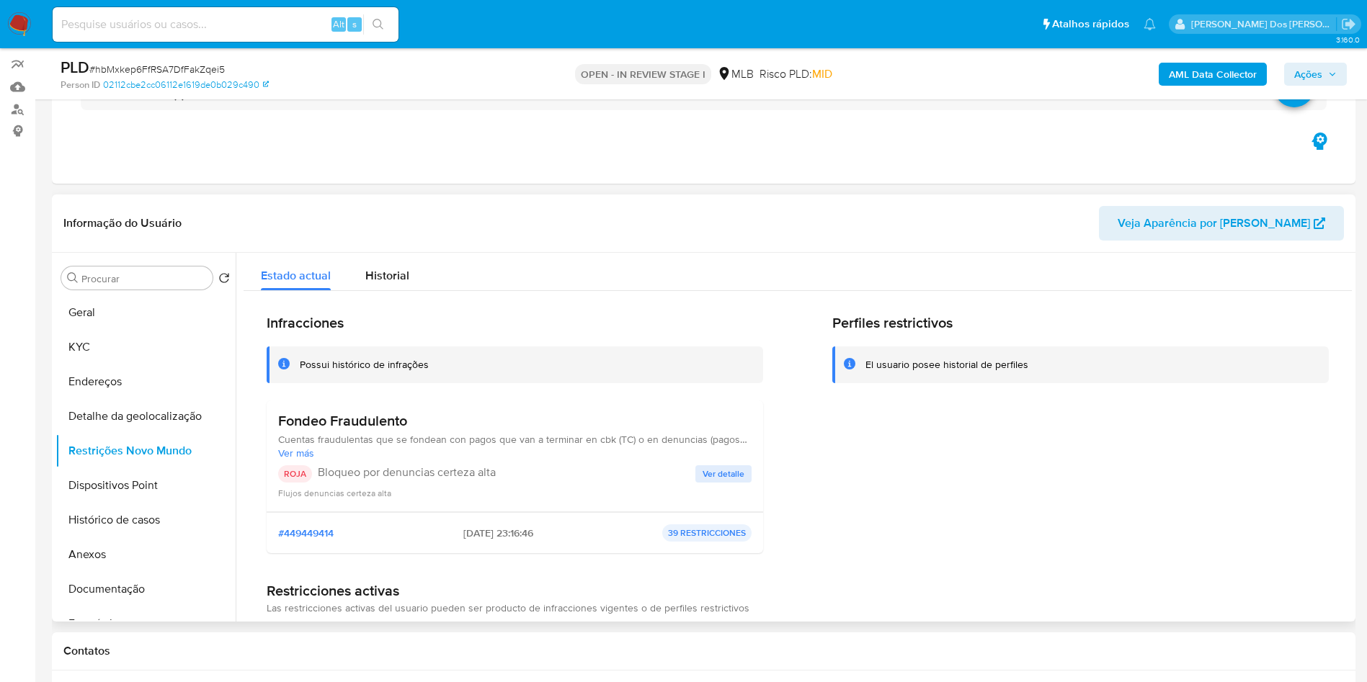
click at [716, 481] on span "Ver detalle" at bounding box center [724, 474] width 42 height 14
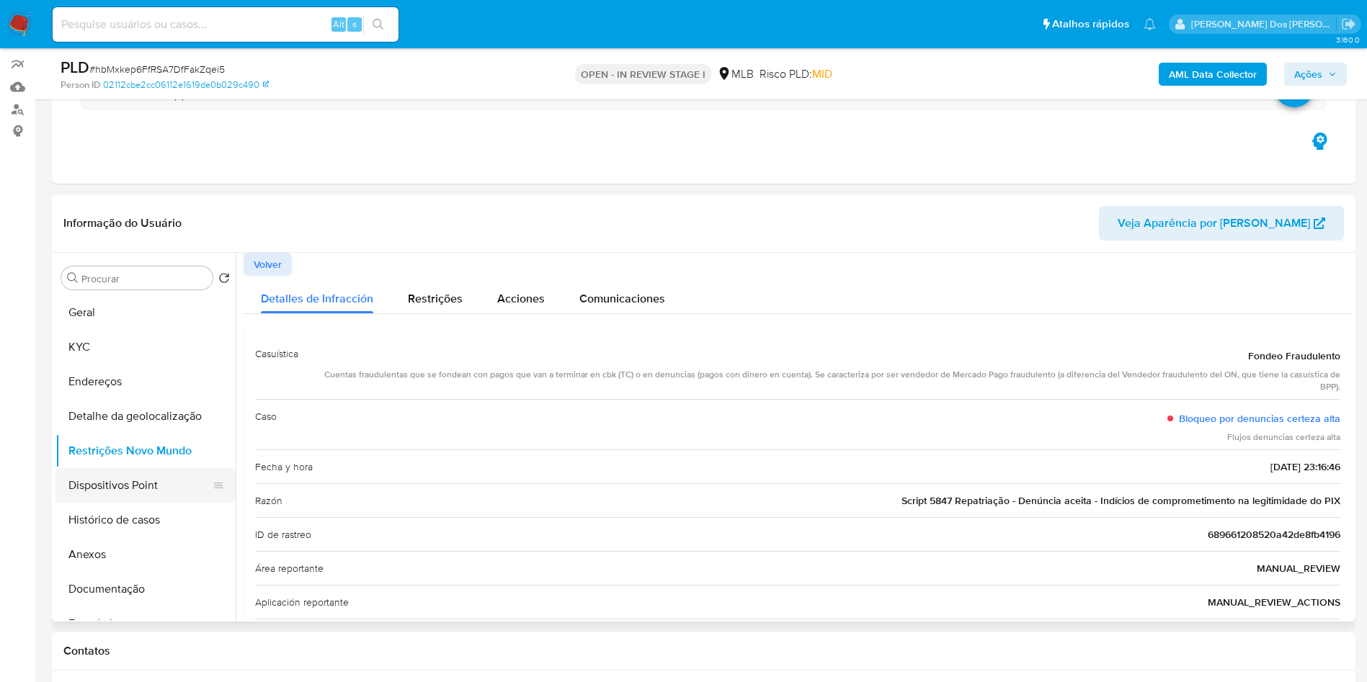
click at [103, 503] on button "Dispositivos Point" at bounding box center [139, 485] width 169 height 35
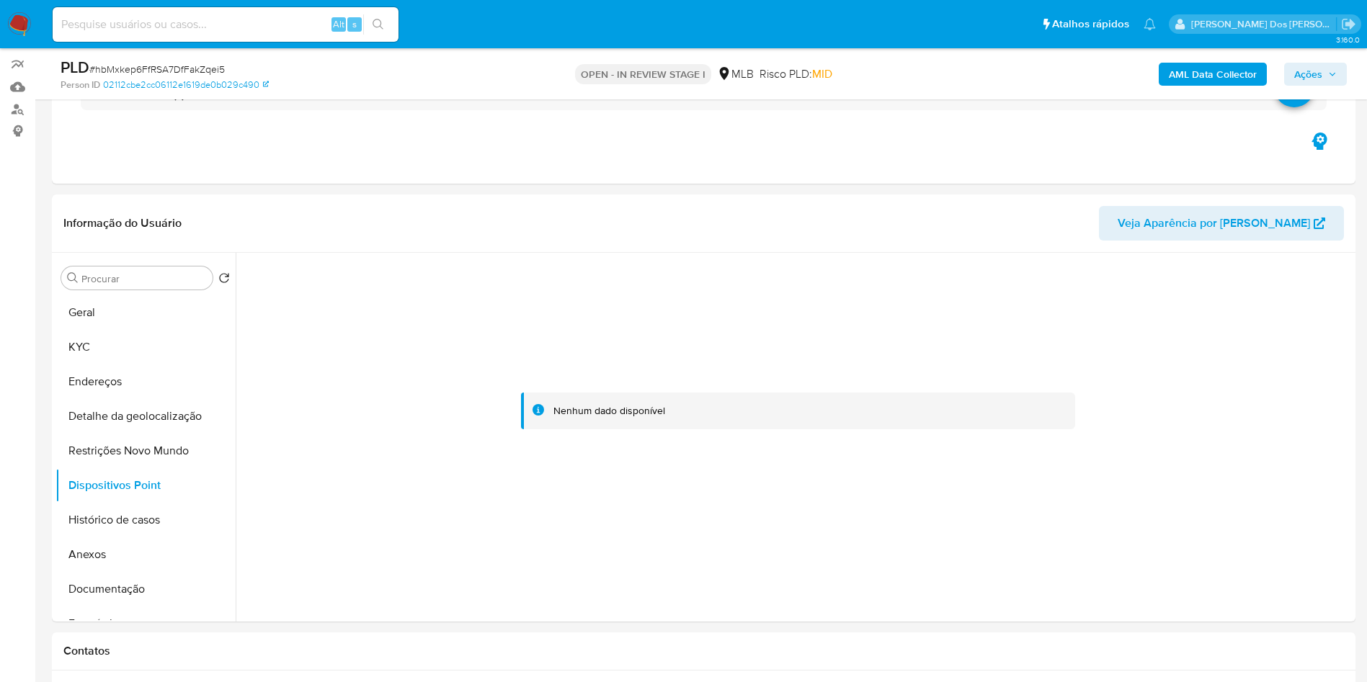
click at [1318, 74] on span "Ações" at bounding box center [1308, 74] width 28 height 23
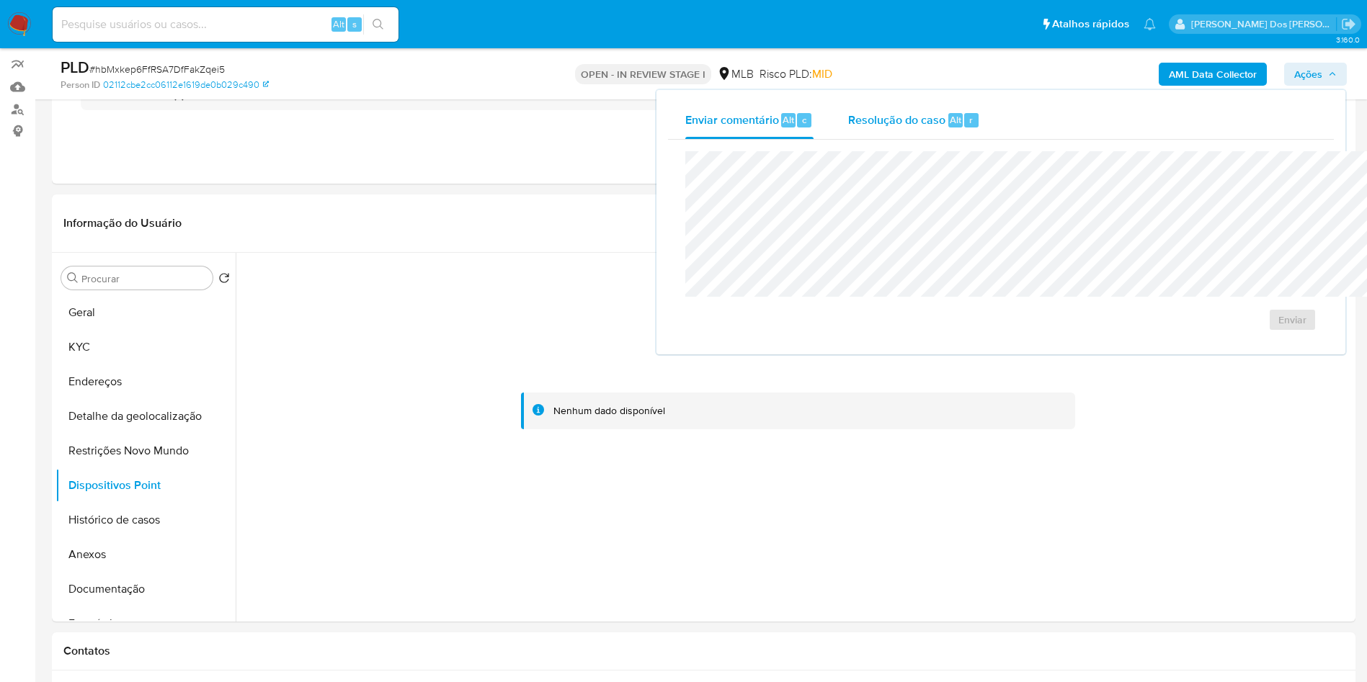
click at [848, 124] on span "Resolução do caso" at bounding box center [896, 119] width 97 height 17
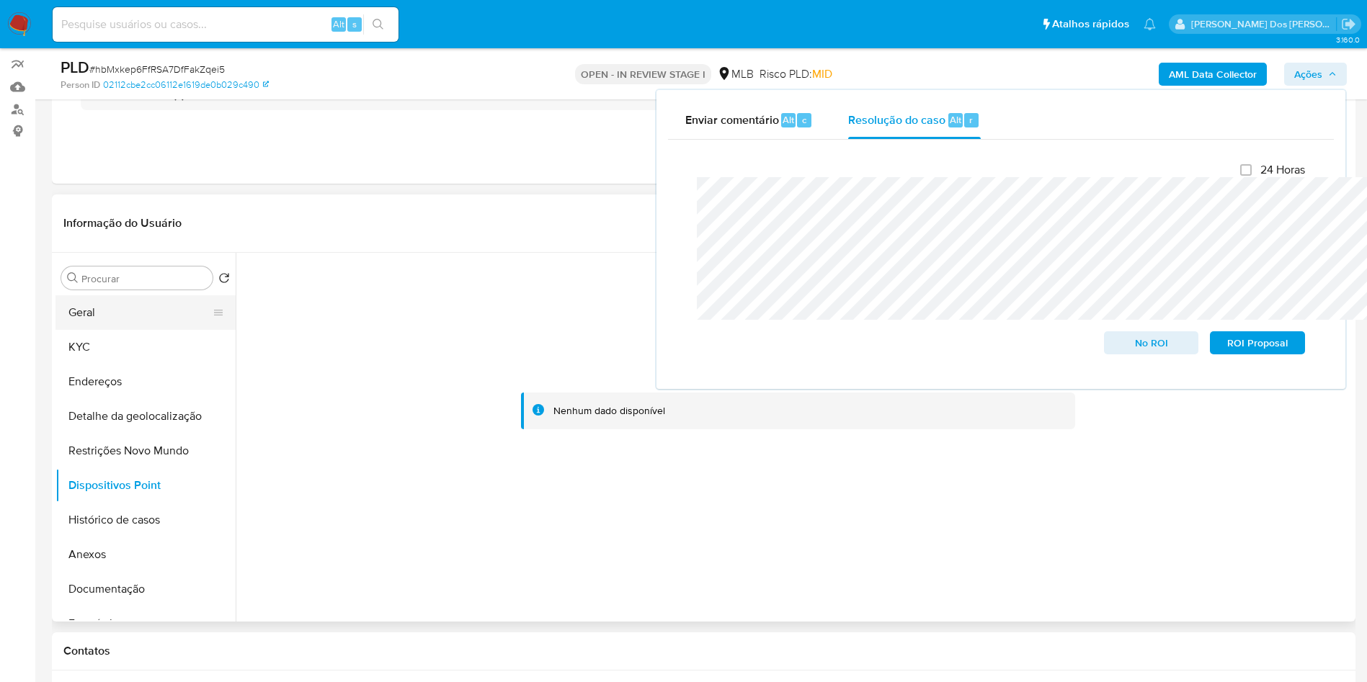
click at [116, 330] on button "Geral" at bounding box center [139, 312] width 169 height 35
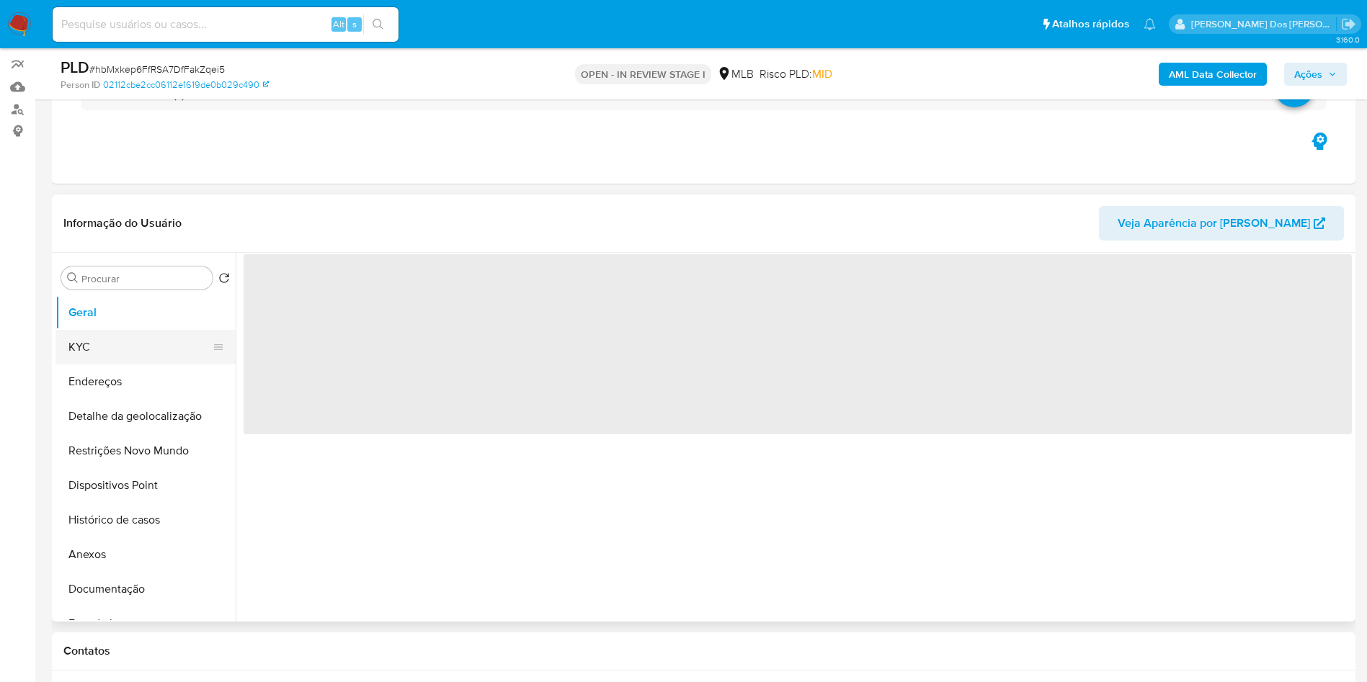
click at [99, 365] on button "KYC" at bounding box center [139, 347] width 169 height 35
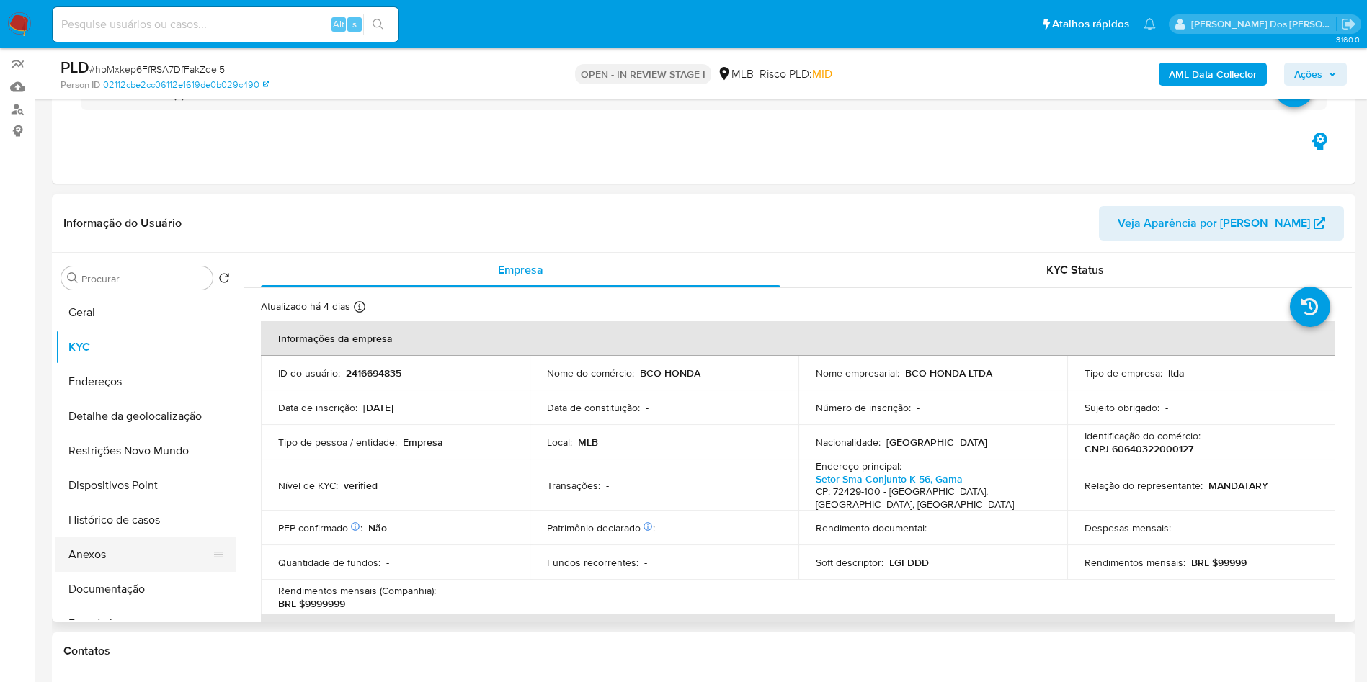
click at [121, 572] on button "Anexos" at bounding box center [139, 555] width 169 height 35
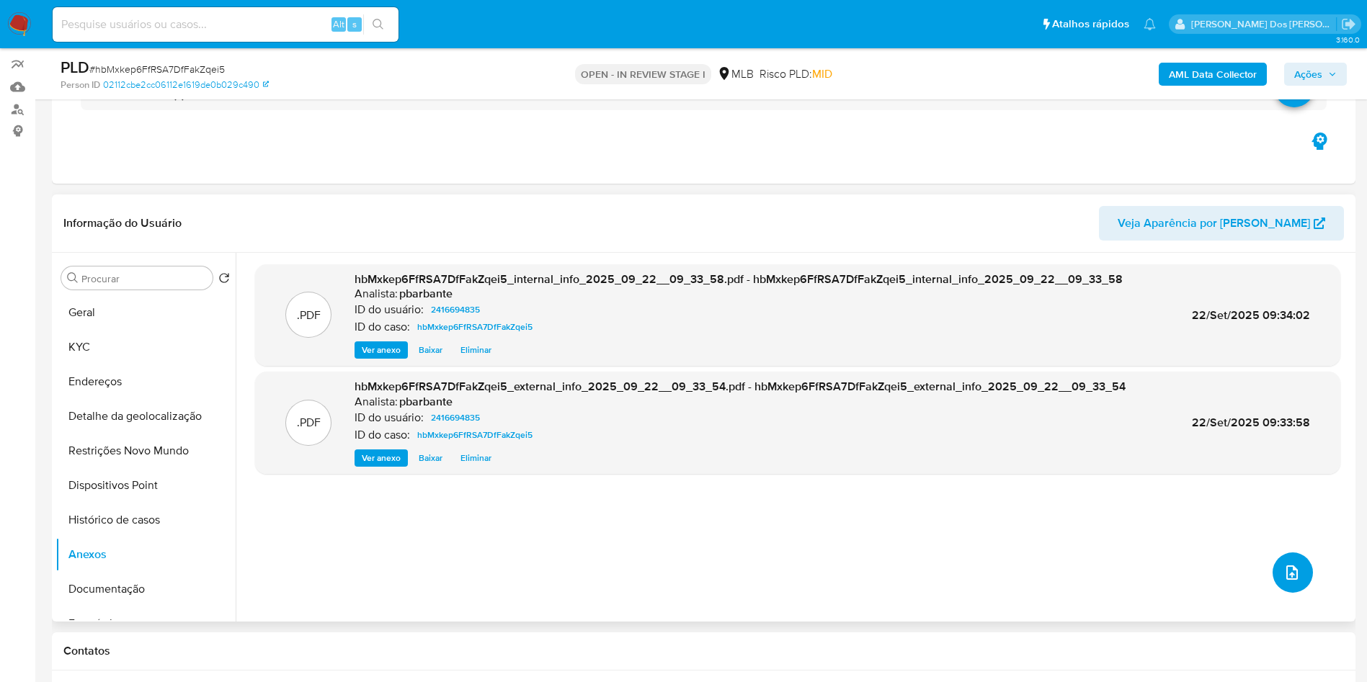
click at [1293, 593] on button "upload-file" at bounding box center [1293, 573] width 40 height 40
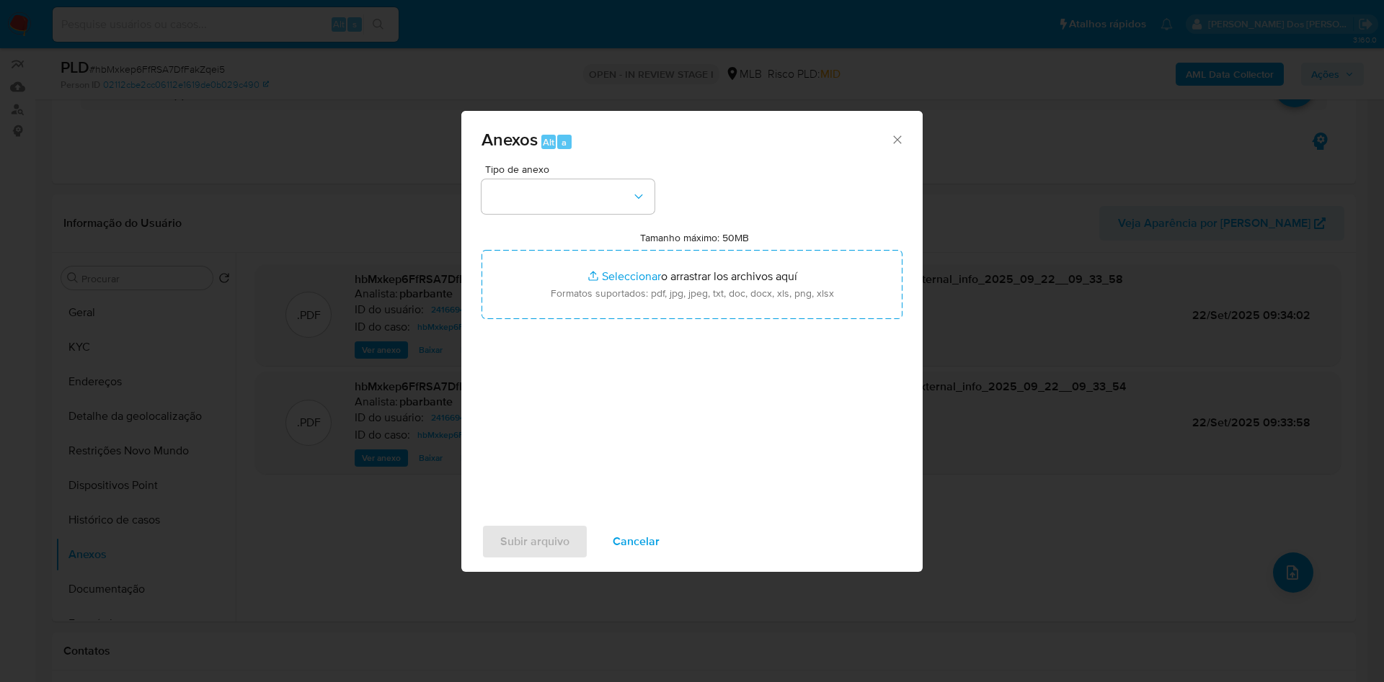
click at [559, 164] on span "Tipo de anexo" at bounding box center [571, 169] width 173 height 10
click at [556, 164] on div "Tipo de anexo" at bounding box center [567, 189] width 173 height 50
click at [546, 179] on button "button" at bounding box center [567, 196] width 173 height 35
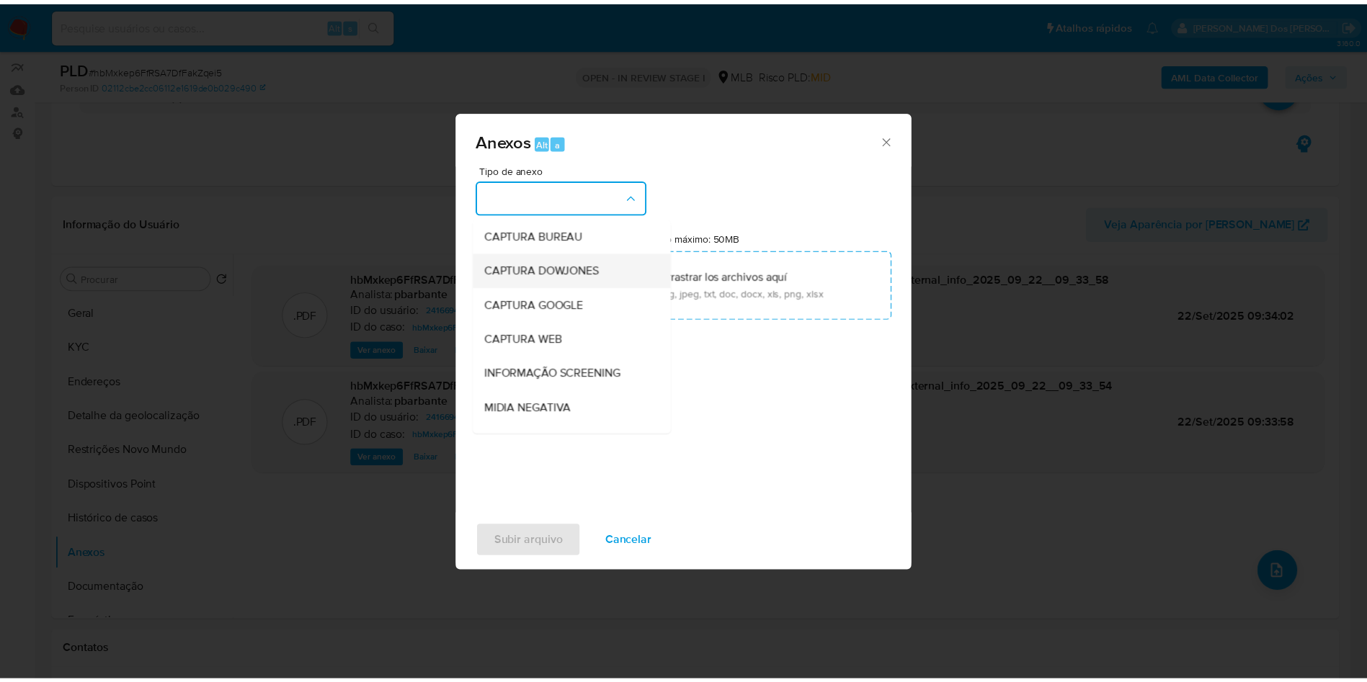
scroll to position [193, 0]
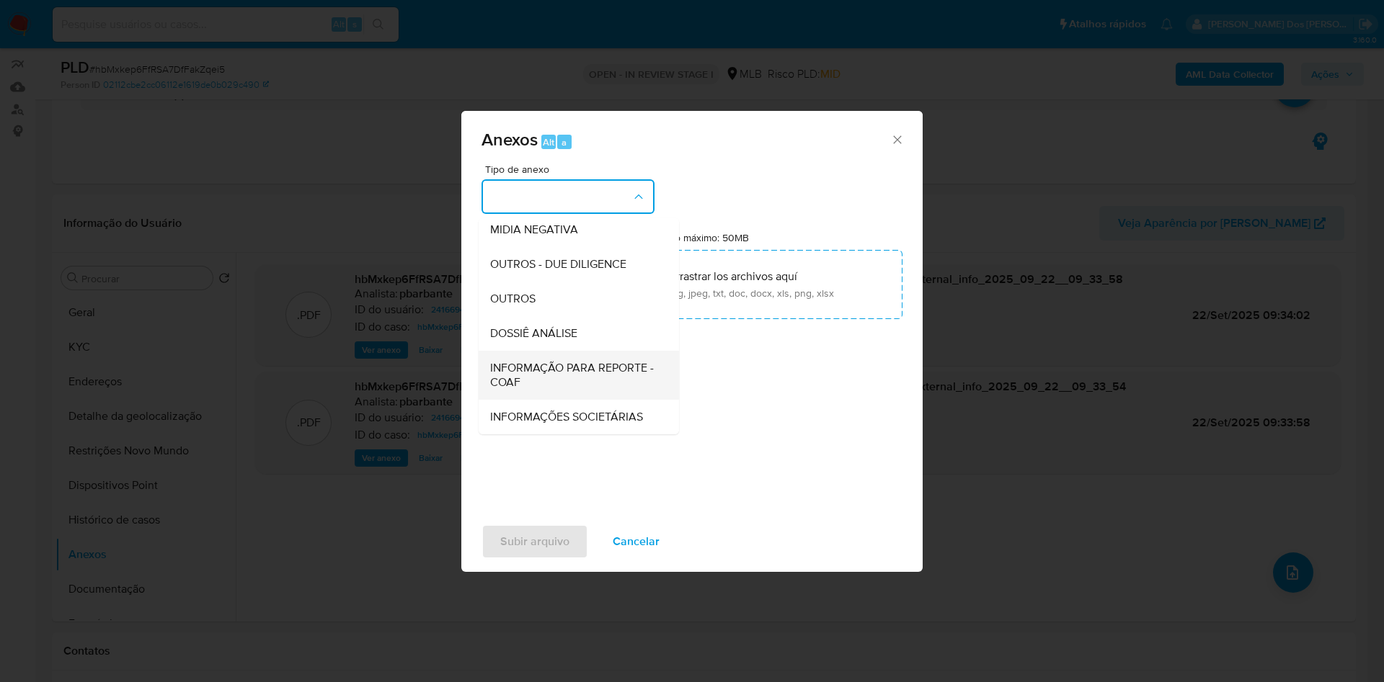
click at [518, 351] on div "INFORMAÇÃO PARA REPORTE - COAF" at bounding box center [574, 375] width 169 height 49
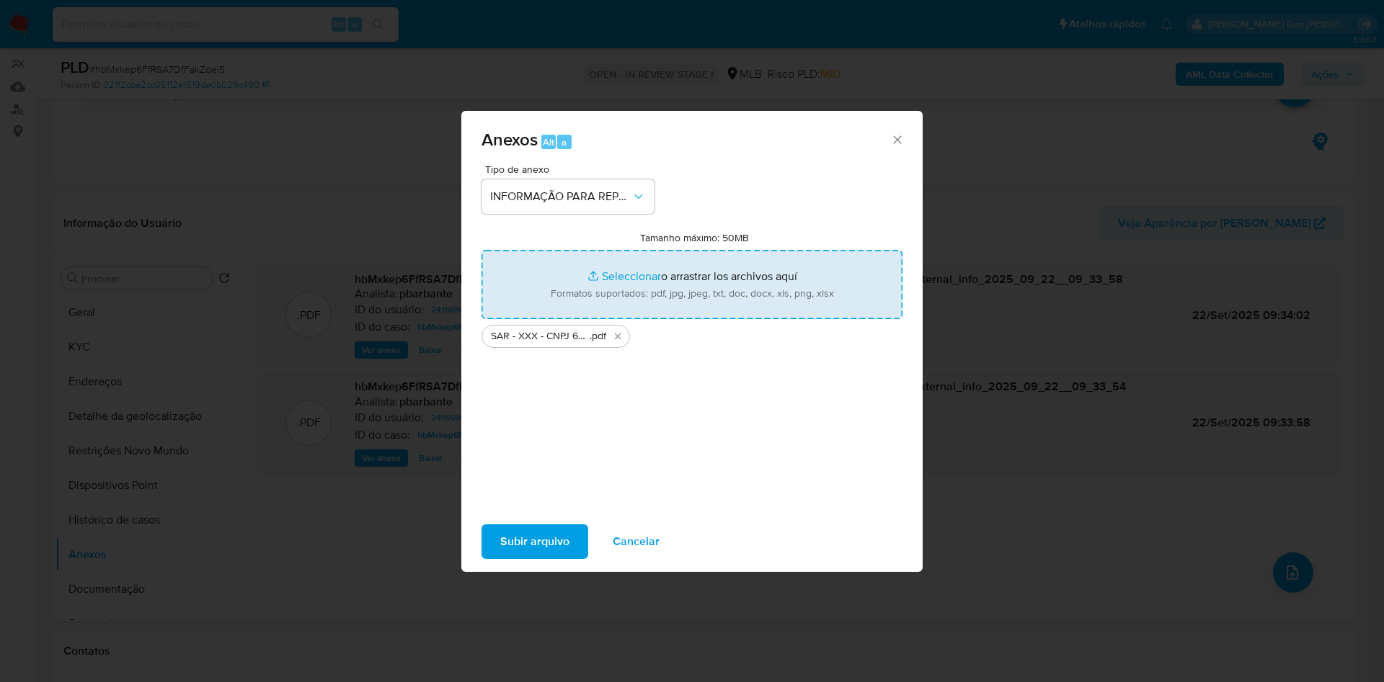
type input "C:\fakepath\Mulan 2416694835_2025_09_18_11_53_27.xlsx"
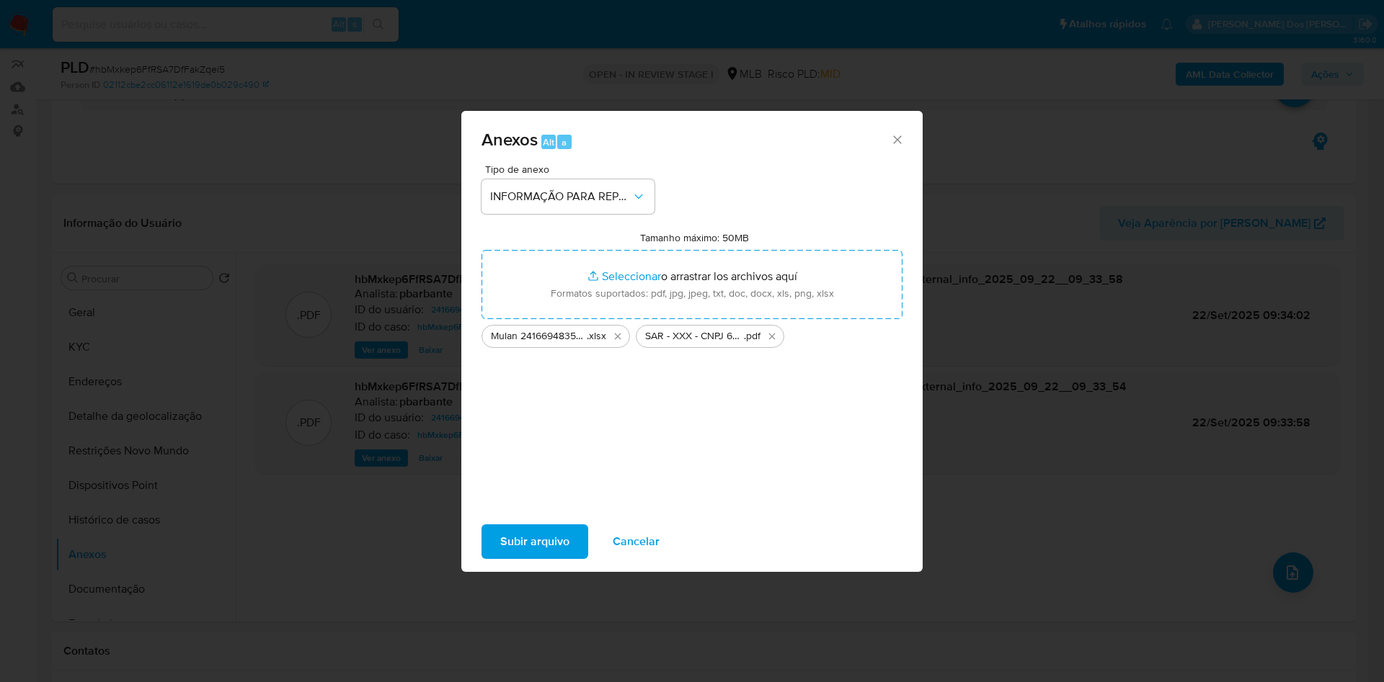
click at [524, 551] on span "Subir arquivo" at bounding box center [534, 542] width 69 height 32
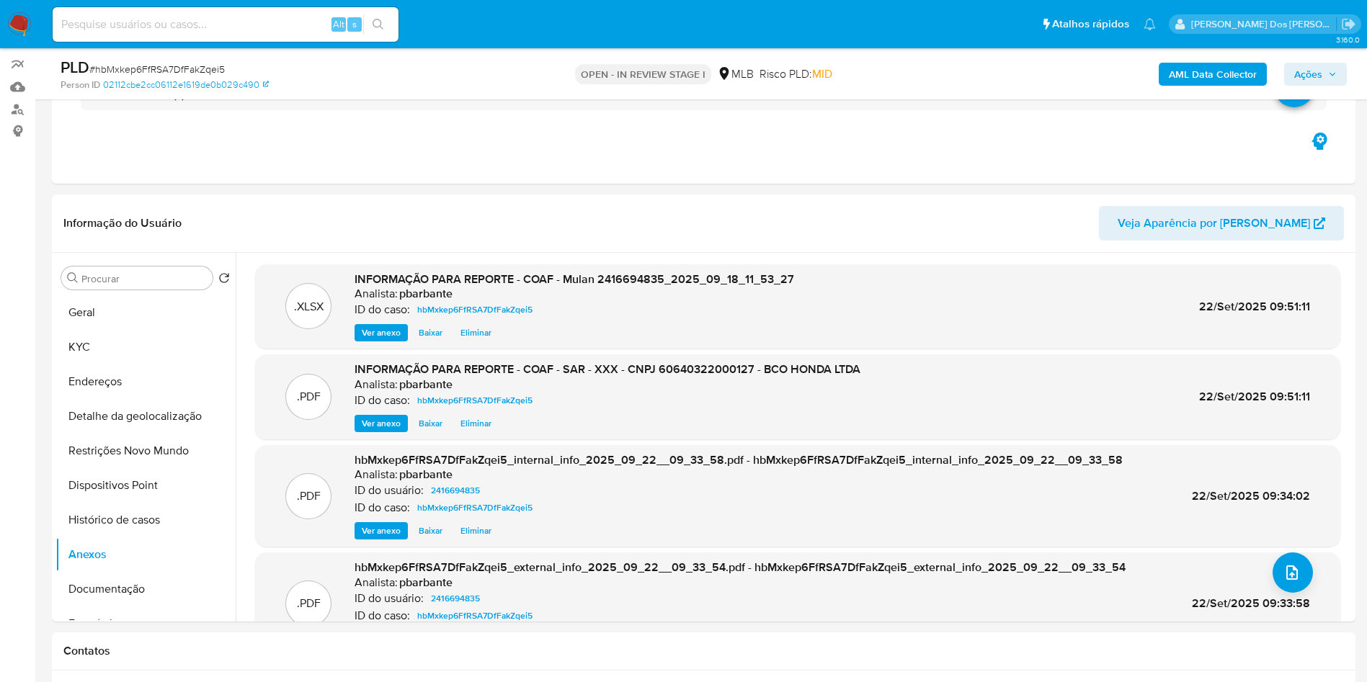
click at [1309, 64] on span "Ações" at bounding box center [1308, 74] width 28 height 23
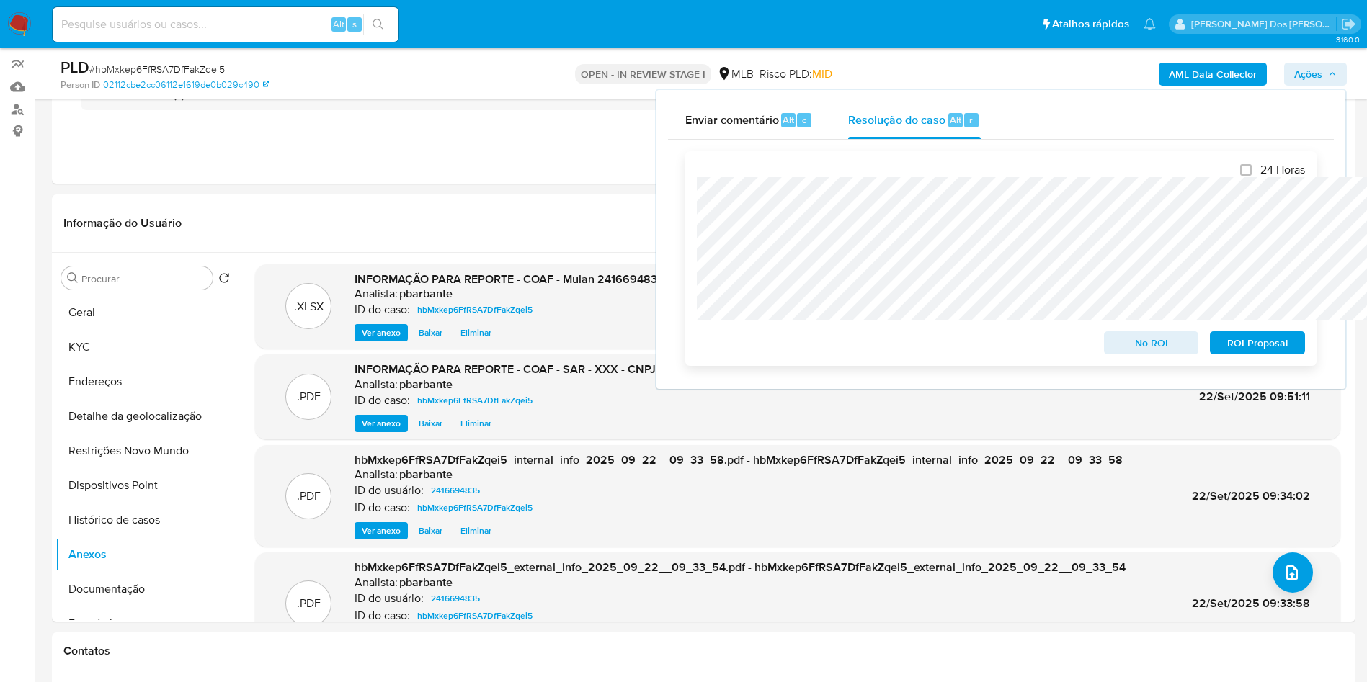
click at [1264, 353] on span "ROI Proposal" at bounding box center [1257, 343] width 75 height 20
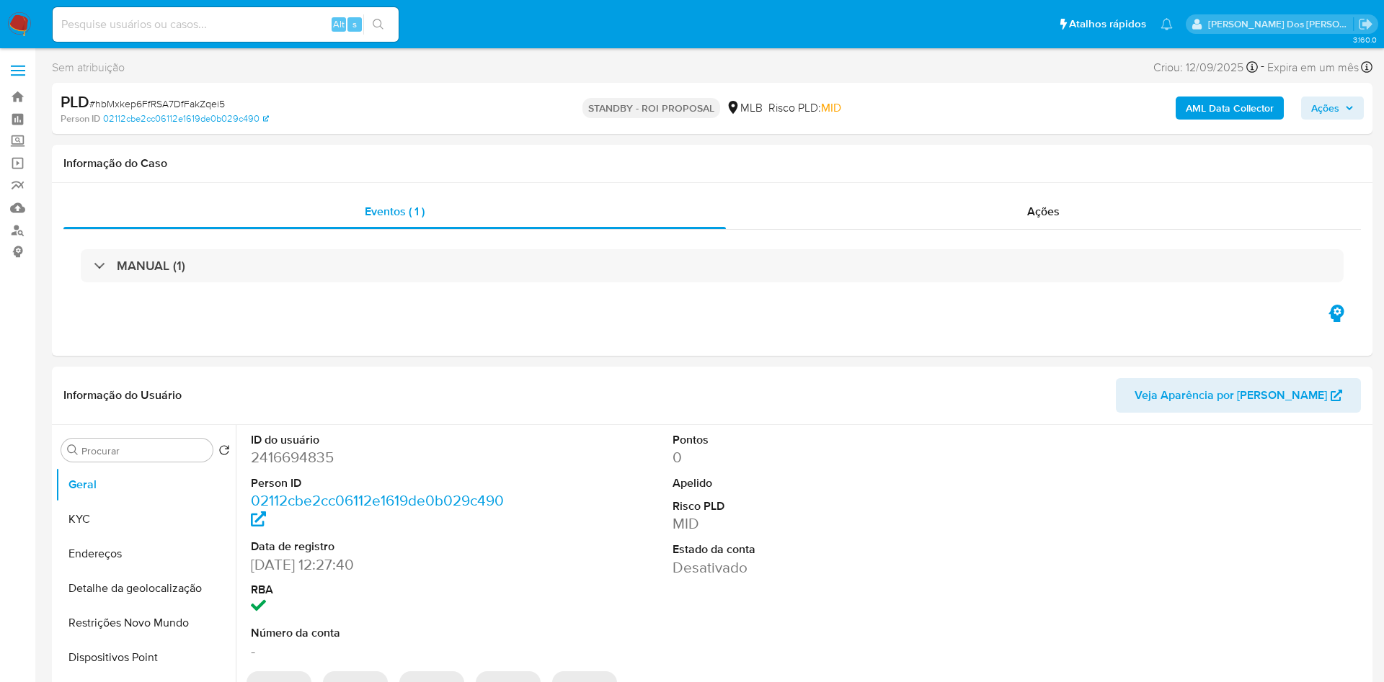
select select "10"
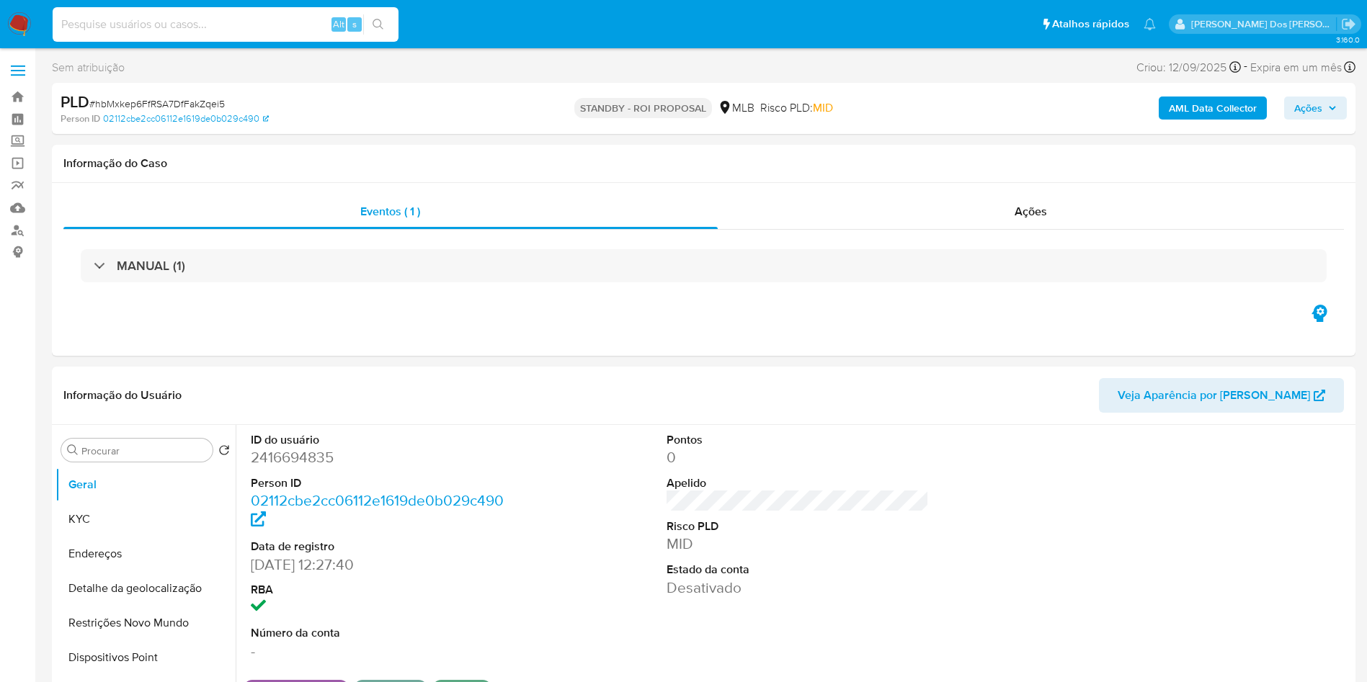
click at [261, 25] on input at bounding box center [226, 24] width 346 height 19
paste input "5Y7bAlmN6MULepwEu027Opgl"
type input "5Y7bAlmN6MULepwEu027Opgl"
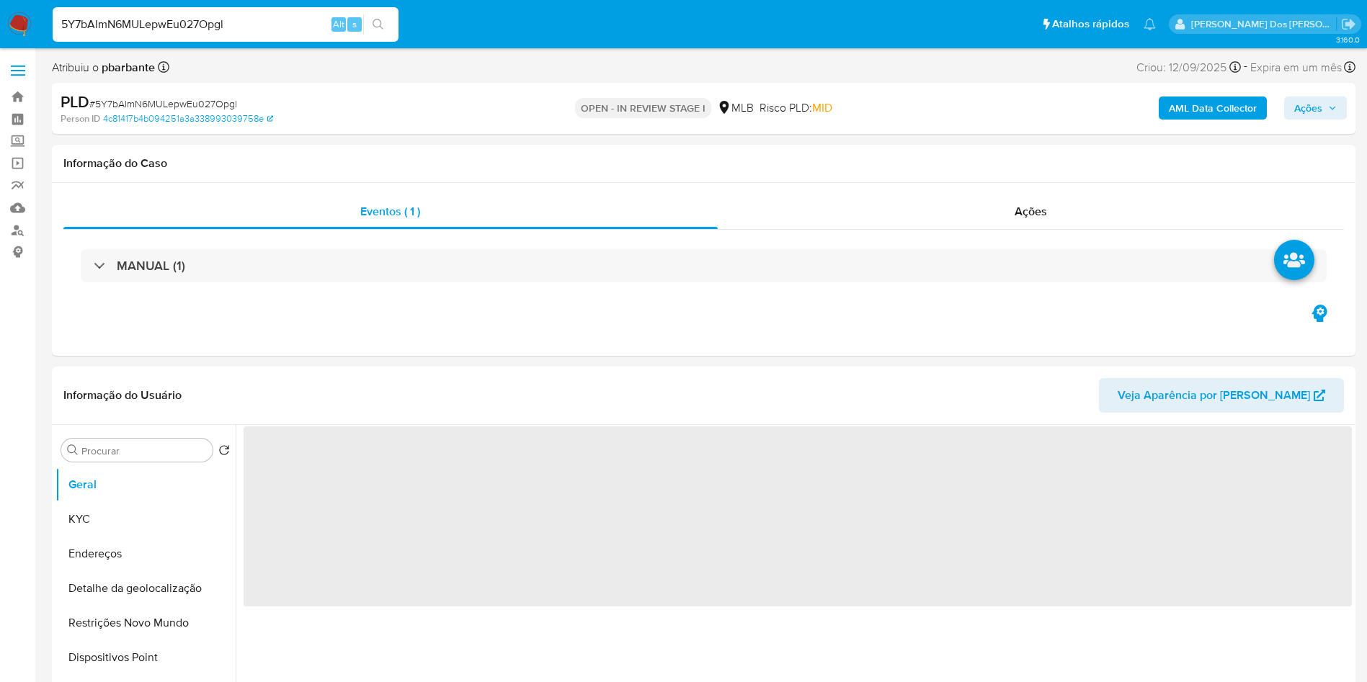
select select "10"
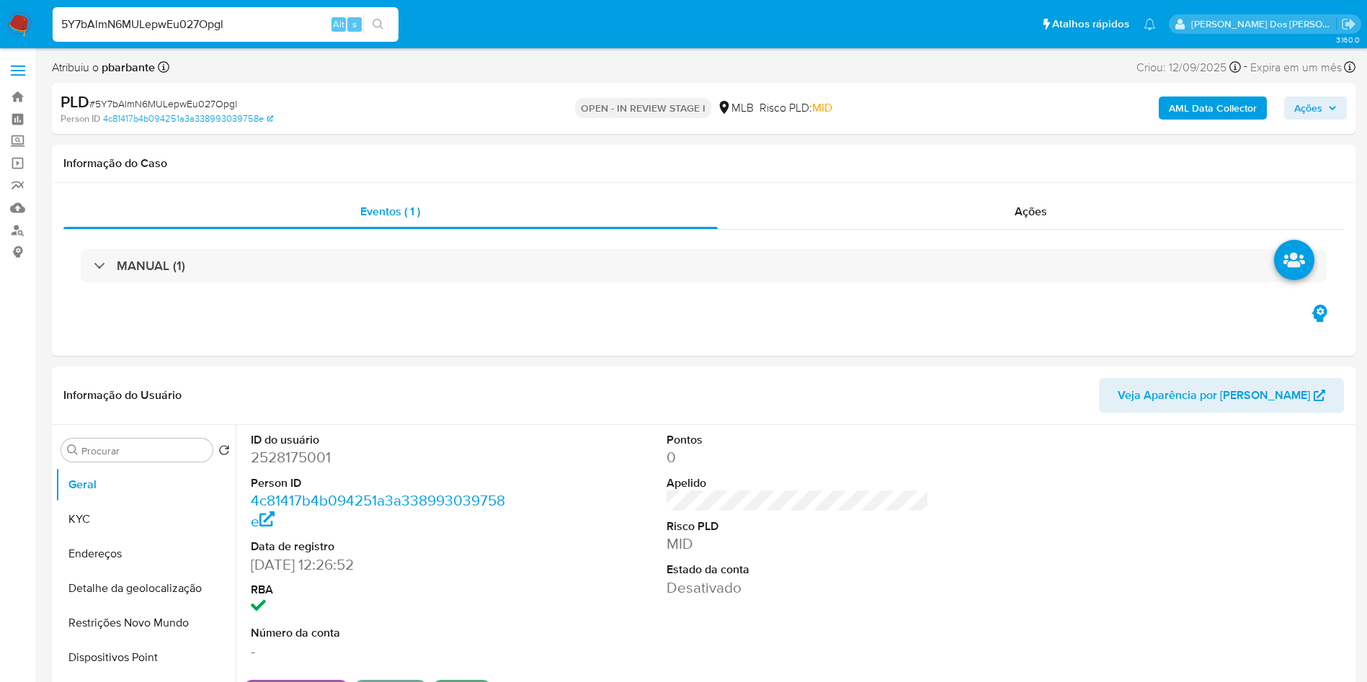
click at [1320, 107] on span "Ações" at bounding box center [1308, 108] width 28 height 23
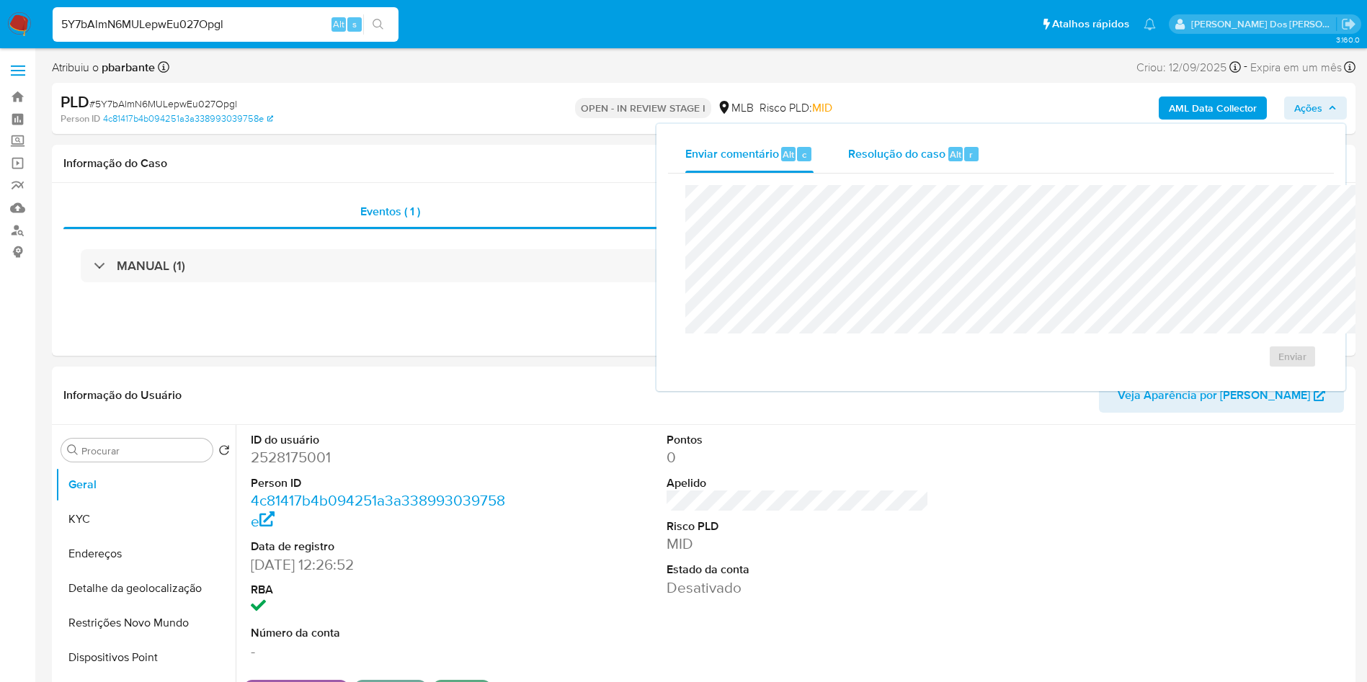
click at [851, 151] on span "Resolução do caso" at bounding box center [896, 154] width 97 height 17
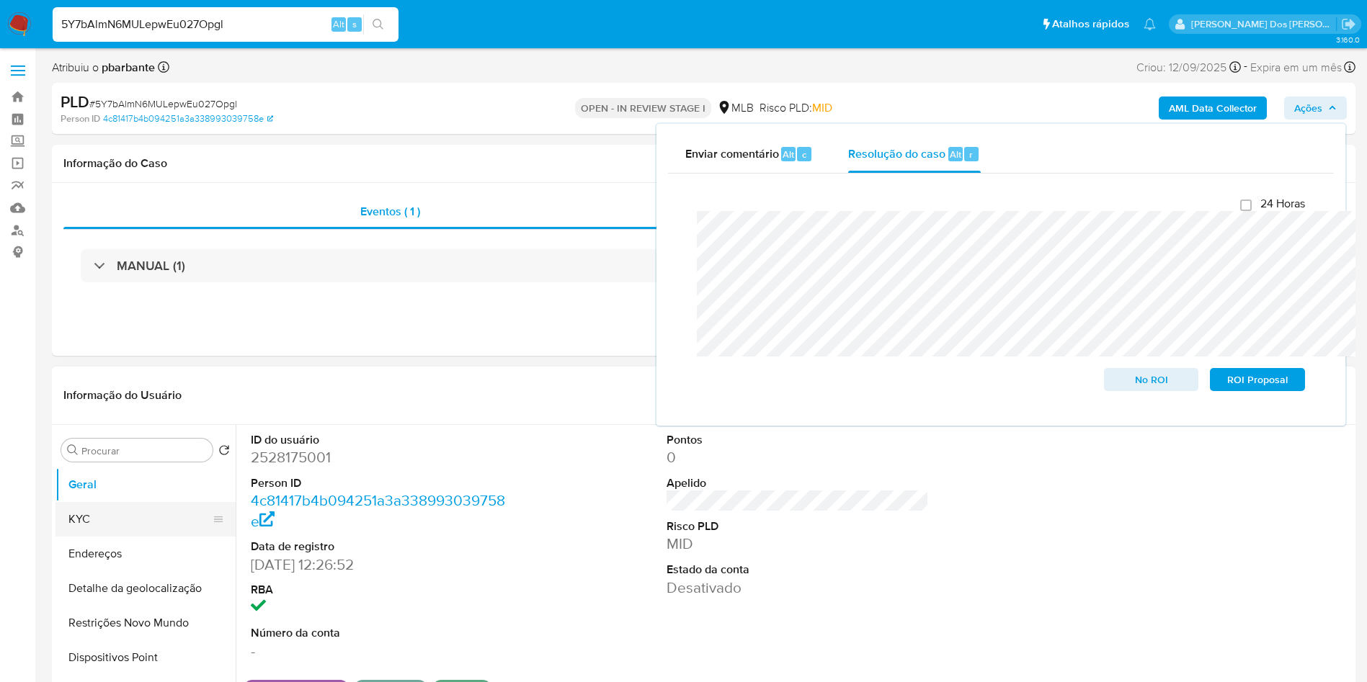
click at [84, 537] on button "KYC" at bounding box center [139, 519] width 169 height 35
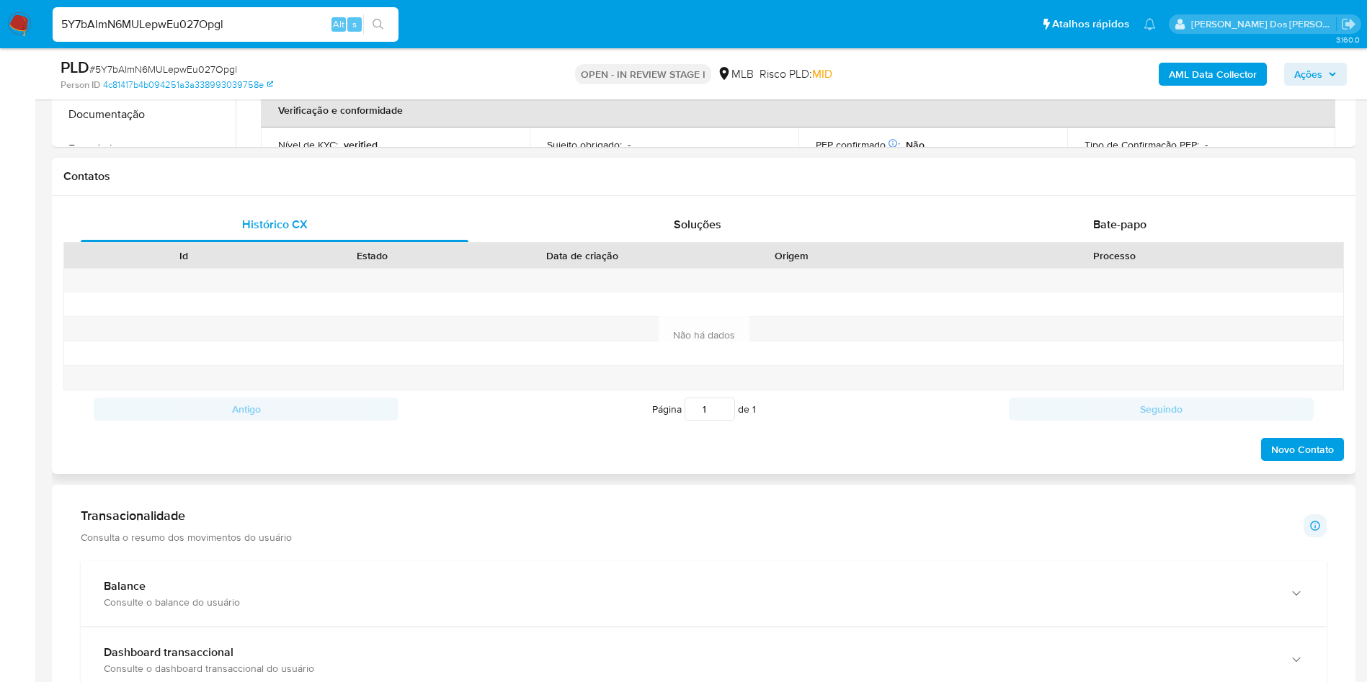
scroll to position [393, 0]
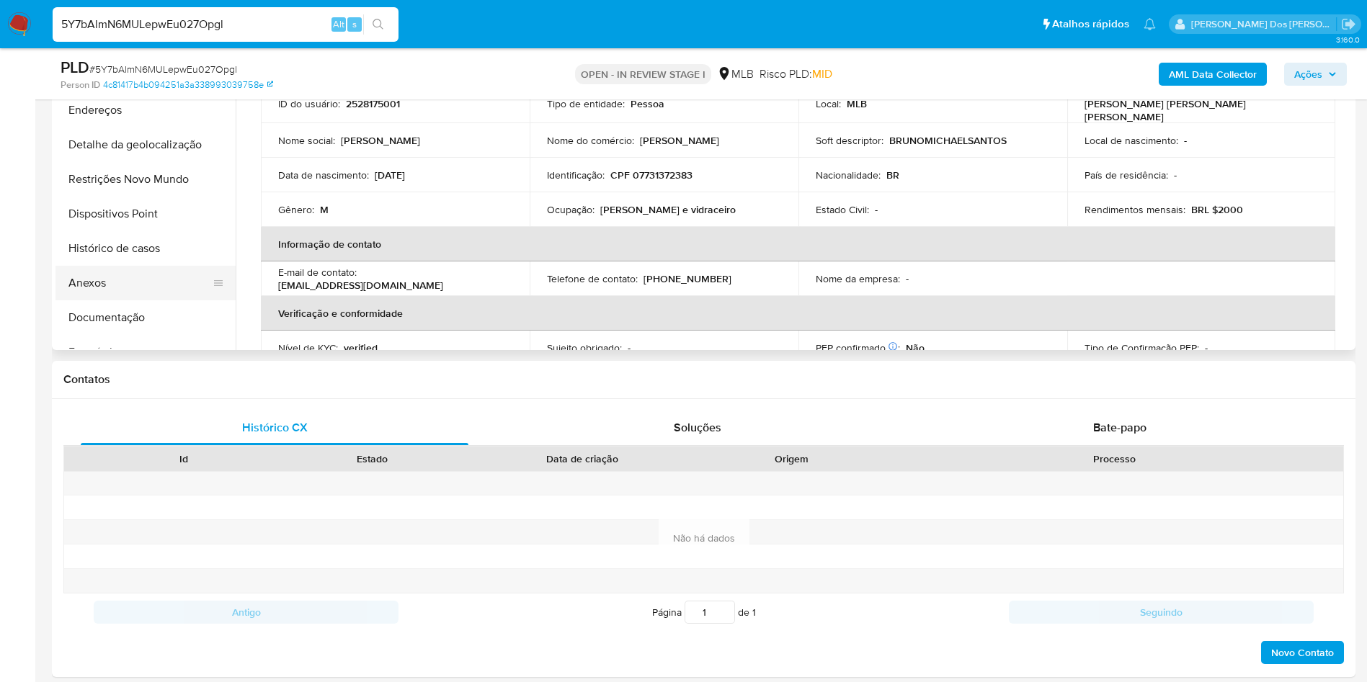
click at [86, 299] on button "Anexos" at bounding box center [139, 283] width 169 height 35
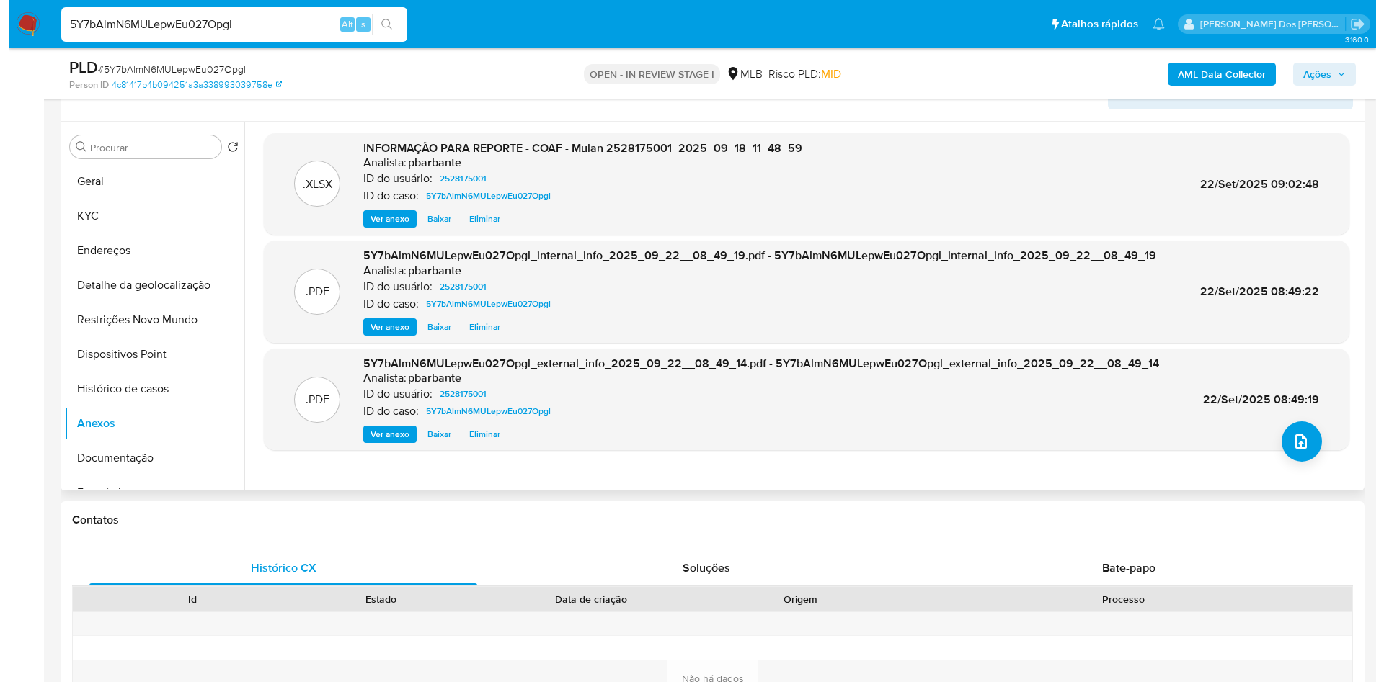
scroll to position [257, 0]
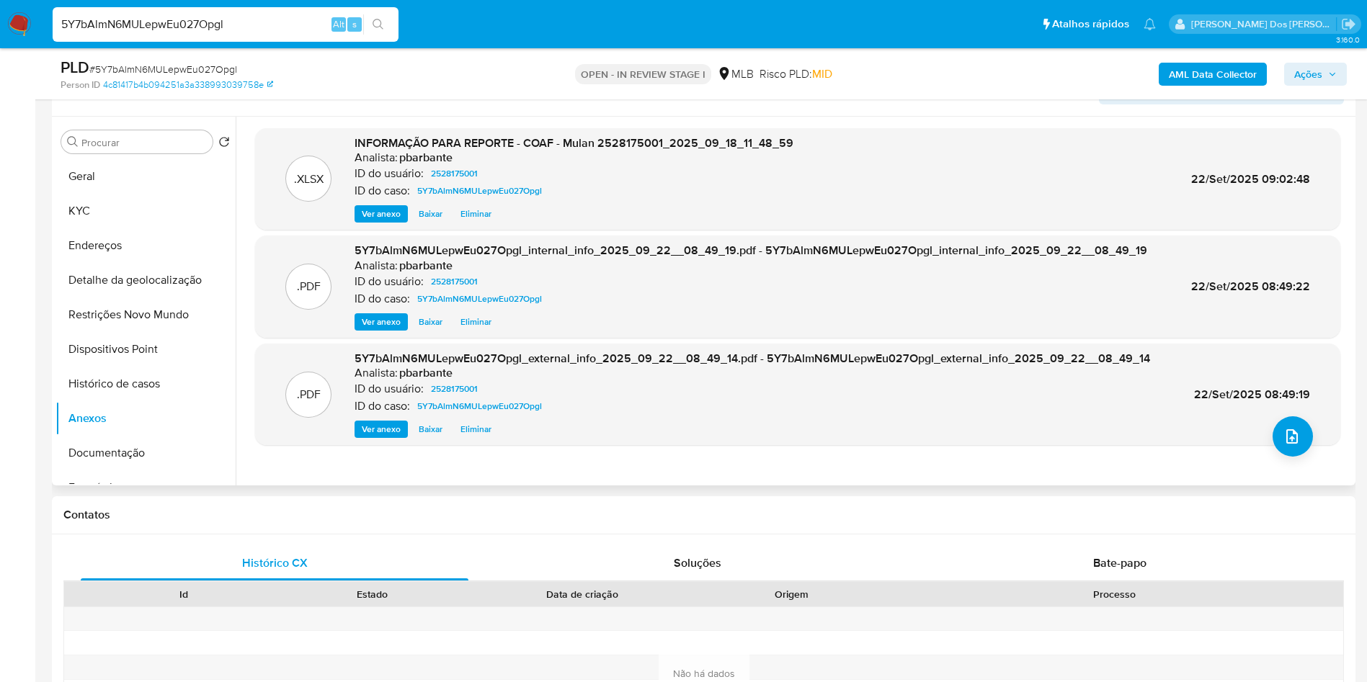
click at [1304, 468] on div ".XLSX INFORMAÇÃO PARA REPORTE - COAF - Mulan 2528175001_2025_09_18_11_48_59 Ana…" at bounding box center [797, 301] width 1085 height 346
click at [1296, 457] on button "upload-file" at bounding box center [1293, 437] width 40 height 40
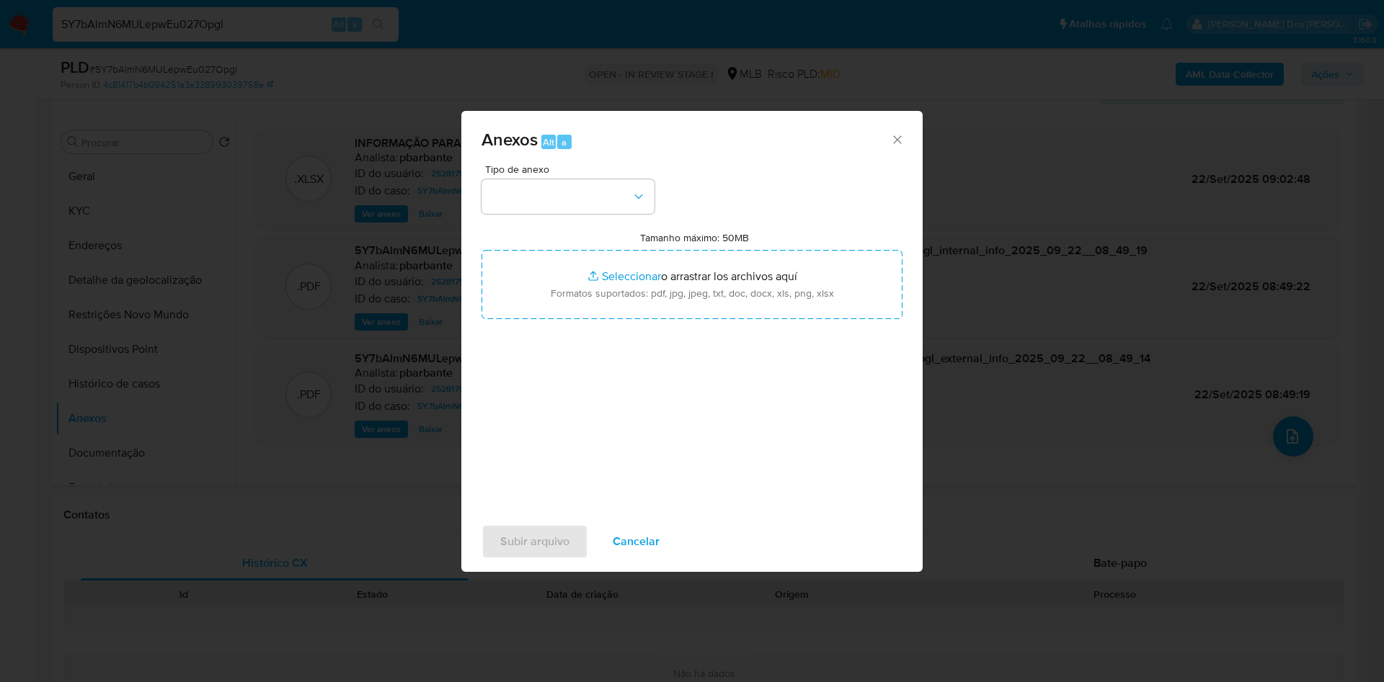
click at [569, 164] on div "Tipo de anexo" at bounding box center [567, 189] width 173 height 50
click at [563, 179] on button "button" at bounding box center [567, 196] width 173 height 35
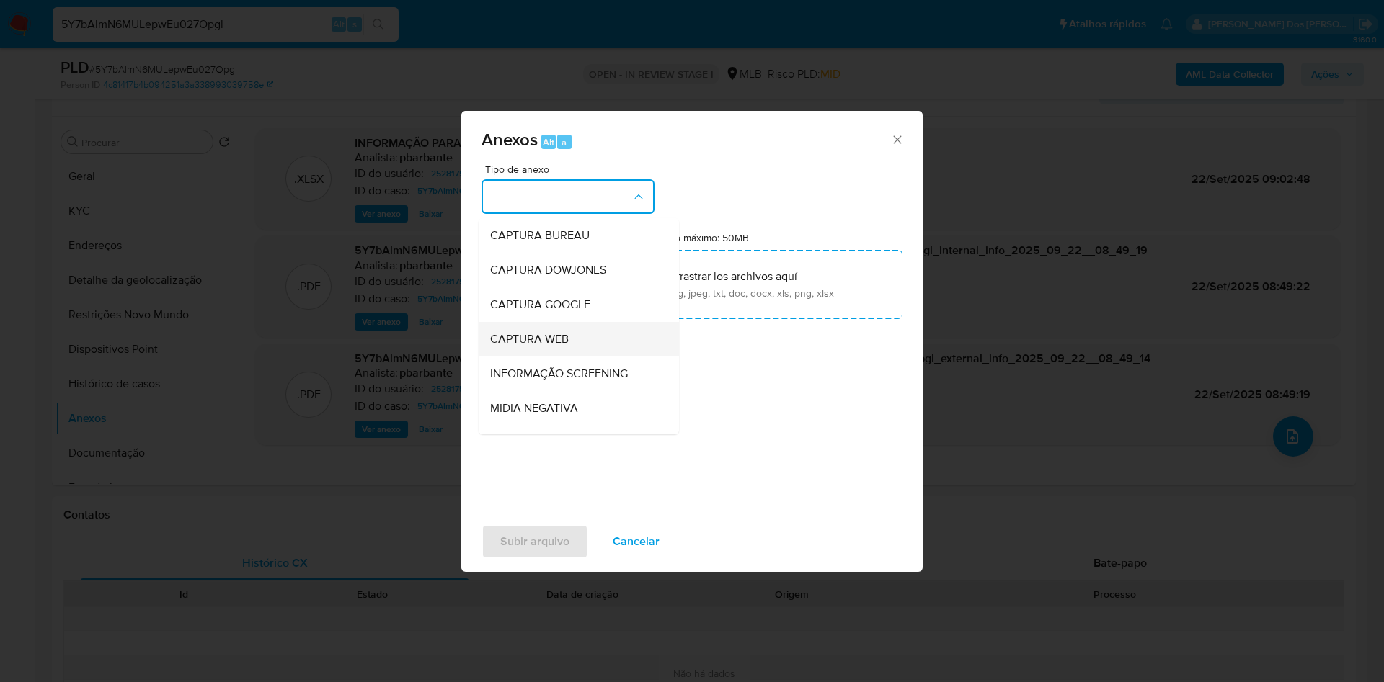
scroll to position [193, 0]
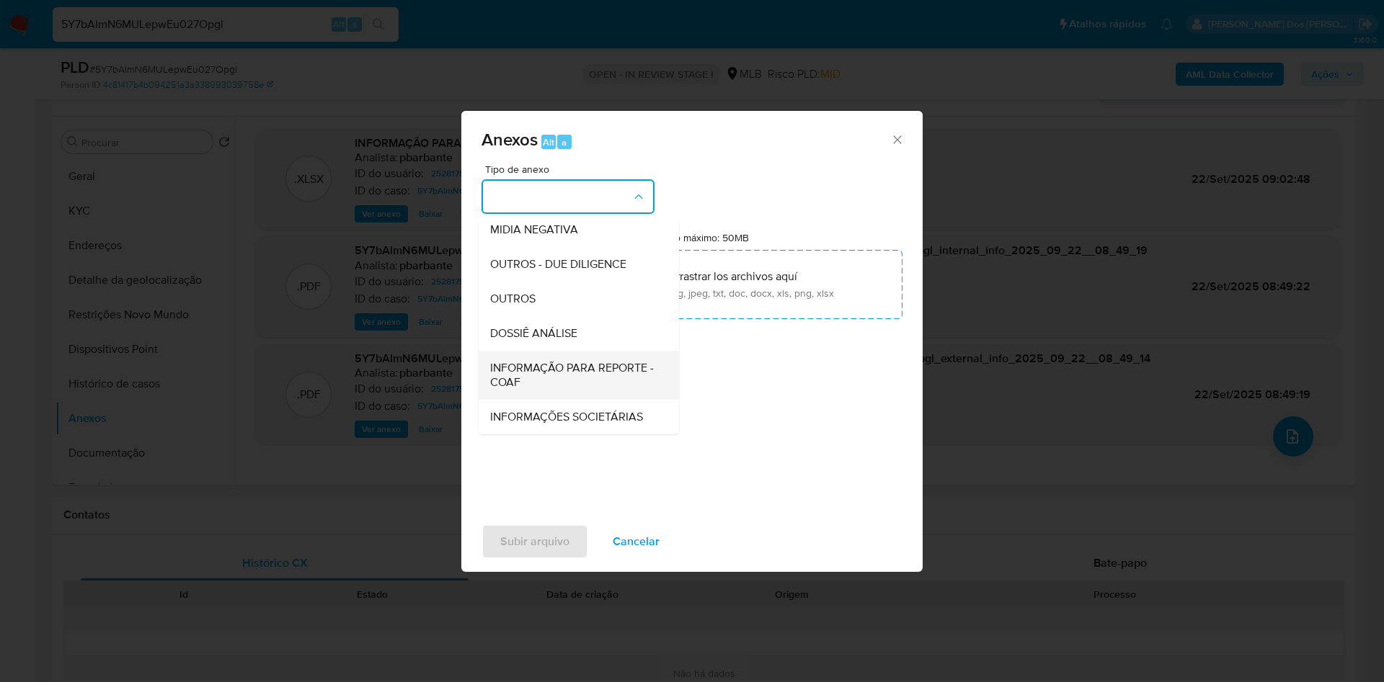
click at [509, 361] on span "INFORMAÇÃO PARA REPORTE - COAF" at bounding box center [574, 375] width 169 height 29
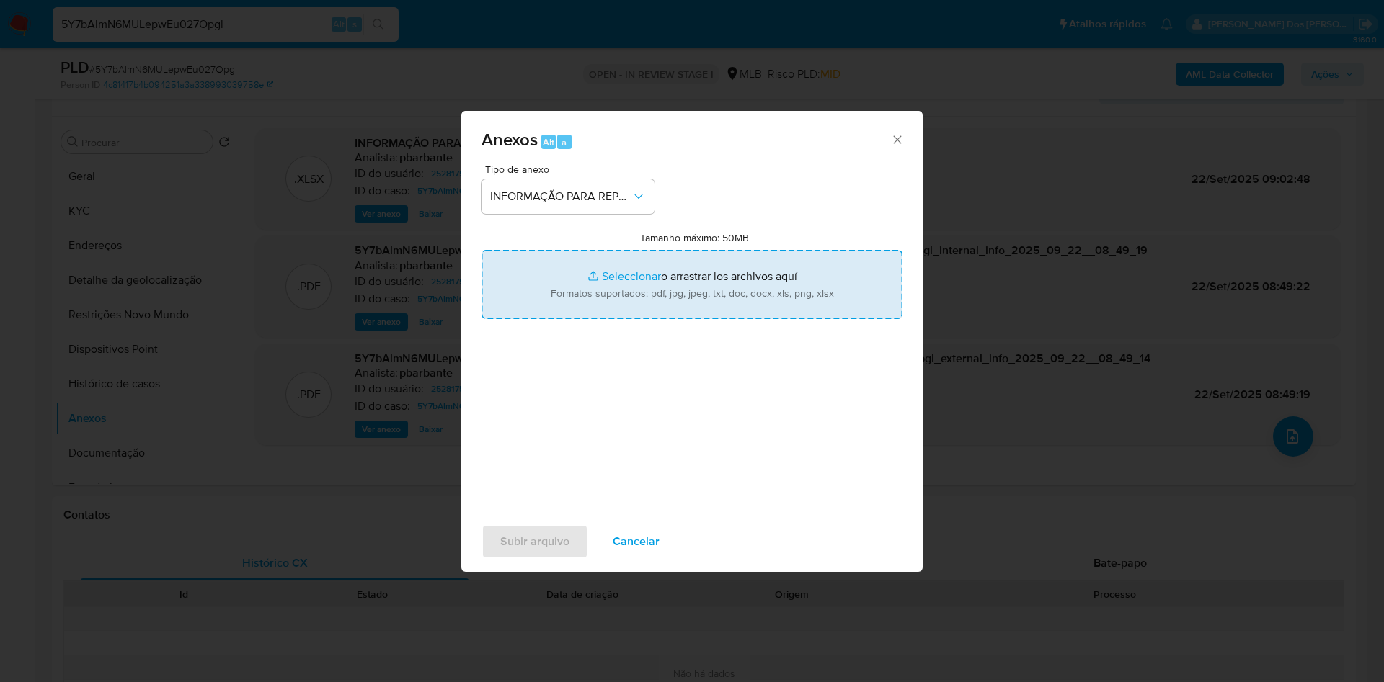
type input "C:\fakepath\SAR - XXX - CPF 07731372383 - BRUNO MICHAEL SANTOS DA SILVA.pdf"
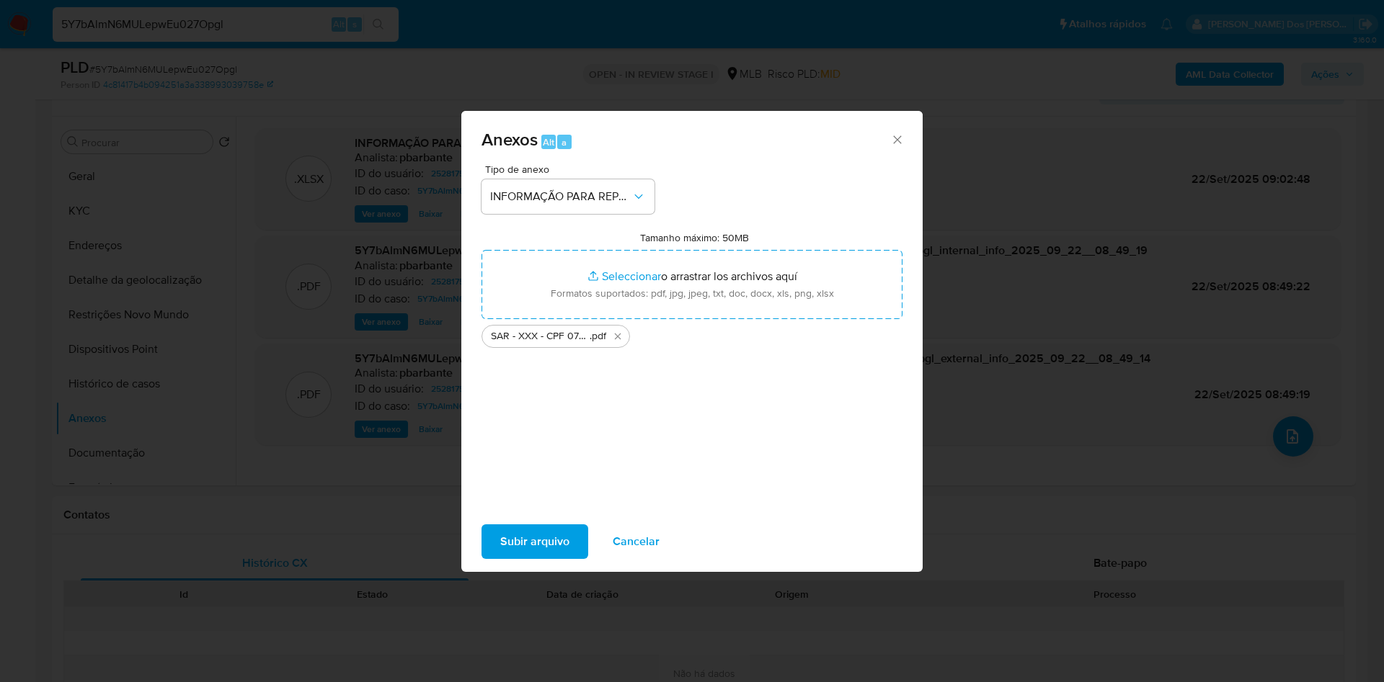
click at [505, 538] on span "Subir arquivo" at bounding box center [534, 542] width 69 height 32
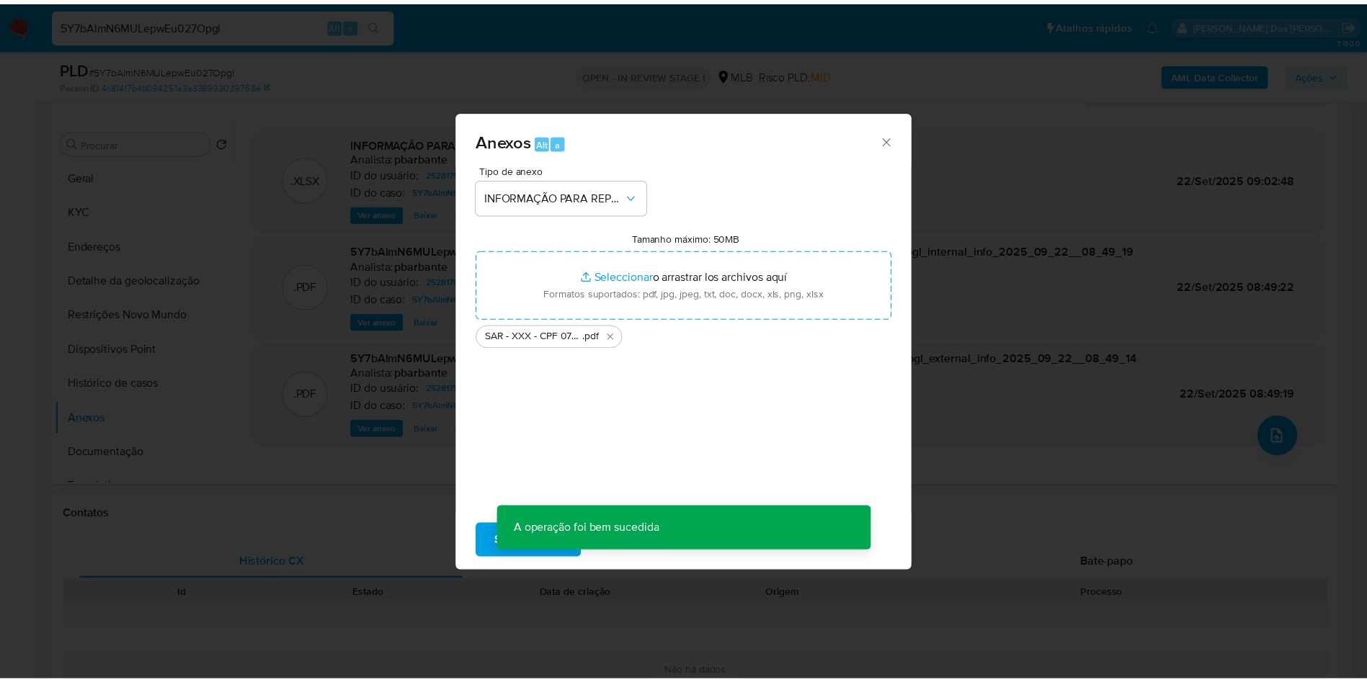
scroll to position [63, 0]
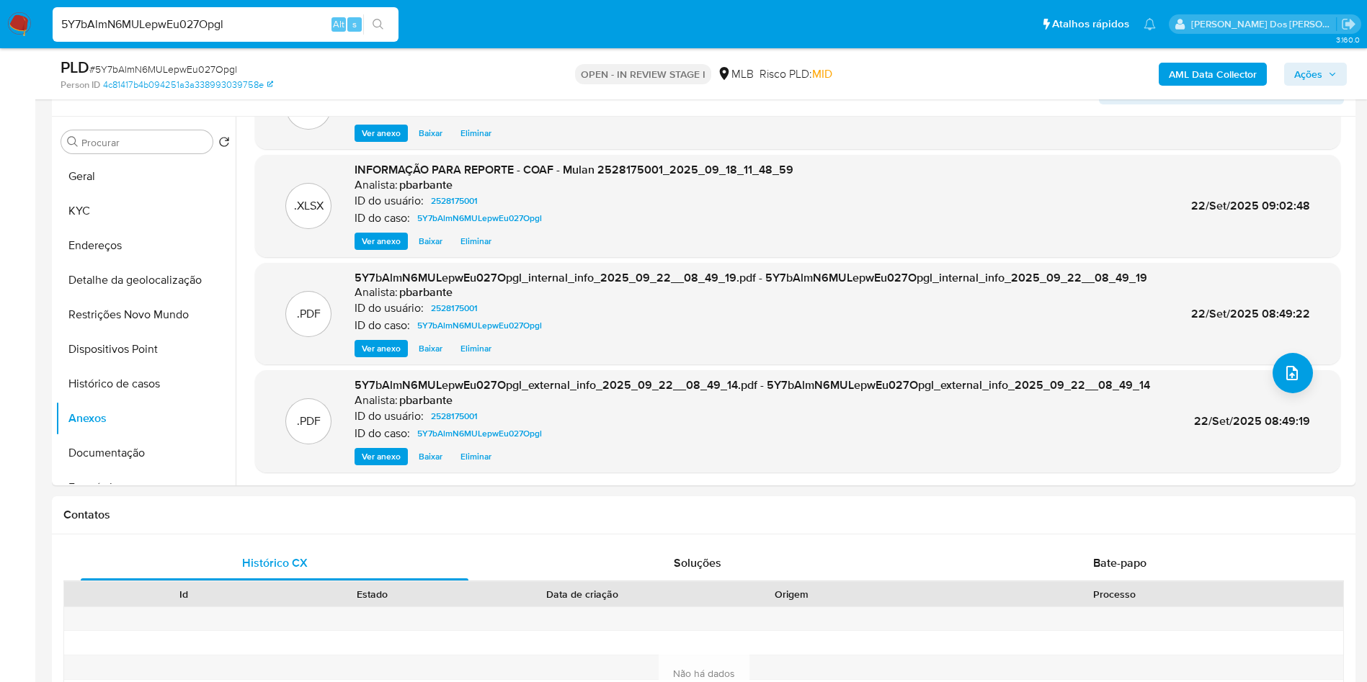
click at [1336, 84] on button "Ações" at bounding box center [1315, 74] width 63 height 23
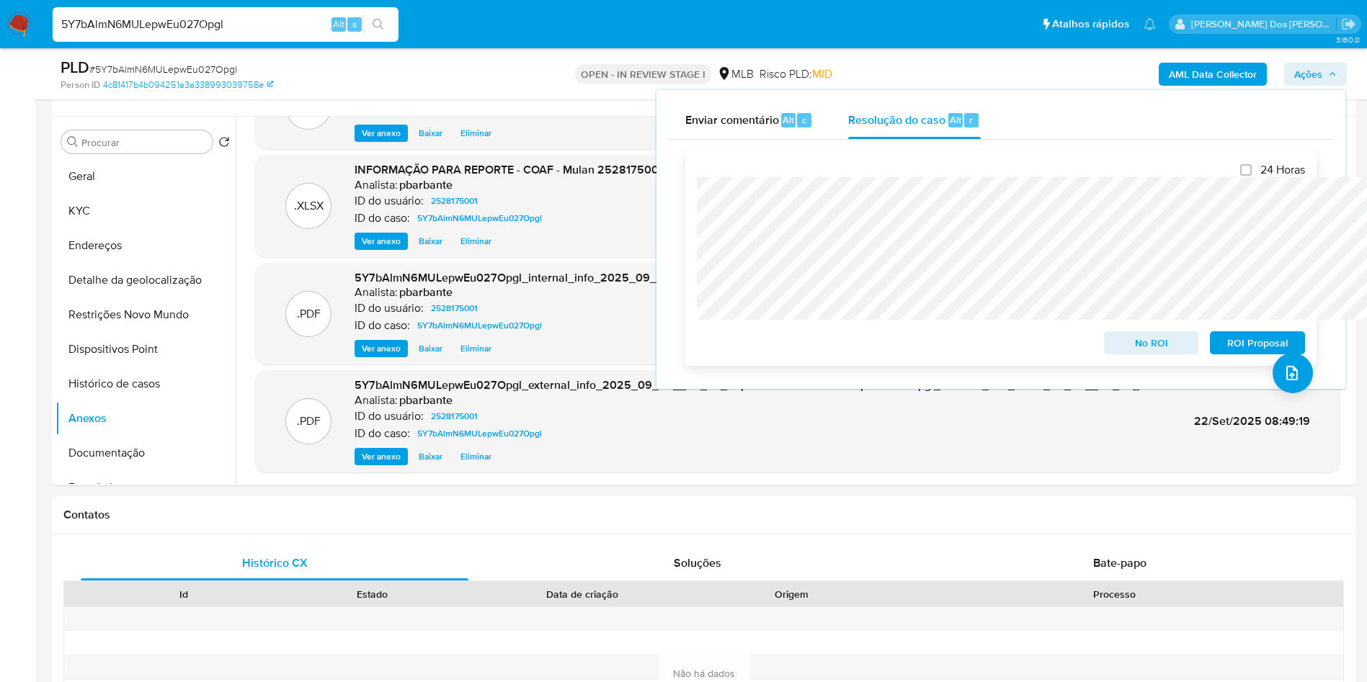
click at [1236, 336] on span "ROI Proposal" at bounding box center [1257, 343] width 75 height 20
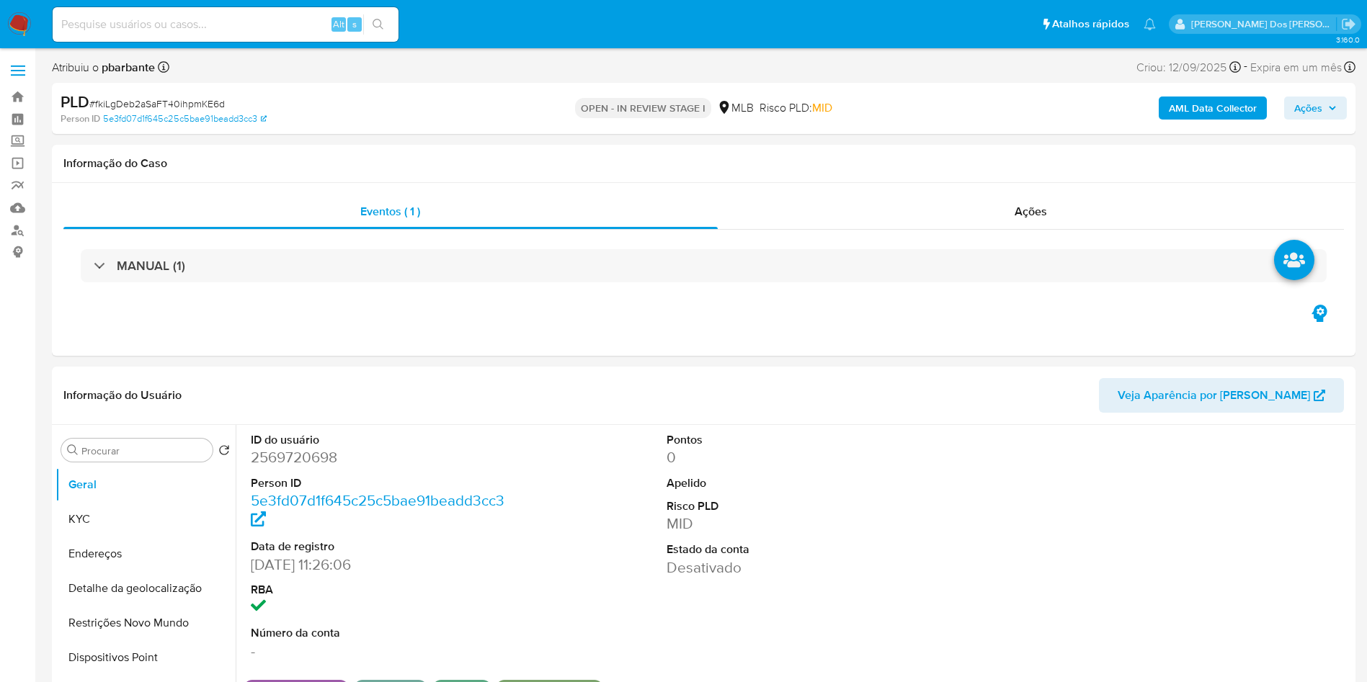
select select "10"
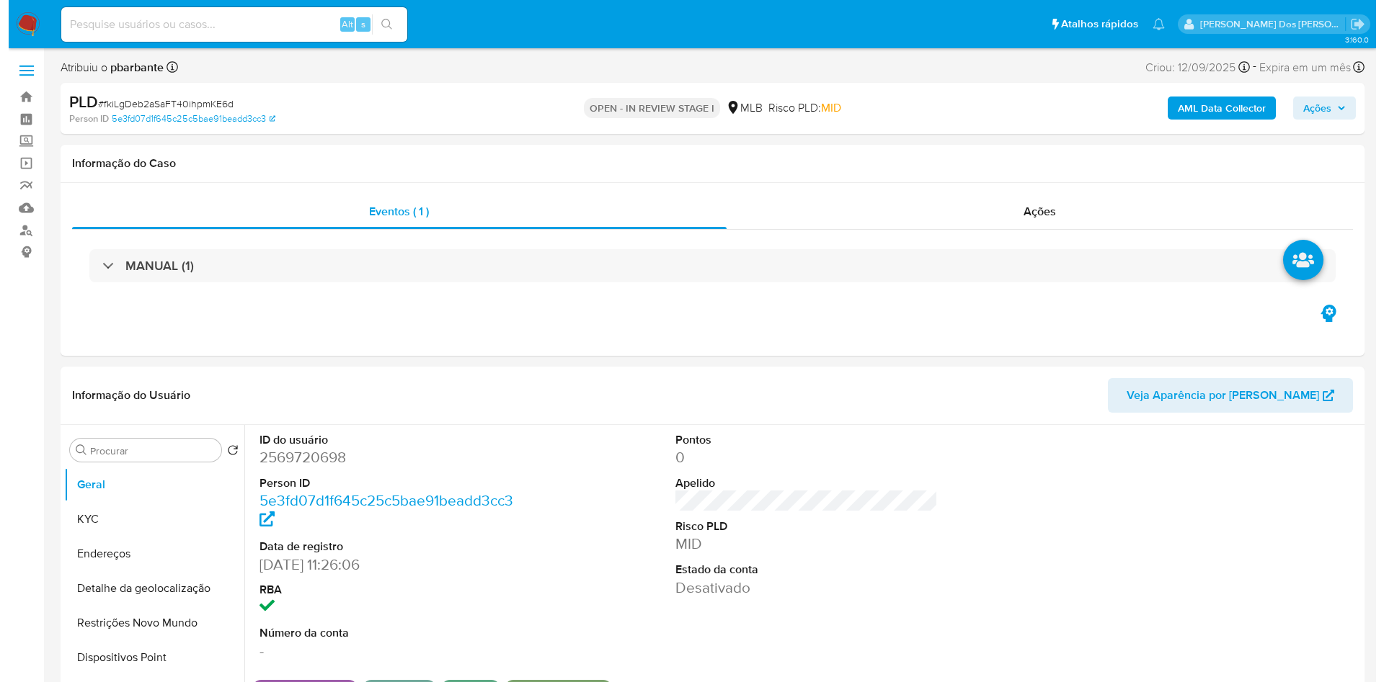
scroll to position [147, 0]
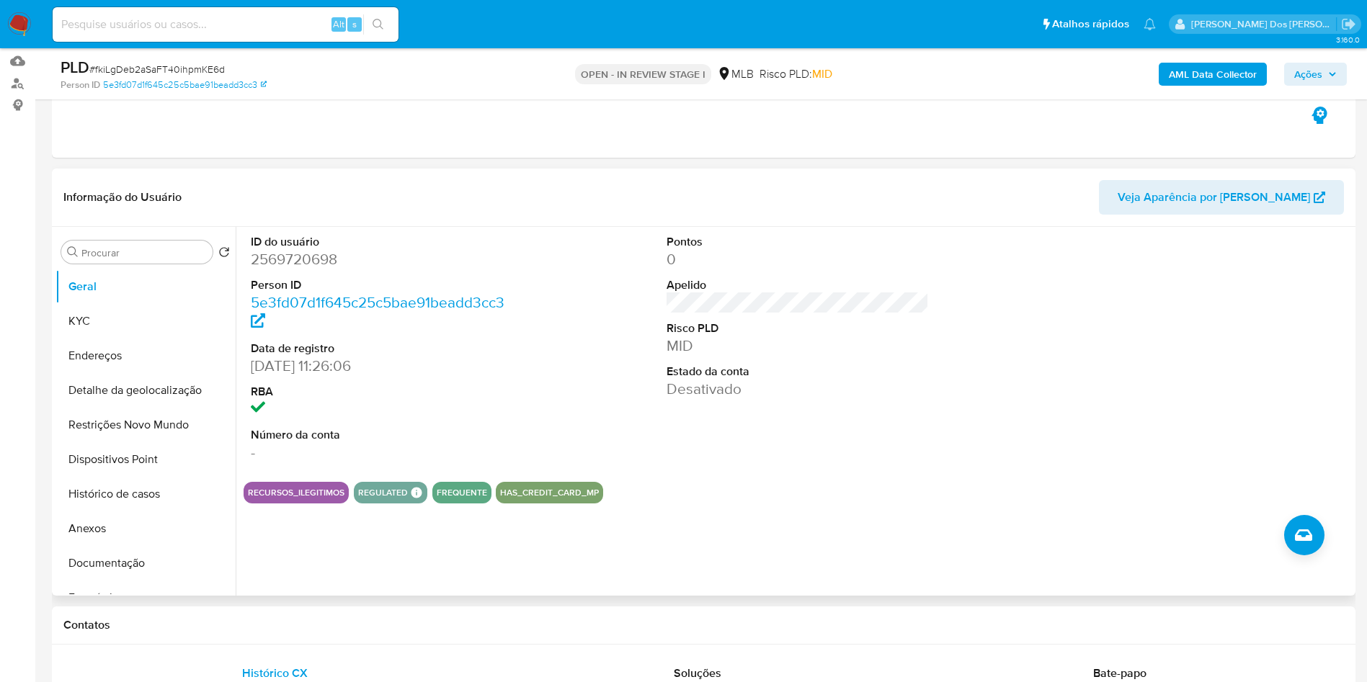
click at [283, 270] on dd "2569720698" at bounding box center [382, 259] width 263 height 20
copy dd "2569720698"
click at [164, 304] on button "Geral" at bounding box center [139, 287] width 169 height 35
click at [112, 339] on button "KYC" at bounding box center [139, 321] width 169 height 35
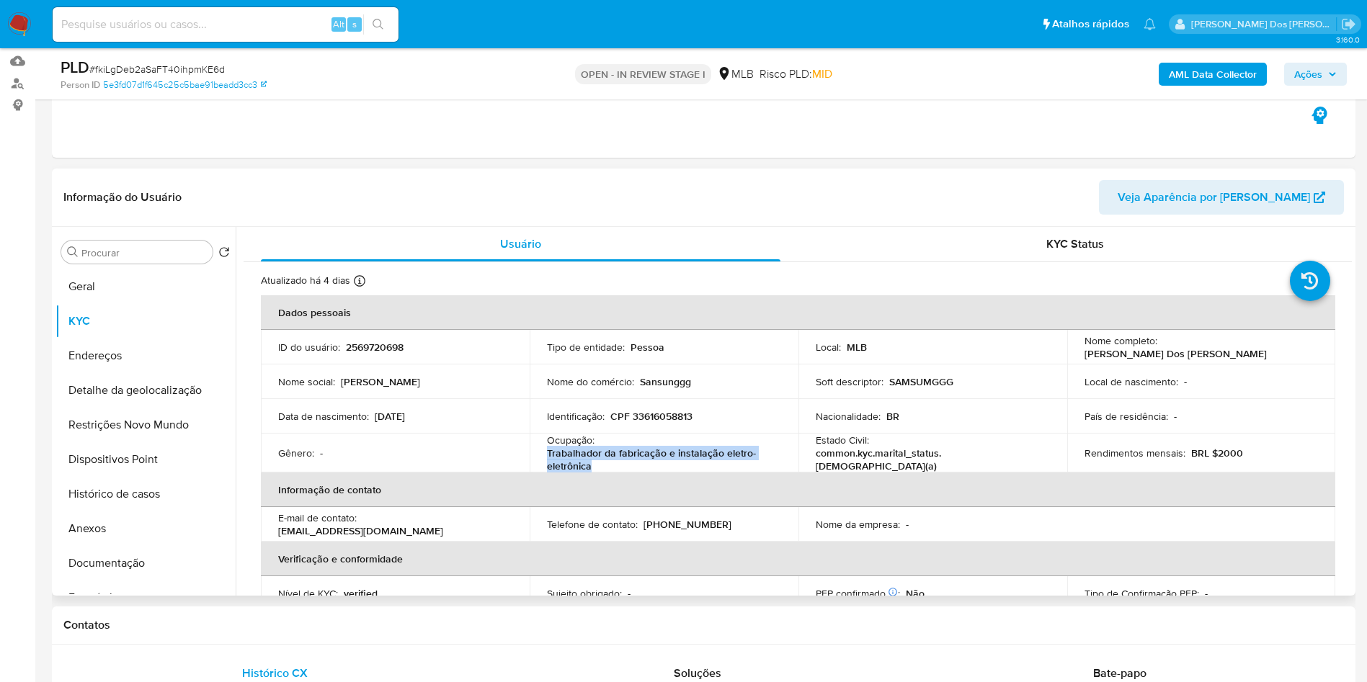
drag, startPoint x: 600, startPoint y: 491, endPoint x: 545, endPoint y: 479, distance: 57.0
click at [547, 473] on p "Trabalhador da fabricação e instalação eletro-eletrônica" at bounding box center [661, 460] width 228 height 26
copy p "Trabalhador da fabricação e instalação eletro-eletrônica"
click at [1222, 86] on div "AML Data Collector Ações" at bounding box center [1134, 74] width 425 height 34
click at [1237, 69] on b "AML Data Collector" at bounding box center [1213, 74] width 88 height 23
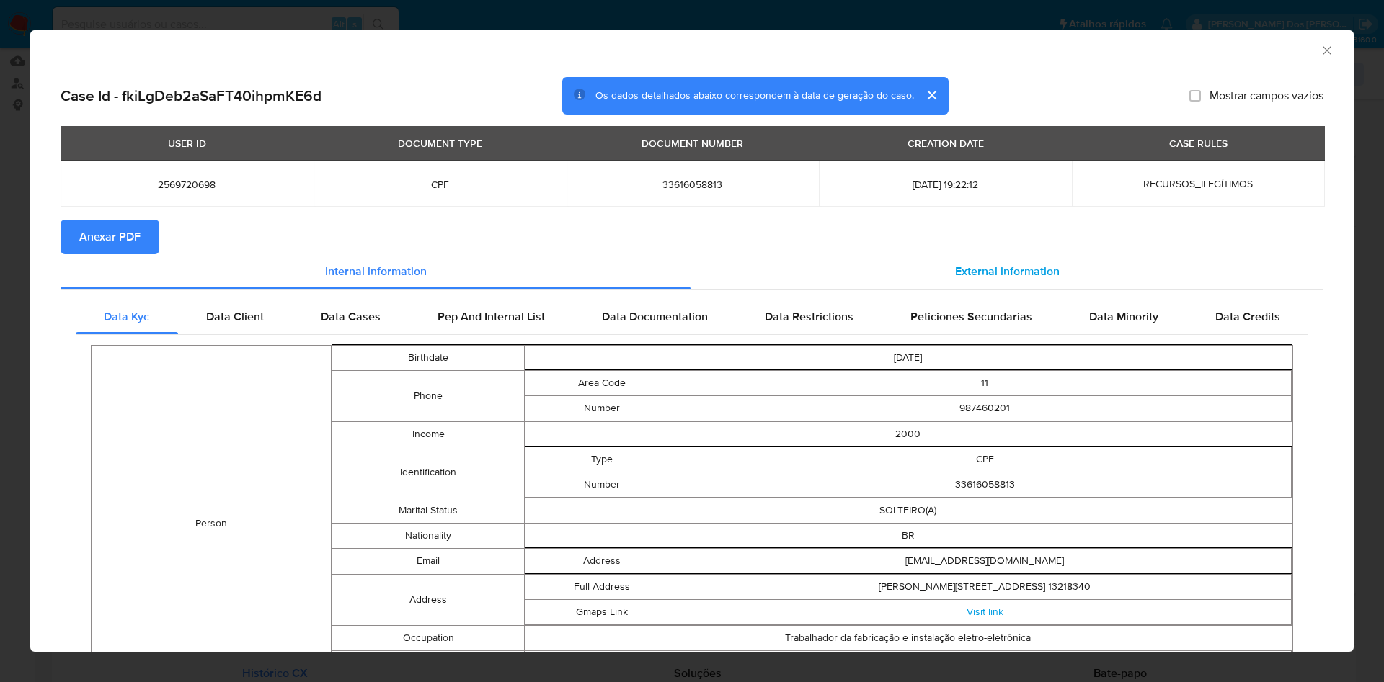
click at [1002, 259] on div "External information" at bounding box center [1006, 271] width 633 height 35
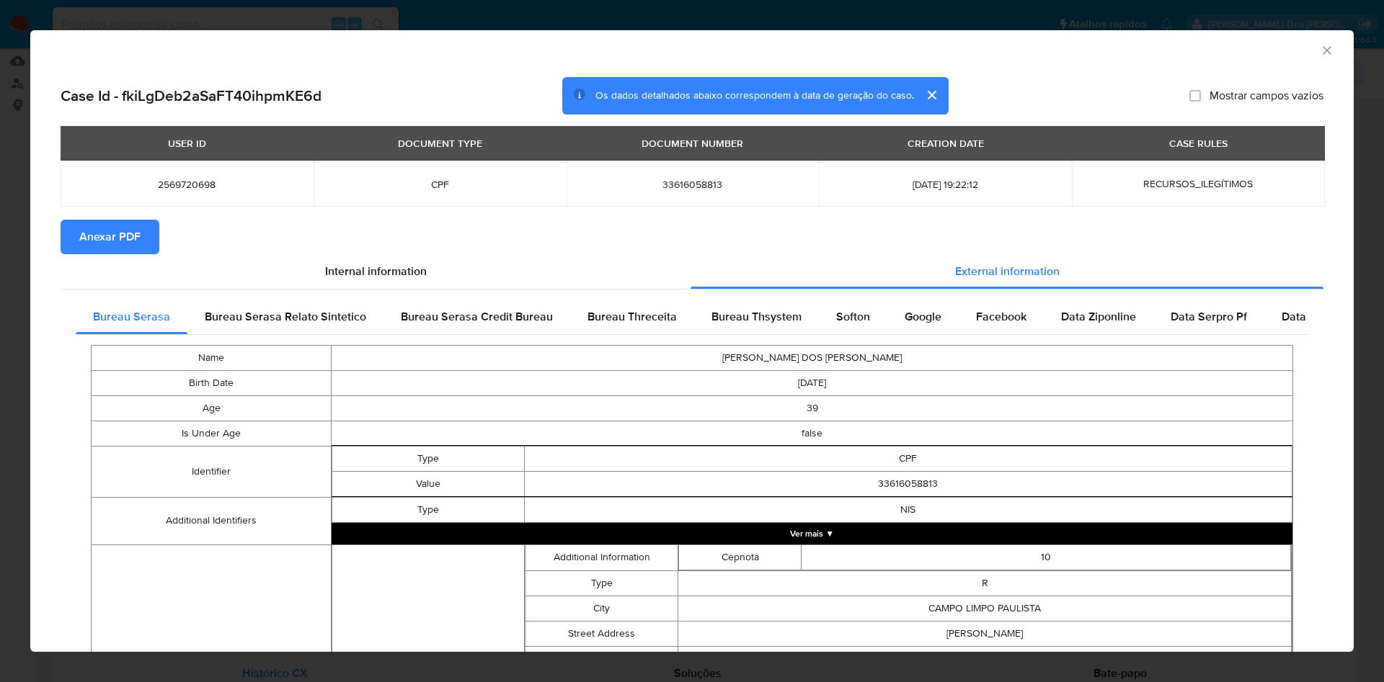
click at [110, 244] on span "Anexar PDF" at bounding box center [109, 237] width 61 height 32
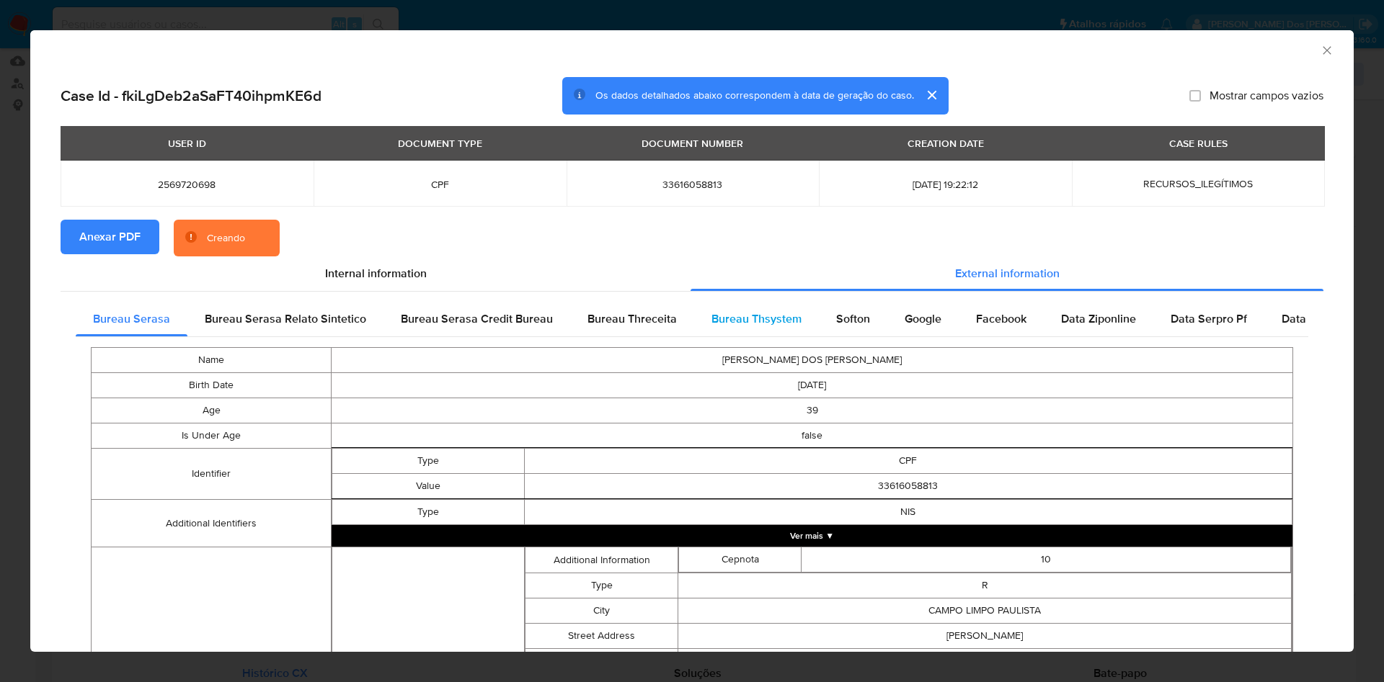
click at [750, 321] on span "Bureau Thsystem" at bounding box center [756, 319] width 90 height 17
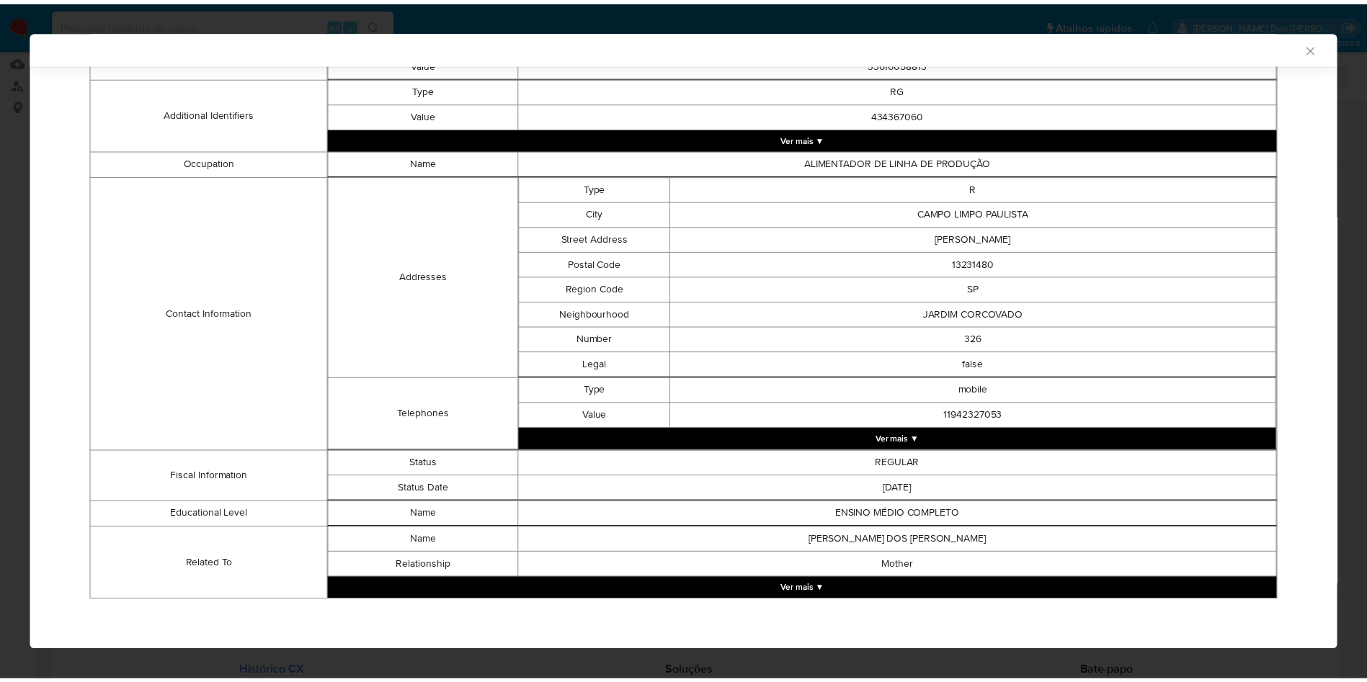
scroll to position [469, 0]
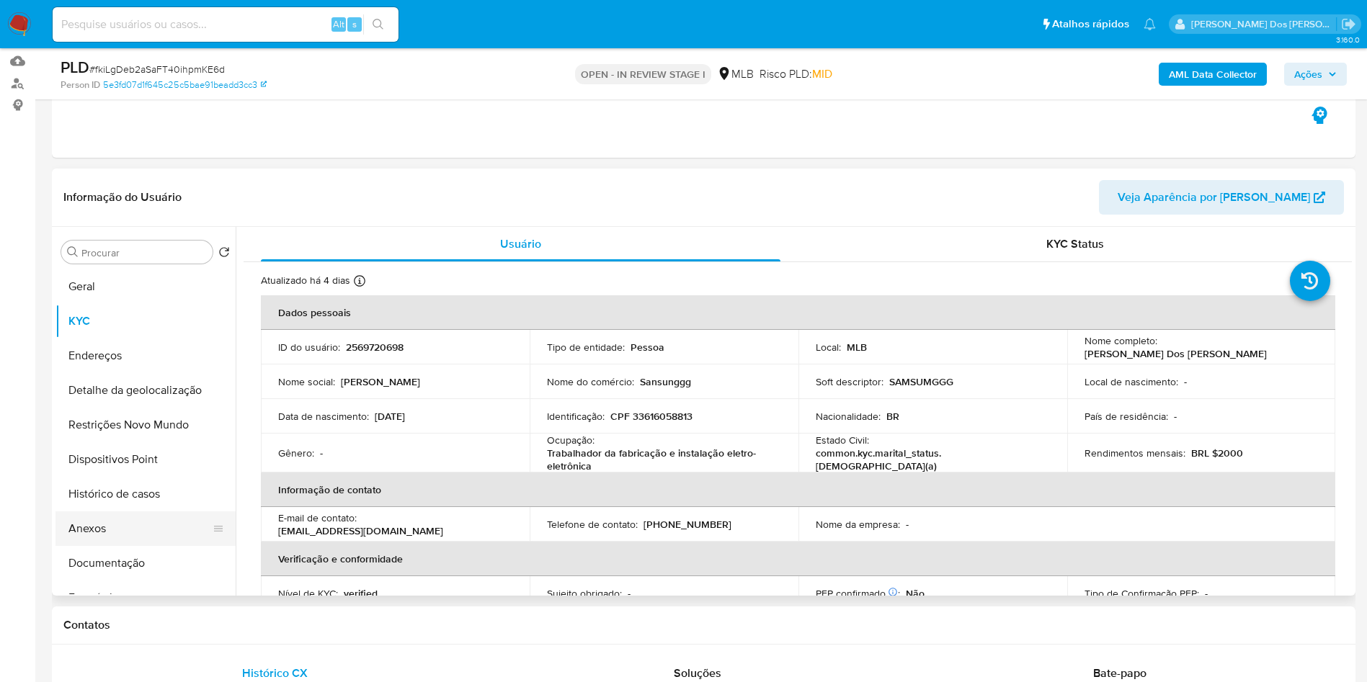
click at [107, 538] on button "Anexos" at bounding box center [139, 529] width 169 height 35
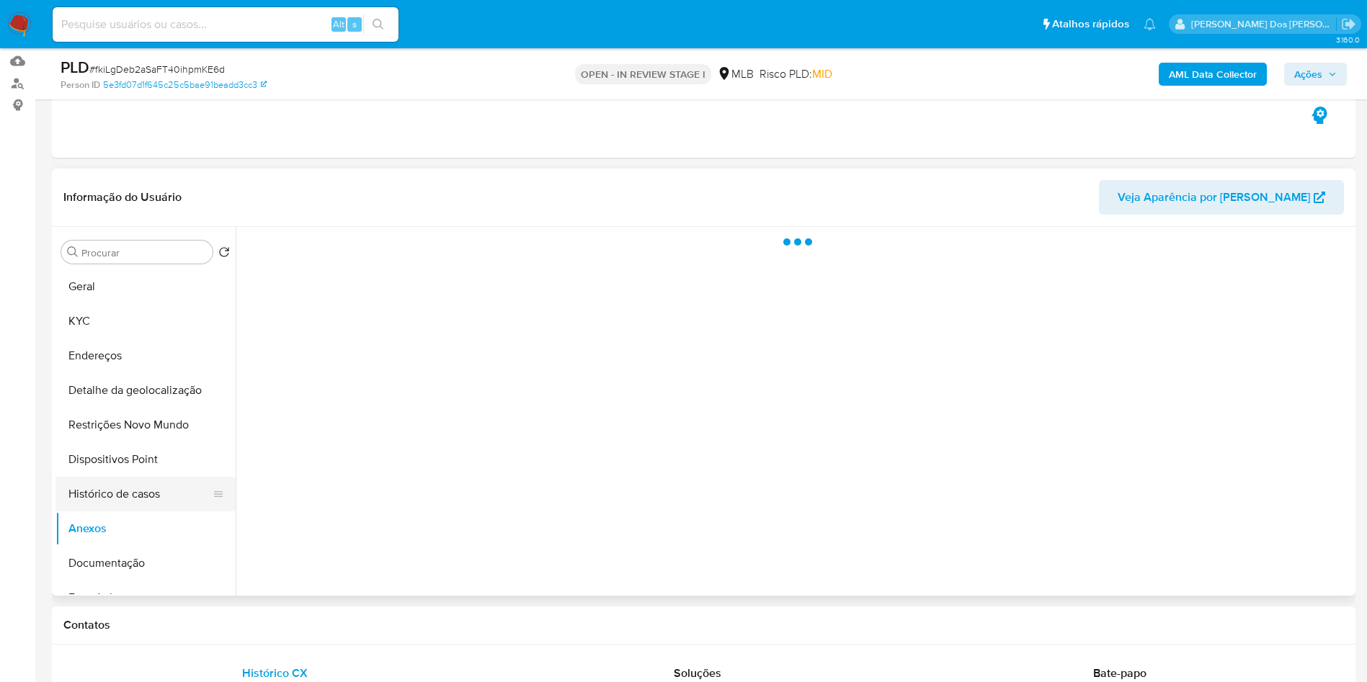
click at [135, 512] on button "Histórico de casos" at bounding box center [139, 494] width 169 height 35
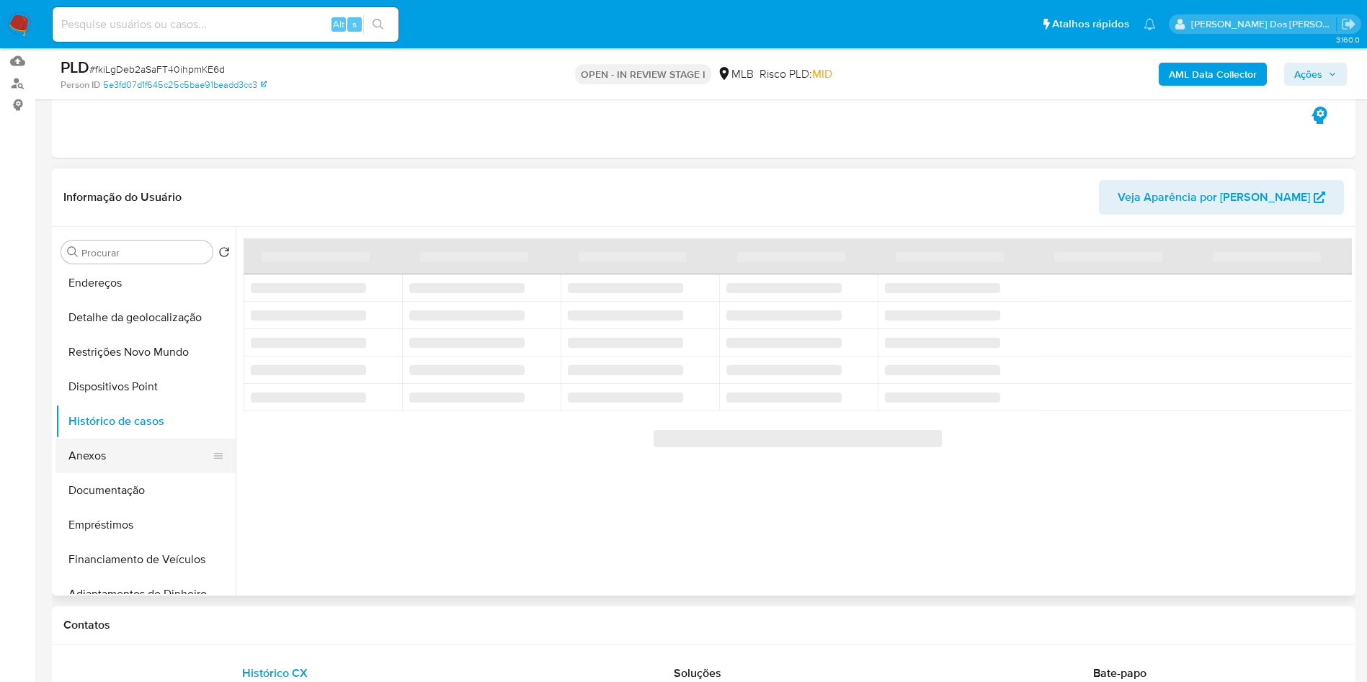
scroll to position [74, 0]
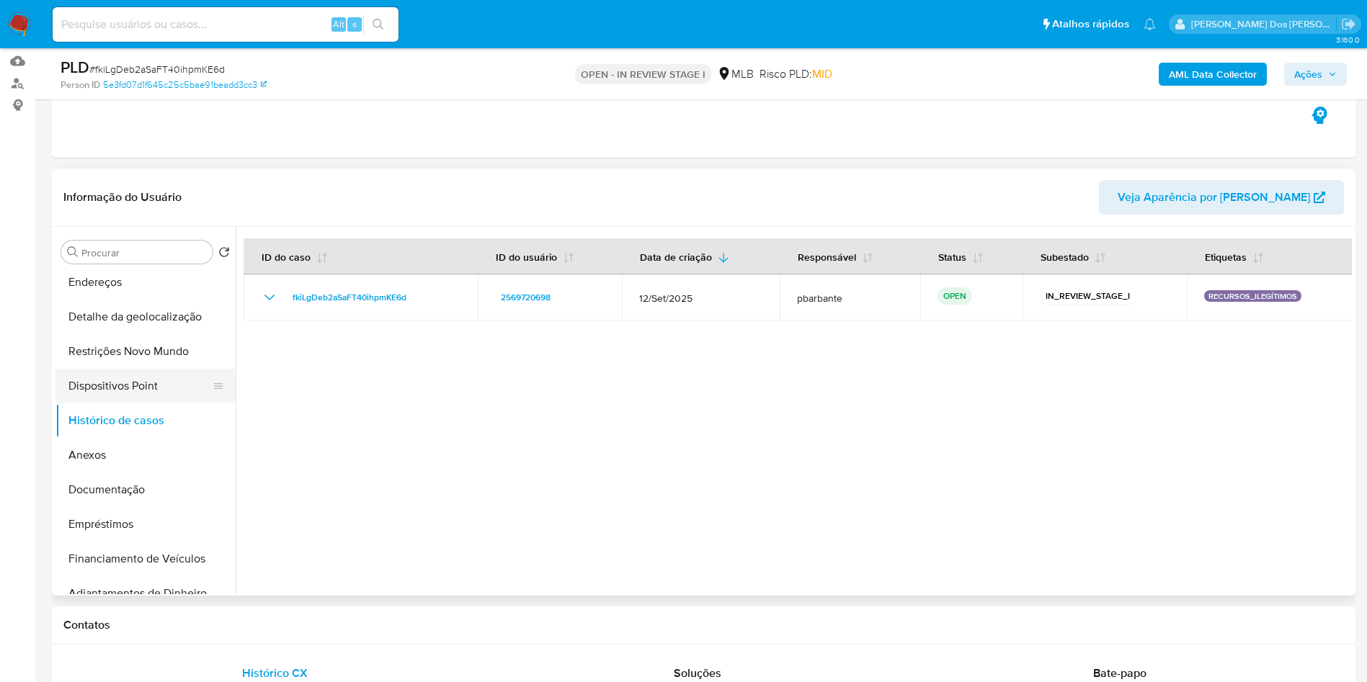
click at [147, 392] on button "Dispositivos Point" at bounding box center [139, 386] width 169 height 35
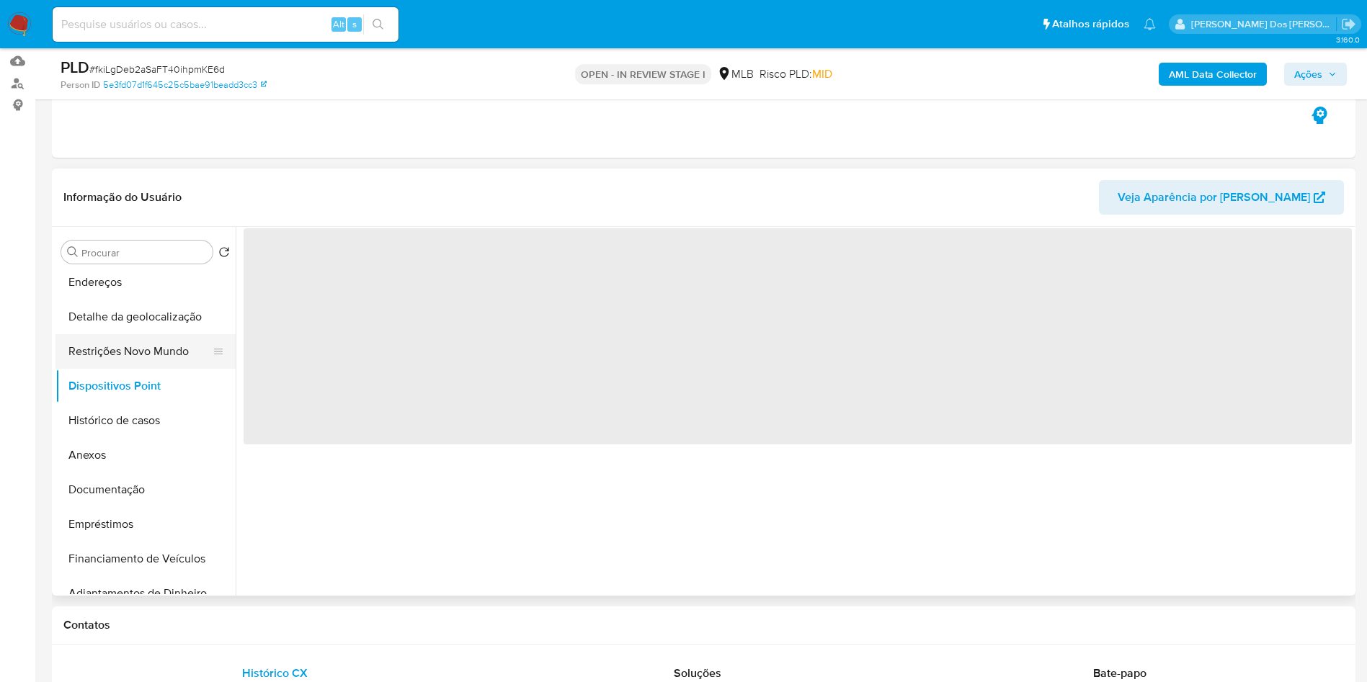
click at [164, 369] on button "Restrições Novo Mundo" at bounding box center [139, 351] width 169 height 35
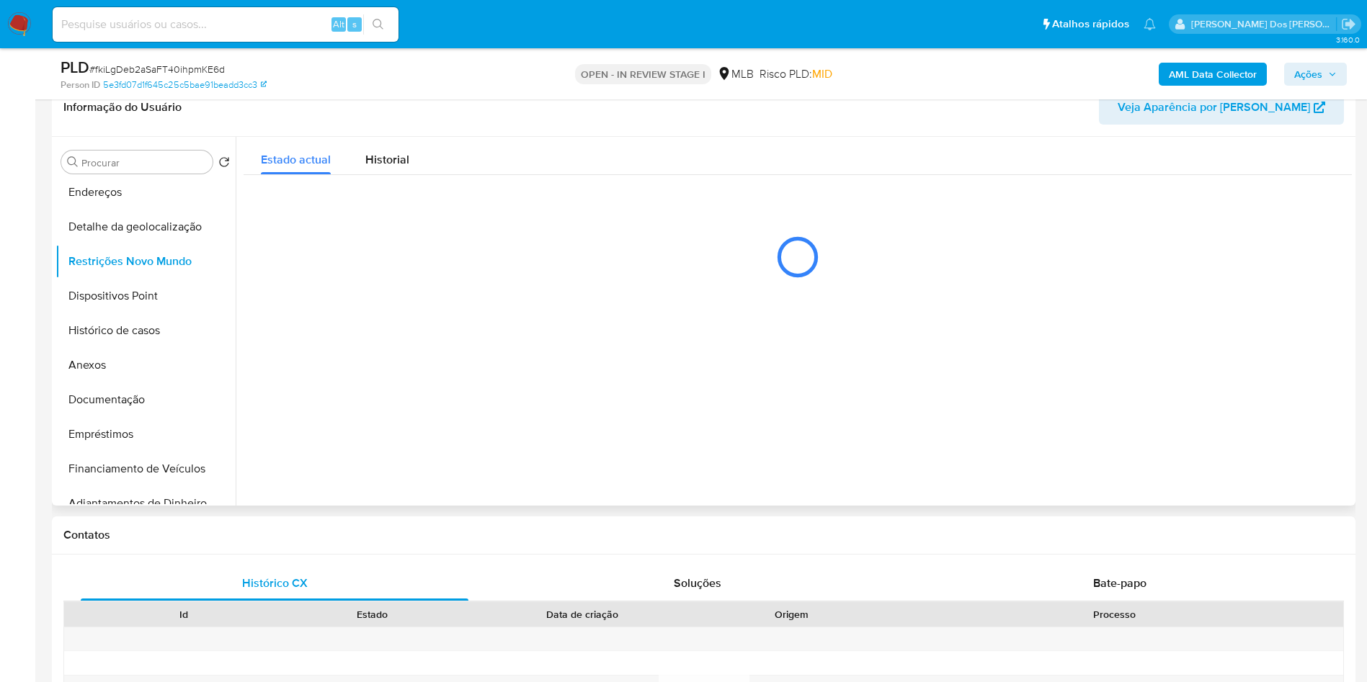
scroll to position [221, 0]
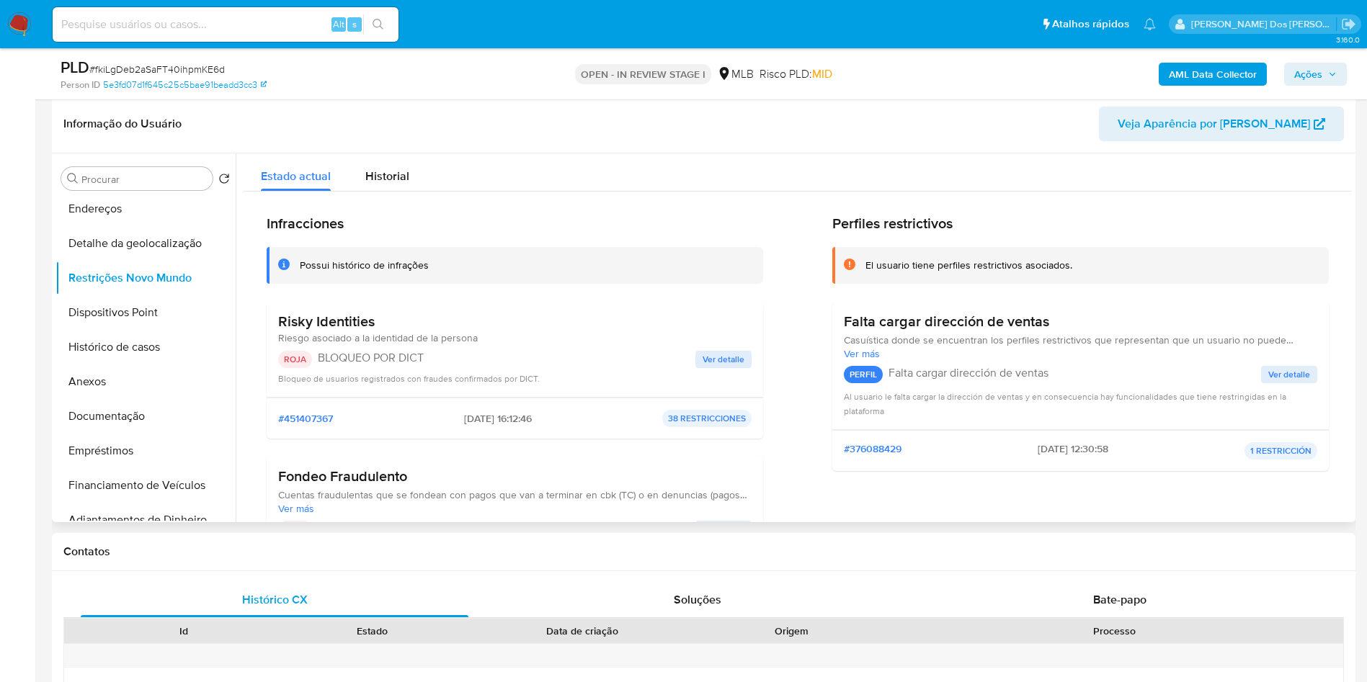
click at [729, 367] on span "Ver detalle" at bounding box center [724, 359] width 42 height 14
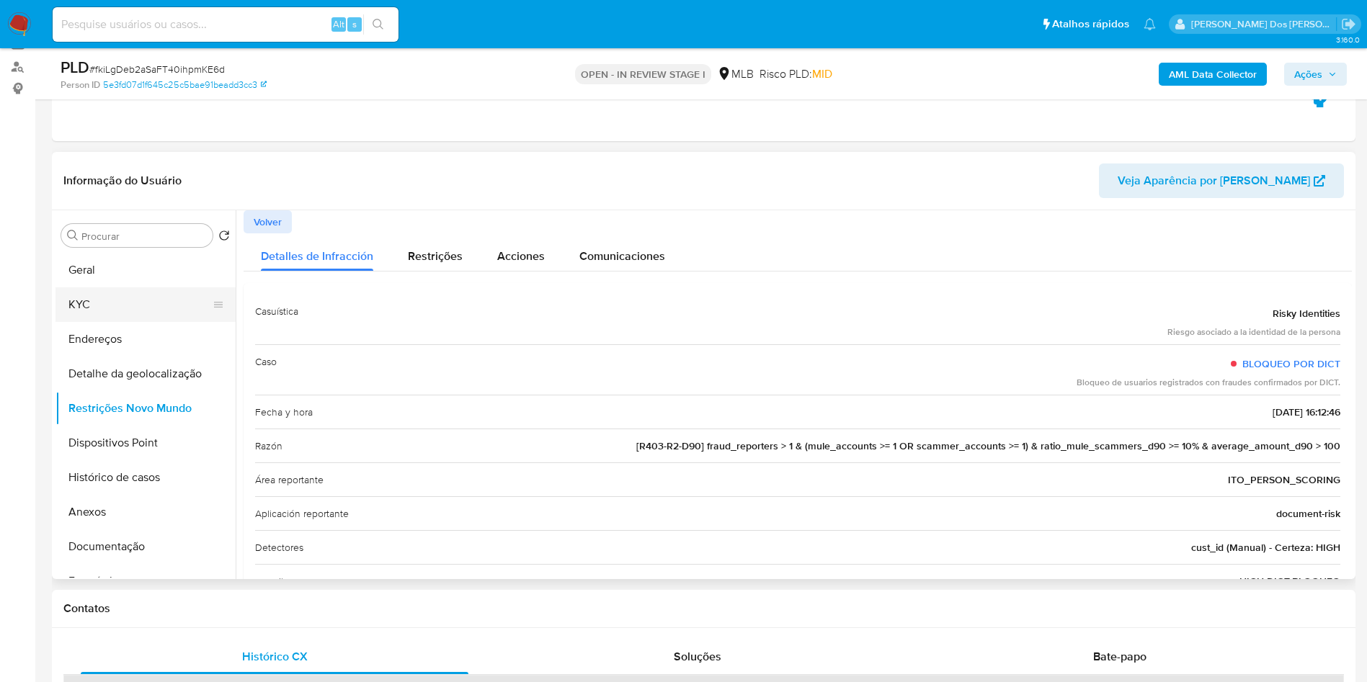
scroll to position [169, 0]
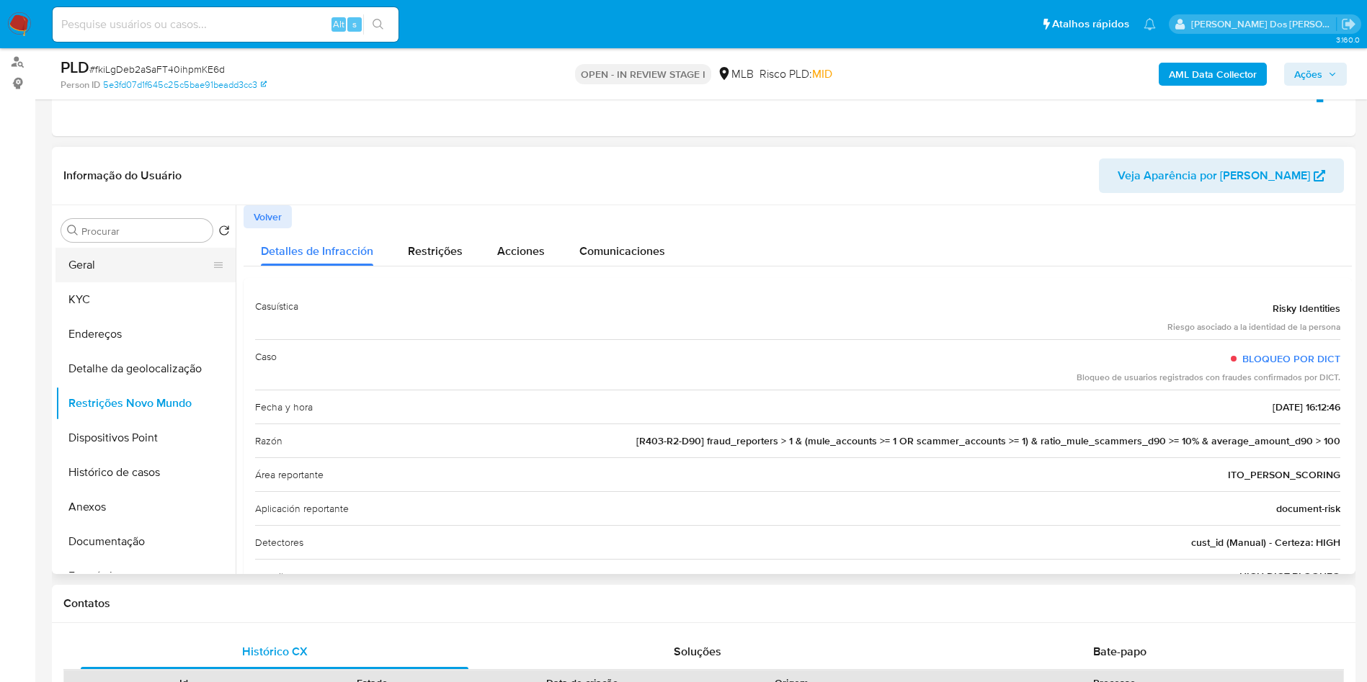
click at [104, 282] on button "Geral" at bounding box center [139, 265] width 169 height 35
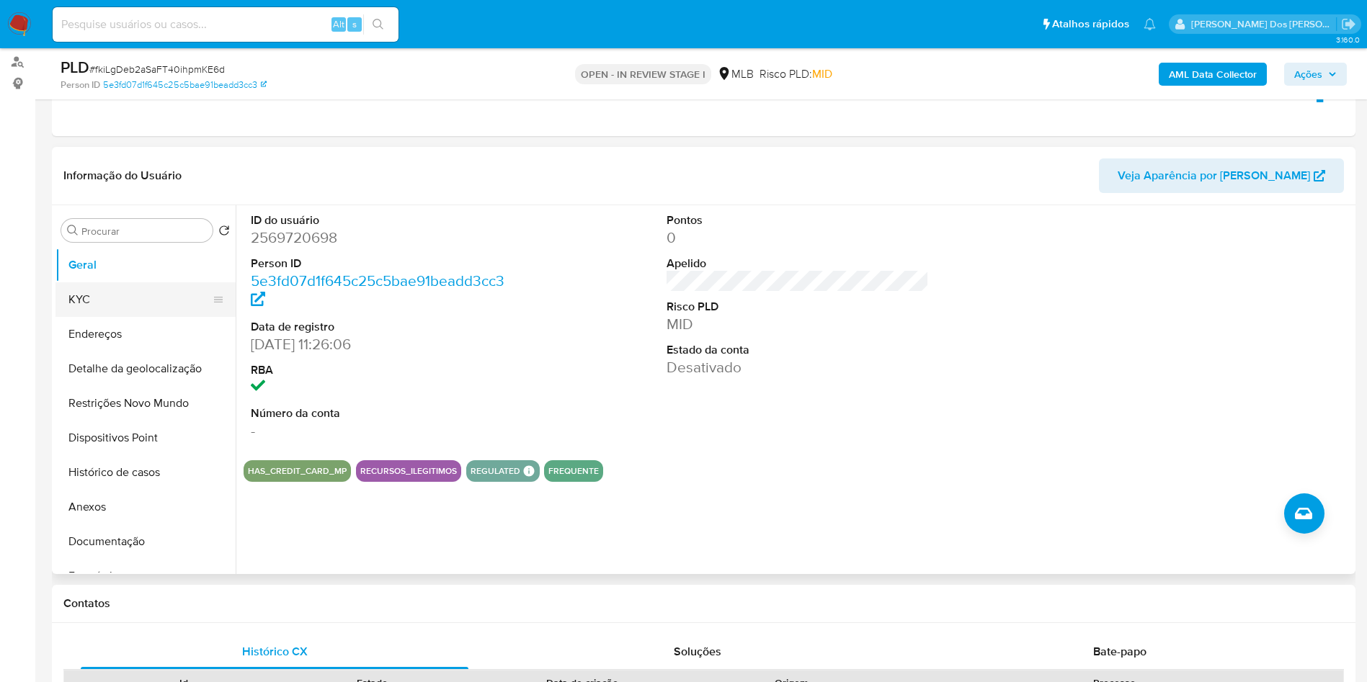
click at [83, 317] on button "KYC" at bounding box center [139, 299] width 169 height 35
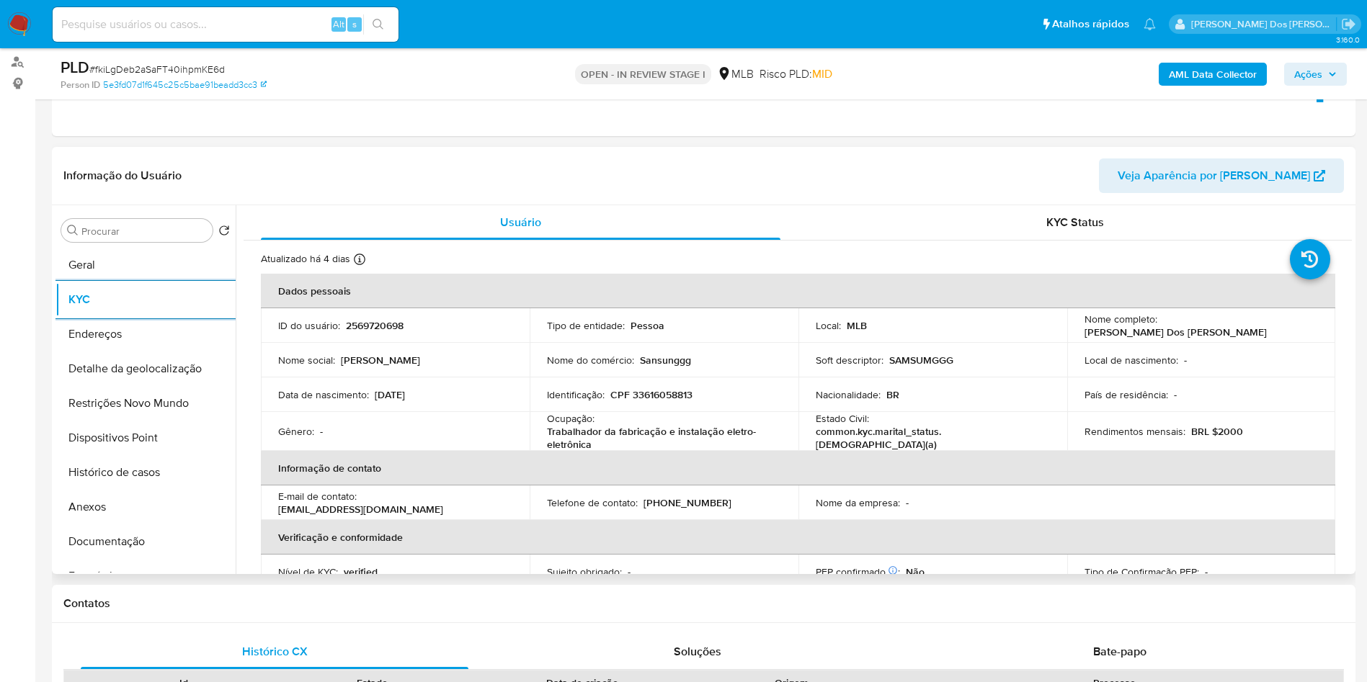
scroll to position [605, 0]
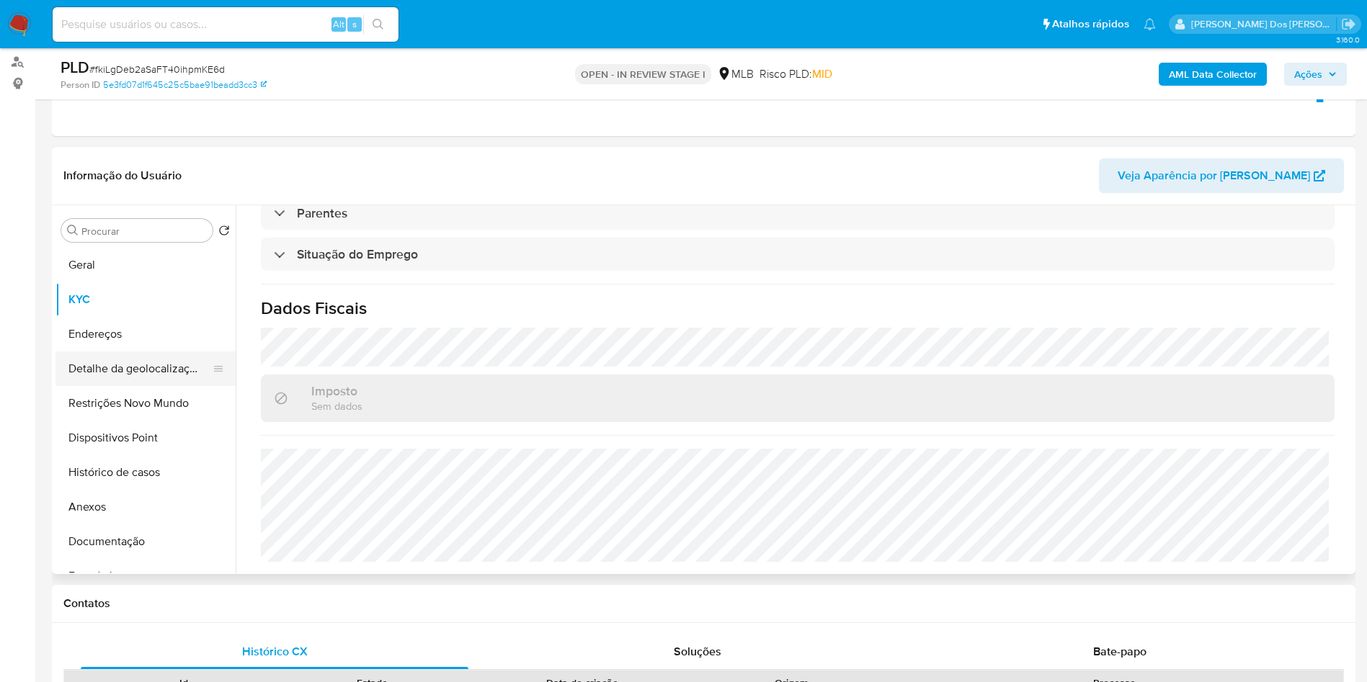
click at [165, 386] on button "Detalhe da geolocalização" at bounding box center [139, 369] width 169 height 35
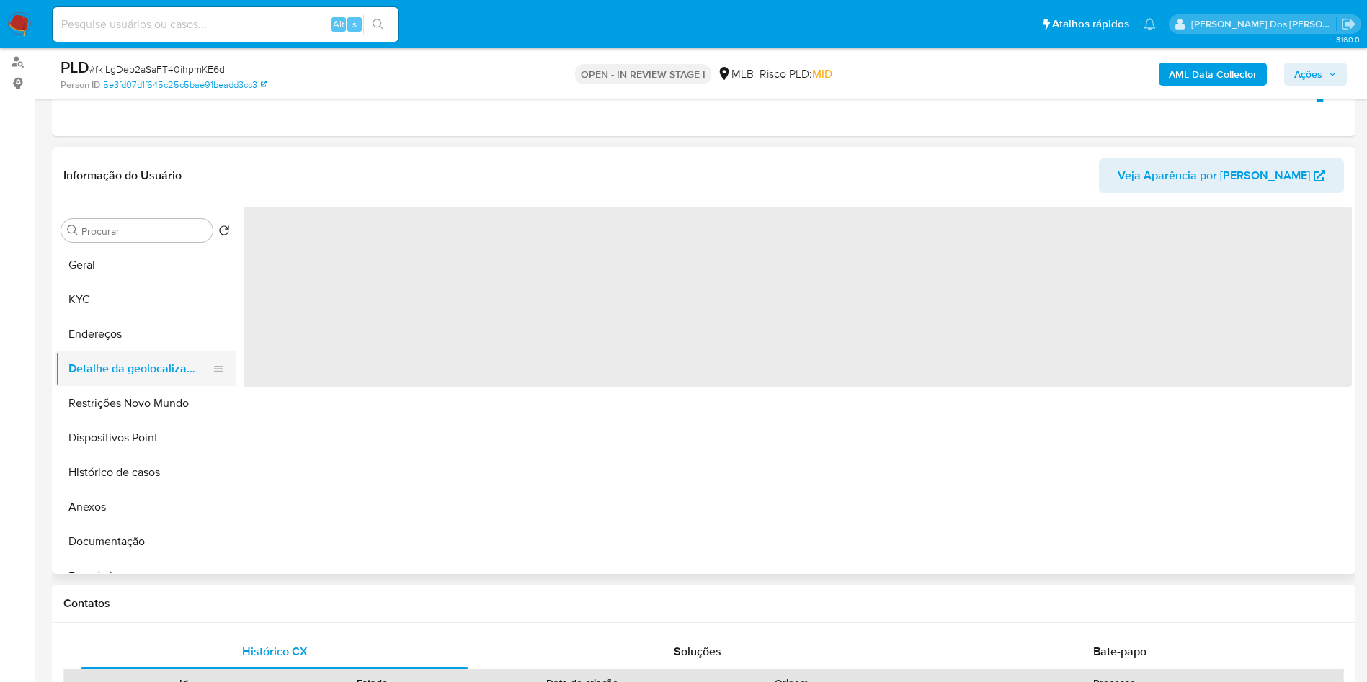
scroll to position [0, 0]
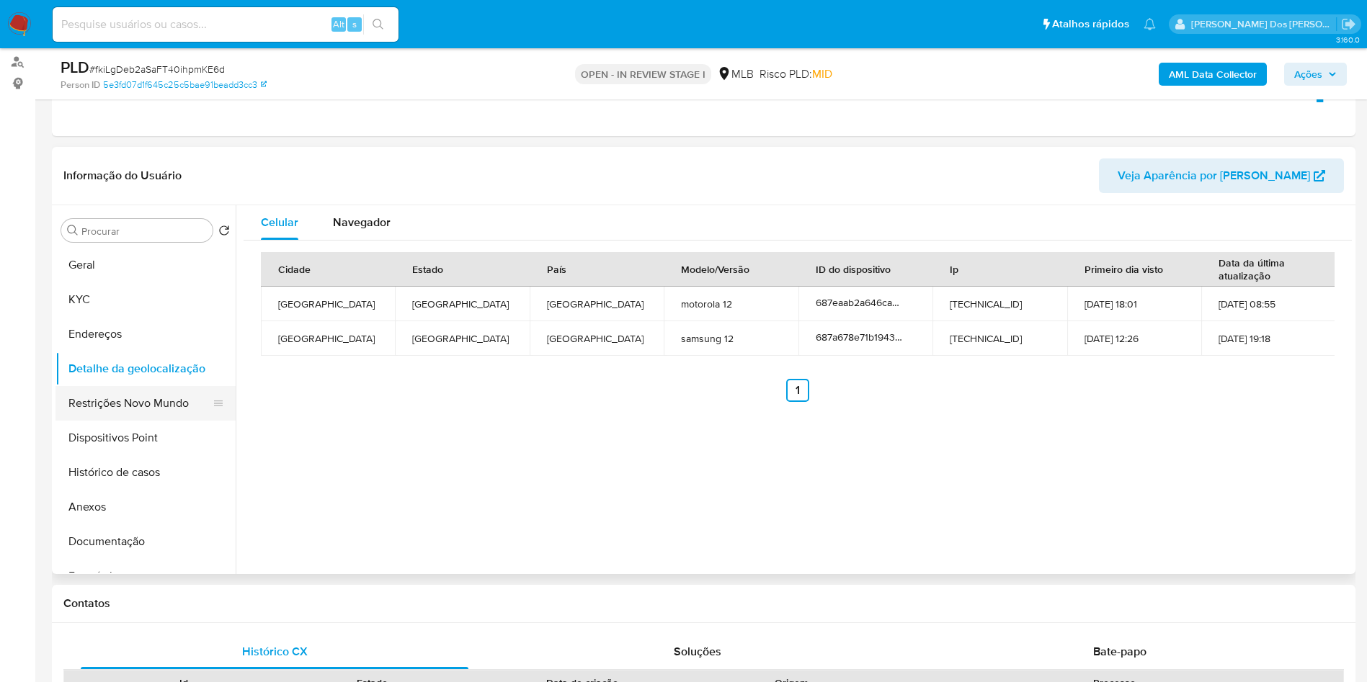
click at [161, 417] on button "Restrições Novo Mundo" at bounding box center [139, 403] width 169 height 35
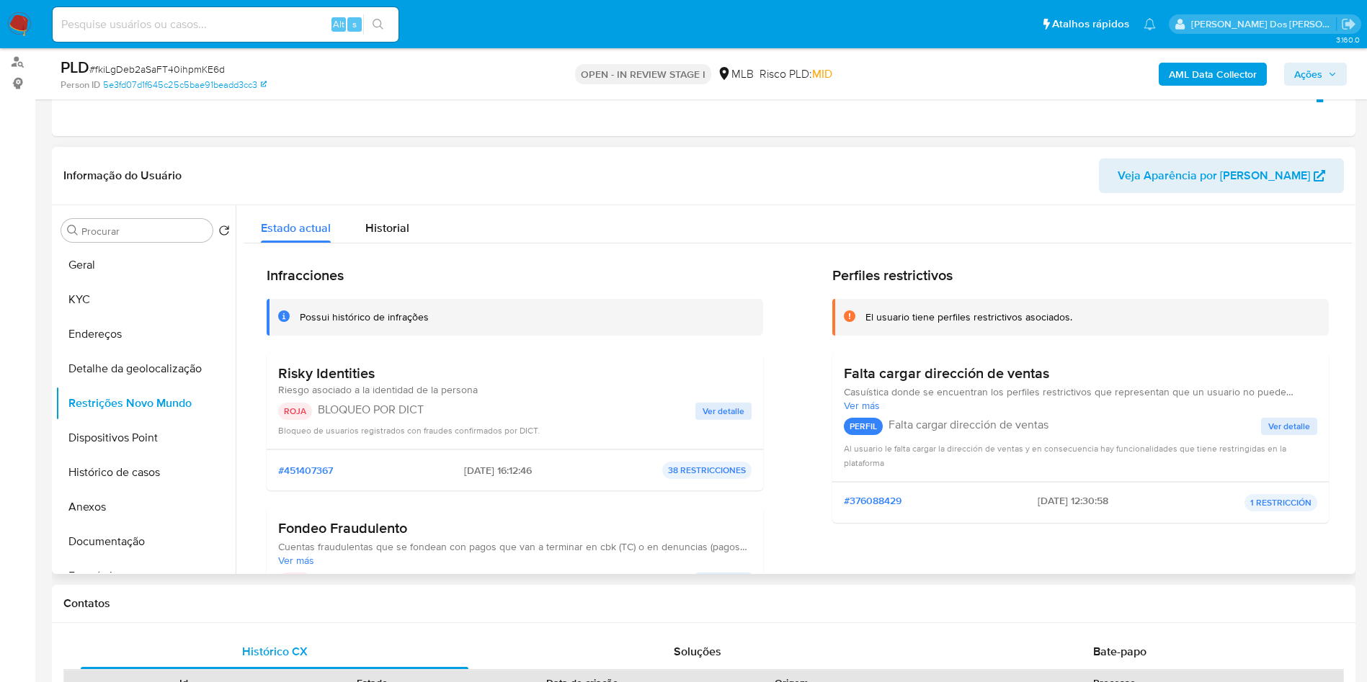
click at [711, 419] on span "Ver detalle" at bounding box center [724, 411] width 42 height 14
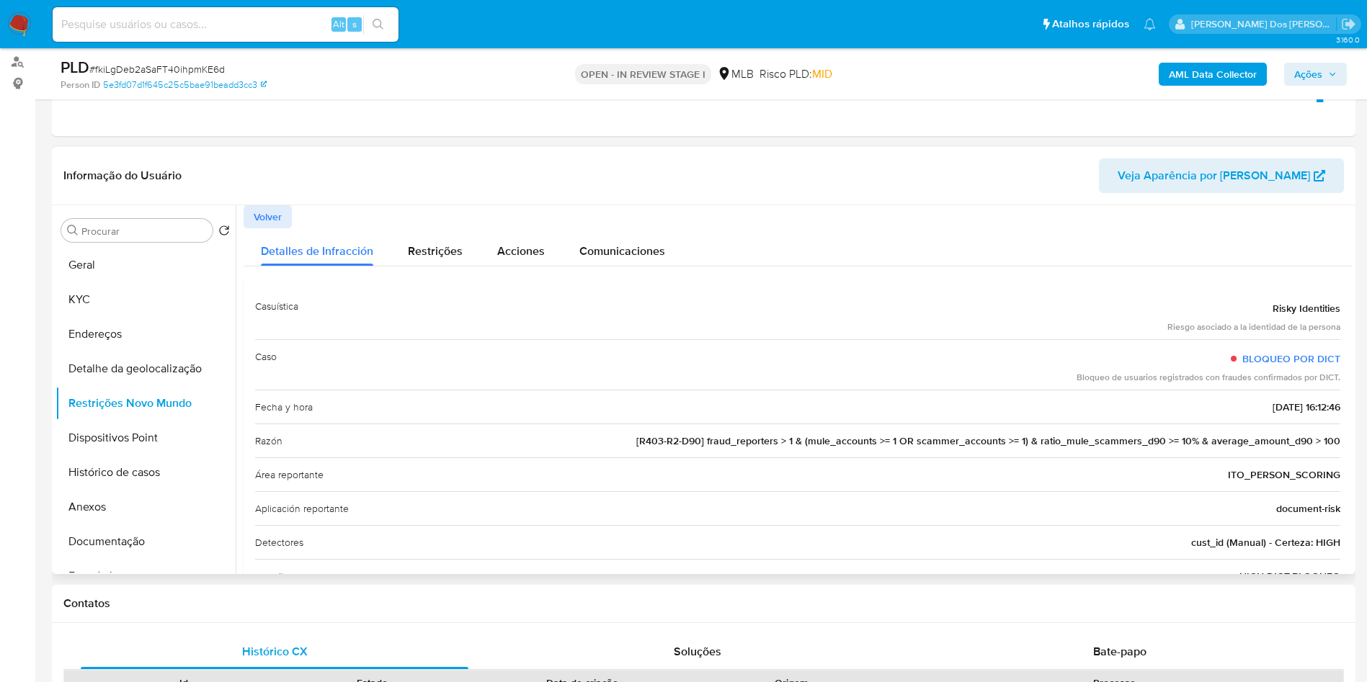
click at [259, 227] on span "Volver" at bounding box center [268, 217] width 28 height 20
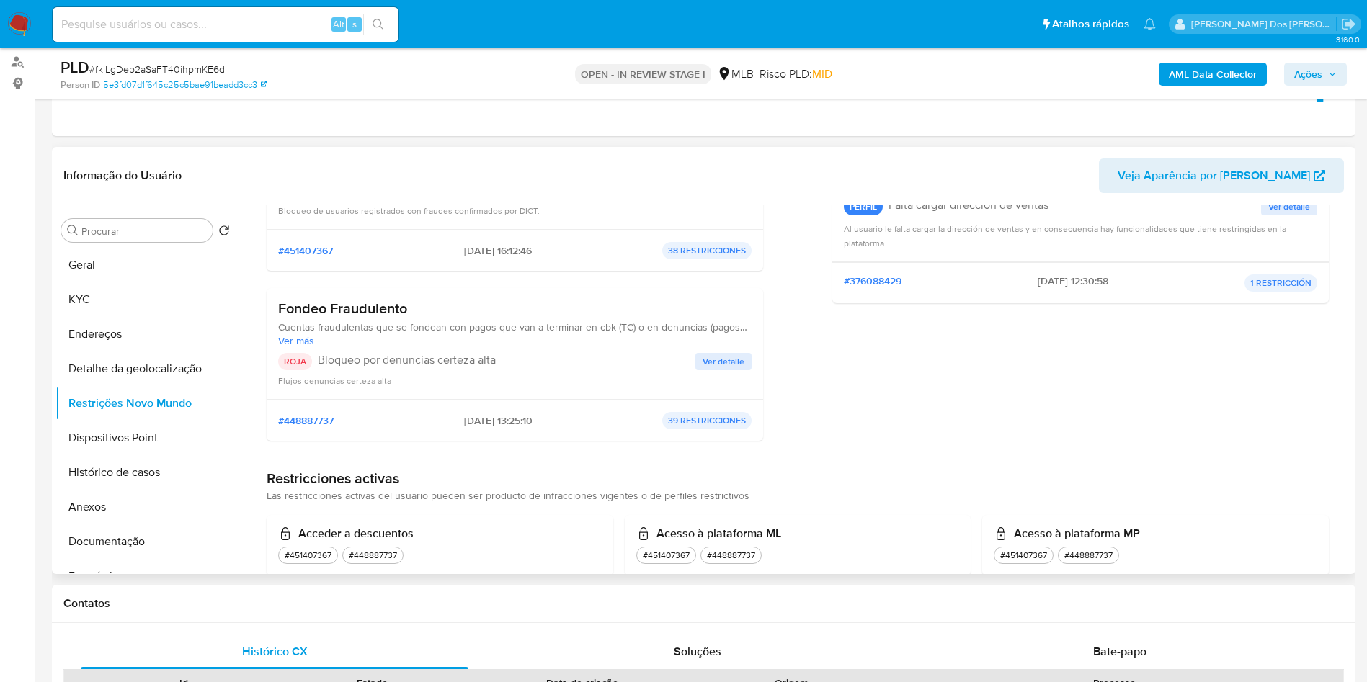
scroll to position [221, 0]
click at [718, 387] on div "ROJA Bloqueo por denuncias certeza alta Ver detalle Flujos denuncias certeza al…" at bounding box center [514, 369] width 473 height 35
click at [734, 368] on span "Ver detalle" at bounding box center [724, 361] width 42 height 14
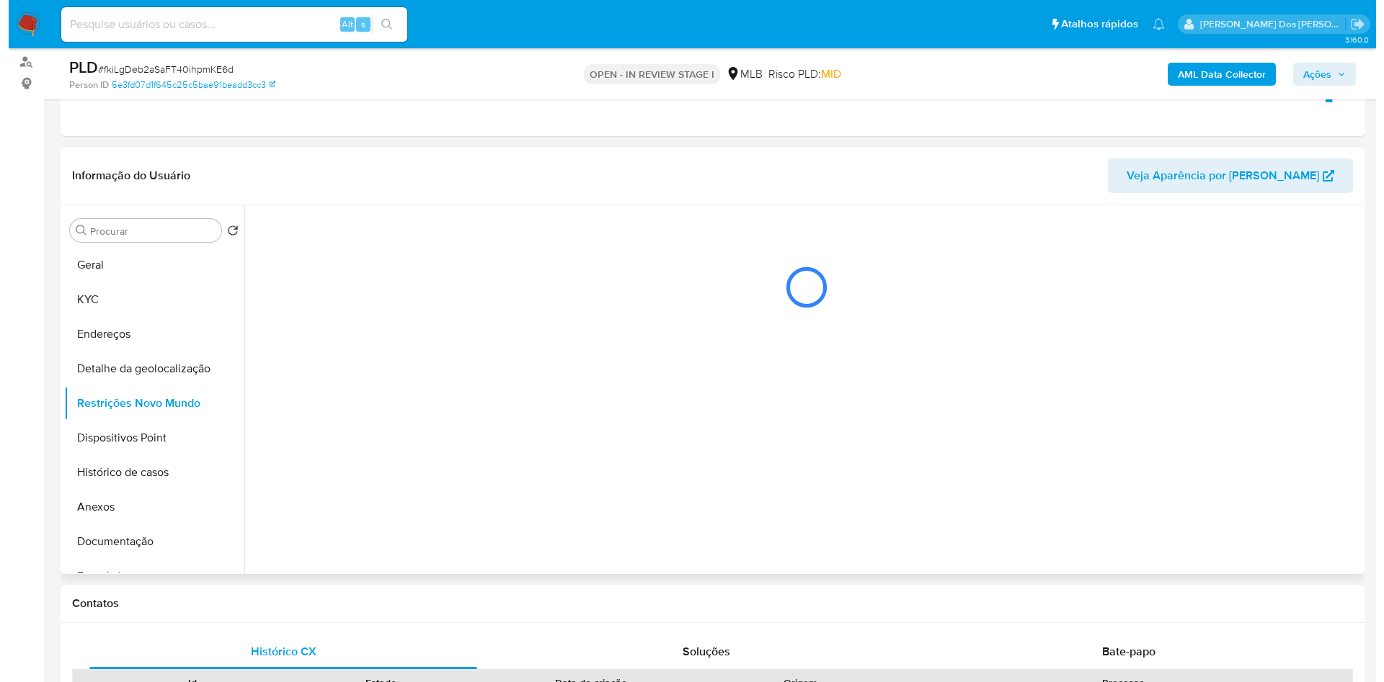
scroll to position [0, 0]
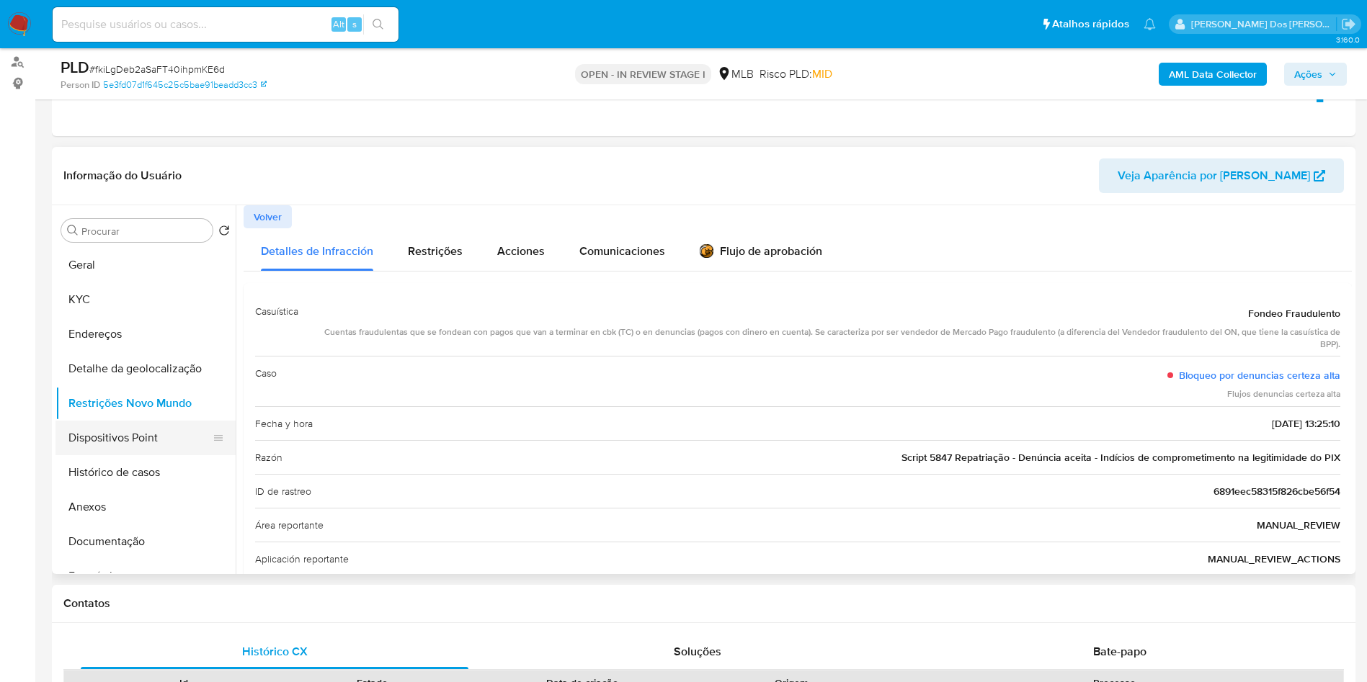
click at [111, 455] on button "Dispositivos Point" at bounding box center [139, 438] width 169 height 35
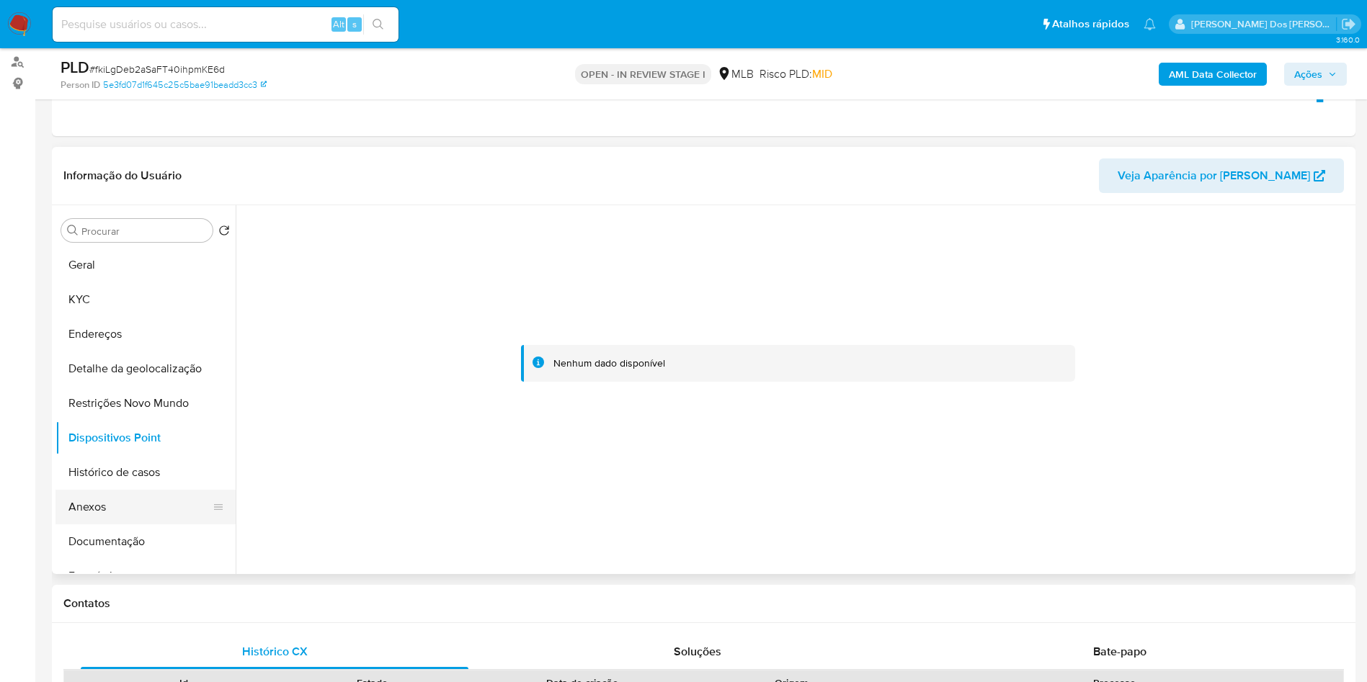
click at [151, 525] on button "Anexos" at bounding box center [139, 507] width 169 height 35
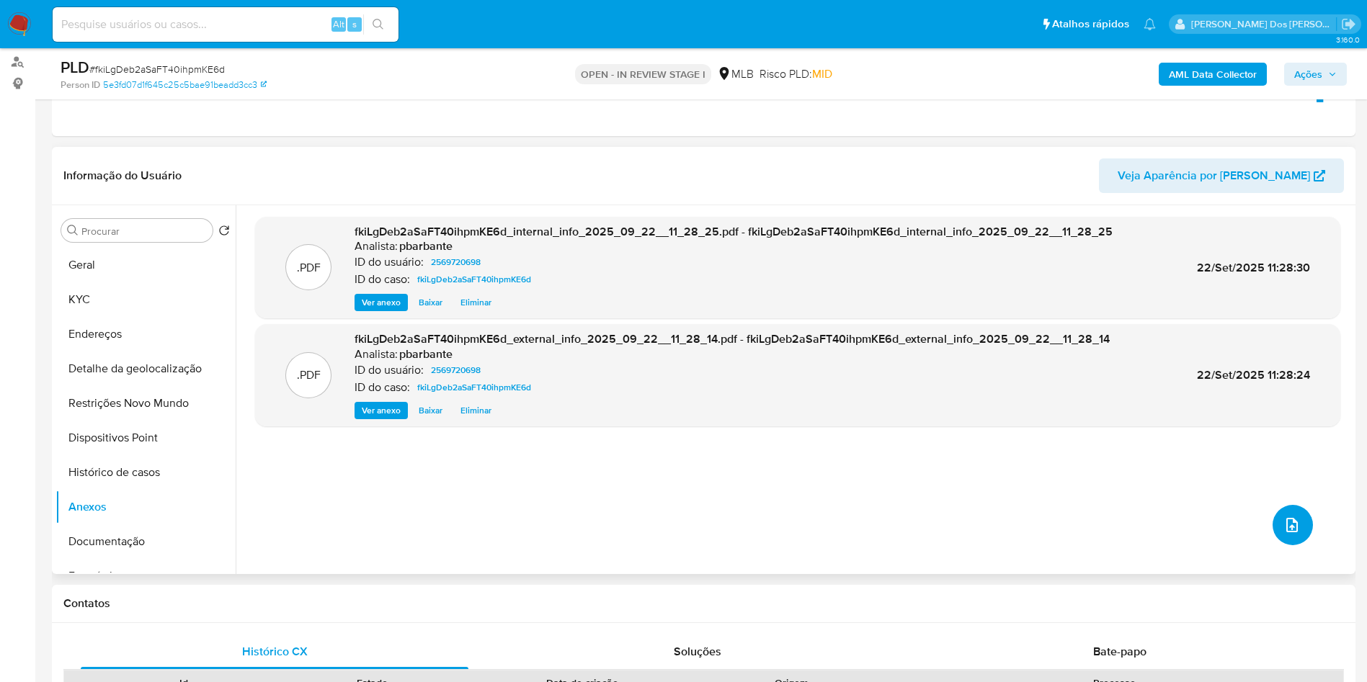
click at [1283, 546] on button "upload-file" at bounding box center [1293, 525] width 40 height 40
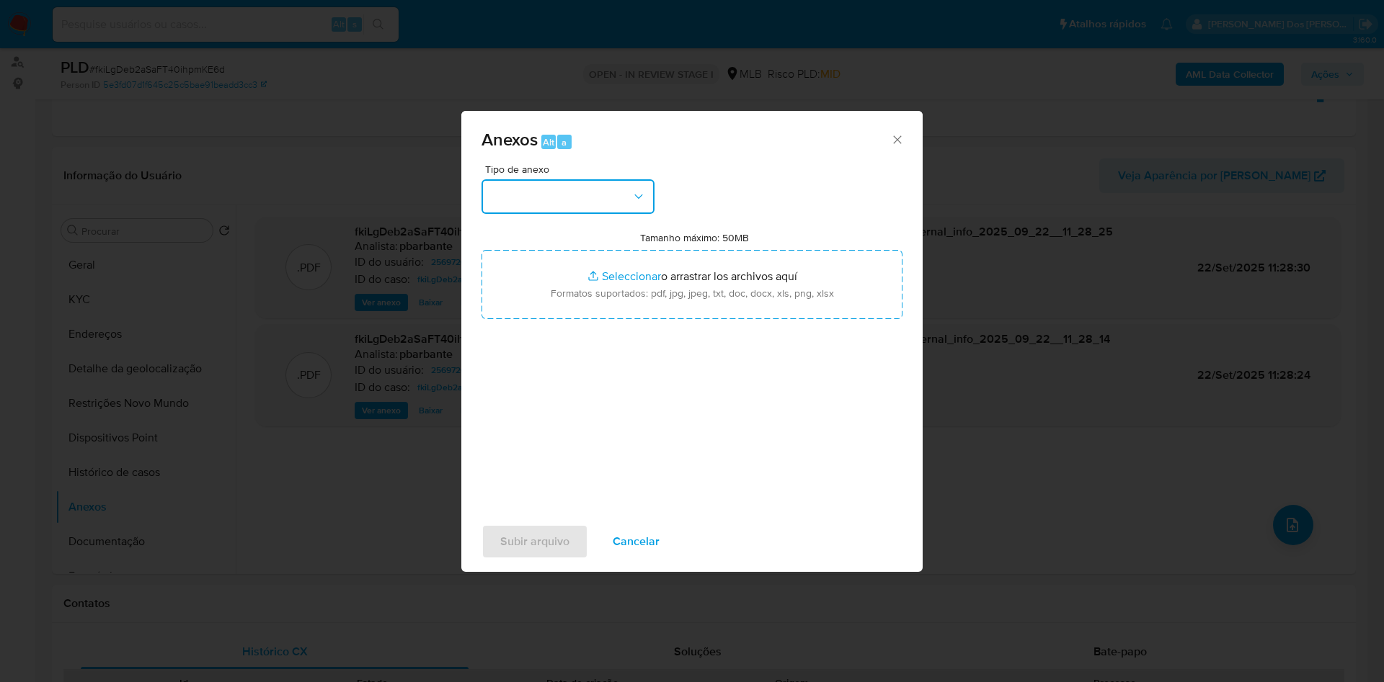
click at [594, 179] on button "button" at bounding box center [567, 196] width 173 height 35
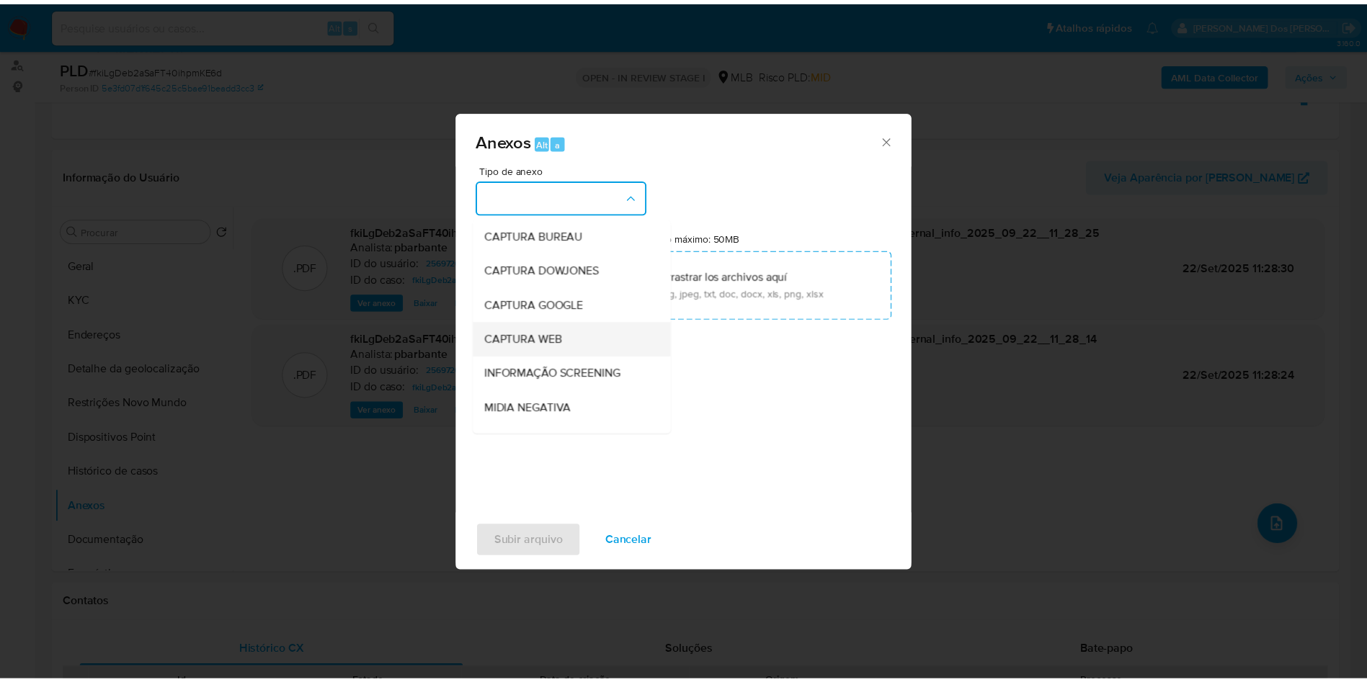
scroll to position [193, 0]
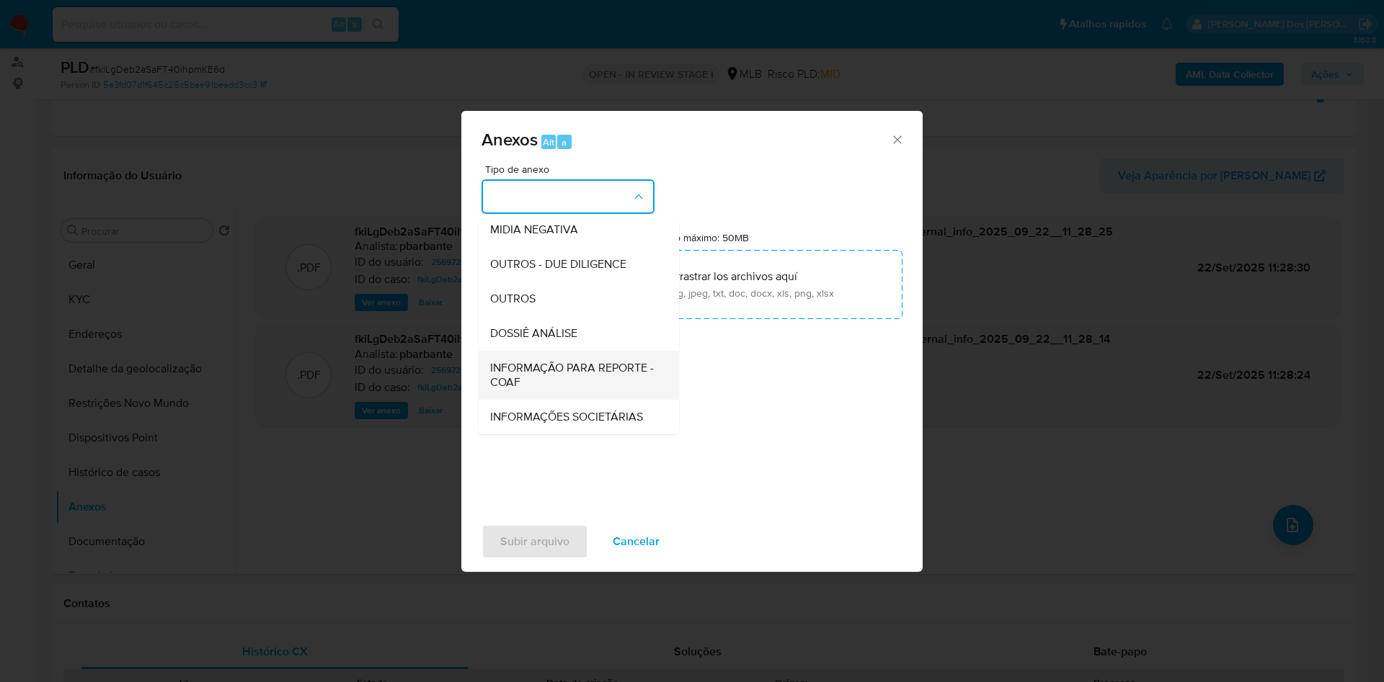
click at [516, 361] on span "INFORMAÇÃO PARA REPORTE - COAF" at bounding box center [574, 375] width 169 height 29
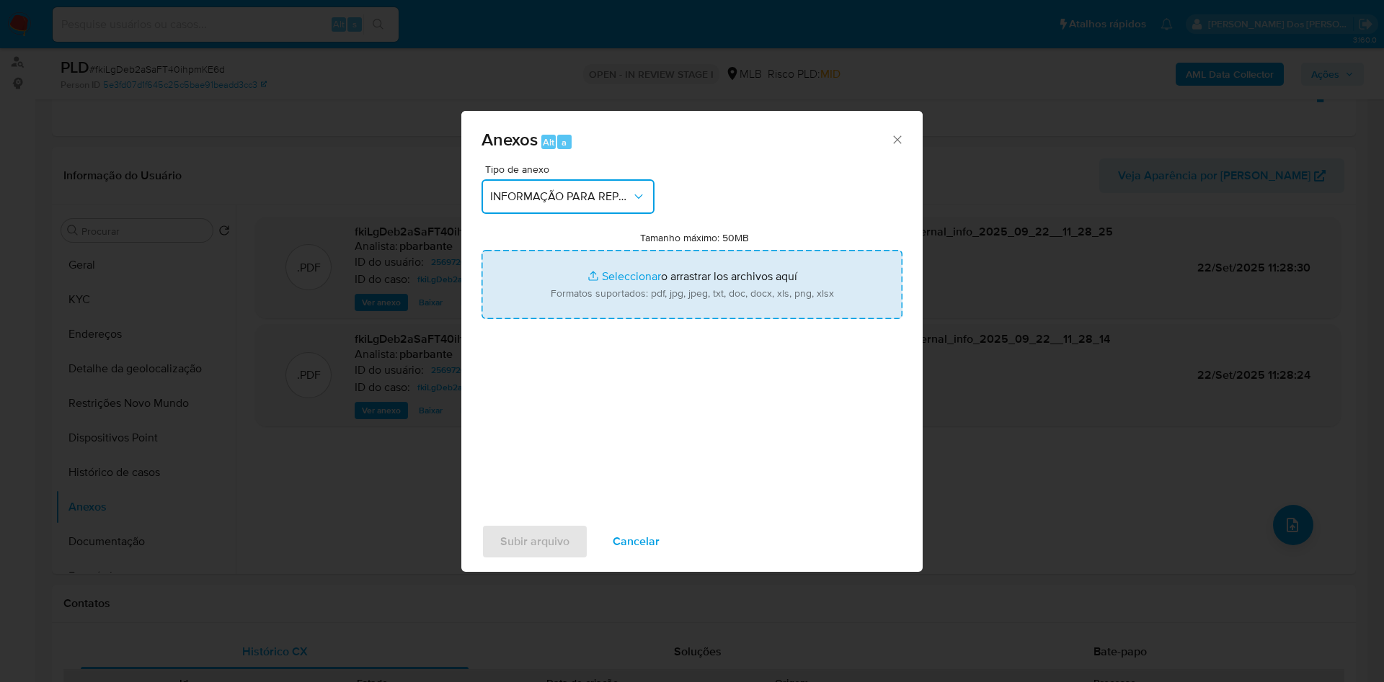
type input "C:\fakepath\Mulan 2569720698_2025_09_18_11_52_34.xlsx"
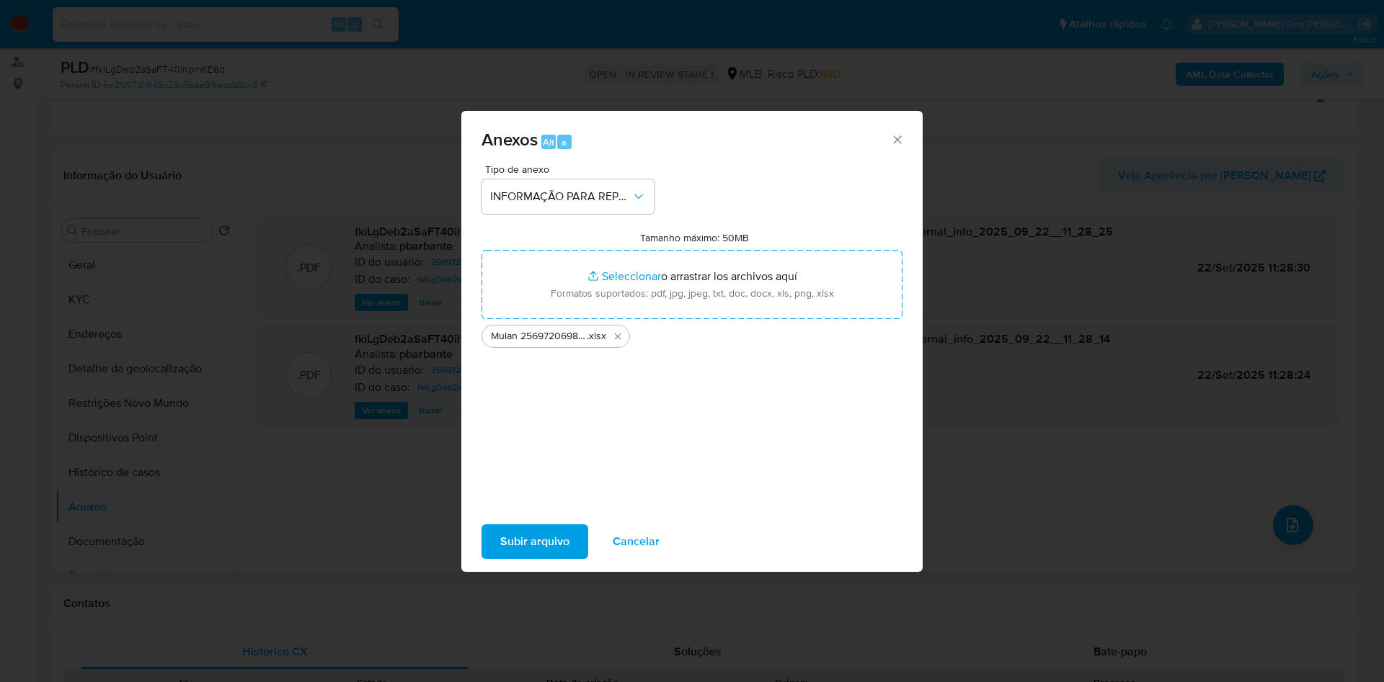
click at [500, 556] on span "Subir arquivo" at bounding box center [534, 542] width 69 height 32
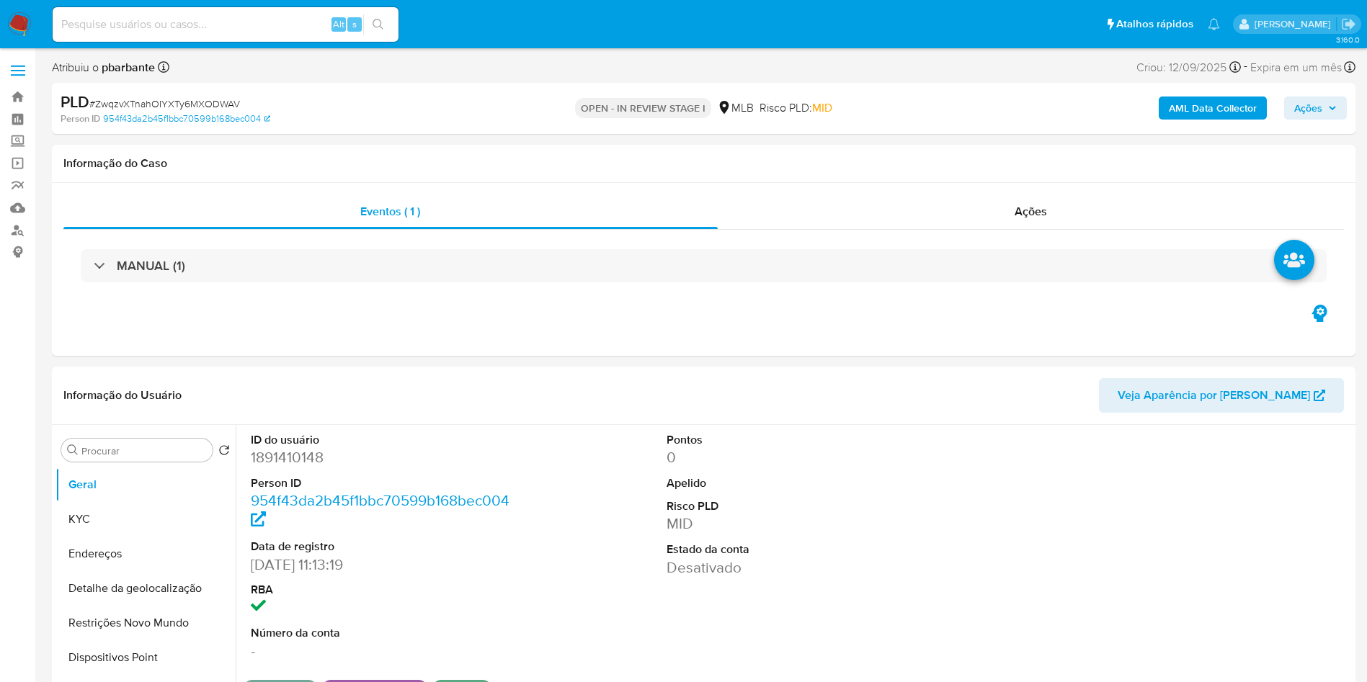
select select "10"
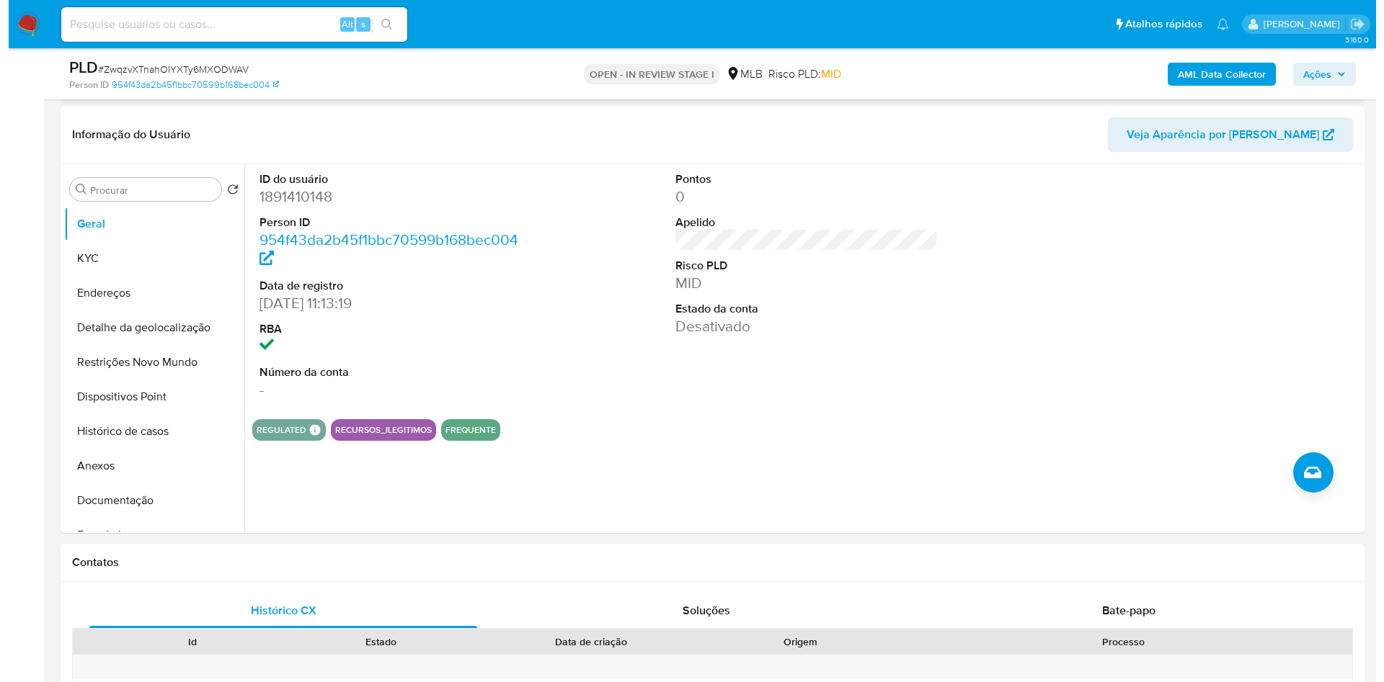
scroll to position [212, 0]
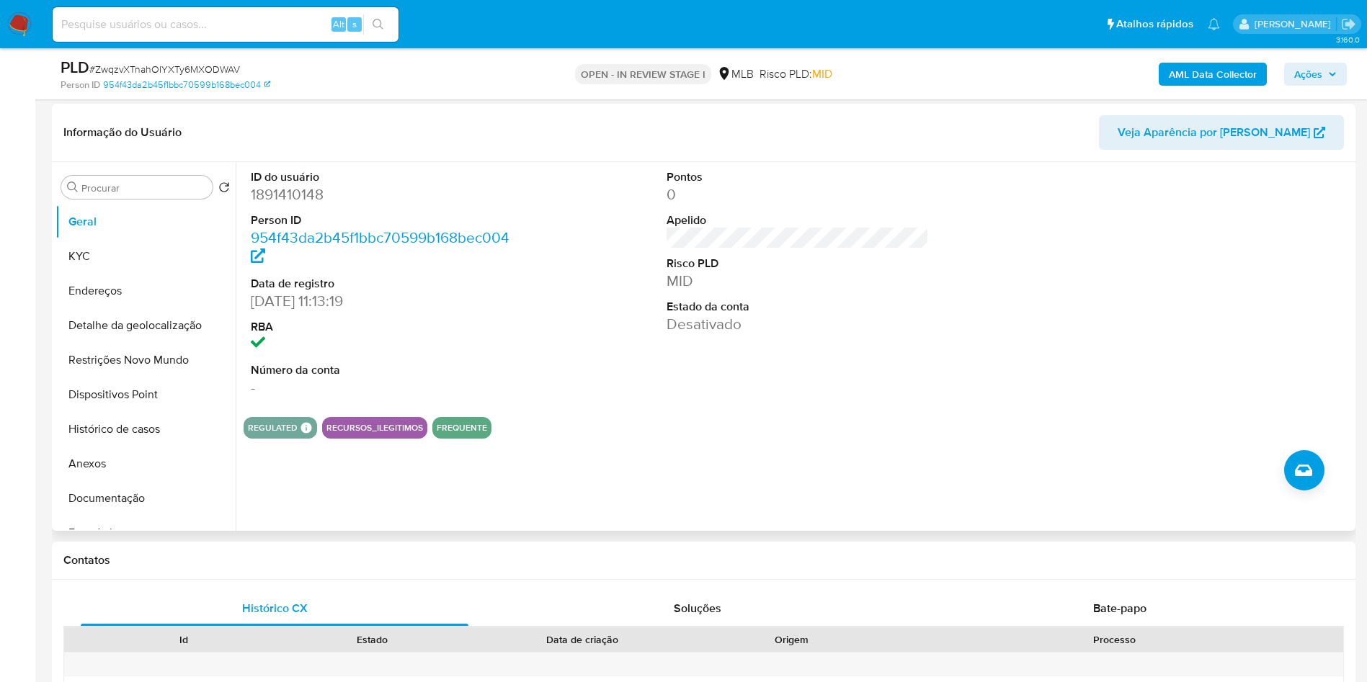
click at [308, 205] on dd "1891410148" at bounding box center [382, 194] width 263 height 20
copy dd "1891410148"
click at [116, 274] on button "KYC" at bounding box center [139, 256] width 169 height 35
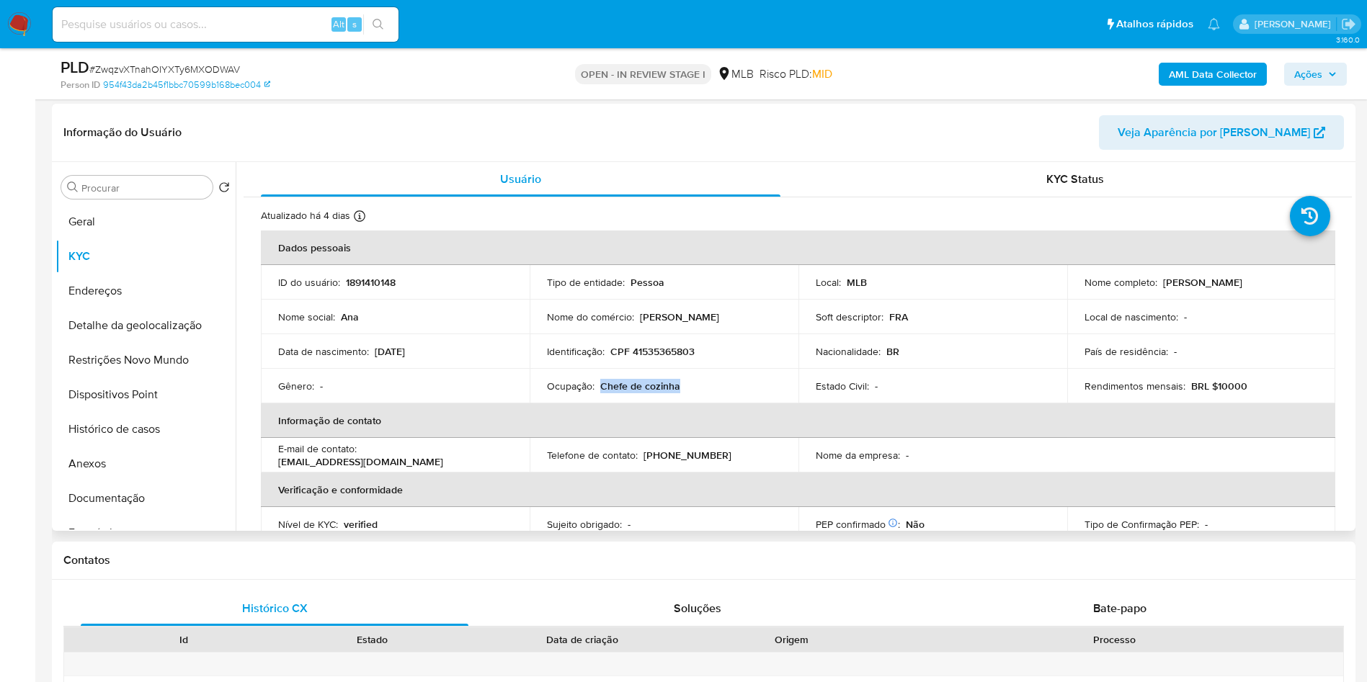
drag, startPoint x: 706, startPoint y: 406, endPoint x: 602, endPoint y: 409, distance: 104.5
click at [602, 393] on div "Ocupação : Chefe de cozinha" at bounding box center [664, 386] width 234 height 13
copy p "Chefe de cozinha"
click at [1227, 75] on b "AML Data Collector" at bounding box center [1213, 74] width 88 height 23
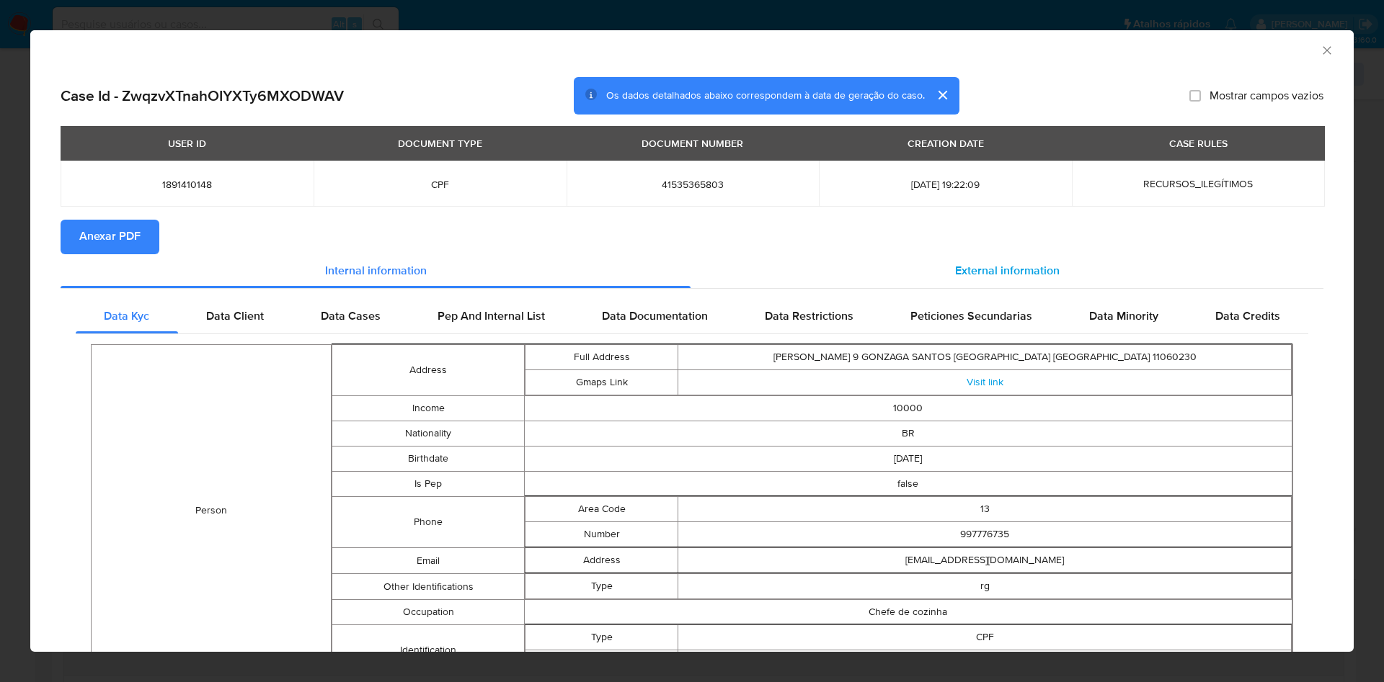
click at [1019, 278] on span "External information" at bounding box center [1007, 271] width 104 height 17
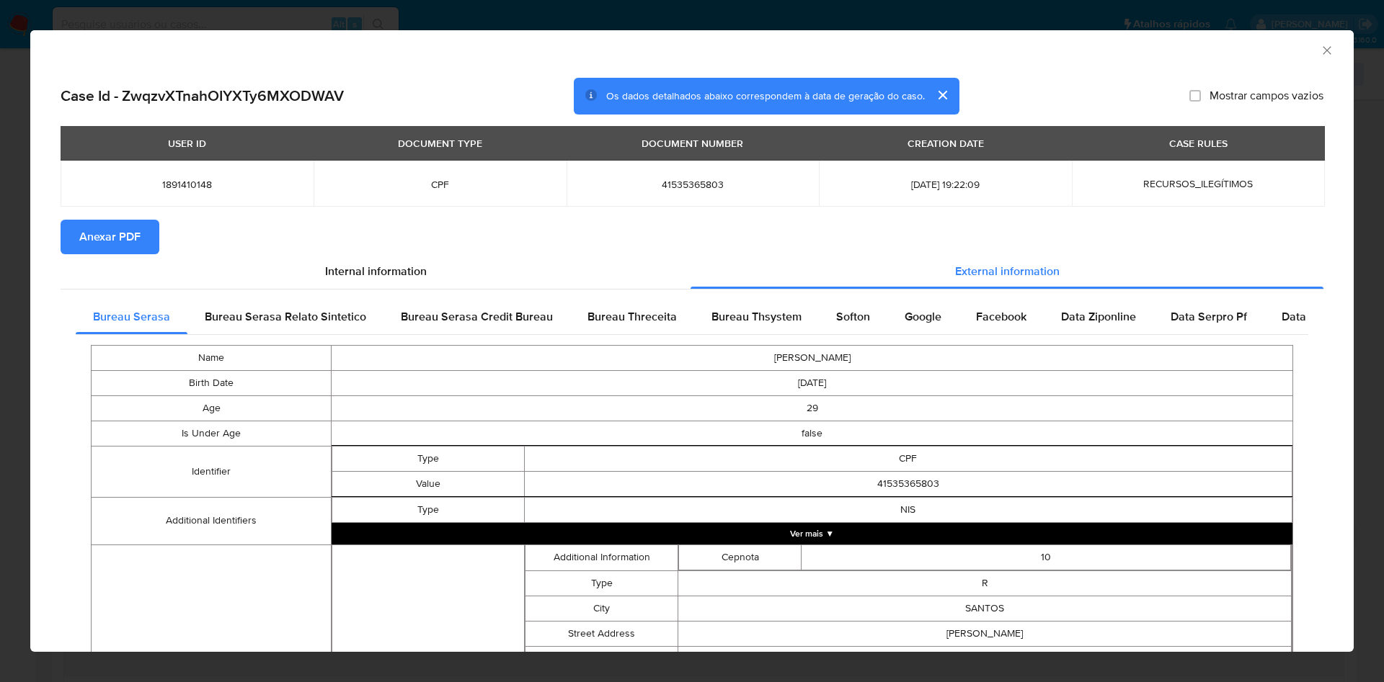
click at [107, 221] on span "Anexar PDF" at bounding box center [109, 237] width 61 height 32
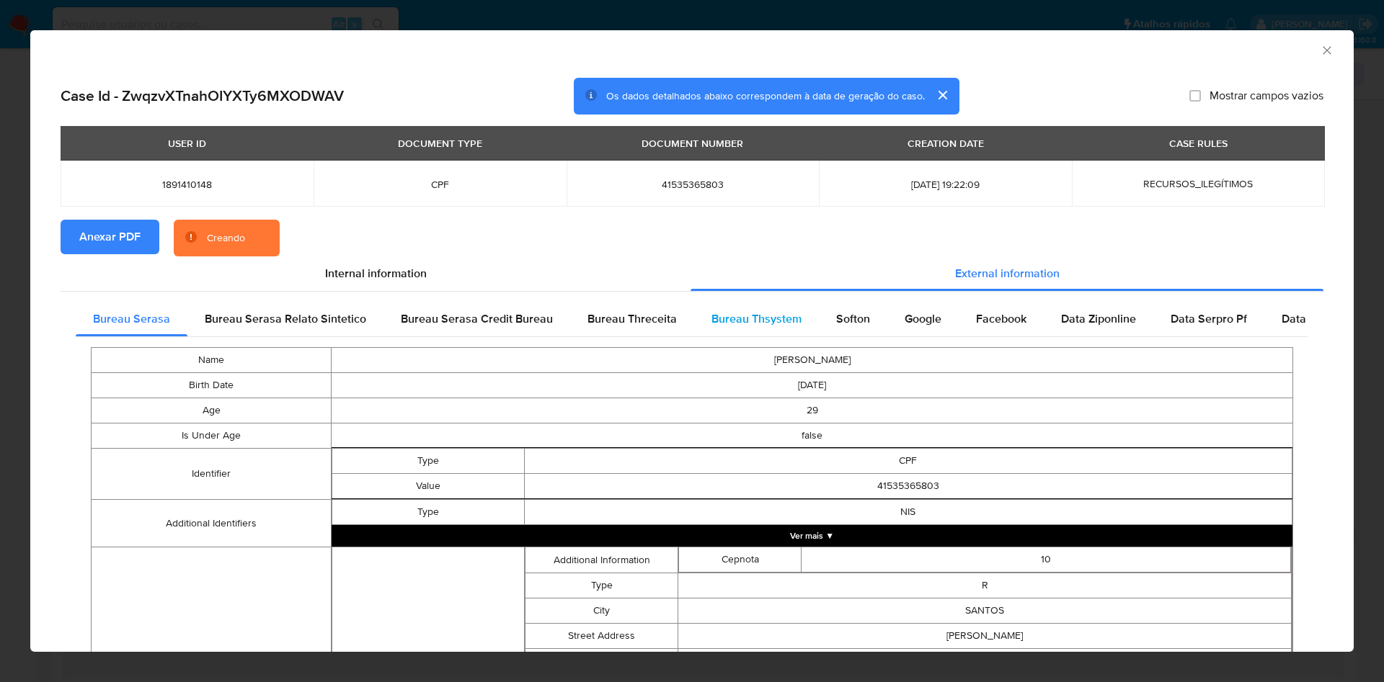
click at [760, 318] on span "Bureau Thsystem" at bounding box center [756, 319] width 90 height 17
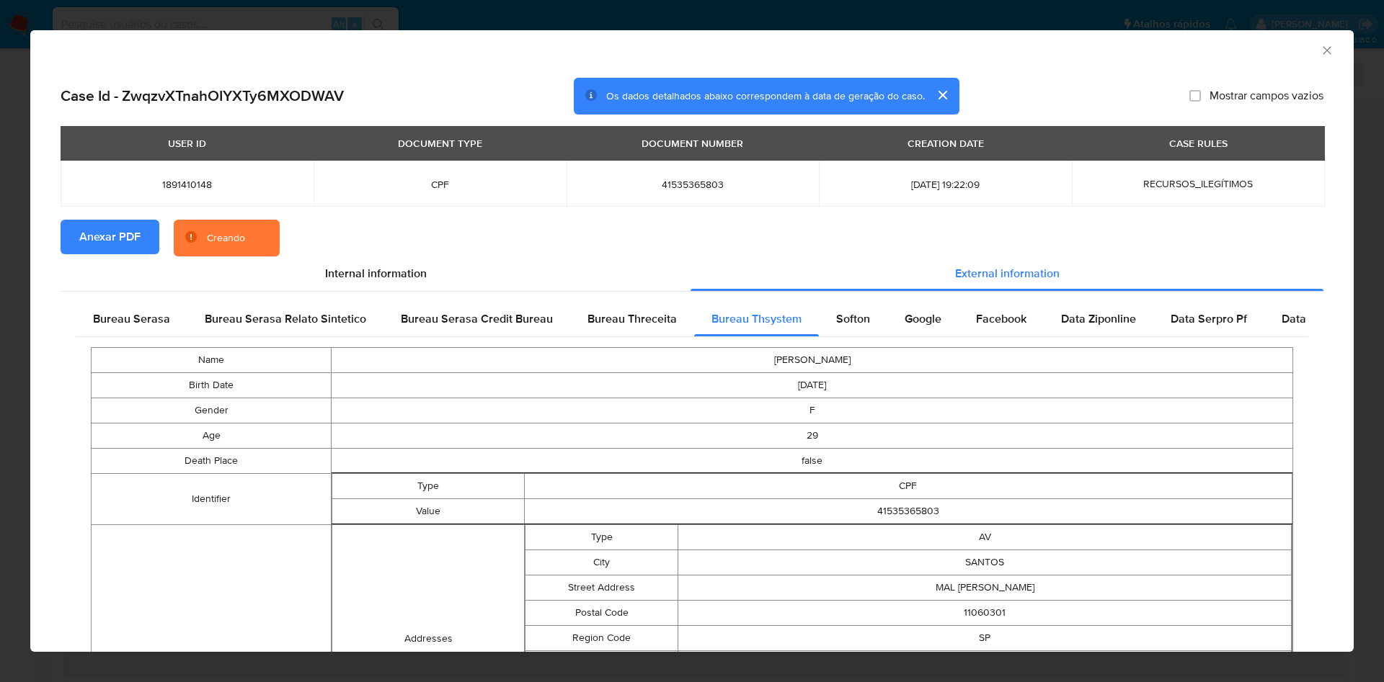
scroll to position [476, 0]
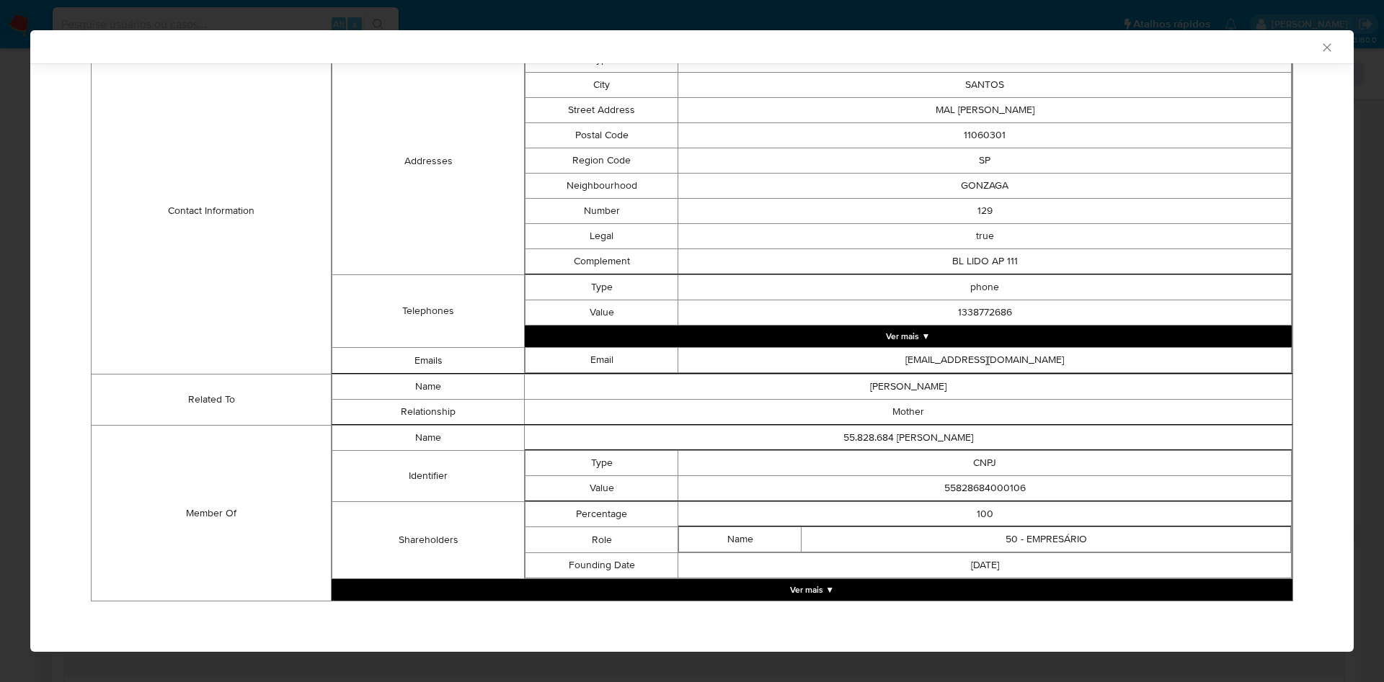
click at [868, 596] on button "Ver mais ▼" at bounding box center [811, 590] width 961 height 22
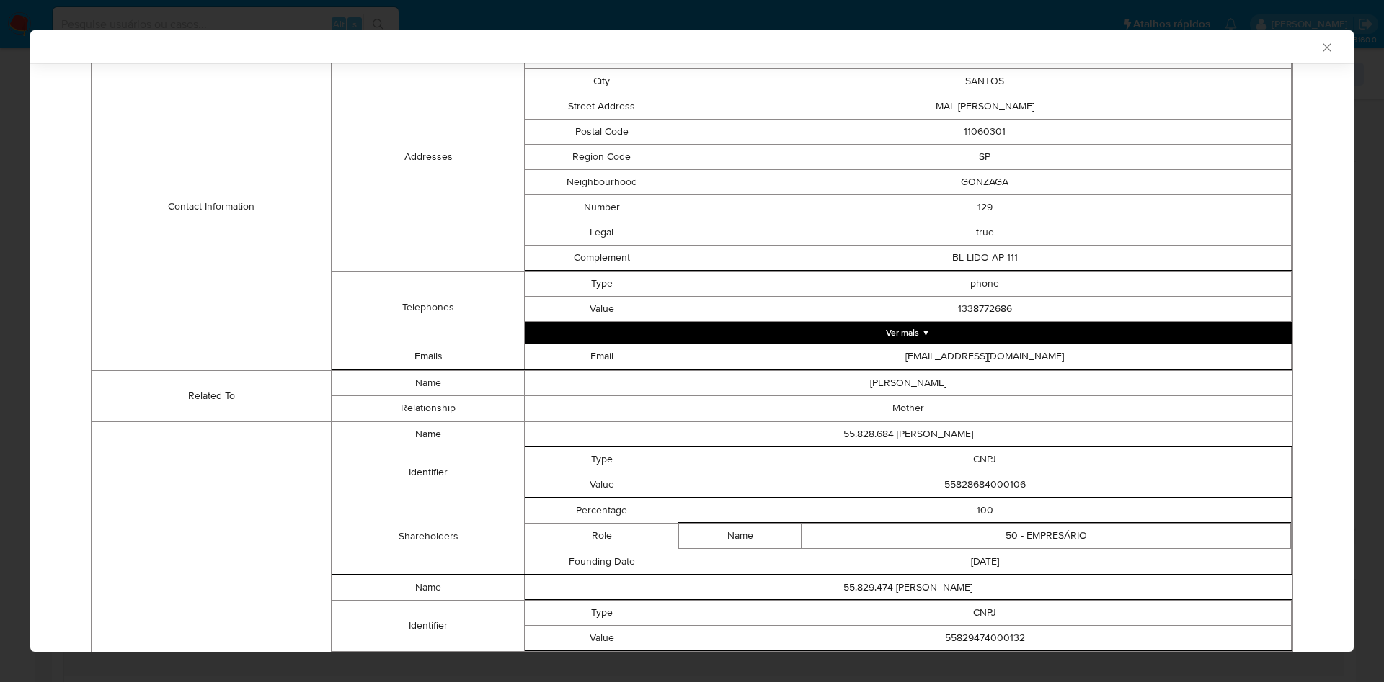
scroll to position [474, 0]
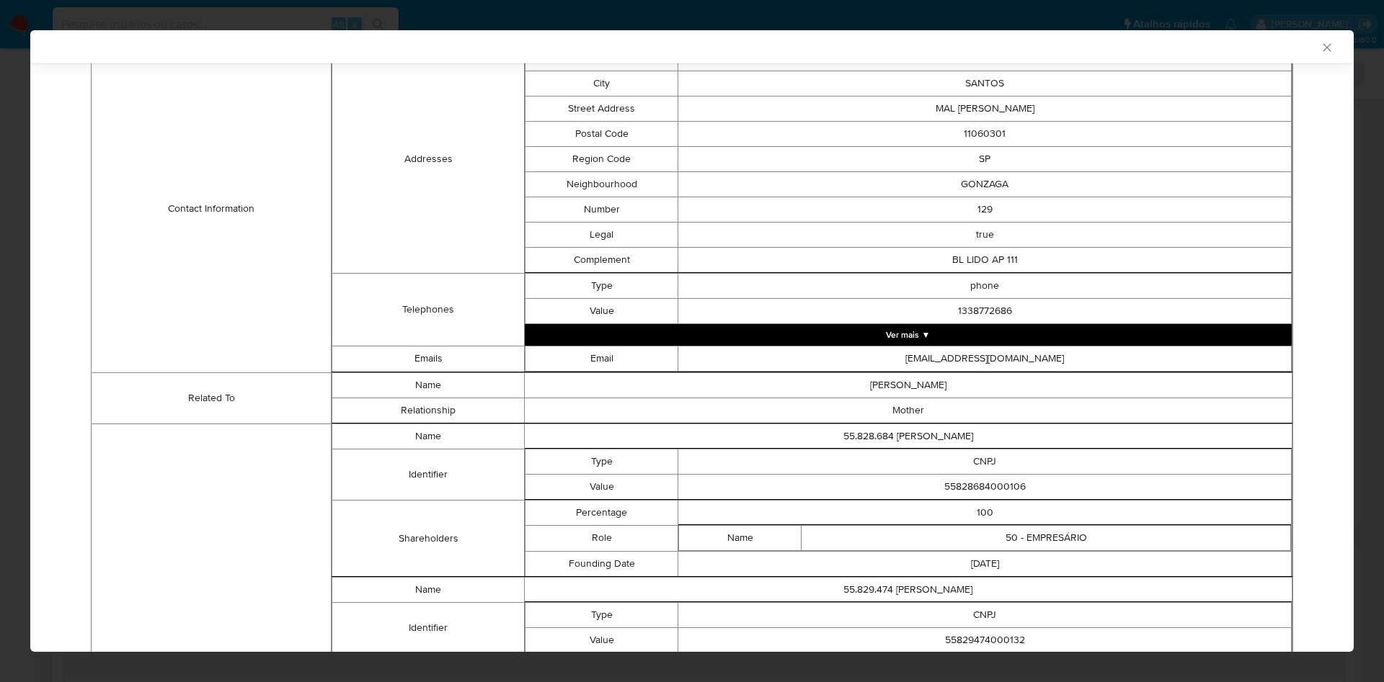
click at [990, 494] on td "55828684000106" at bounding box center [984, 486] width 613 height 25
copy td "55828684000106"
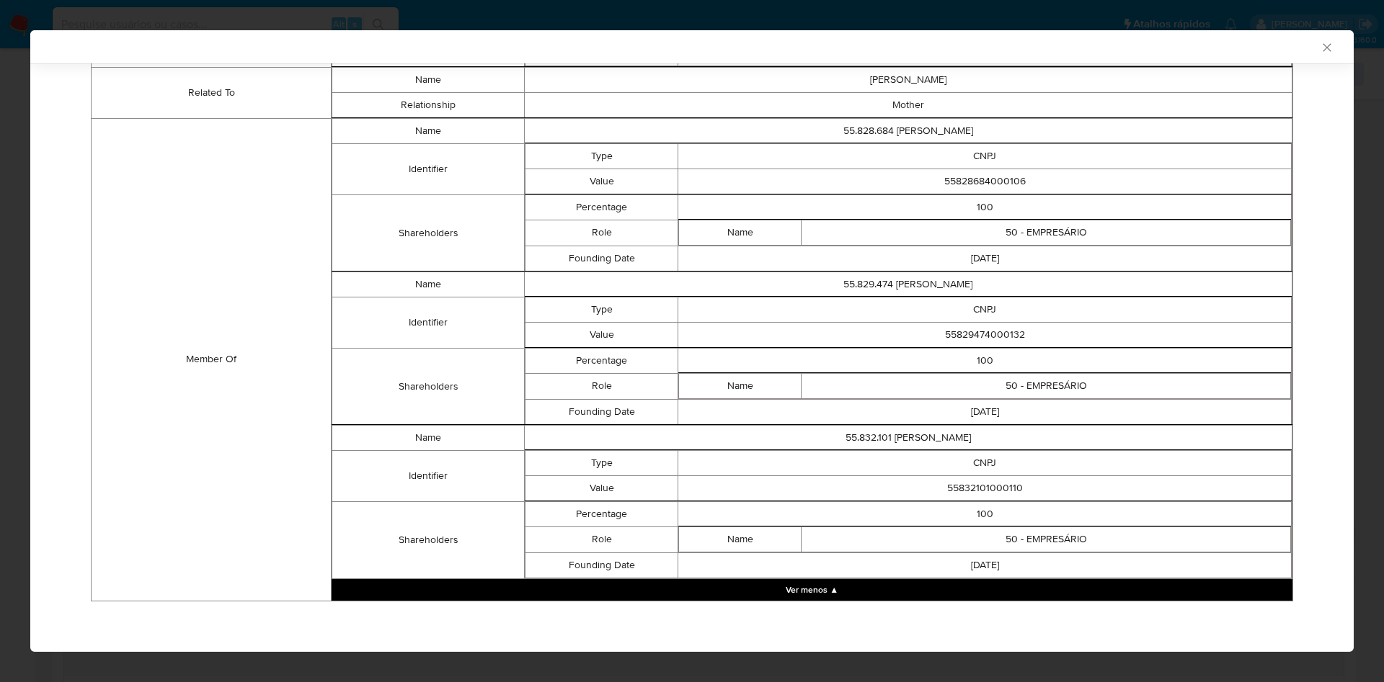
click at [984, 339] on td "55829474000132" at bounding box center [984, 334] width 613 height 25
copy td "55829474000132"
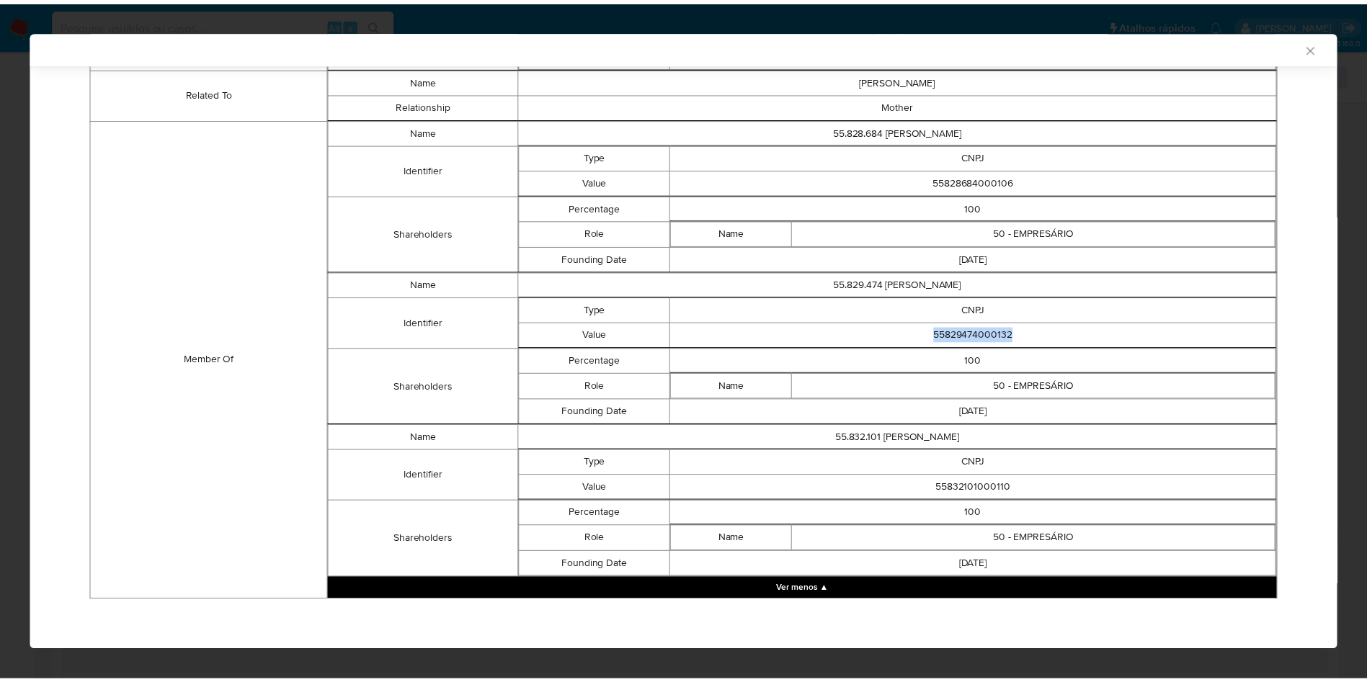
scroll to position [769, 0]
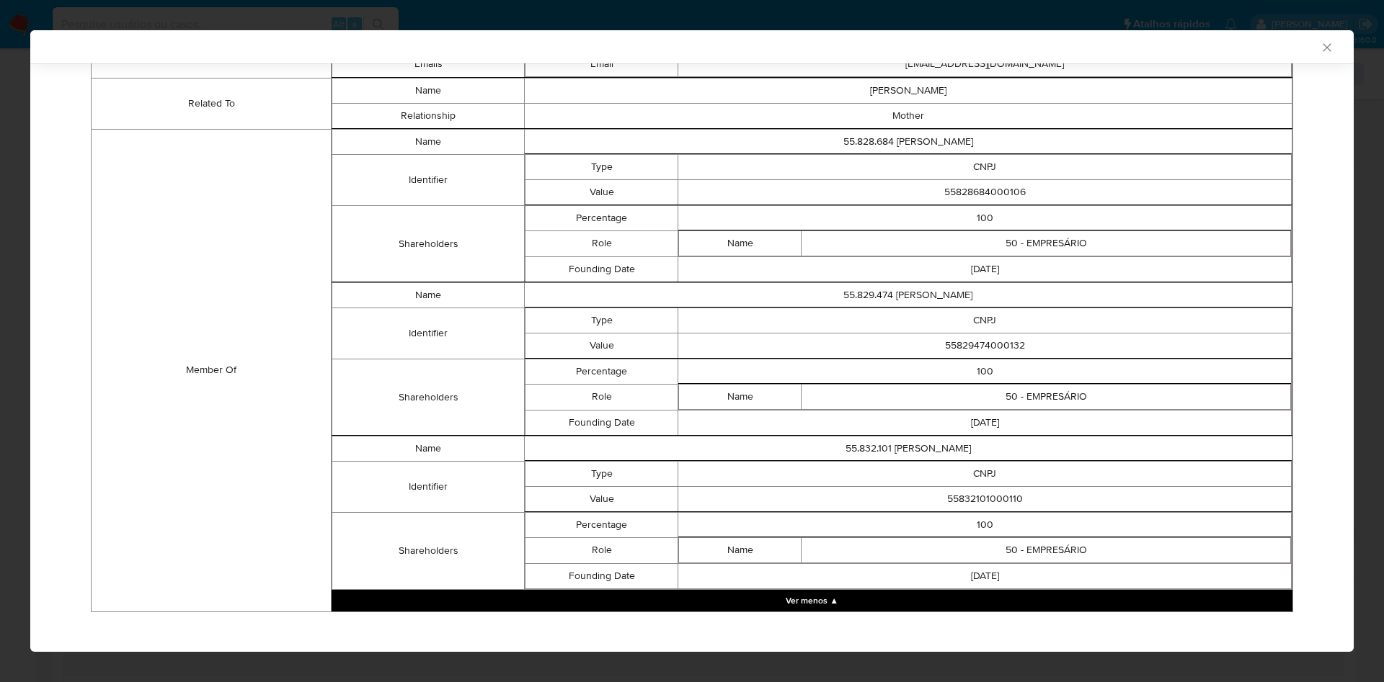
click at [958, 502] on td "55832101000110" at bounding box center [984, 498] width 613 height 25
copy td "55832101000110"
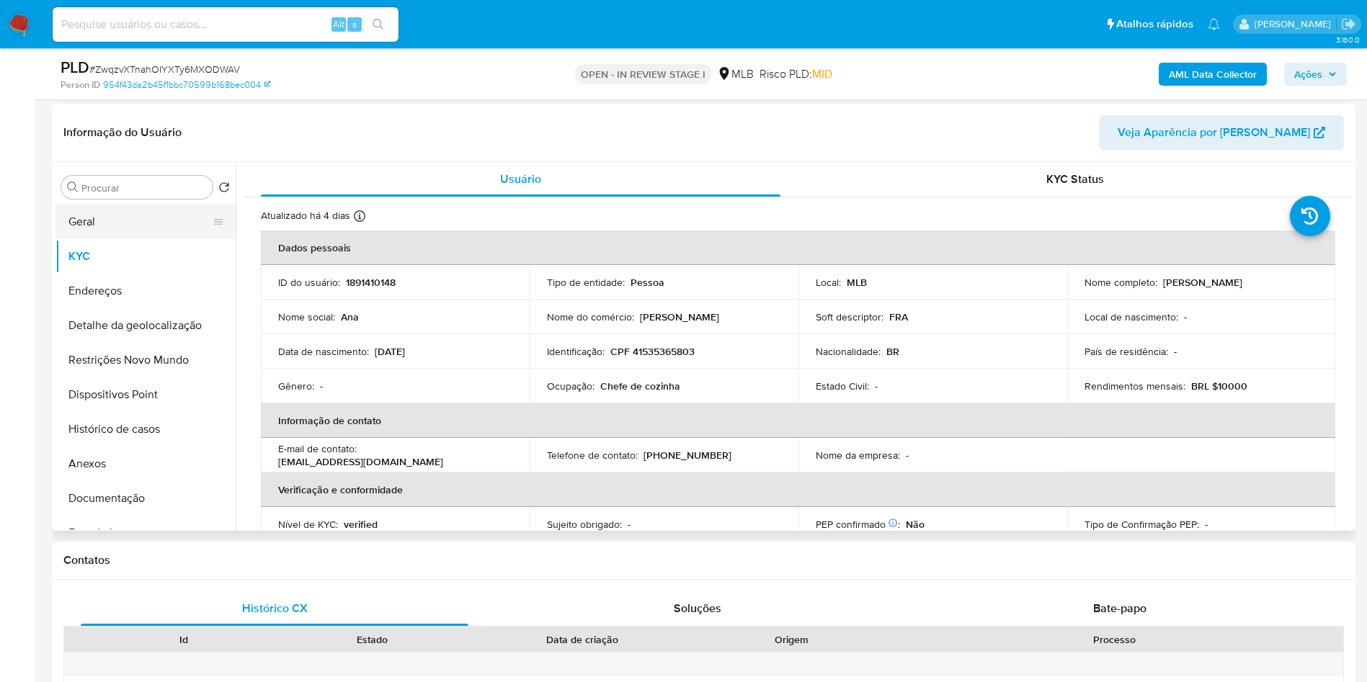
click at [136, 239] on button "Geral" at bounding box center [139, 222] width 169 height 35
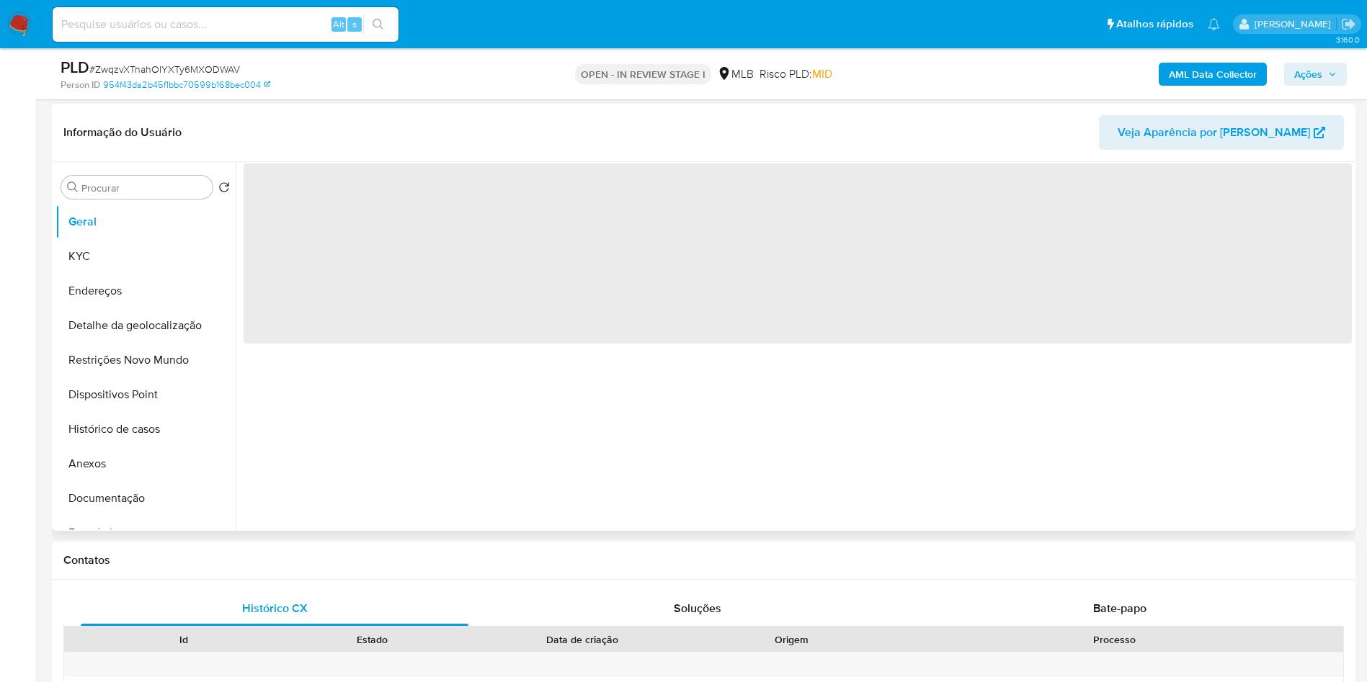
click at [520, 440] on div "‌" at bounding box center [794, 346] width 1116 height 369
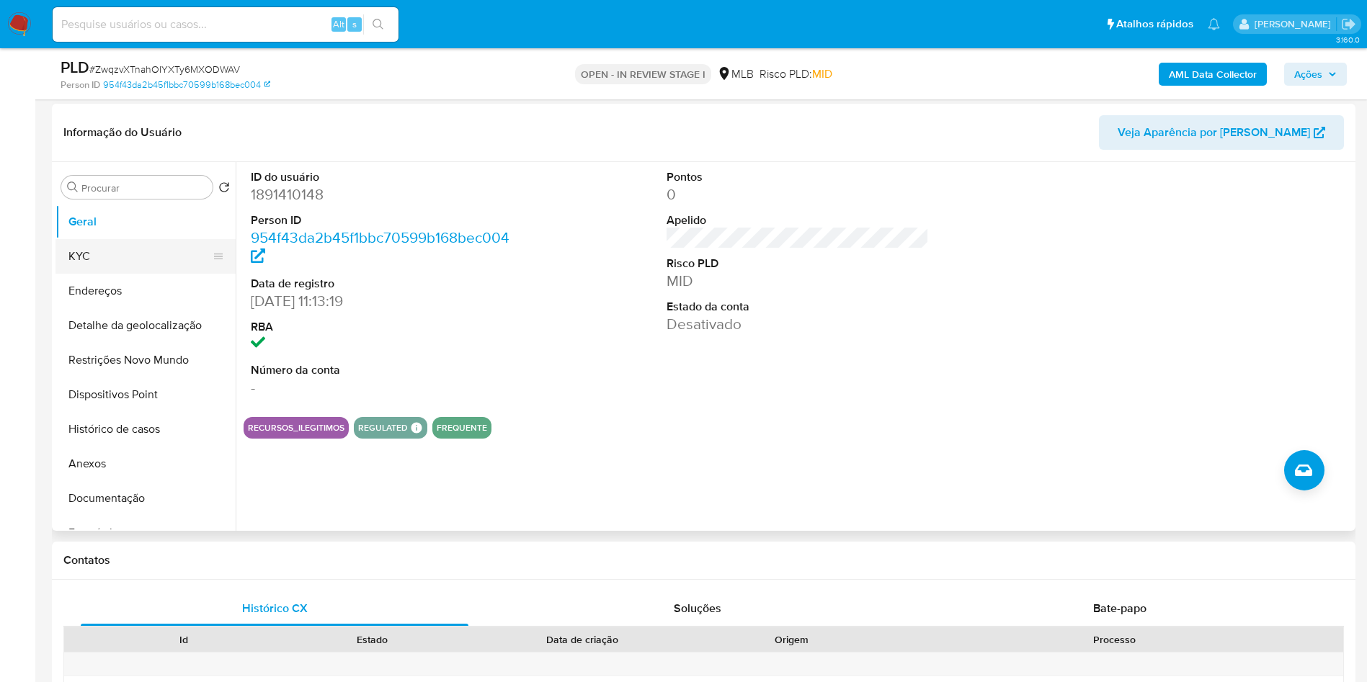
click at [101, 274] on button "KYC" at bounding box center [139, 256] width 169 height 35
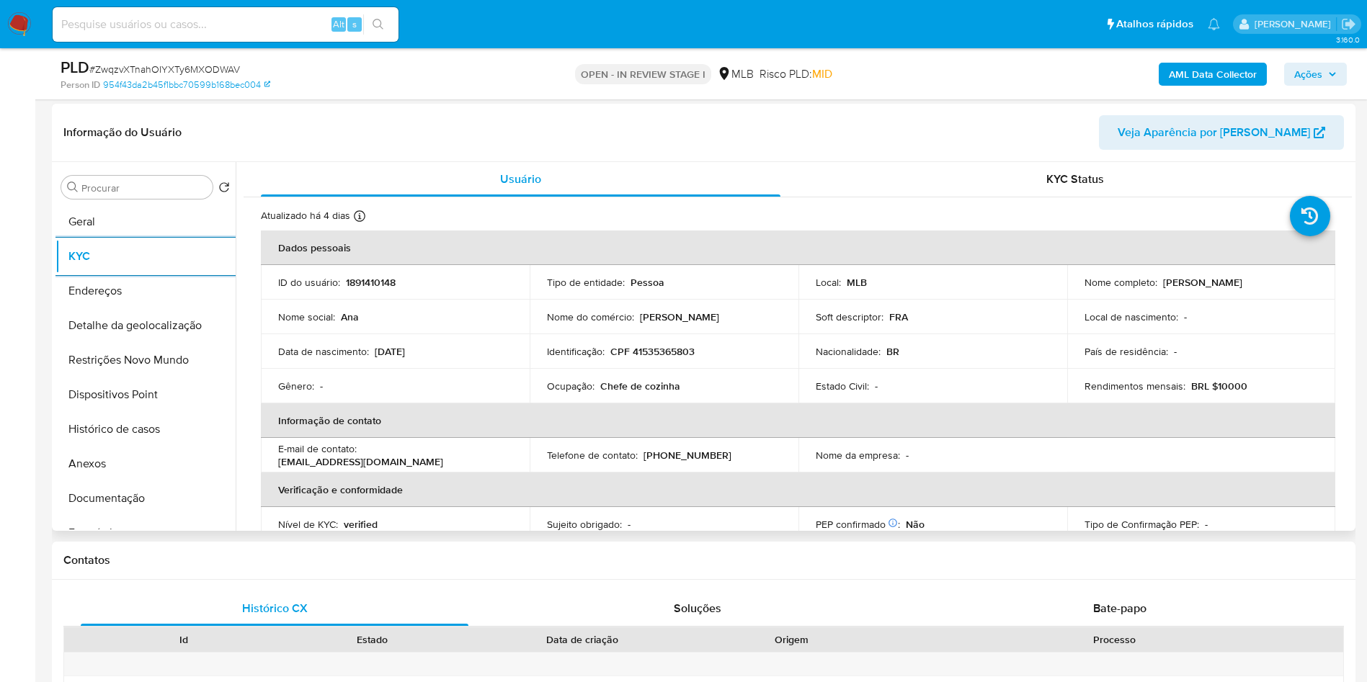
scroll to position [600, 0]
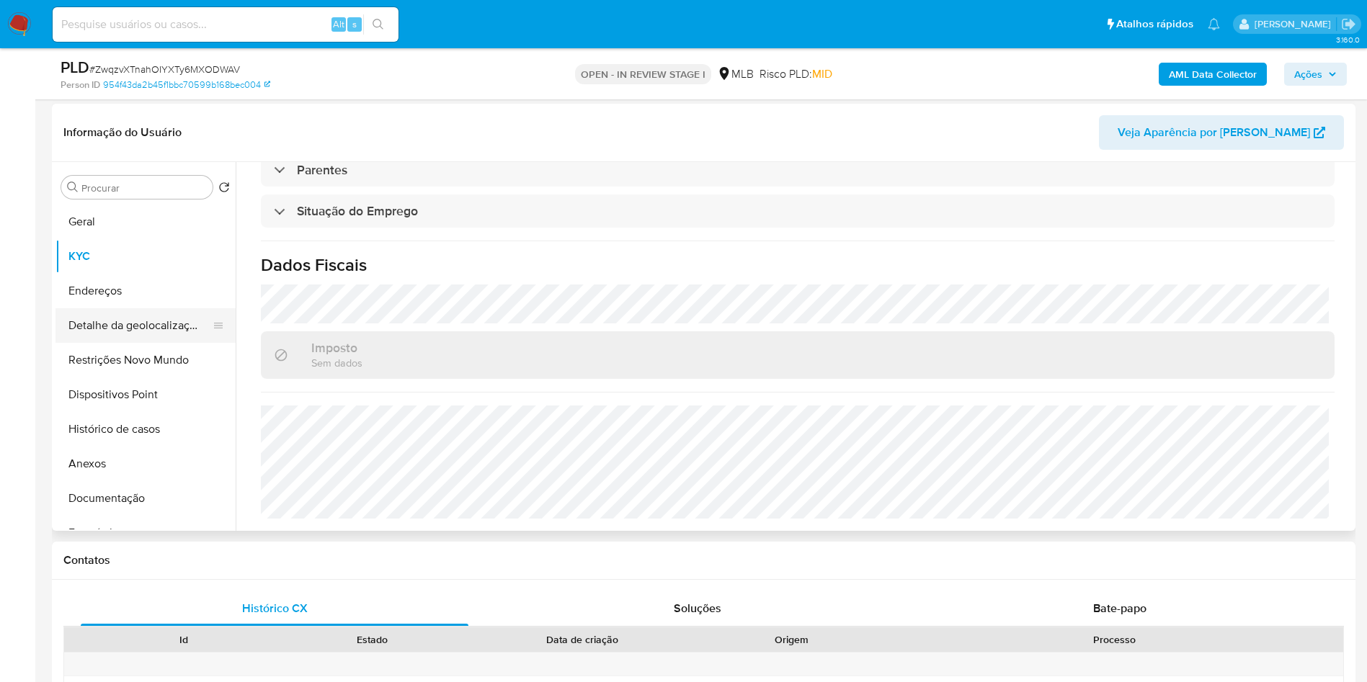
click at [160, 343] on button "Detalhe da geolocalização" at bounding box center [139, 325] width 169 height 35
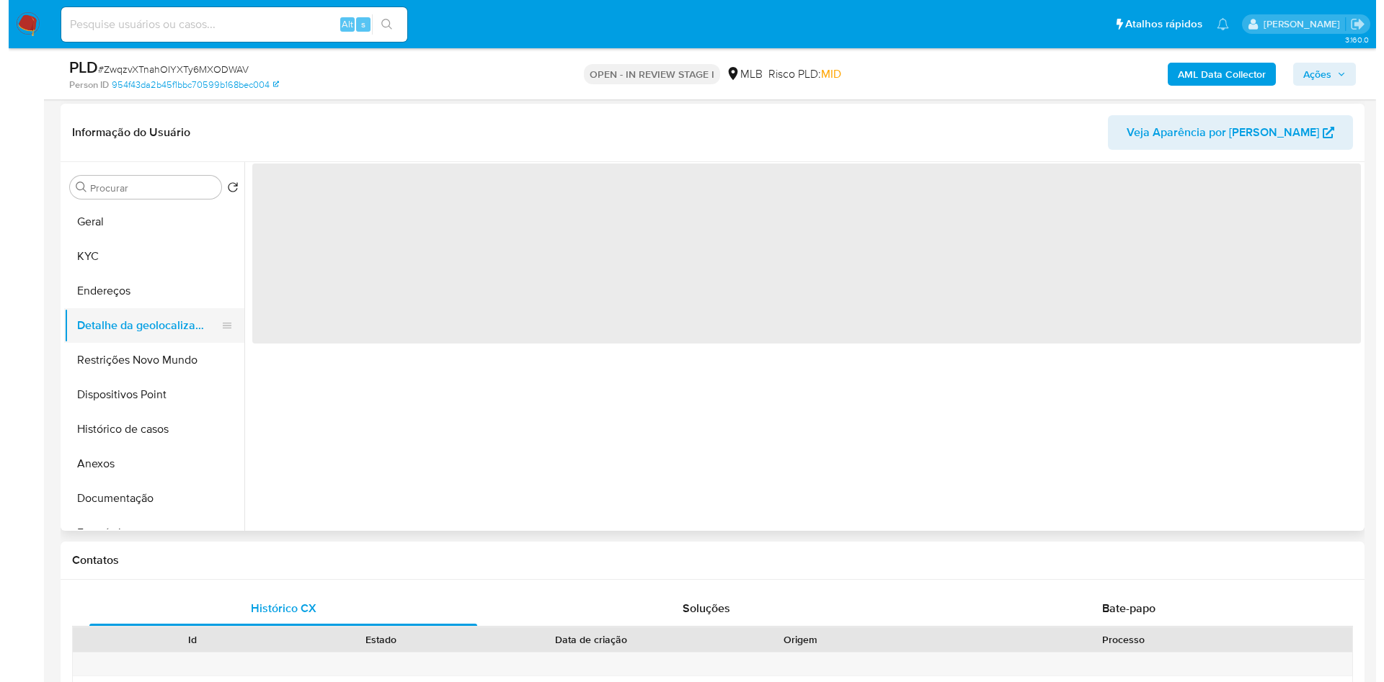
scroll to position [0, 0]
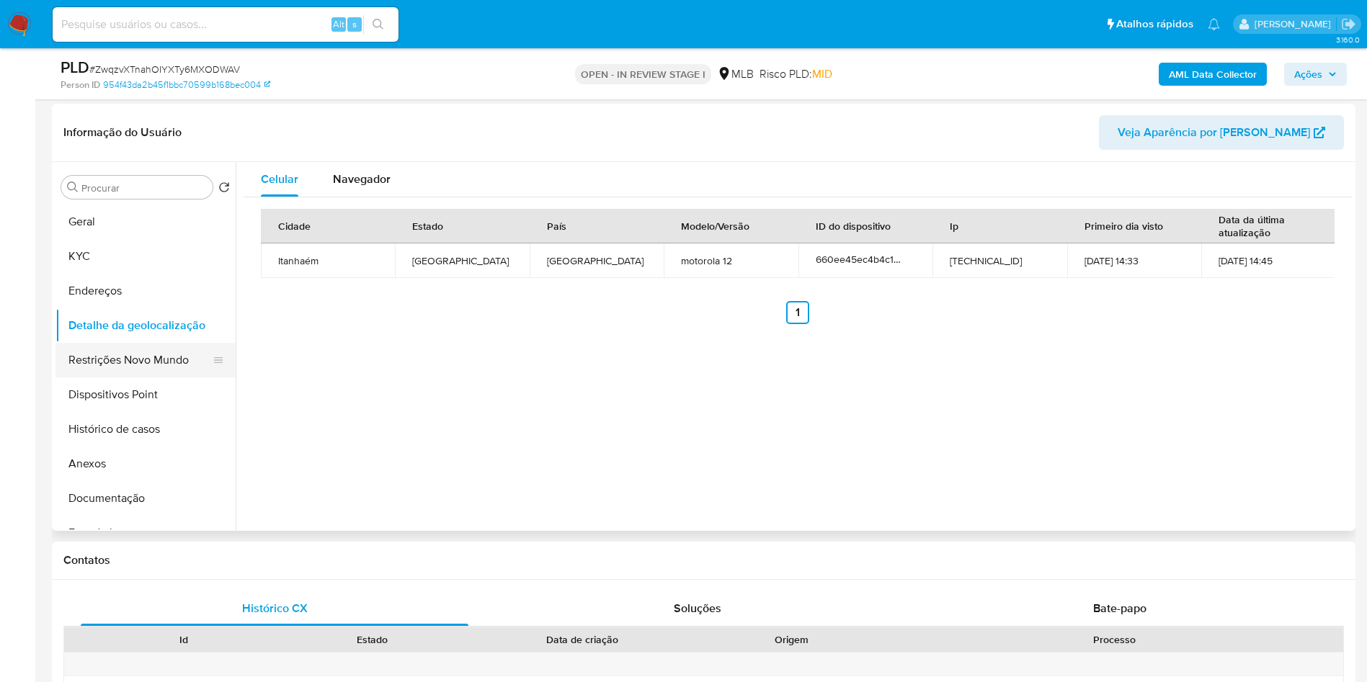
click at [117, 378] on button "Restrições Novo Mundo" at bounding box center [139, 360] width 169 height 35
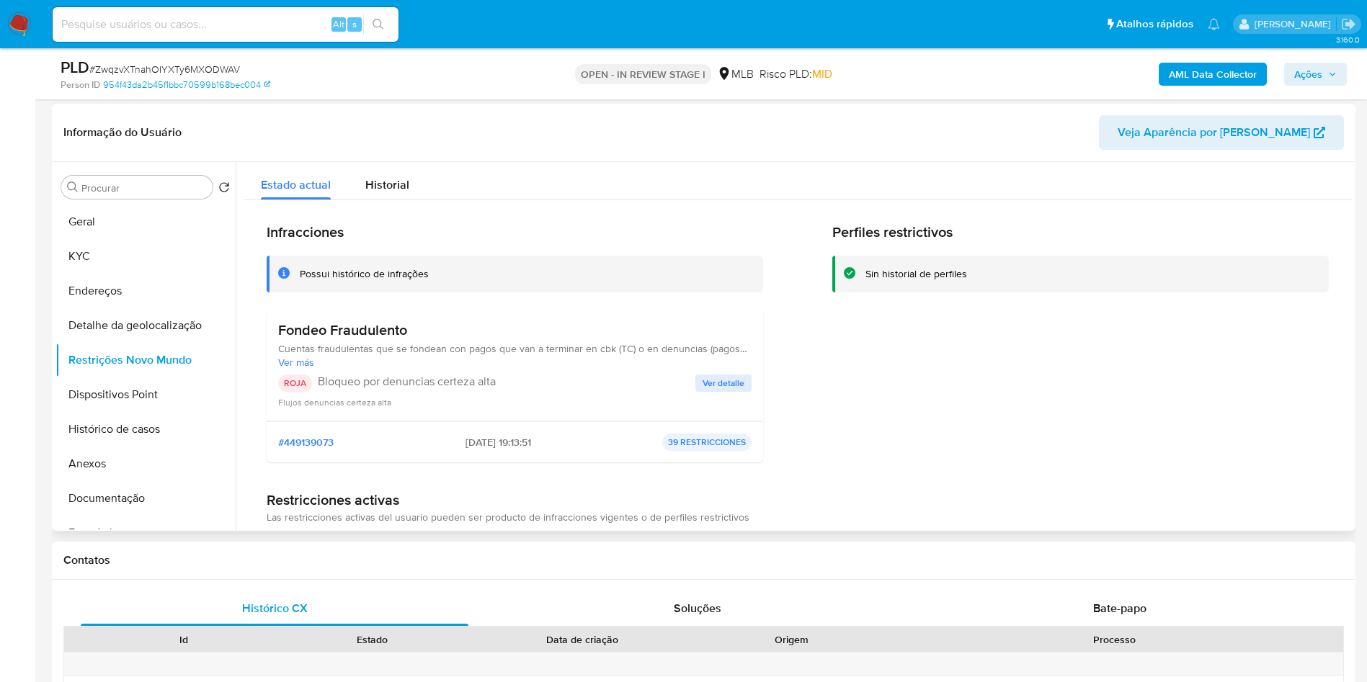
click at [726, 391] on span "Ver detalle" at bounding box center [724, 383] width 42 height 14
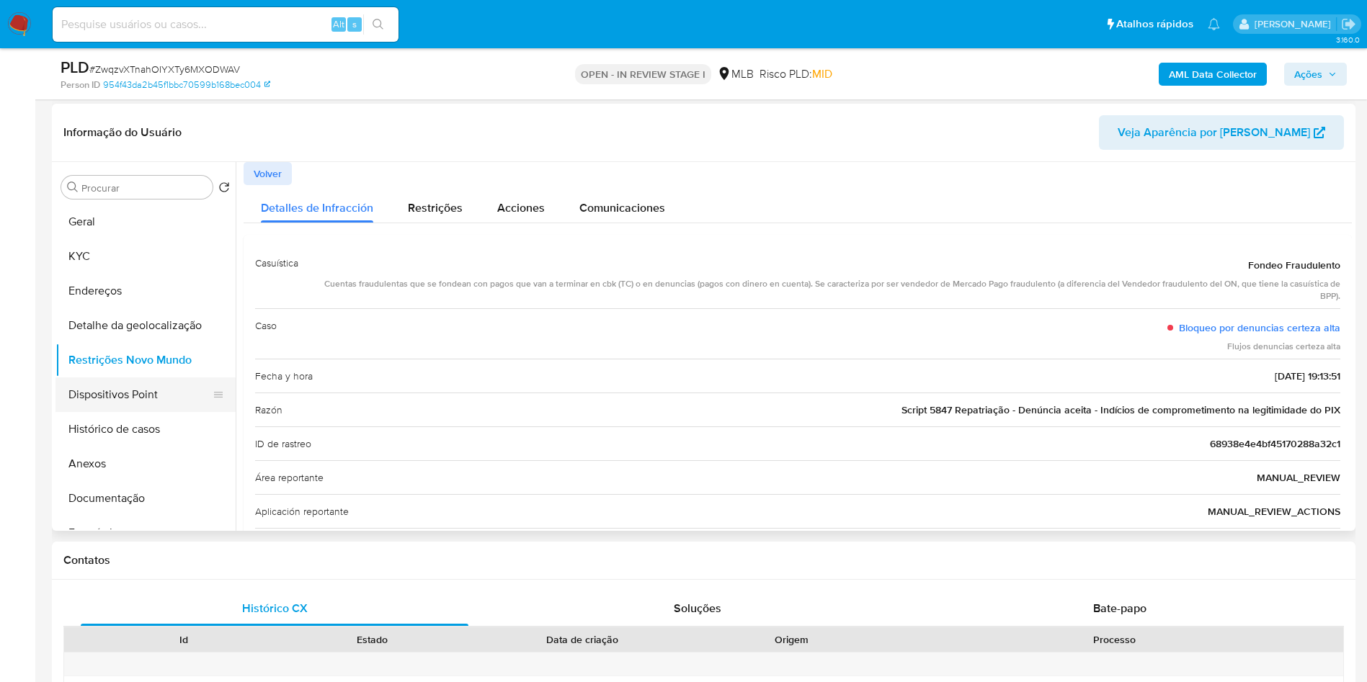
click at [107, 412] on button "Dispositivos Point" at bounding box center [139, 395] width 169 height 35
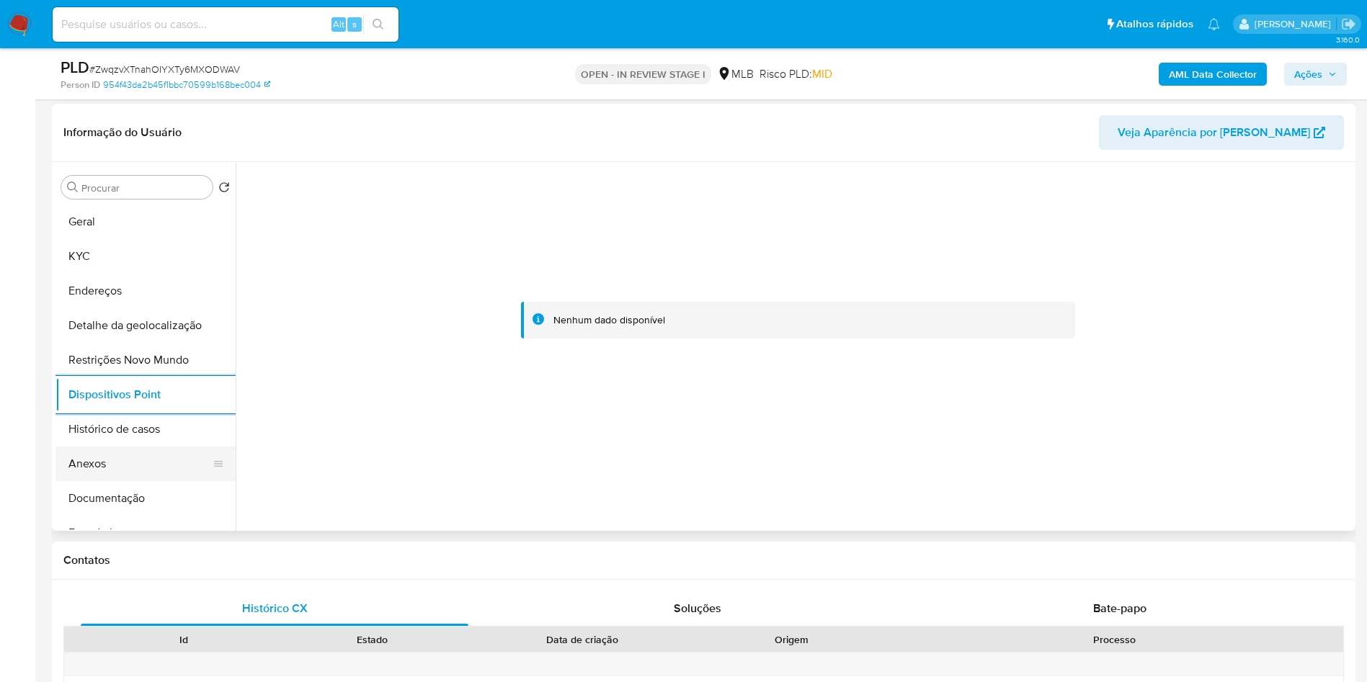
click at [133, 476] on button "Anexos" at bounding box center [139, 464] width 169 height 35
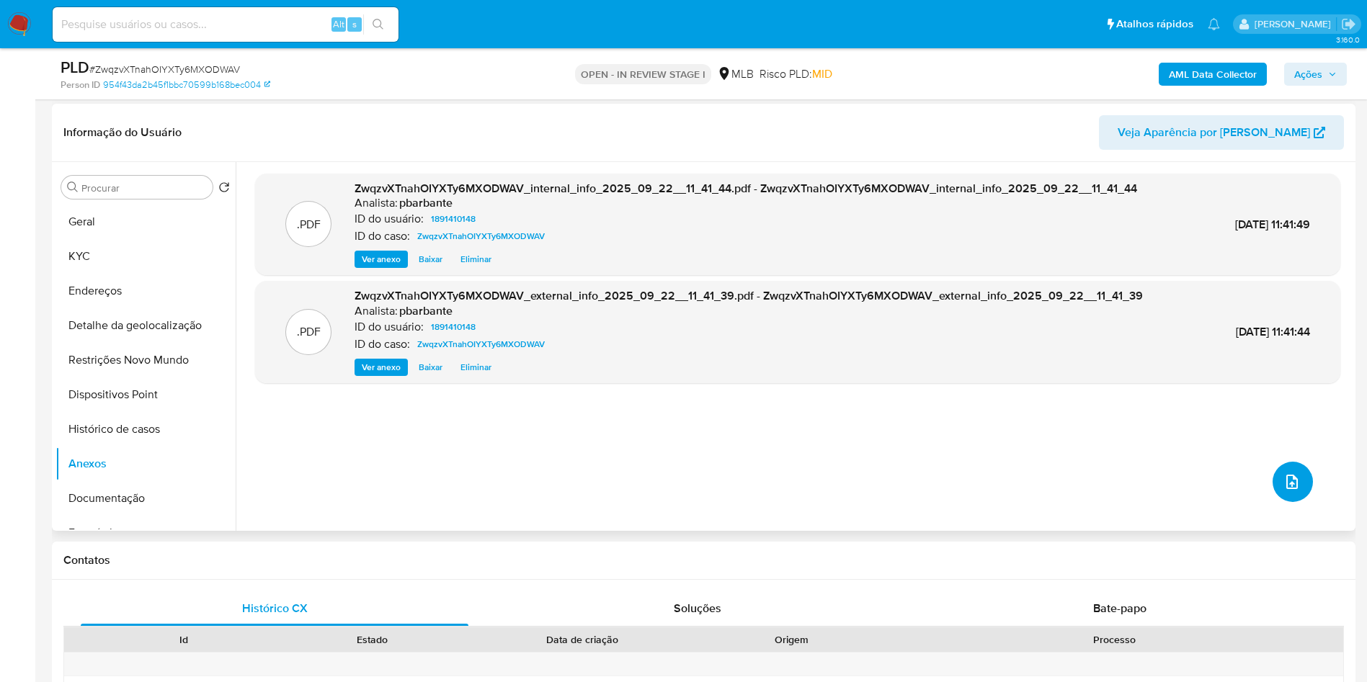
click at [1291, 502] on button "upload-file" at bounding box center [1293, 482] width 40 height 40
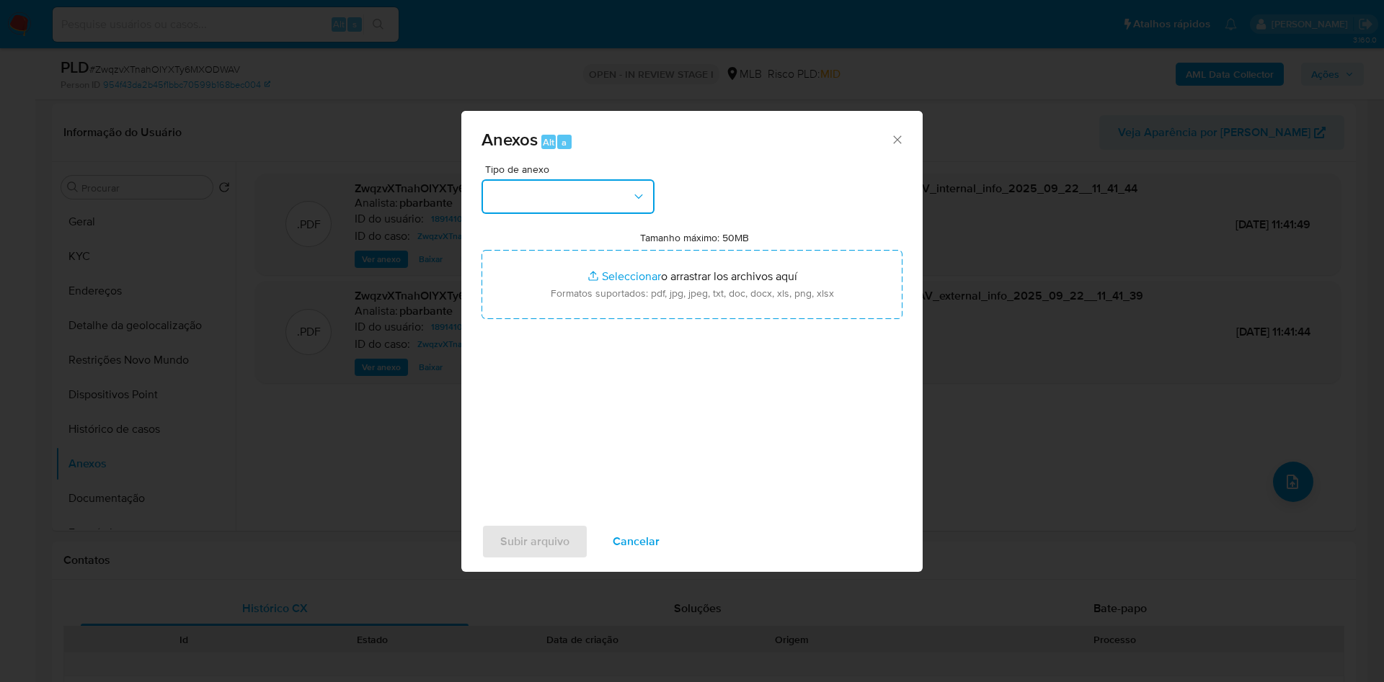
click at [529, 179] on button "button" at bounding box center [567, 196] width 173 height 35
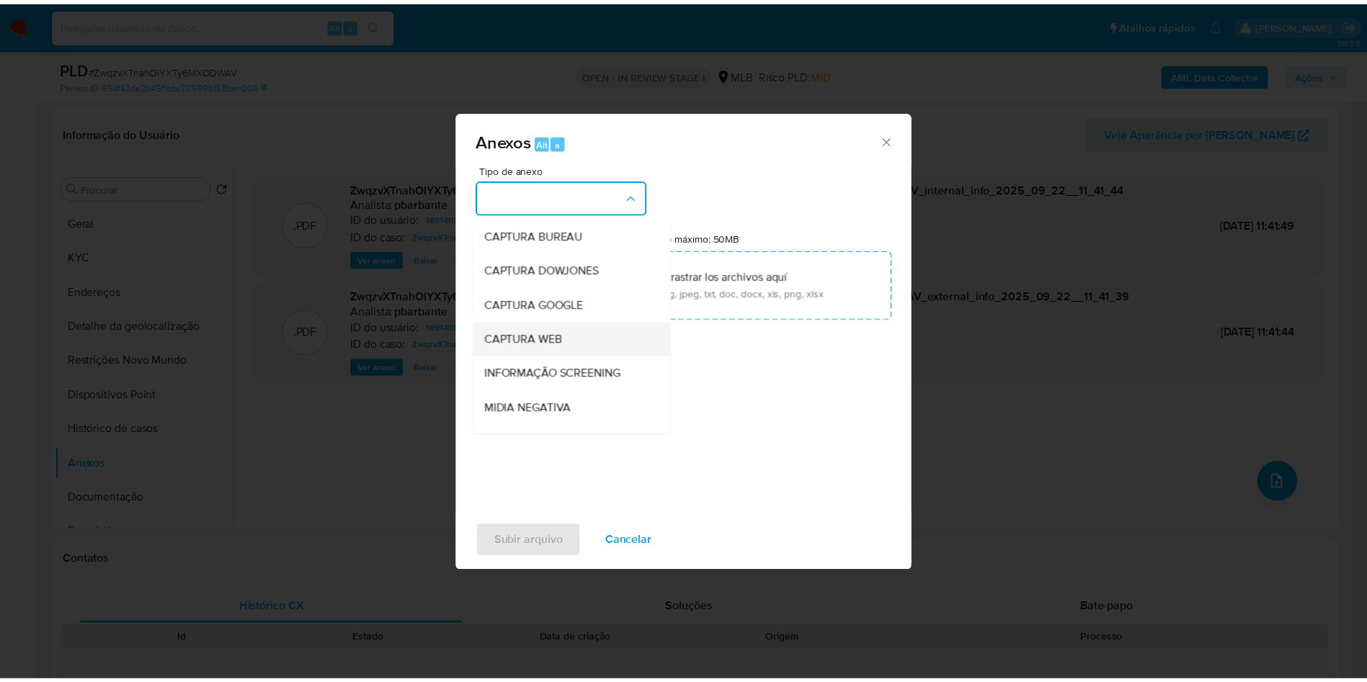
scroll to position [193, 0]
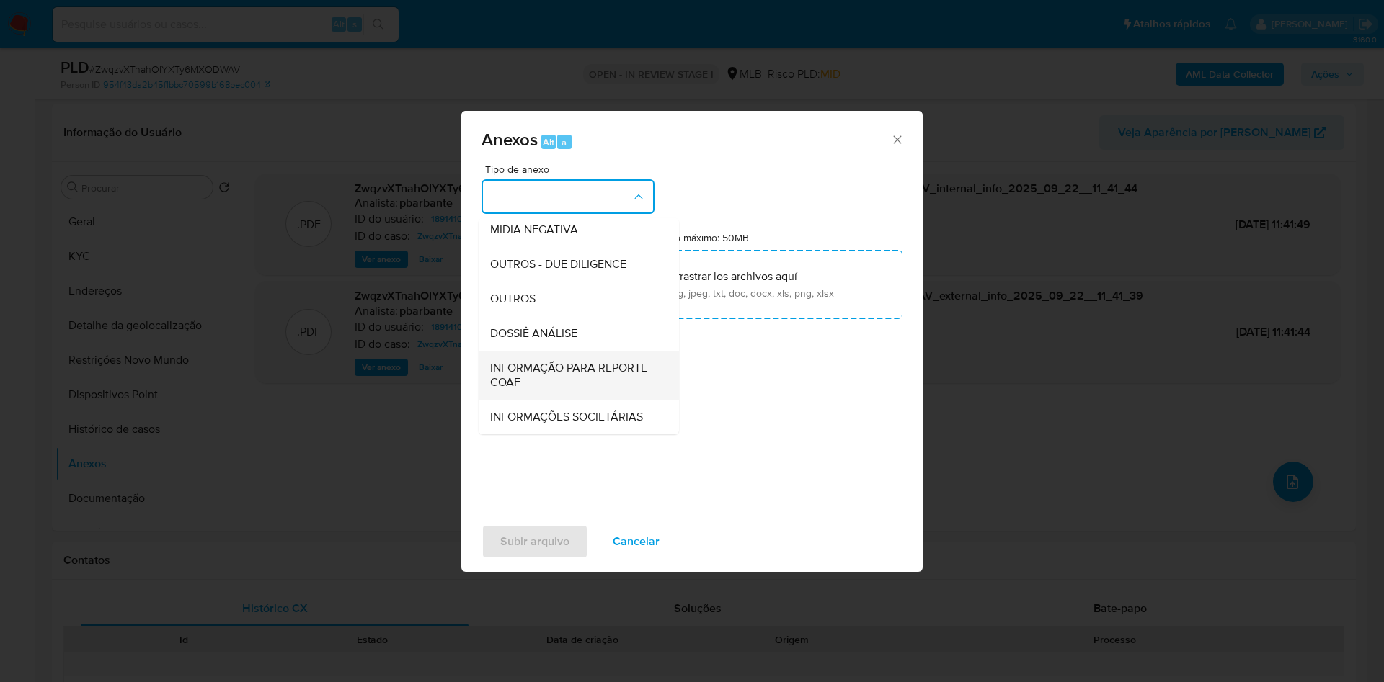
click at [535, 361] on span "INFORMAÇÃO PARA REPORTE - COAF" at bounding box center [574, 375] width 169 height 29
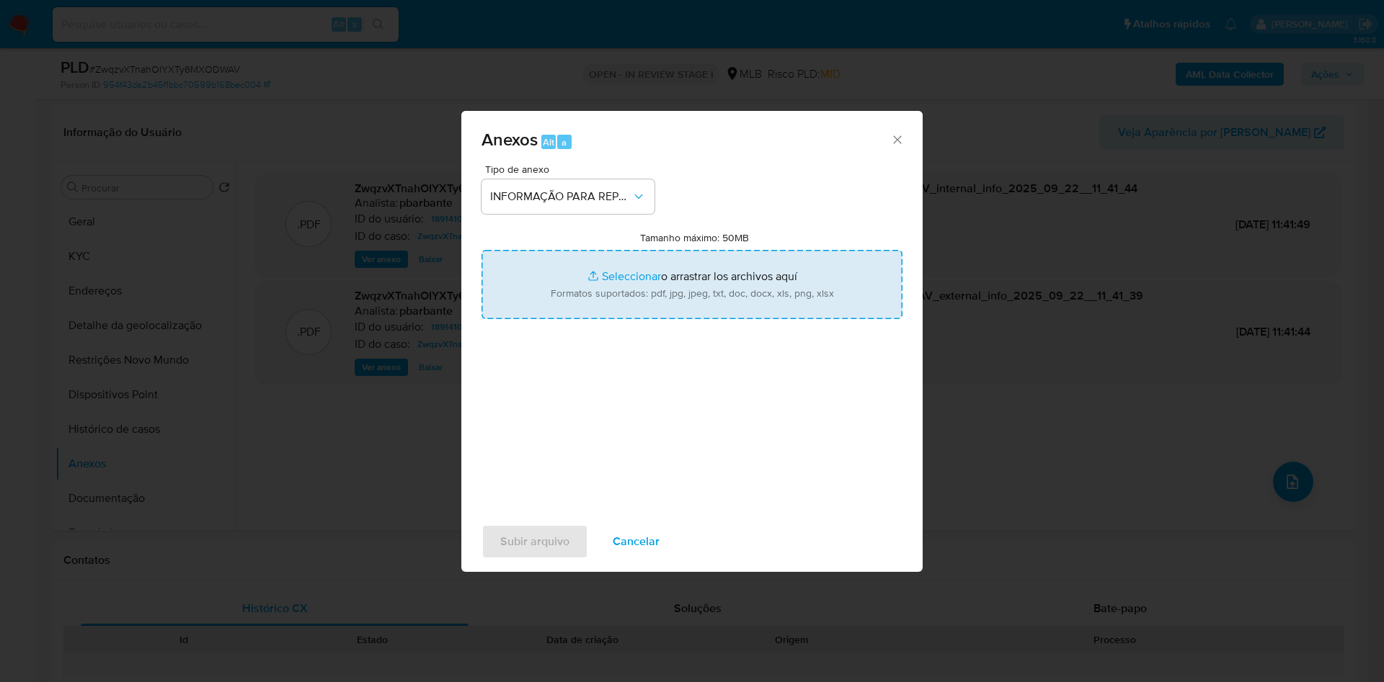
type input "C:\fakepath\Mulan 1891410148_2025_09_18_11_50_40.xlsx"
type input "C:\fakepath\SAR - XXX - CPF 41535365803 - ANA KARINA GENOVESI.pdf"
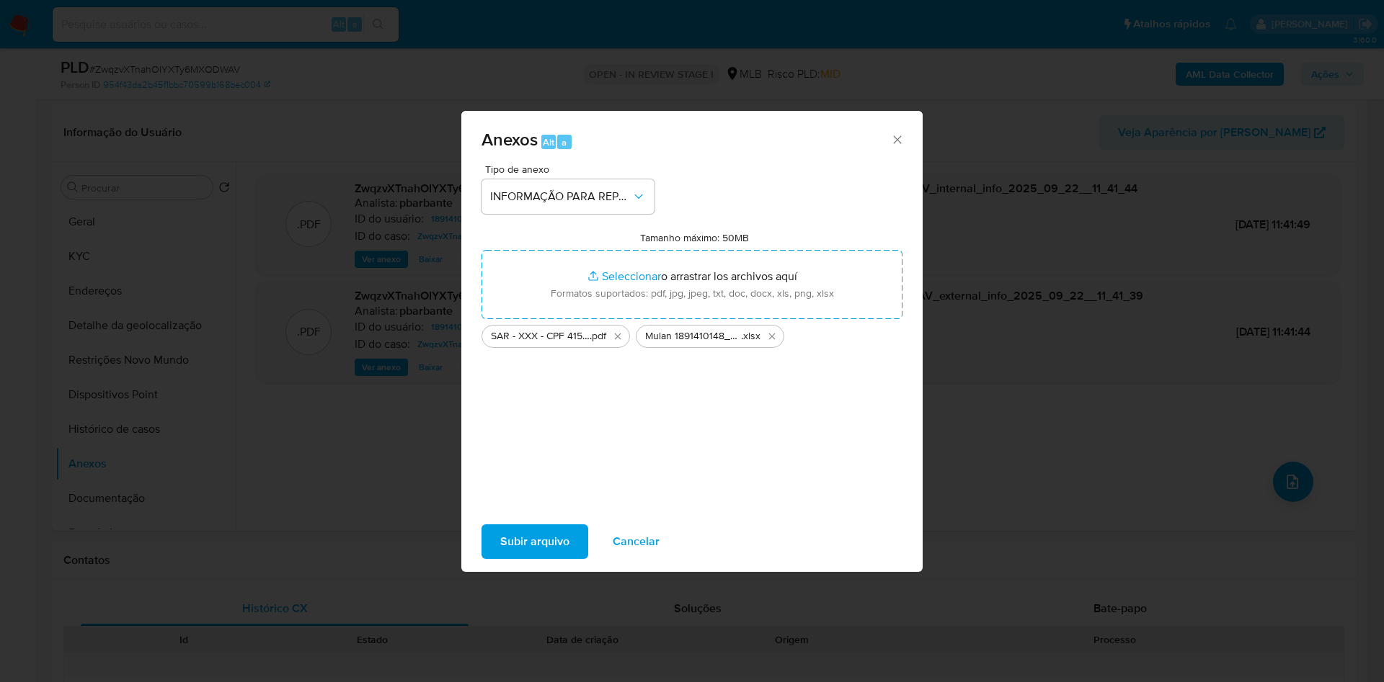
click at [500, 551] on span "Subir arquivo" at bounding box center [534, 542] width 69 height 32
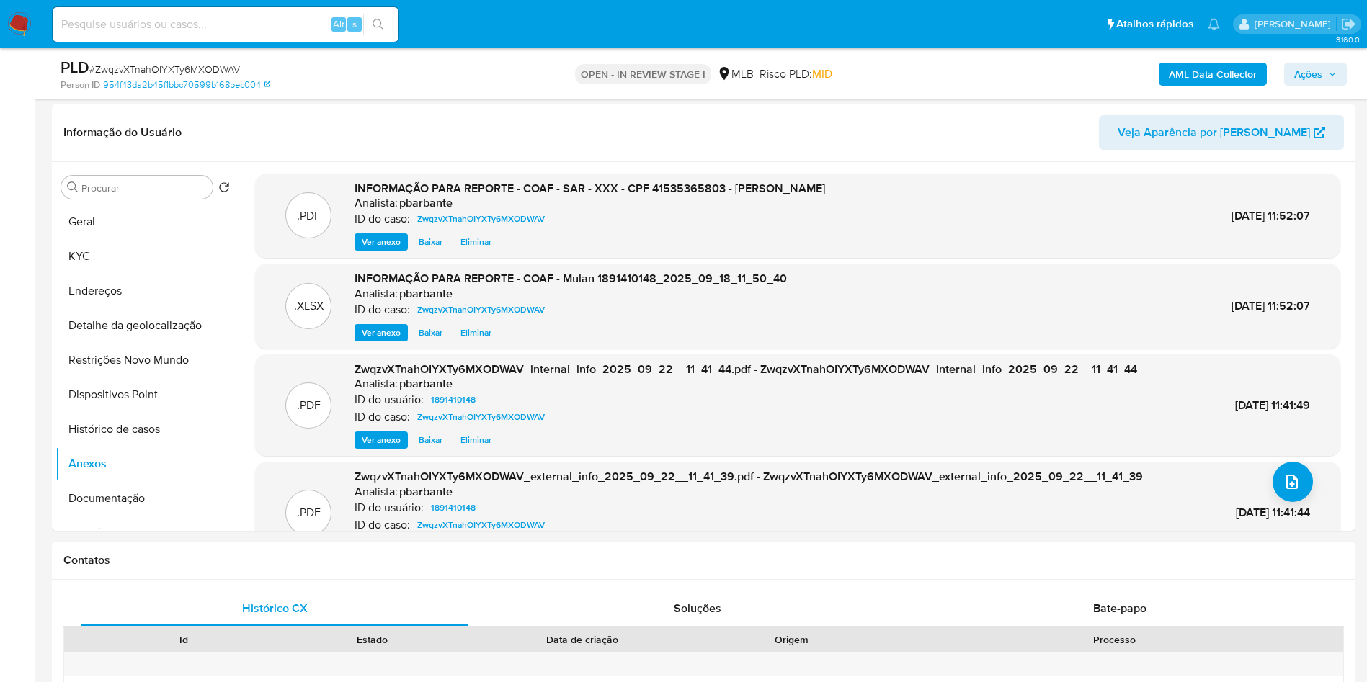
click at [1317, 86] on div "AML Data Collector Ações" at bounding box center [1134, 74] width 425 height 34
click at [1335, 67] on span "Ações" at bounding box center [1315, 74] width 43 height 20
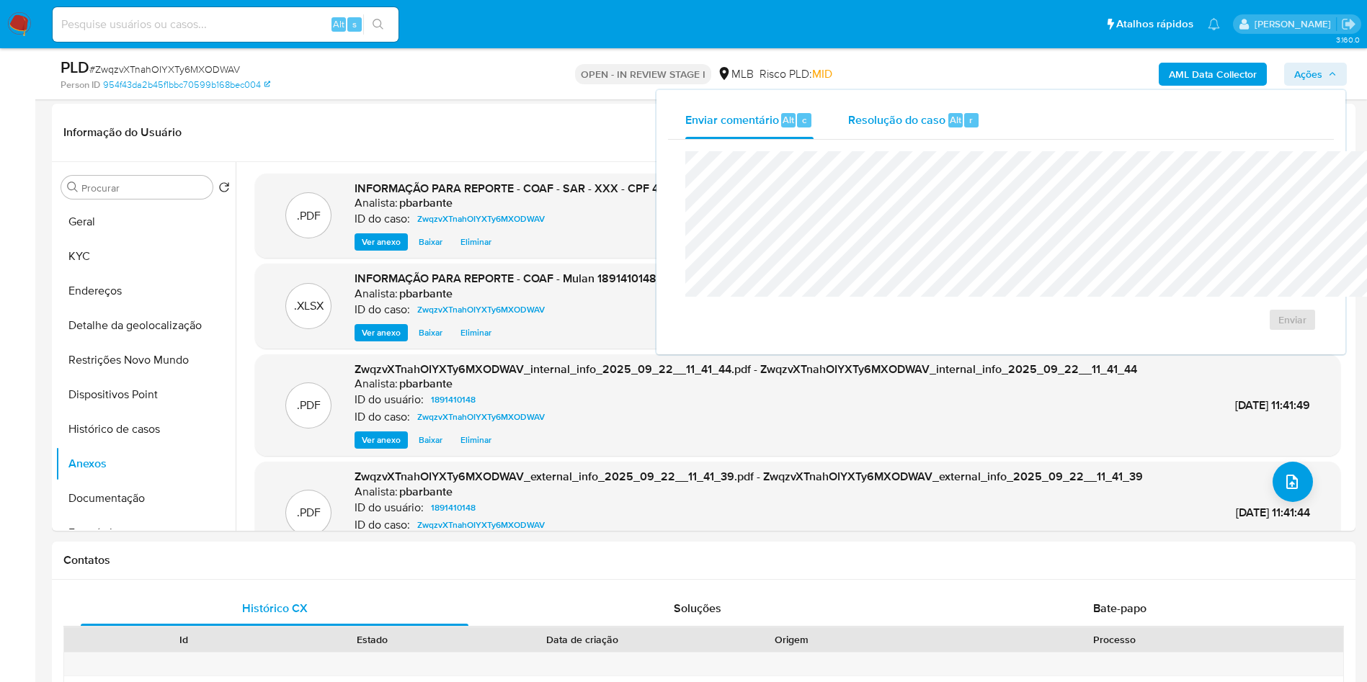
click at [848, 131] on div "Resolução do caso Alt r" at bounding box center [914, 120] width 132 height 37
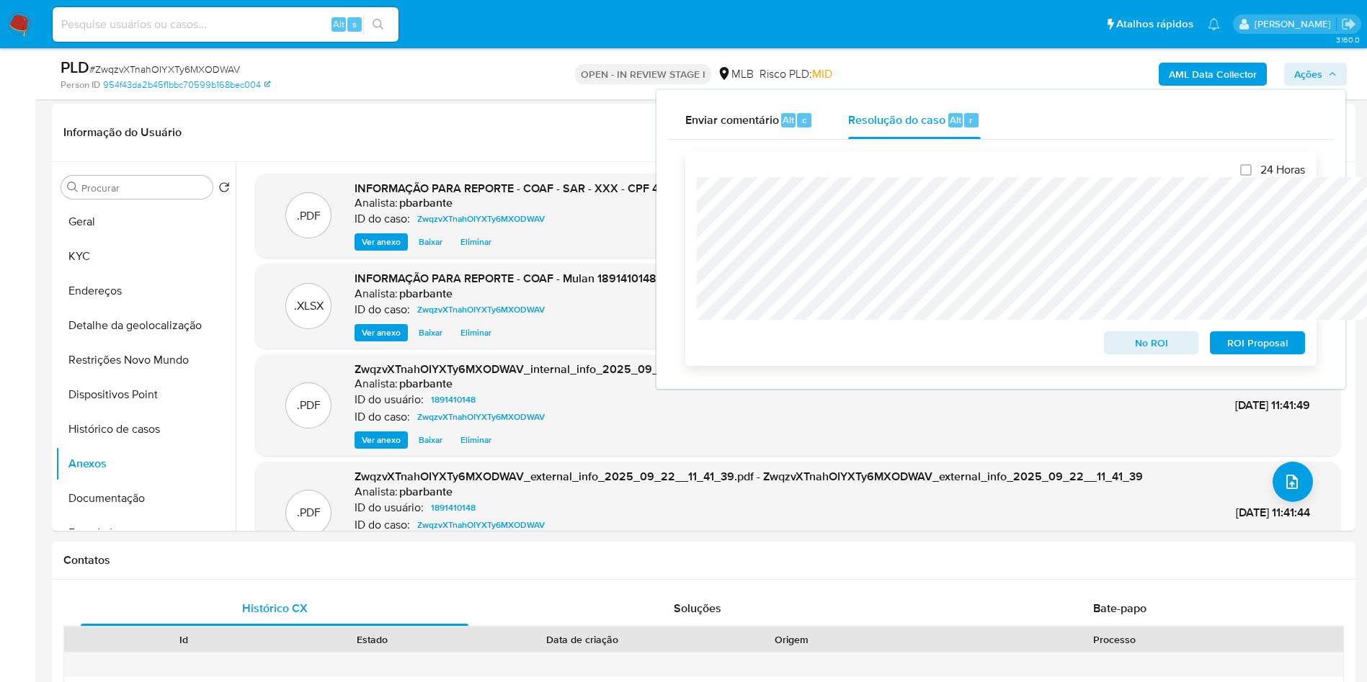
click at [1258, 350] on span "ROI Proposal" at bounding box center [1257, 343] width 75 height 20
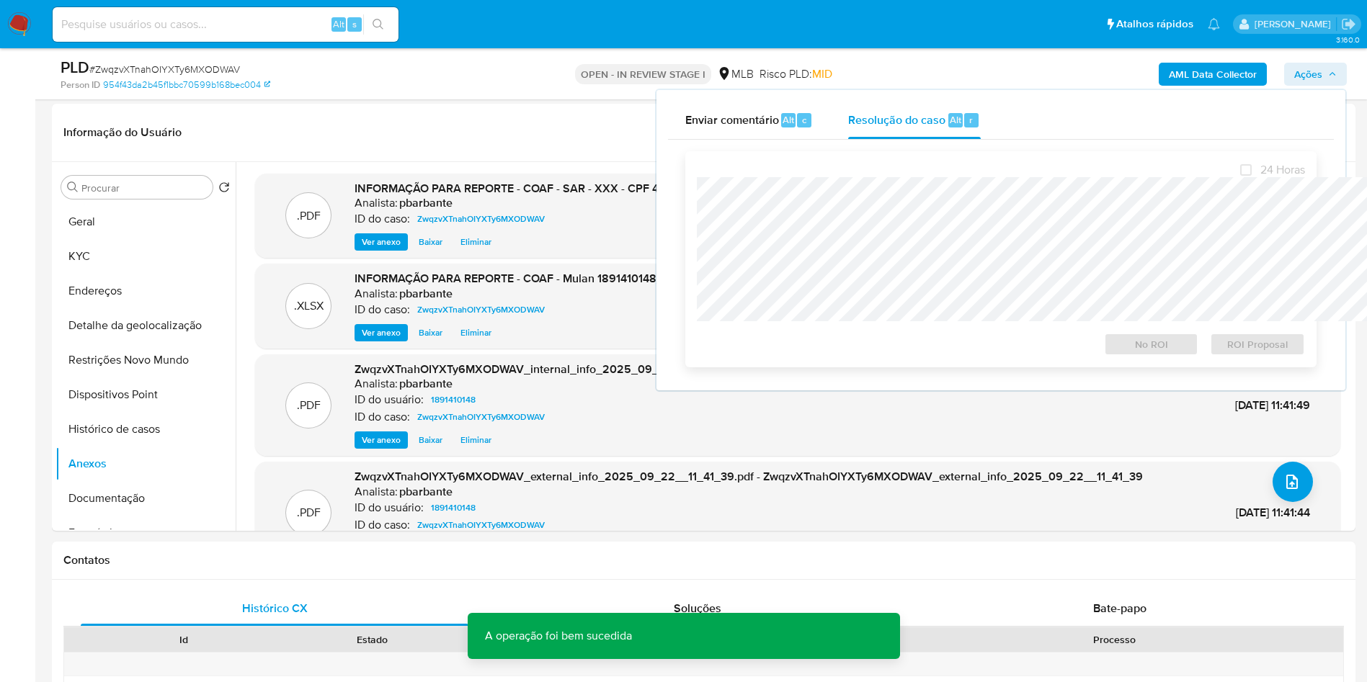
click at [1258, 350] on div "ROI Proposal" at bounding box center [1254, 341] width 101 height 29
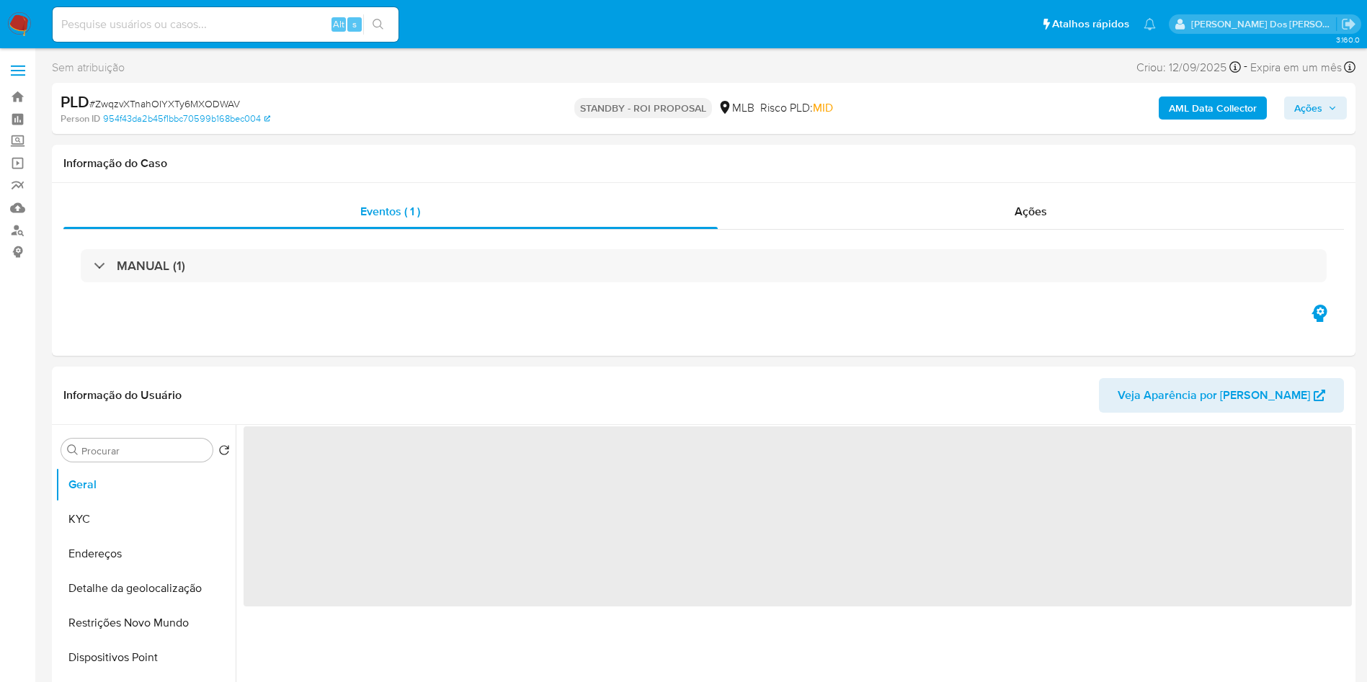
select select "10"
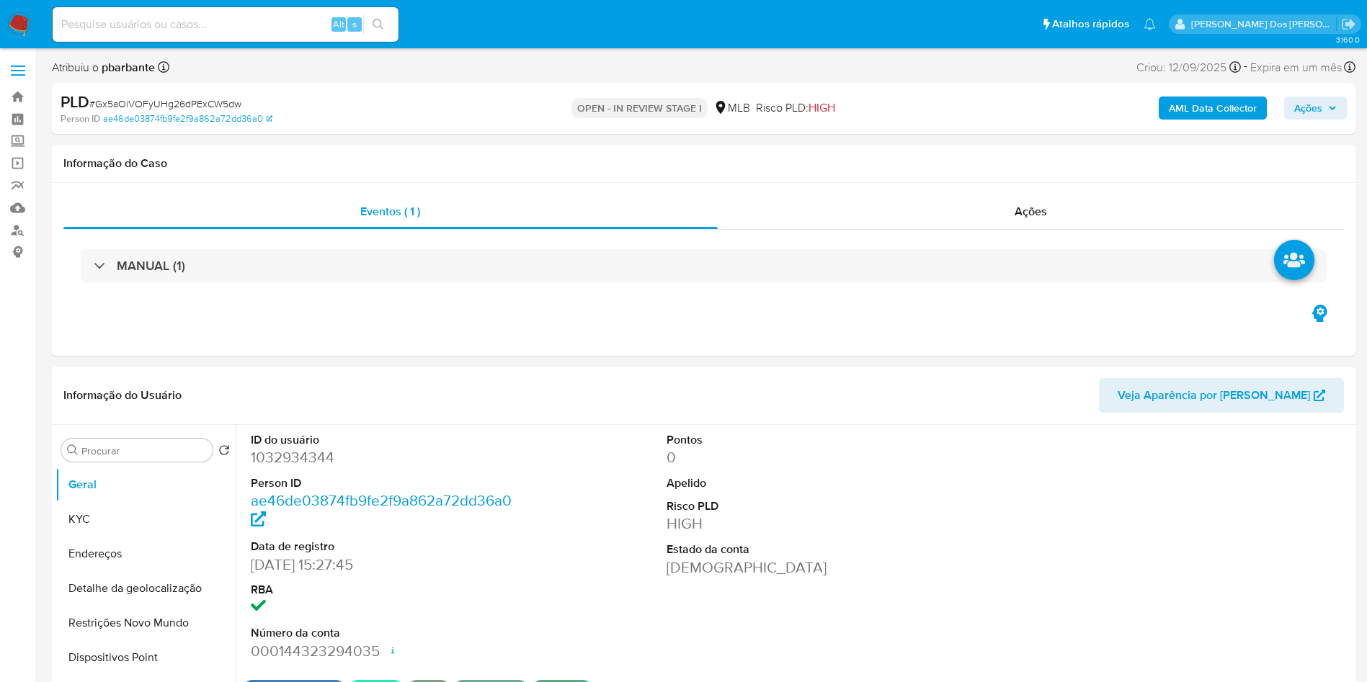
select select "10"
click at [527, 288] on div "MANUAL (1)" at bounding box center [703, 266] width 1281 height 72
click at [604, 242] on div "MANUAL (1)" at bounding box center [703, 266] width 1281 height 72
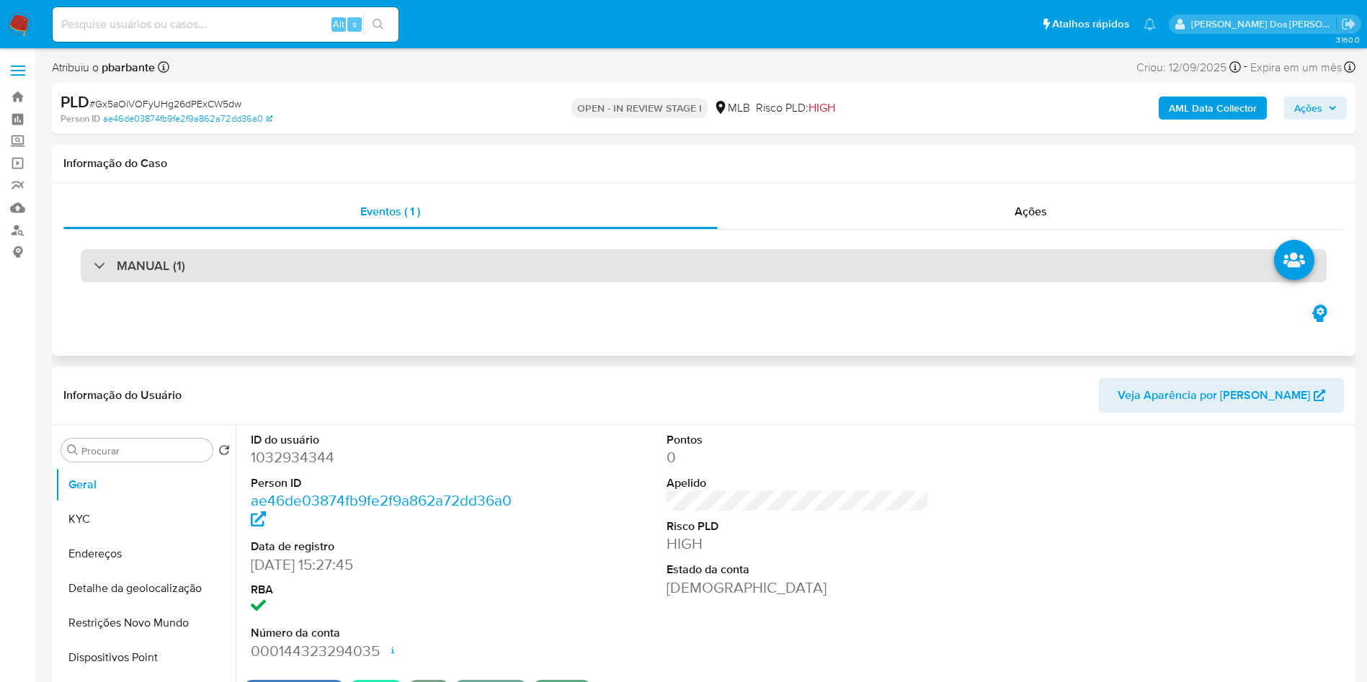
click at [579, 259] on div "MANUAL (1)" at bounding box center [704, 265] width 1246 height 33
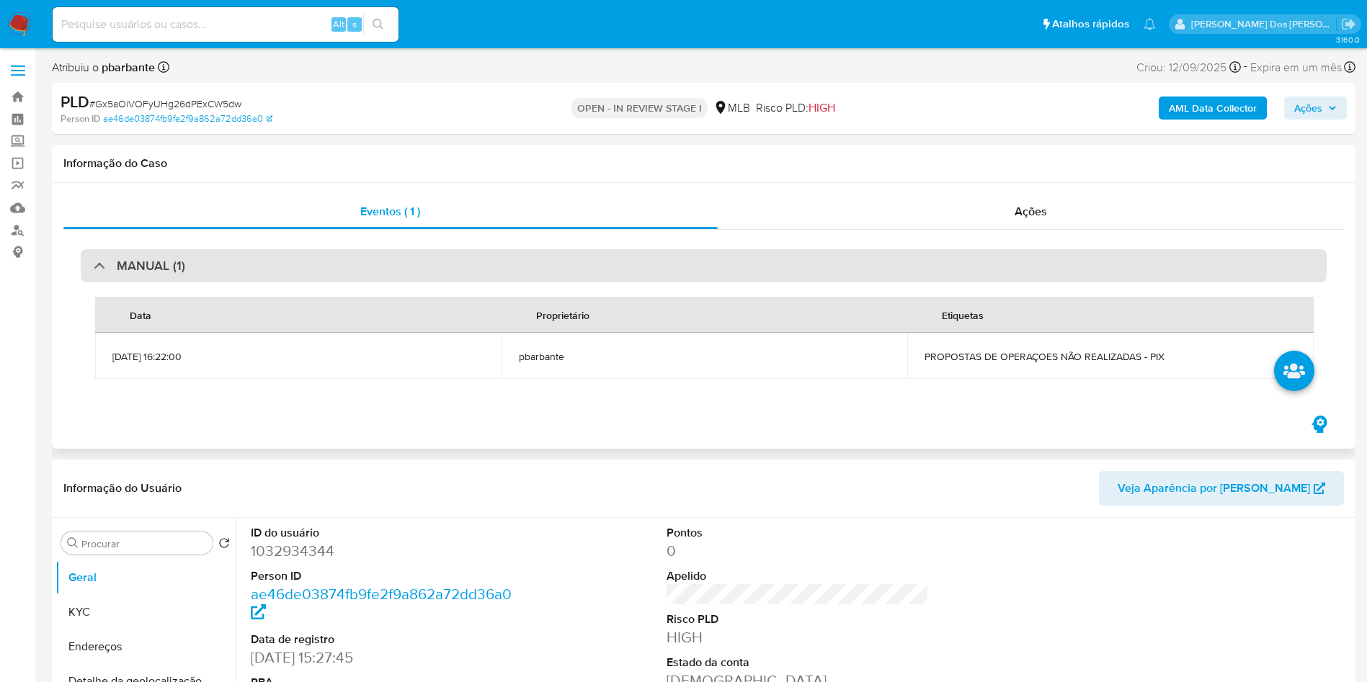
click at [579, 259] on div "MANUAL (1)" at bounding box center [704, 265] width 1246 height 33
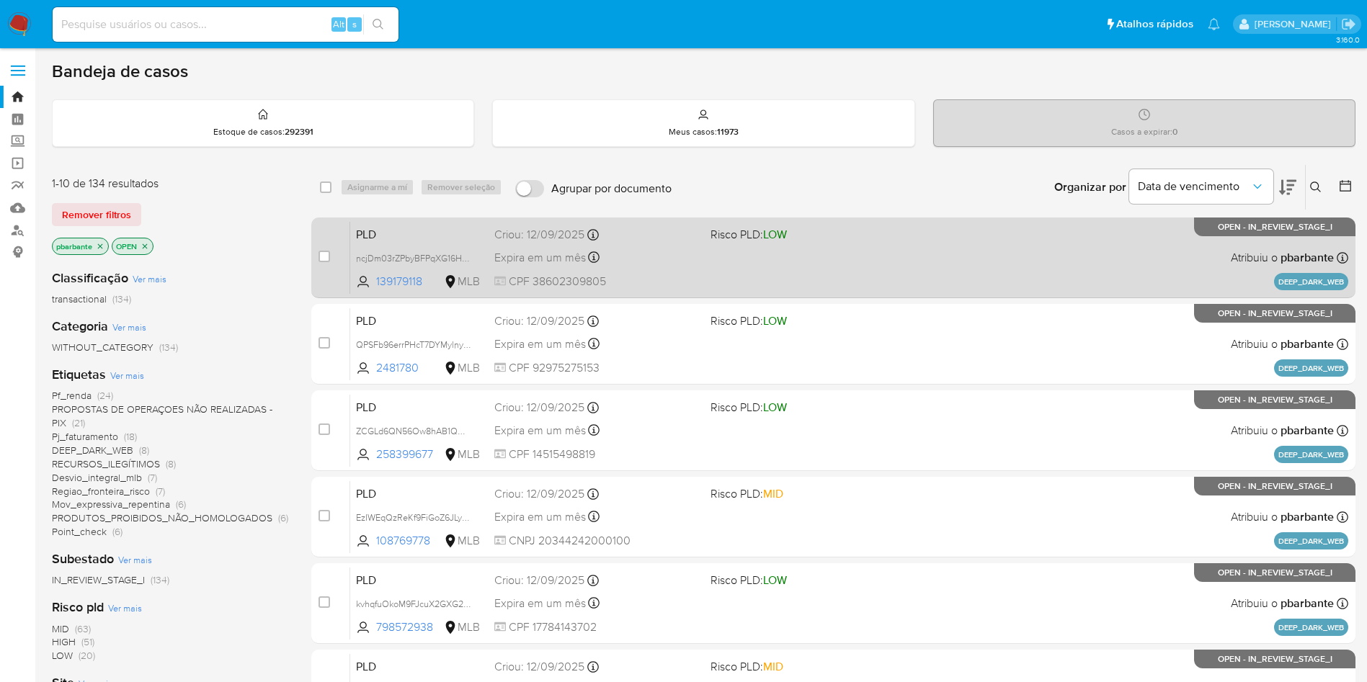
scroll to position [1, 0]
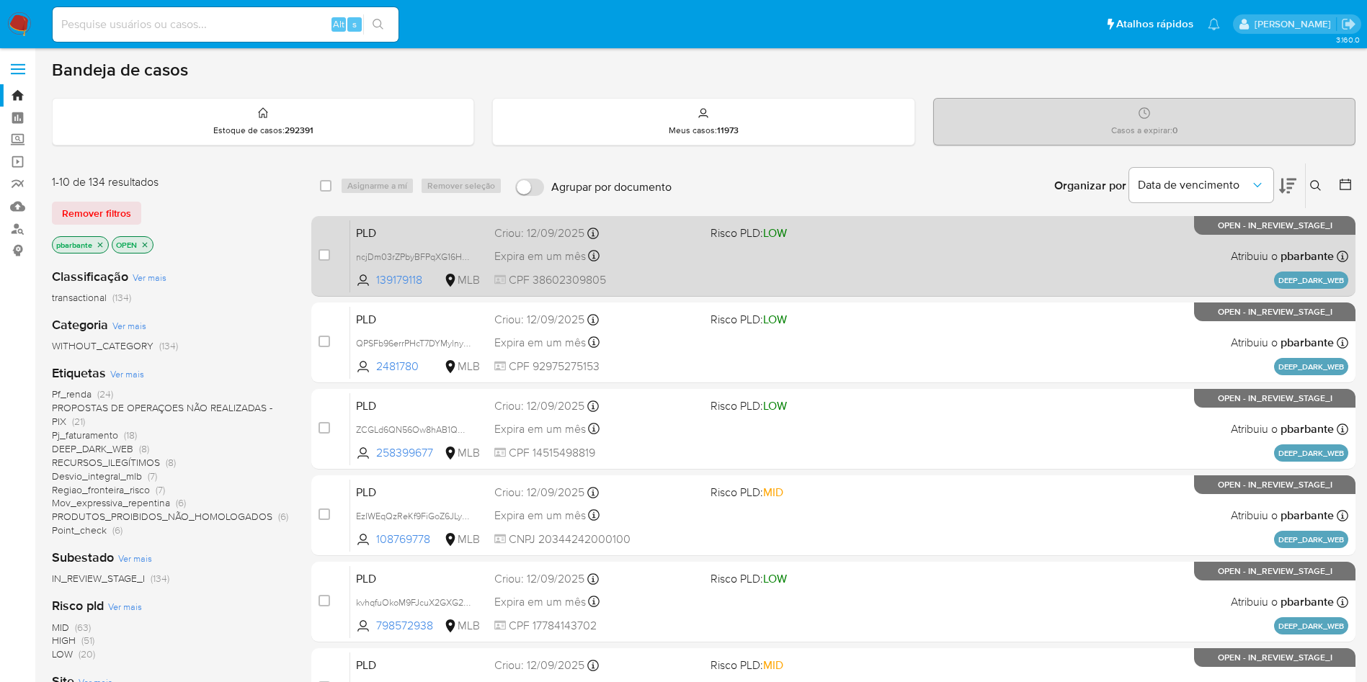
click at [792, 293] on div "PLD ncjDm03rZPbyBFPqXG16Hj5P 139179118 MLB Risco PLD: LOW Criou: 12/09/2025 Cri…" at bounding box center [849, 256] width 998 height 73
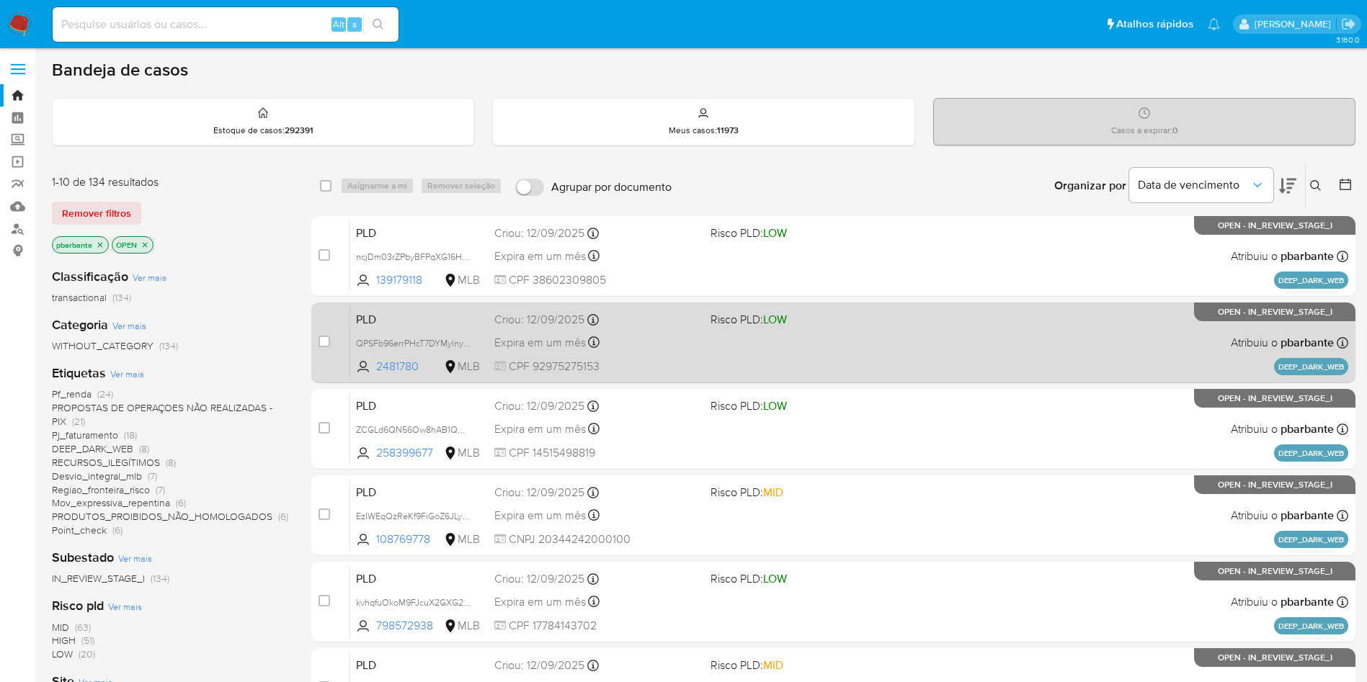
click at [806, 370] on div "PLD QPSFb96errPHcT7DYMylnybg 2481780 MLB Risco PLD: LOW Criou: 12/09/2025 Criou…" at bounding box center [849, 342] width 998 height 73
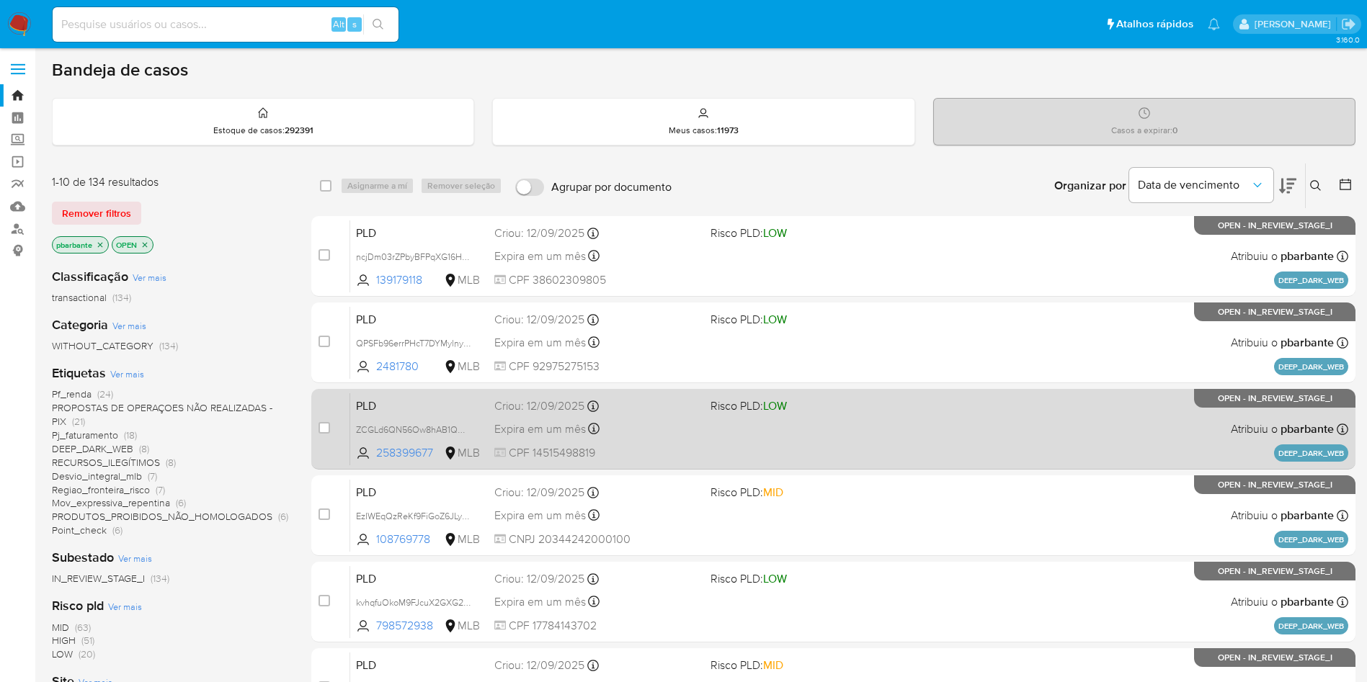
click at [801, 454] on div "PLD ZCGLd6QN56Ow8hAB1QCJfjho 258399677 MLB Risco PLD: LOW Criou: 12/09/2025 Cri…" at bounding box center [849, 429] width 998 height 73
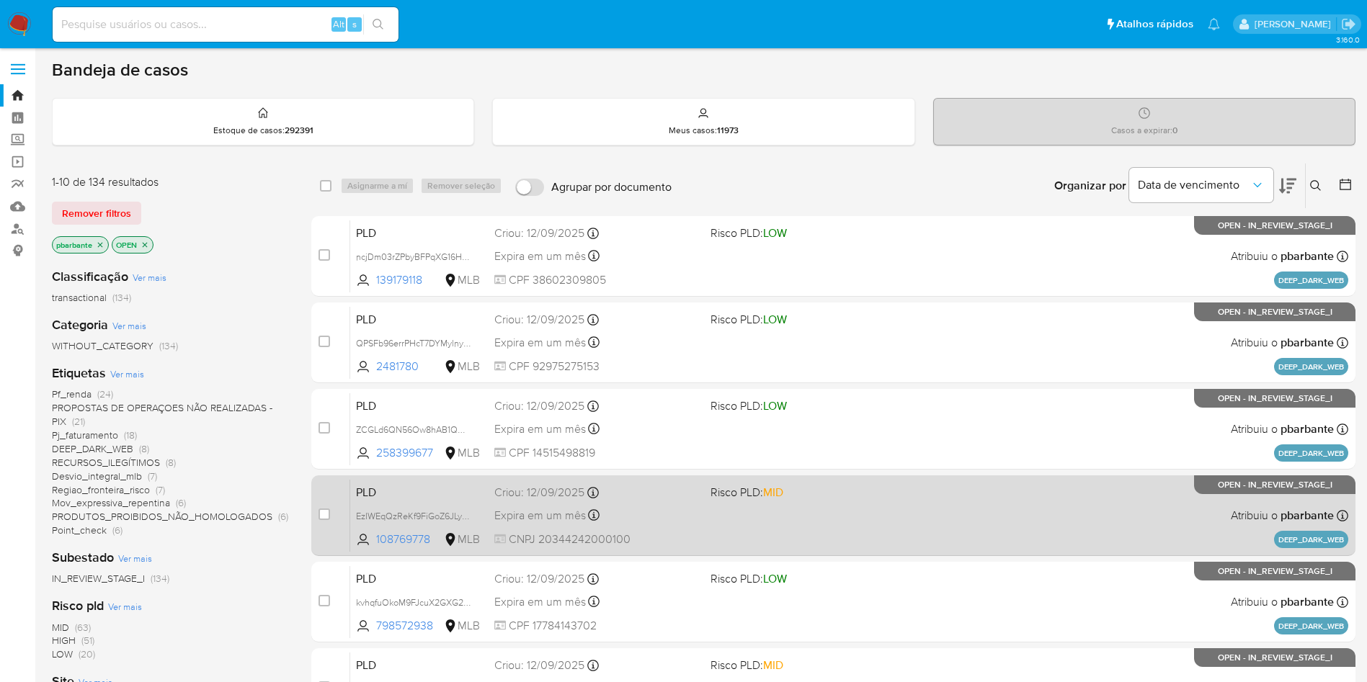
click at [827, 552] on div "PLD EzIWEqQzReKf9FiGoZ6JLyGM 108769778 MLB Risco PLD: MID Criou: 12/09/2025 Cri…" at bounding box center [849, 515] width 998 height 73
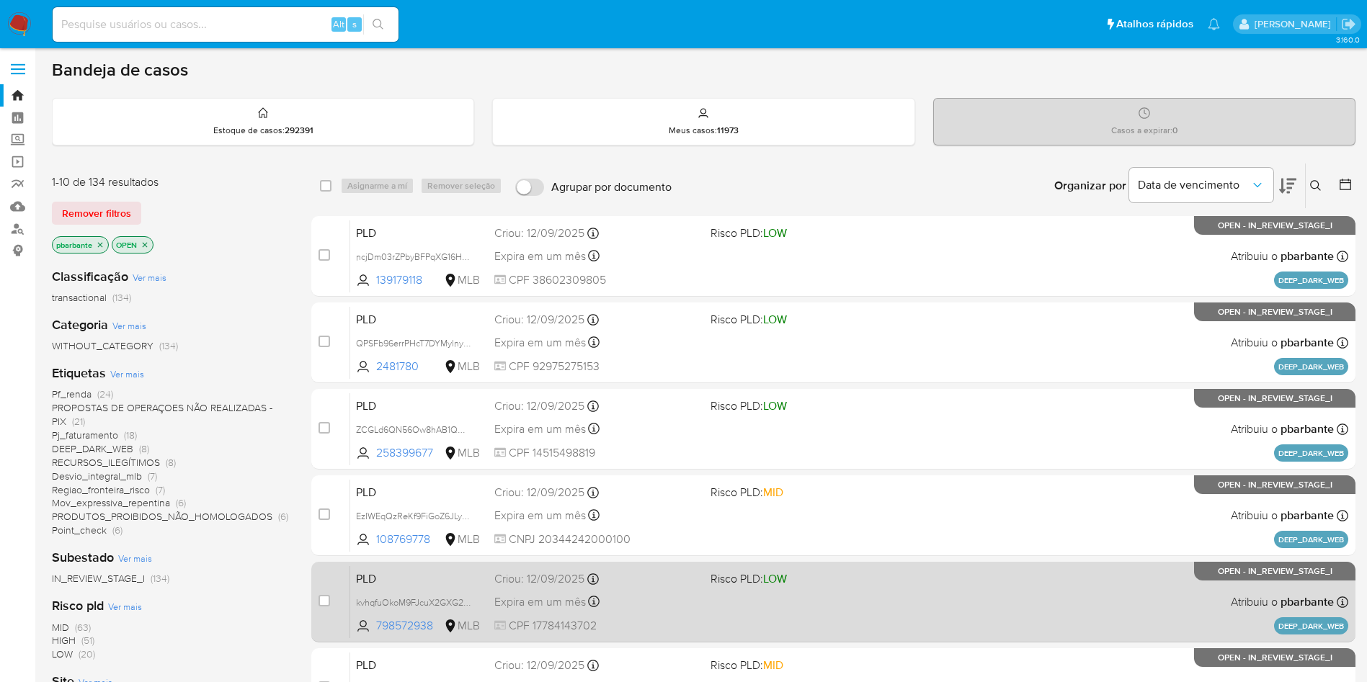
click at [863, 587] on span "Risco PLD: LOW" at bounding box center [813, 578] width 205 height 19
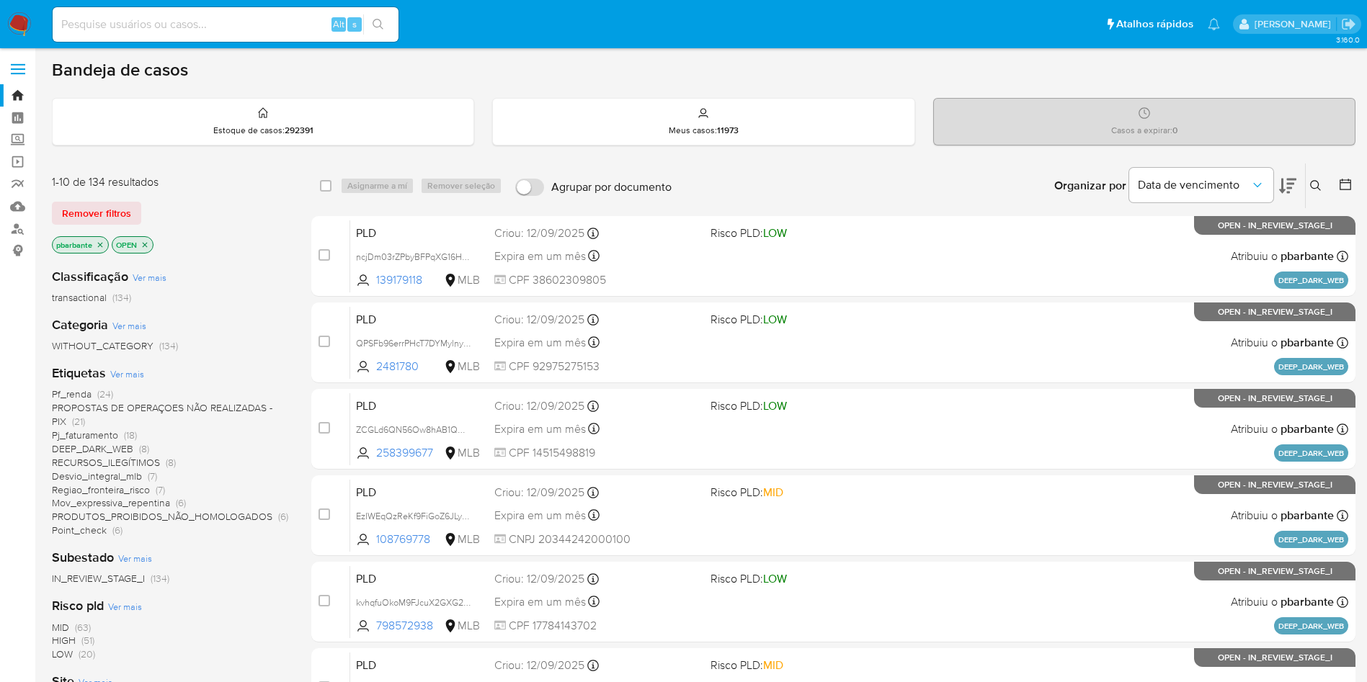
scroll to position [623, 0]
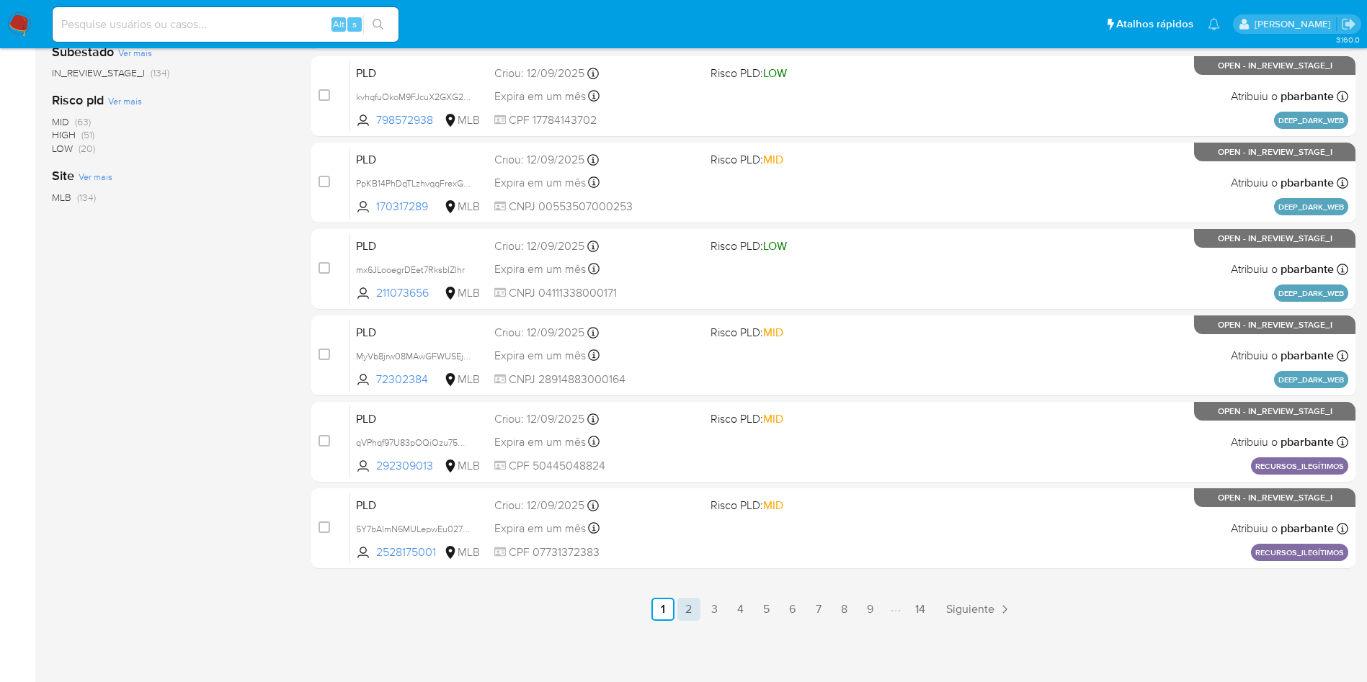
click at [699, 615] on link "2" at bounding box center [688, 609] width 23 height 23
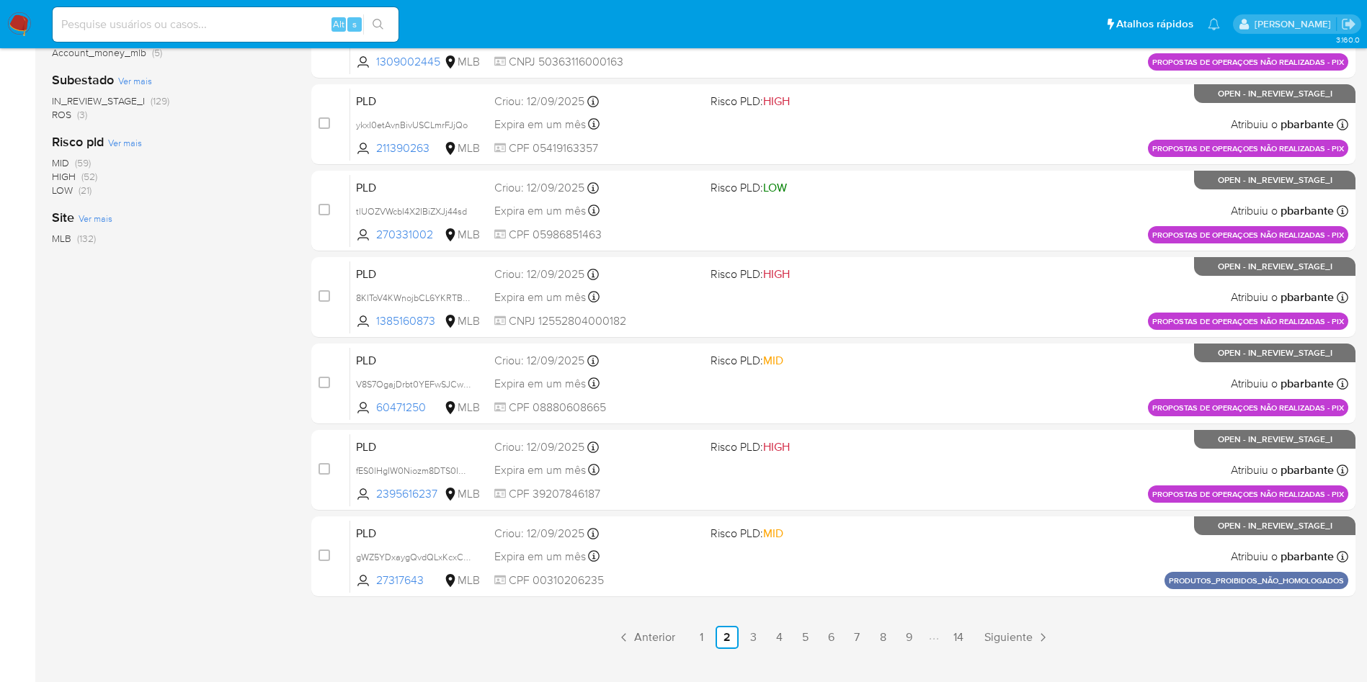
scroll to position [623, 0]
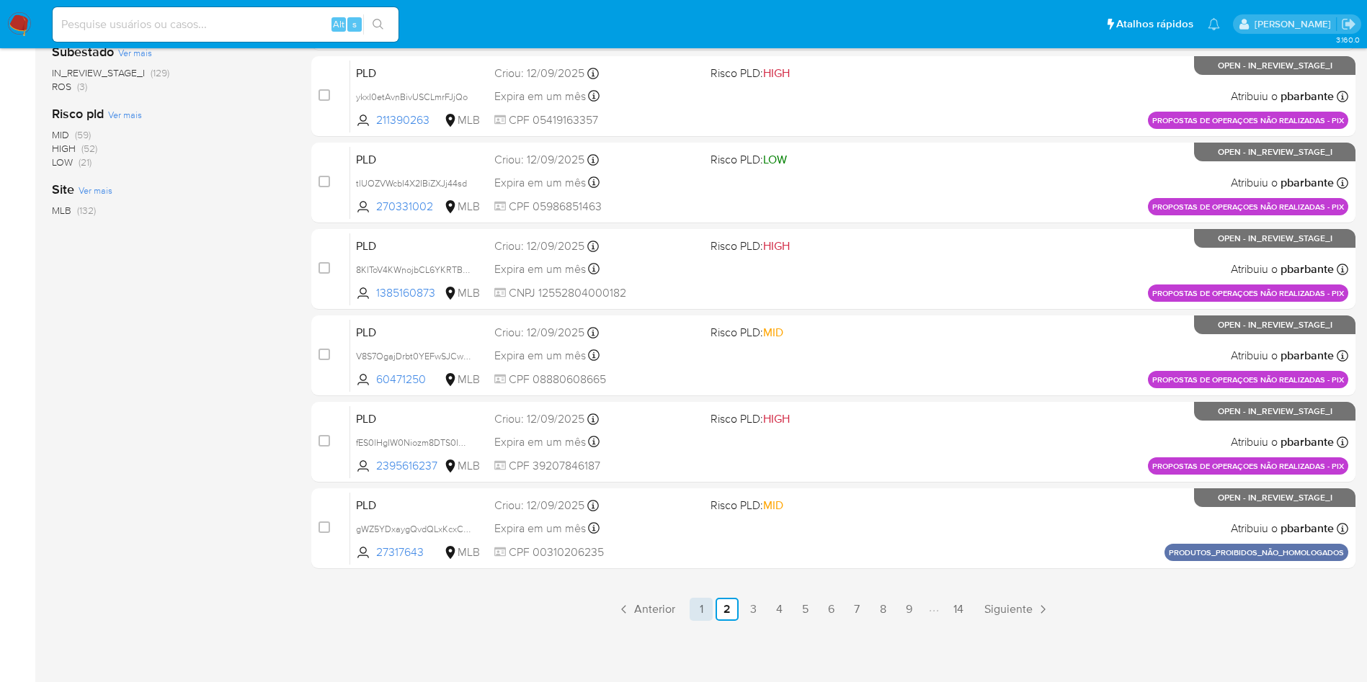
click at [704, 603] on link "1" at bounding box center [701, 609] width 23 height 23
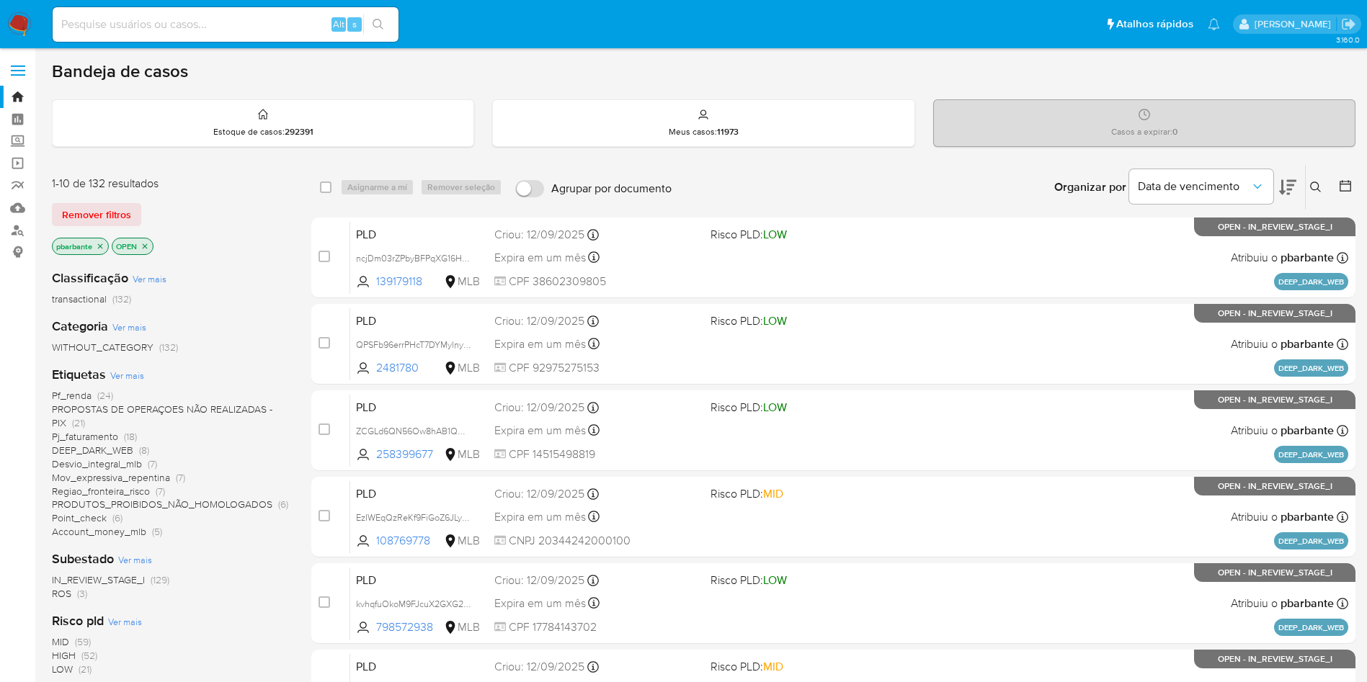
scroll to position [623, 0]
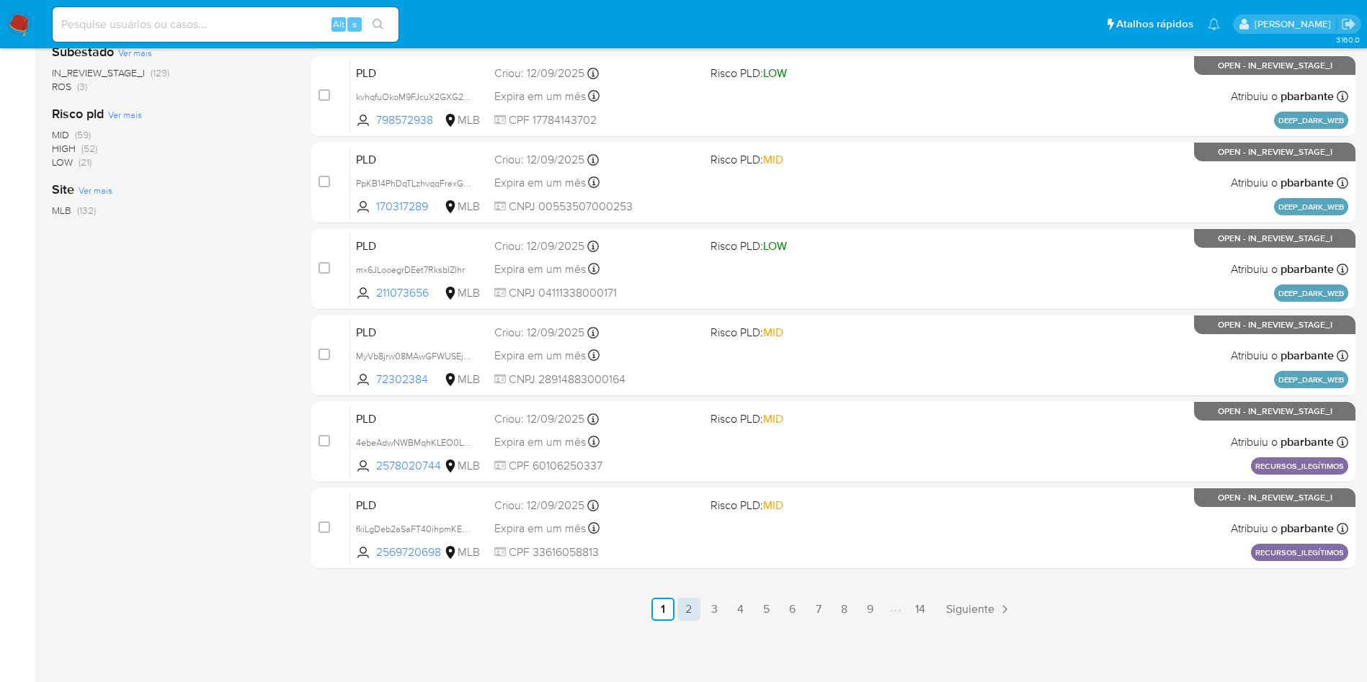
click at [700, 601] on link "2" at bounding box center [688, 609] width 23 height 23
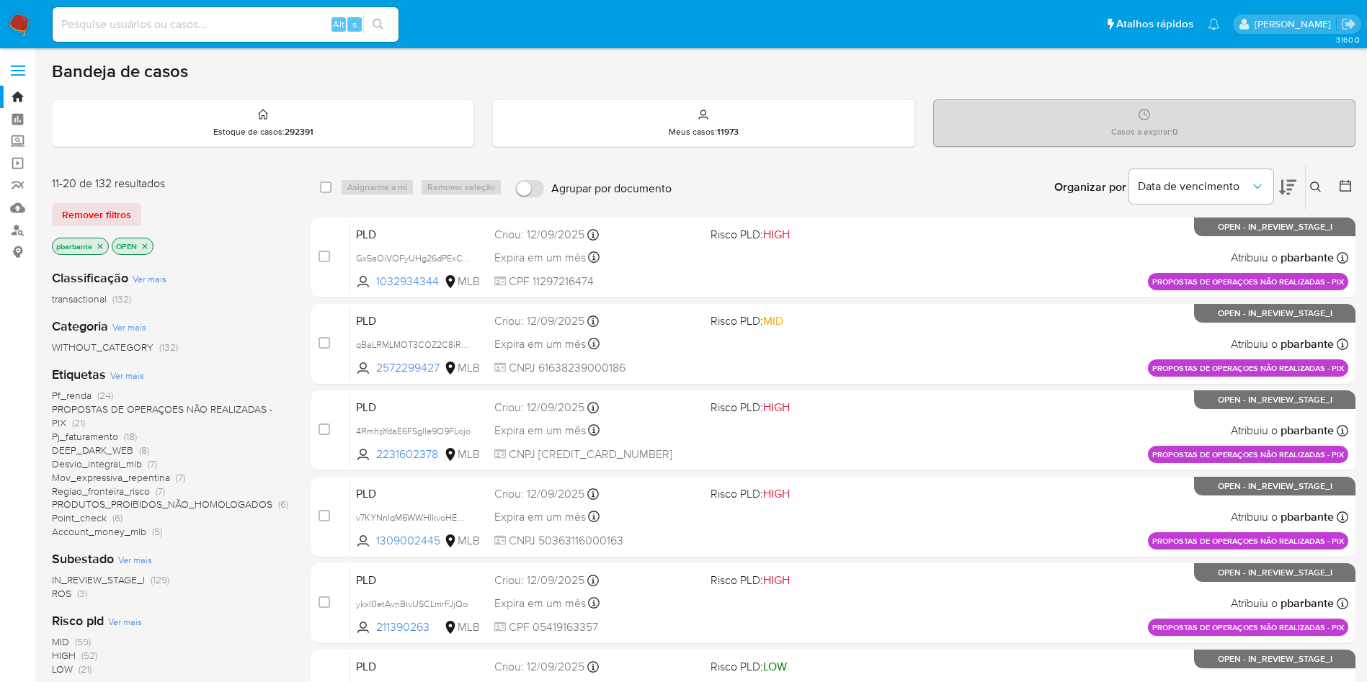
click at [864, 259] on span at bounding box center [813, 257] width 205 height 3
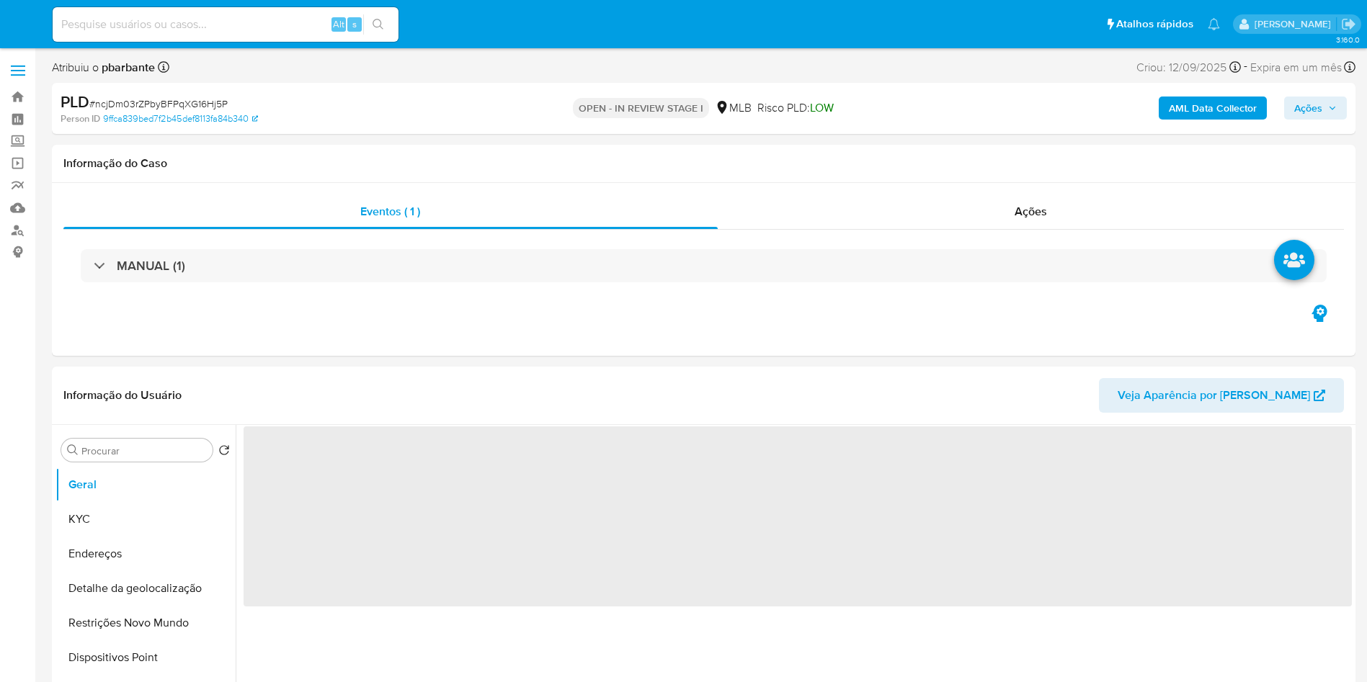
select select "10"
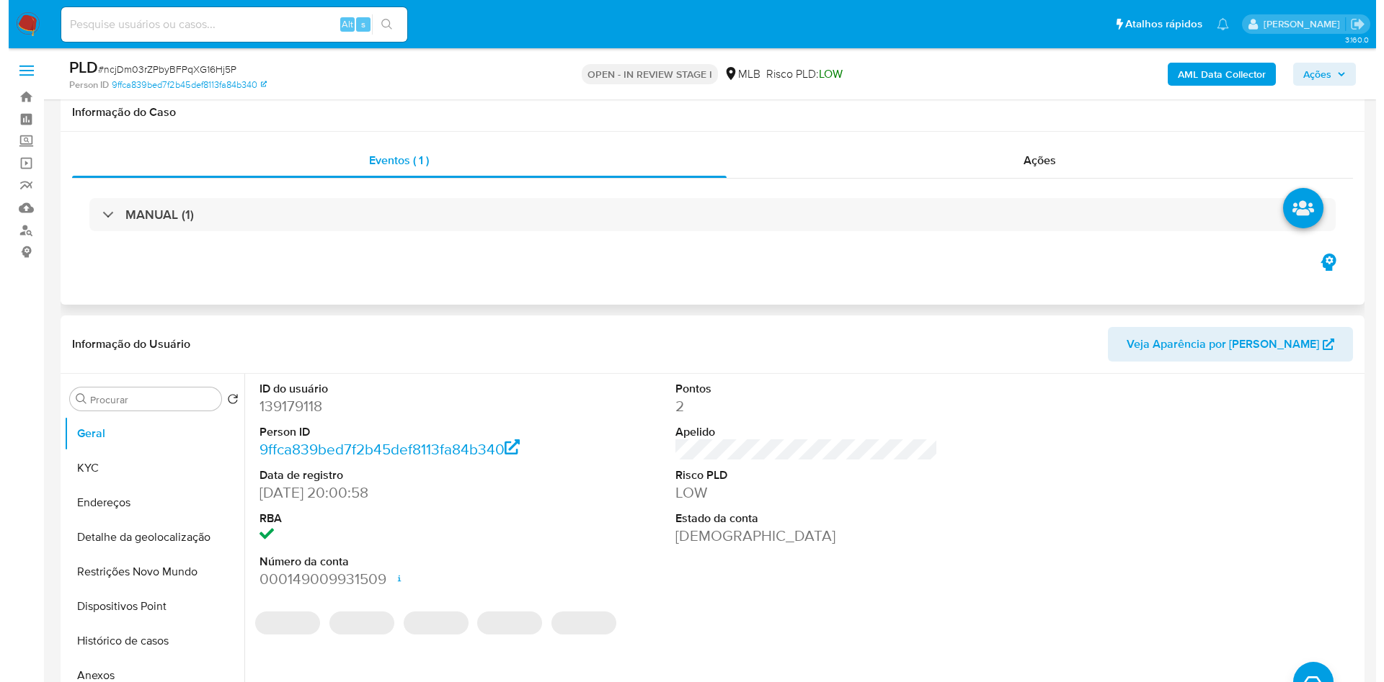
scroll to position [134, 0]
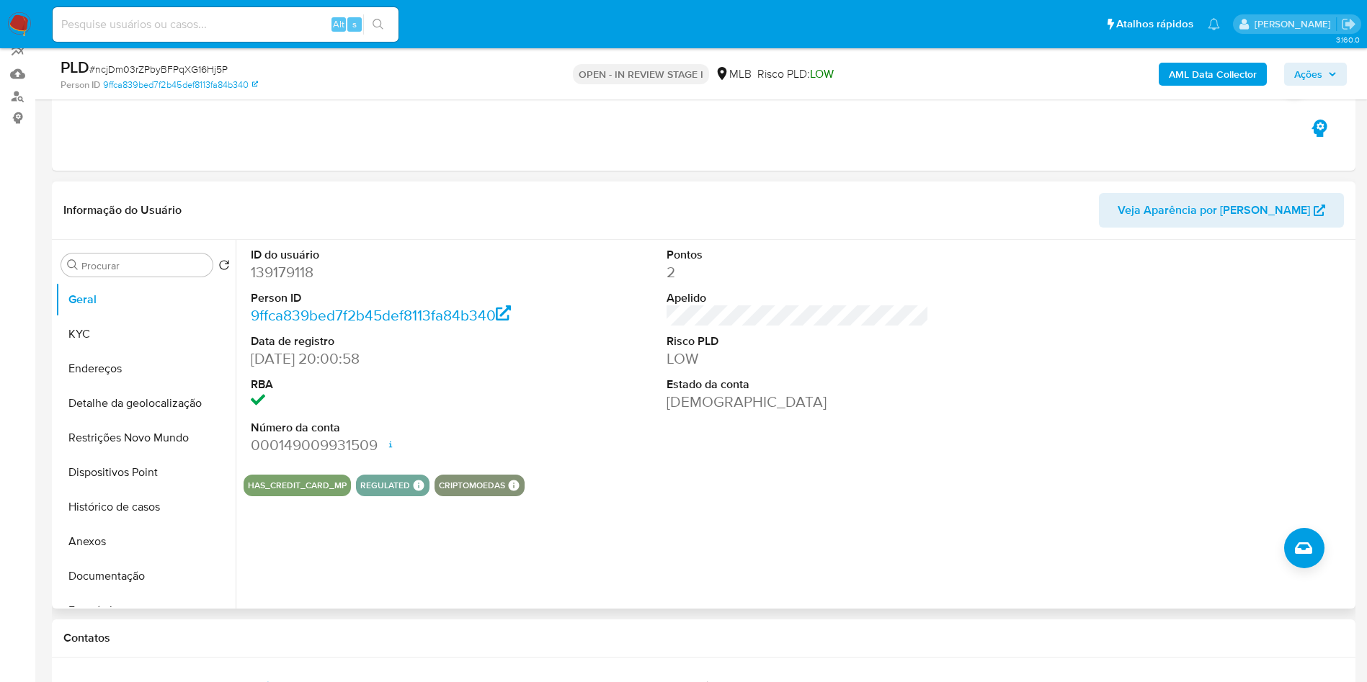
click at [262, 282] on dd "139179118" at bounding box center [382, 272] width 263 height 20
click at [303, 282] on dd "139179118" at bounding box center [382, 272] width 263 height 20
click at [146, 352] on button "KYC" at bounding box center [139, 334] width 169 height 35
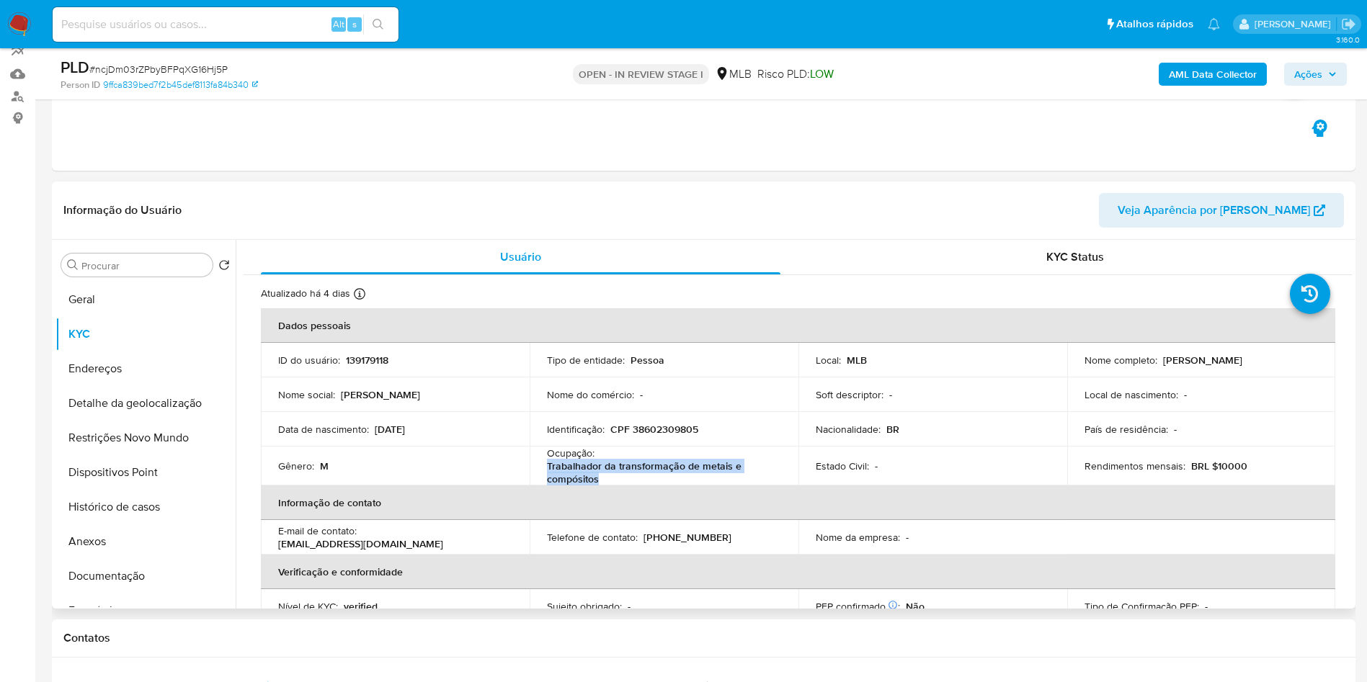
drag, startPoint x: 603, startPoint y: 497, endPoint x: 535, endPoint y: 491, distance: 68.7
click at [535, 486] on td "Ocupação : Trabalhador da transformação de metais e compósitos" at bounding box center [664, 466] width 269 height 39
copy p "Trabalhador da transformação de metais e compósitos"
click at [1221, 73] on b "AML Data Collector" at bounding box center [1213, 74] width 88 height 23
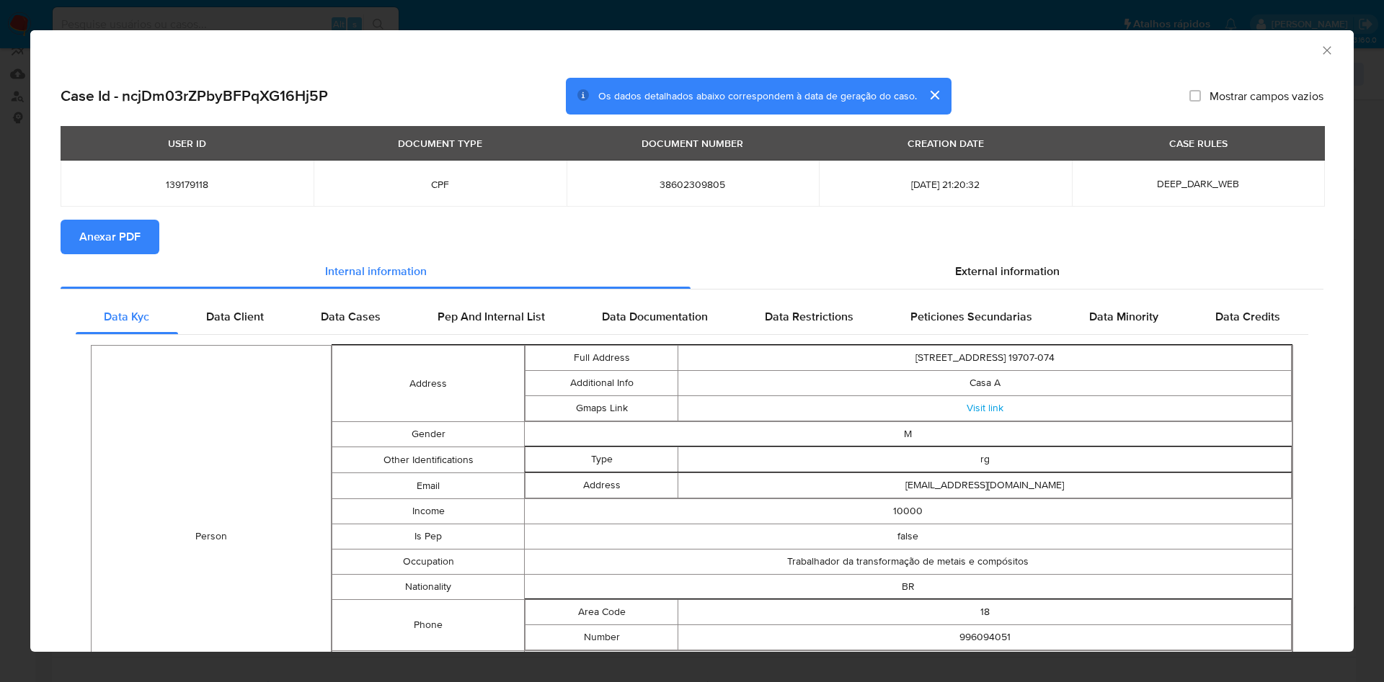
click at [1005, 253] on section "Anexar PDF" at bounding box center [692, 237] width 1263 height 35
click at [986, 271] on span "External information" at bounding box center [1007, 271] width 104 height 17
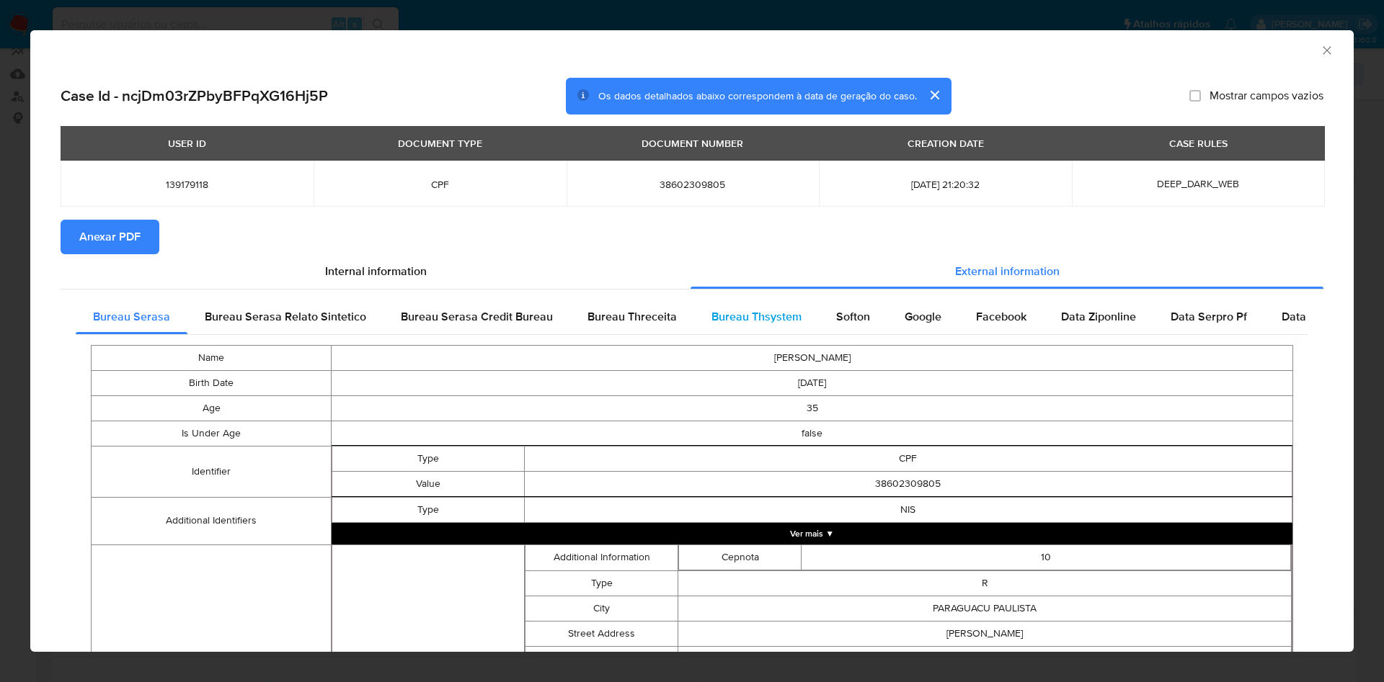
click at [738, 308] on span "Bureau Thsystem" at bounding box center [756, 316] width 90 height 17
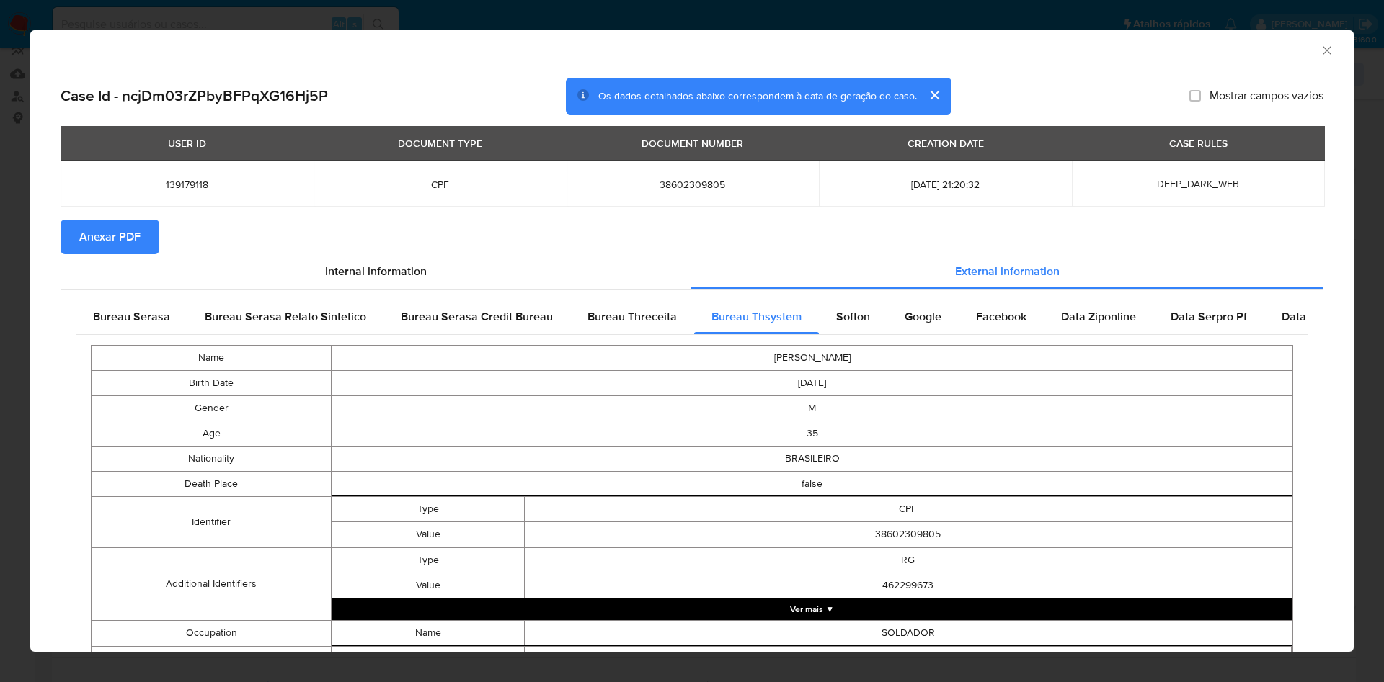
click at [115, 217] on div "USER ID DOCUMENT TYPE DOCUMENT NUMBER CREATION DATE CASE RULES 139179118 CPF 38…" at bounding box center [692, 173] width 1263 height 94
click at [112, 230] on span "Anexar PDF" at bounding box center [109, 237] width 61 height 32
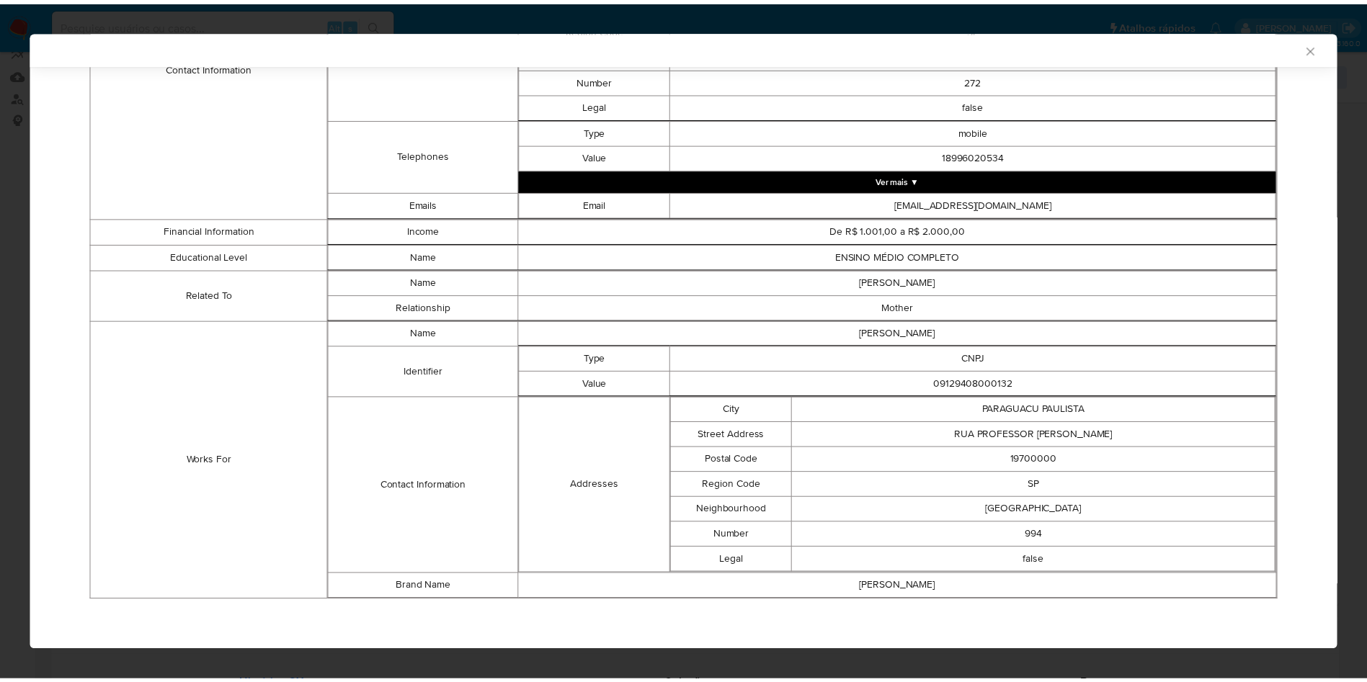
scroll to position [729, 0]
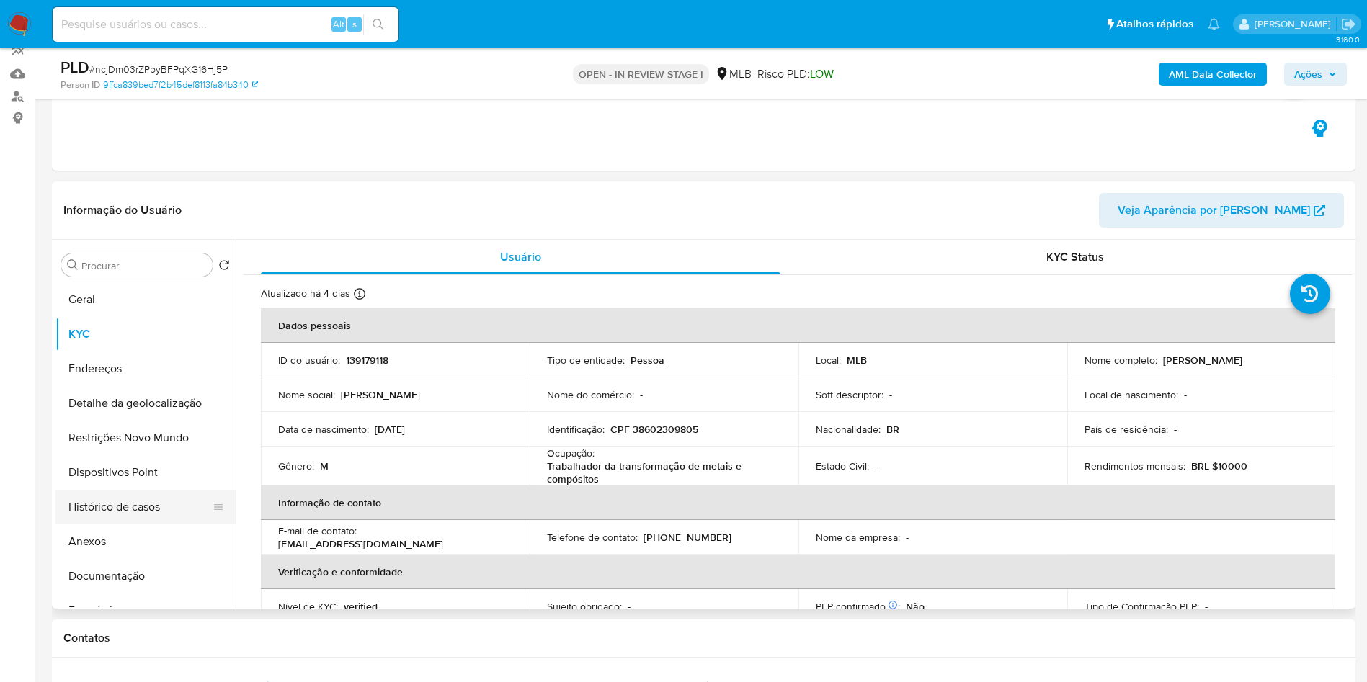
click at [136, 525] on button "Histórico de casos" at bounding box center [139, 507] width 169 height 35
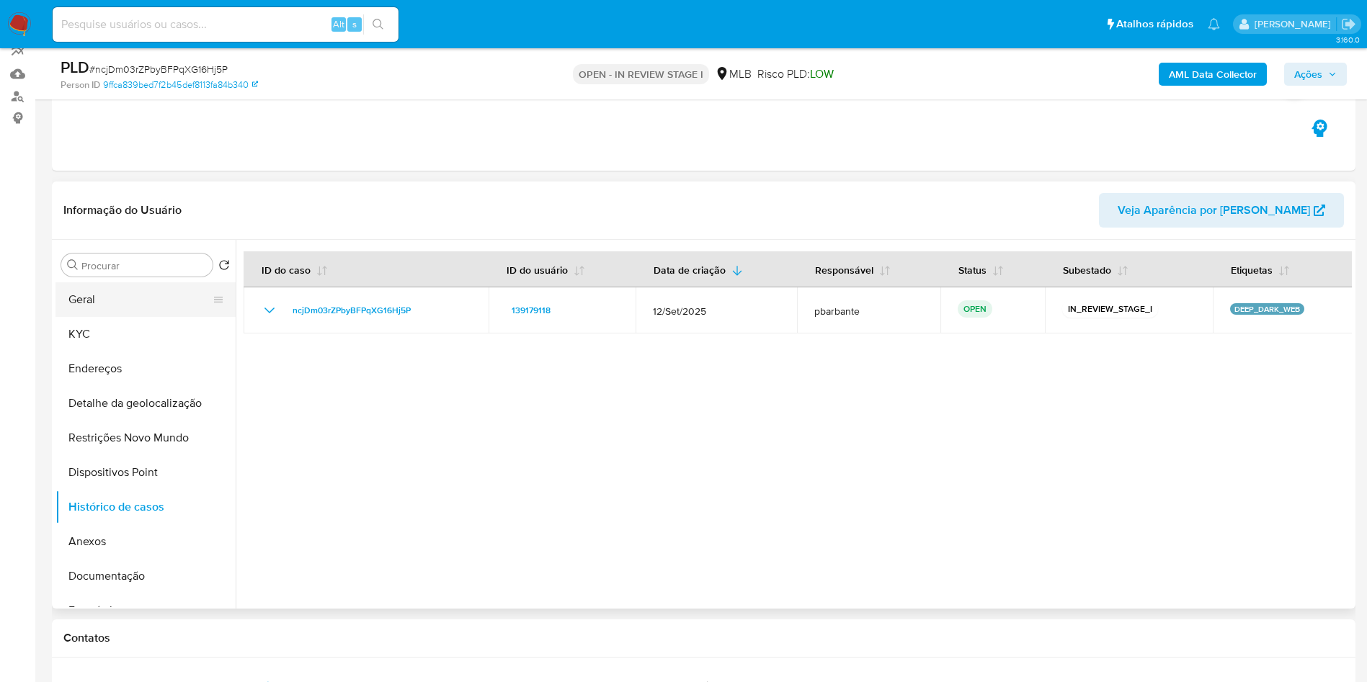
click at [114, 317] on button "Geral" at bounding box center [139, 299] width 169 height 35
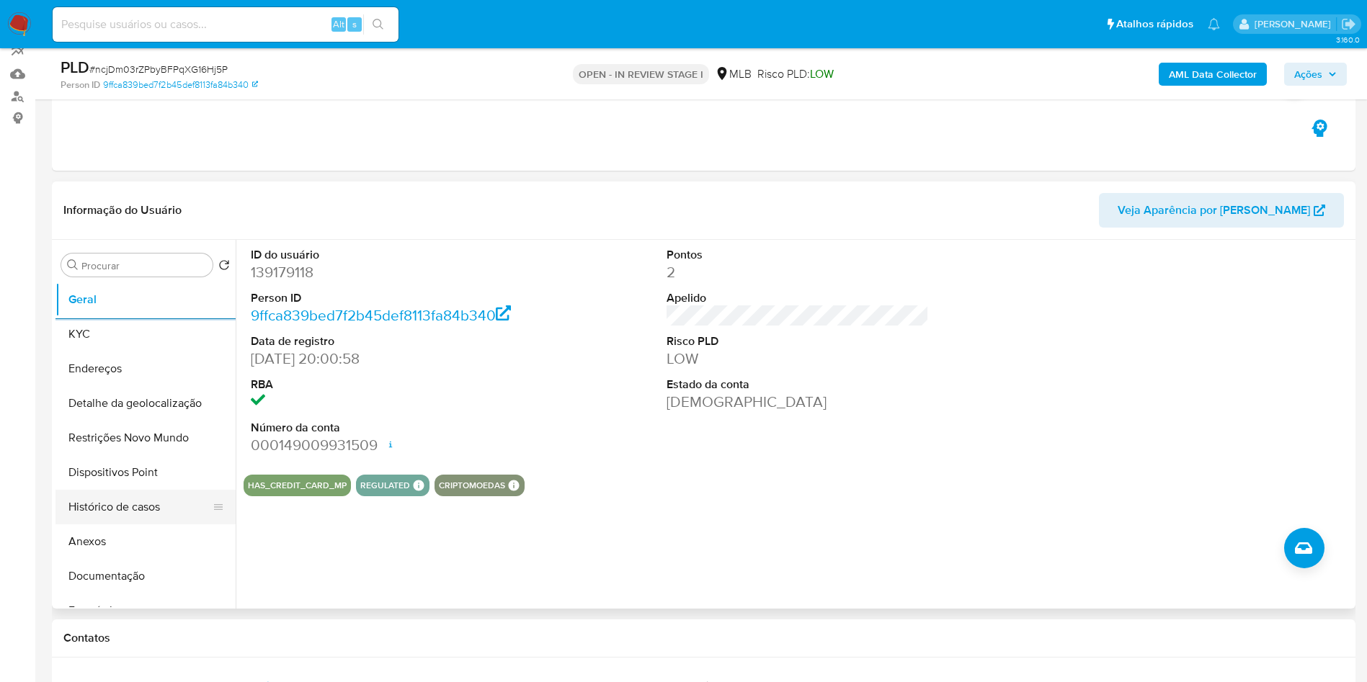
click at [108, 525] on button "Histórico de casos" at bounding box center [139, 507] width 169 height 35
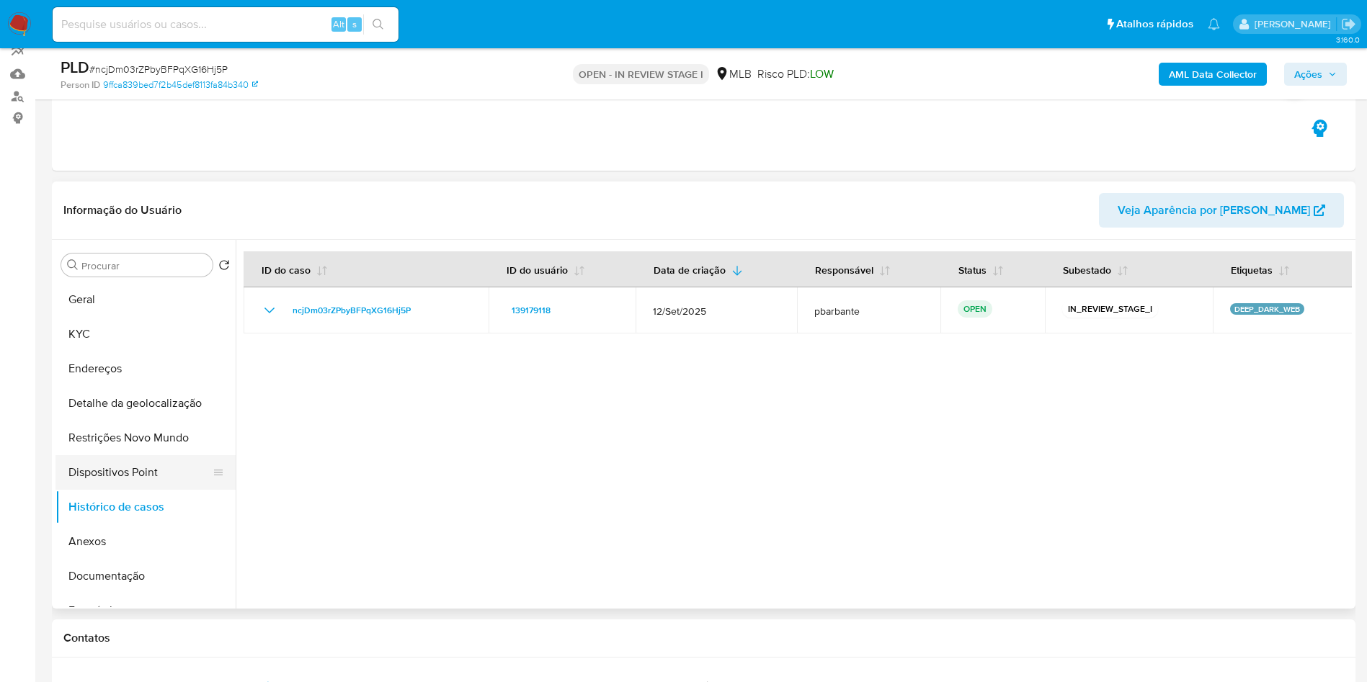
click at [161, 481] on button "Dispositivos Point" at bounding box center [139, 472] width 169 height 35
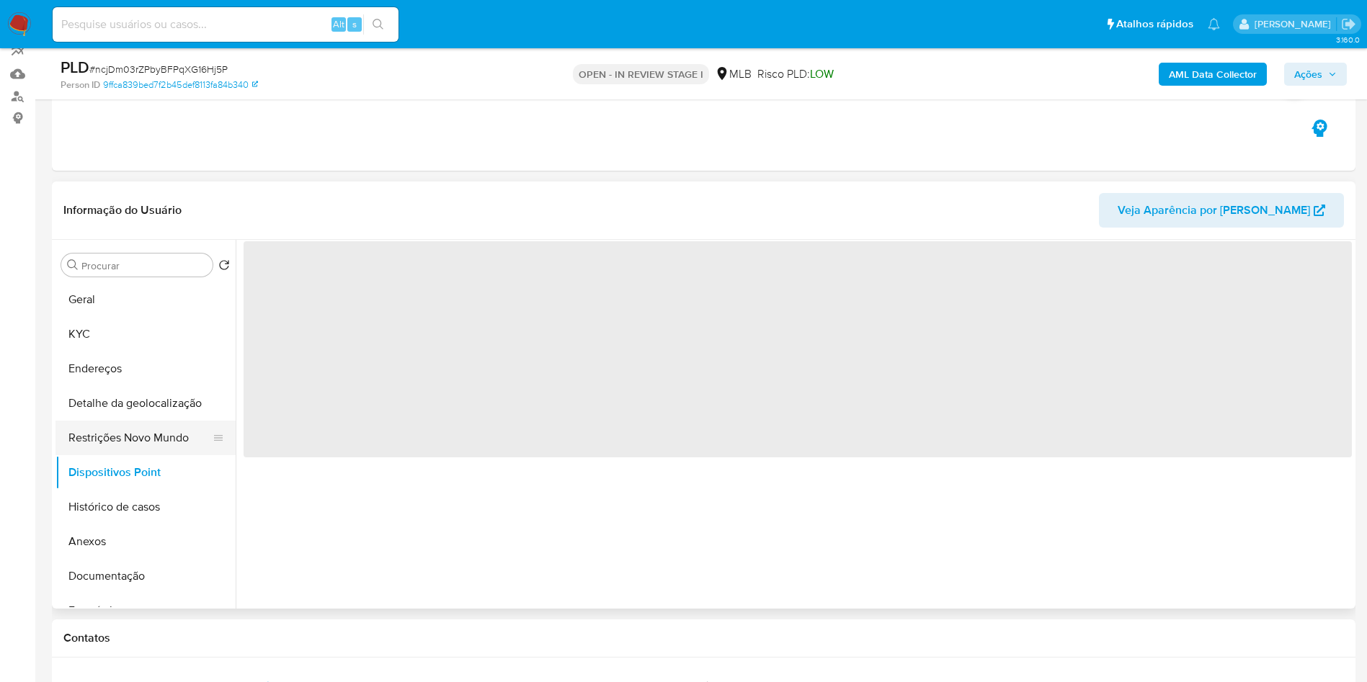
click at [168, 455] on button "Restrições Novo Mundo" at bounding box center [139, 438] width 169 height 35
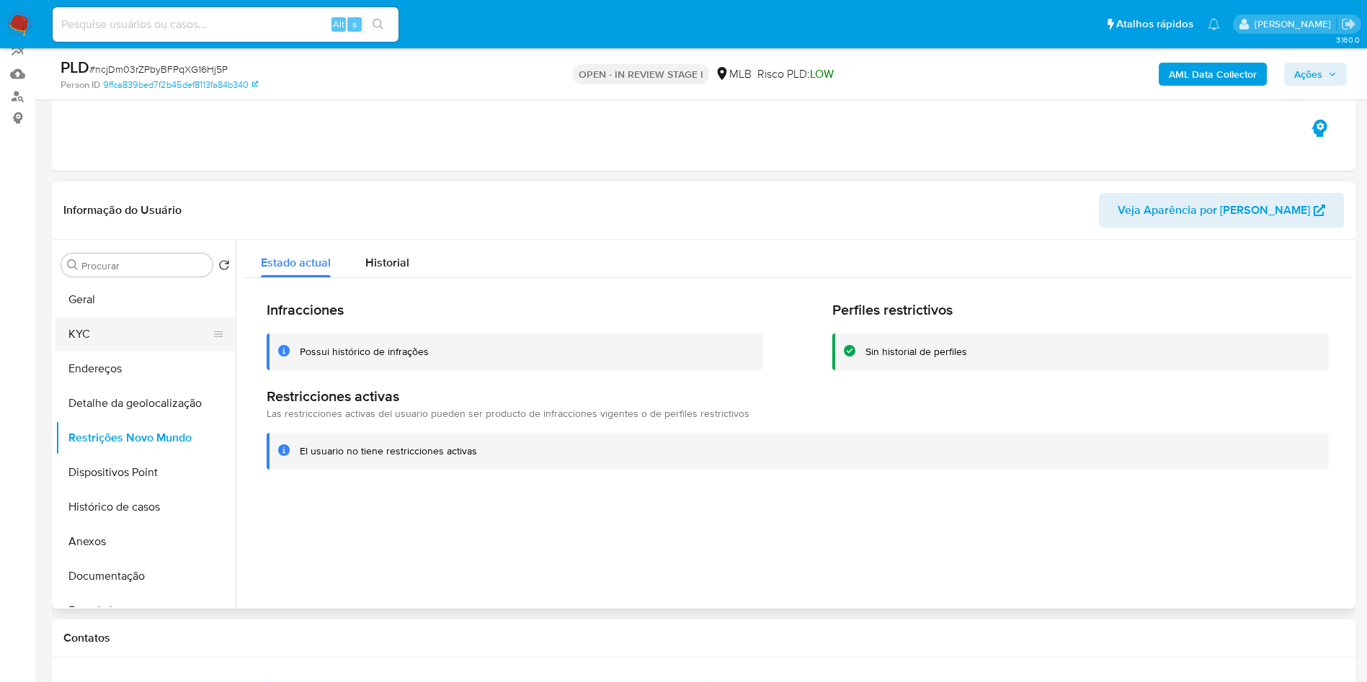
click at [145, 352] on button "KYC" at bounding box center [139, 334] width 169 height 35
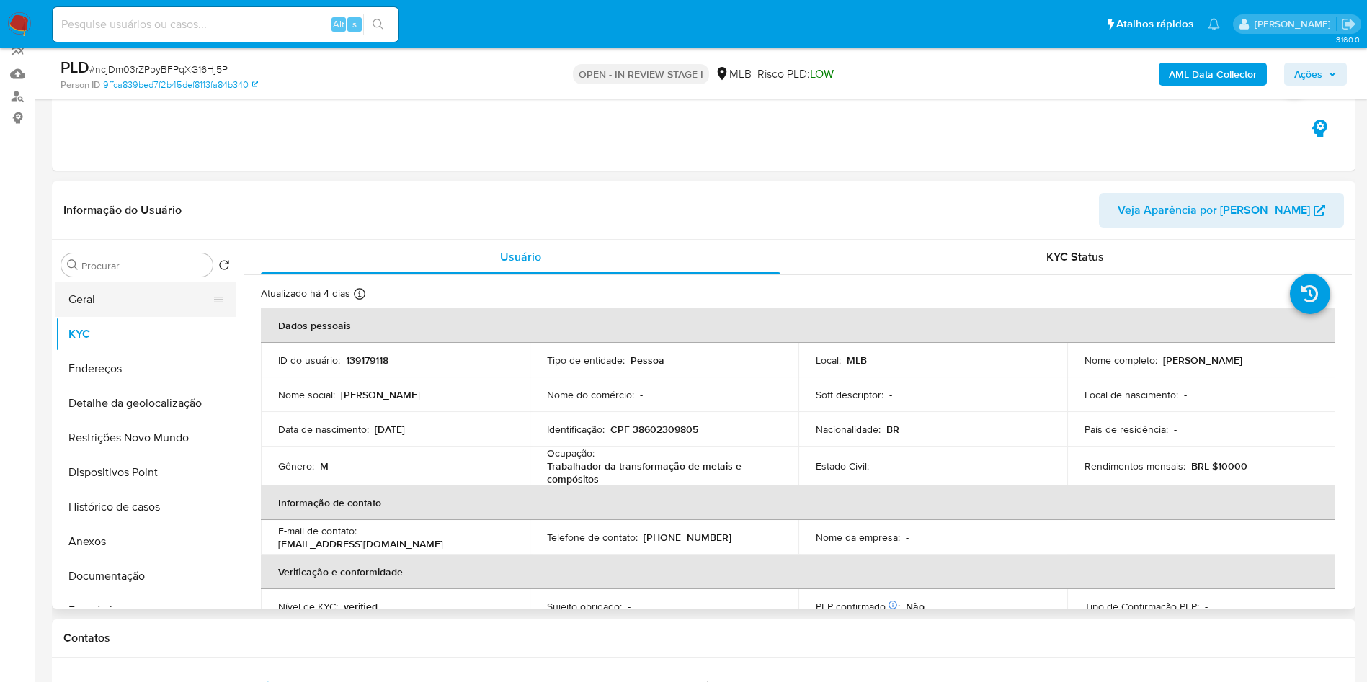
click at [127, 312] on button "Geral" at bounding box center [139, 299] width 169 height 35
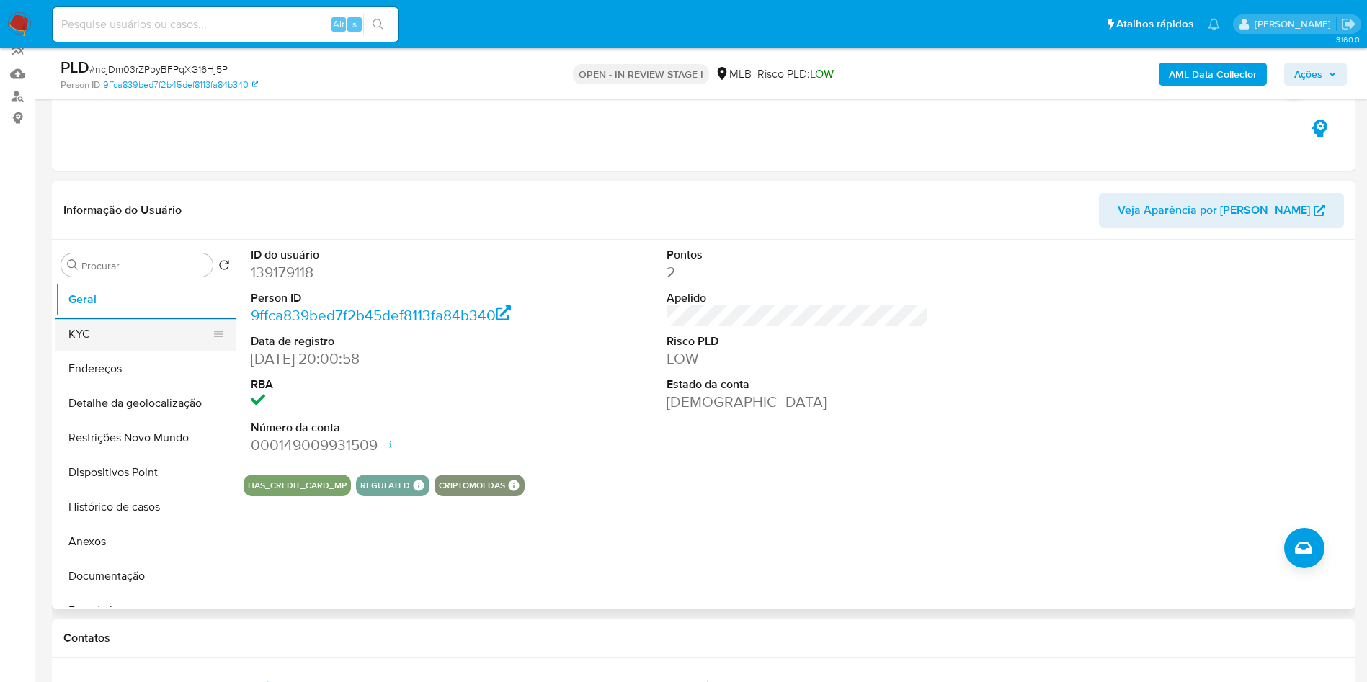
click at [162, 352] on button "KYC" at bounding box center [139, 334] width 169 height 35
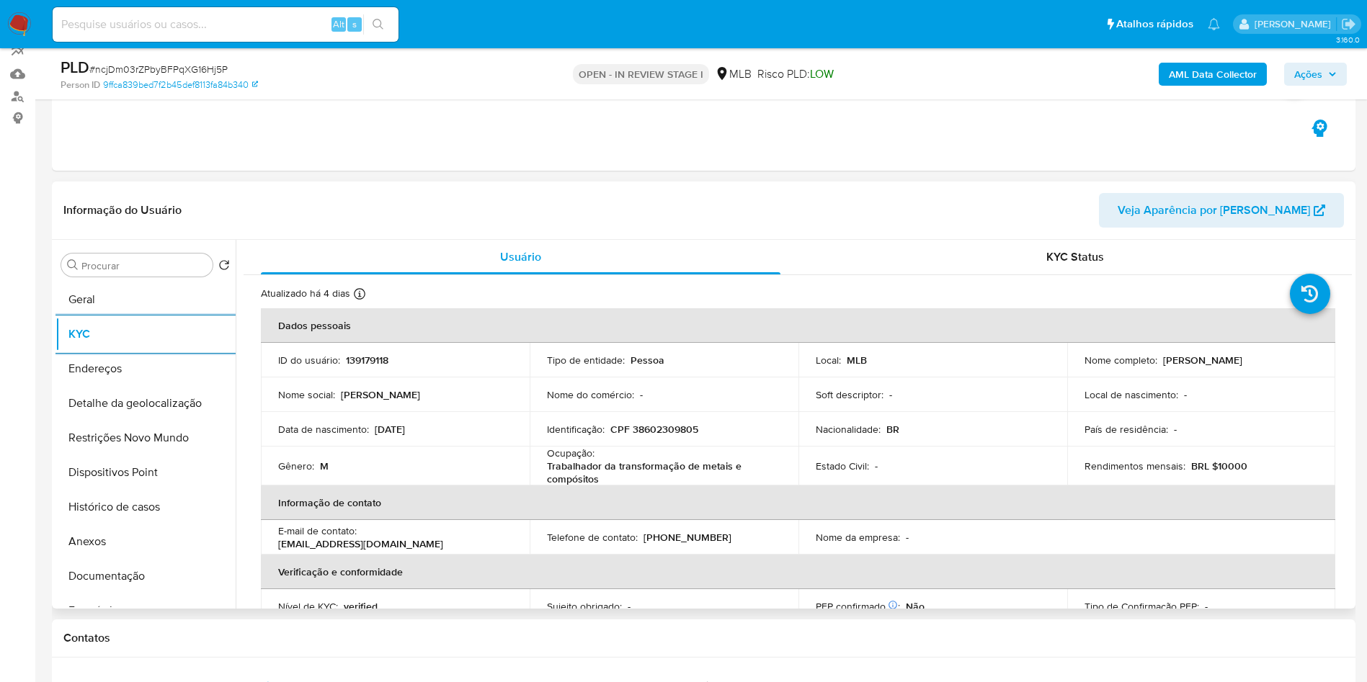
scroll to position [605, 0]
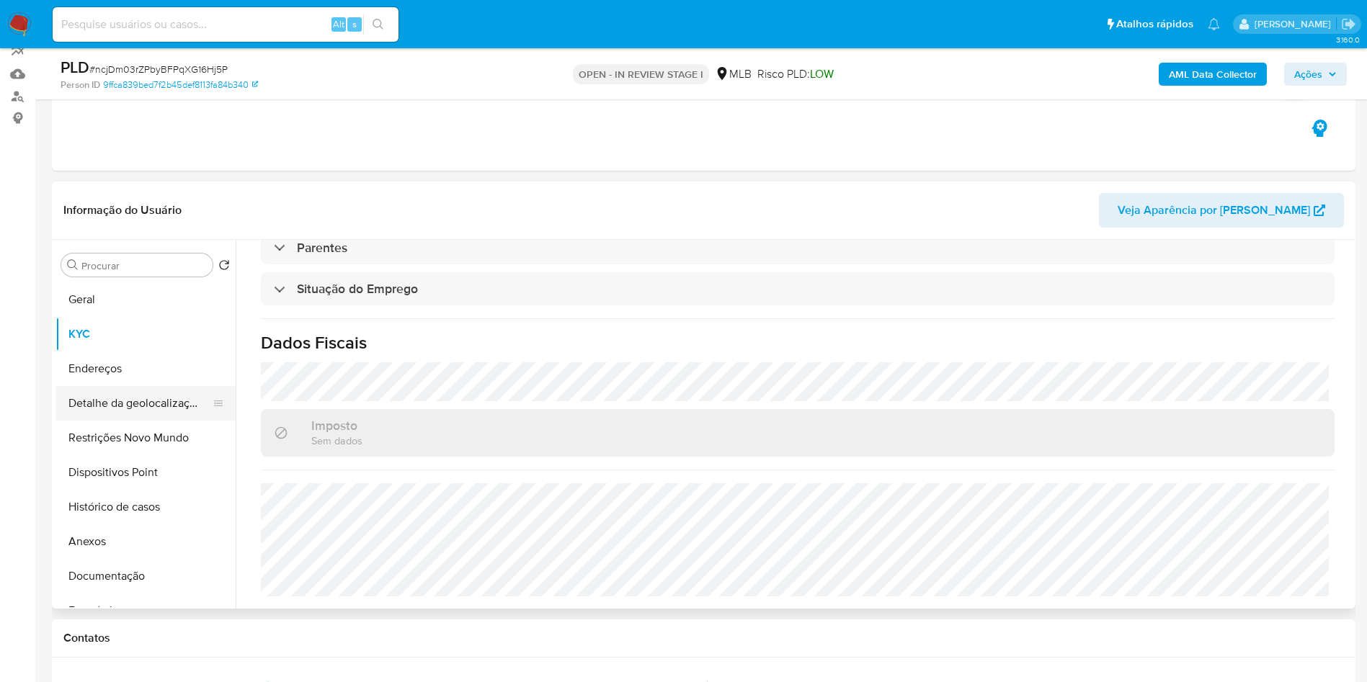
click at [135, 420] on button "Detalhe da geolocalização" at bounding box center [139, 403] width 169 height 35
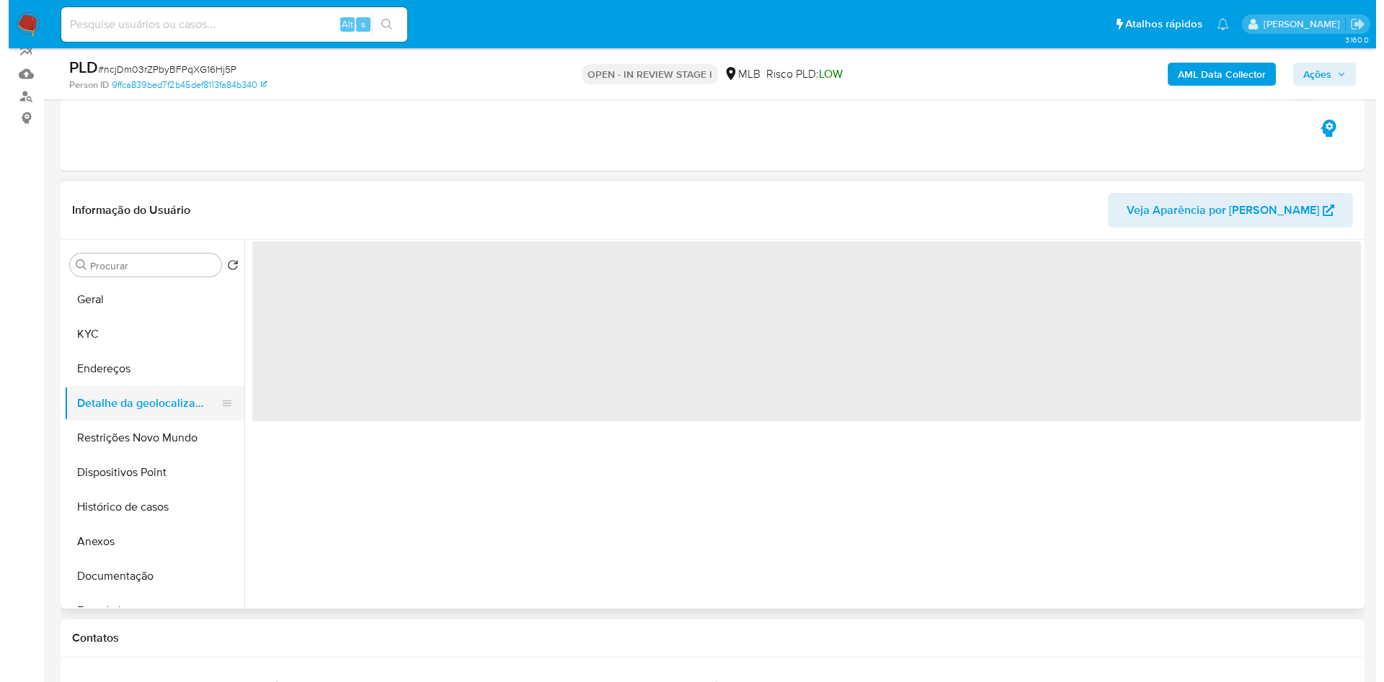
scroll to position [0, 0]
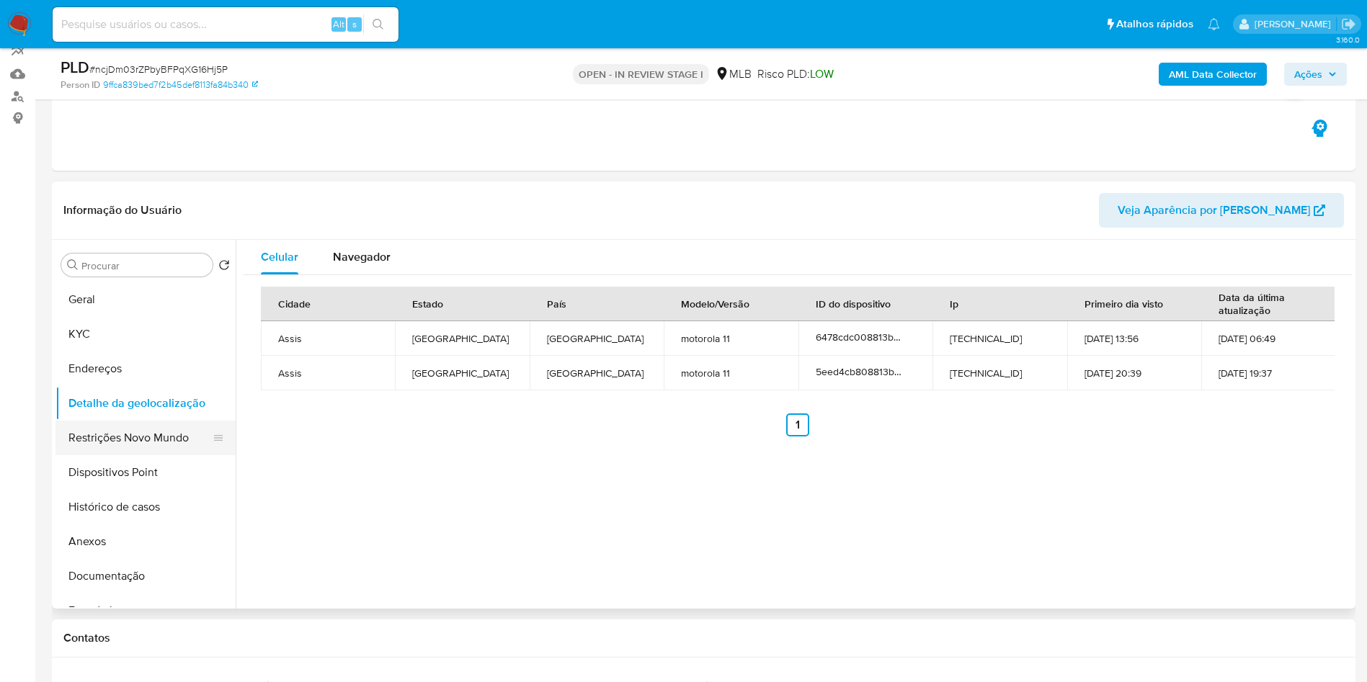
click at [184, 455] on button "Restrições Novo Mundo" at bounding box center [139, 438] width 169 height 35
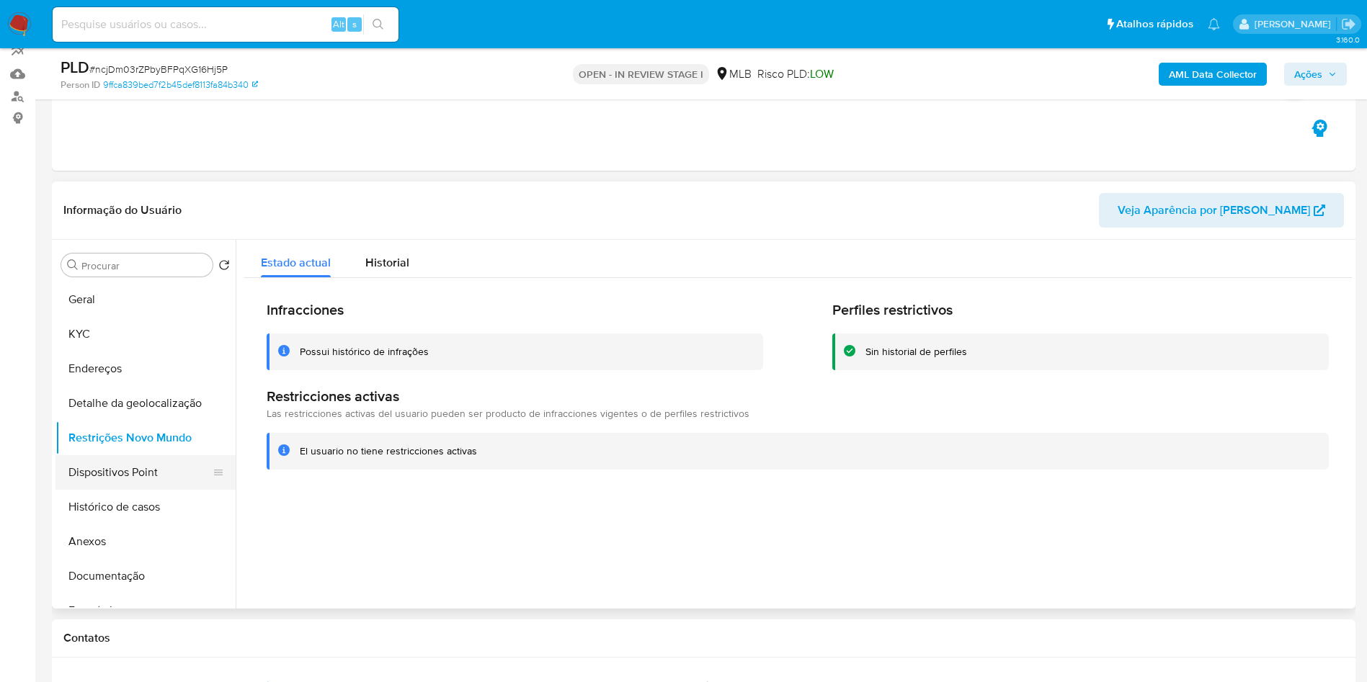
click at [86, 490] on button "Dispositivos Point" at bounding box center [139, 472] width 169 height 35
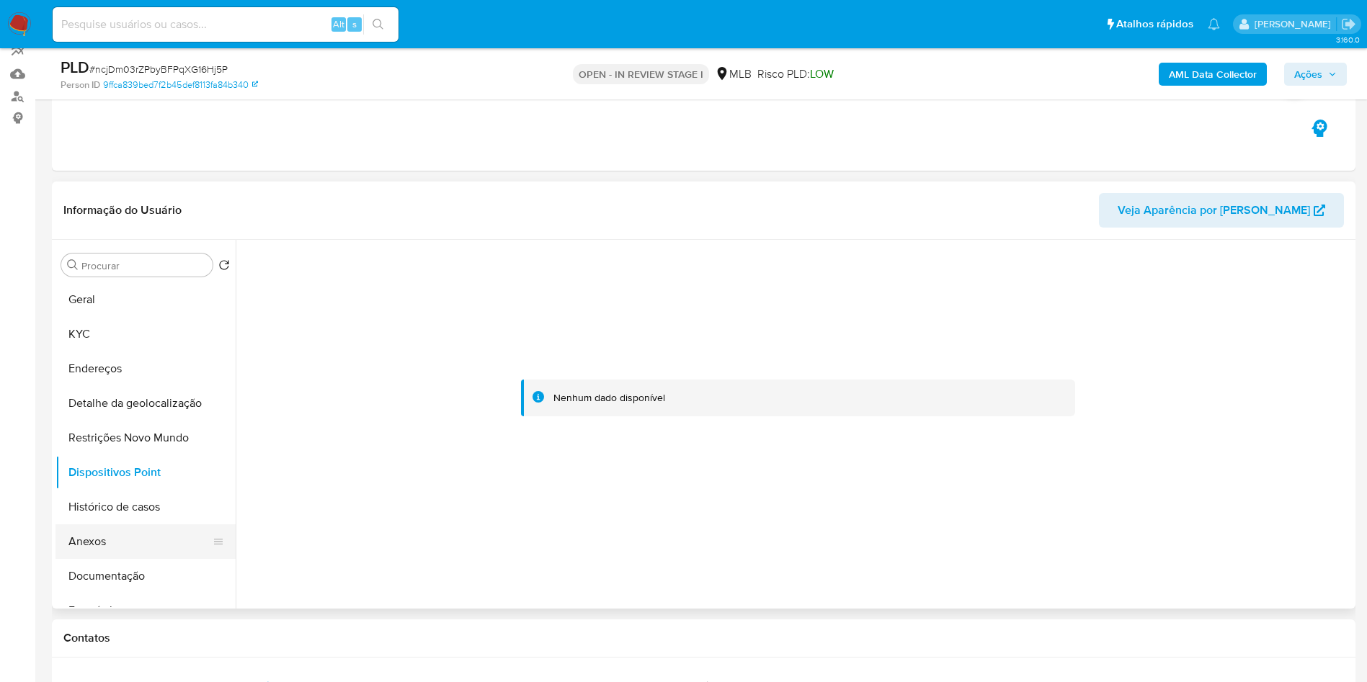
click at [116, 559] on button "Anexos" at bounding box center [139, 542] width 169 height 35
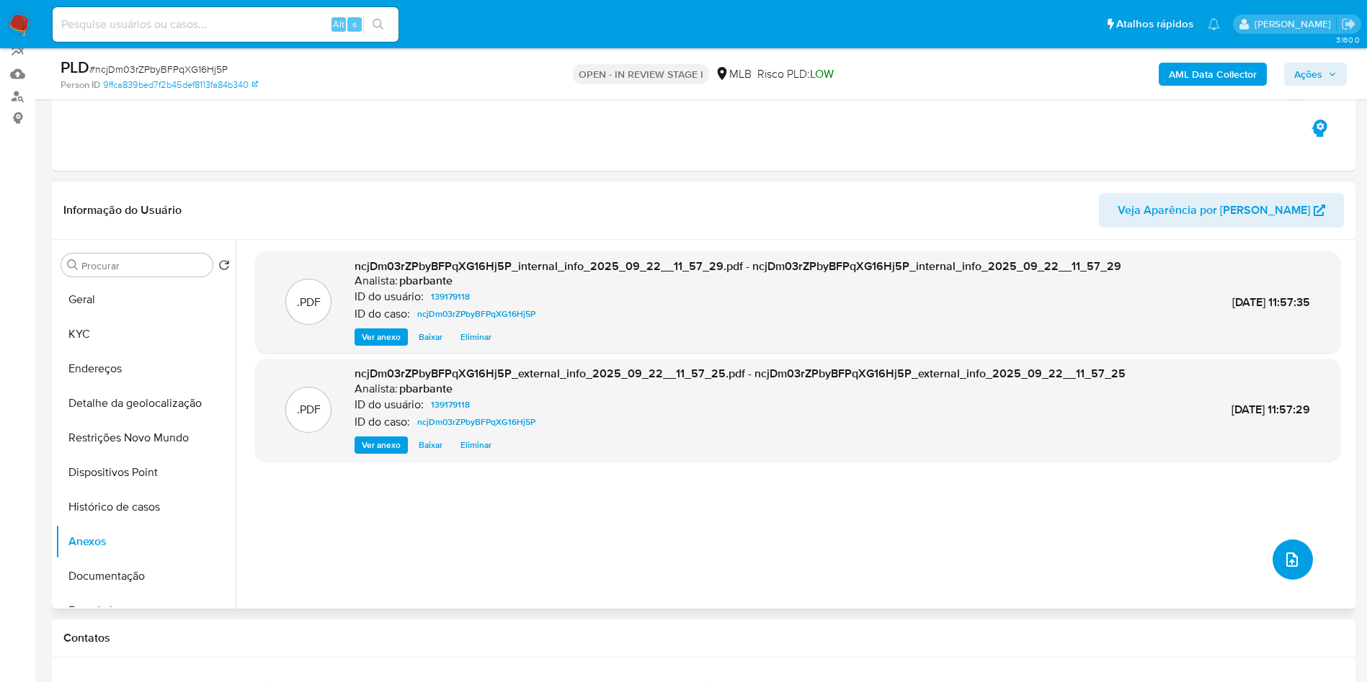
click at [1280, 580] on button "upload-file" at bounding box center [1293, 560] width 40 height 40
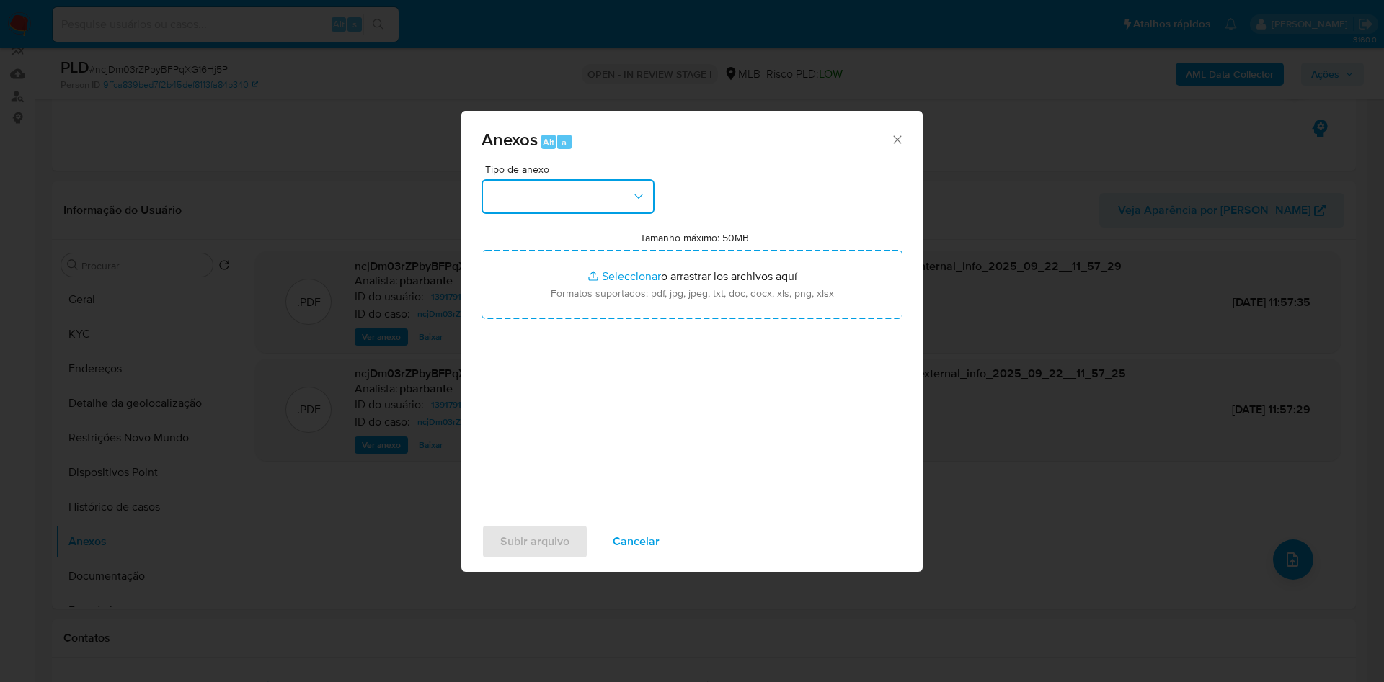
click at [581, 184] on button "button" at bounding box center [567, 196] width 173 height 35
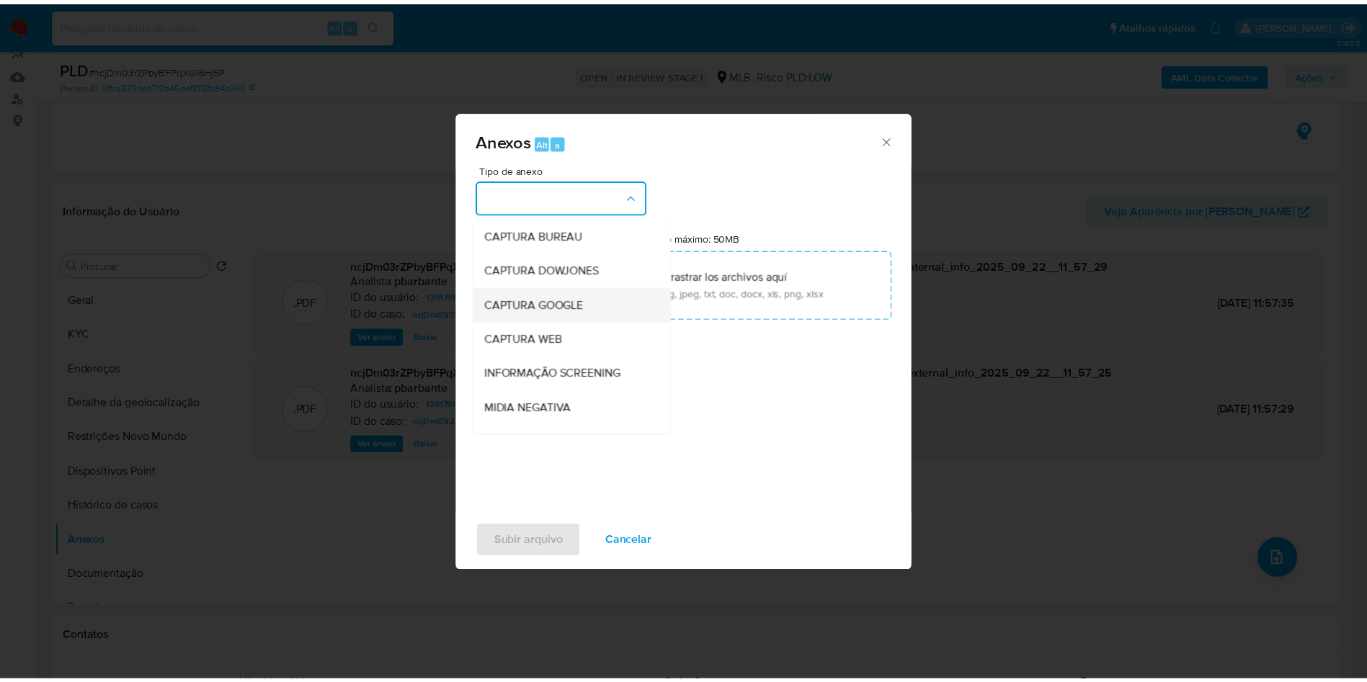
scroll to position [193, 0]
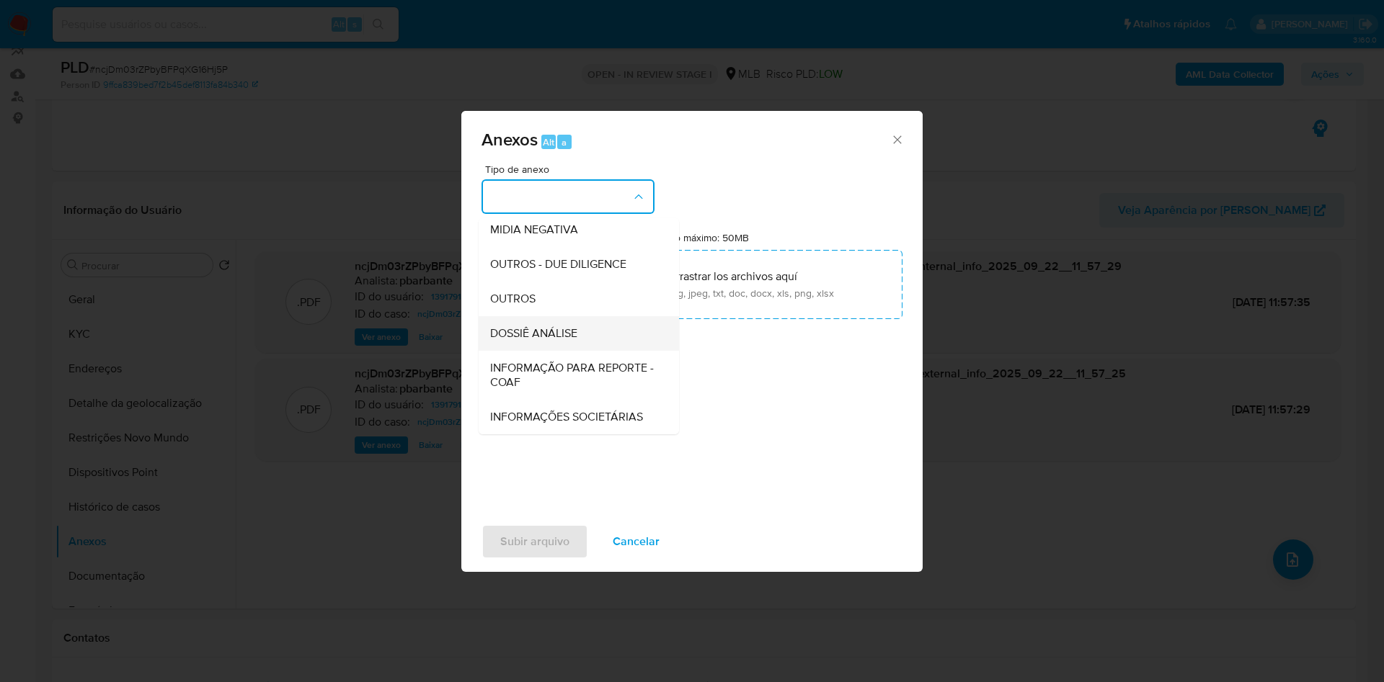
click at [514, 326] on span "DOSSIÊ ANÁLISE" at bounding box center [533, 333] width 87 height 14
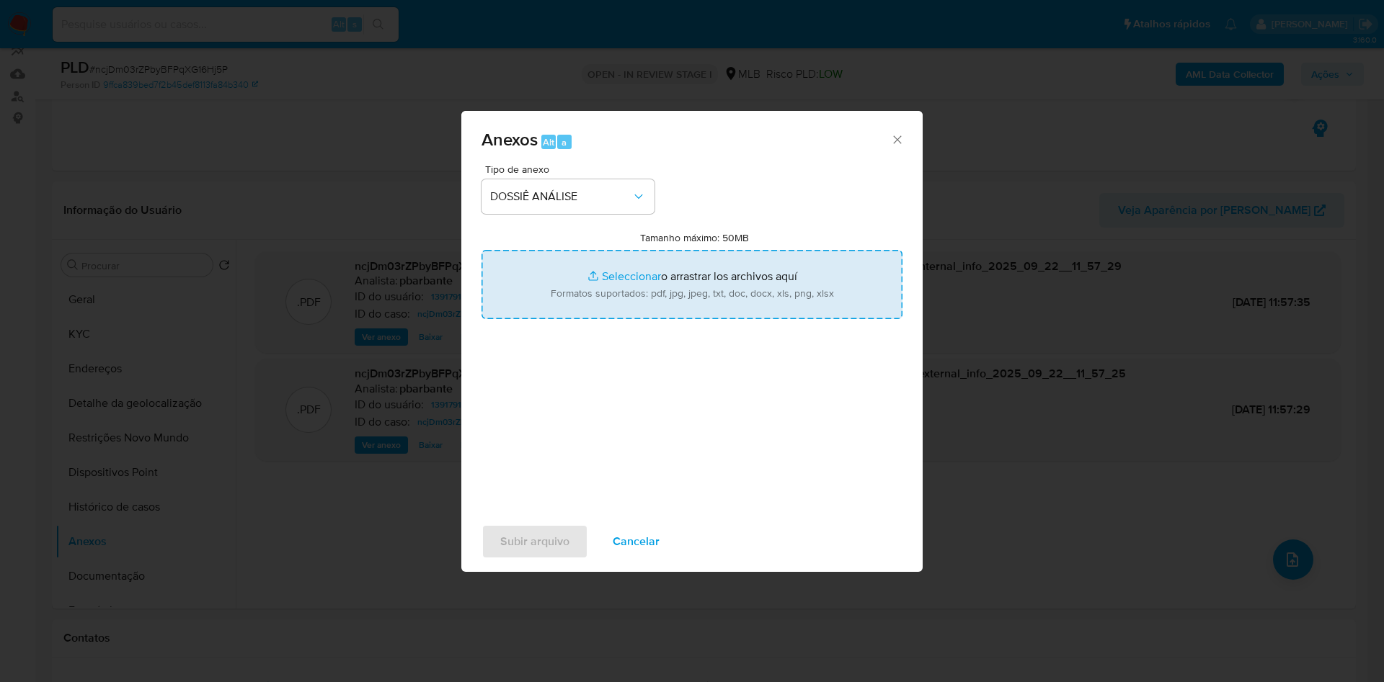
type input "C:\fakepath\Mulan 139179118_2025_09_22_07_36_16.xlsx"
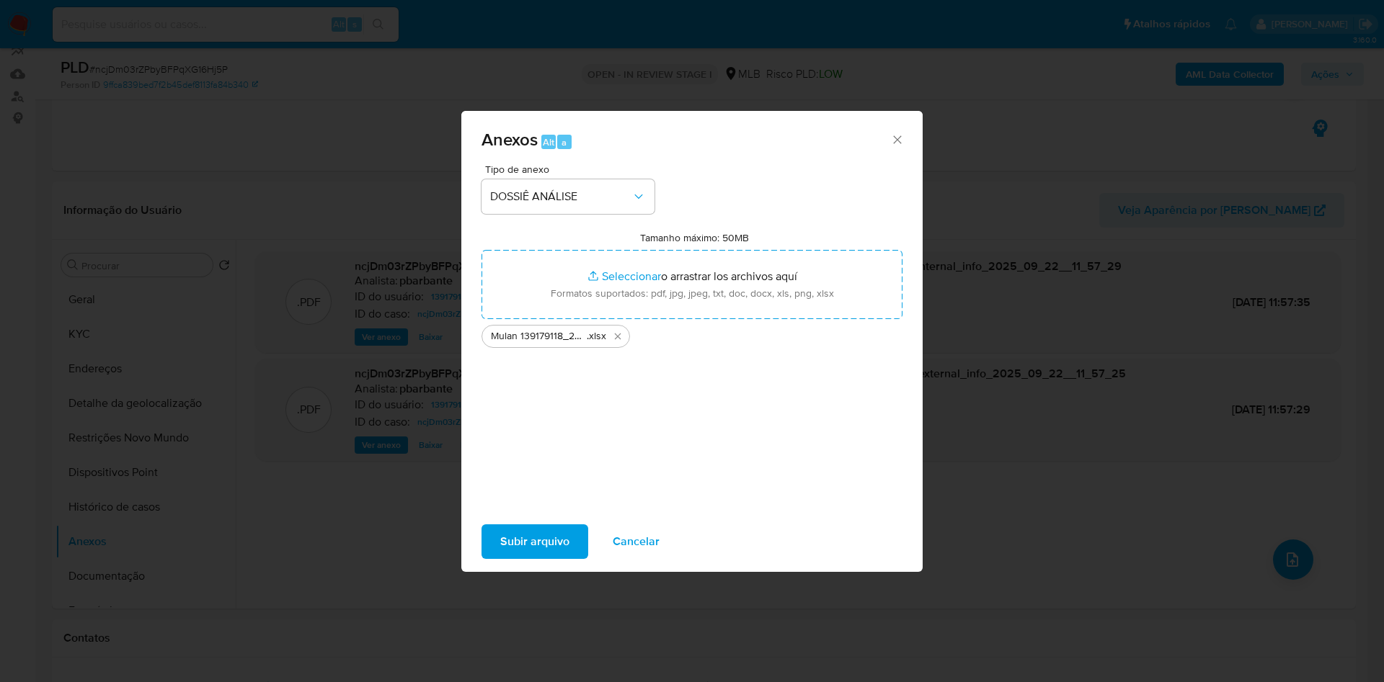
click at [500, 558] on span "Subir arquivo" at bounding box center [534, 542] width 69 height 32
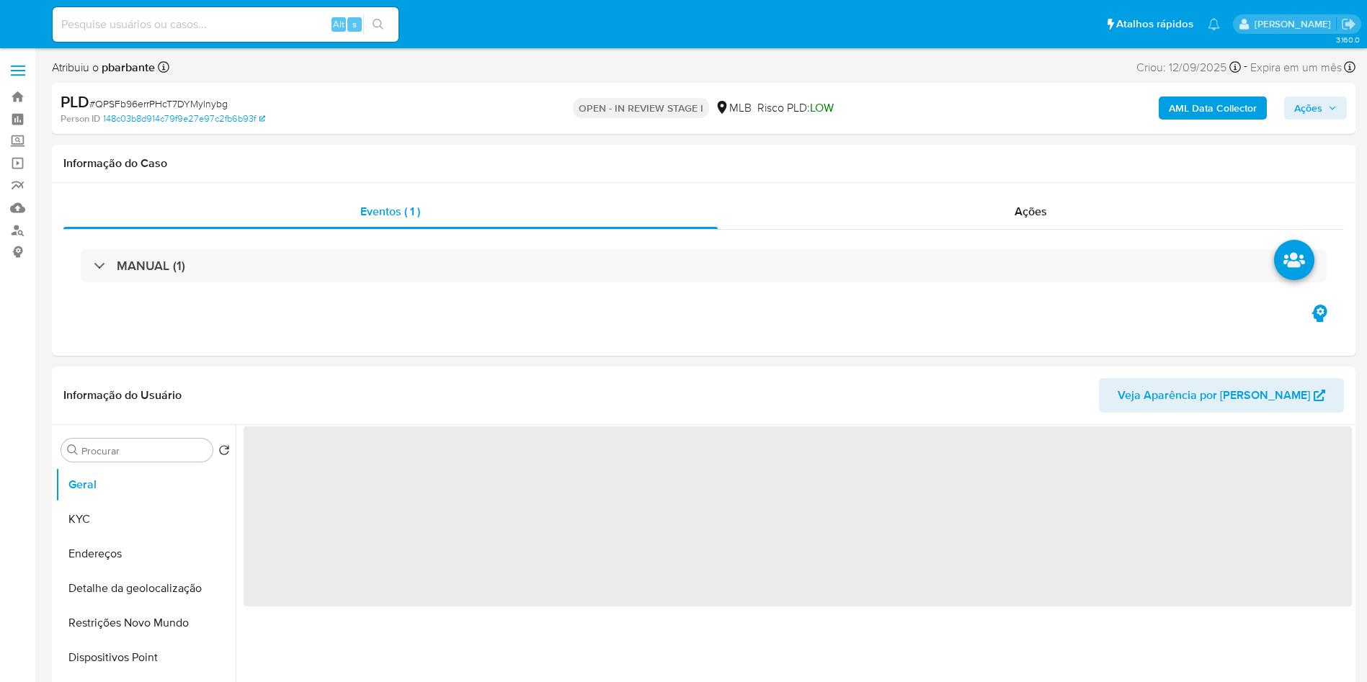
select select "10"
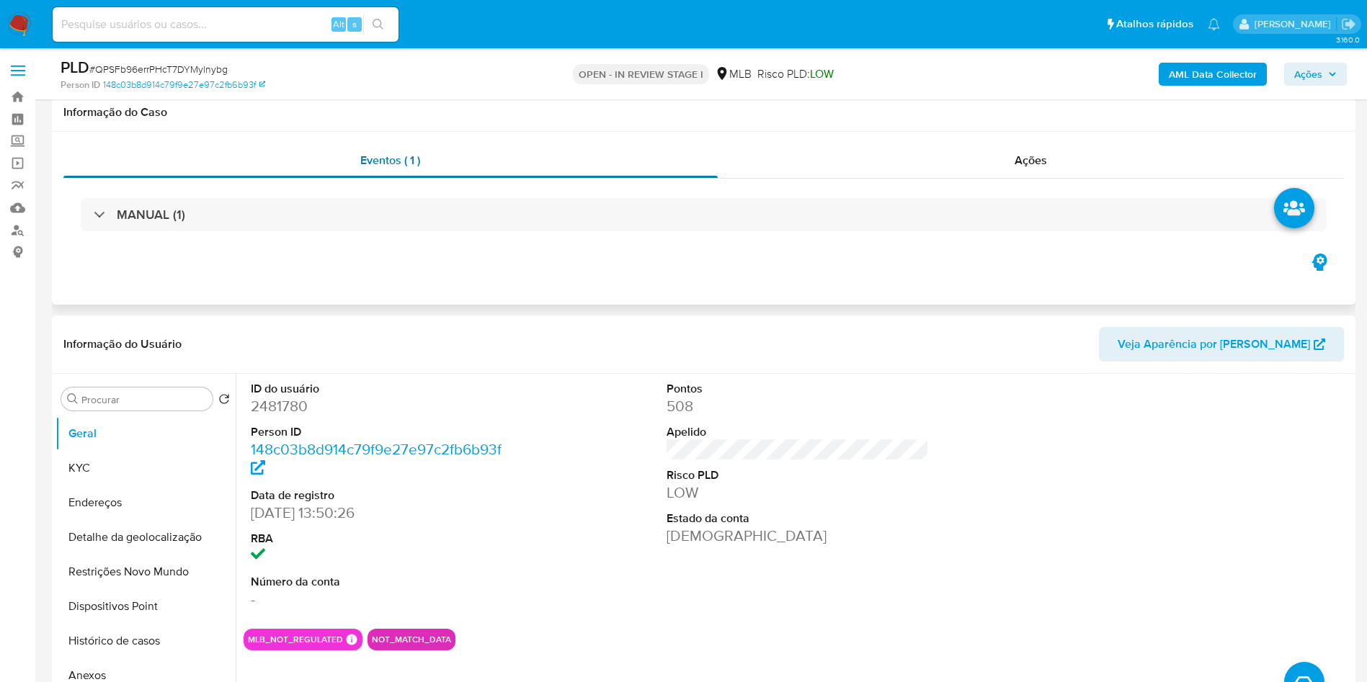
scroll to position [133, 0]
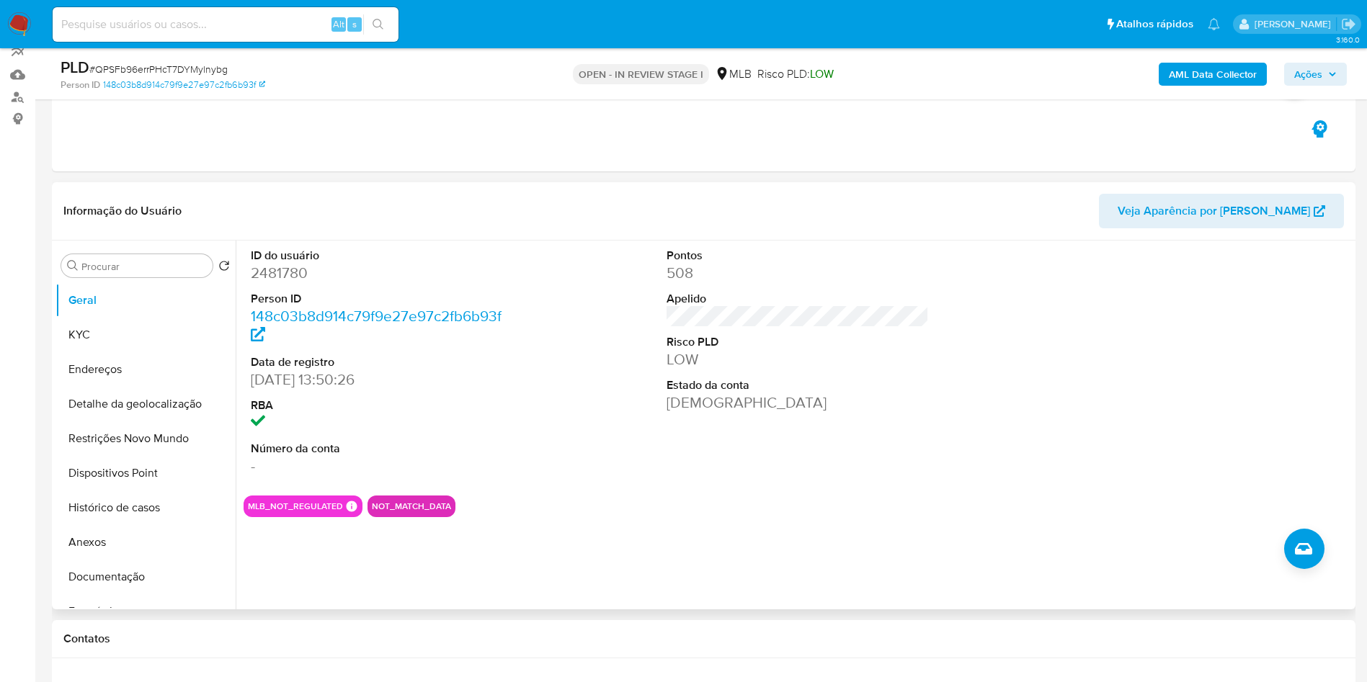
click at [289, 283] on dd "2481780" at bounding box center [382, 273] width 263 height 20
copy dd "2481780"
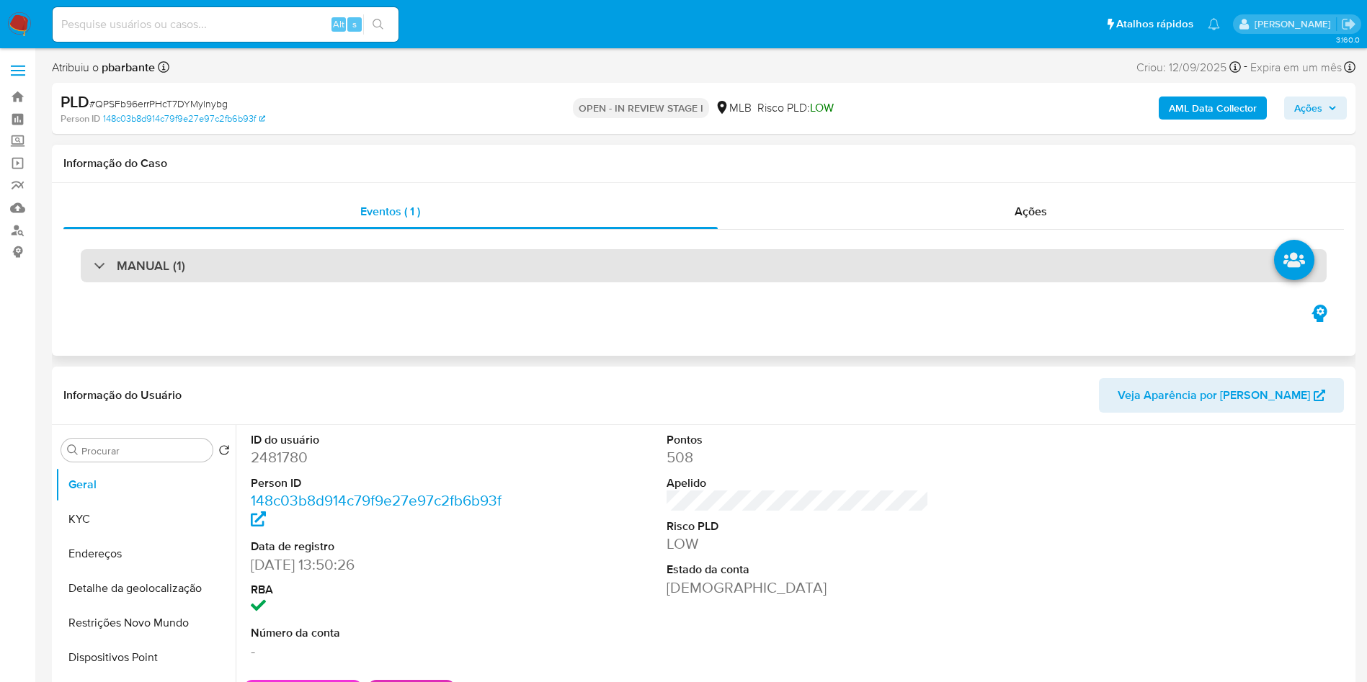
click at [382, 257] on div "MANUAL (1)" at bounding box center [704, 265] width 1246 height 33
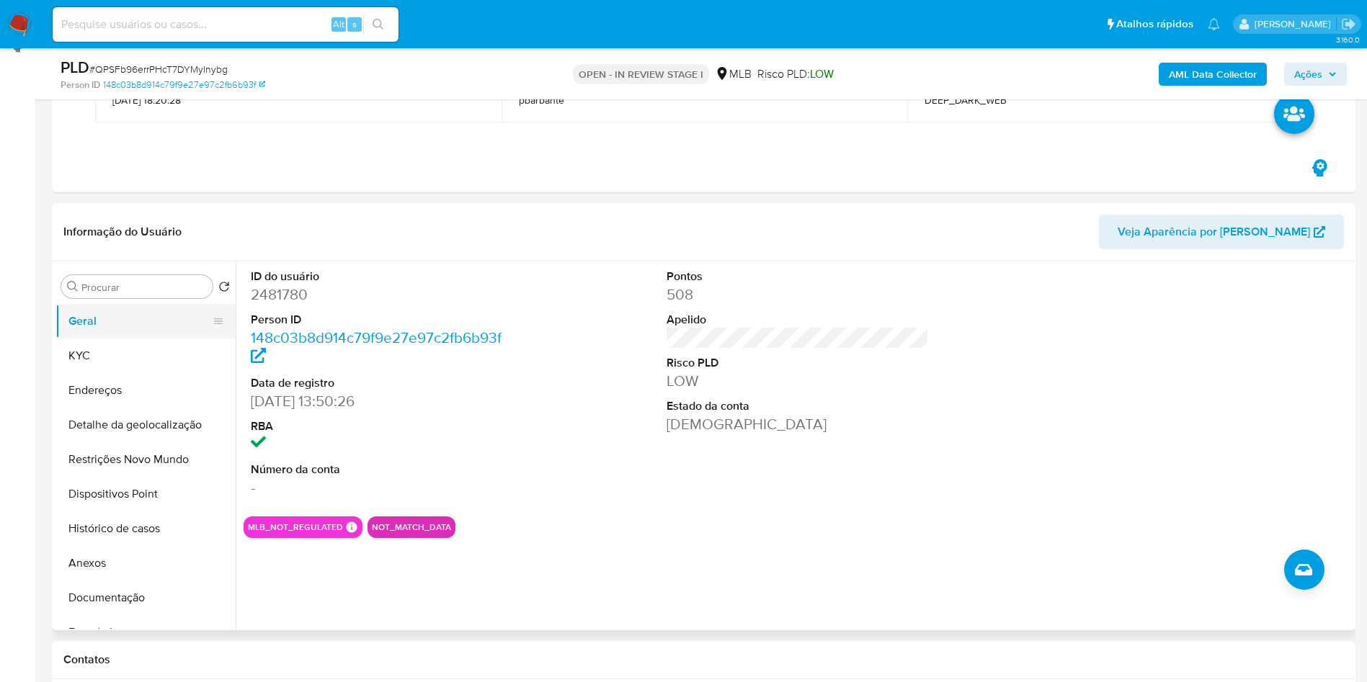
scroll to position [214, 0]
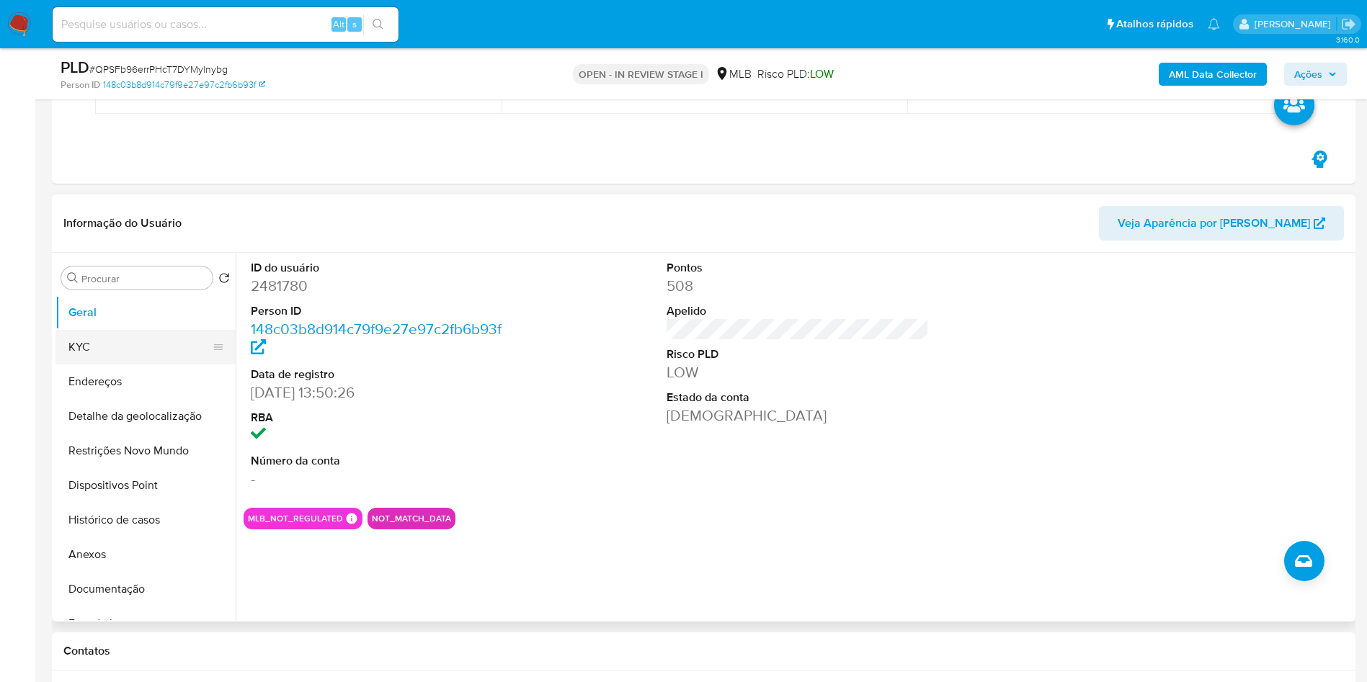
click at [126, 341] on button "KYC" at bounding box center [139, 347] width 169 height 35
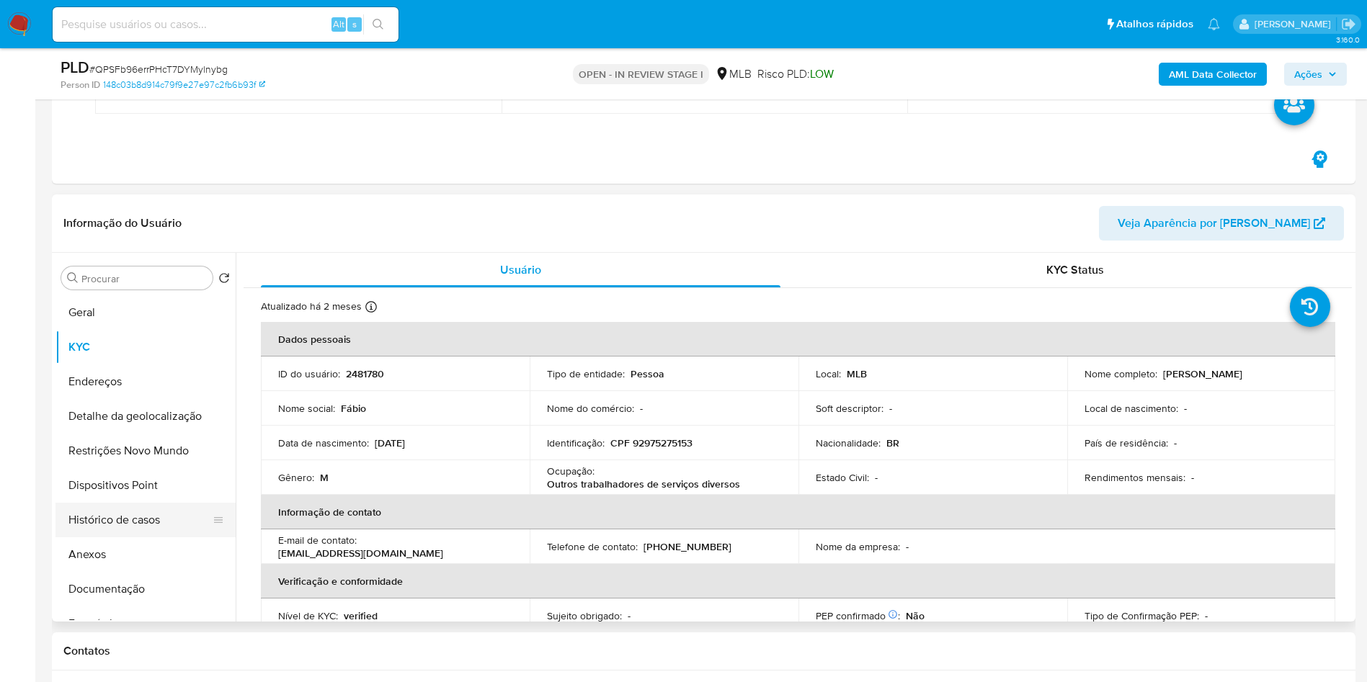
click at [153, 507] on button "Histórico de casos" at bounding box center [139, 520] width 169 height 35
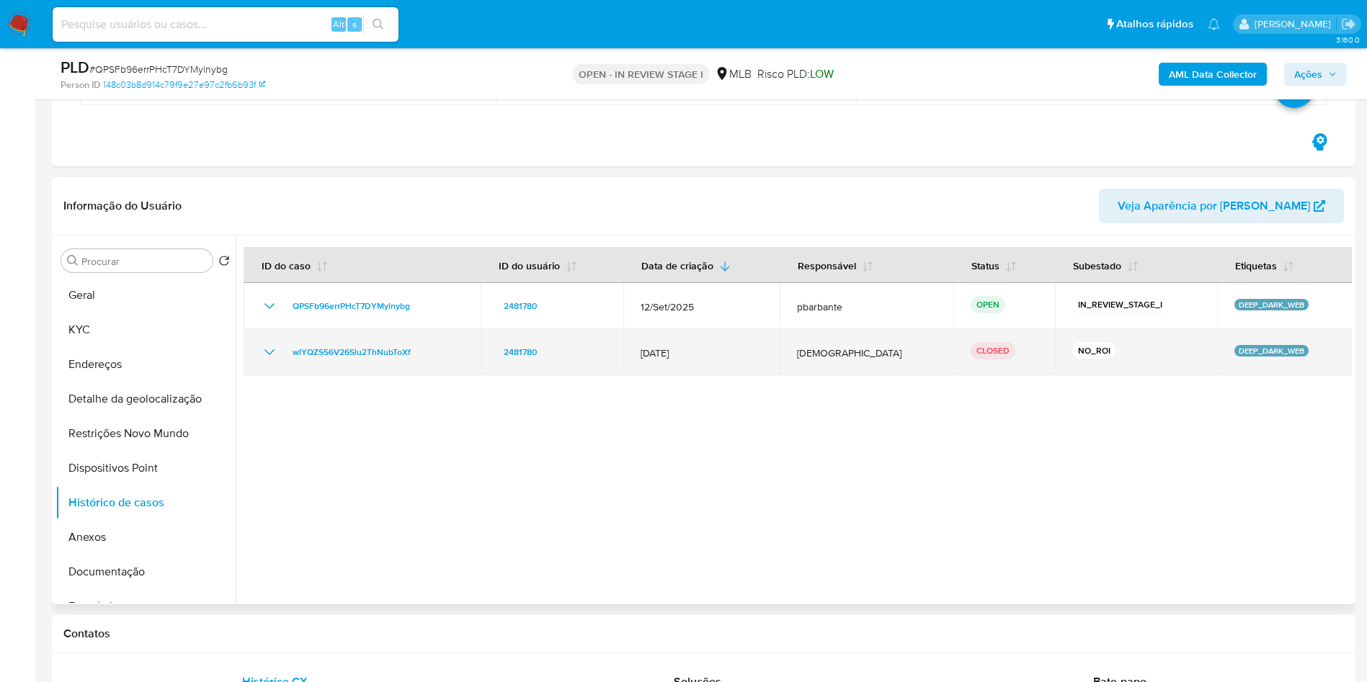
click at [268, 355] on icon "Mostrar/Ocultar" at bounding box center [269, 352] width 17 height 17
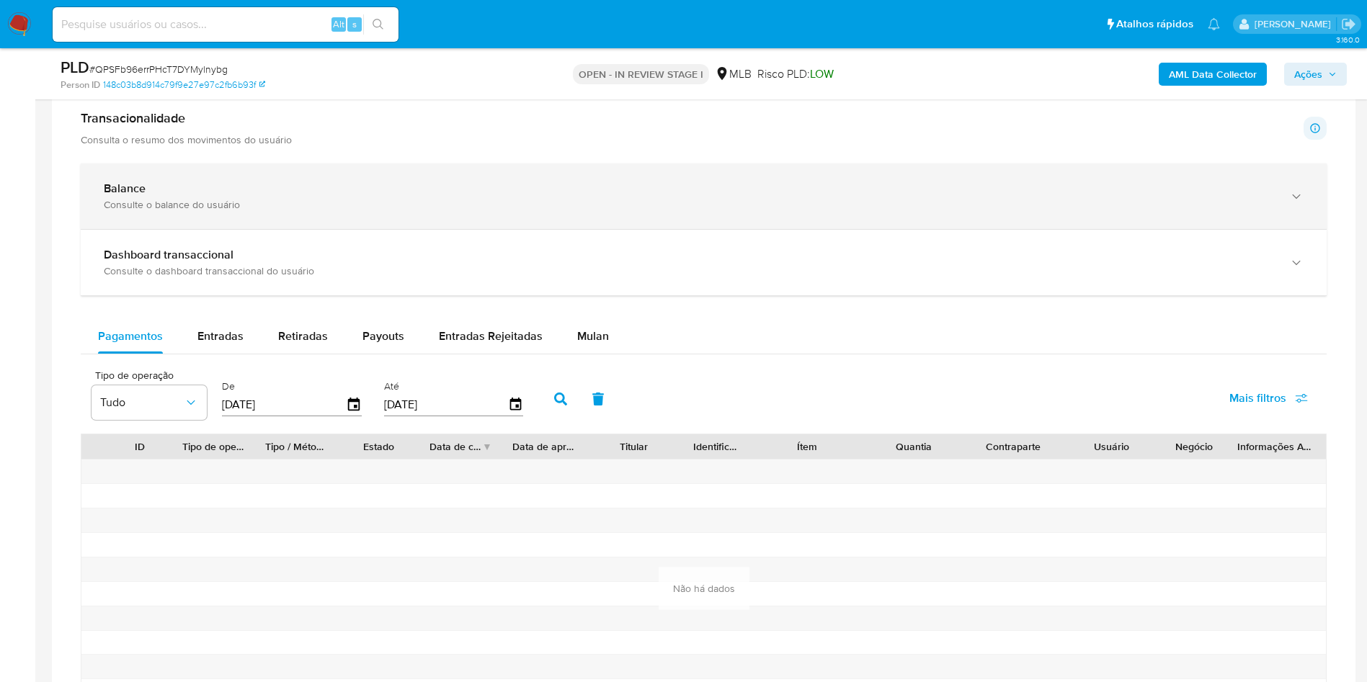
scroll to position [1053, 0]
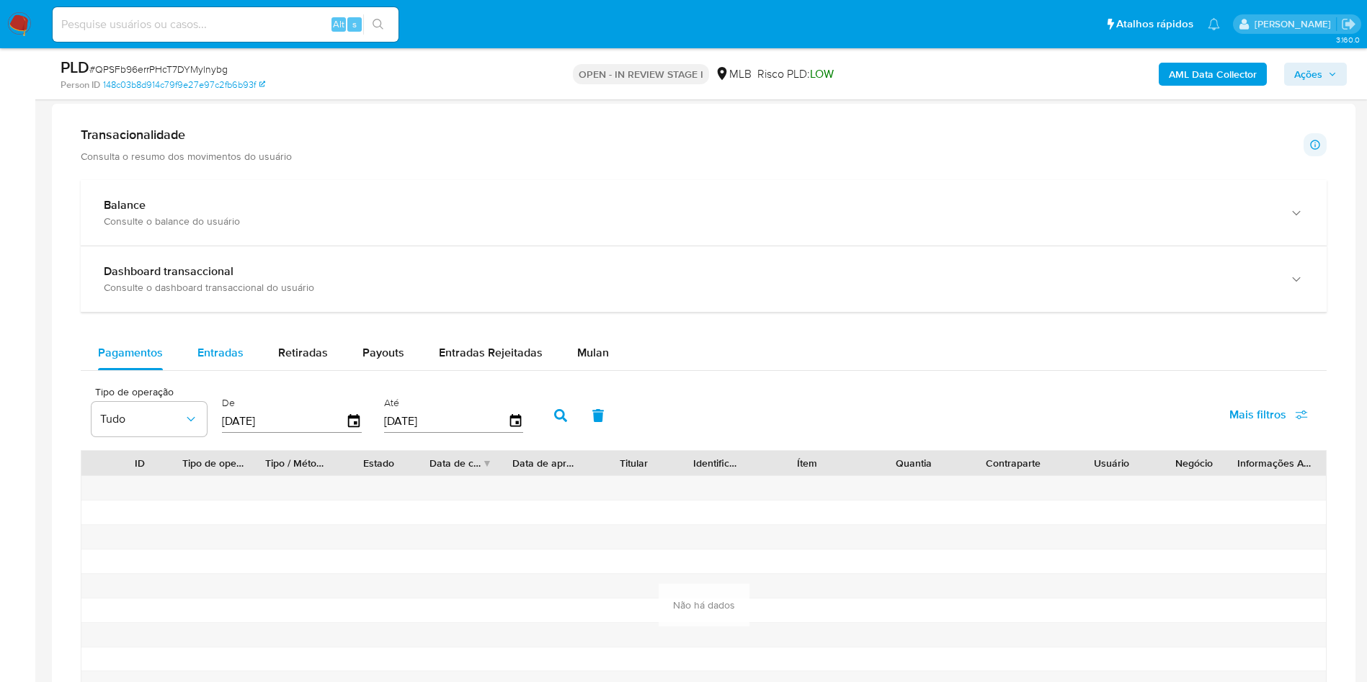
click at [205, 366] on div "Entradas" at bounding box center [220, 353] width 46 height 35
select select "10"
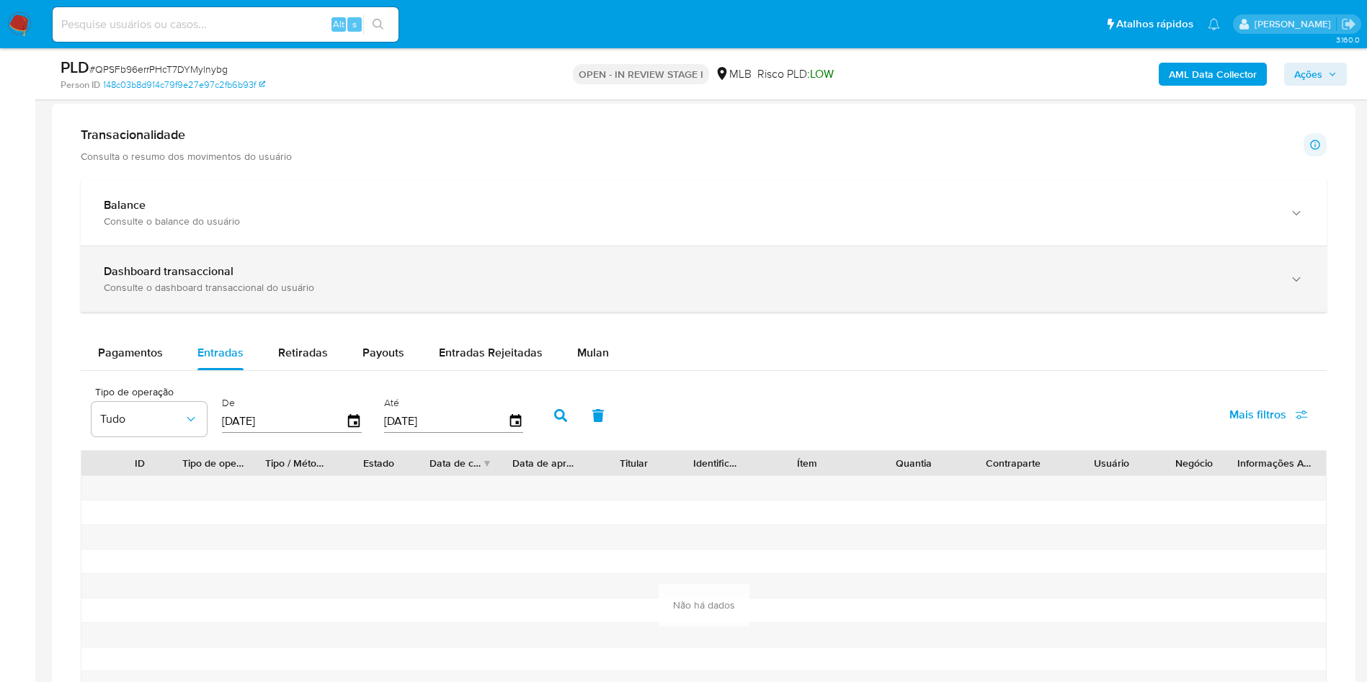
scroll to position [0, 0]
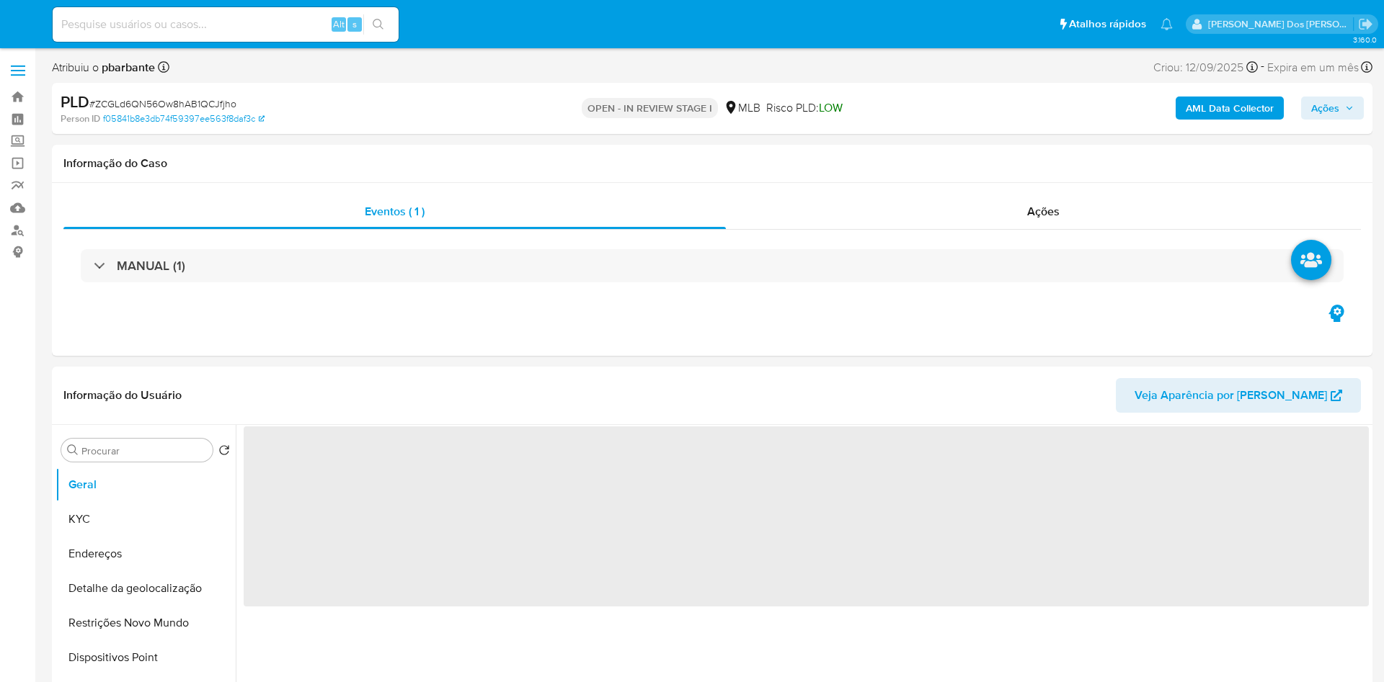
select select "10"
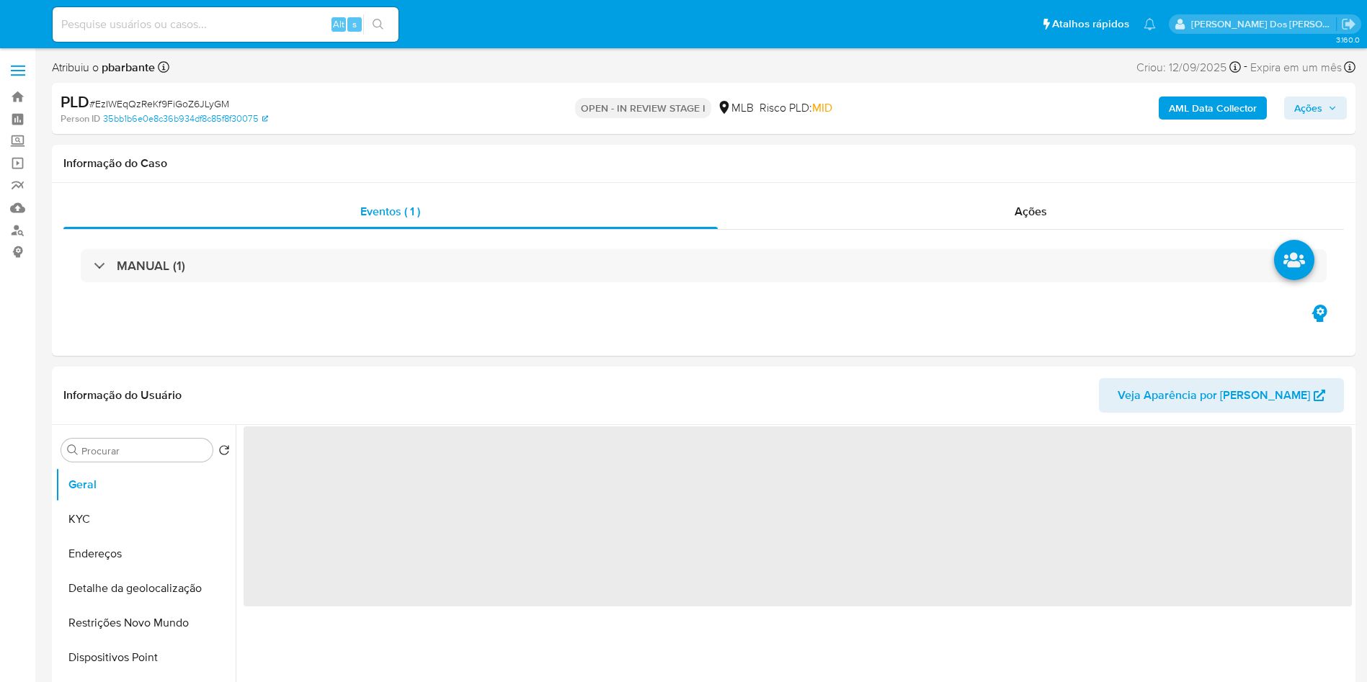
select select "10"
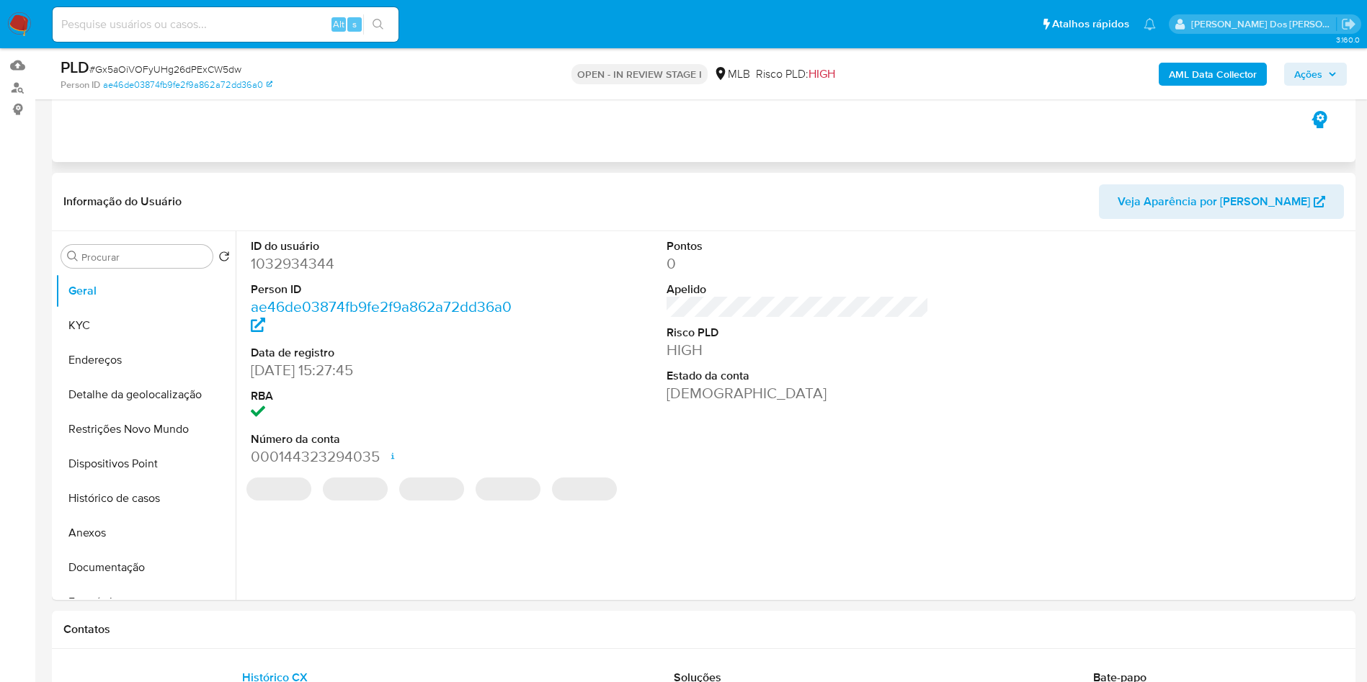
scroll to position [190, 0]
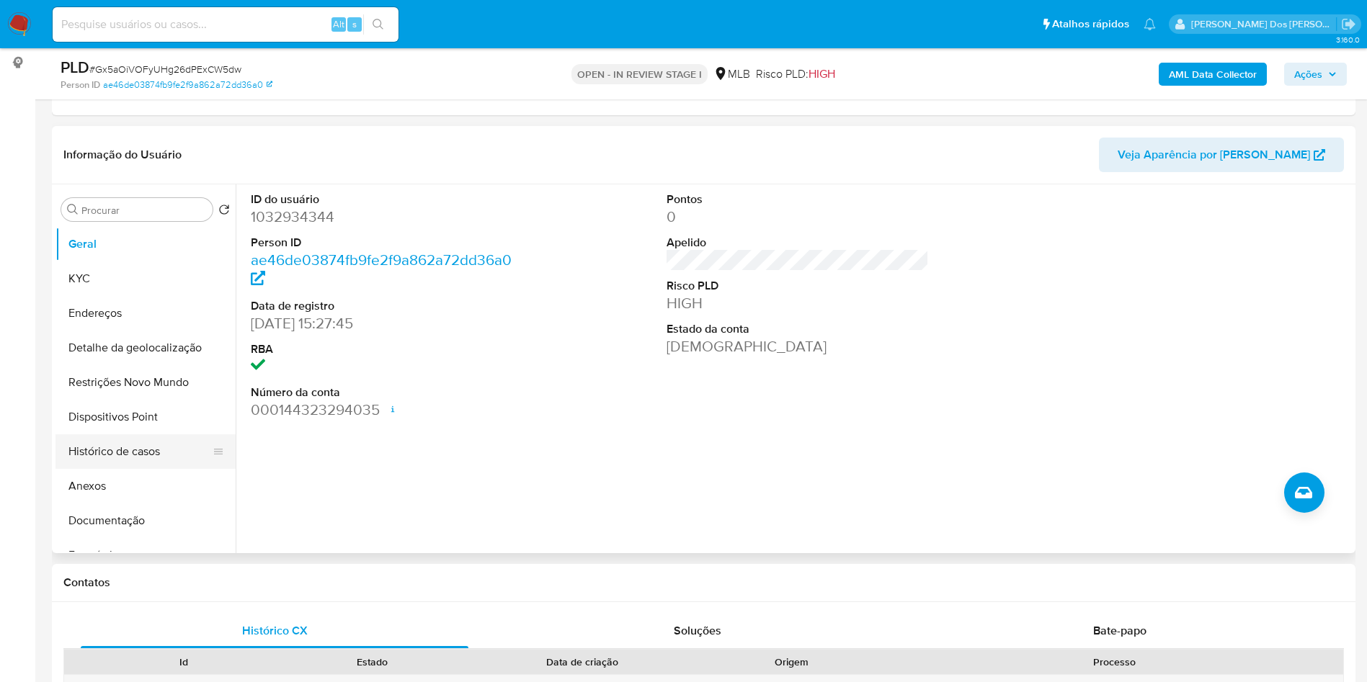
click at [139, 469] on button "Histórico de casos" at bounding box center [139, 452] width 169 height 35
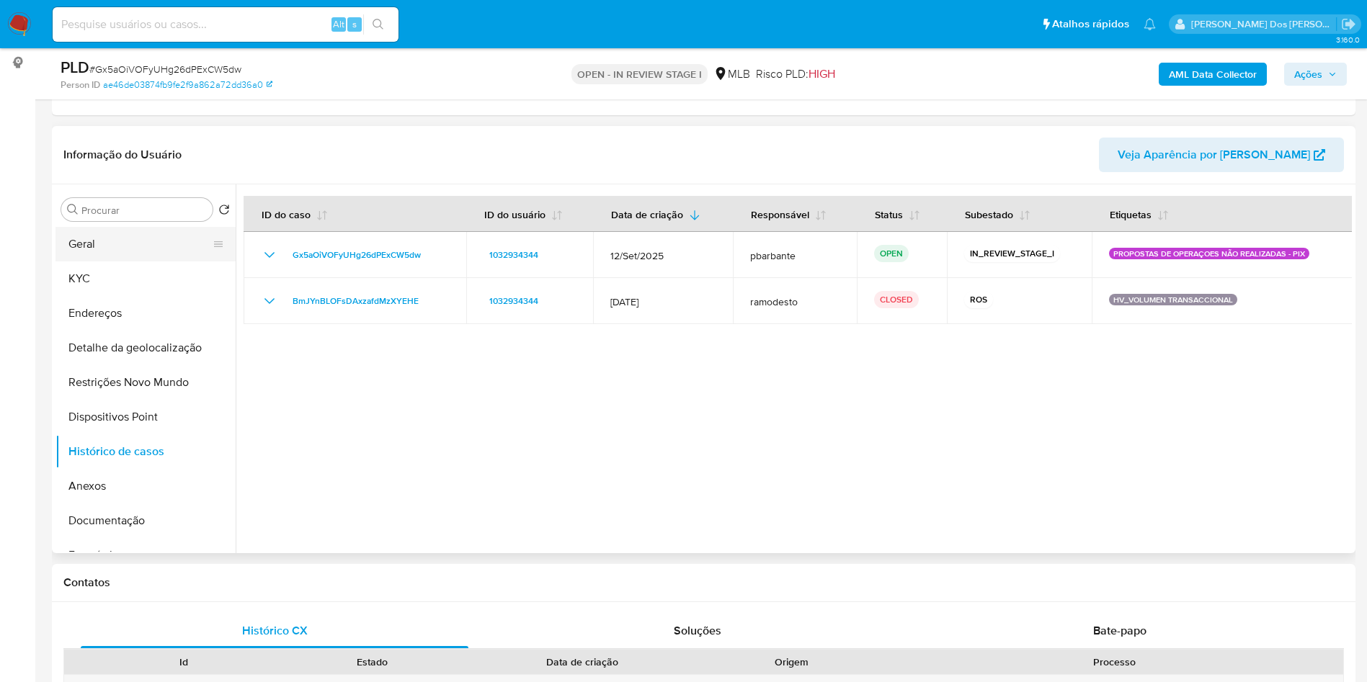
click at [126, 262] on button "Geral" at bounding box center [139, 244] width 169 height 35
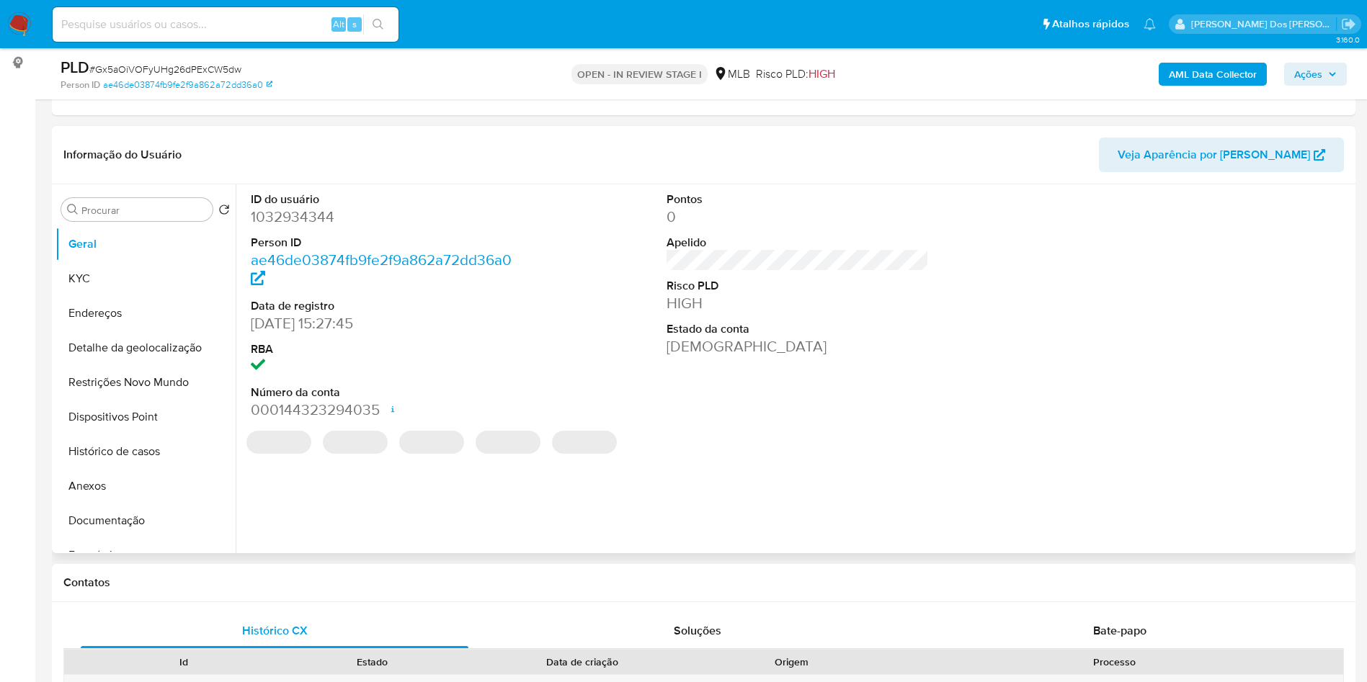
click at [295, 208] on dt "ID do usuário" at bounding box center [382, 200] width 263 height 16
click at [290, 227] on dd "1032934344" at bounding box center [382, 217] width 263 height 20
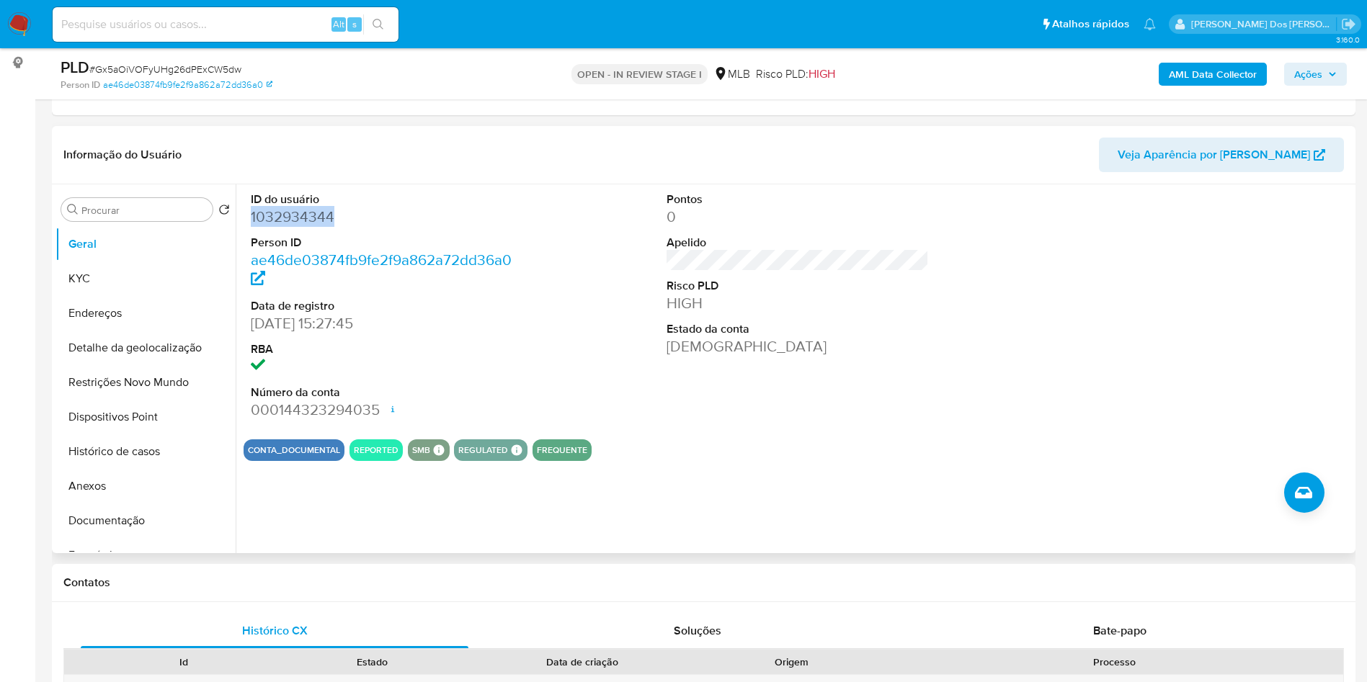
copy dd "1032934344"
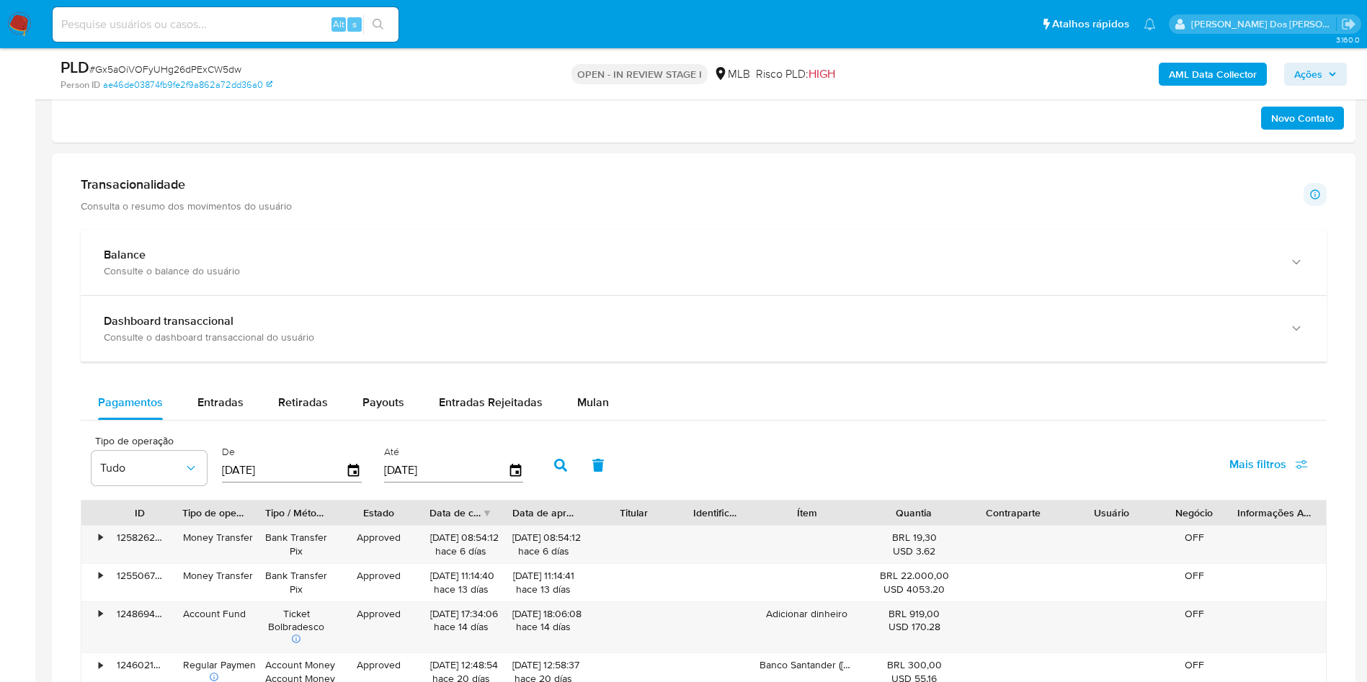
scroll to position [932, 0]
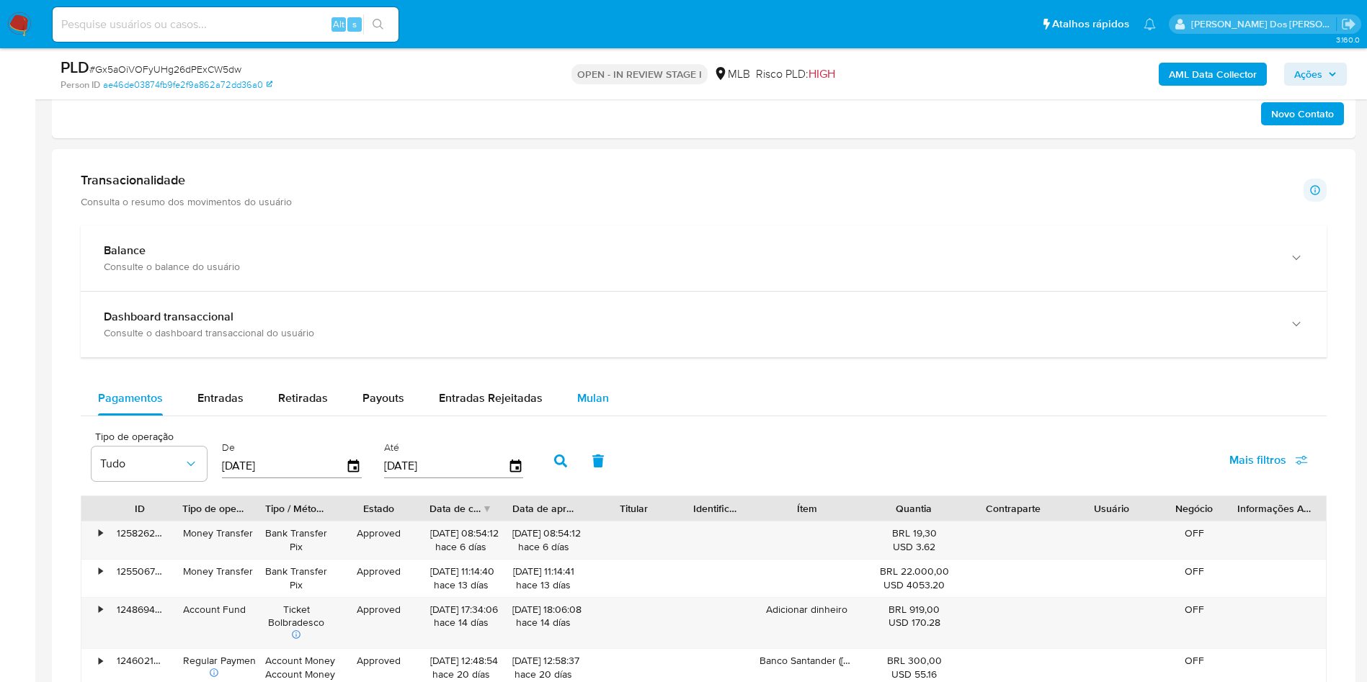
click at [577, 406] on span "Mulan" at bounding box center [593, 398] width 32 height 17
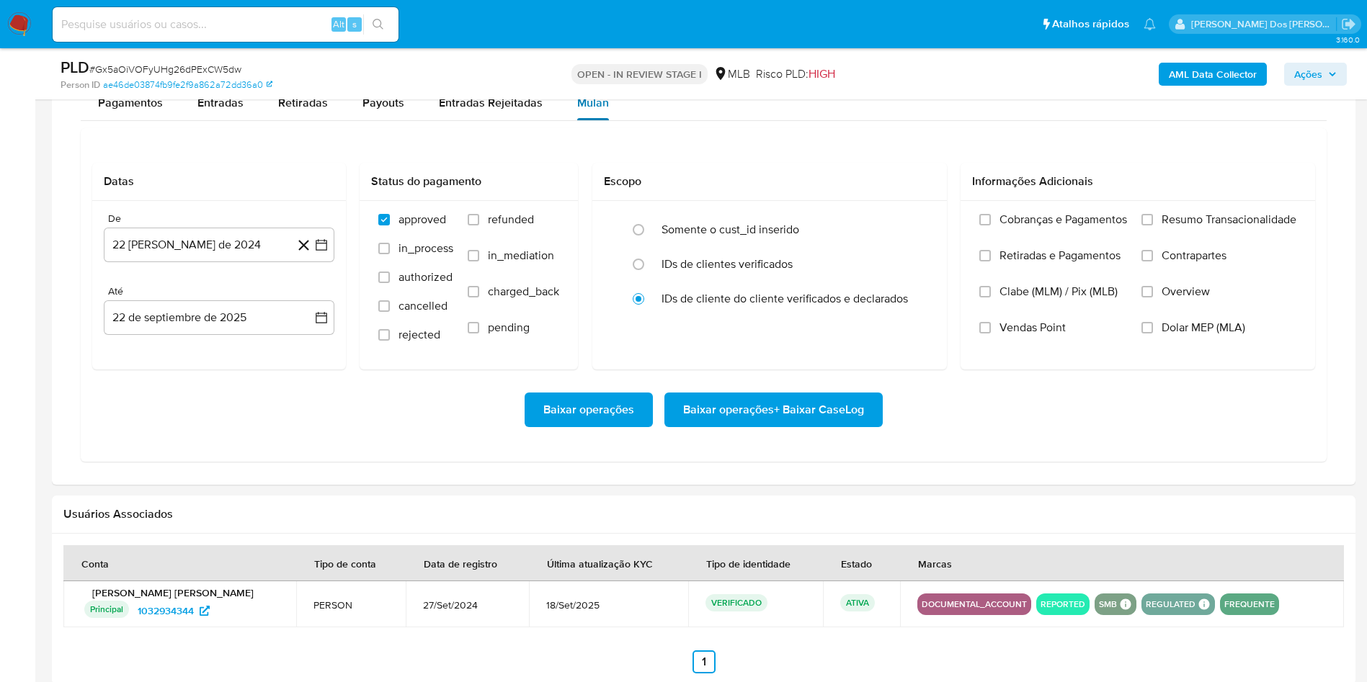
scroll to position [1238, 0]
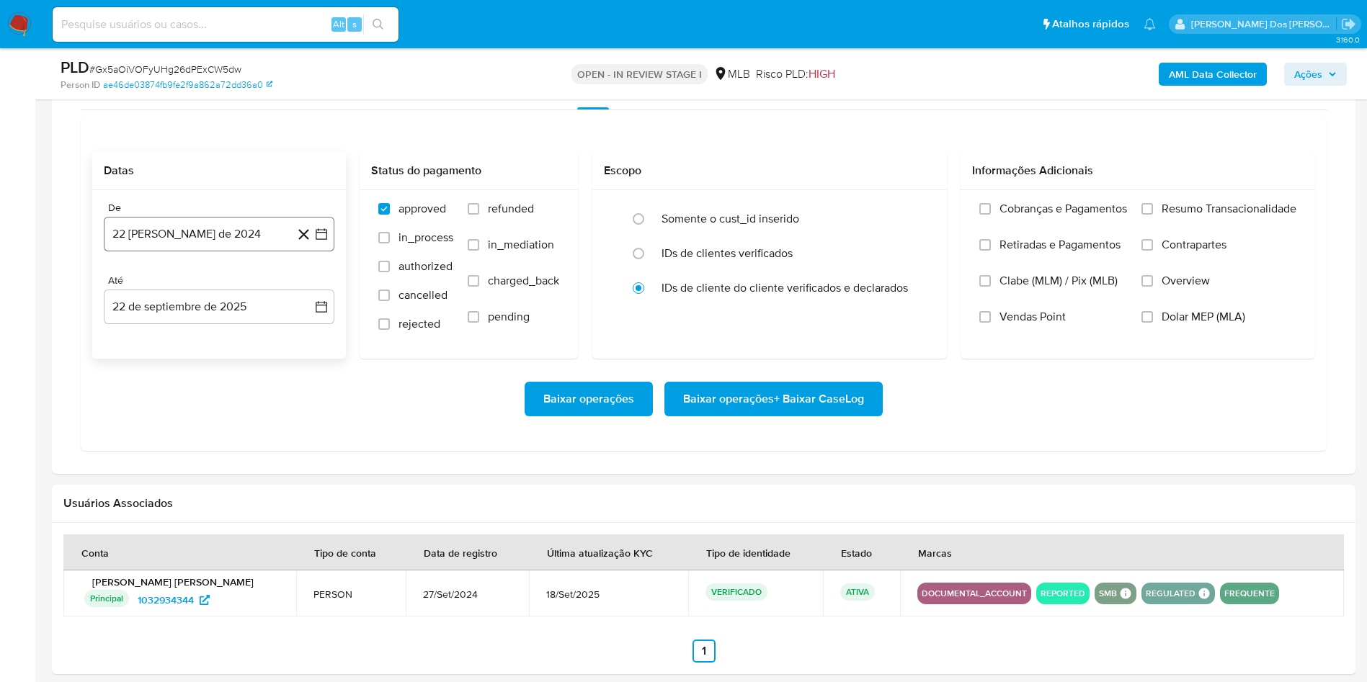
click at [320, 240] on icon "button" at bounding box center [322, 234] width 12 height 12
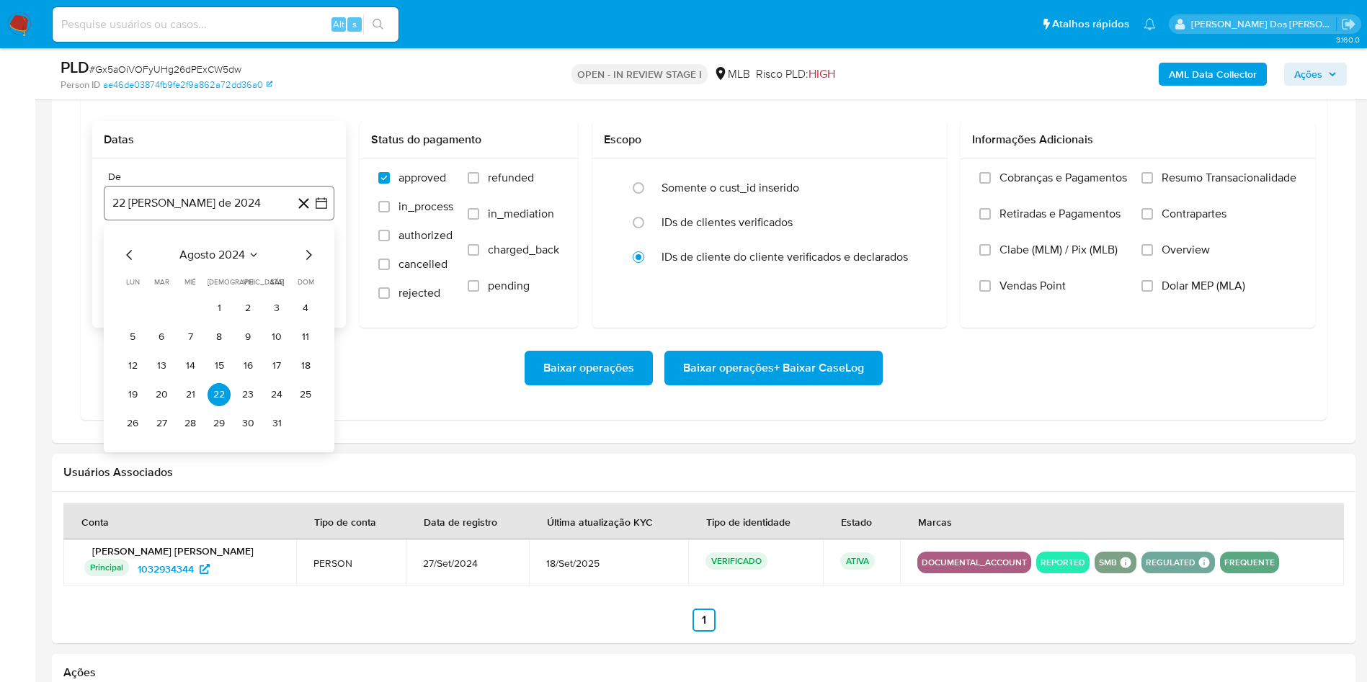
scroll to position [1276, 0]
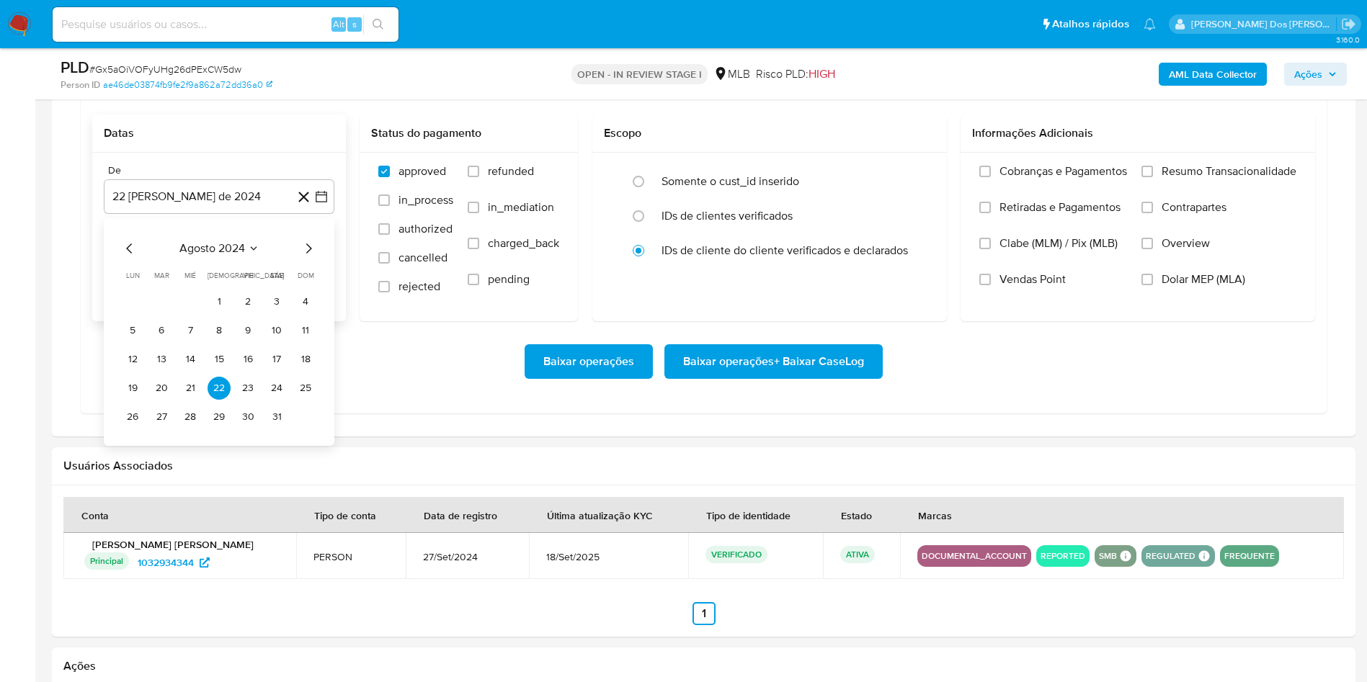
click at [311, 257] on icon "Mes siguiente" at bounding box center [308, 248] width 17 height 17
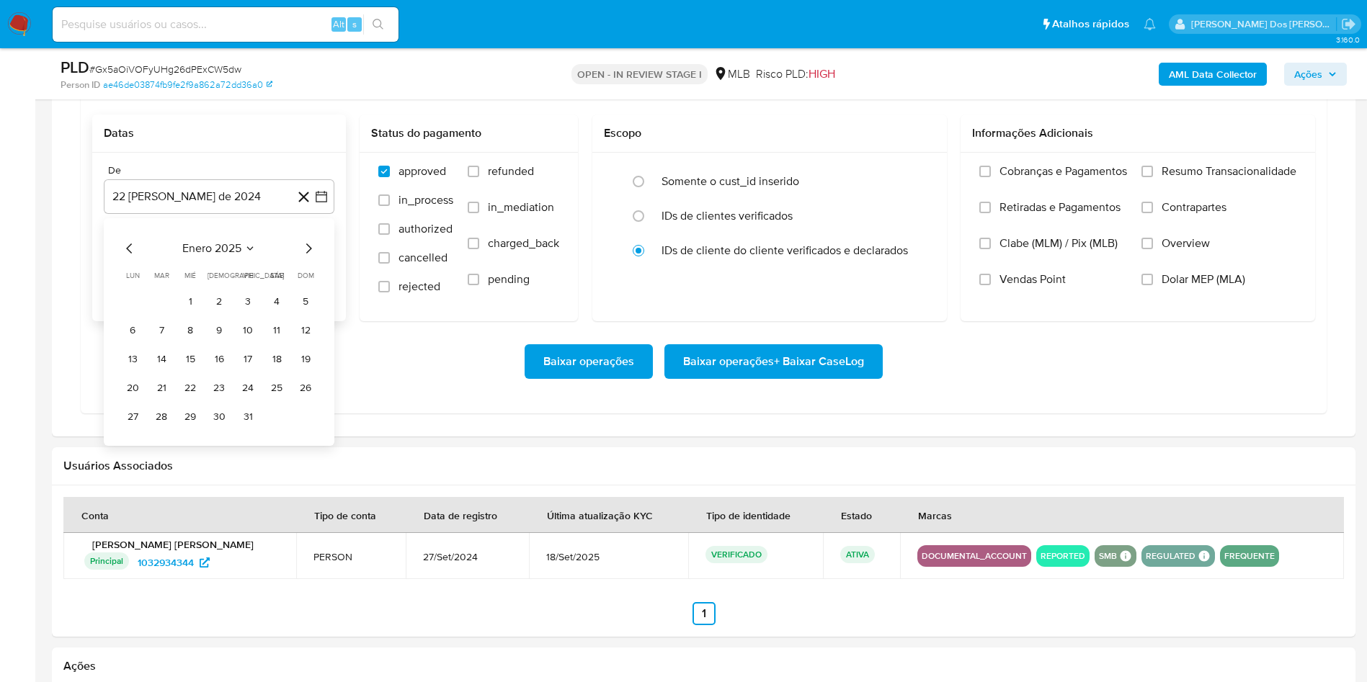
click at [311, 257] on icon "Mes siguiente" at bounding box center [308, 248] width 17 height 17
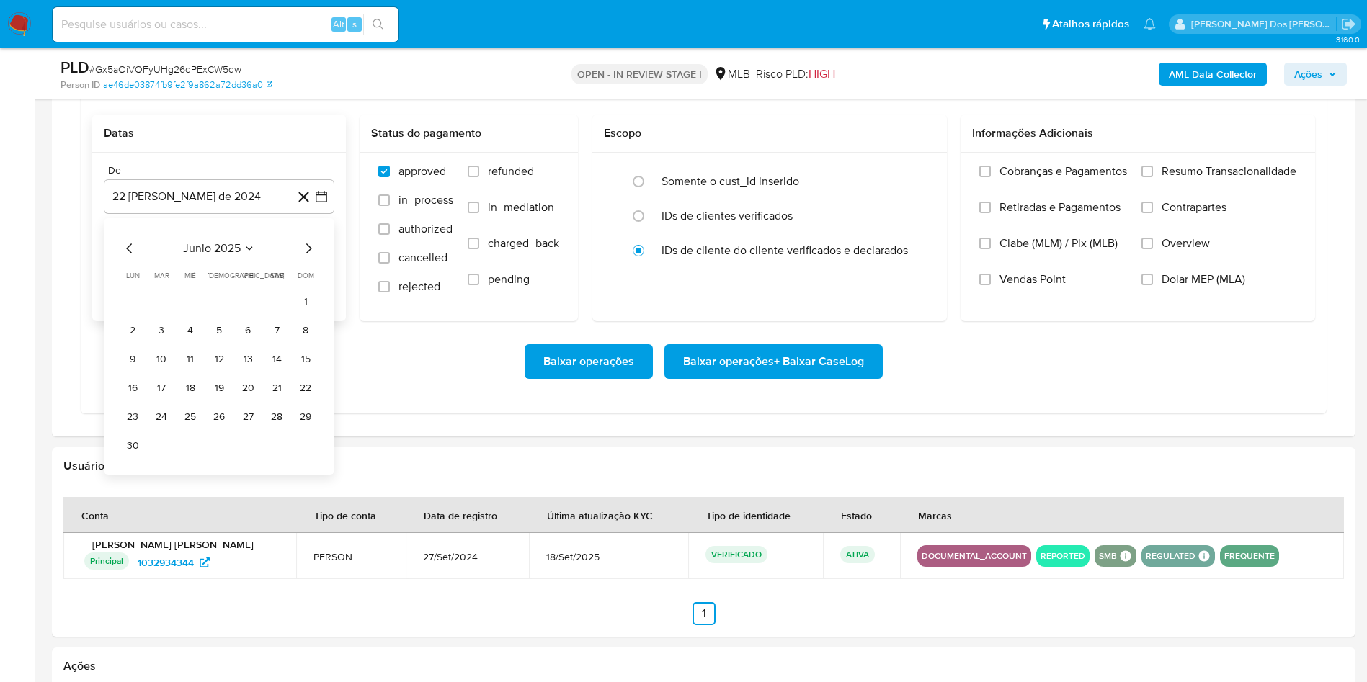
click at [311, 257] on icon "Mes siguiente" at bounding box center [308, 248] width 17 height 17
click at [256, 338] on tbody "1 2 3 4 5 6 7 8 9 10 11 12 13 14 15 16 17 18 19 20 21 22 23 24 25 26 27 28 29 3…" at bounding box center [219, 359] width 196 height 138
click at [250, 313] on button "1" at bounding box center [247, 301] width 23 height 23
click at [1219, 182] on div "Cobranças e Pagamentos Retiradas e Pagamentos Clabe (MLM) / Pix (MLB) Vendas Po…" at bounding box center [1138, 236] width 355 height 167
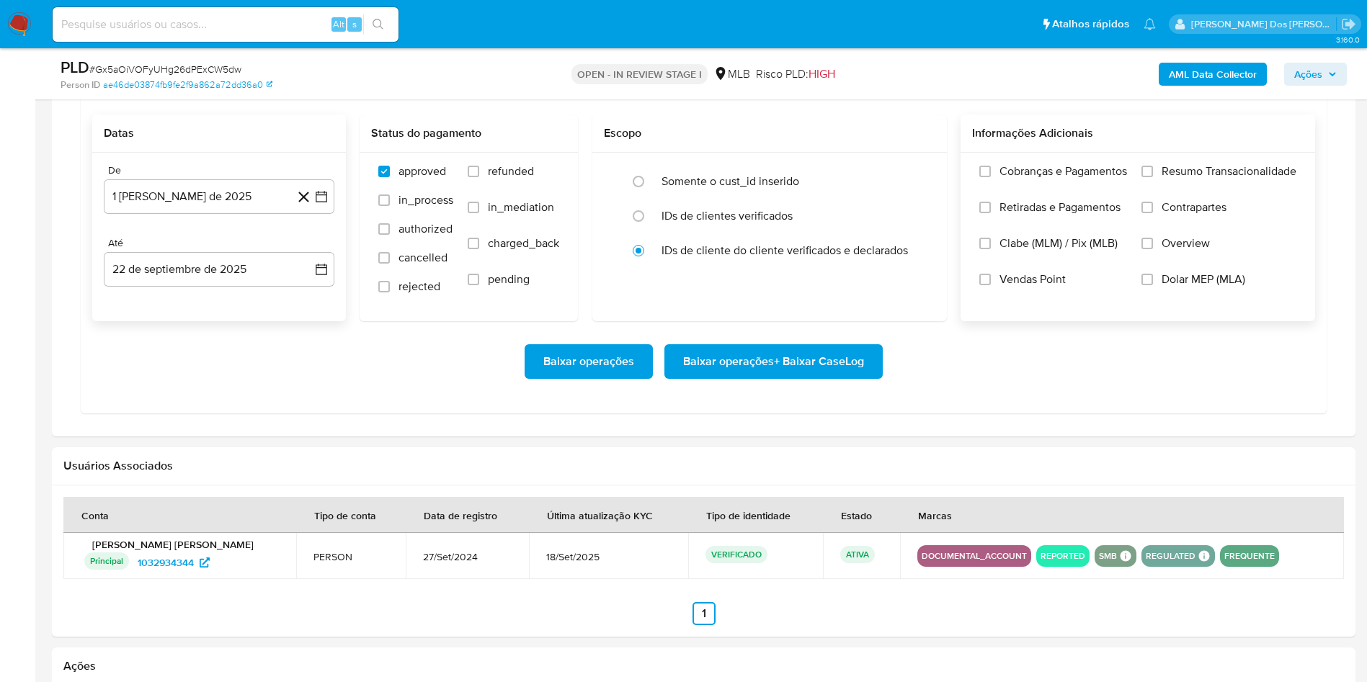
click at [1206, 179] on span "Resumo Transacionalidade" at bounding box center [1229, 171] width 135 height 14
click at [1153, 177] on input "Resumo Transacionalidade" at bounding box center [1148, 172] width 12 height 12
click at [775, 378] on span "Baixar operações + Baixar CaseLog" at bounding box center [773, 362] width 181 height 32
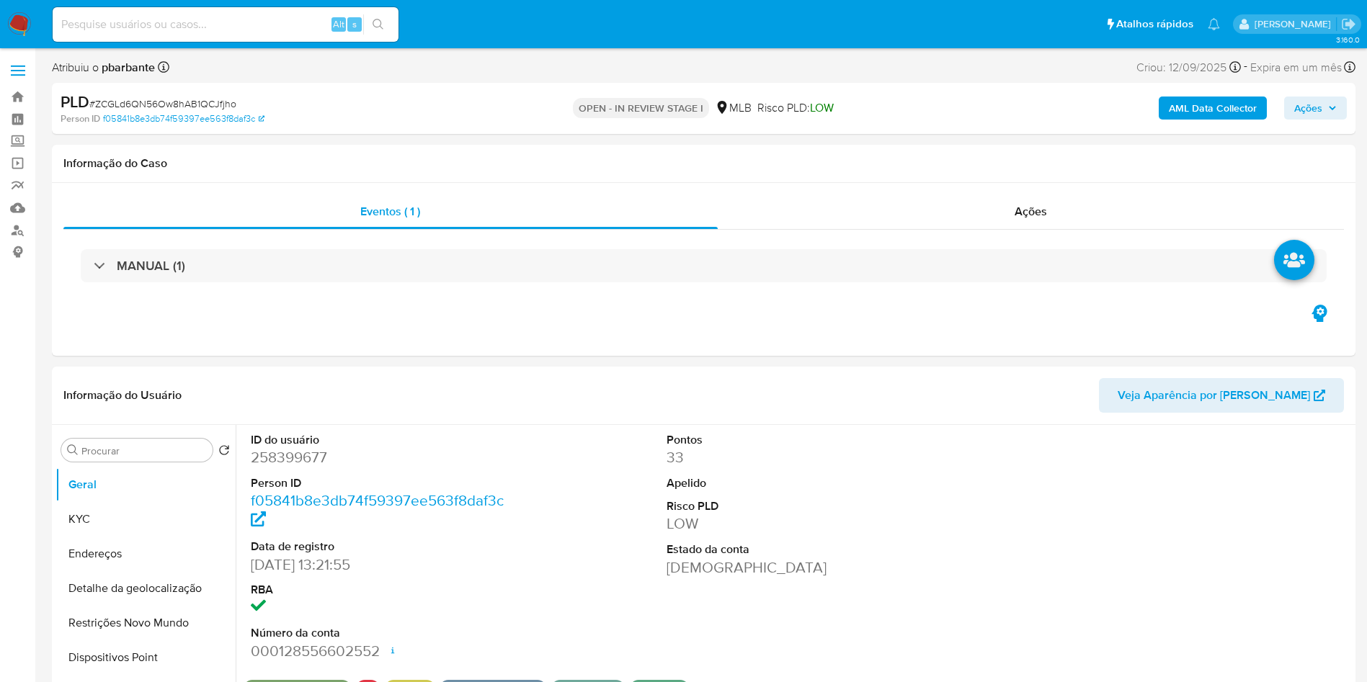
select select "10"
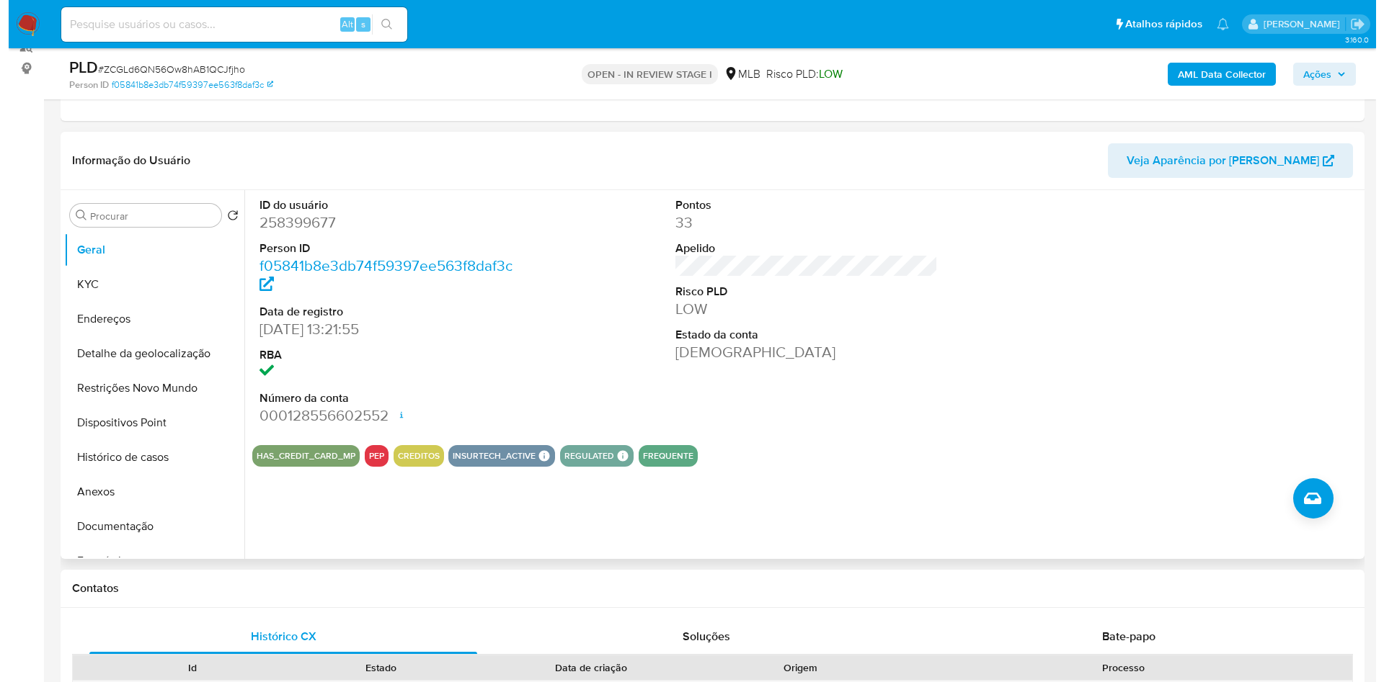
scroll to position [185, 0]
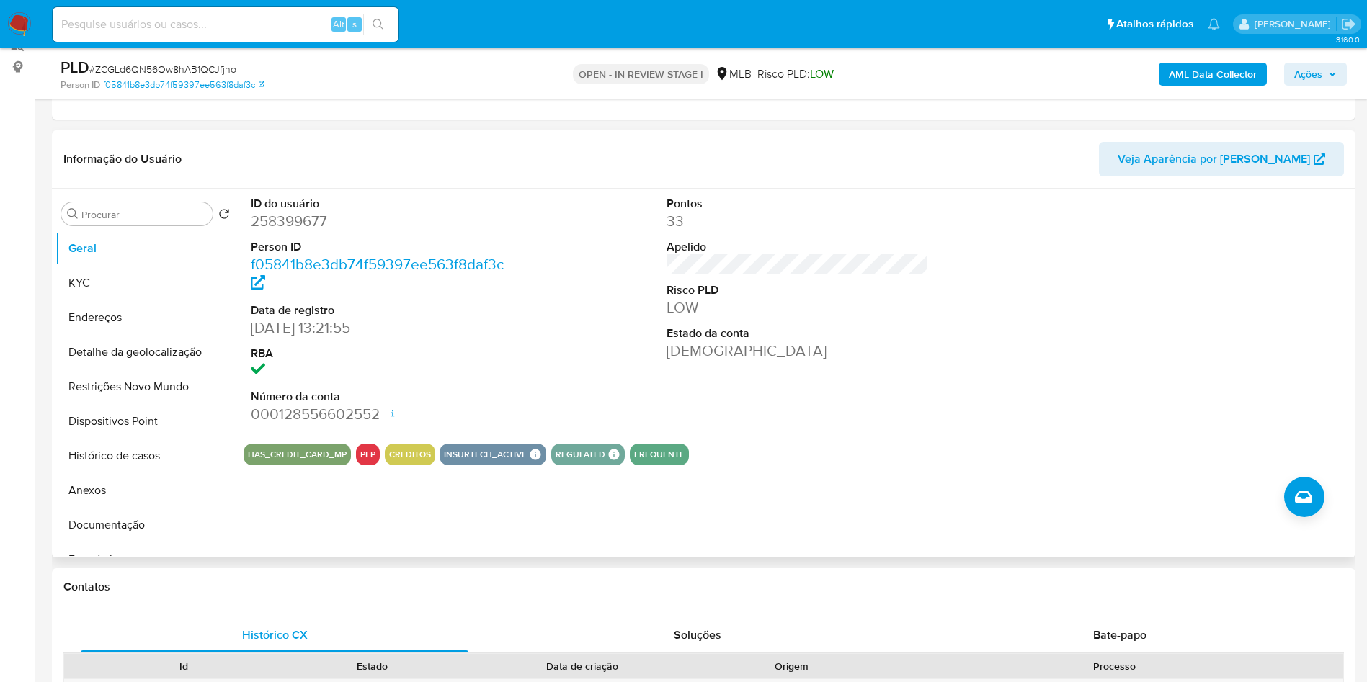
click at [290, 231] on dd "258399677" at bounding box center [382, 221] width 263 height 20
copy dd "258399677"
click at [115, 473] on button "Histórico de casos" at bounding box center [139, 456] width 169 height 35
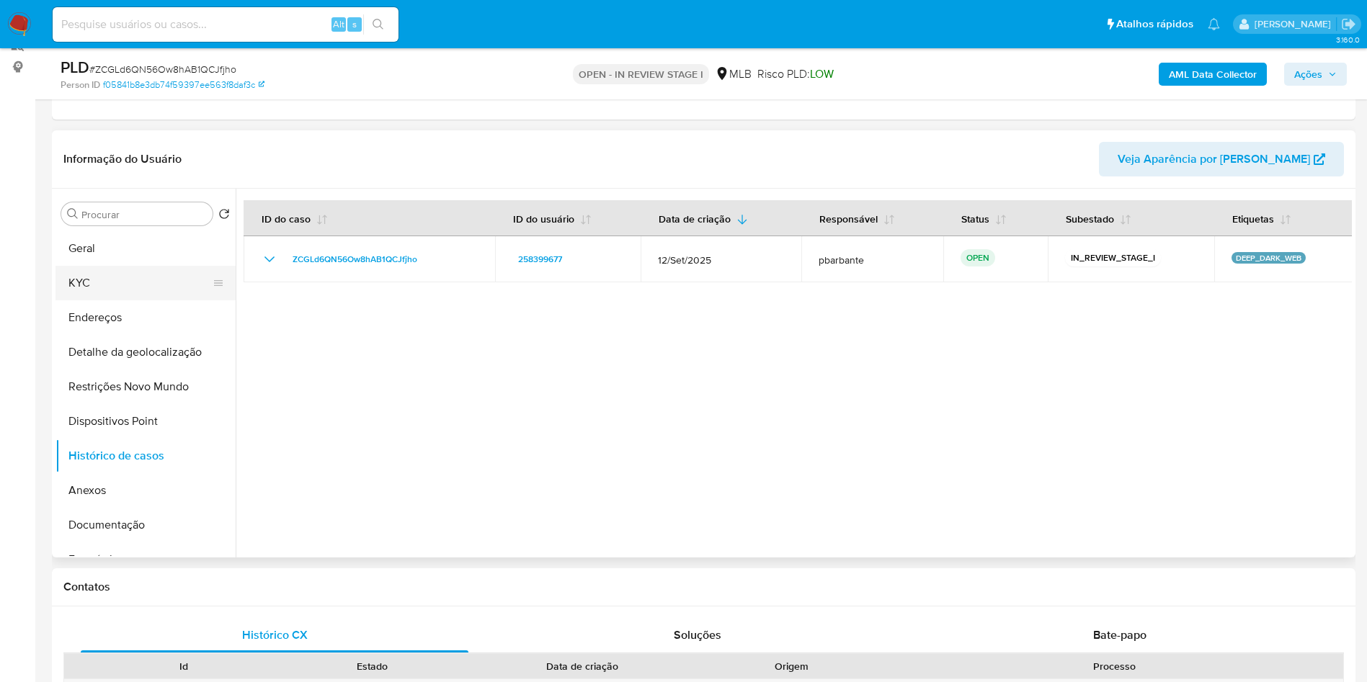
click at [128, 301] on button "KYC" at bounding box center [139, 283] width 169 height 35
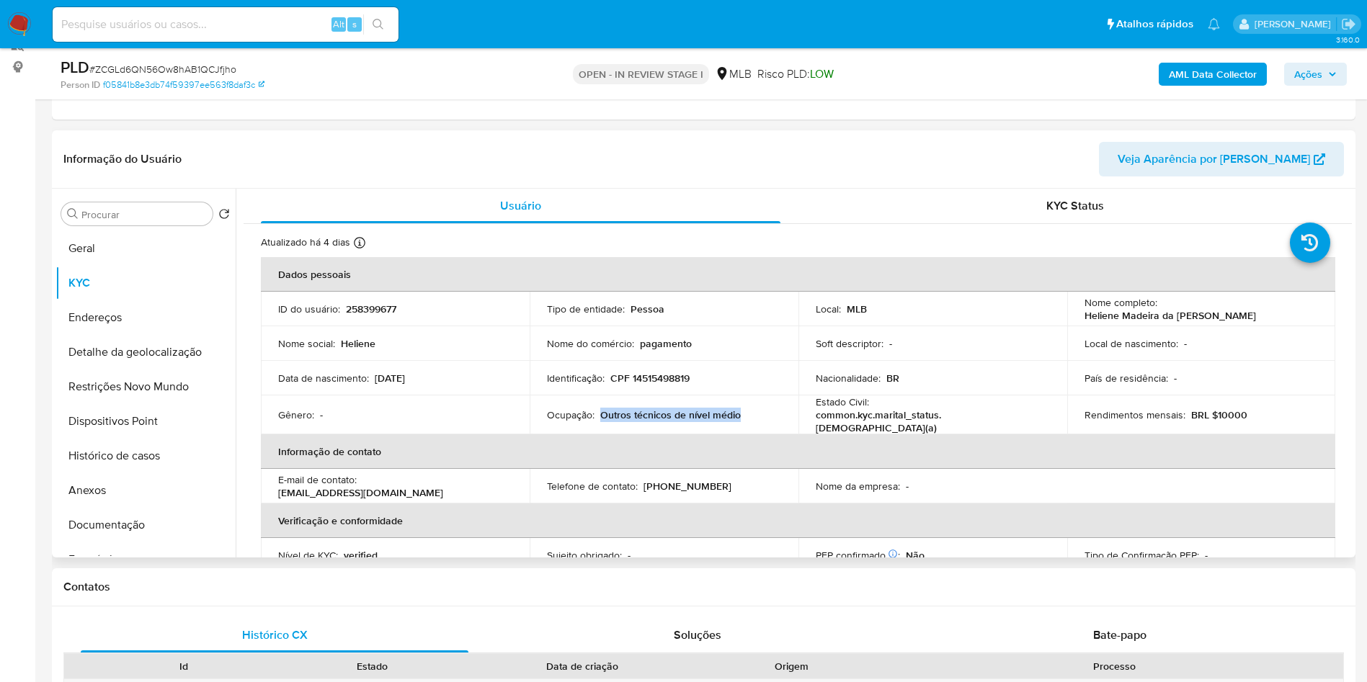
drag, startPoint x: 764, startPoint y: 445, endPoint x: 599, endPoint y: 439, distance: 165.2
click at [599, 435] on td "Ocupação : Outros técnicos de nível médio" at bounding box center [664, 415] width 269 height 39
copy p "Outros técnicos de nível médio"
click at [1188, 70] on b "AML Data Collector" at bounding box center [1213, 74] width 88 height 23
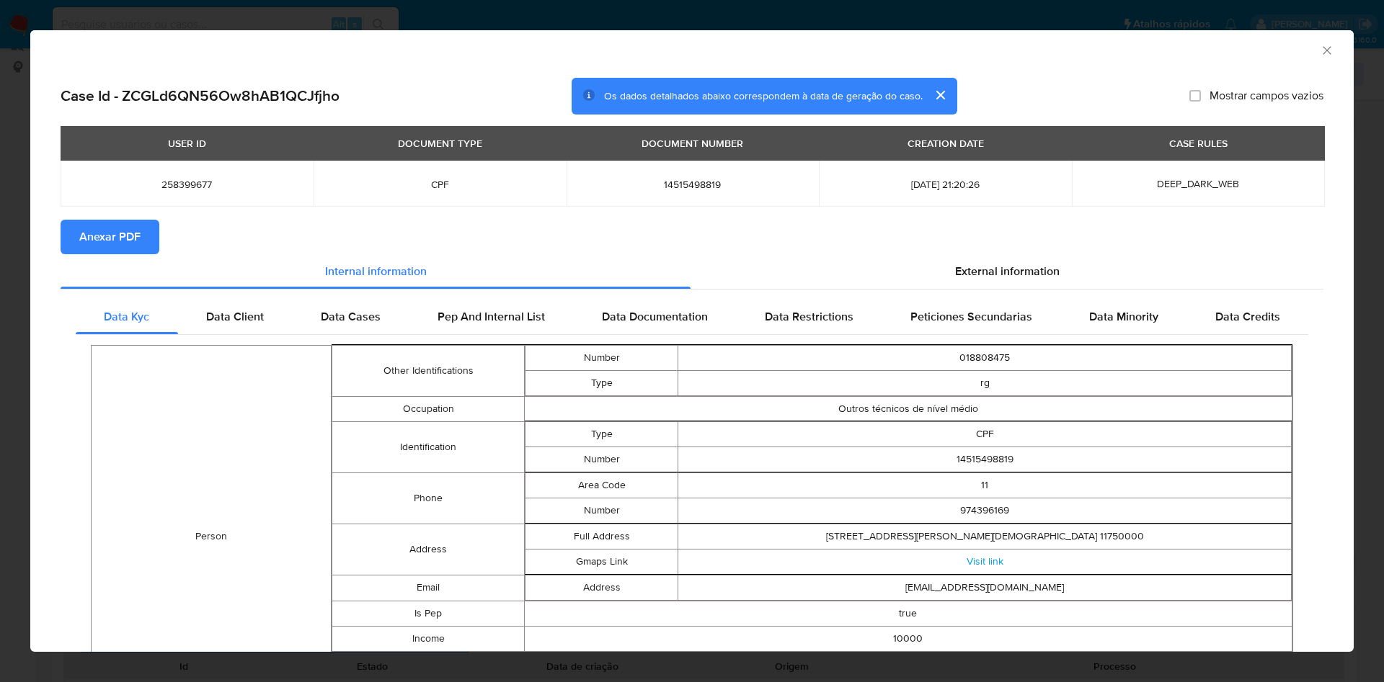
click at [1015, 252] on section "Anexar PDF" at bounding box center [692, 237] width 1263 height 35
click at [971, 270] on span "External information" at bounding box center [1007, 271] width 104 height 17
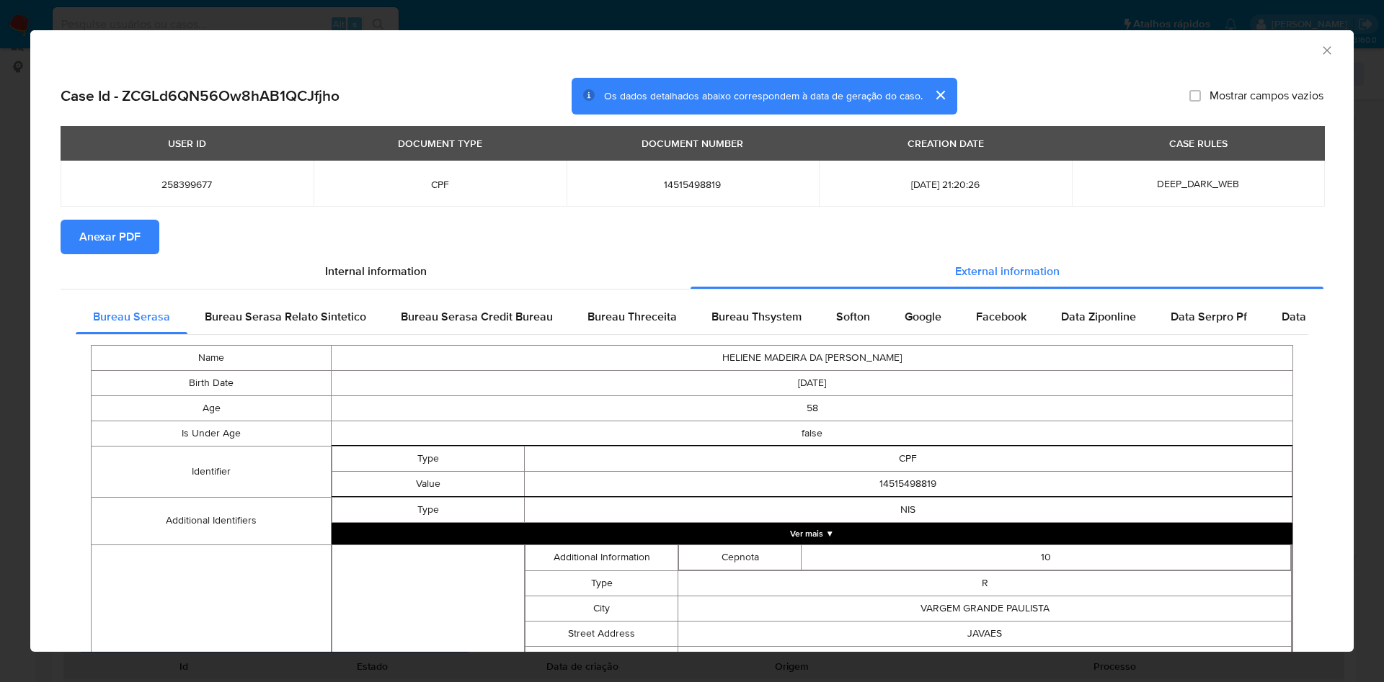
click at [95, 236] on span "Anexar PDF" at bounding box center [109, 237] width 61 height 32
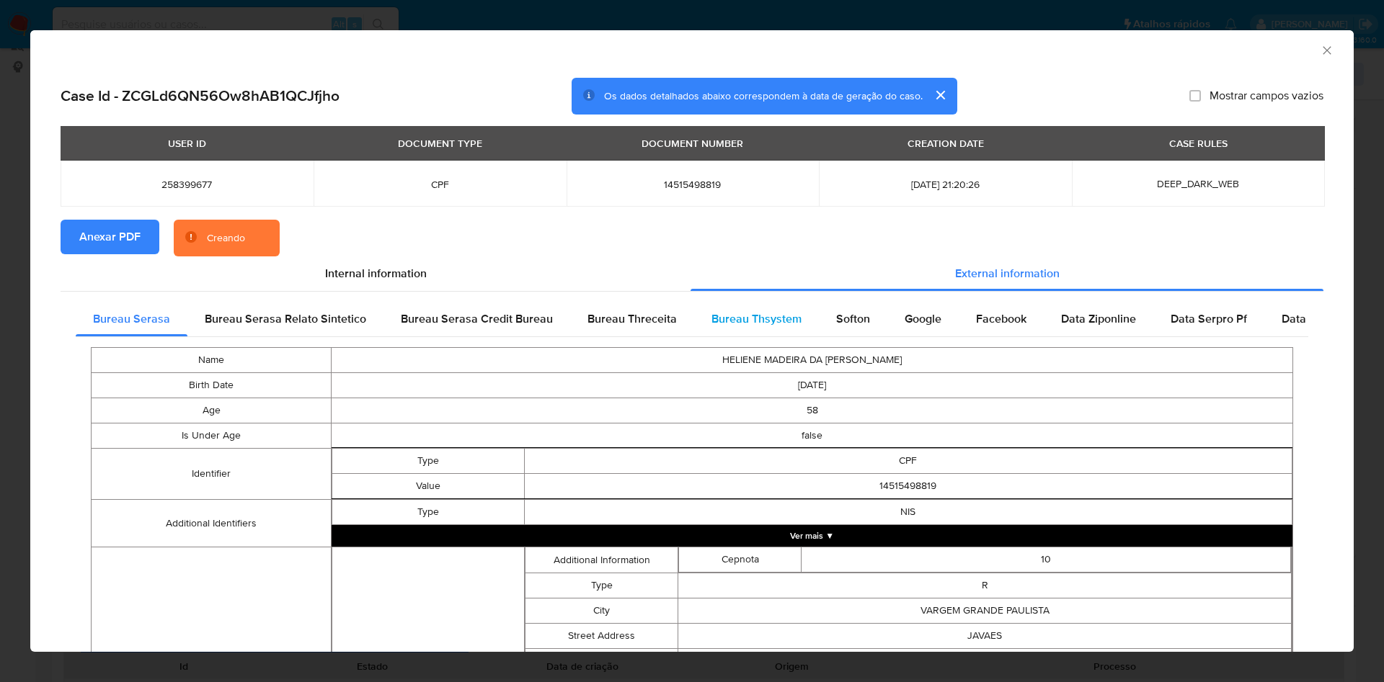
click at [775, 313] on span "Bureau Thsystem" at bounding box center [756, 319] width 90 height 17
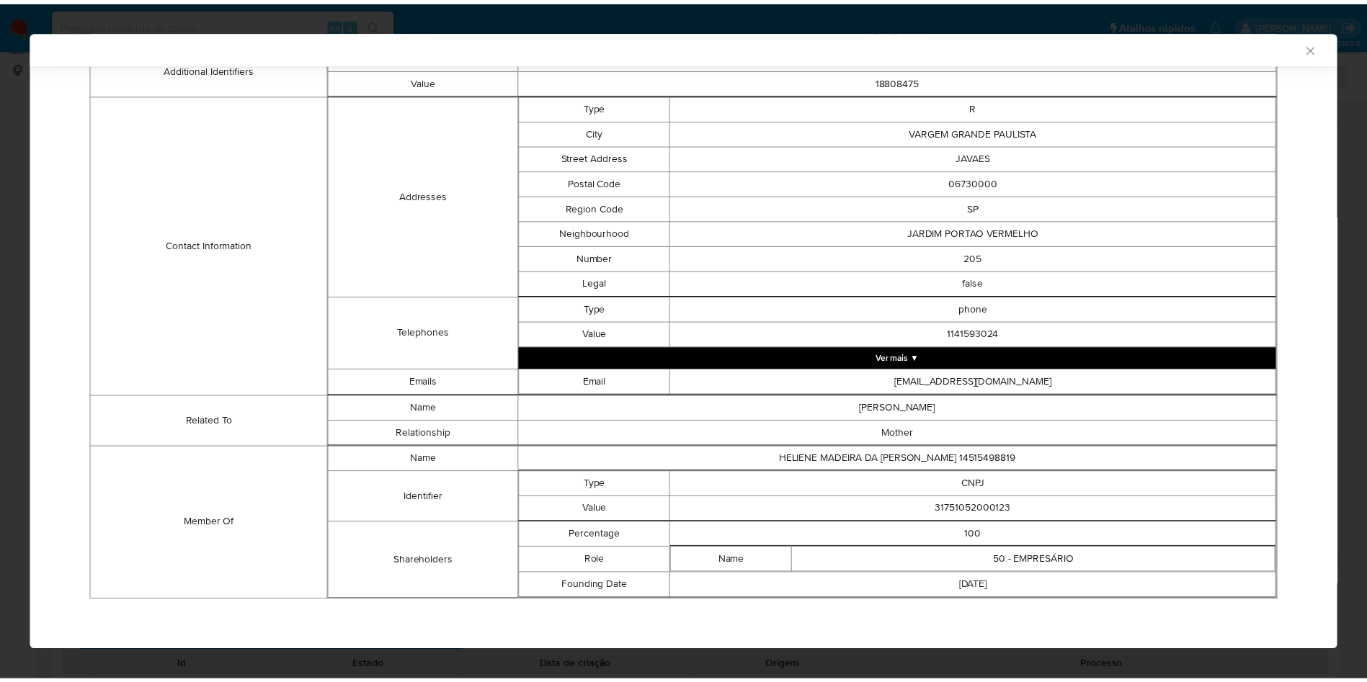
scroll to position [478, 0]
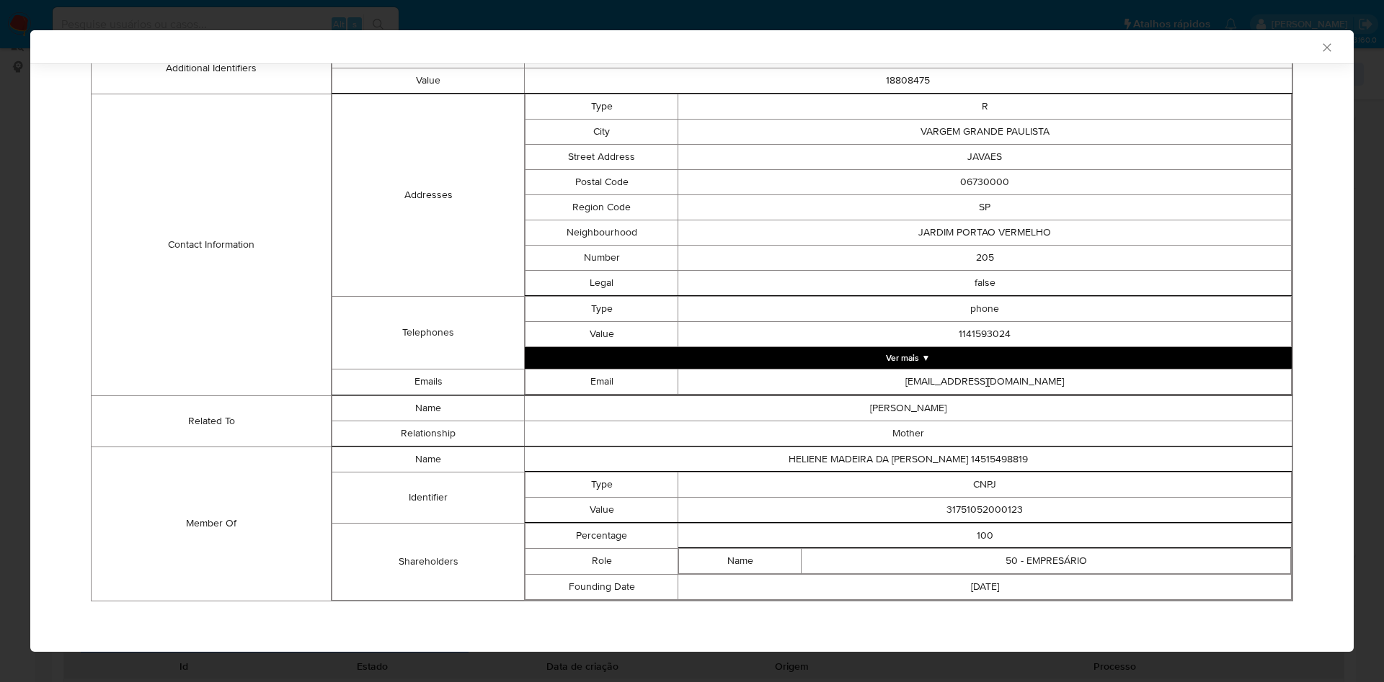
click at [992, 512] on td "31751052000123" at bounding box center [984, 509] width 613 height 25
copy td "31751052000123"
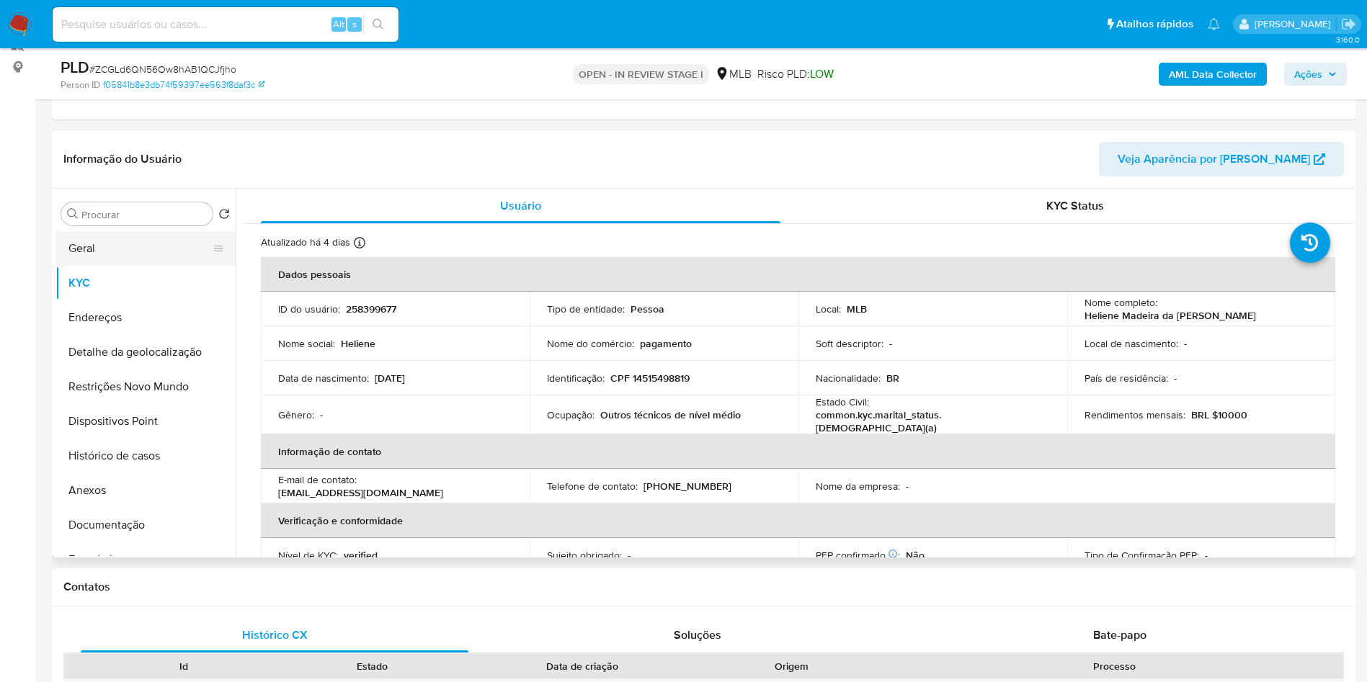
click at [190, 266] on button "Geral" at bounding box center [139, 248] width 169 height 35
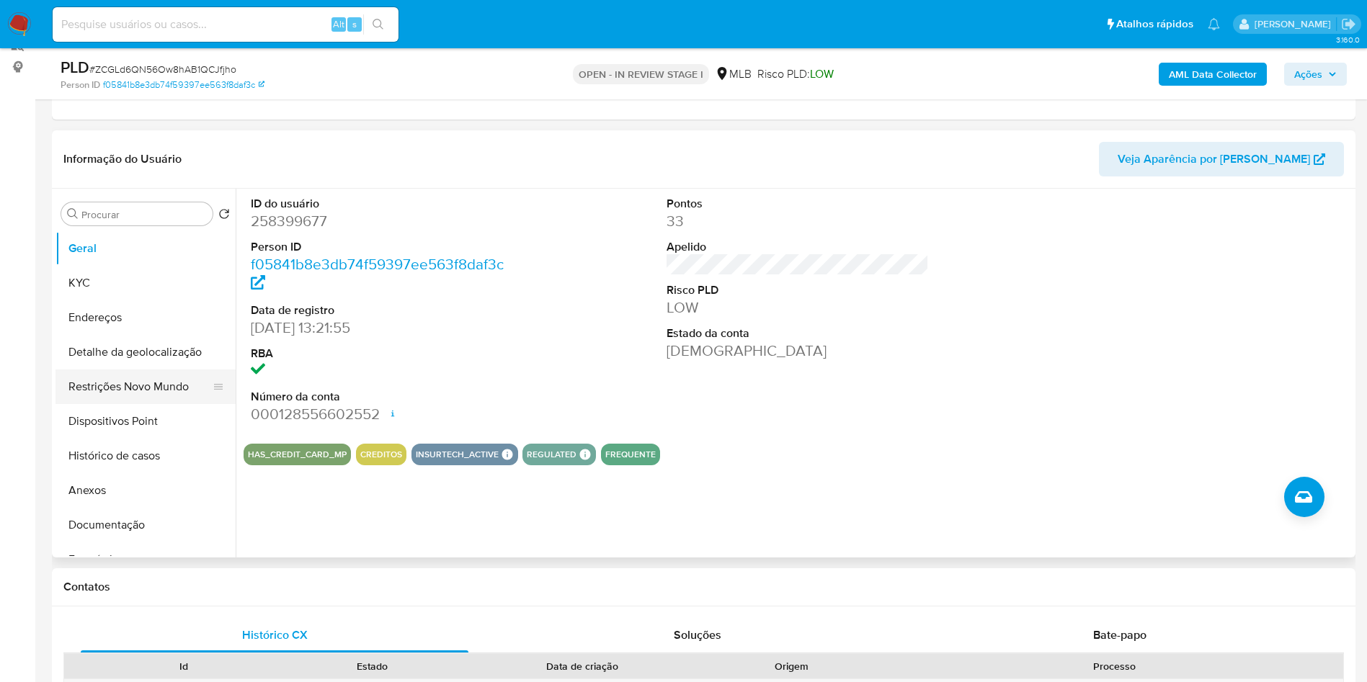
click at [184, 404] on button "Restrições Novo Mundo" at bounding box center [139, 387] width 169 height 35
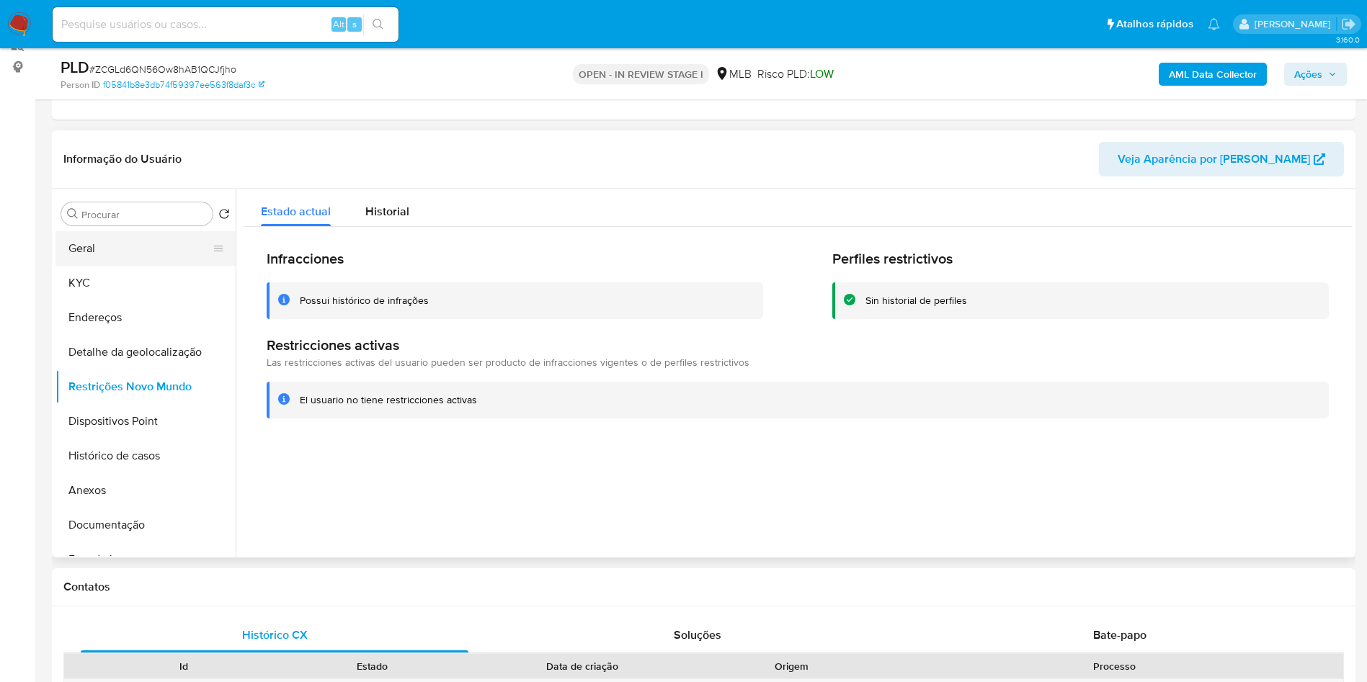
click at [72, 260] on button "Geral" at bounding box center [139, 248] width 169 height 35
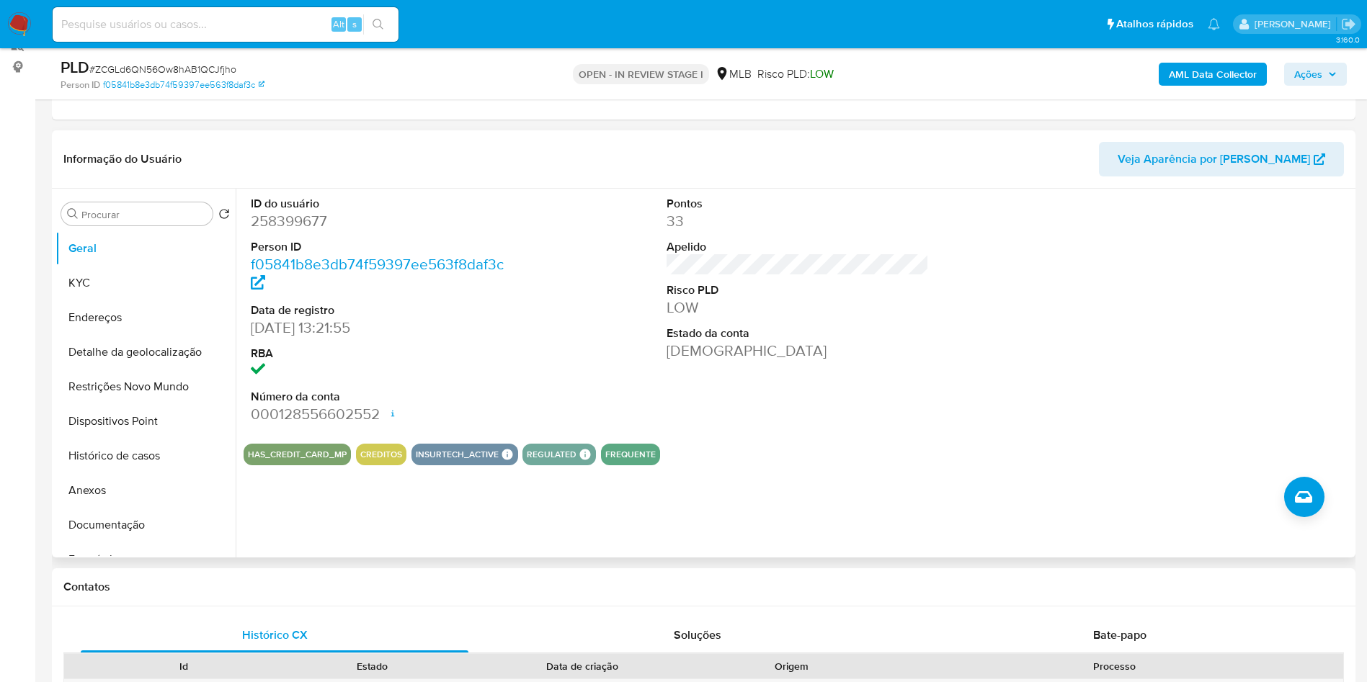
copy td "31751052000123"
click at [148, 301] on button "KYC" at bounding box center [139, 283] width 169 height 35
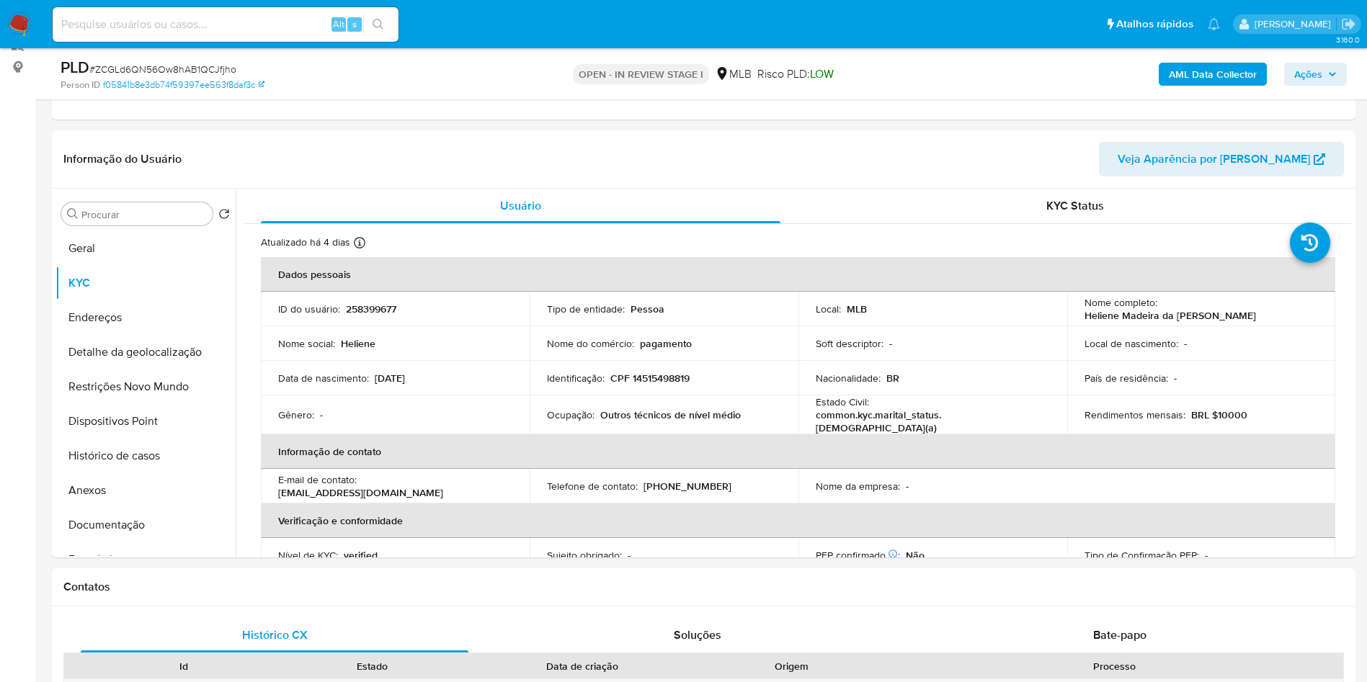
copy td "31751052000123"
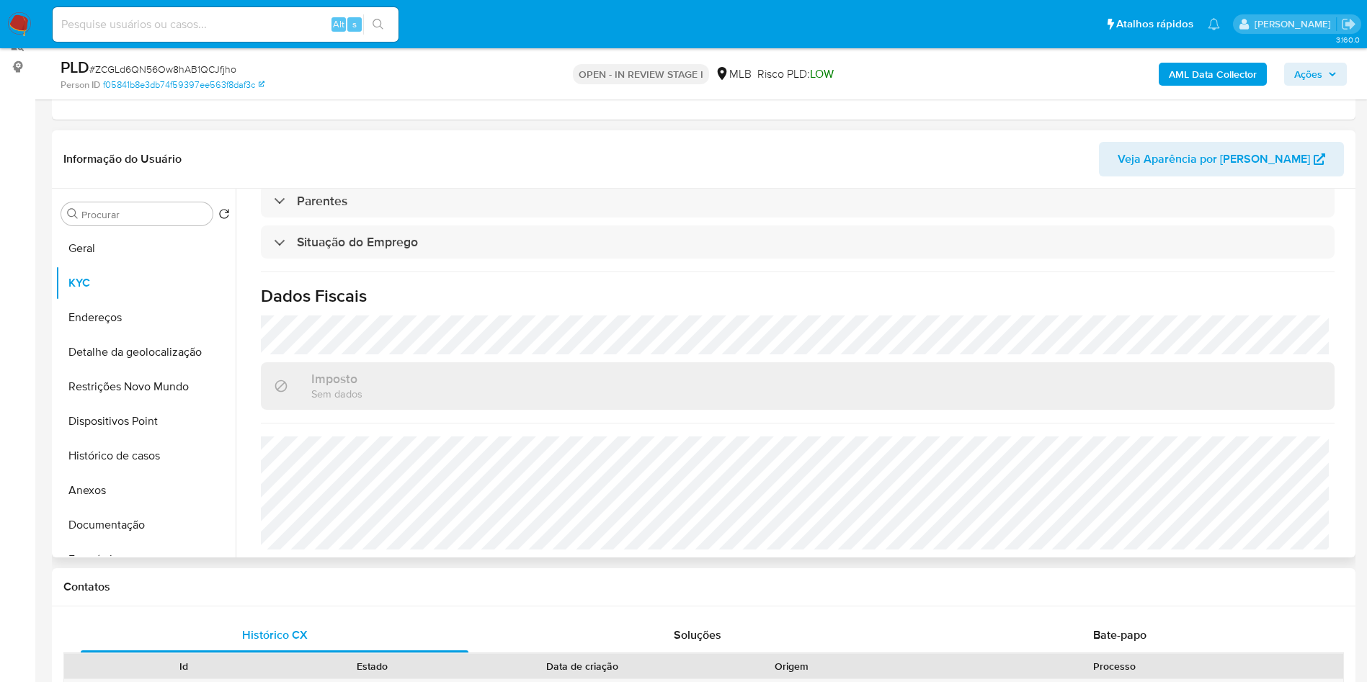
copy td "31751052000123"
click at [112, 370] on button "Detalhe da geolocalização" at bounding box center [139, 352] width 169 height 35
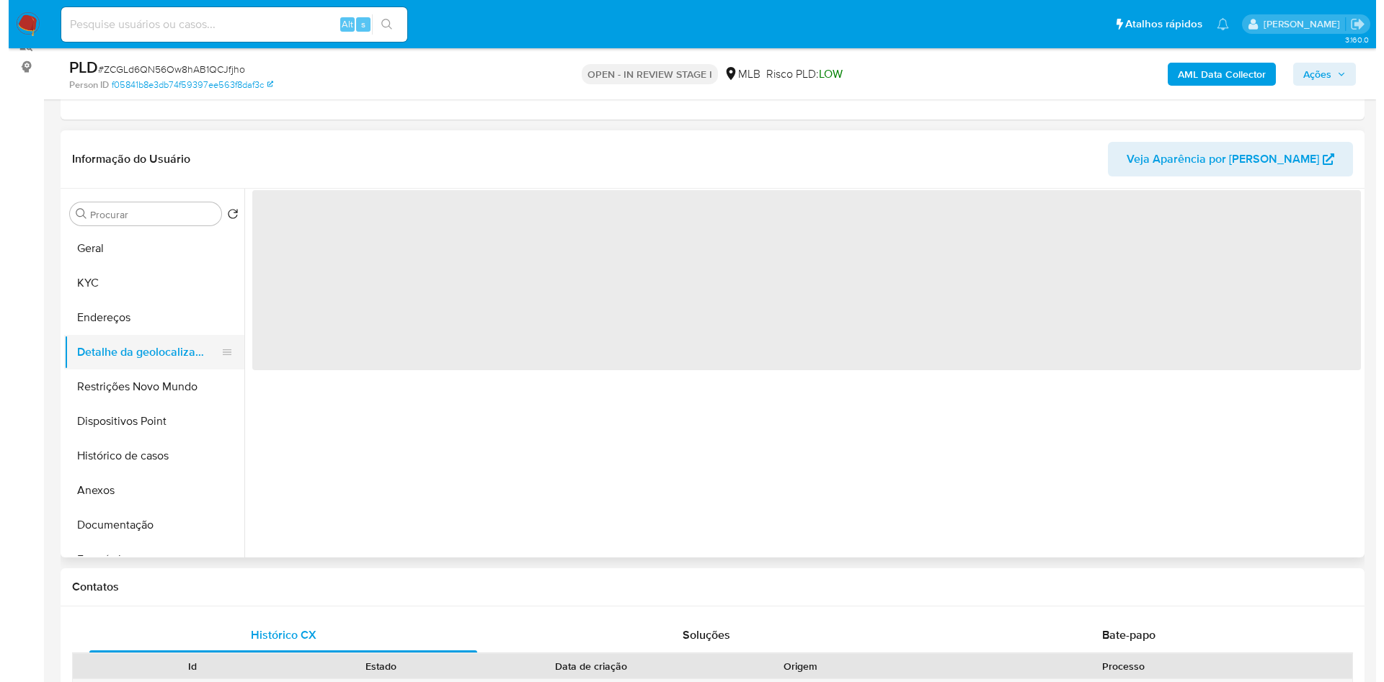
scroll to position [0, 0]
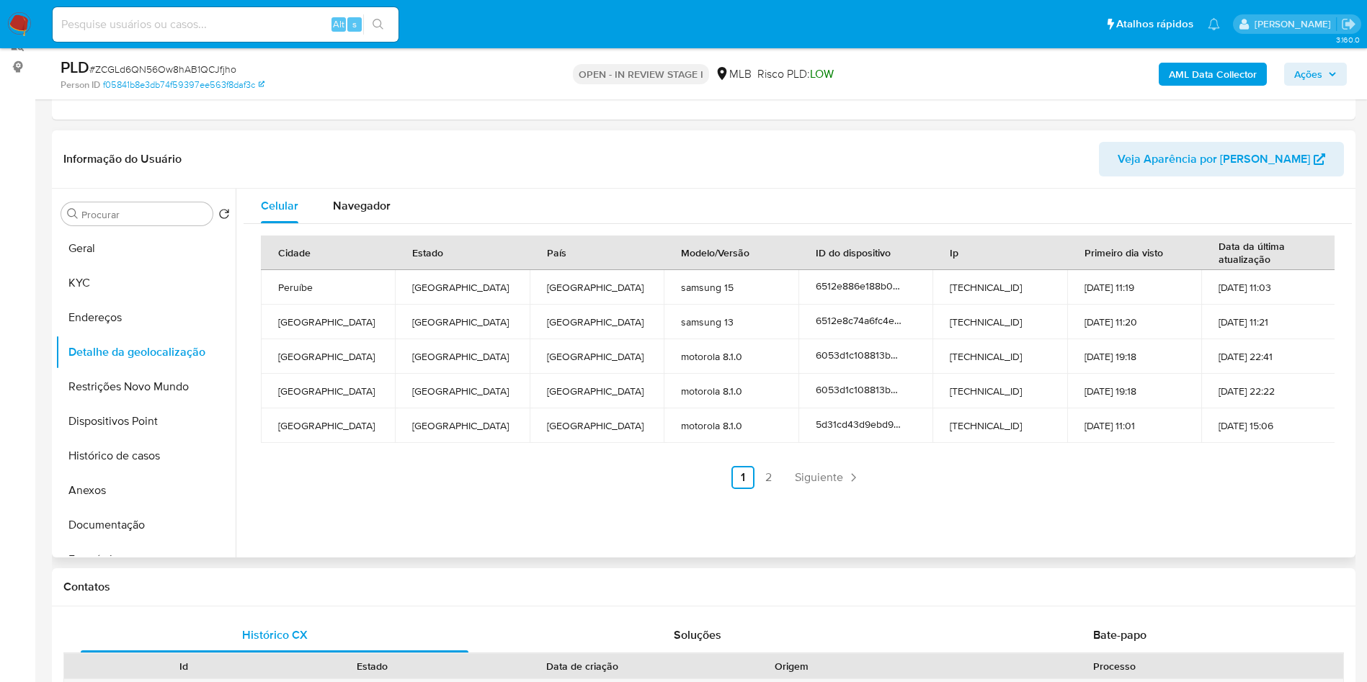
copy td "31751052000123"
click at [86, 404] on button "Restrições Novo Mundo" at bounding box center [139, 387] width 169 height 35
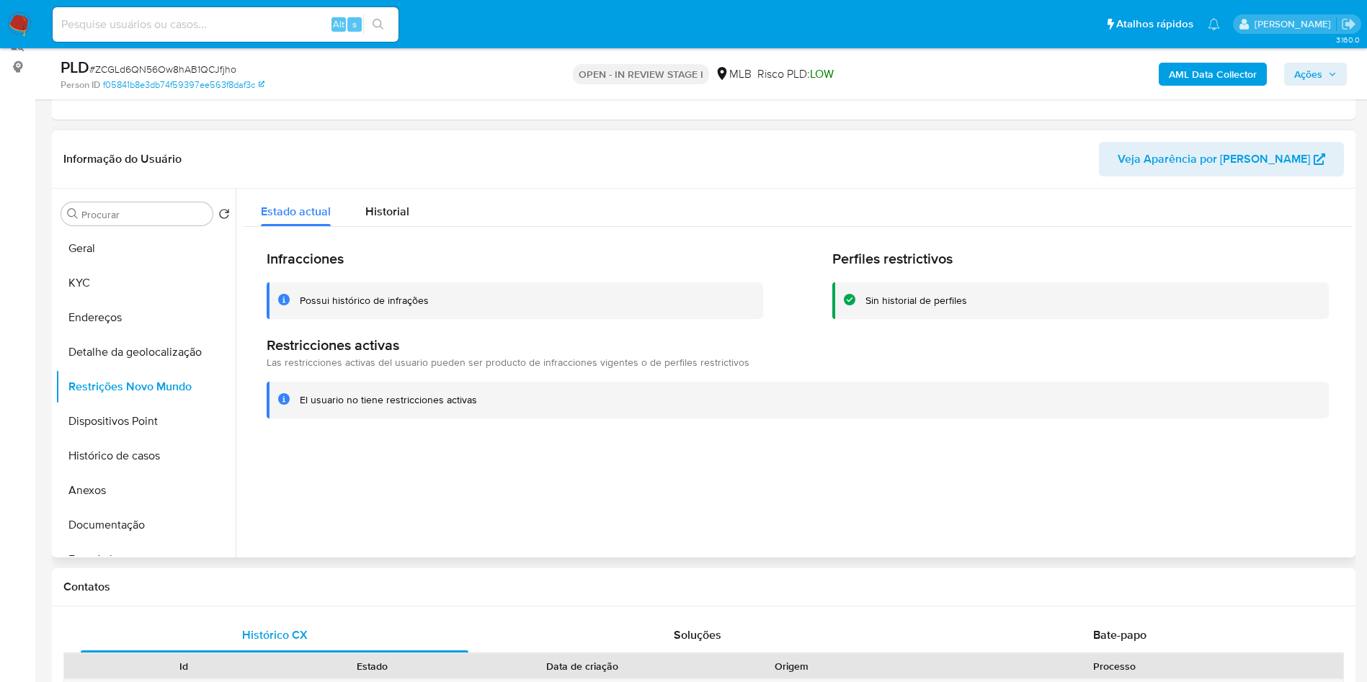
copy td "31751052000123"
click at [141, 435] on button "Dispositivos Point" at bounding box center [139, 421] width 169 height 35
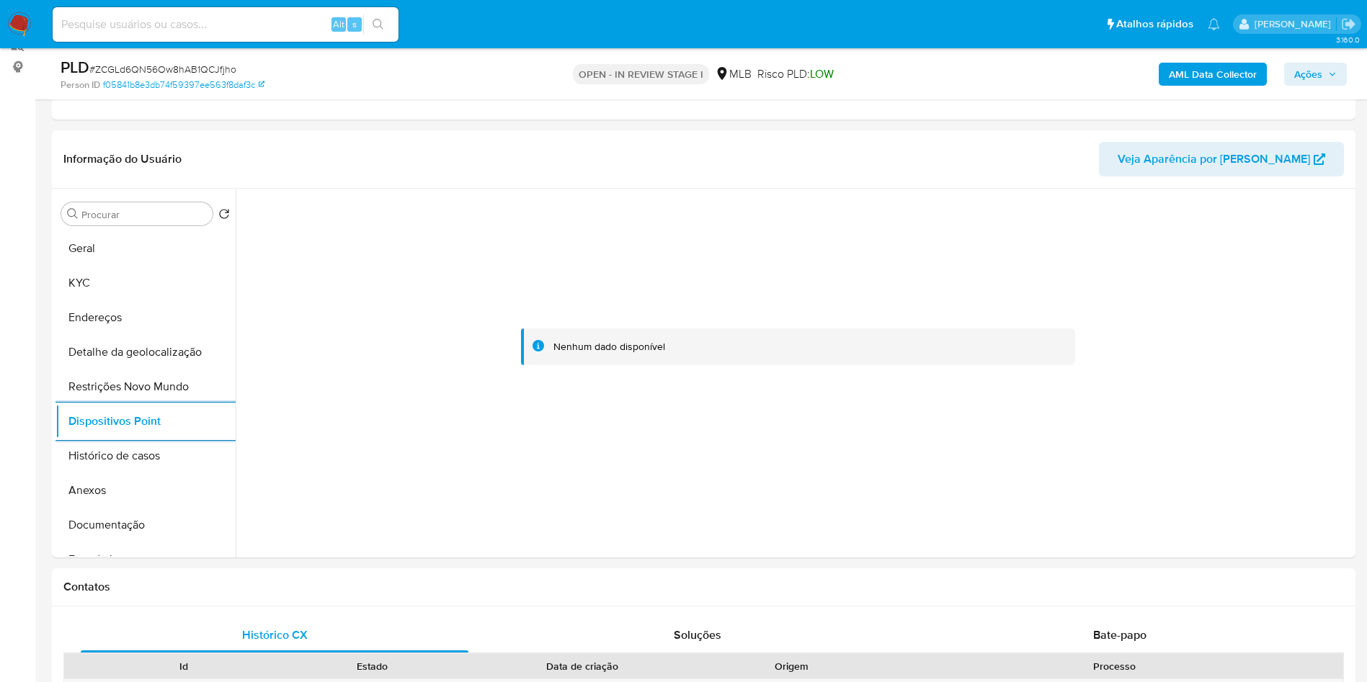
click at [1327, 75] on span "Ações" at bounding box center [1315, 74] width 43 height 20
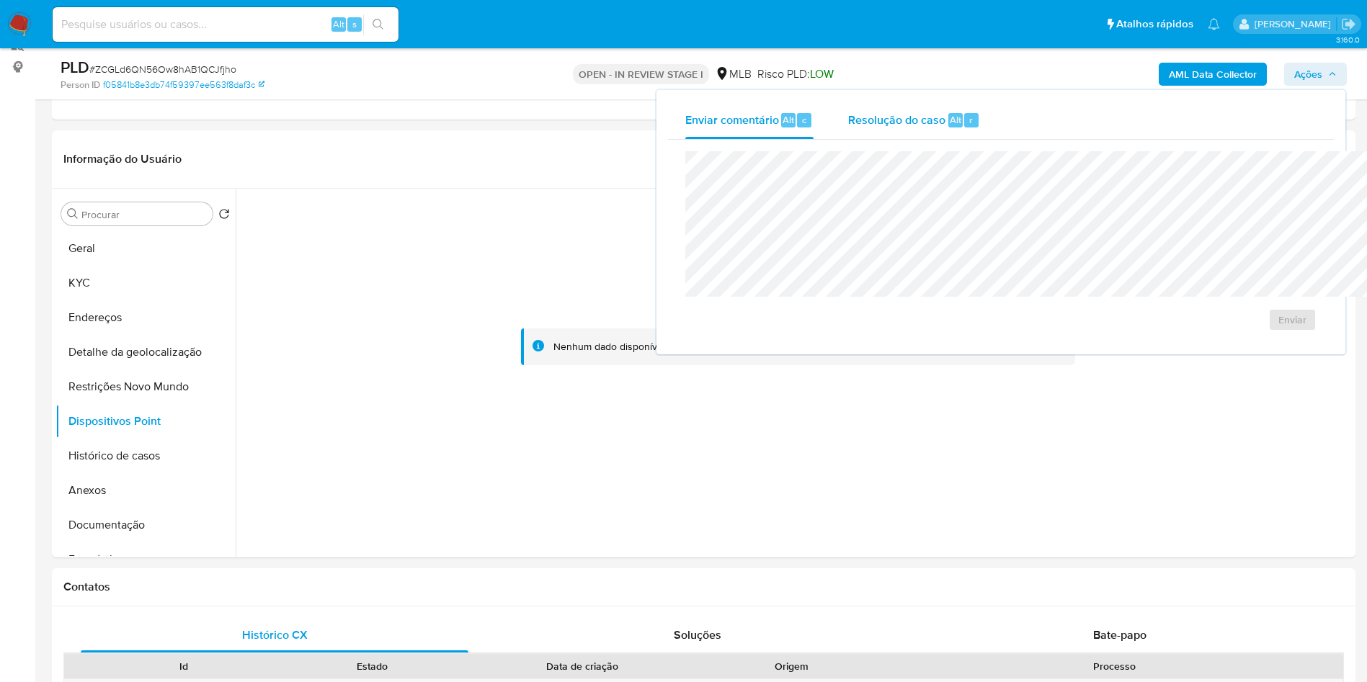
click at [848, 127] on span "Resolução do caso" at bounding box center [896, 119] width 97 height 17
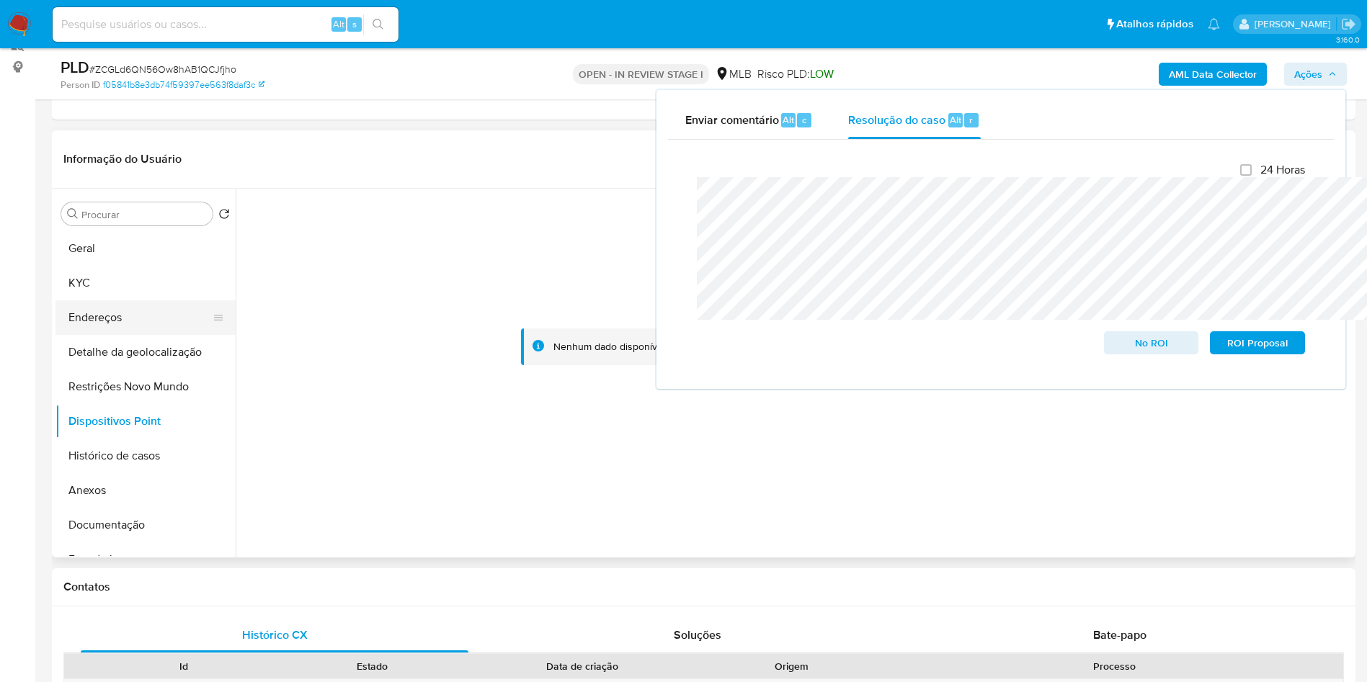
click at [80, 327] on button "Endereços" at bounding box center [139, 318] width 169 height 35
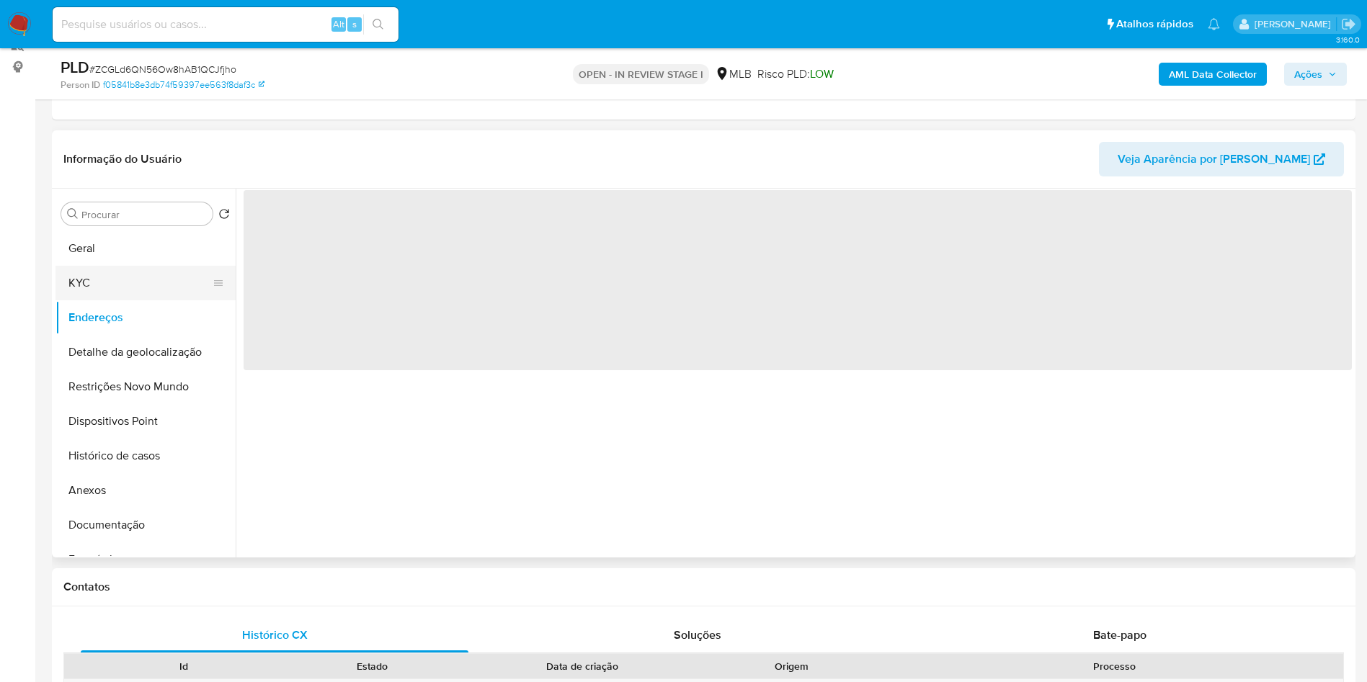
click at [113, 295] on button "KYC" at bounding box center [139, 283] width 169 height 35
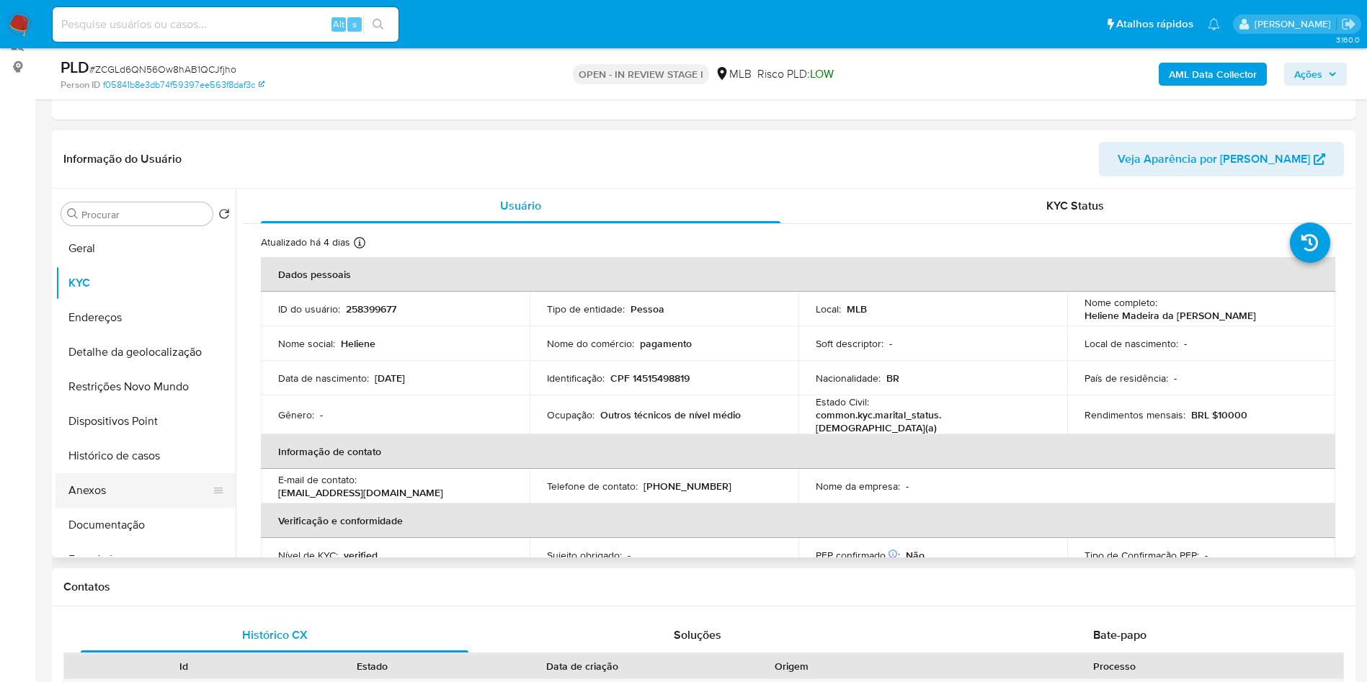
click at [94, 508] on button "Anexos" at bounding box center [139, 490] width 169 height 35
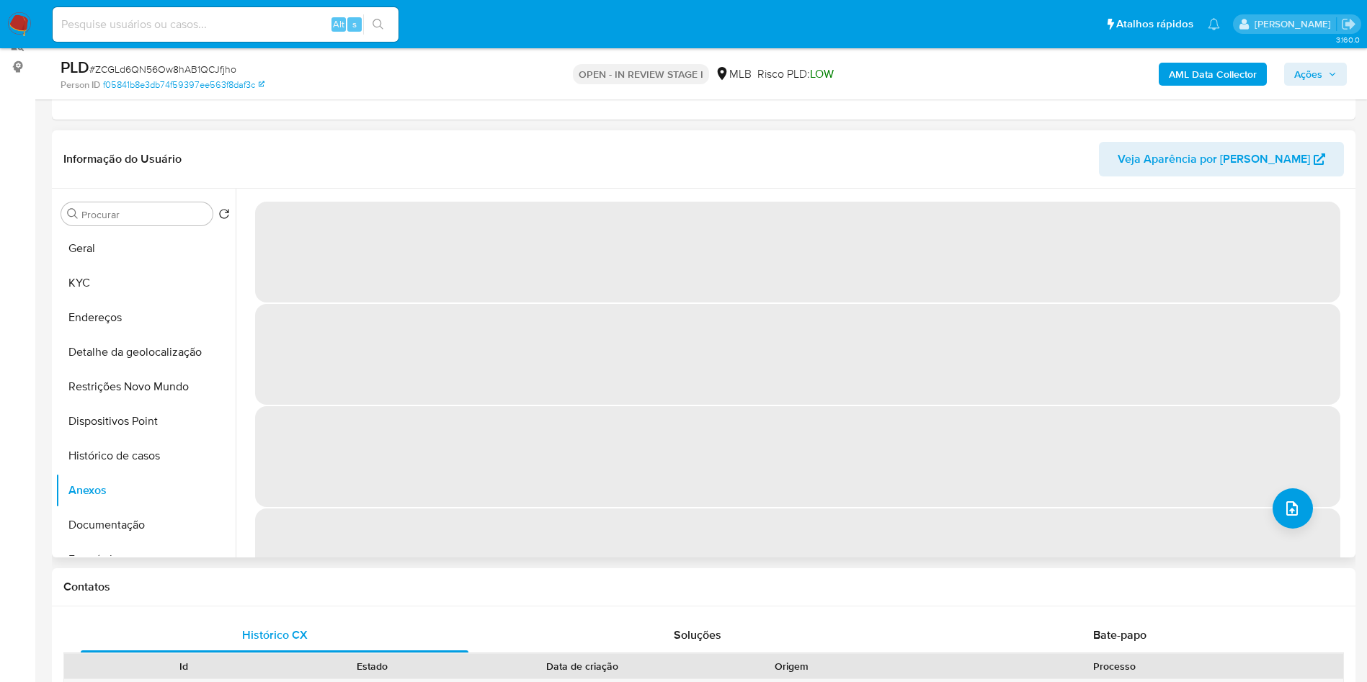
click at [1305, 552] on div "‌ ‌ ‌ ‌" at bounding box center [797, 404] width 1085 height 409
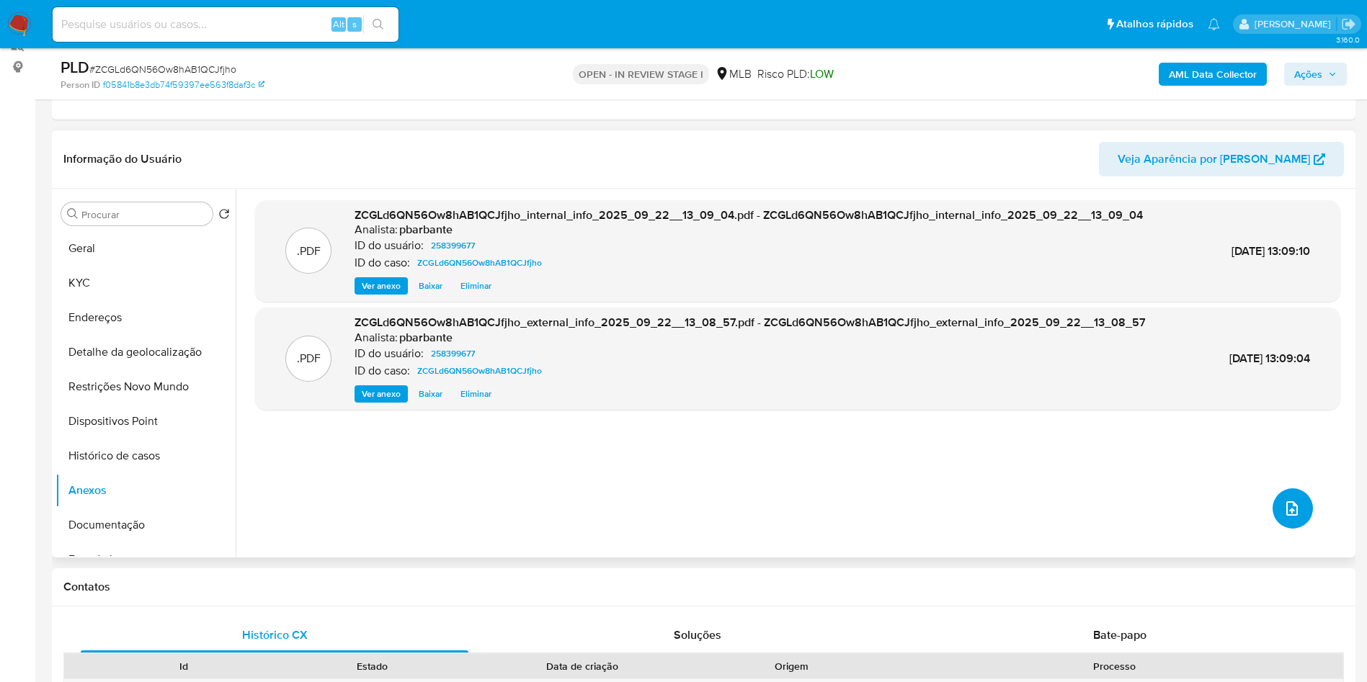
click at [1289, 517] on span "upload-file" at bounding box center [1291, 508] width 17 height 17
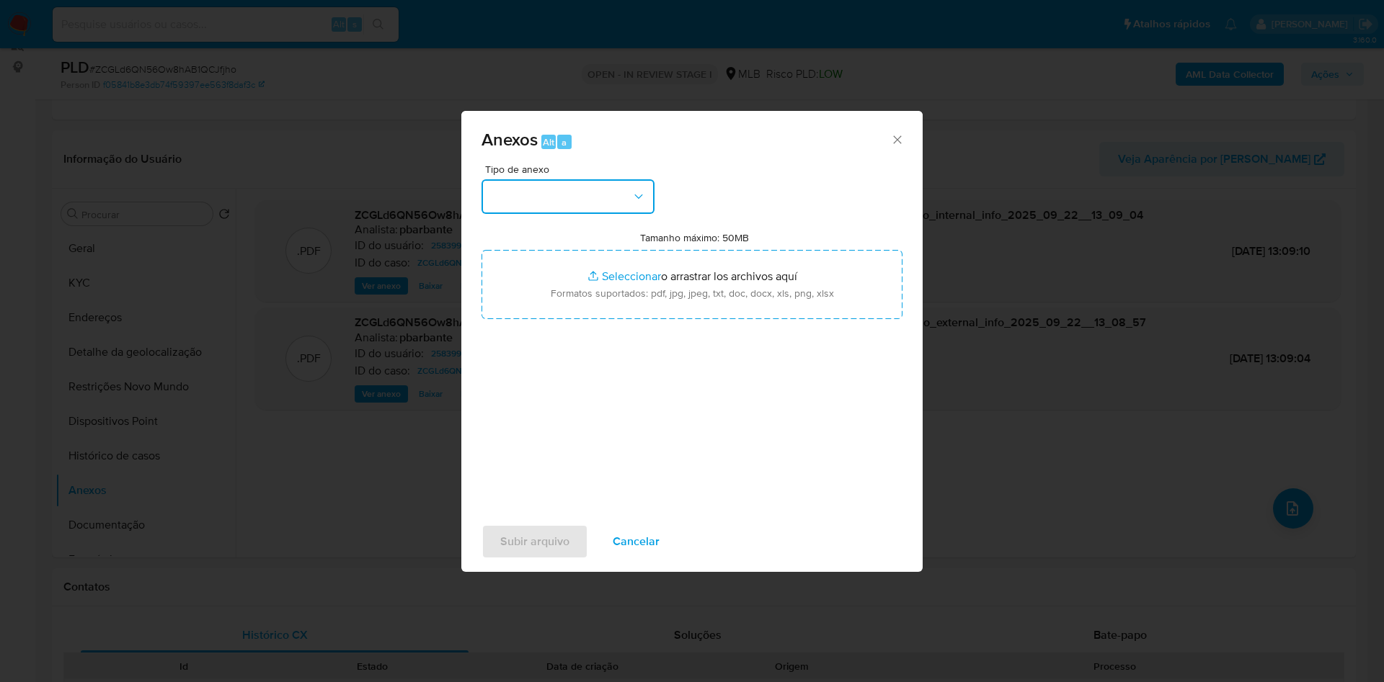
click at [558, 180] on button "button" at bounding box center [567, 196] width 173 height 35
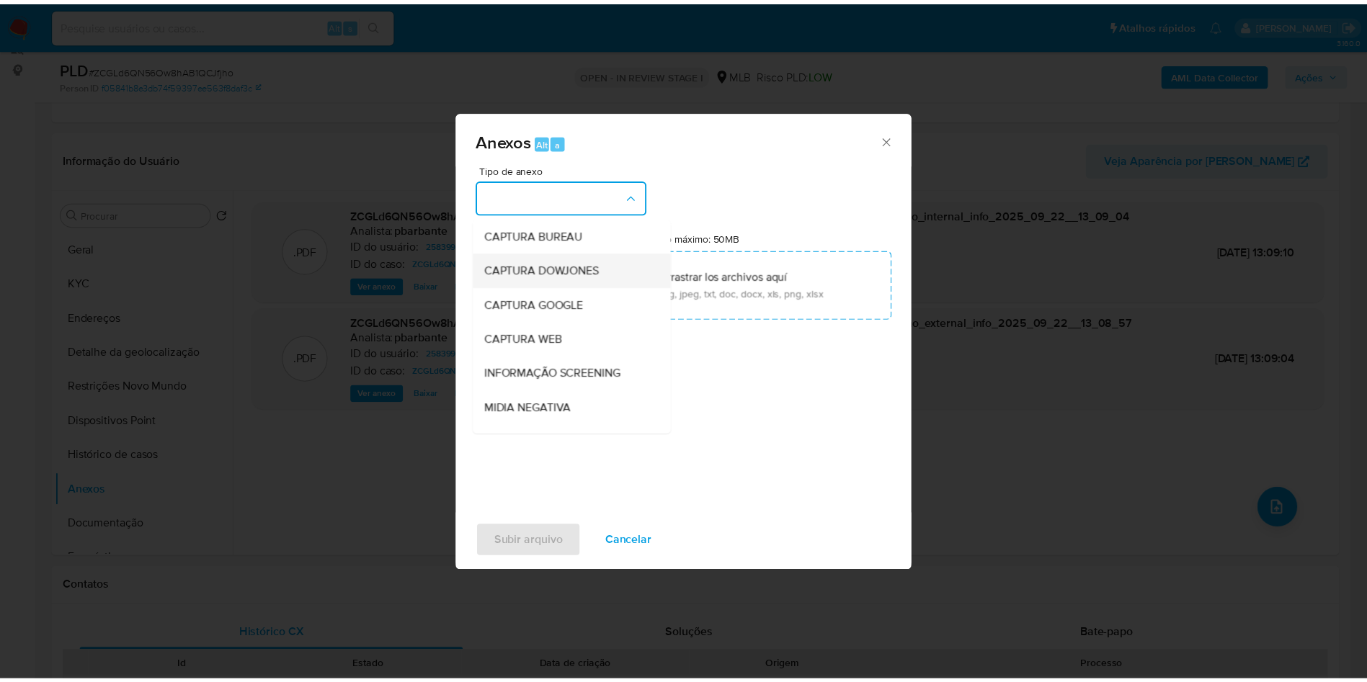
scroll to position [193, 0]
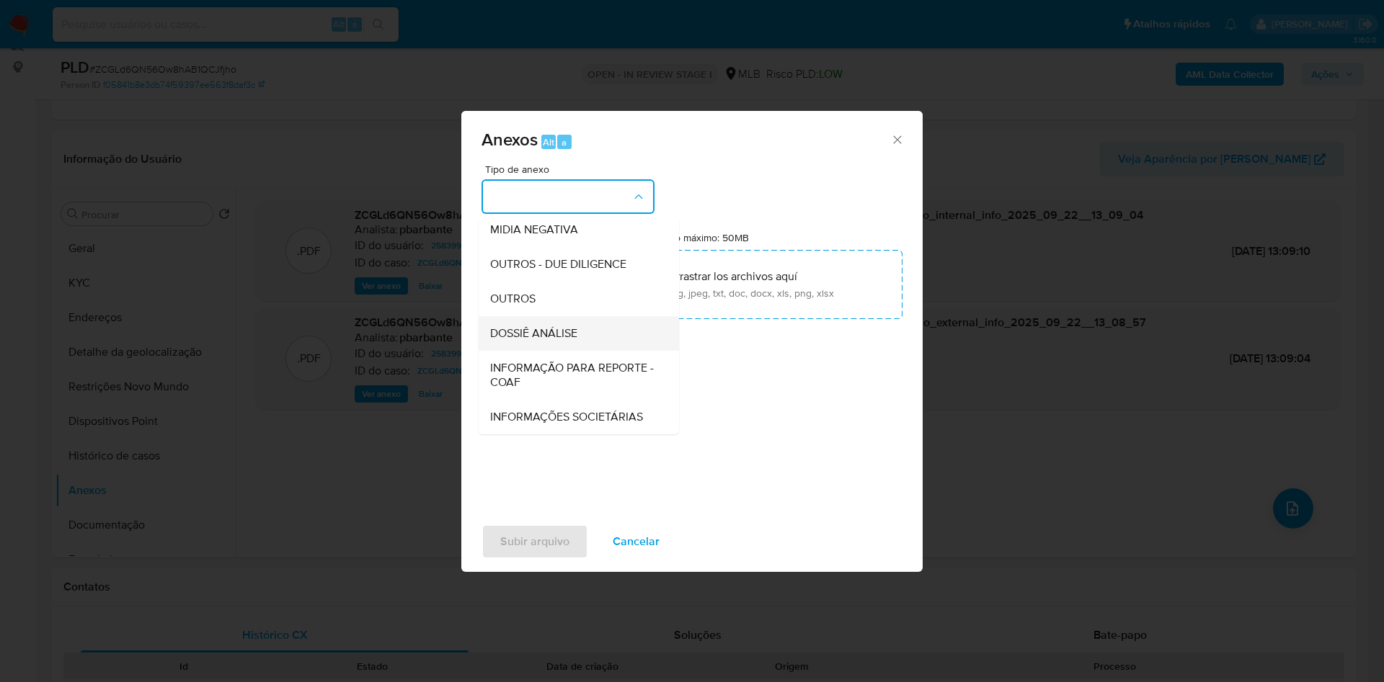
click at [510, 316] on div "DOSSIÊ ANÁLISE" at bounding box center [574, 333] width 169 height 35
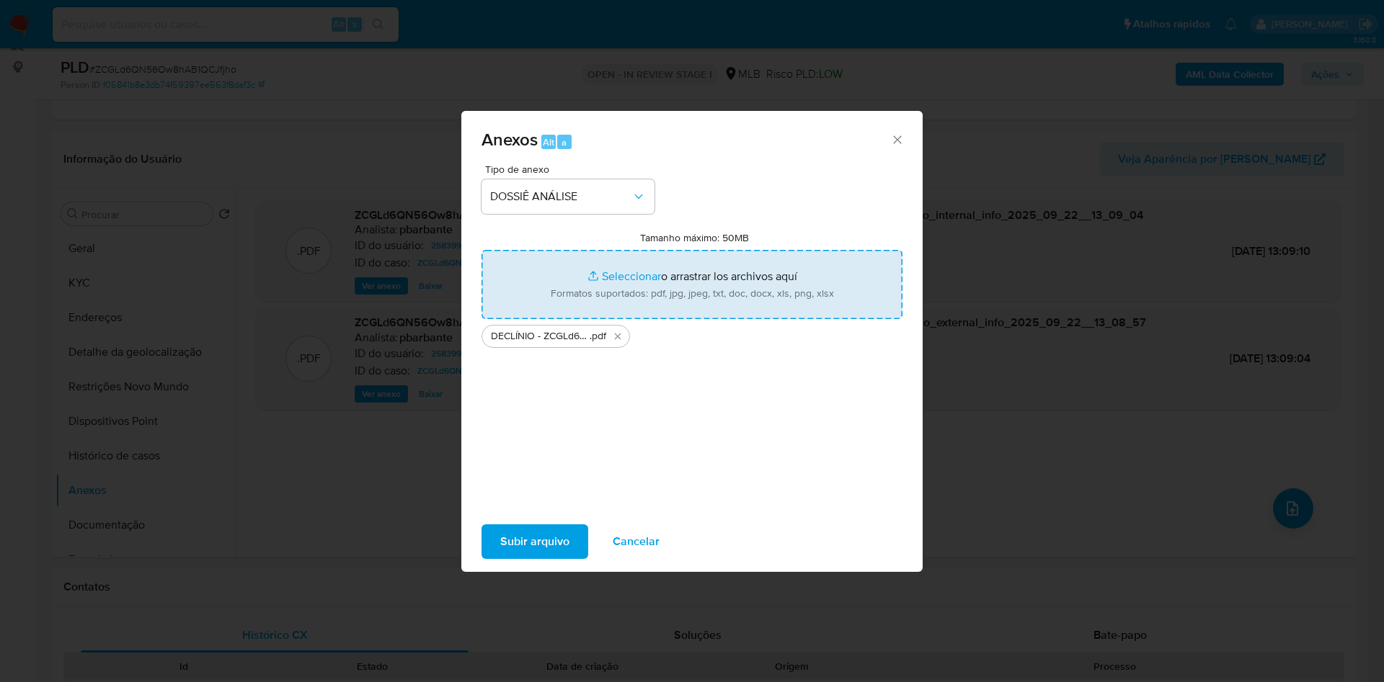
type input "C:\fakepath\Mulan 258399677_2025_09_22_07_35_54.xlsx"
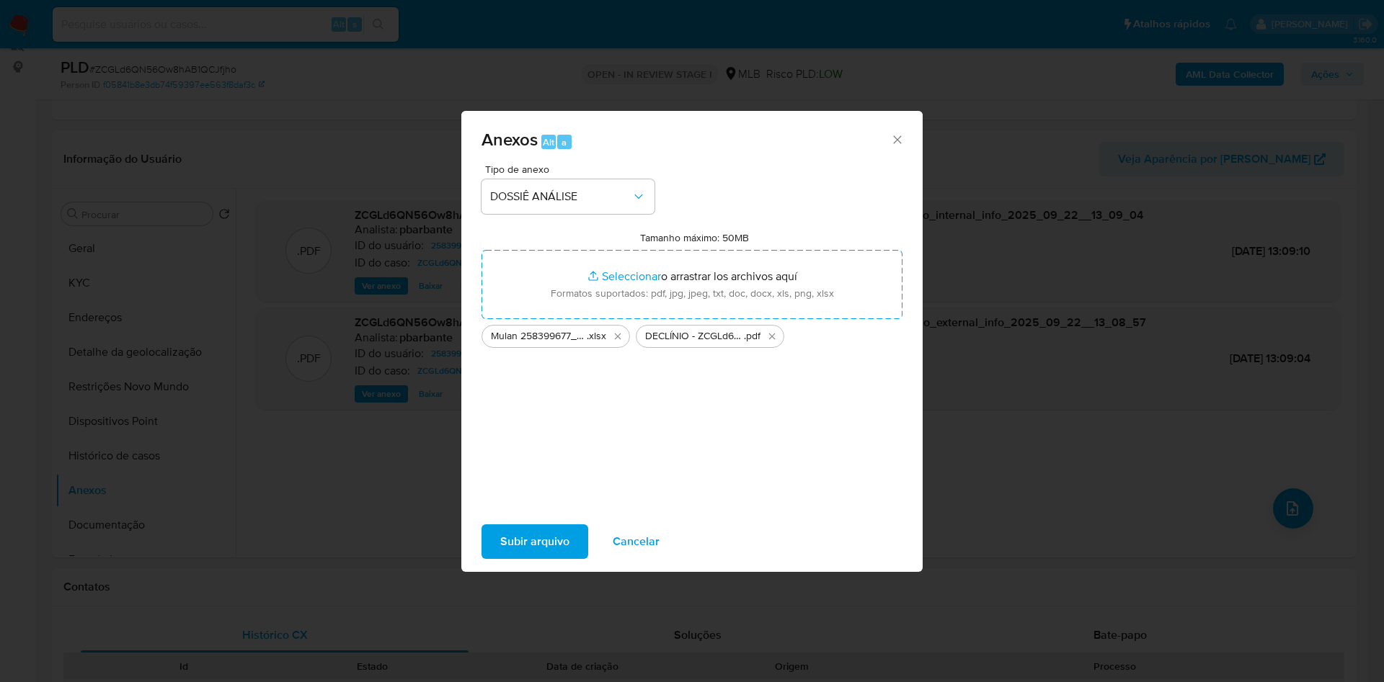
click at [522, 558] on span "Subir arquivo" at bounding box center [534, 542] width 69 height 32
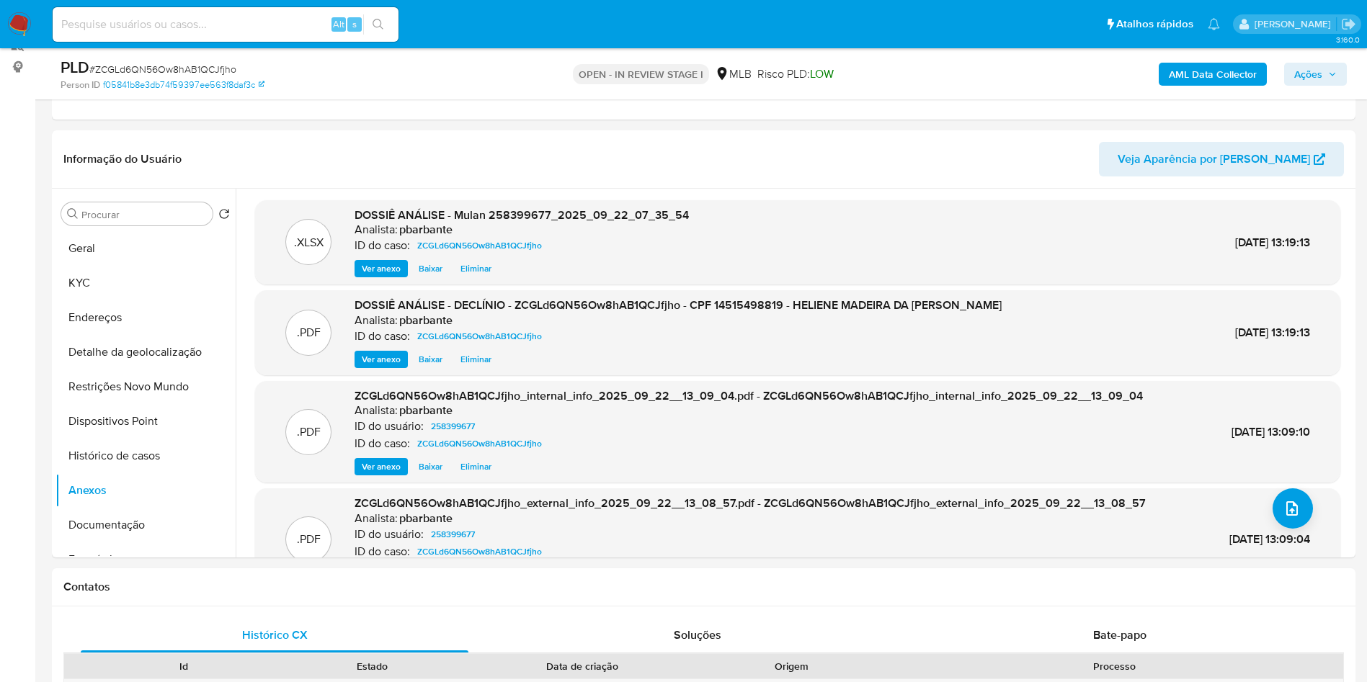
click at [1340, 76] on button "Ações" at bounding box center [1315, 74] width 63 height 23
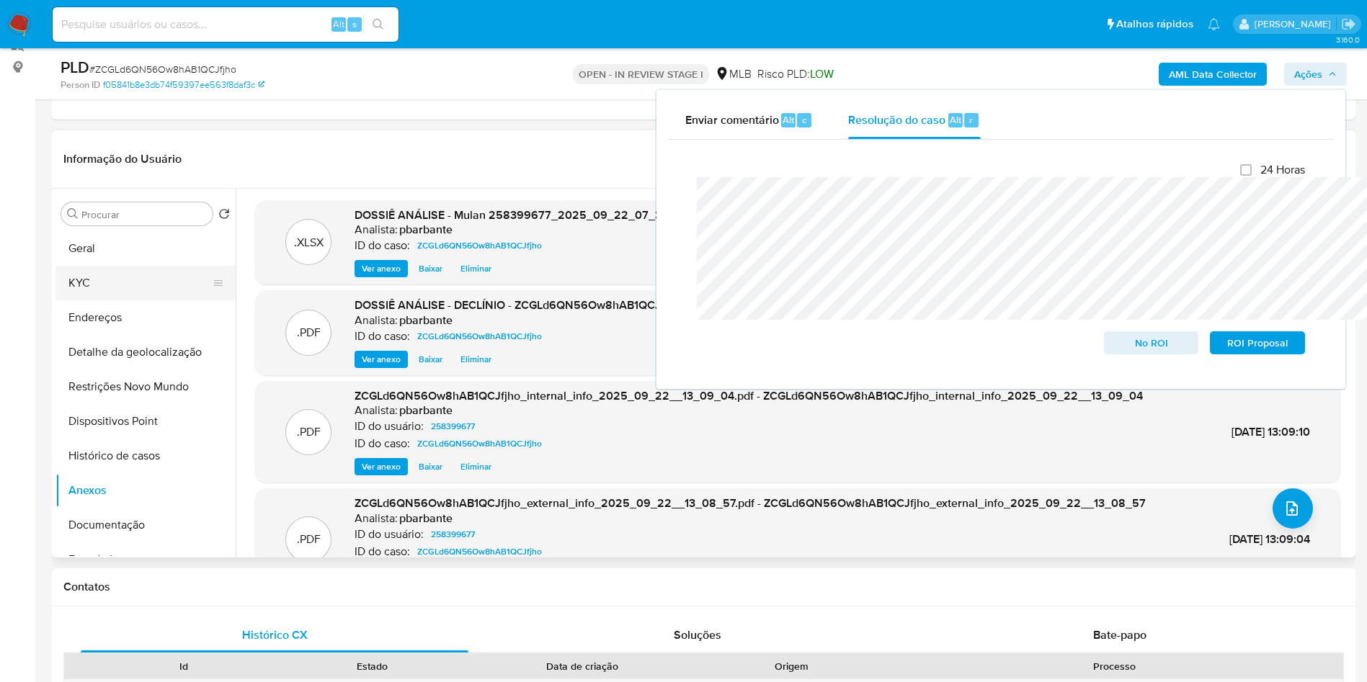
click at [78, 301] on button "KYC" at bounding box center [139, 283] width 169 height 35
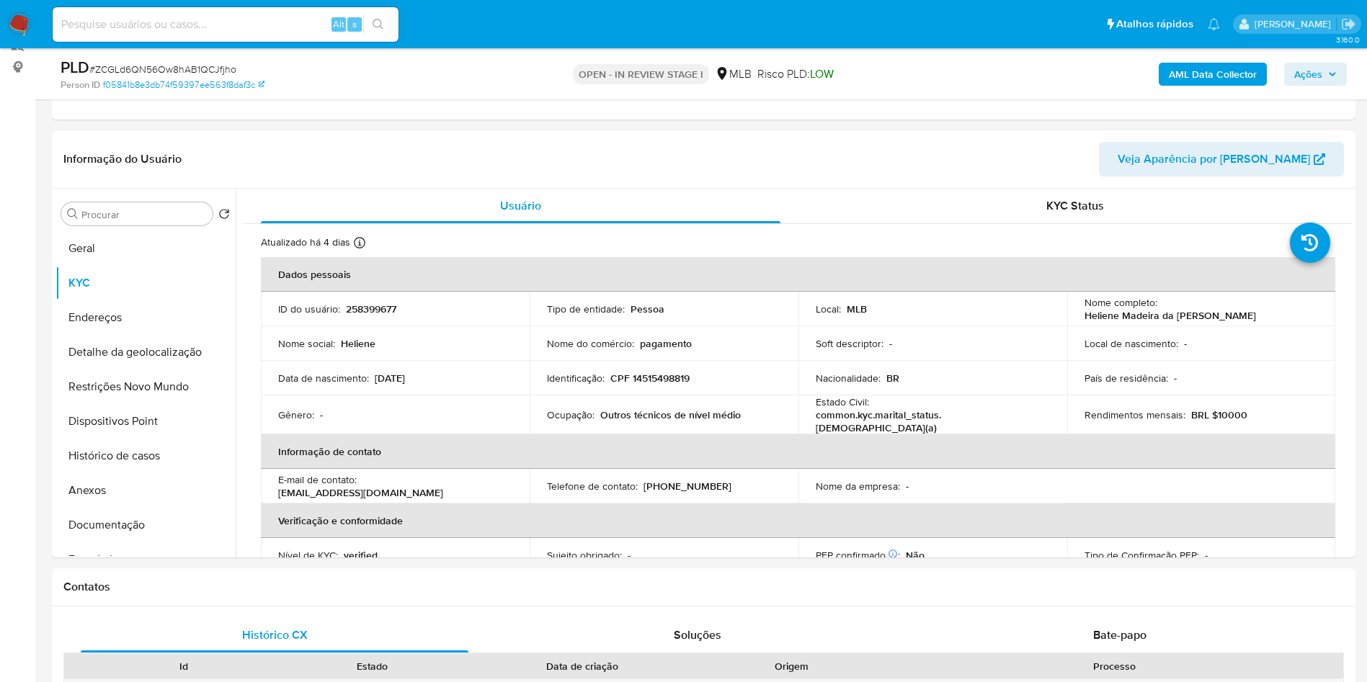
click at [1320, 71] on span "Ações" at bounding box center [1308, 74] width 28 height 23
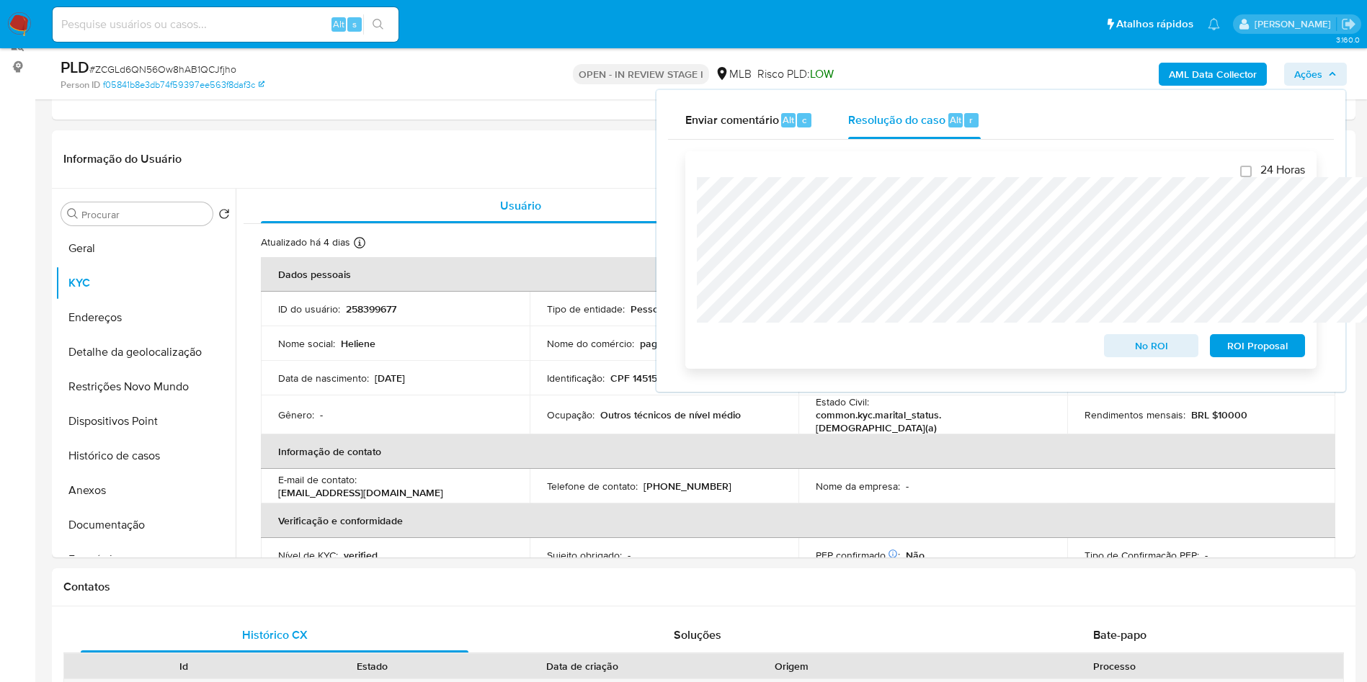
click at [1138, 356] on span "No ROI" at bounding box center [1151, 346] width 75 height 20
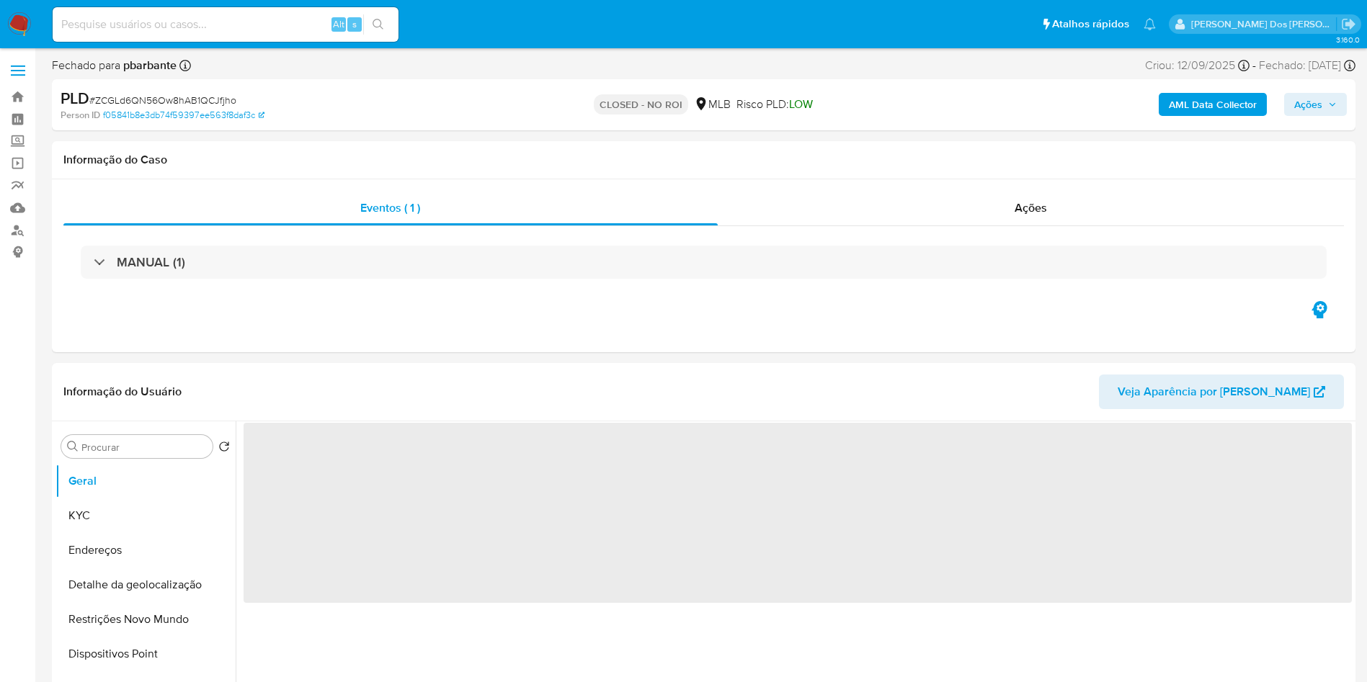
select select "10"
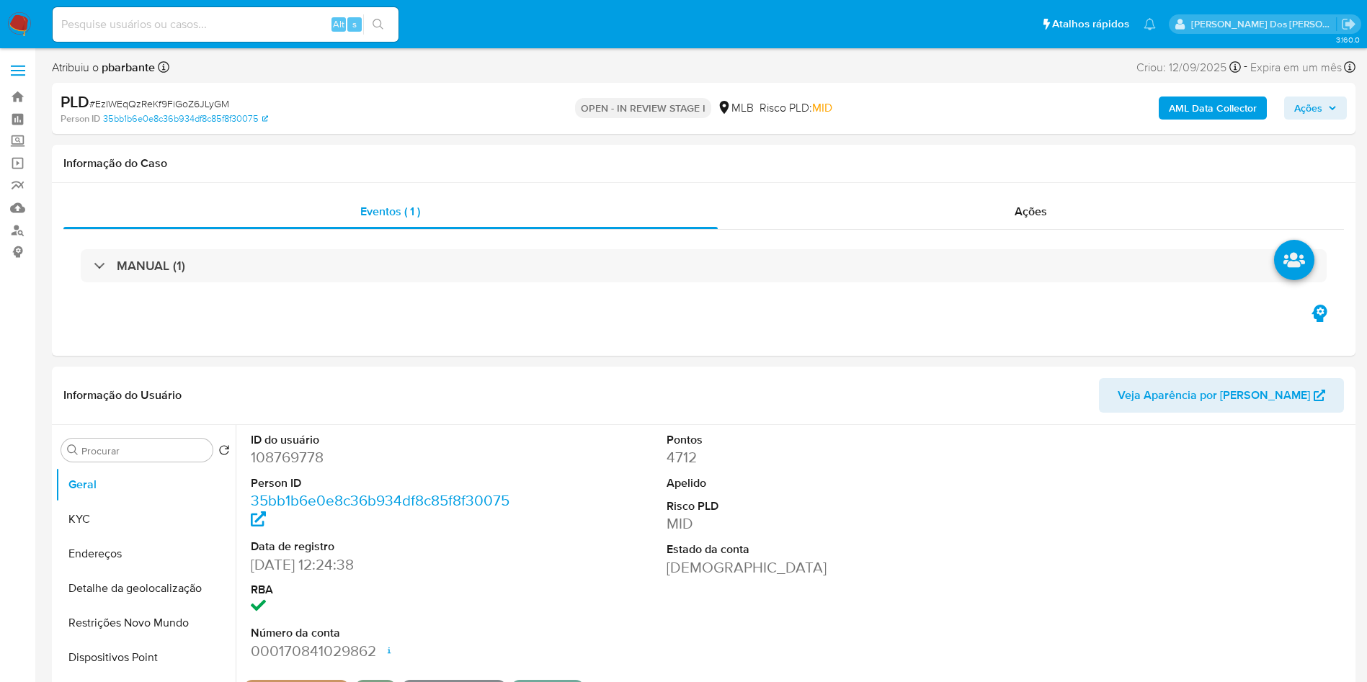
select select "10"
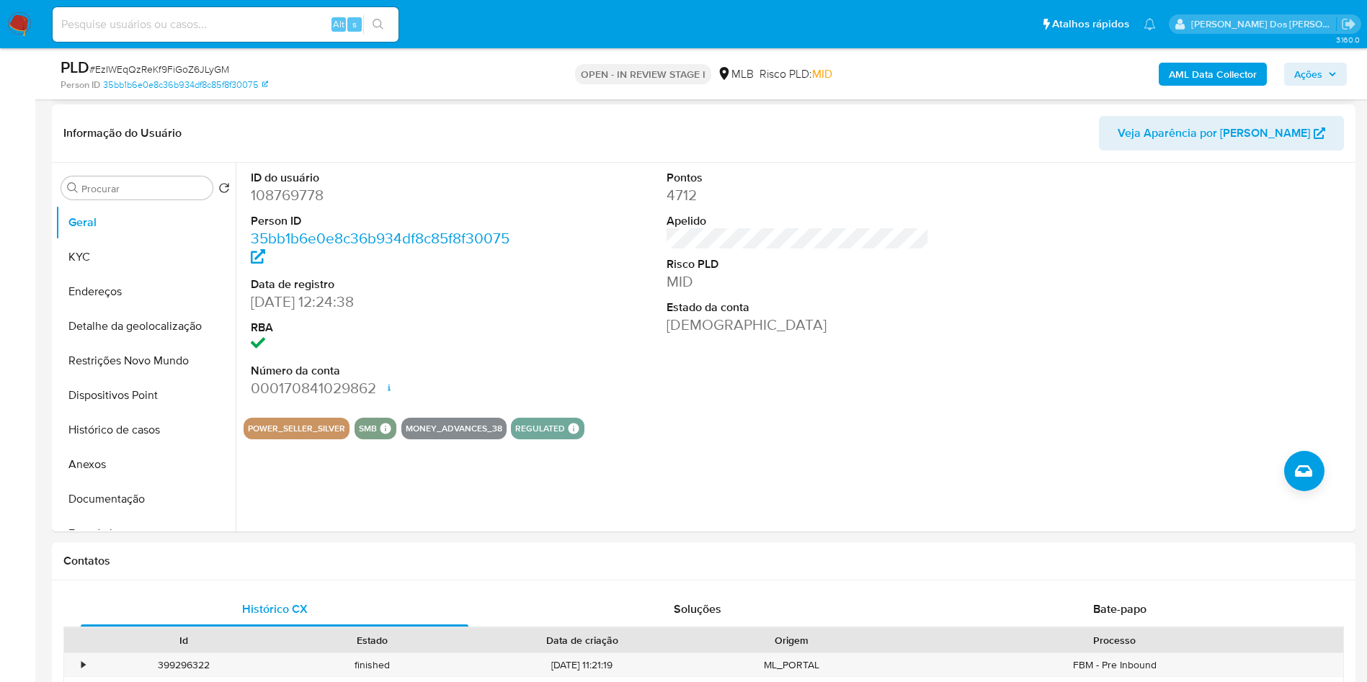
scroll to position [257, 0]
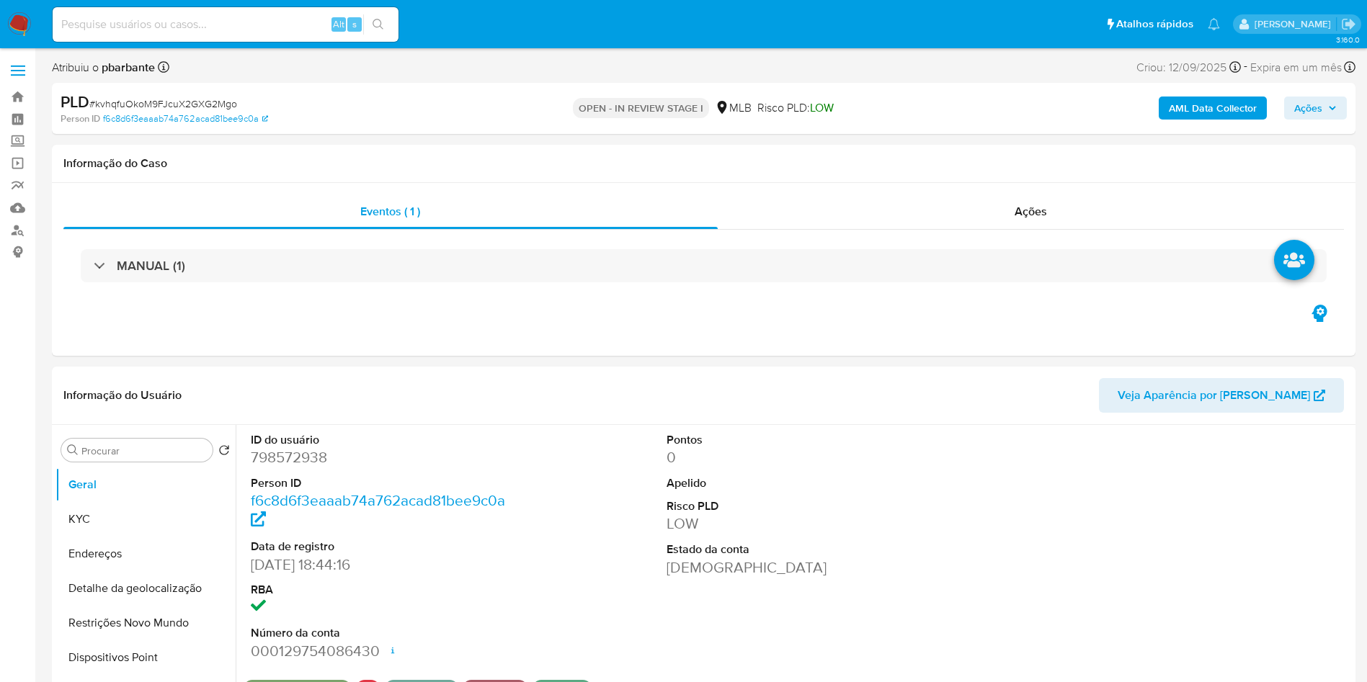
select select "10"
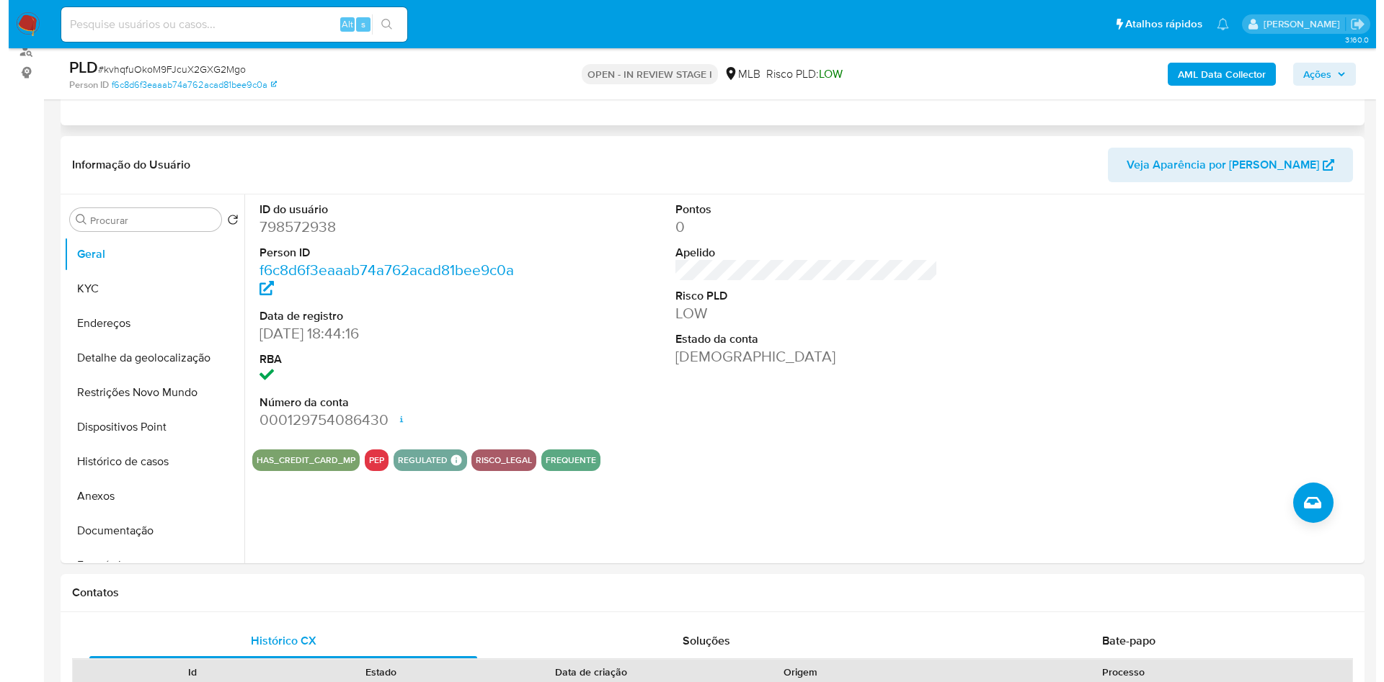
scroll to position [182, 0]
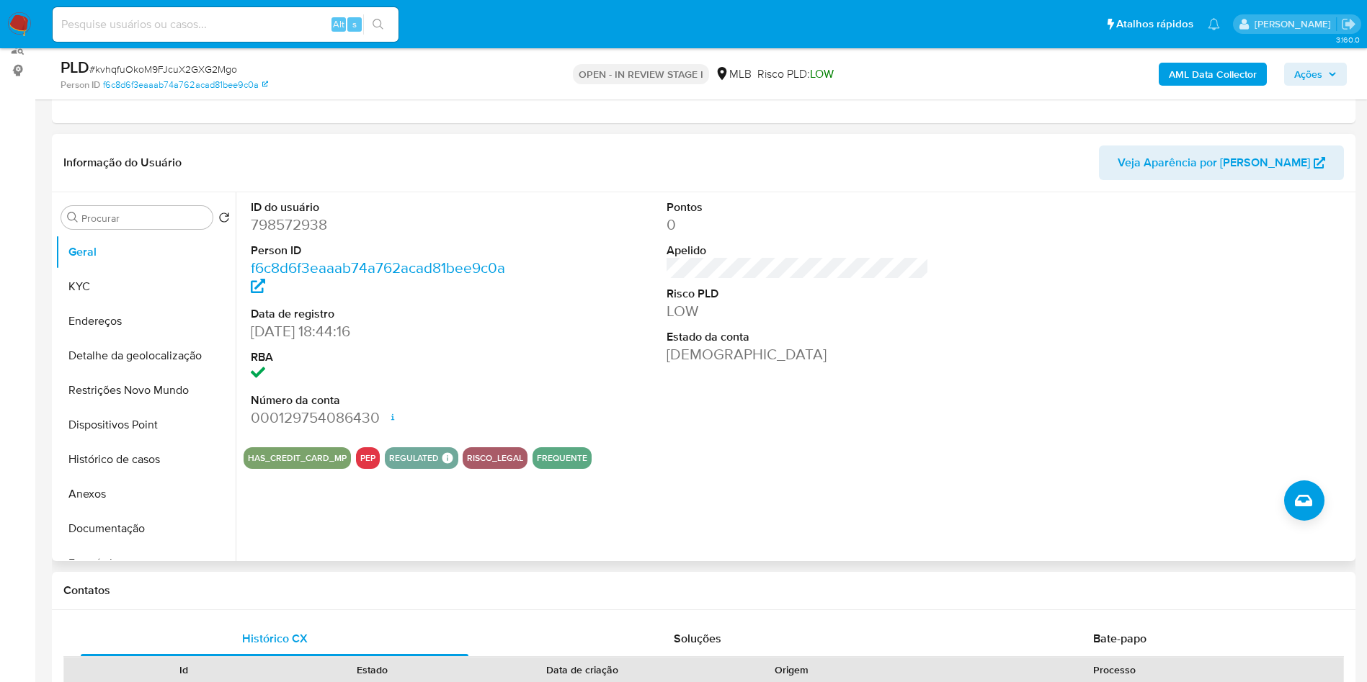
click at [291, 235] on dd "798572938" at bounding box center [382, 225] width 263 height 20
copy dd "798572938"
click at [126, 270] on button "Geral" at bounding box center [139, 252] width 169 height 35
click at [125, 270] on button "Geral" at bounding box center [139, 252] width 169 height 35
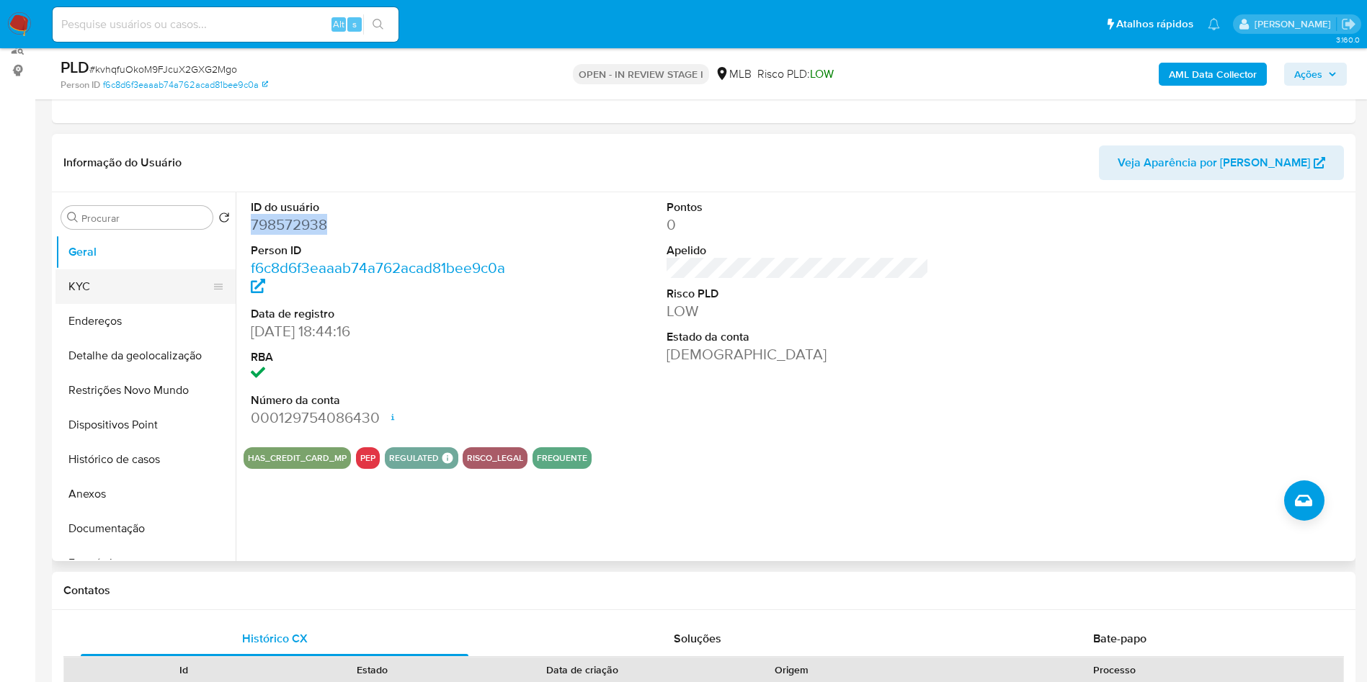
click at [125, 297] on button "KYC" at bounding box center [139, 287] width 169 height 35
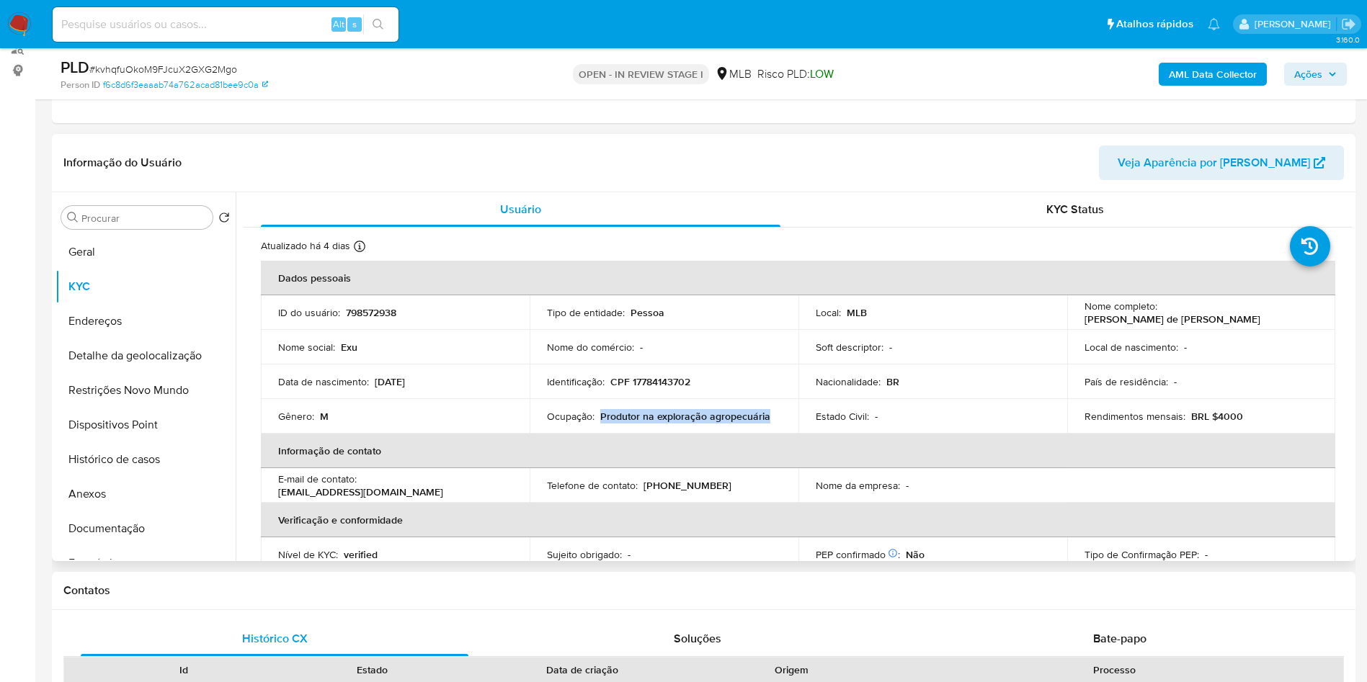
drag, startPoint x: 770, startPoint y: 448, endPoint x: 600, endPoint y: 438, distance: 170.4
click at [600, 434] on td "Ocupação : Produtor na exploração agropecuária" at bounding box center [664, 416] width 269 height 35
copy p "Produtor na exploração agropecuária"
click at [1216, 63] on b "AML Data Collector" at bounding box center [1213, 74] width 88 height 23
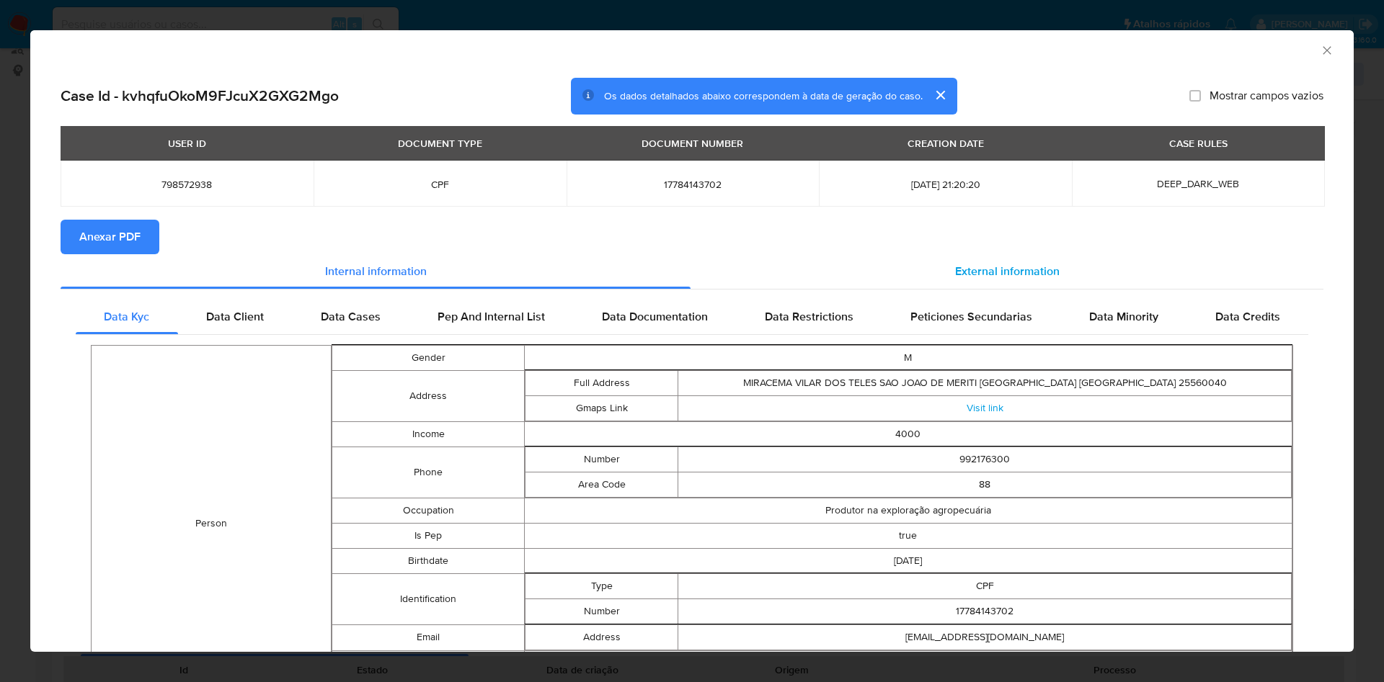
click at [966, 287] on div "External information" at bounding box center [1006, 271] width 633 height 35
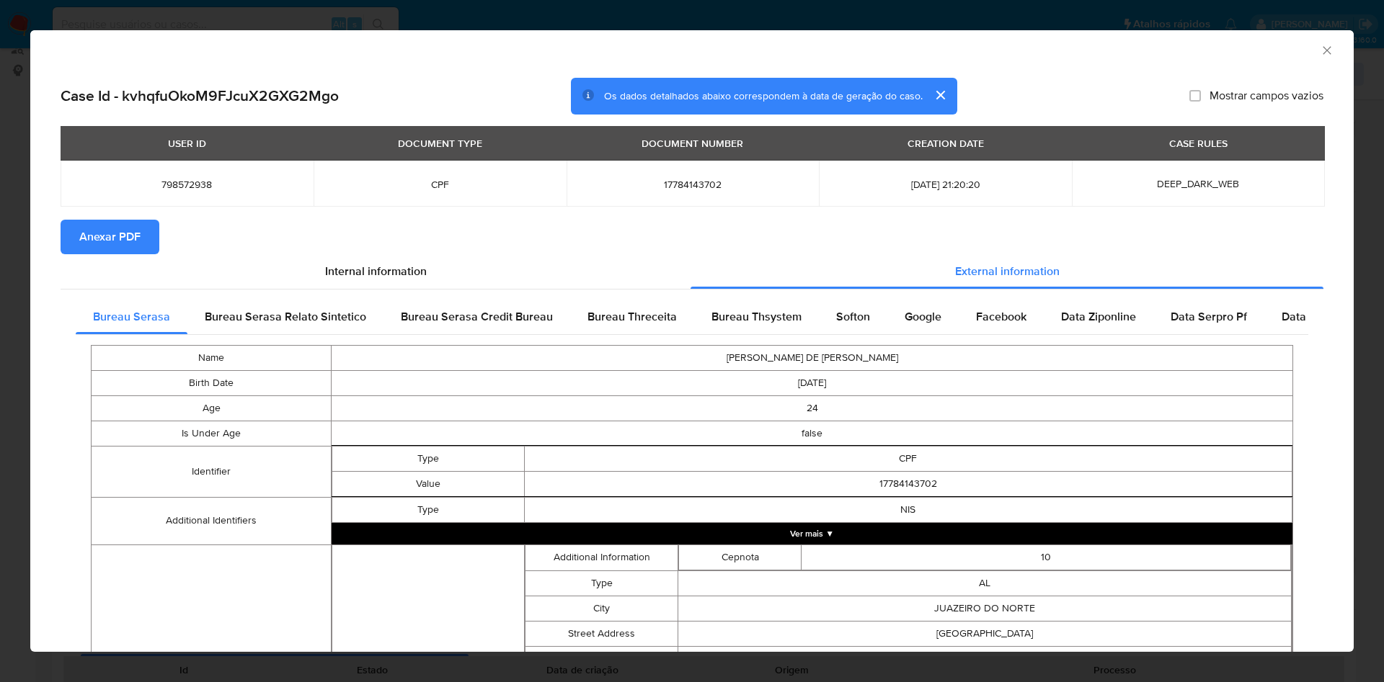
click at [92, 239] on span "Anexar PDF" at bounding box center [109, 237] width 61 height 32
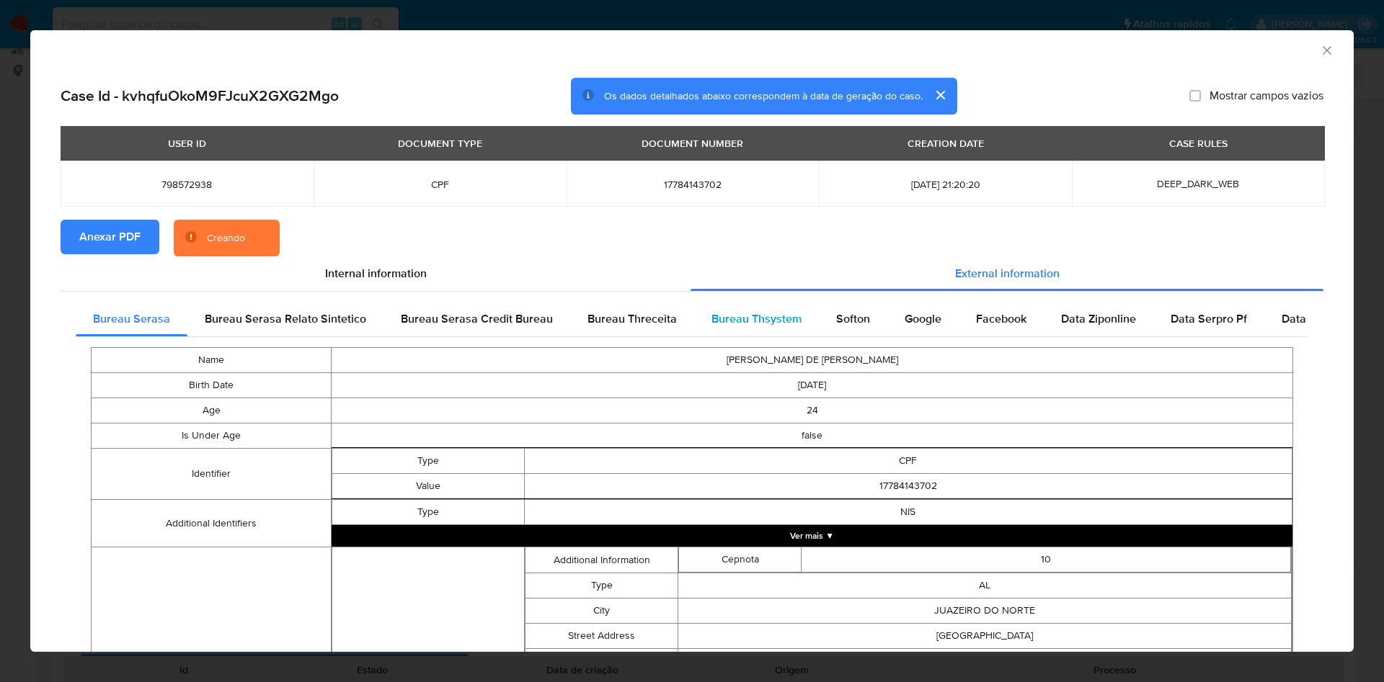
click at [755, 319] on span "Bureau Thsystem" at bounding box center [756, 319] width 90 height 17
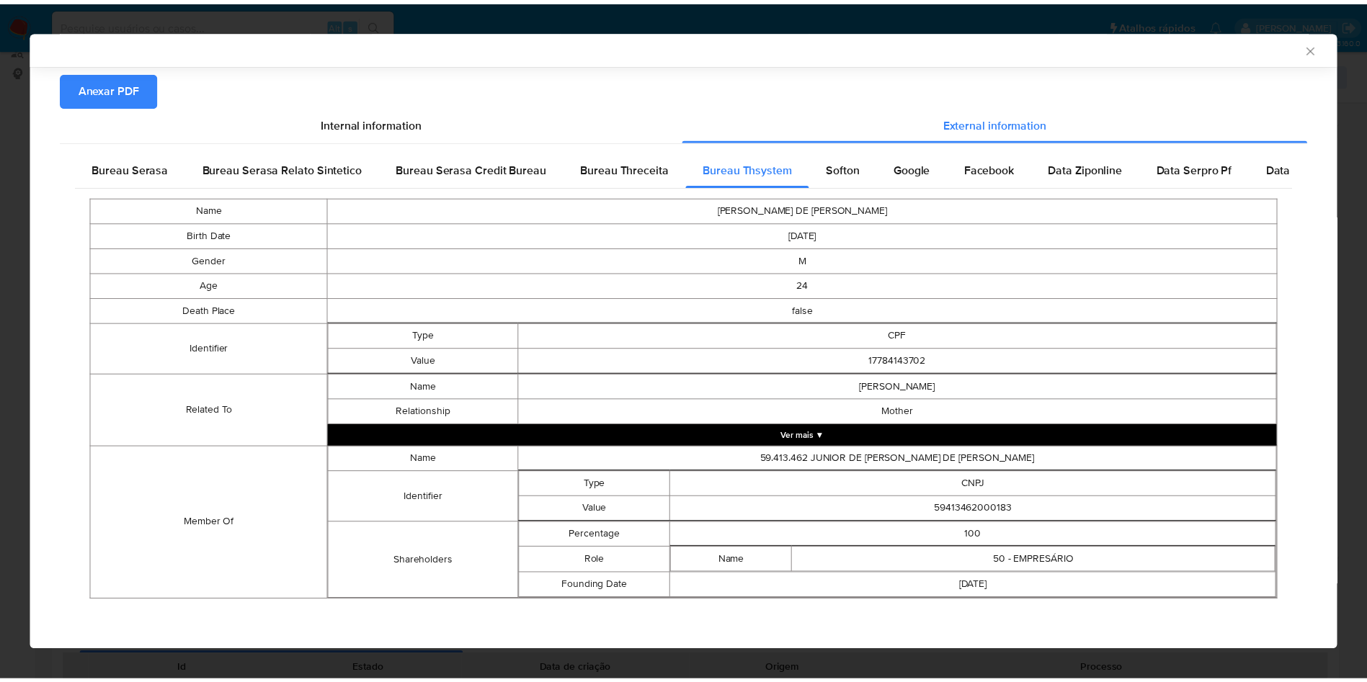
scroll to position [146, 0]
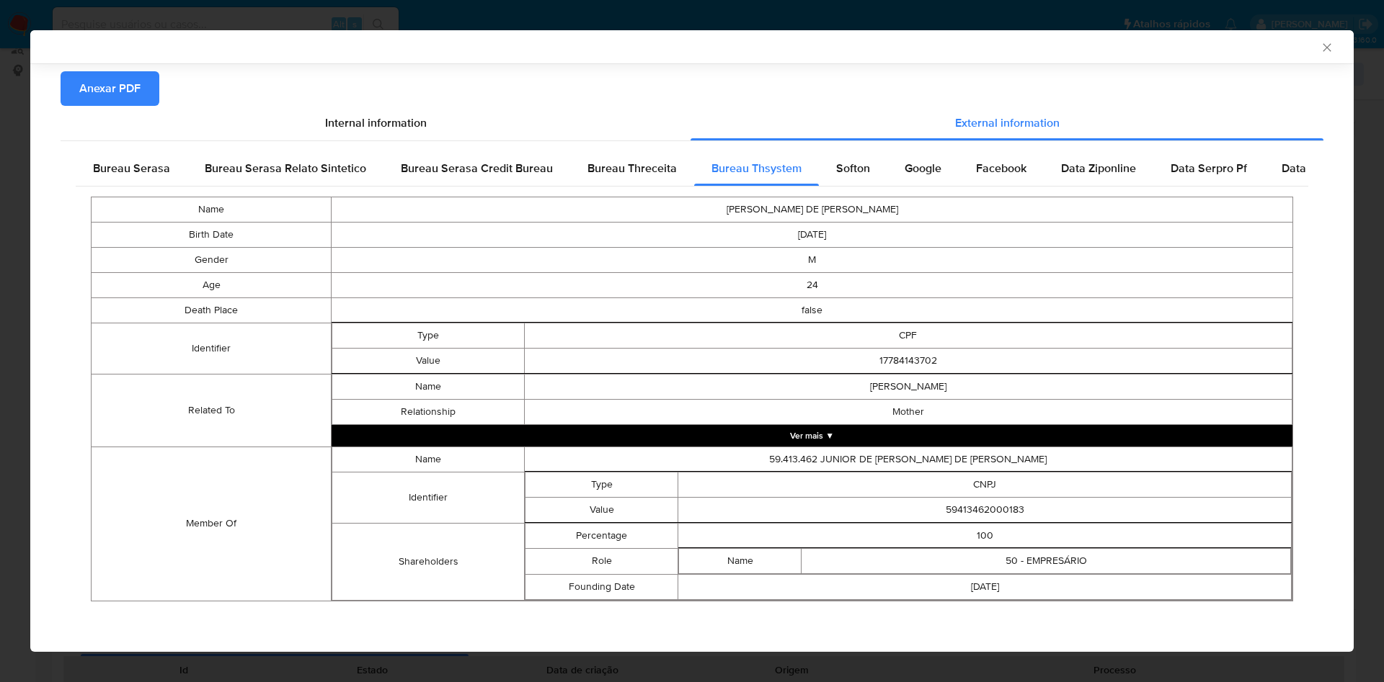
click at [961, 513] on td "59413462000183" at bounding box center [984, 509] width 613 height 25
copy td "59413462000183"
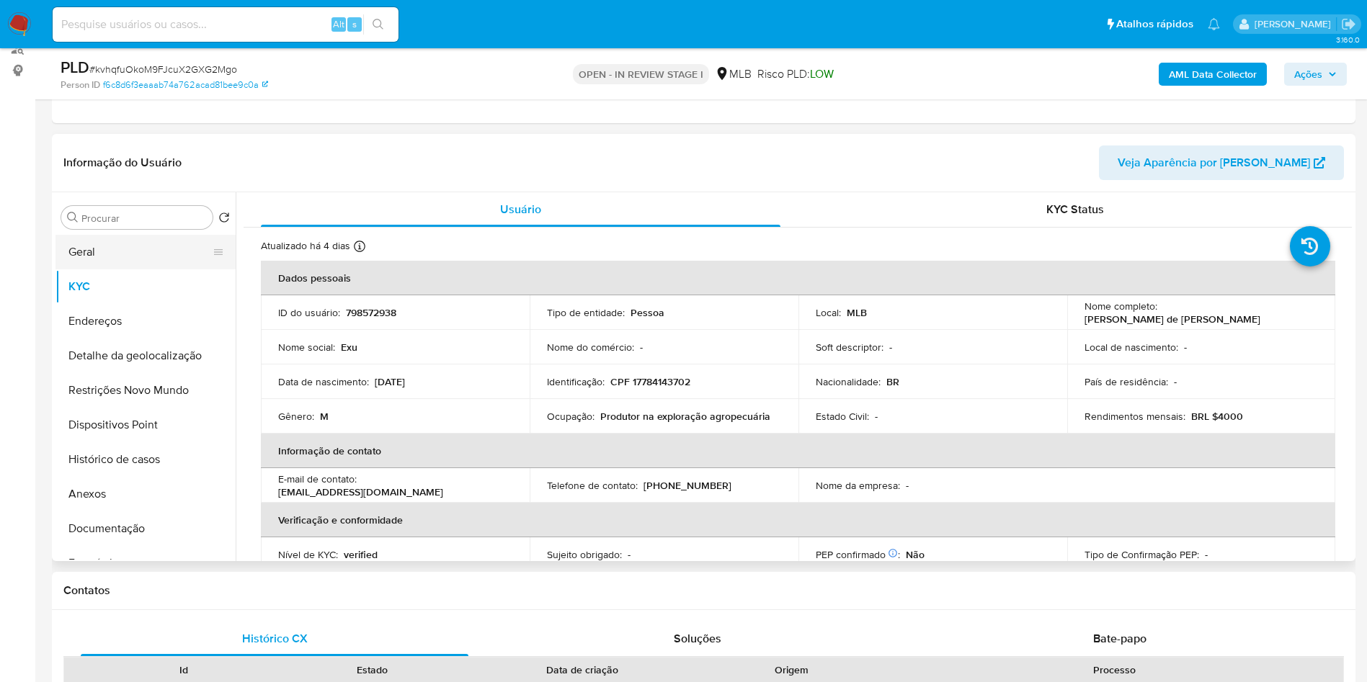
click at [151, 266] on button "Geral" at bounding box center [139, 252] width 169 height 35
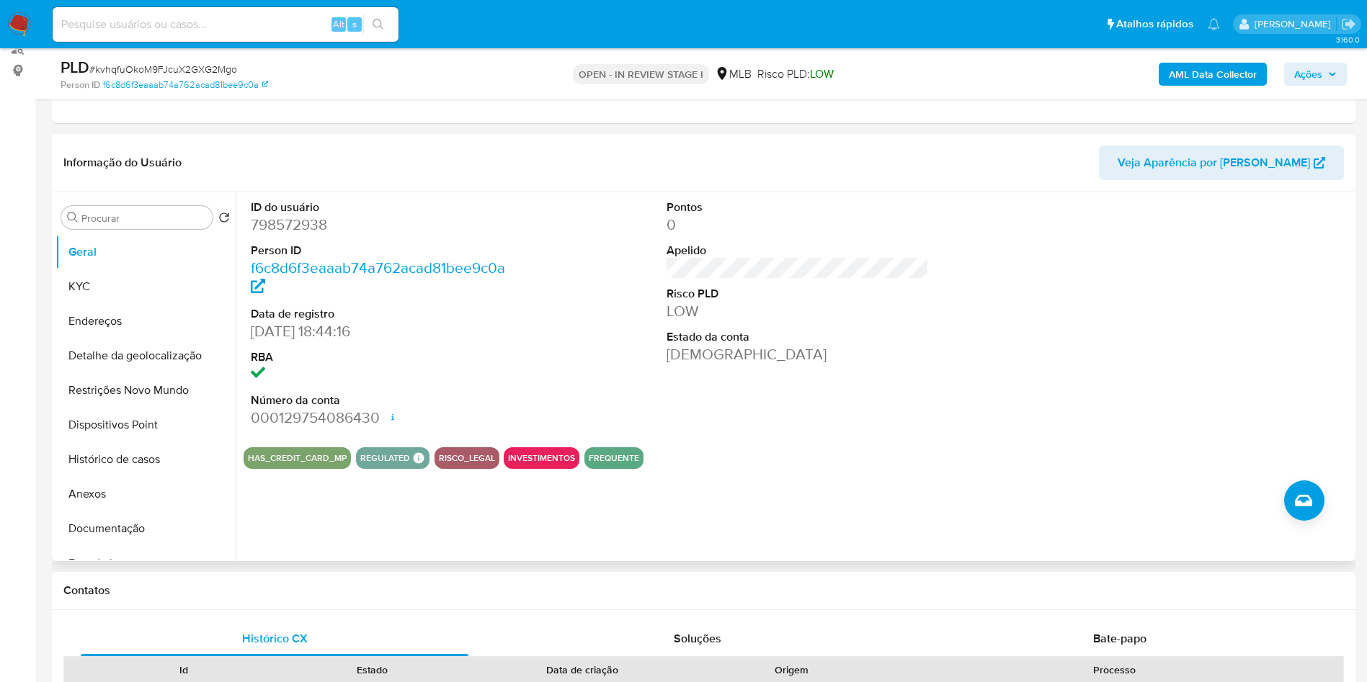
copy td "59413462000183"
click at [141, 304] on button "KYC" at bounding box center [139, 287] width 169 height 35
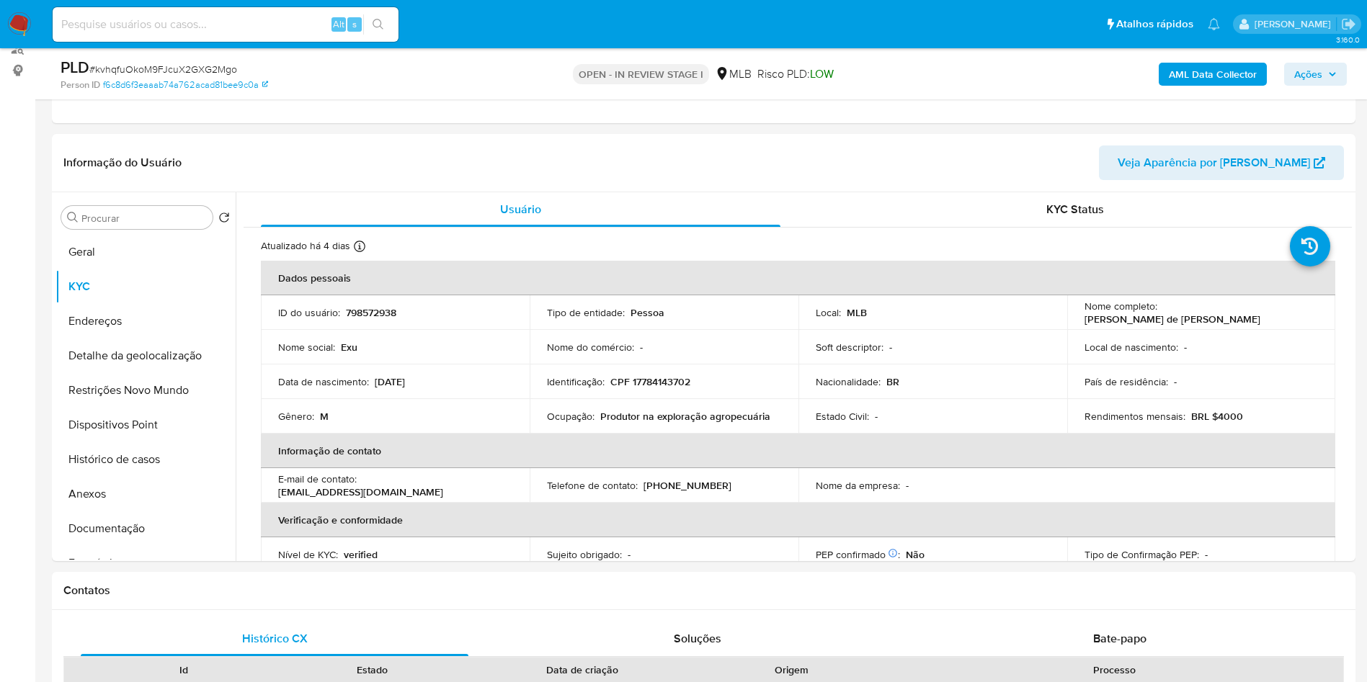
copy td "59413462000183"
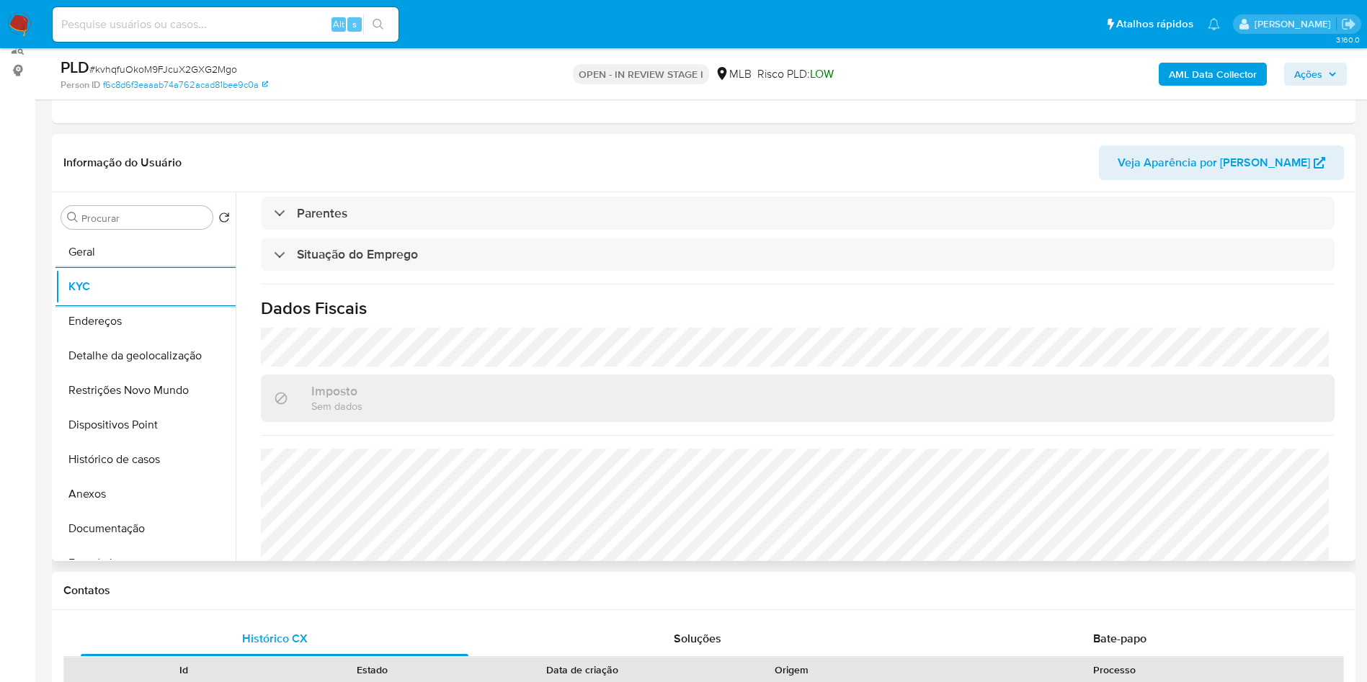
scroll to position [600, 0]
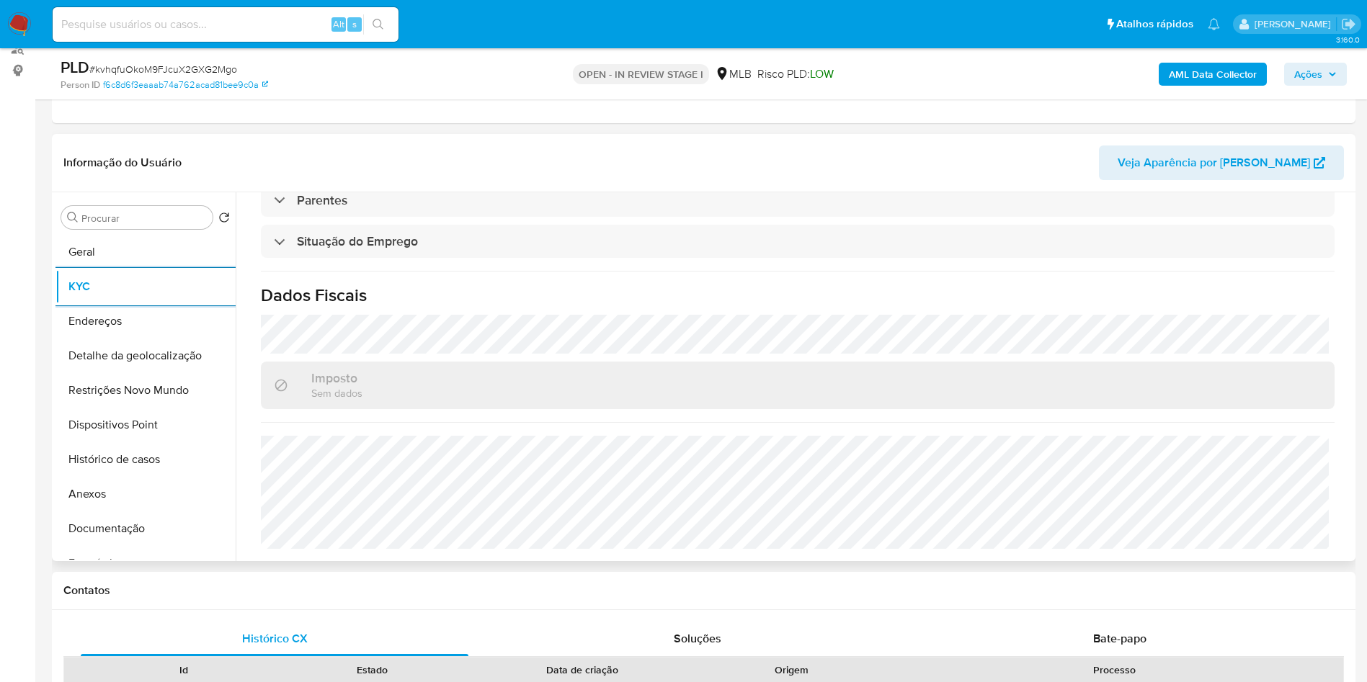
copy td "59413462000183"
click at [158, 370] on button "Detalhe da geolocalização" at bounding box center [139, 356] width 169 height 35
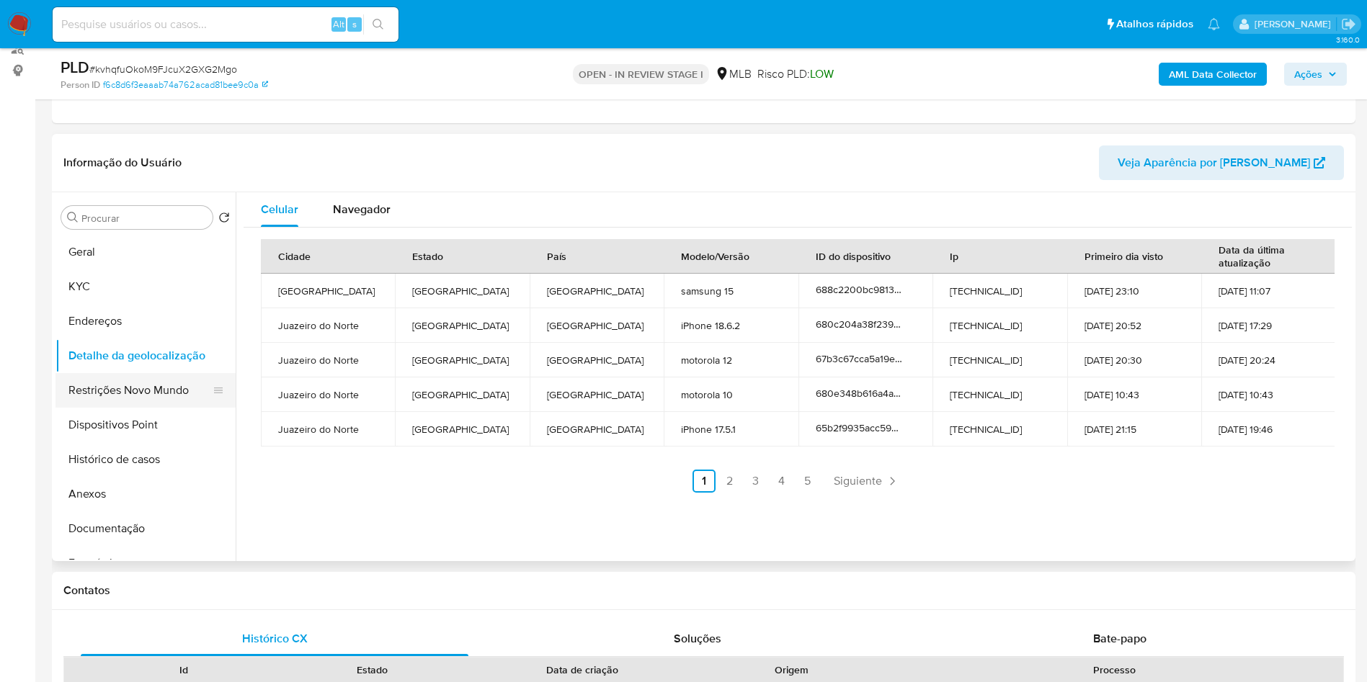
click at [151, 408] on button "Restrições Novo Mundo" at bounding box center [139, 390] width 169 height 35
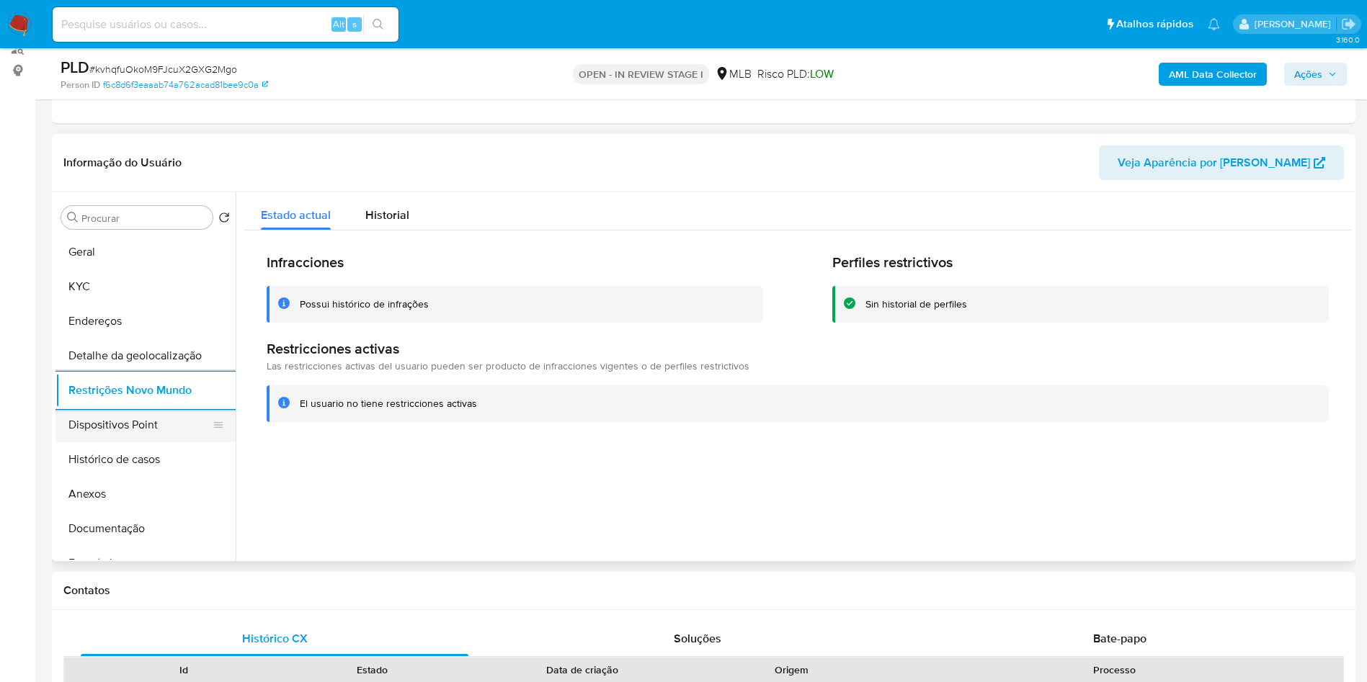
click at [128, 442] on button "Dispositivos Point" at bounding box center [139, 425] width 169 height 35
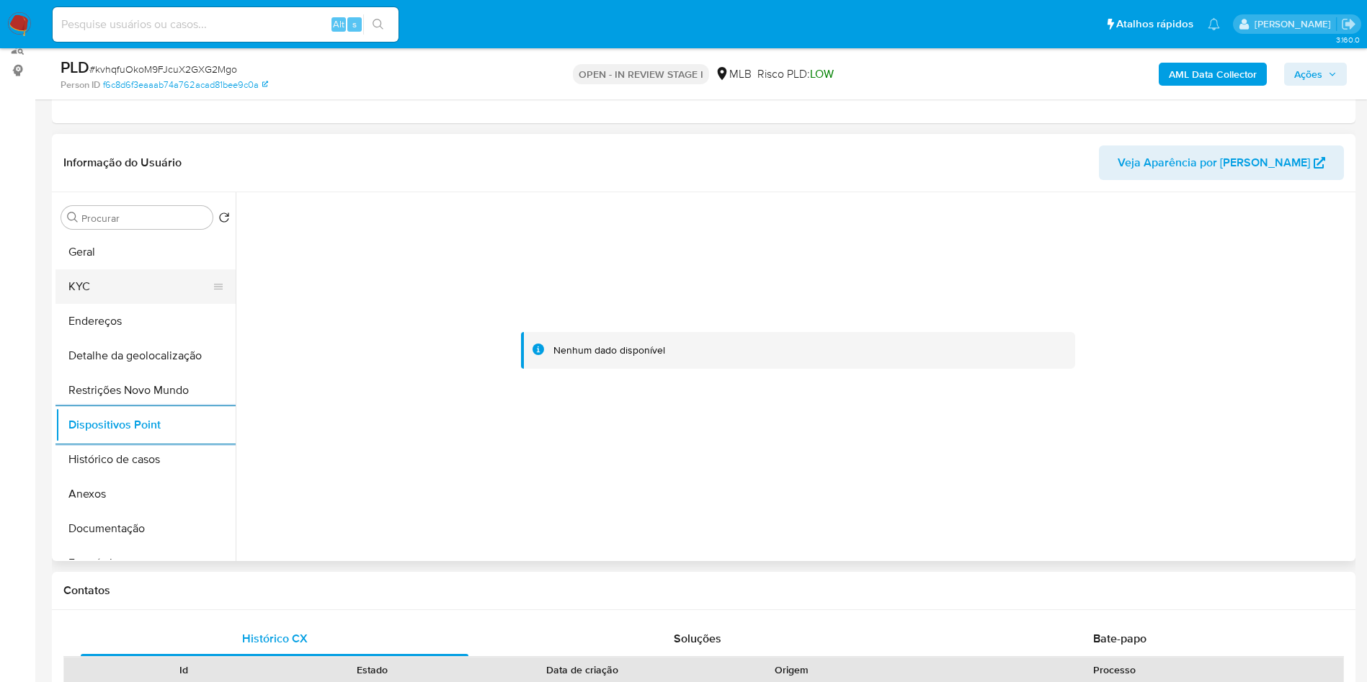
click at [137, 304] on button "KYC" at bounding box center [139, 287] width 169 height 35
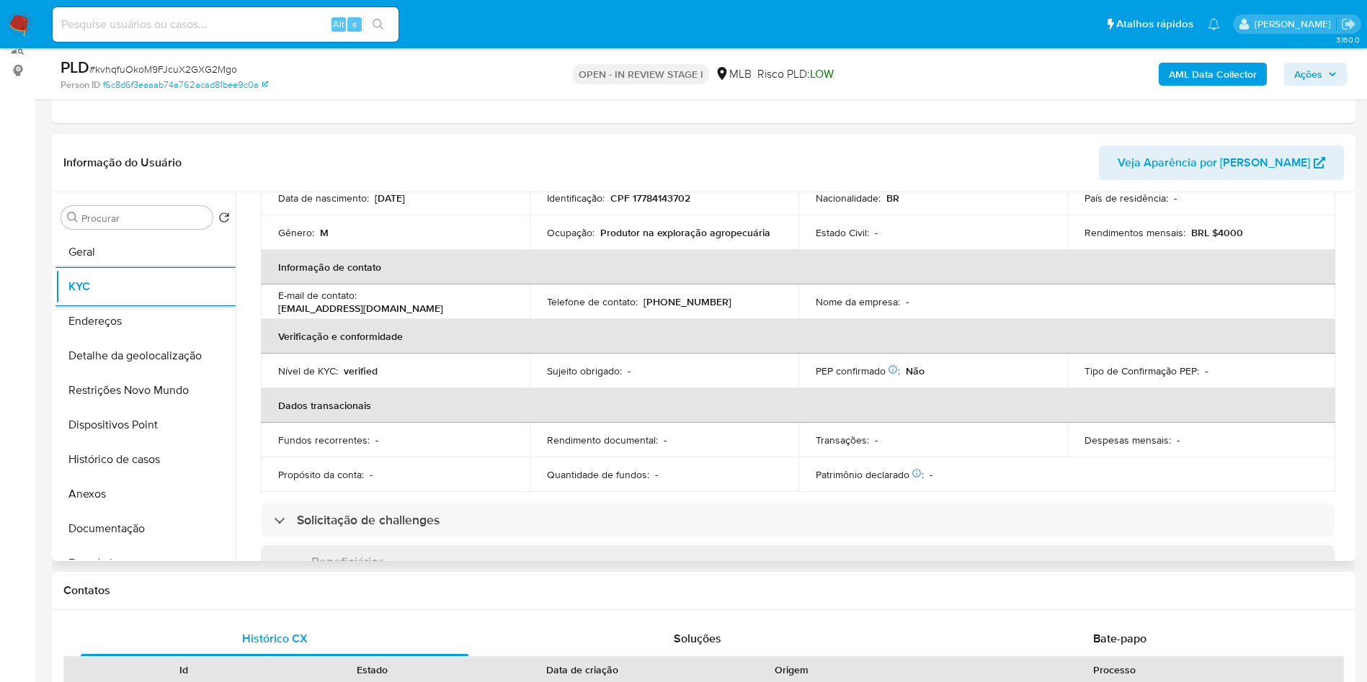
scroll to position [215, 0]
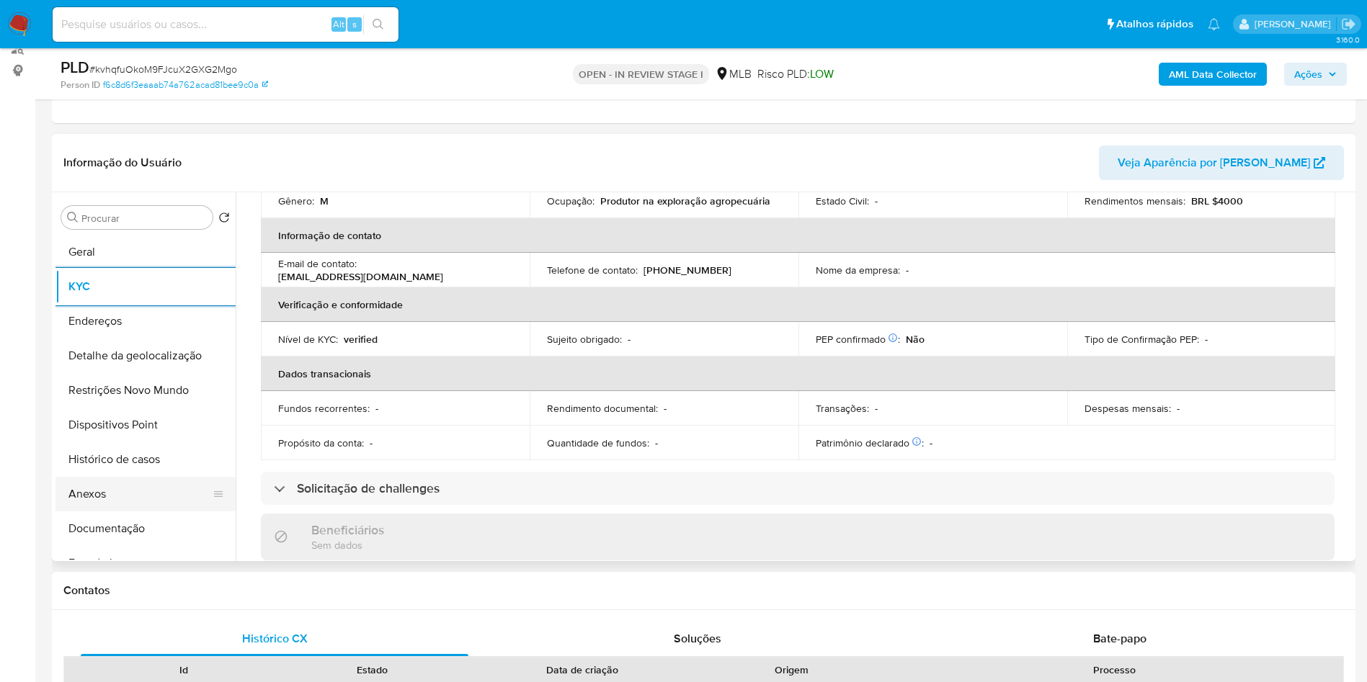
click at [82, 512] on button "Anexos" at bounding box center [139, 494] width 169 height 35
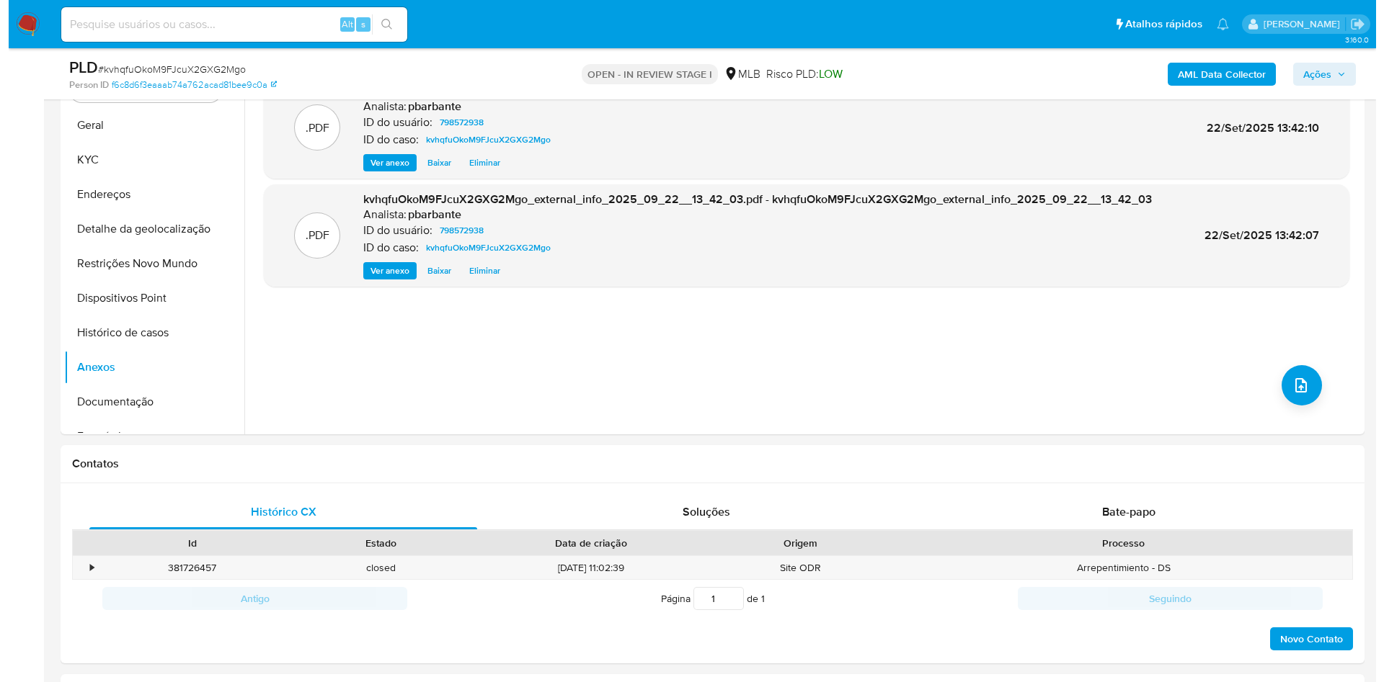
scroll to position [309, 0]
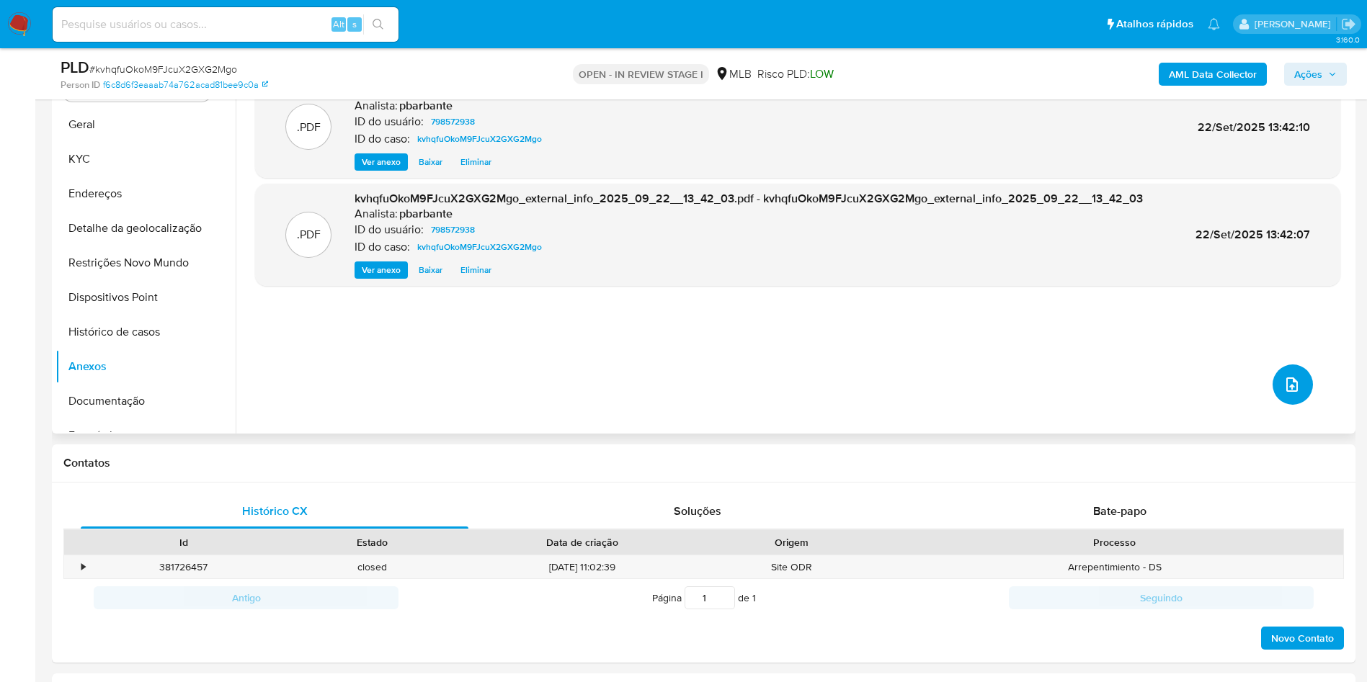
click at [1286, 393] on icon "upload-file" at bounding box center [1291, 384] width 17 height 17
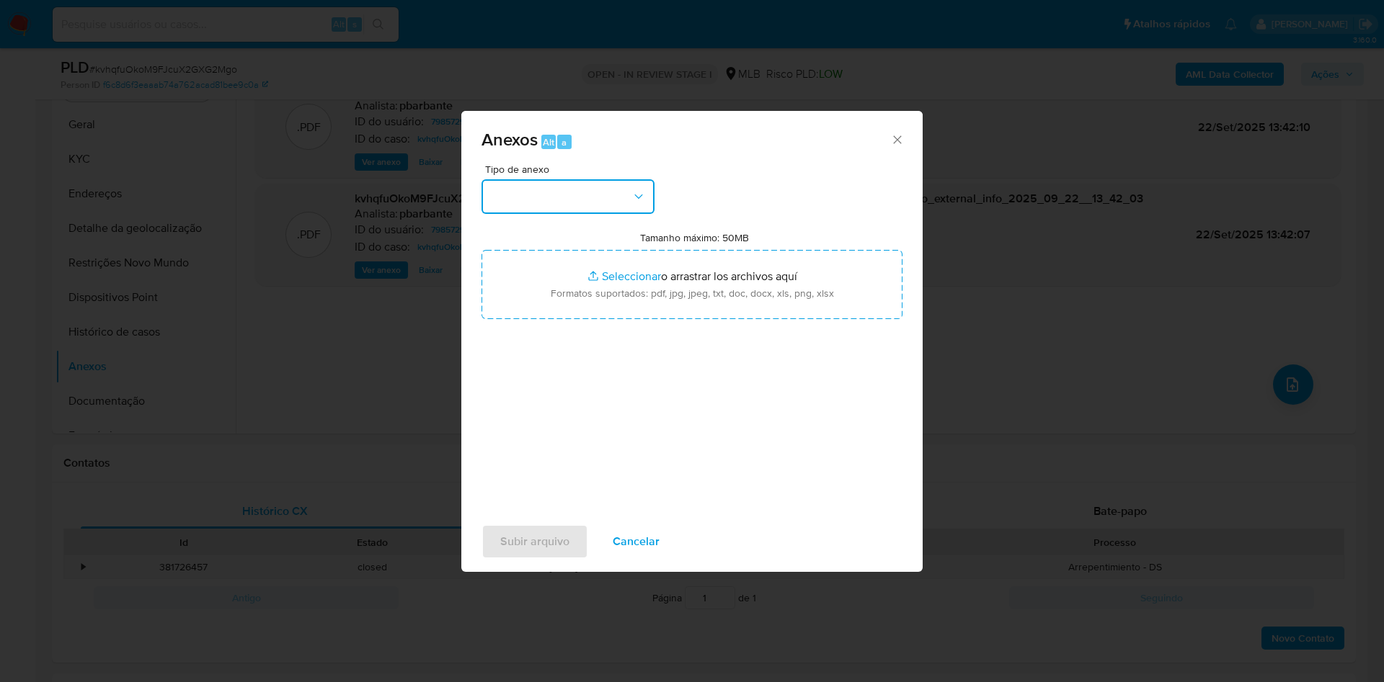
click at [543, 179] on button "button" at bounding box center [567, 196] width 173 height 35
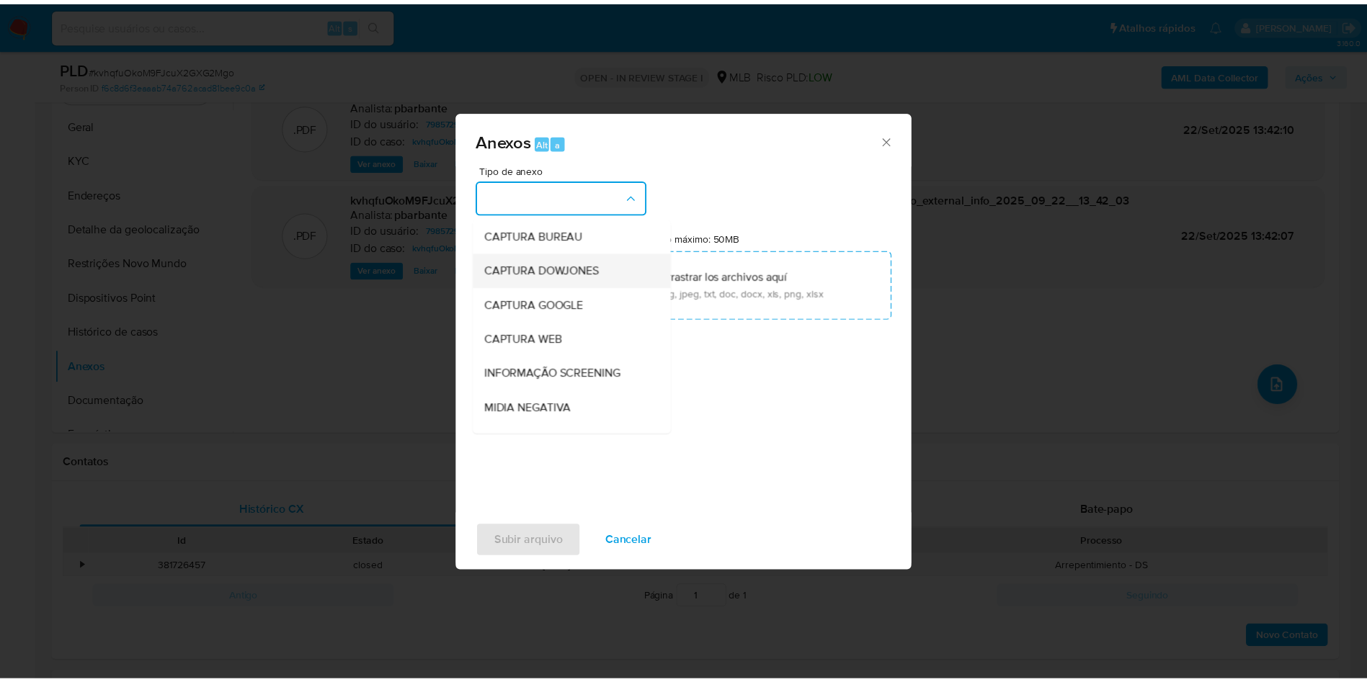
scroll to position [193, 0]
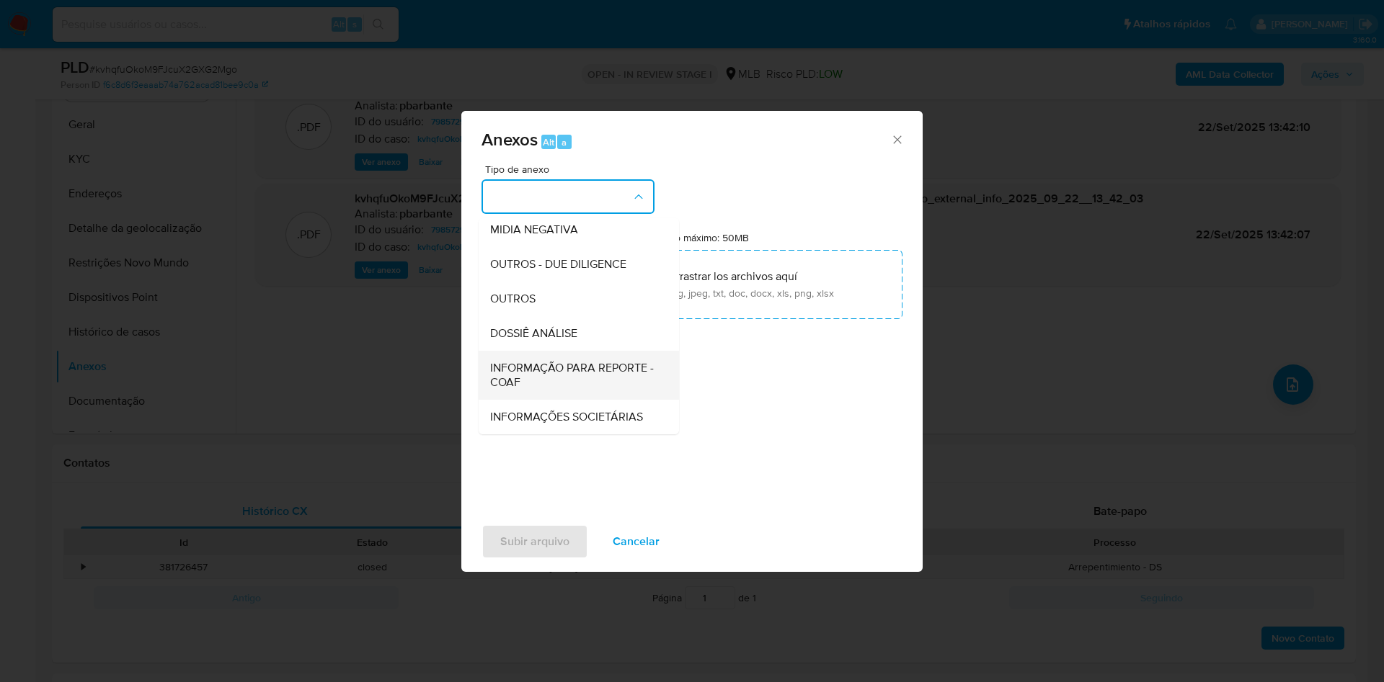
click at [515, 361] on span "INFORMAÇÃO PARA REPORTE - COAF" at bounding box center [574, 375] width 169 height 29
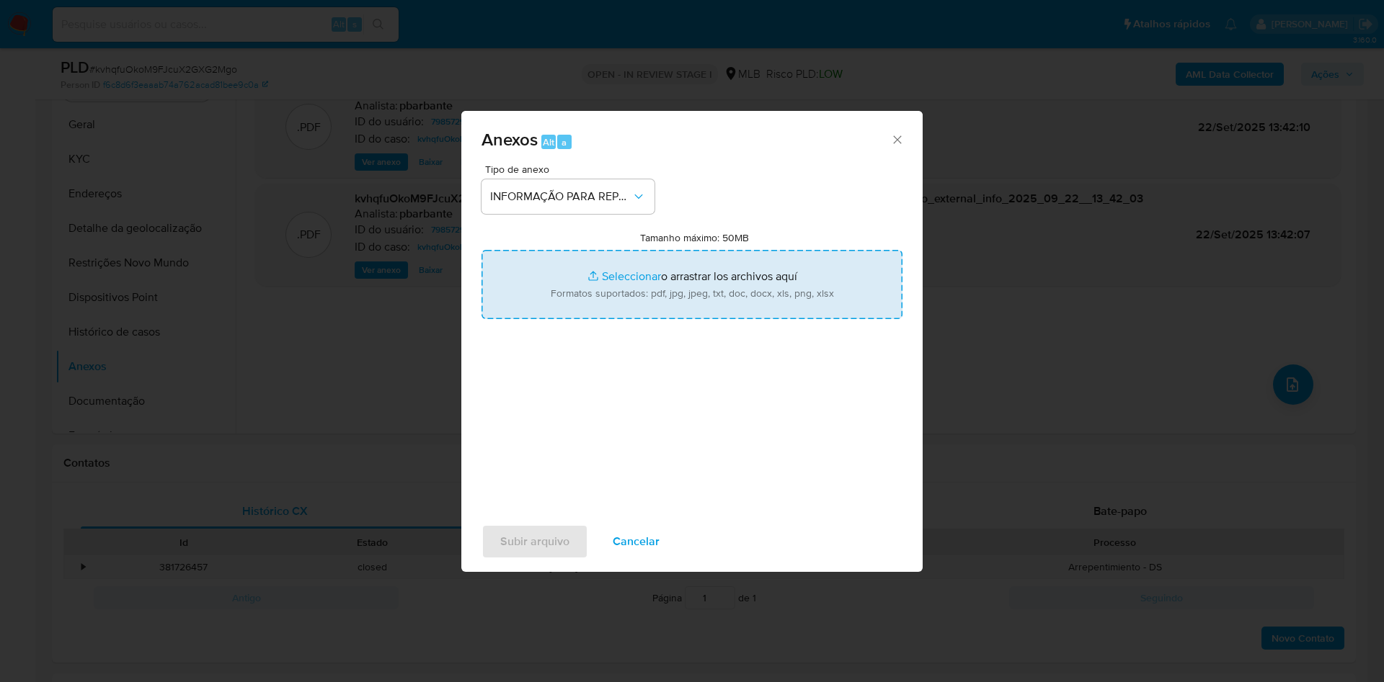
type input "C:\fakepath\Mulan 798572938_2025_09_22_07_39_15.xlsx"
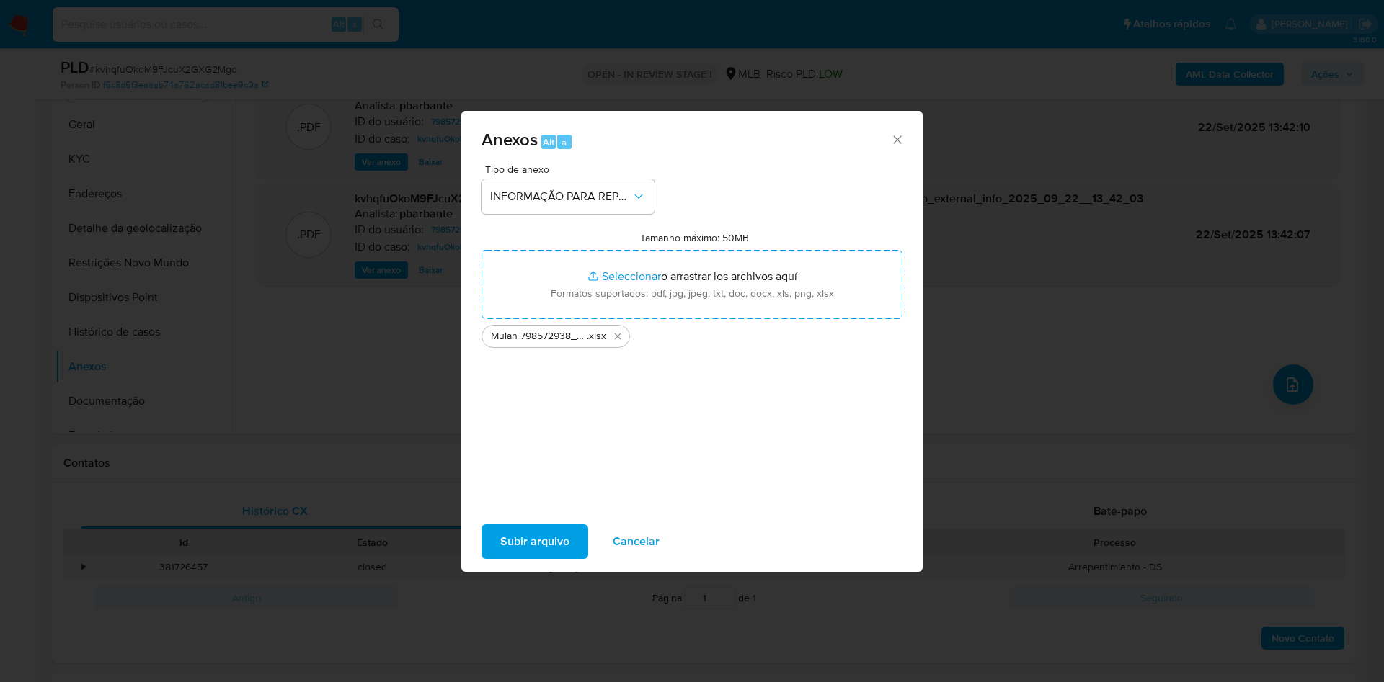
click at [520, 540] on span "Subir arquivo" at bounding box center [534, 542] width 69 height 32
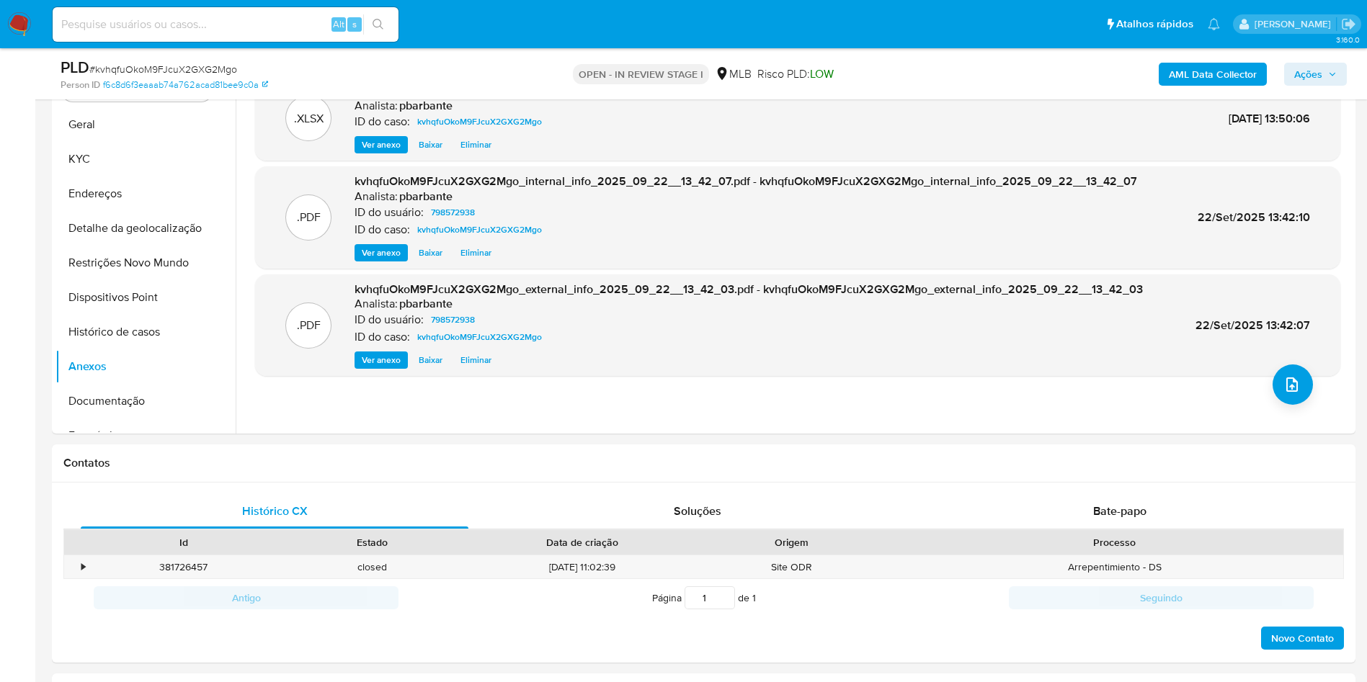
click at [184, 4] on div "Alt s" at bounding box center [226, 24] width 346 height 40
click at [178, 16] on input at bounding box center [226, 24] width 346 height 19
paste input "ncjDm03rZPbyBFPqXG16Hj5P"
type input "ncjDm03rZPbyBFPqXG16Hj5P"
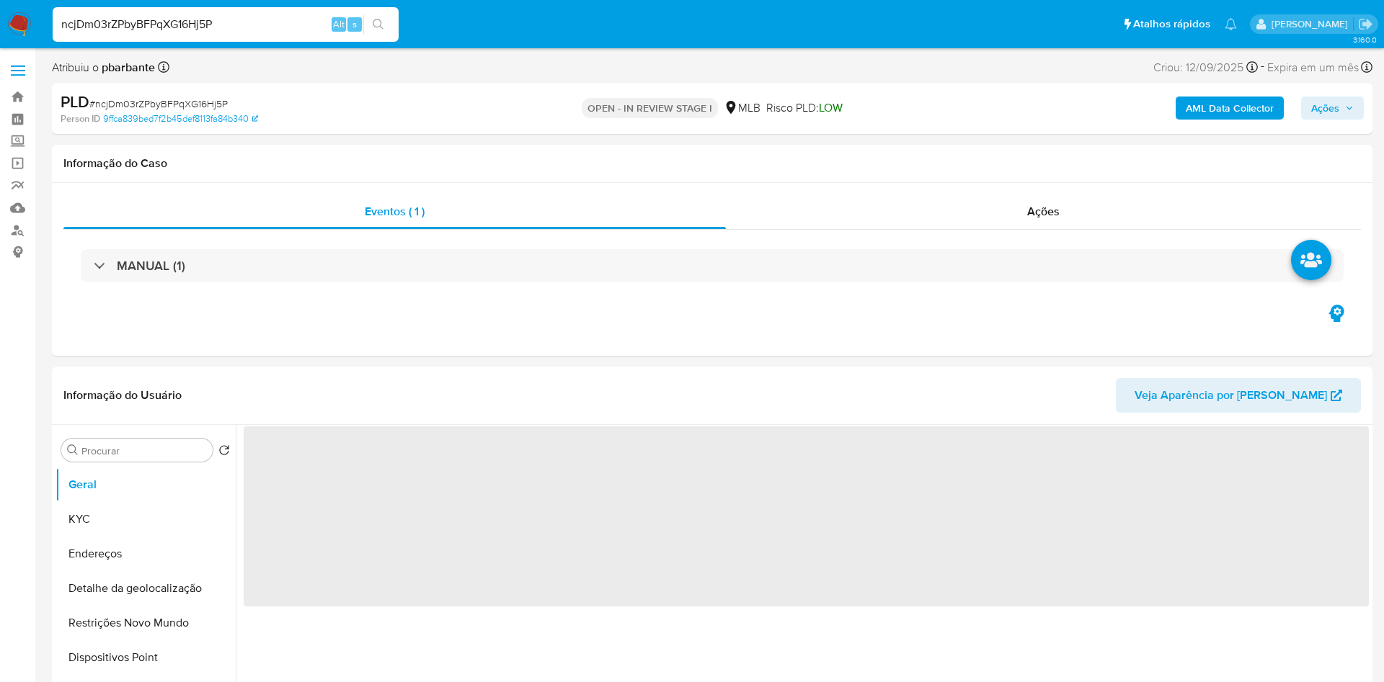
select select "10"
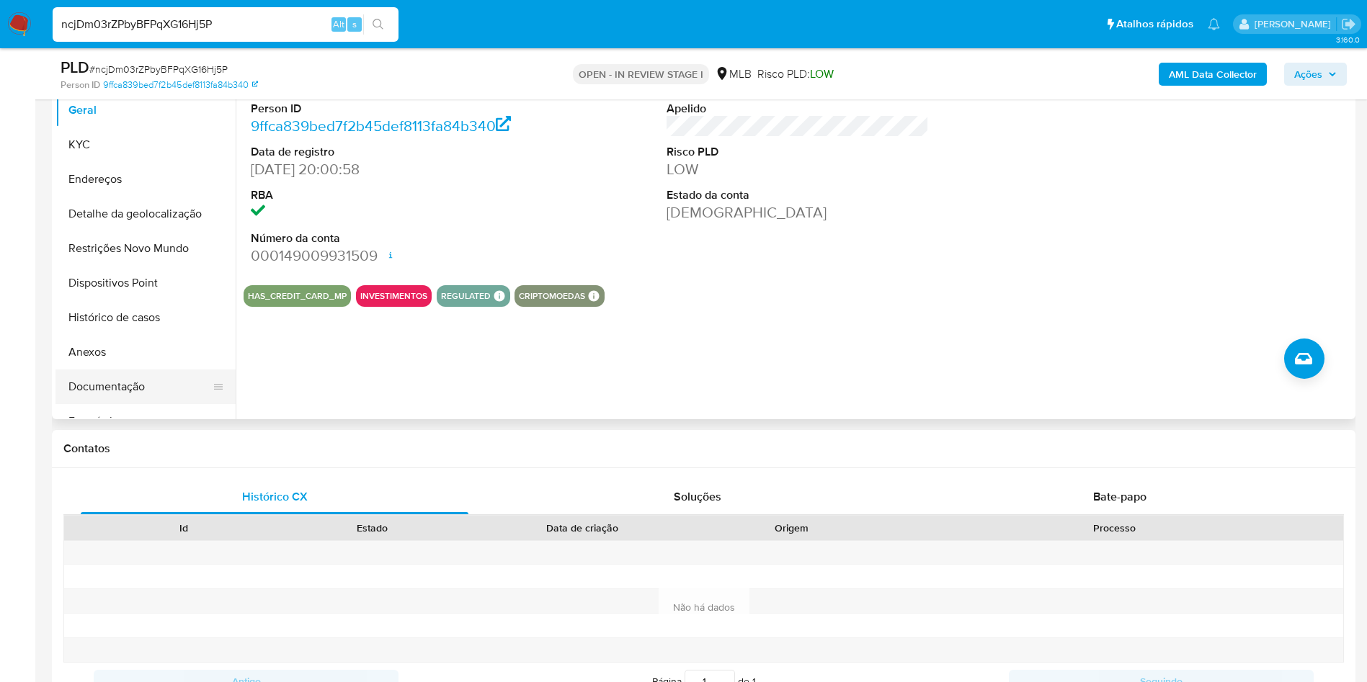
scroll to position [324, 0]
click at [105, 369] on button "Anexos" at bounding box center [139, 351] width 169 height 35
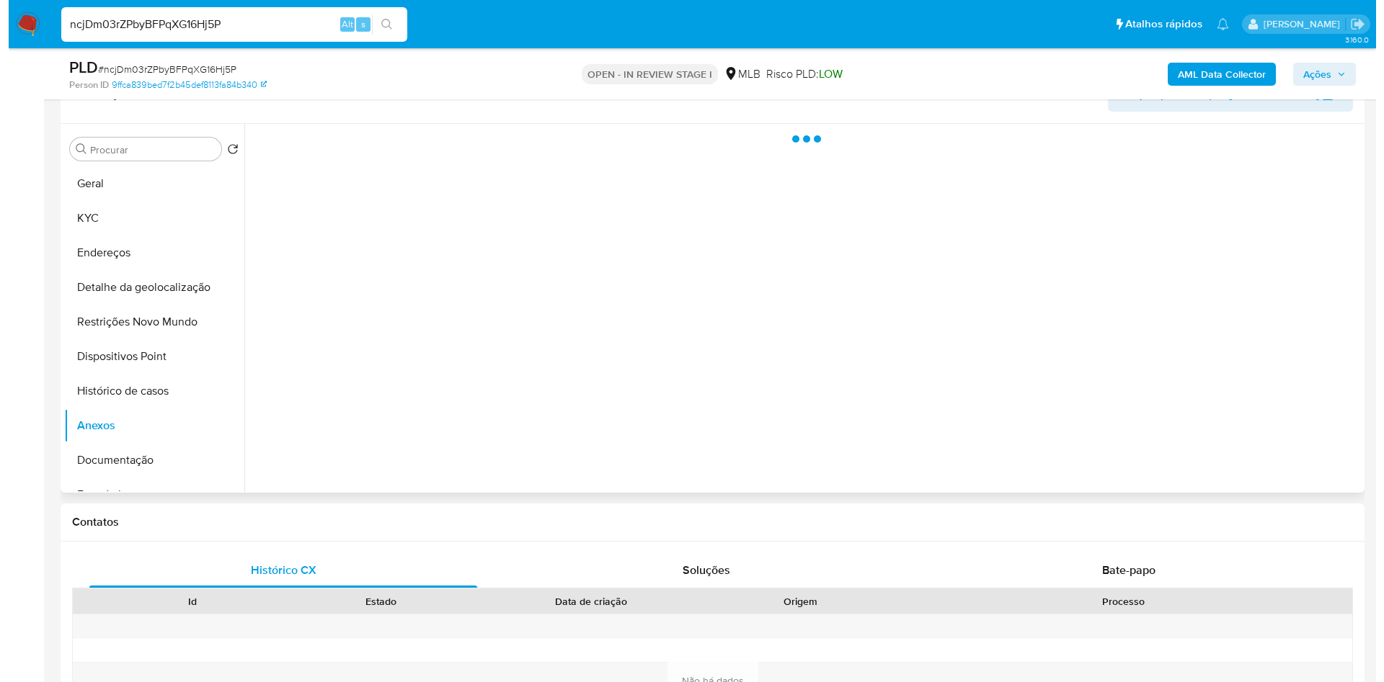
scroll to position [249, 0]
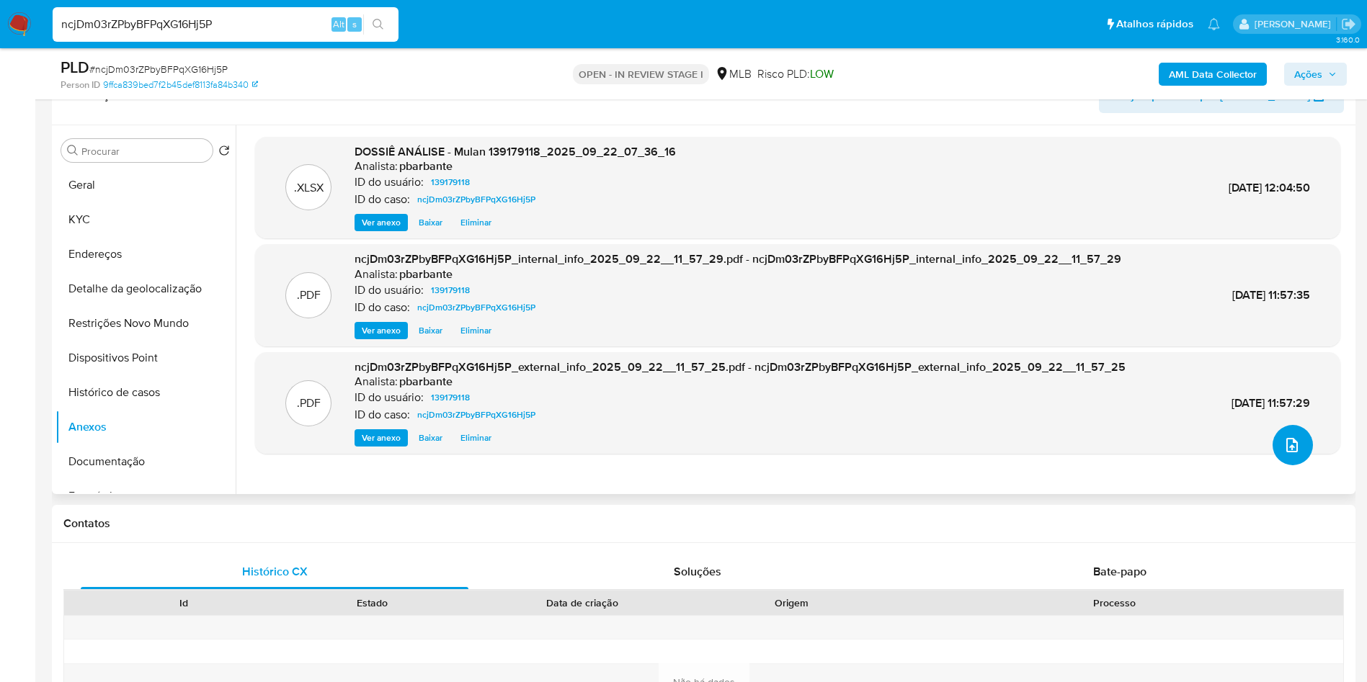
click at [1275, 466] on button "upload-file" at bounding box center [1293, 445] width 40 height 40
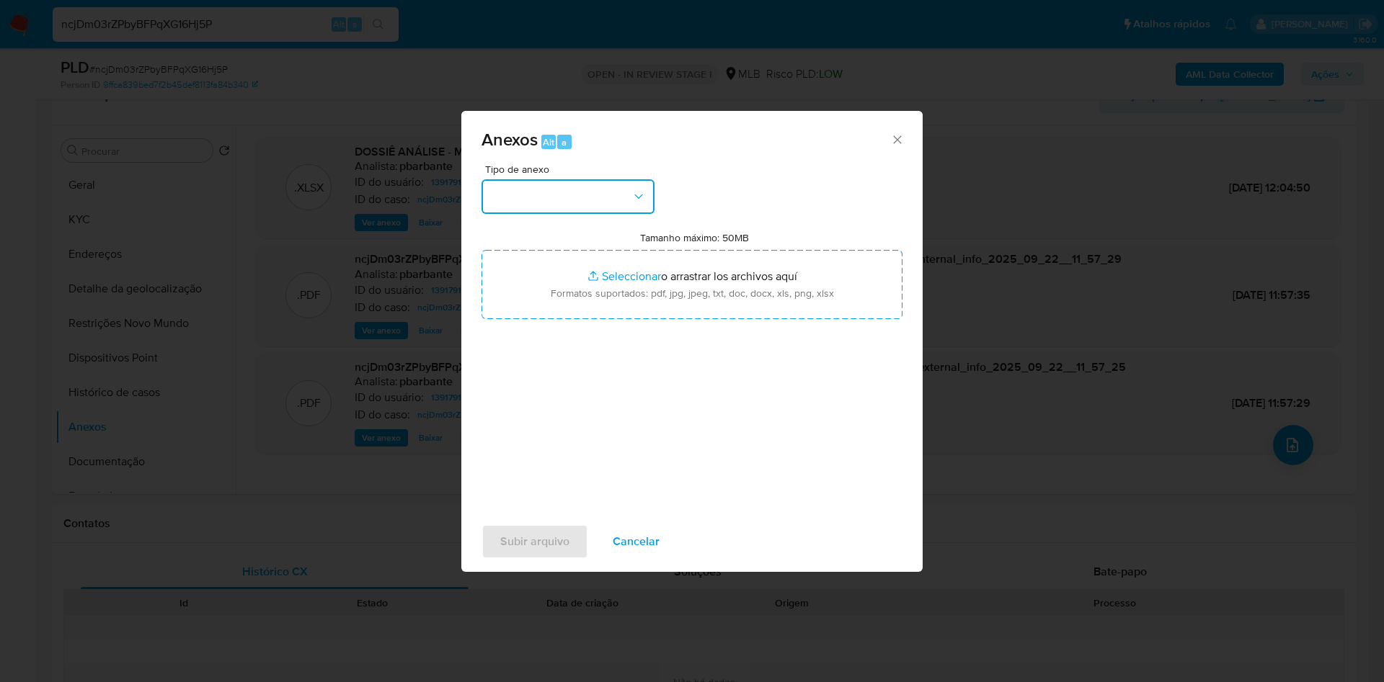
click at [613, 179] on button "button" at bounding box center [567, 196] width 173 height 35
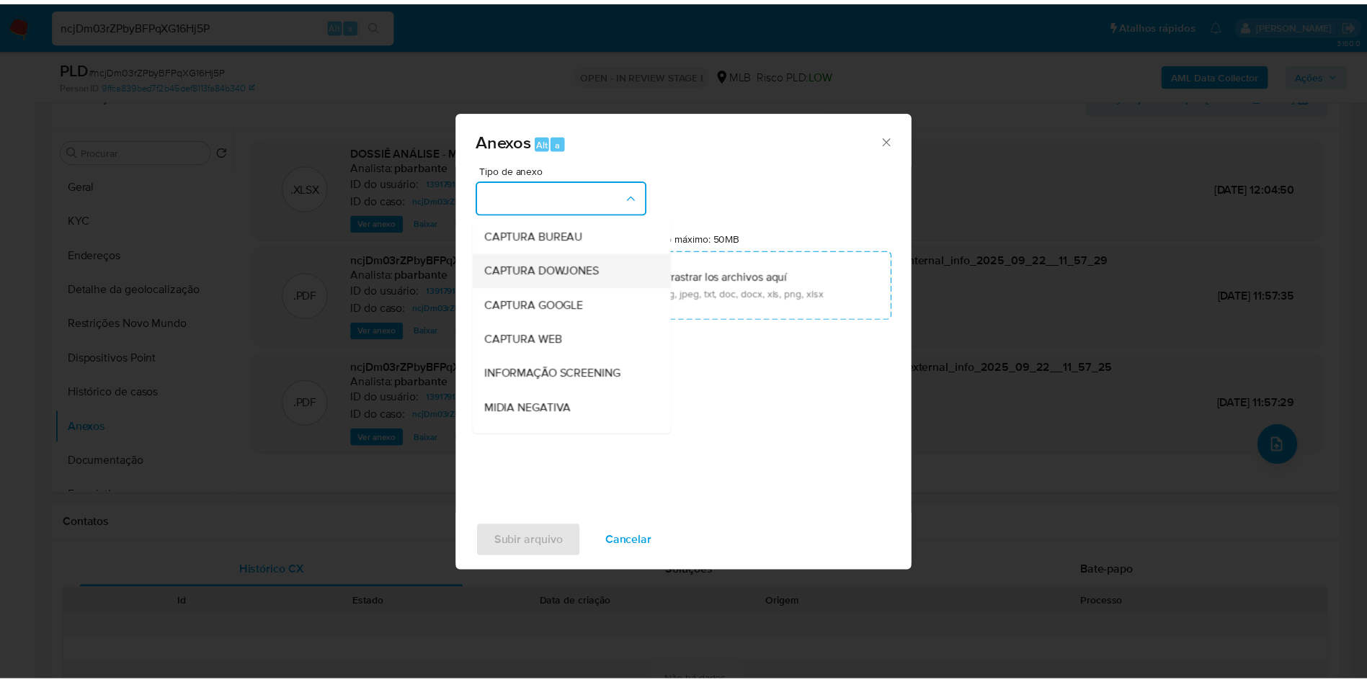
scroll to position [193, 0]
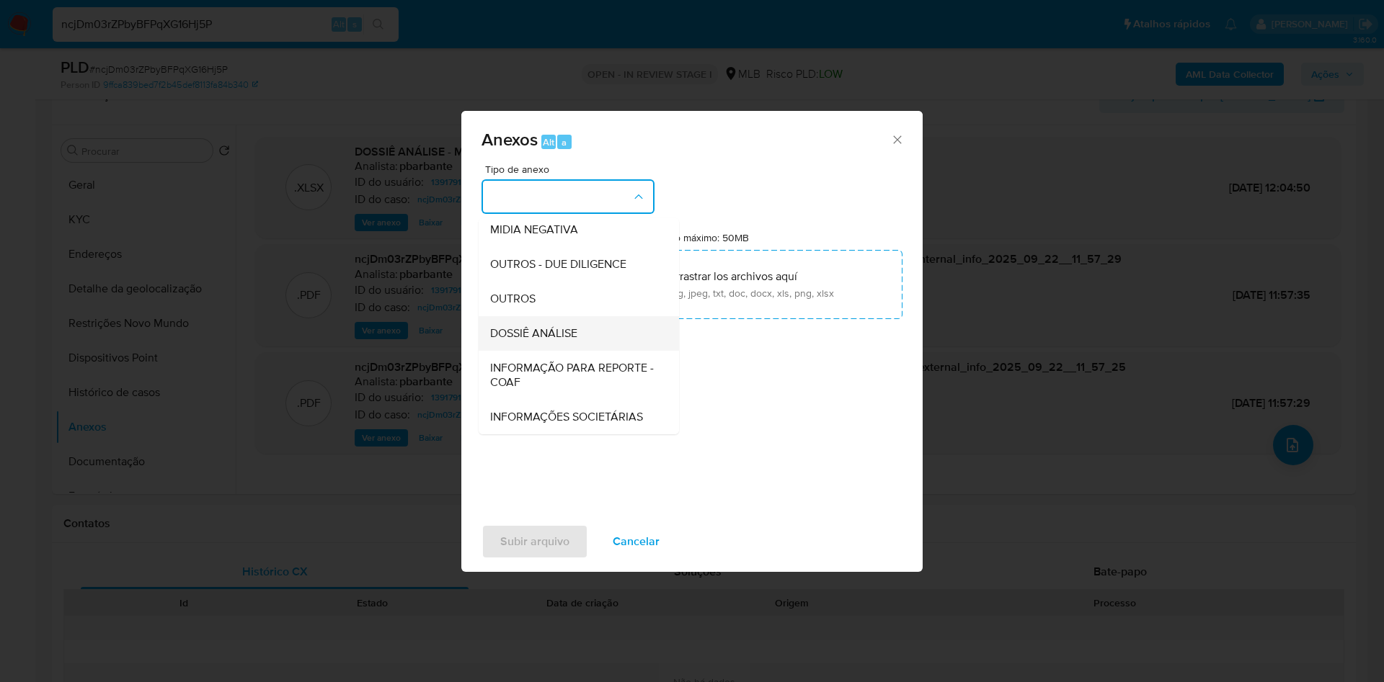
click at [499, 316] on div "DOSSIÊ ANÁLISE" at bounding box center [574, 333] width 169 height 35
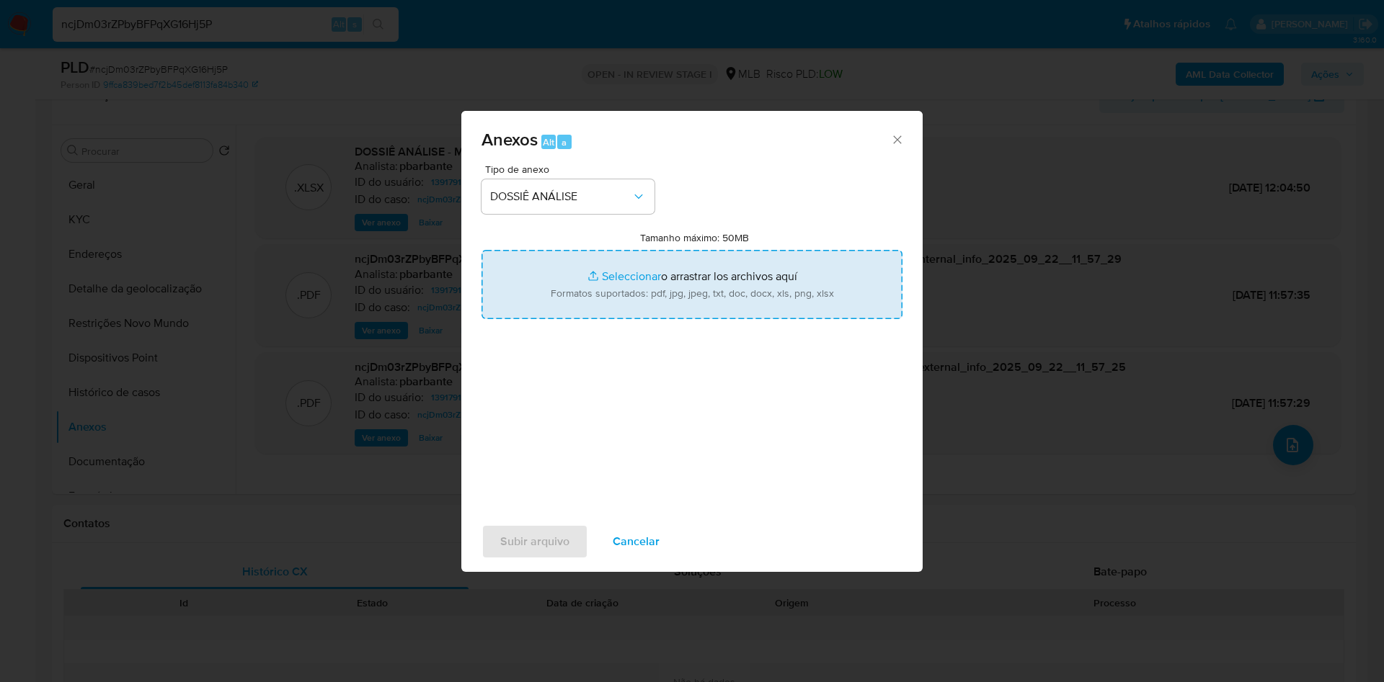
type input "C:\fakepath\DECLÍNIO - ncjDm03rZPbyBFPqXG16Hj5P - CPF 38602309805 - ANDERSON TR…"
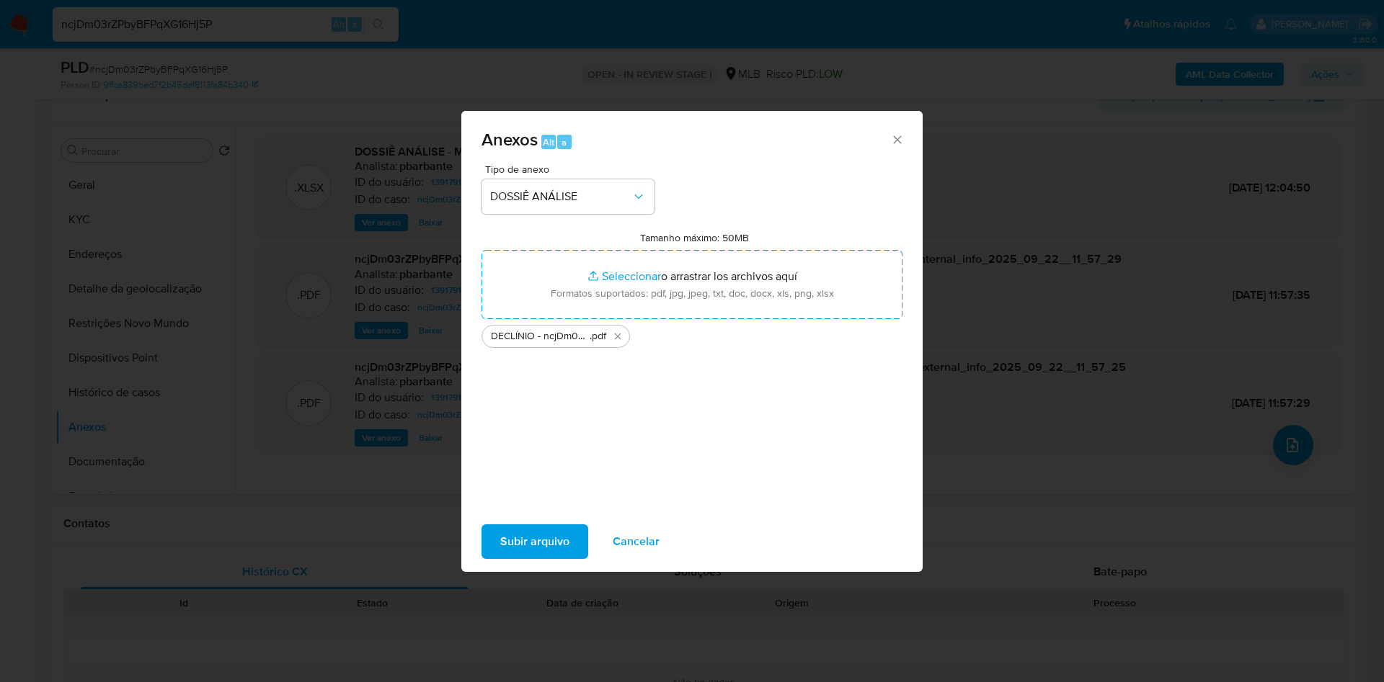
click at [481, 537] on div "Subir arquivo Cancelar" at bounding box center [691, 542] width 461 height 55
click at [500, 544] on span "Subir arquivo" at bounding box center [534, 542] width 69 height 32
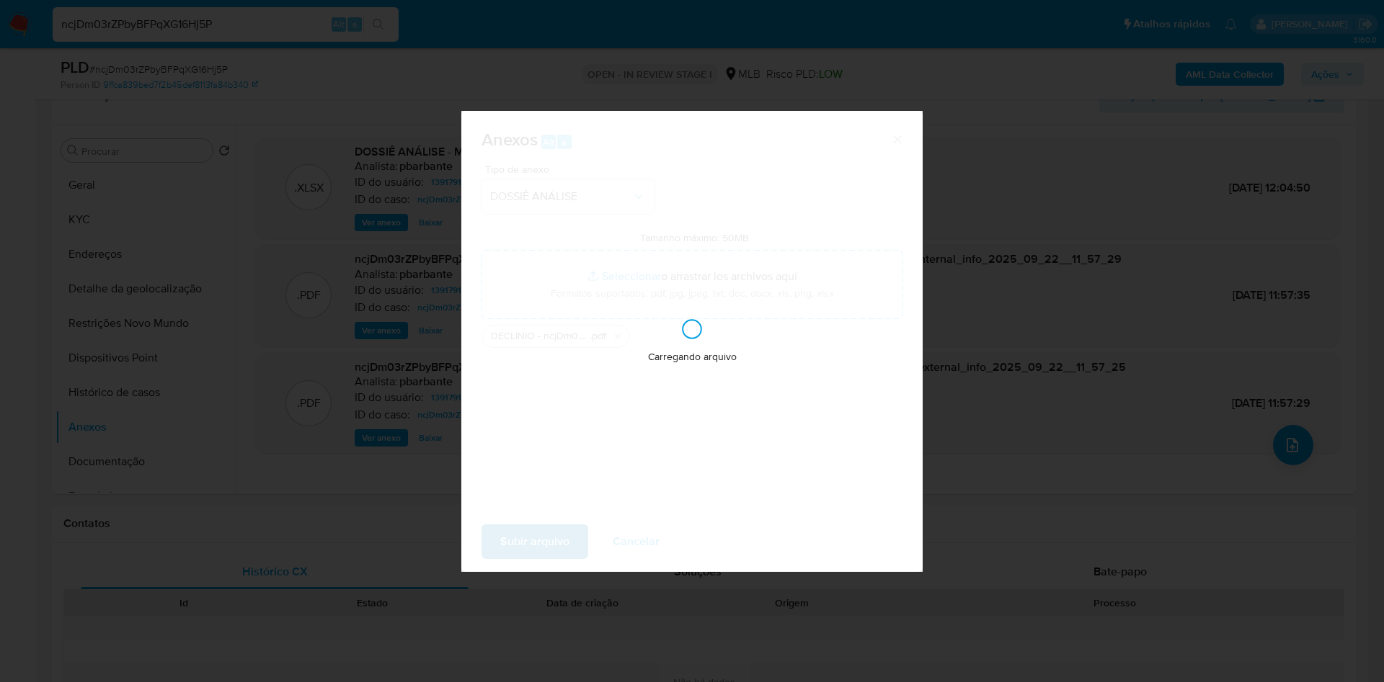
click at [488, 544] on div "Carregando arquivo" at bounding box center [691, 341] width 461 height 461
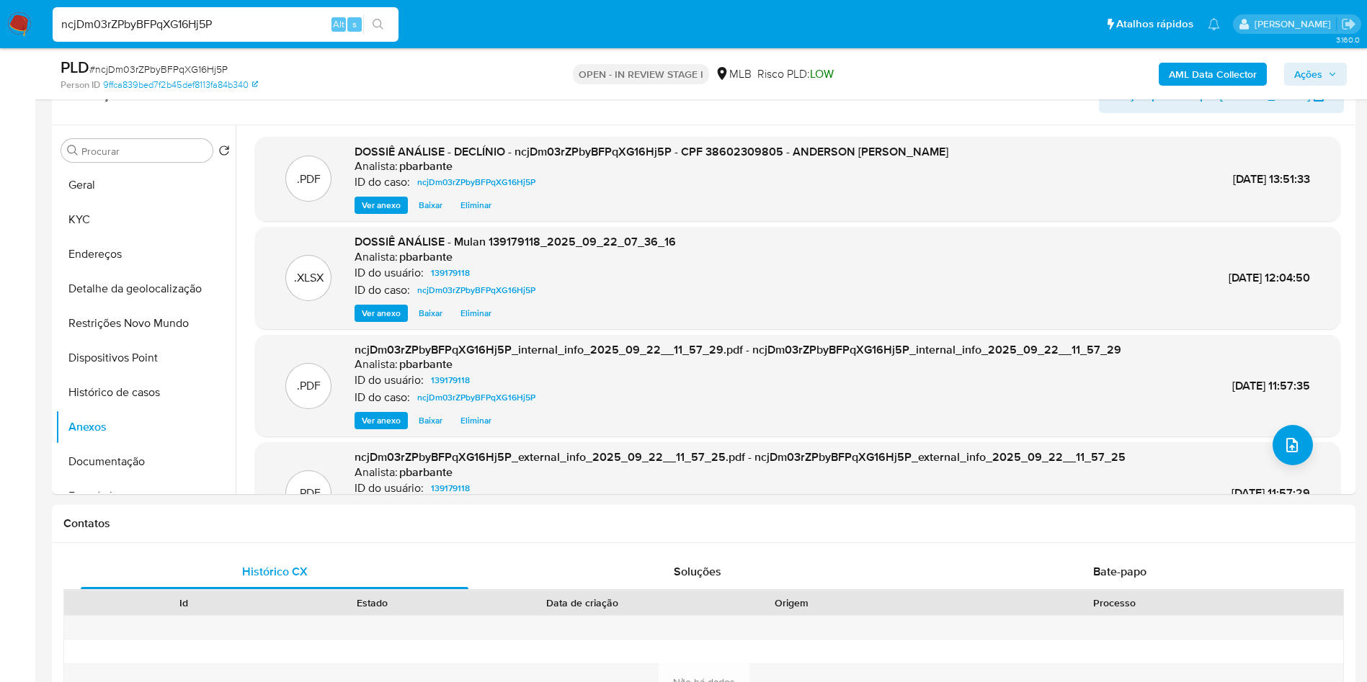
click at [1320, 55] on div "PLD # ncjDm03rZPbyBFPqXG16Hj5P Person ID 9ffca839bed7f2b45def8113fa84b340 OPEN …" at bounding box center [704, 73] width 1304 height 51
click at [1314, 63] on span "Ações" at bounding box center [1308, 74] width 28 height 23
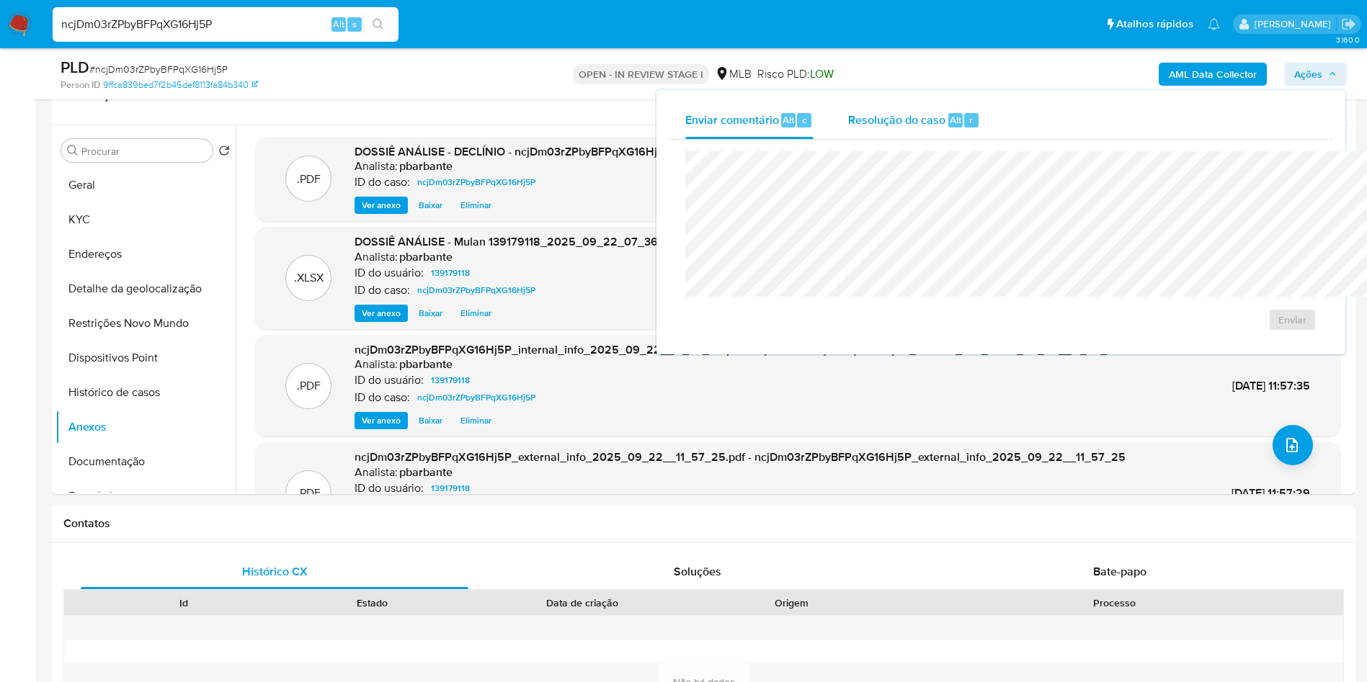
click at [852, 128] on div "Resolução do caso Alt r" at bounding box center [914, 120] width 132 height 37
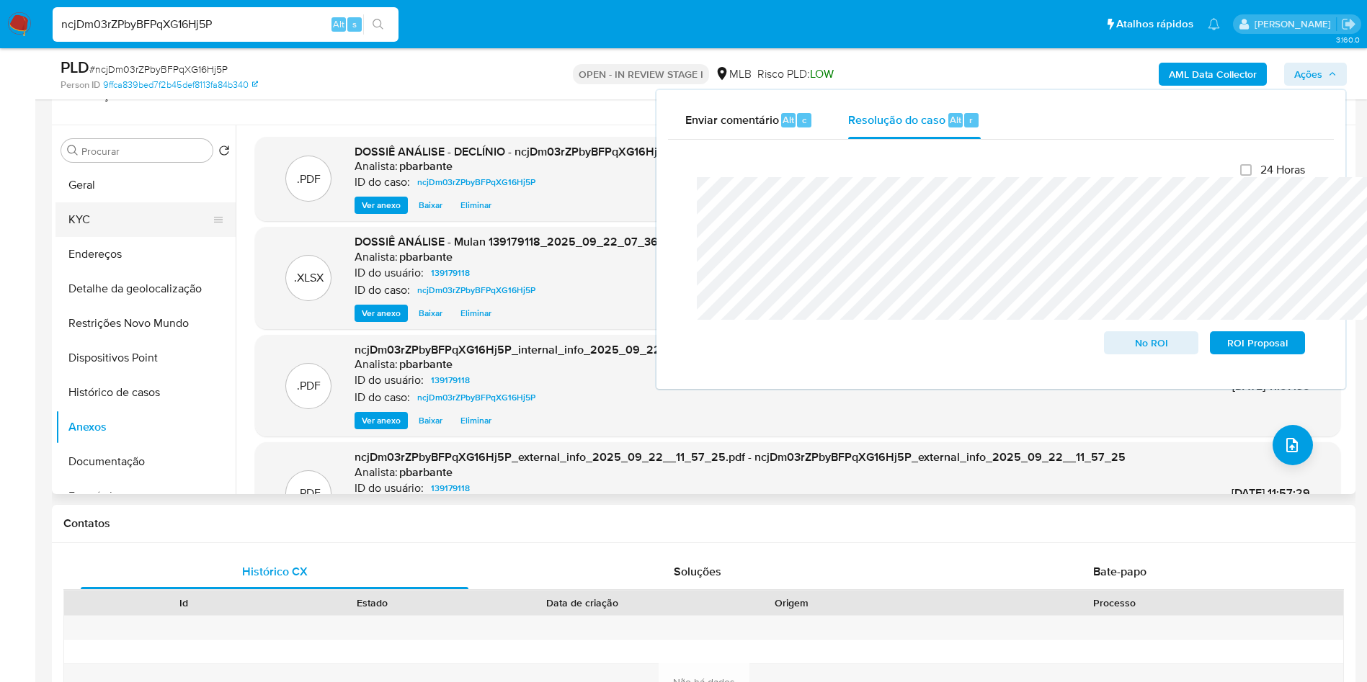
click at [118, 237] on button "KYC" at bounding box center [139, 220] width 169 height 35
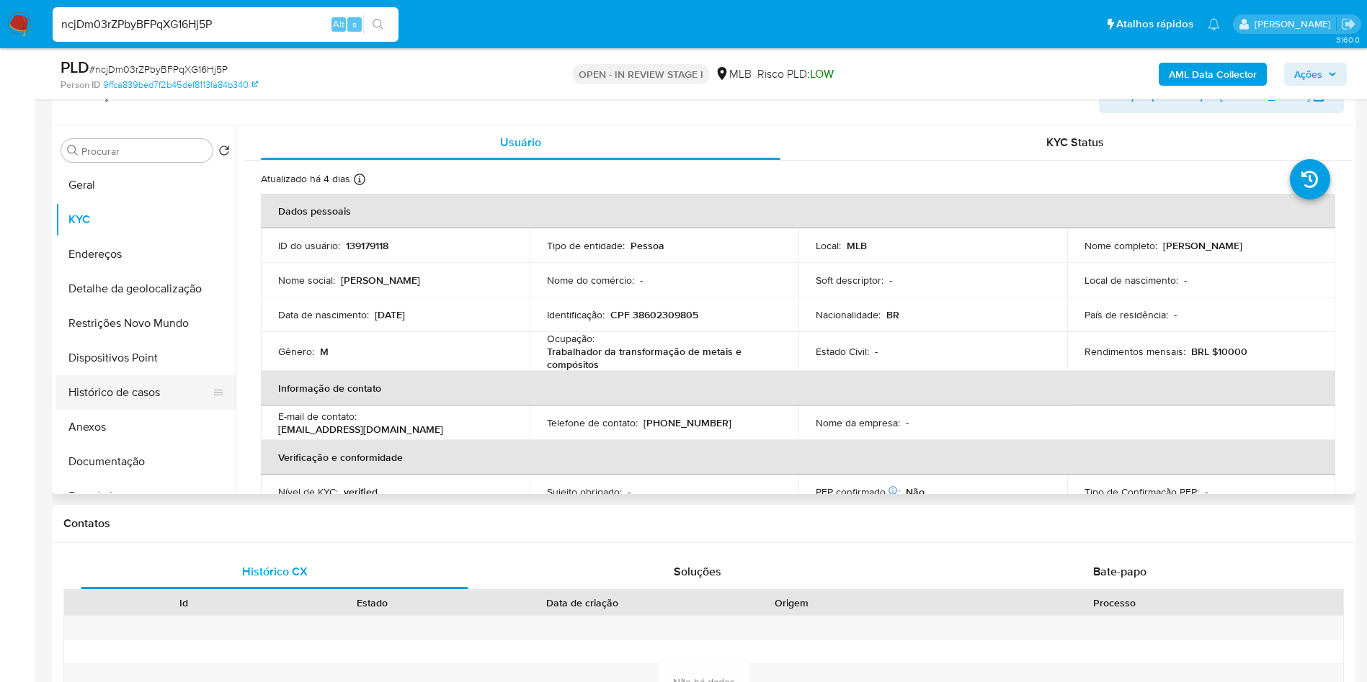
click at [120, 410] on button "Histórico de casos" at bounding box center [139, 392] width 169 height 35
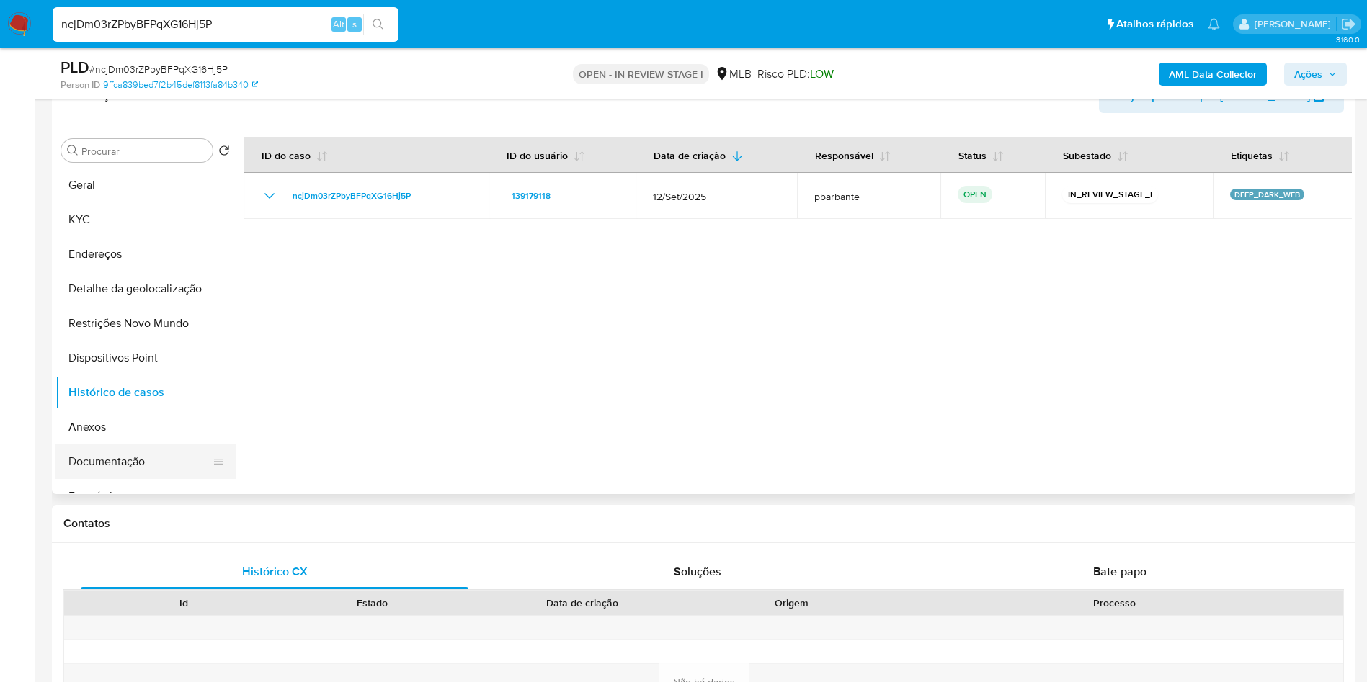
click at [118, 468] on button "Documentação" at bounding box center [139, 462] width 169 height 35
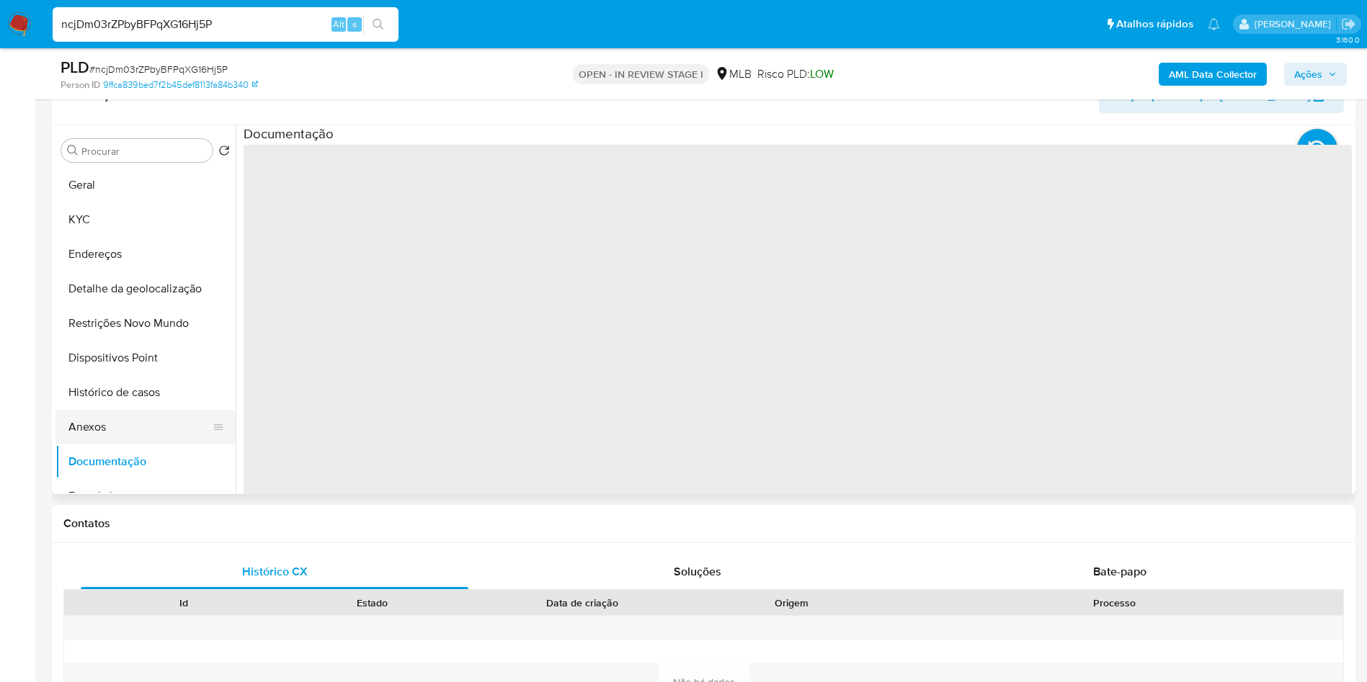
click at [141, 445] on button "Anexos" at bounding box center [139, 427] width 169 height 35
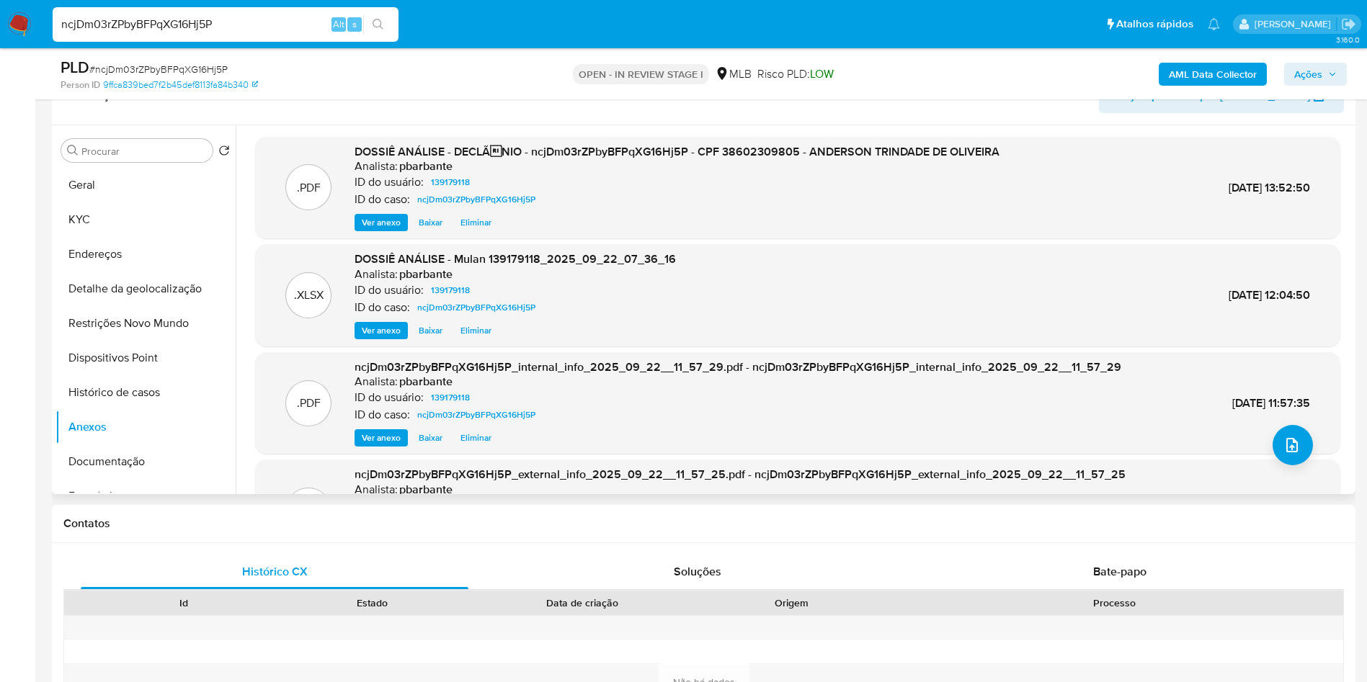
scroll to position [81, 0]
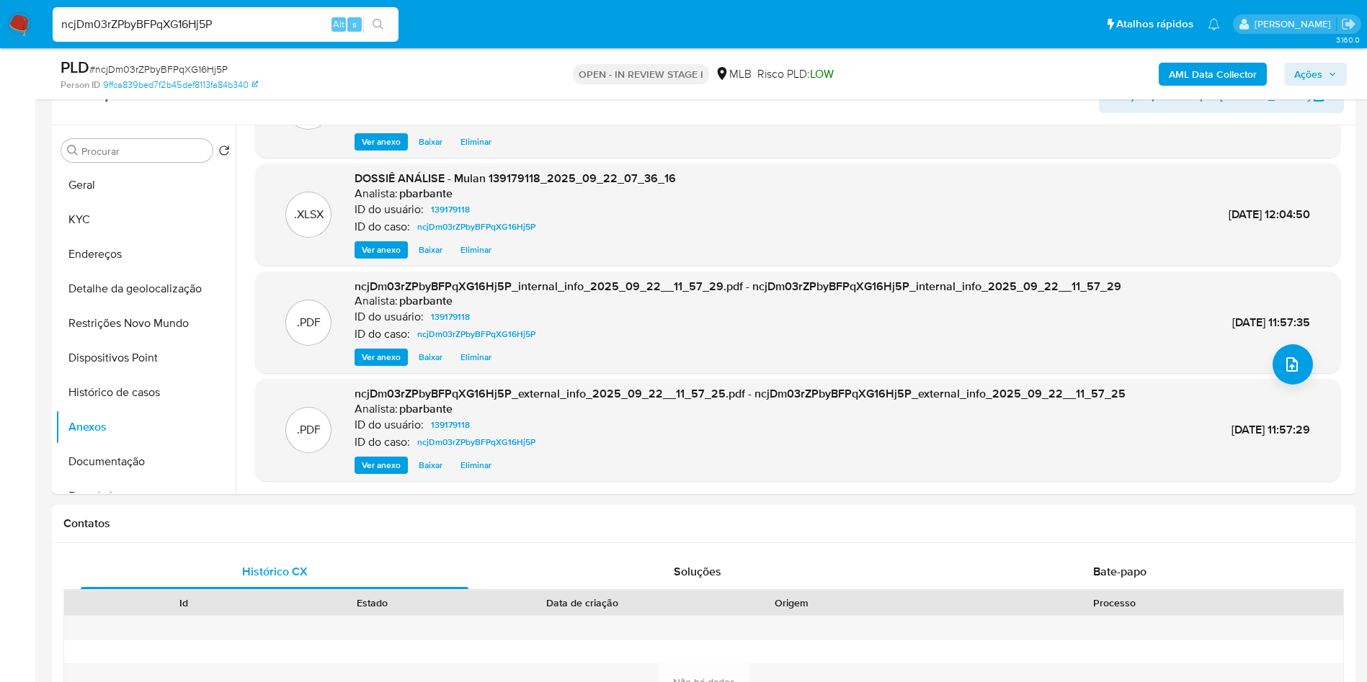
click at [1312, 76] on span "Ações" at bounding box center [1308, 74] width 28 height 23
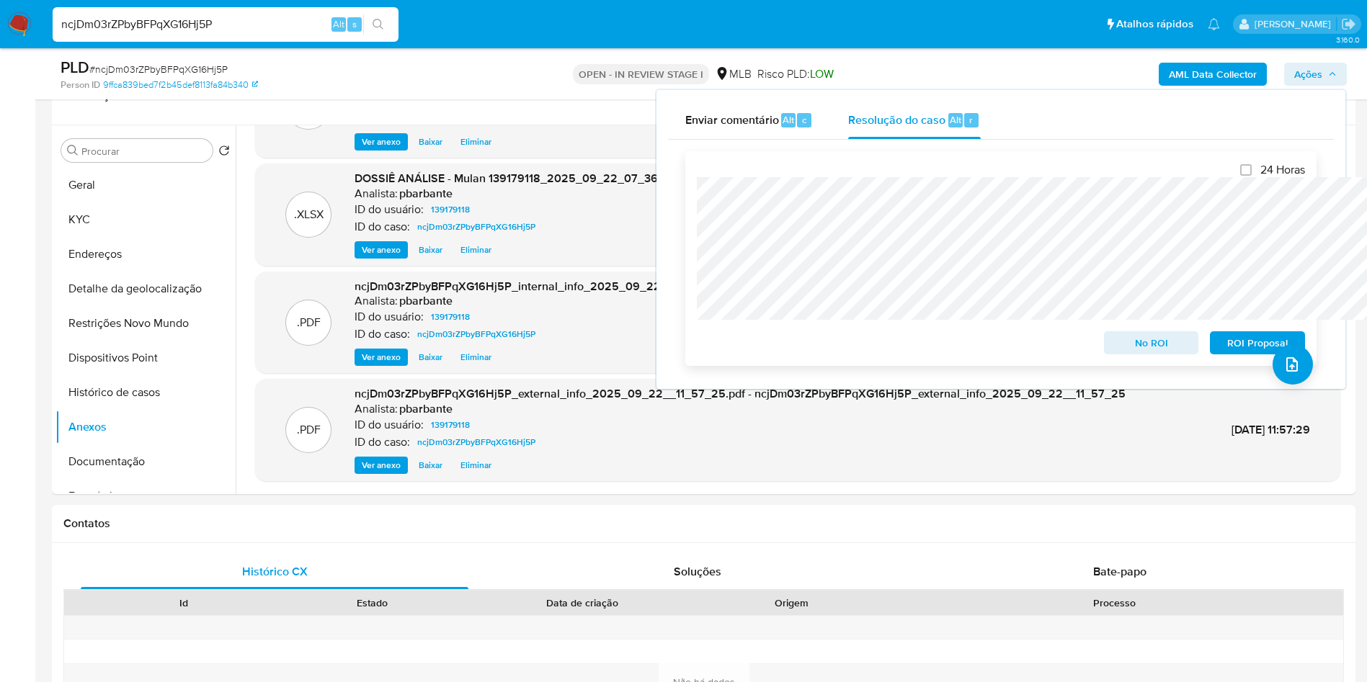
click at [1175, 348] on span "No ROI" at bounding box center [1151, 343] width 75 height 20
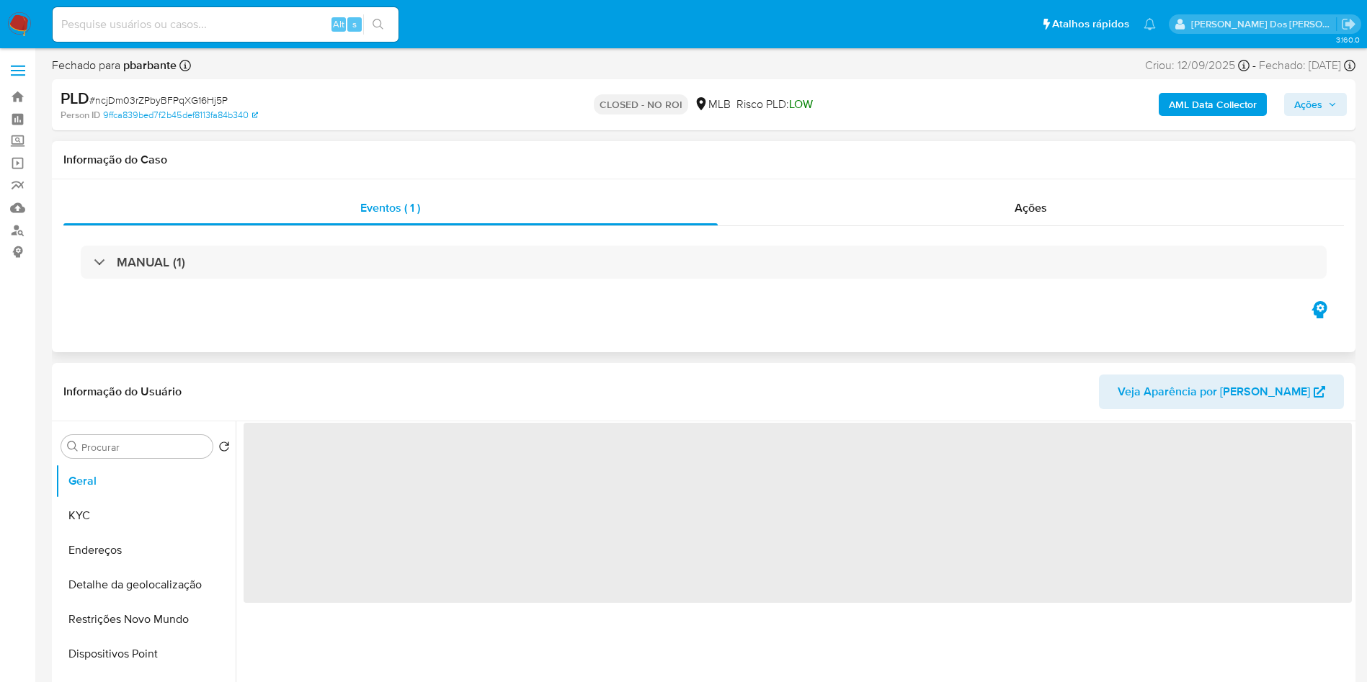
select select "10"
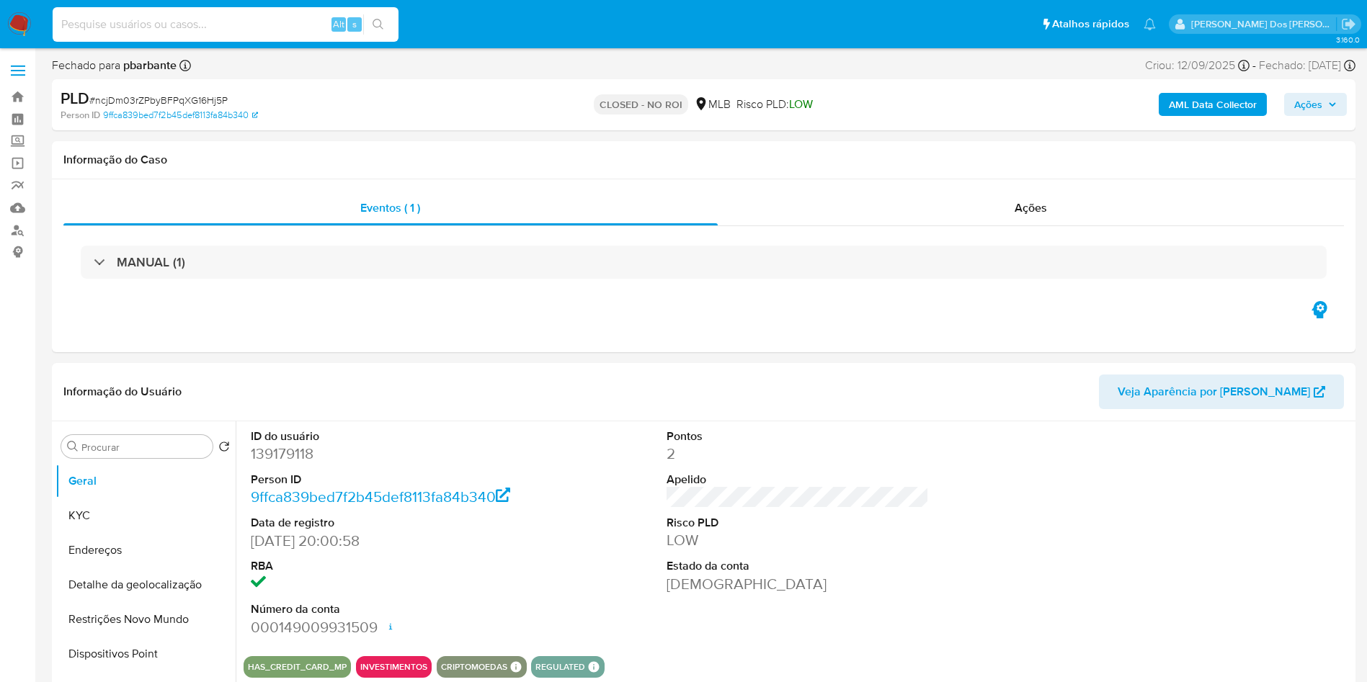
click at [128, 22] on input at bounding box center [226, 24] width 346 height 19
paste input "4ebeAdwNWBMqhKLEO0LLgxp1"
type input "4ebeAdwNWBMqhKLEO0LLgxp1"
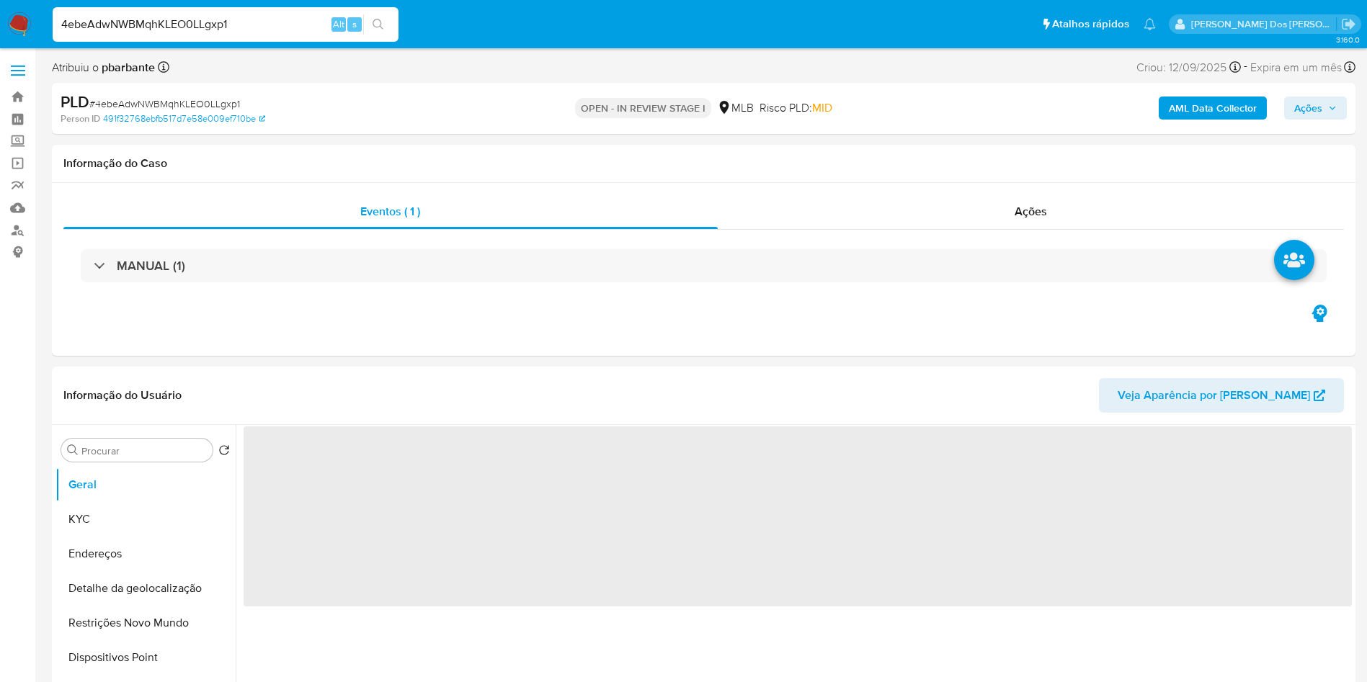
select select "10"
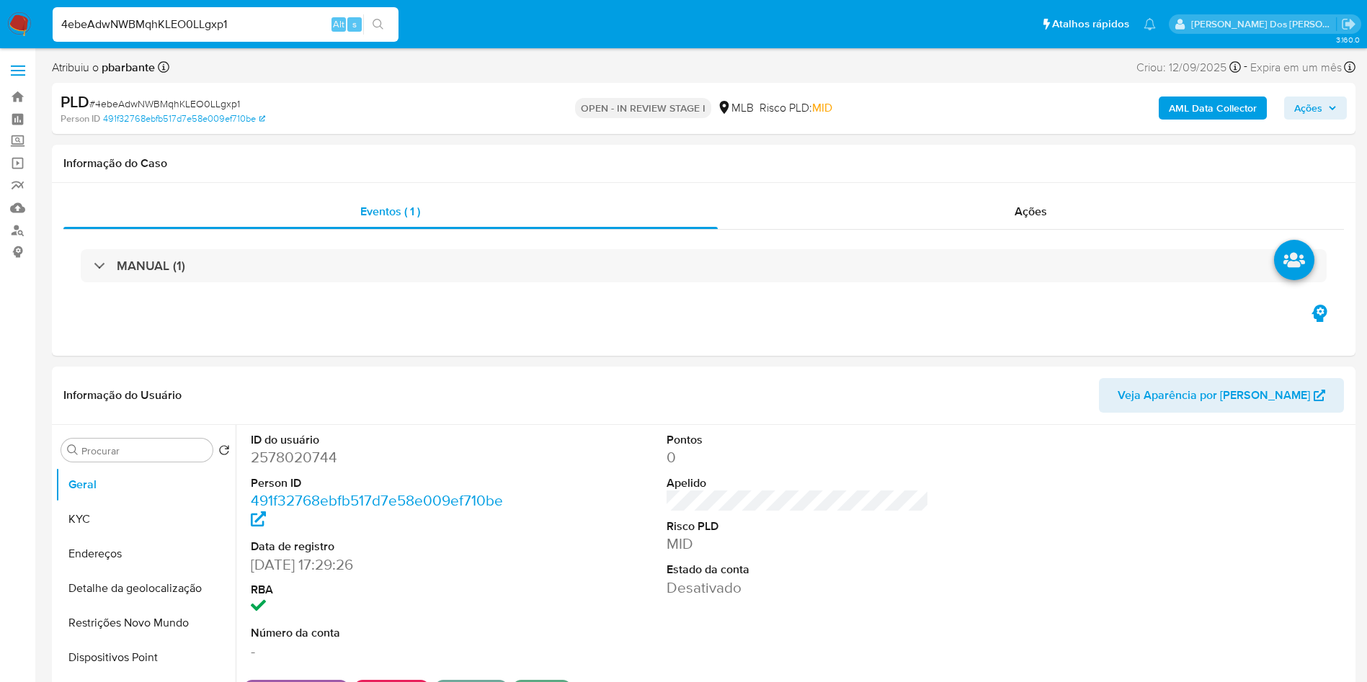
click at [1329, 104] on icon "button" at bounding box center [1332, 108] width 9 height 9
click at [1301, 117] on span "Ações" at bounding box center [1308, 108] width 28 height 23
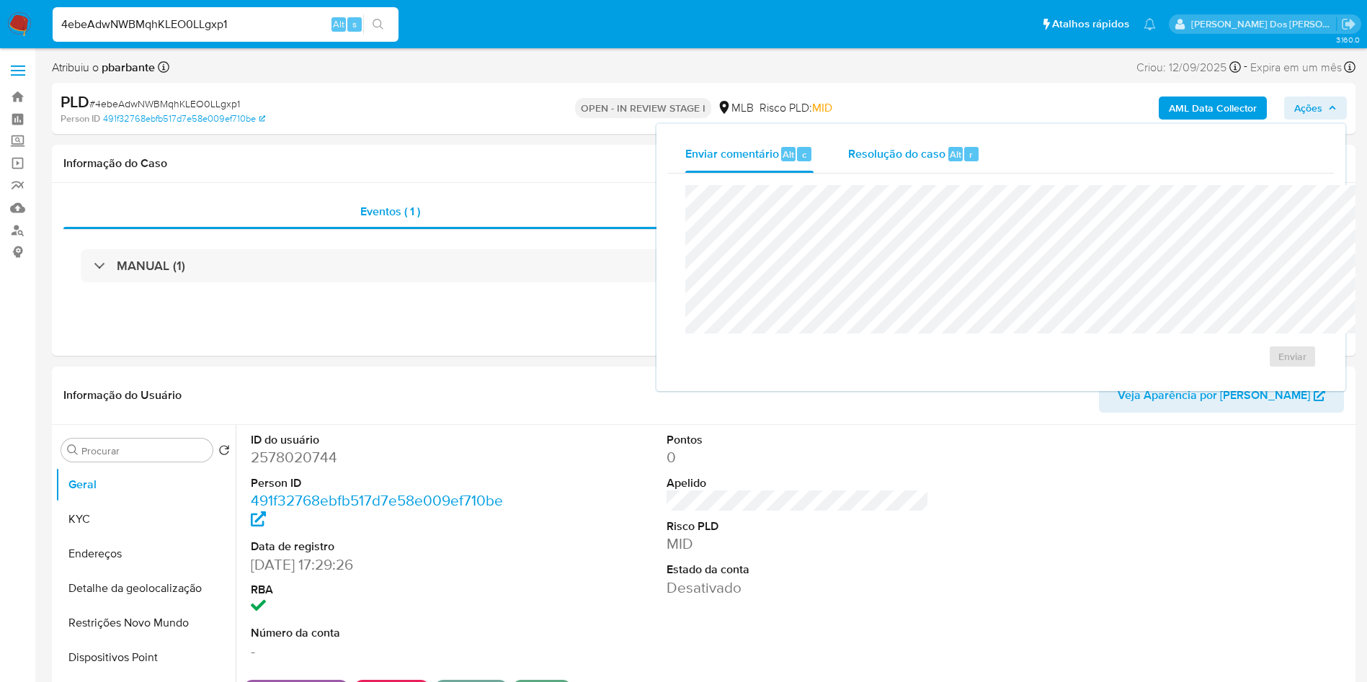
click at [851, 138] on div "Resolução do caso Alt r" at bounding box center [914, 153] width 132 height 37
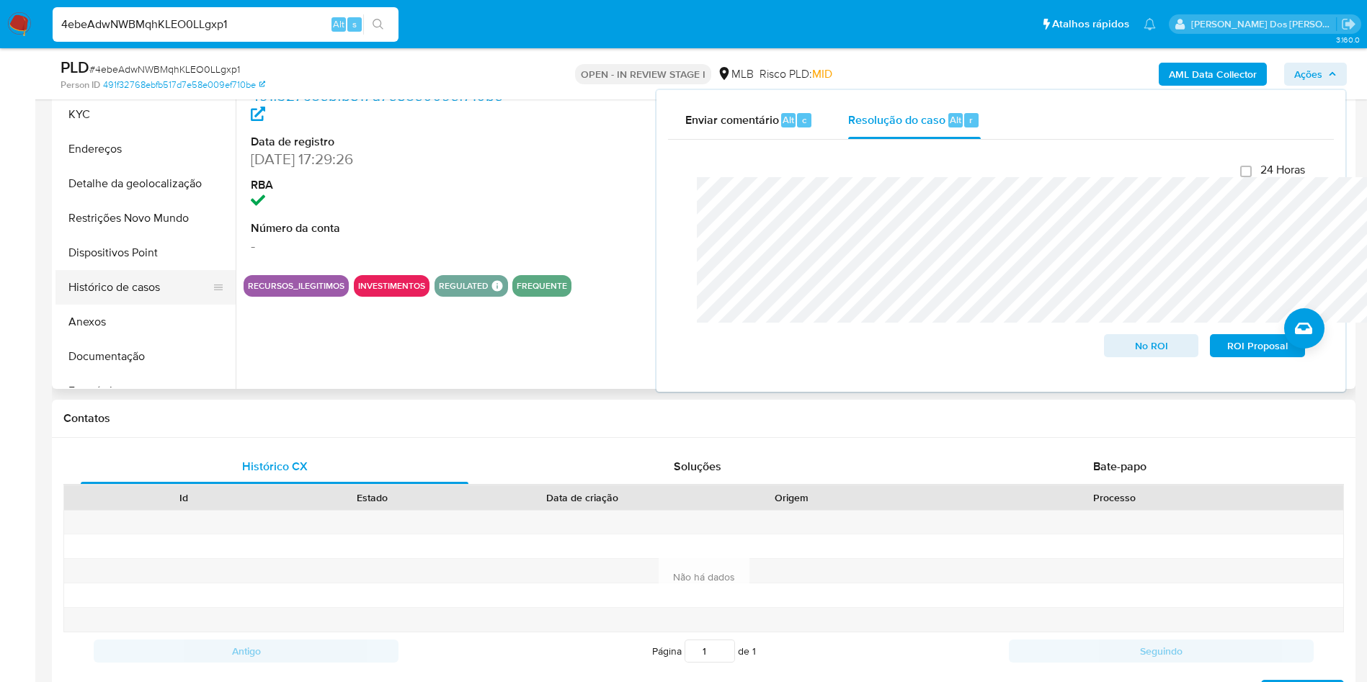
scroll to position [358, 0]
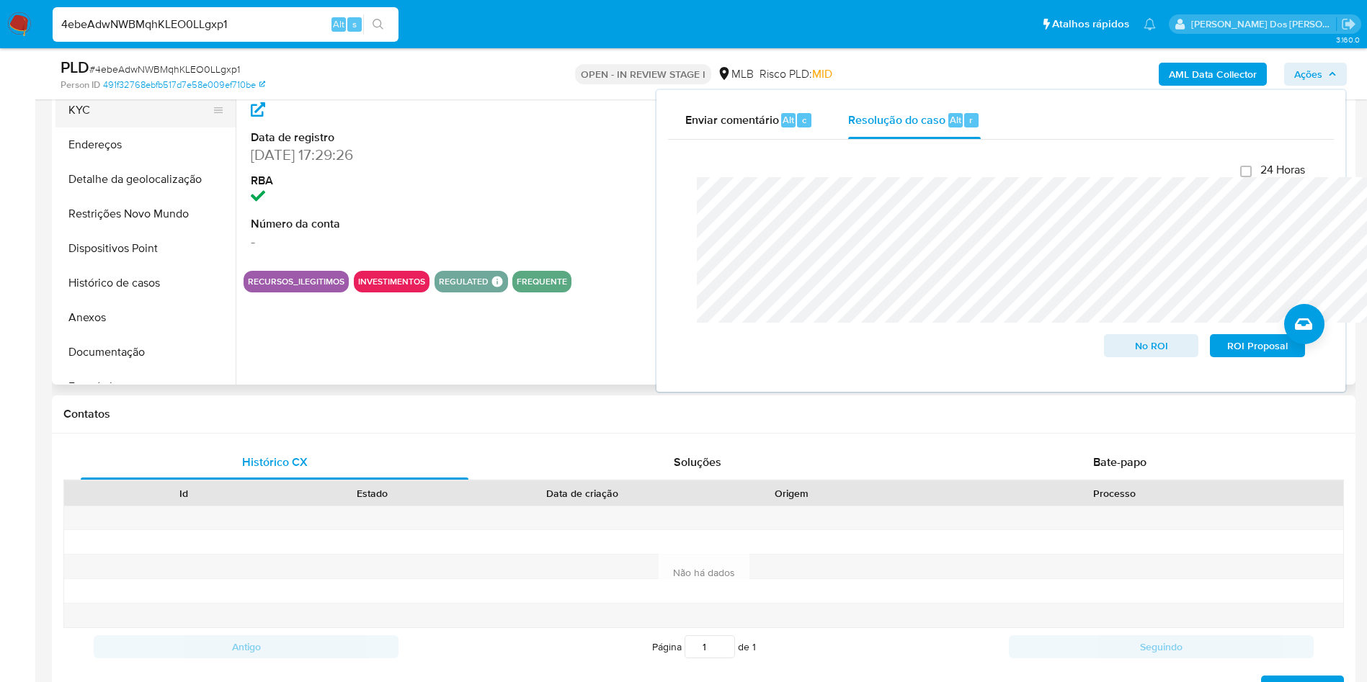
click at [126, 128] on button "KYC" at bounding box center [139, 110] width 169 height 35
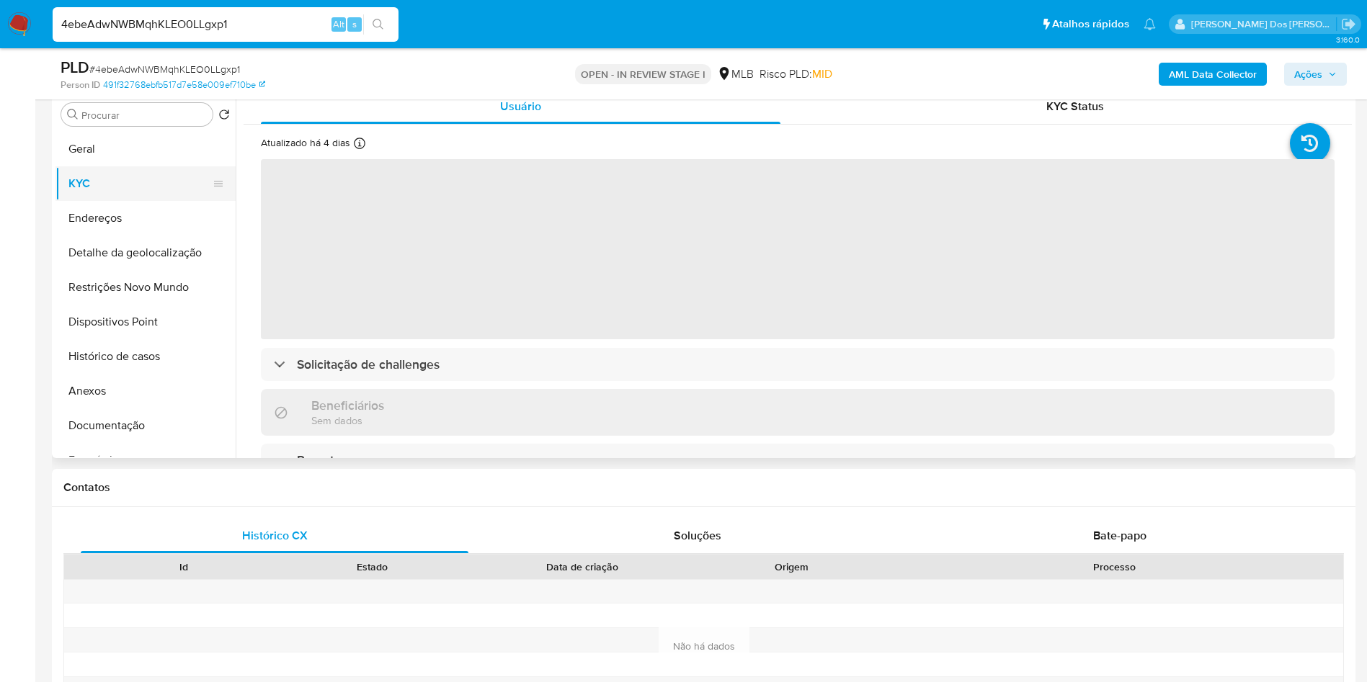
scroll to position [280, 0]
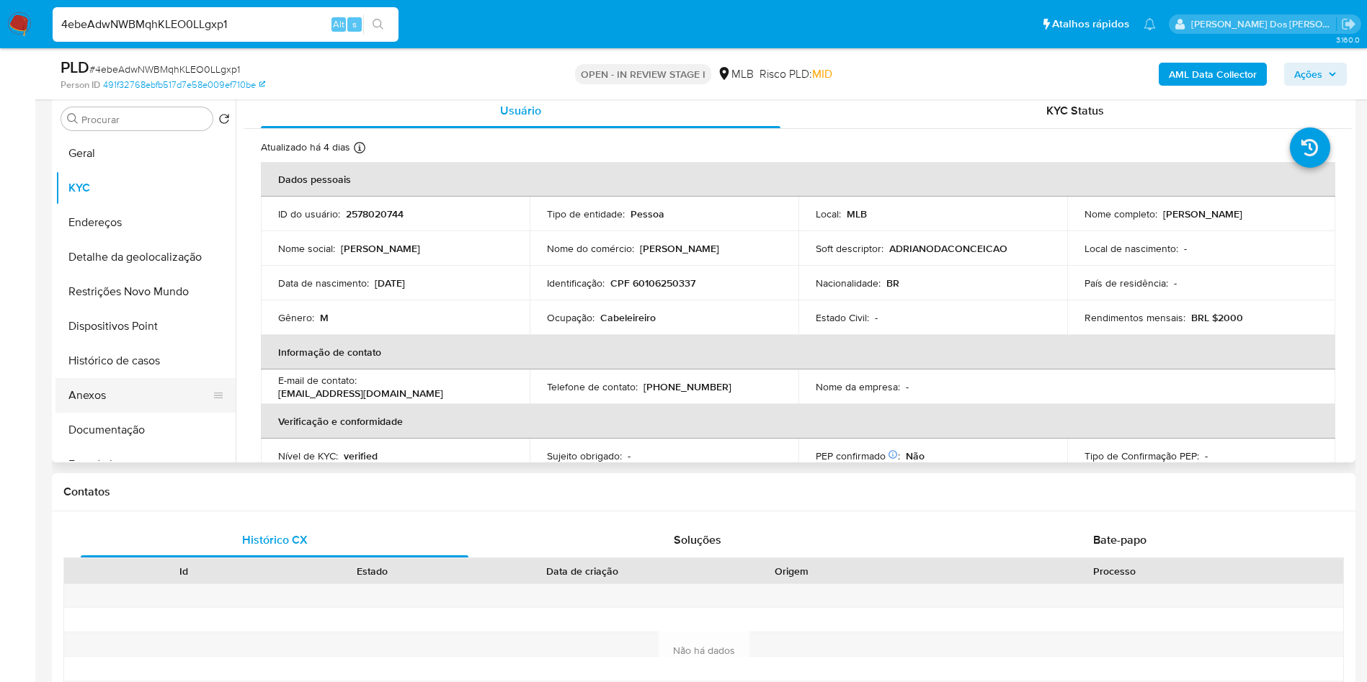
click at [134, 413] on button "Anexos" at bounding box center [139, 395] width 169 height 35
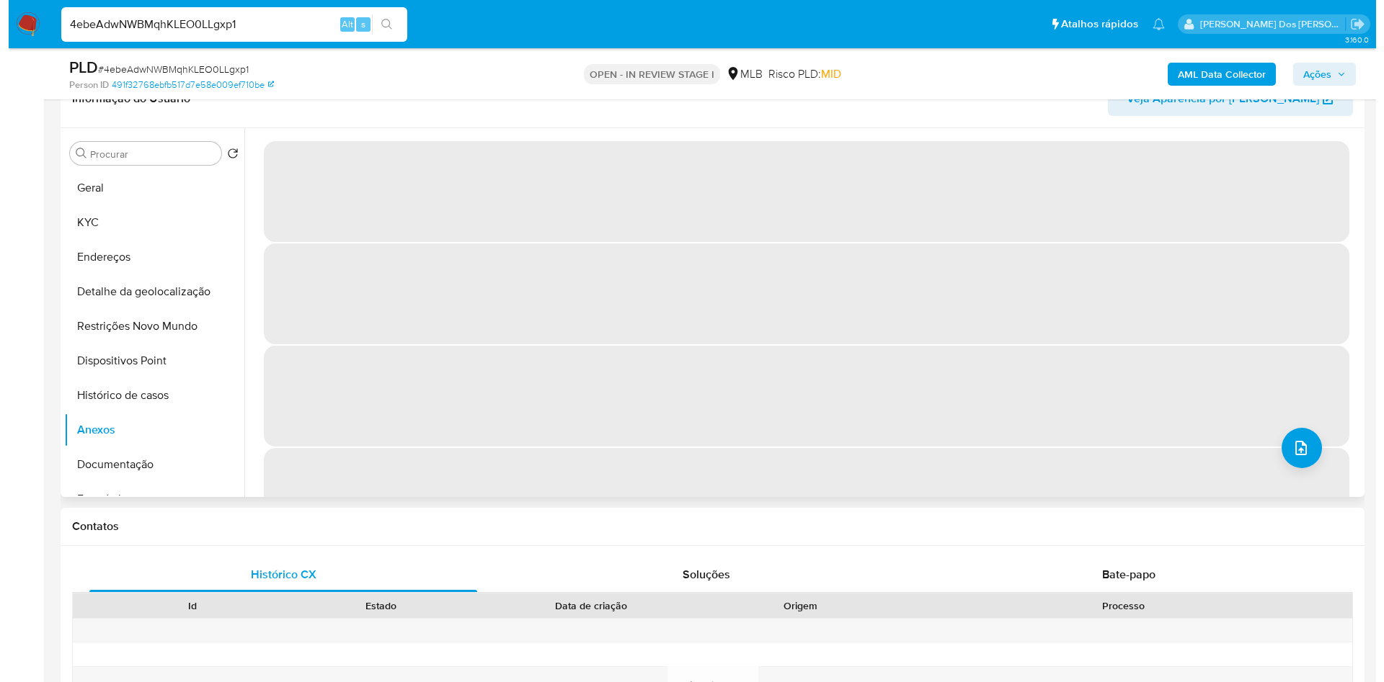
scroll to position [240, 0]
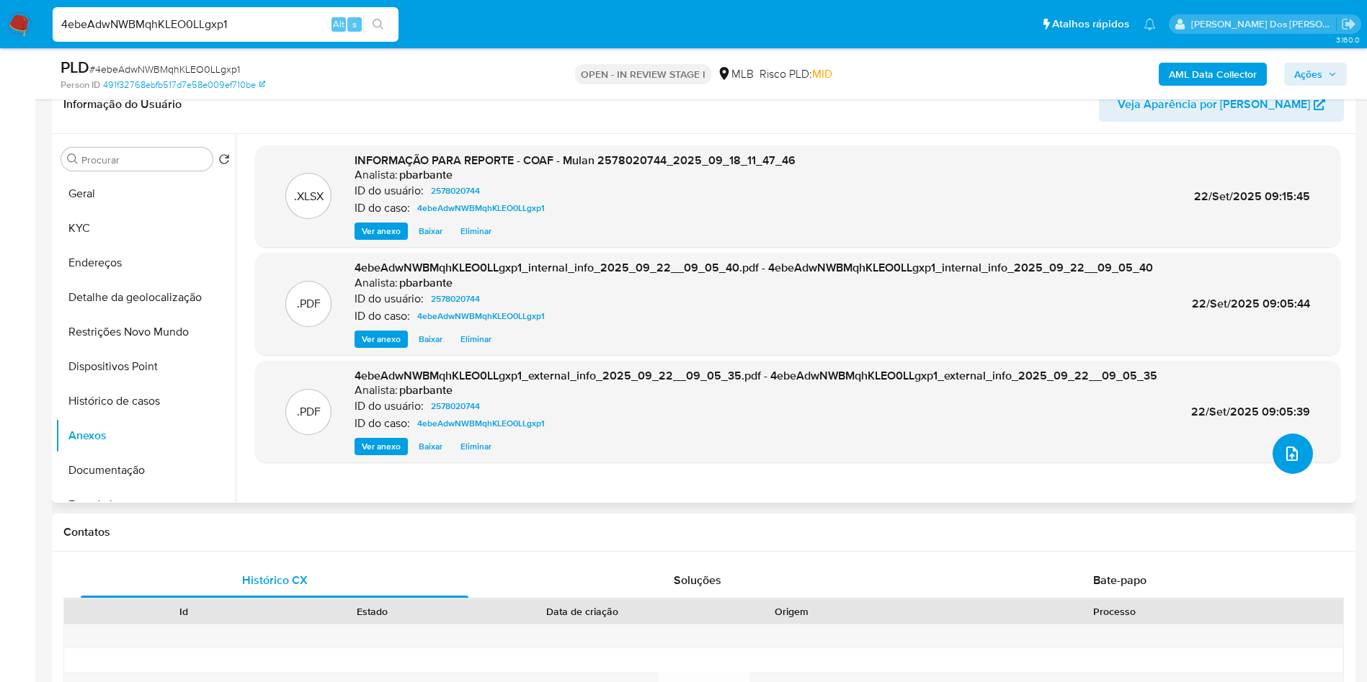
click at [1280, 474] on button "upload-file" at bounding box center [1293, 454] width 40 height 40
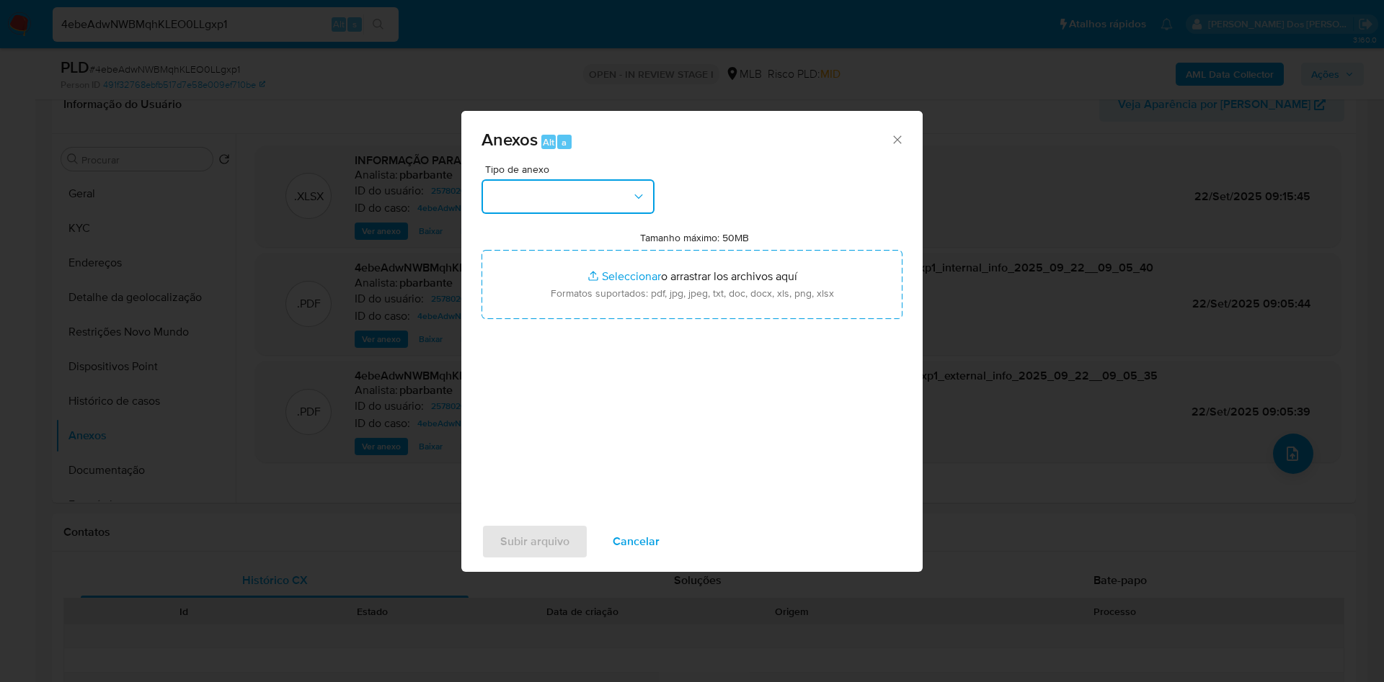
click at [600, 179] on button "button" at bounding box center [567, 196] width 173 height 35
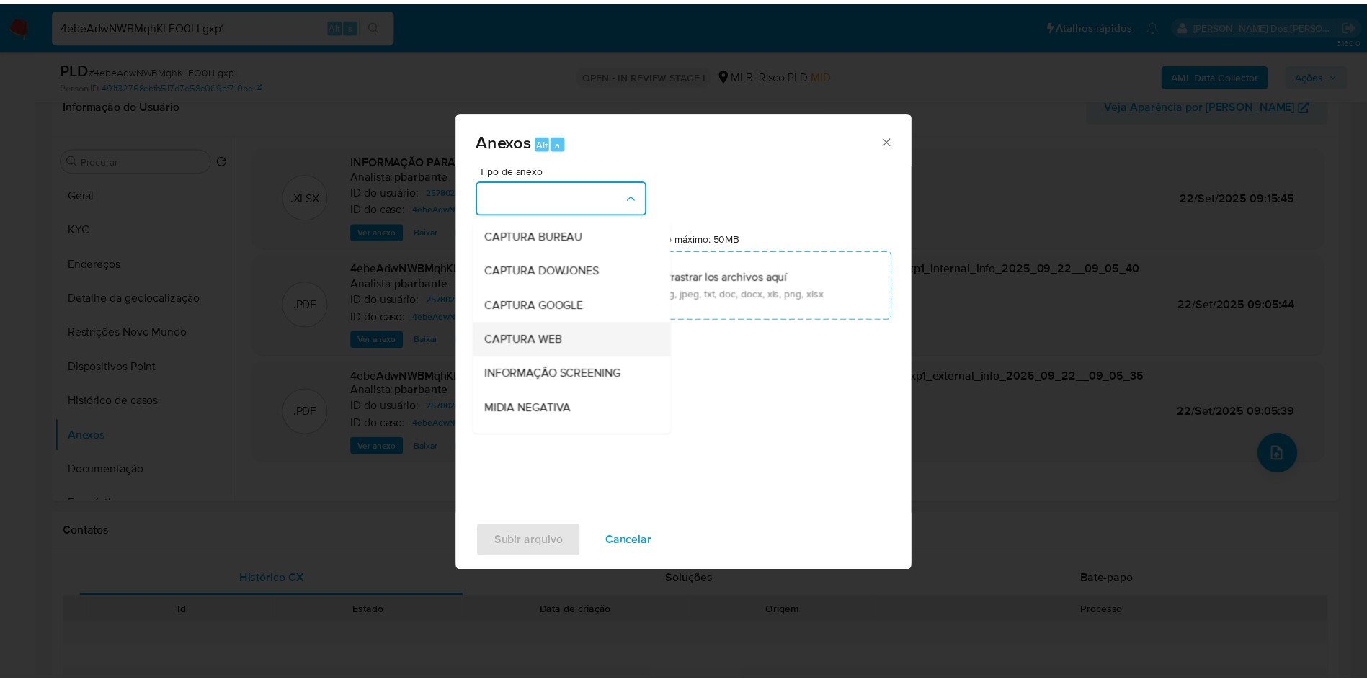
scroll to position [193, 0]
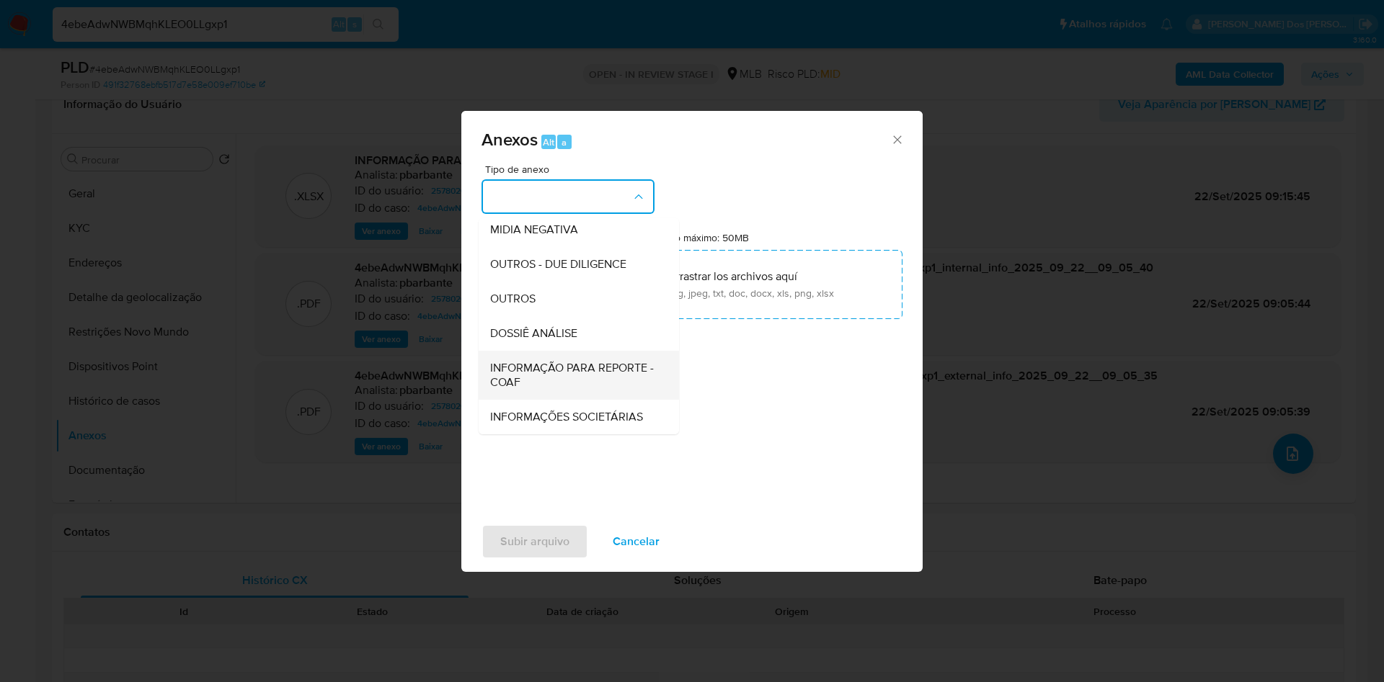
click at [534, 361] on span "INFORMAÇÃO PARA REPORTE - COAF" at bounding box center [574, 375] width 169 height 29
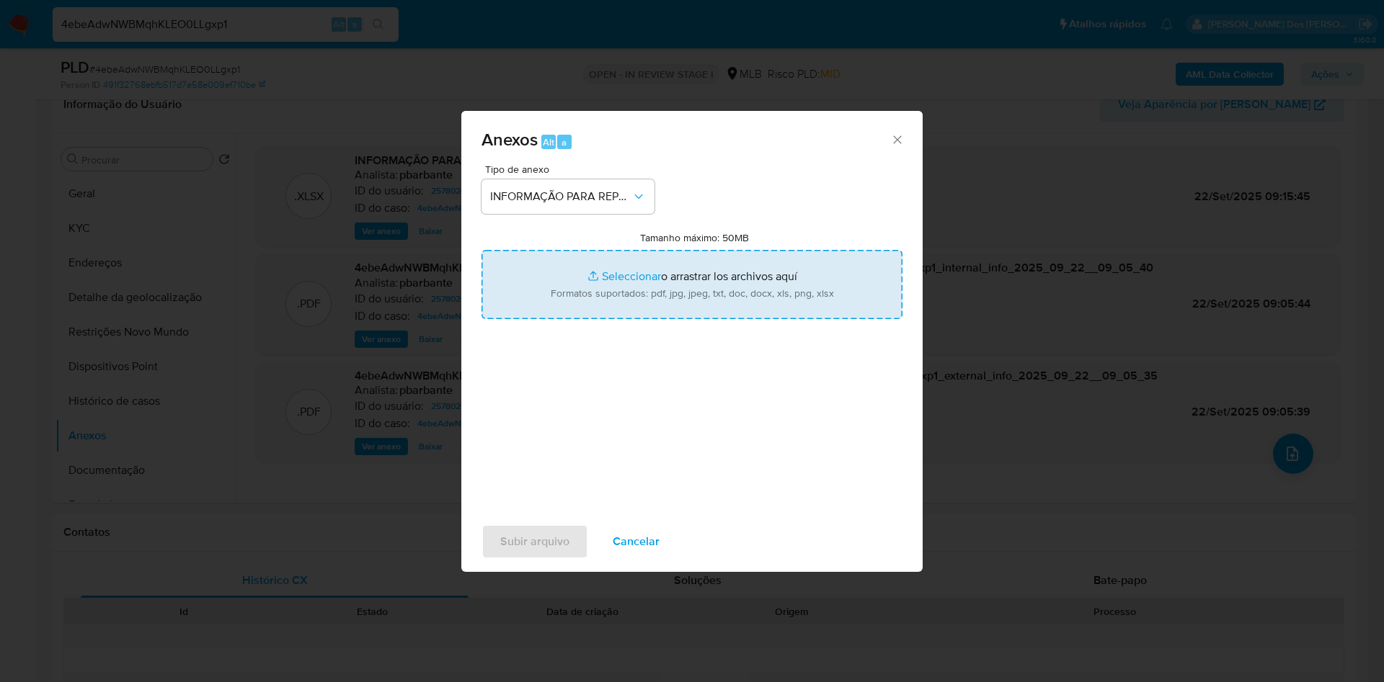
type input "C:\fakepath\SAR - XXX - CPF 60106250337 - [PERSON_NAME].pdf"
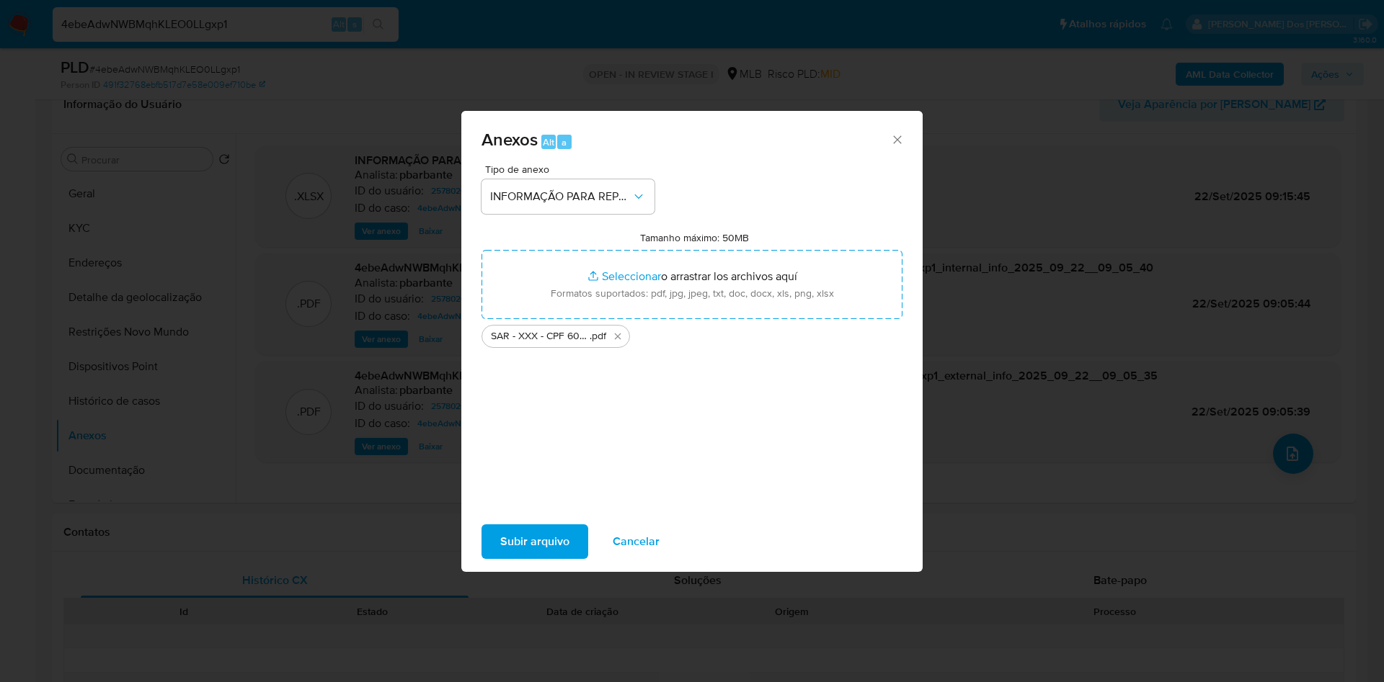
click at [530, 551] on span "Subir arquivo" at bounding box center [534, 542] width 69 height 32
